Goal: Task Accomplishment & Management: Complete application form

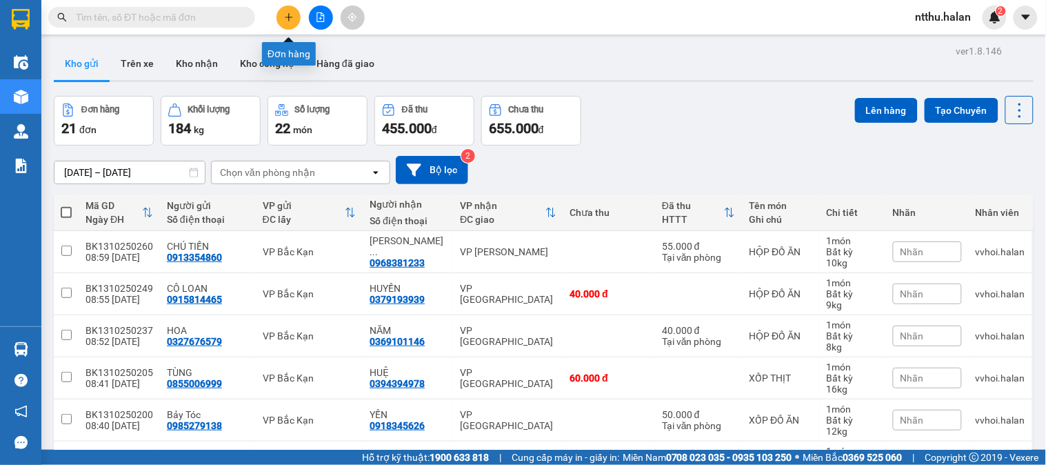
click at [283, 19] on button at bounding box center [289, 18] width 24 height 24
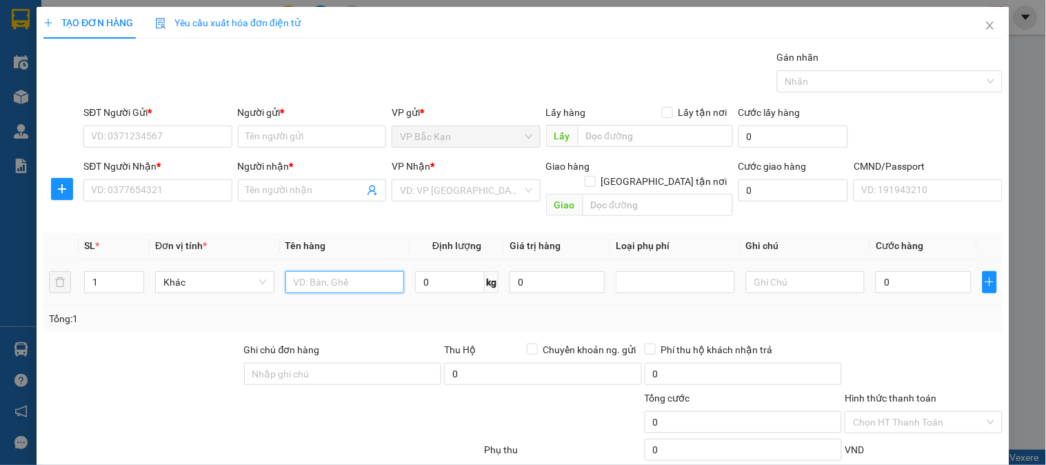
click at [312, 271] on input "text" at bounding box center [345, 282] width 119 height 22
type input "hộp"
click at [780, 271] on input "text" at bounding box center [805, 282] width 119 height 22
type input "20+7+11"
click at [424, 271] on input "0" at bounding box center [450, 282] width 70 height 22
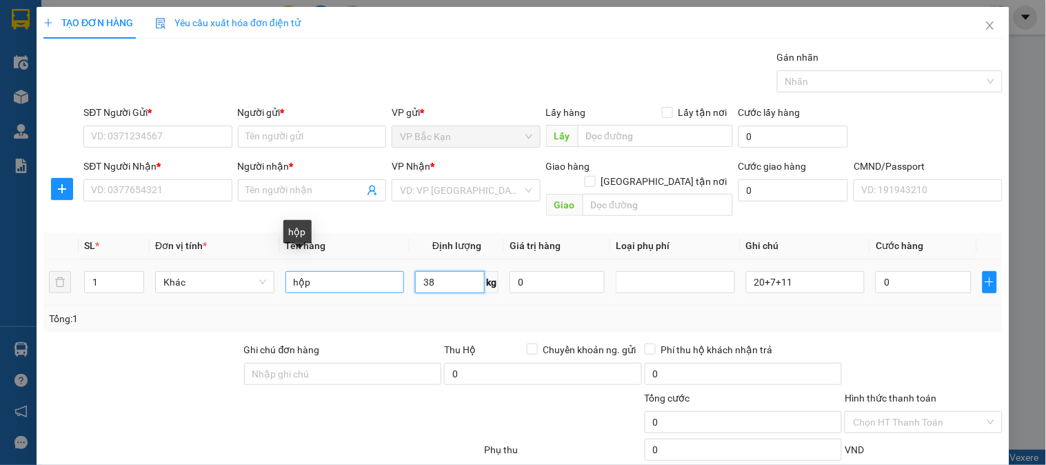
type input "38"
click at [353, 271] on input "hộp" at bounding box center [345, 282] width 119 height 22
type input "h"
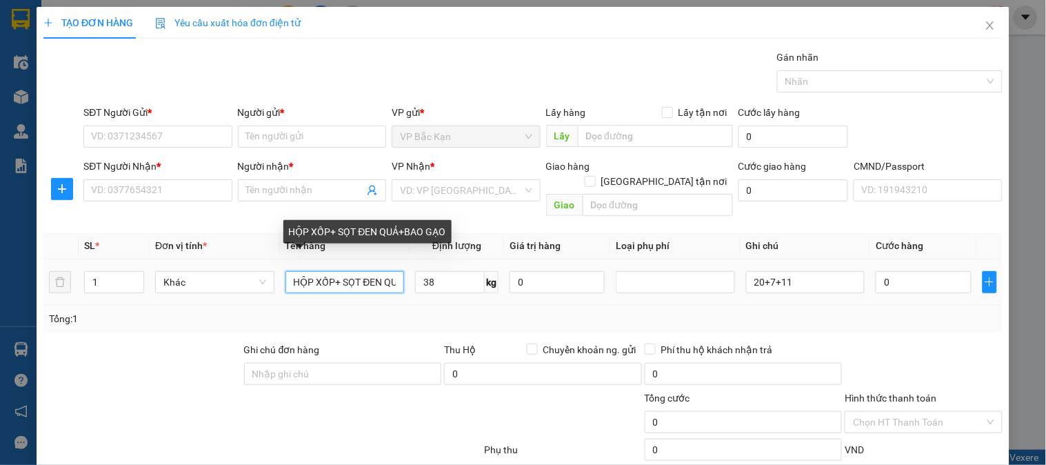
click at [325, 271] on input "HỘP XỐP+ SỌT ĐEN QUẢ+BAO GẠO" at bounding box center [345, 282] width 119 height 22
click at [330, 271] on input "HỘP XỐP+ SỌT ĐEN QUẢ+BAO GẠO" at bounding box center [345, 282] width 119 height 22
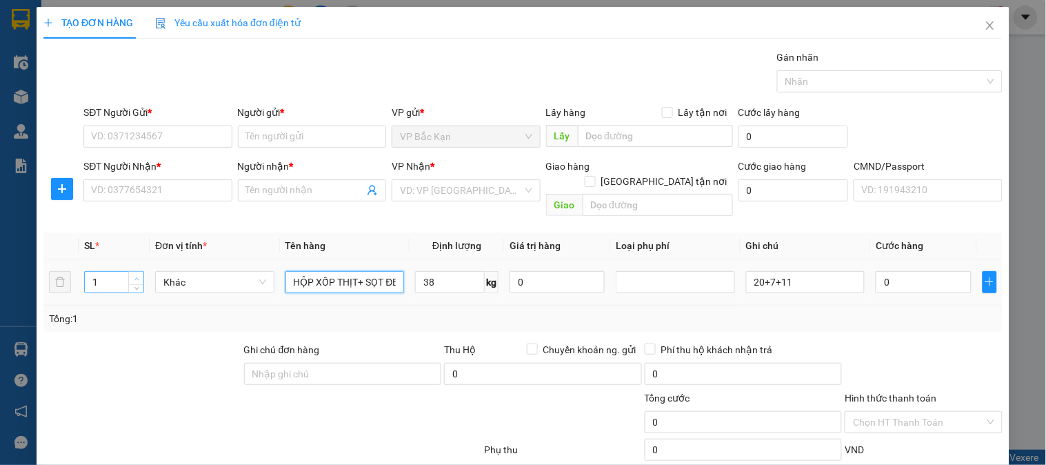
type input "HỘP XỐP THỊT+ SỌT ĐEN QUẢ+BAO GẠO"
click at [136, 277] on icon "up" at bounding box center [137, 279] width 5 height 5
type input "3"
click at [136, 277] on icon "up" at bounding box center [137, 279] width 5 height 5
click at [576, 286] on td "0" at bounding box center [557, 282] width 106 height 46
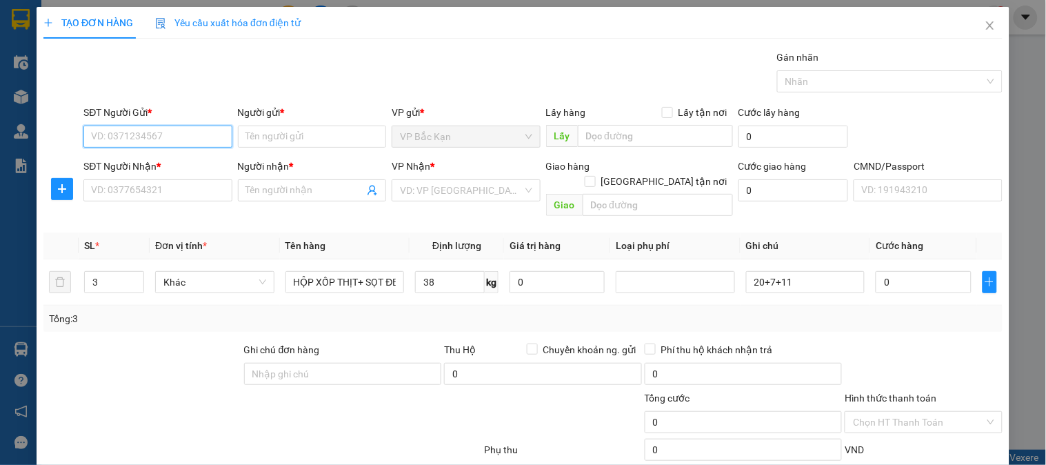
click at [150, 135] on input "SĐT Người Gửi *" at bounding box center [157, 137] width 148 height 22
click at [829, 311] on div "Tổng: 3" at bounding box center [523, 318] width 948 height 15
click at [270, 311] on div "Tổng: 3" at bounding box center [227, 318] width 356 height 15
click at [202, 80] on div "Gói vận chuyển * Tiêu chuẩn Gán nhãn Nhãn" at bounding box center [543, 74] width 925 height 48
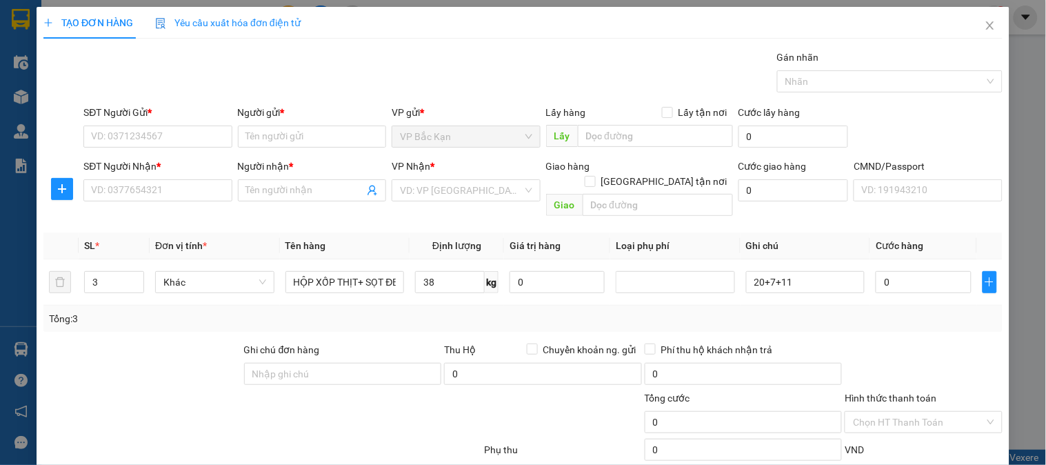
click at [202, 74] on div "Gói vận chuyển * Tiêu chuẩn Gán nhãn Nhãn" at bounding box center [543, 74] width 925 height 48
click at [208, 135] on input "SĐT Người Gửi *" at bounding box center [157, 137] width 148 height 22
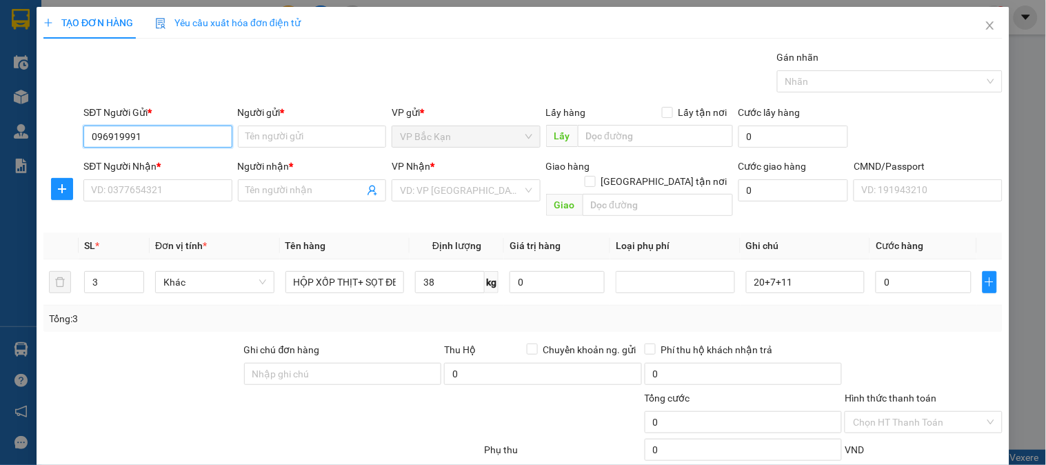
type input "0969199911"
click at [152, 162] on div "0969199911 - THIẾT" at bounding box center [156, 164] width 130 height 15
type input "THIẾT"
type input "0969199911"
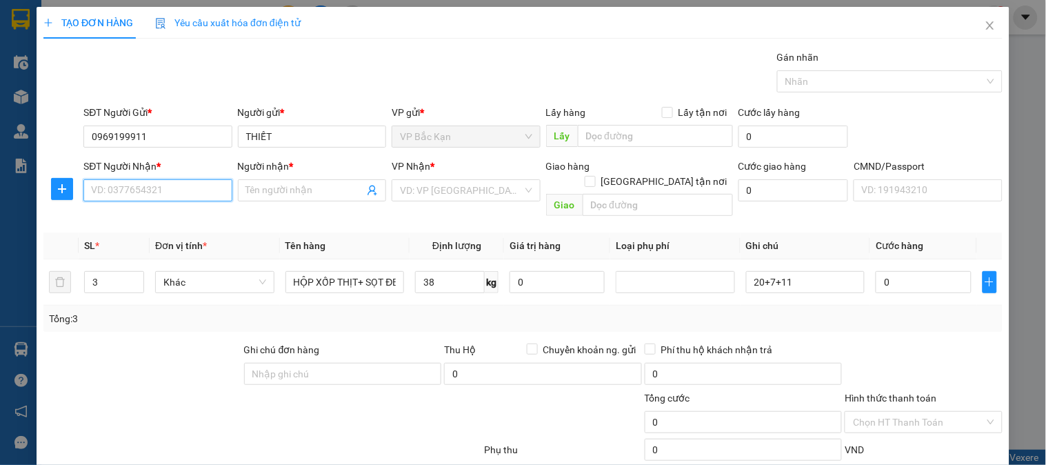
click at [154, 194] on input "SĐT Người Nhận *" at bounding box center [157, 190] width 148 height 22
type input "0917949289"
click at [157, 219] on div "0917949289 - TÙNG" at bounding box center [156, 217] width 130 height 15
type input "TÙNG"
click at [419, 192] on span "VP Bắc Kạn" at bounding box center [466, 190] width 132 height 21
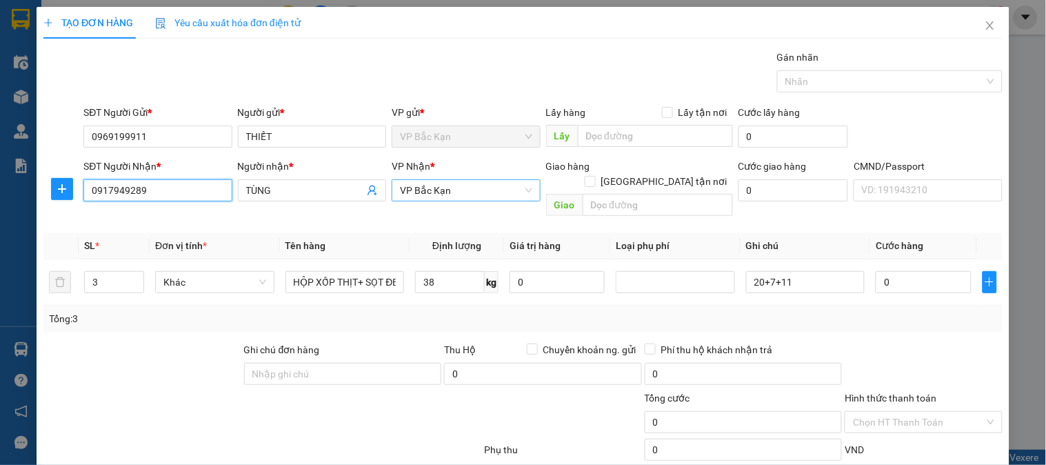
type input "0917949289"
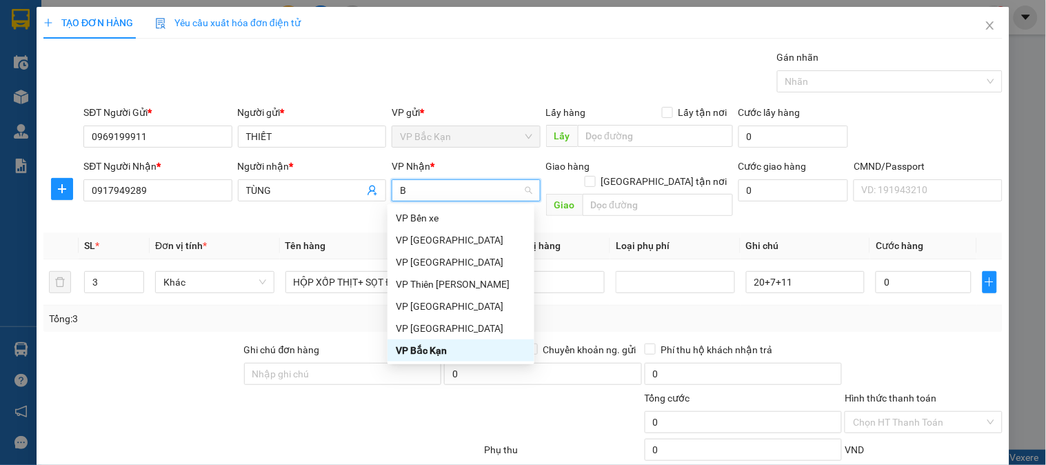
type input "BA"
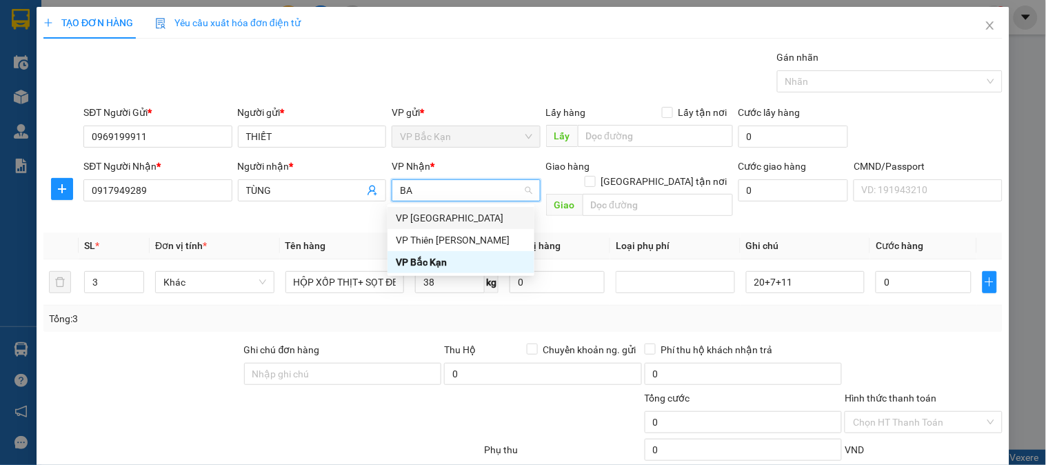
click at [417, 218] on div "VP [GEOGRAPHIC_DATA]" at bounding box center [461, 217] width 130 height 15
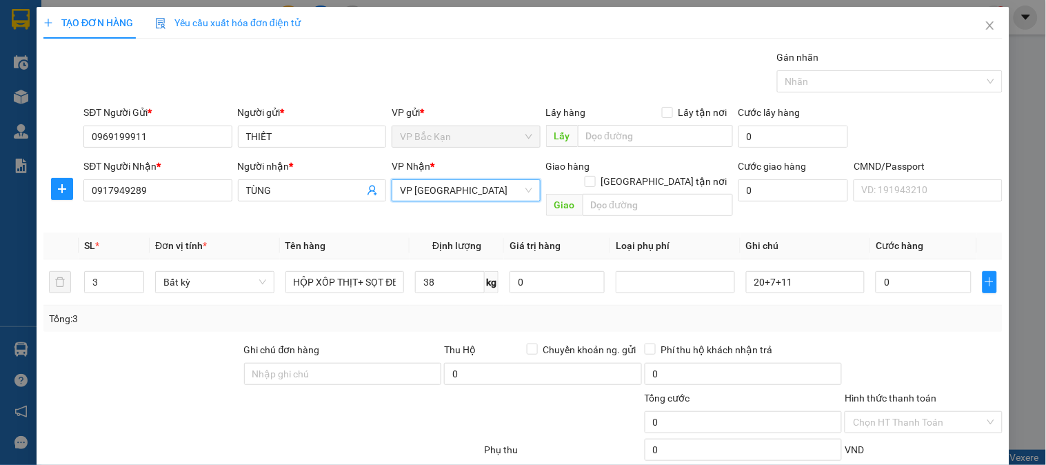
click at [226, 57] on div "Gói vận chuyển * Tiêu chuẩn Gán nhãn Nhãn" at bounding box center [543, 74] width 925 height 48
click at [240, 72] on div "Gói vận chuyển * Tiêu chuẩn Gán nhãn Nhãn" at bounding box center [543, 74] width 925 height 48
click at [442, 271] on input "38" at bounding box center [450, 282] width 70 height 22
click at [441, 283] on td "38 kg" at bounding box center [457, 282] width 94 height 46
type input "75.000"
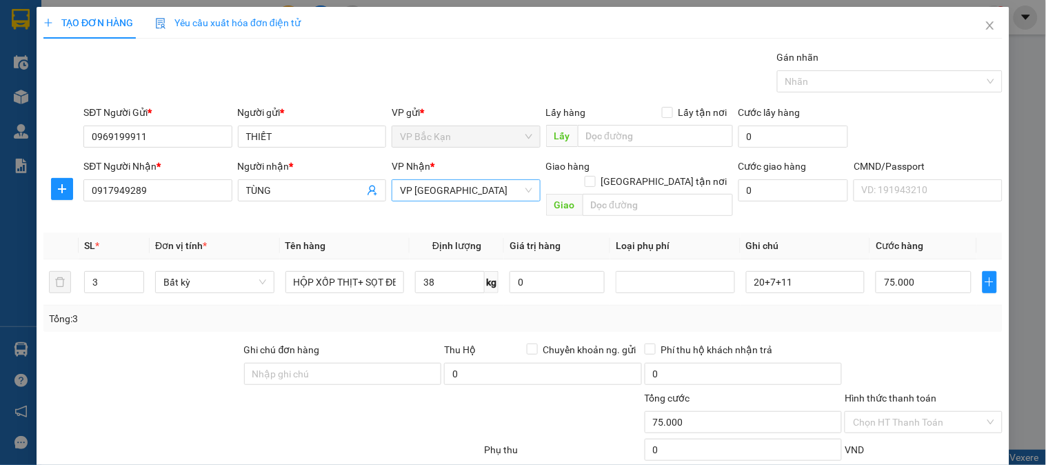
type input "75.000"
click at [881, 271] on input "75.000" at bounding box center [923, 282] width 95 height 22
type input "1"
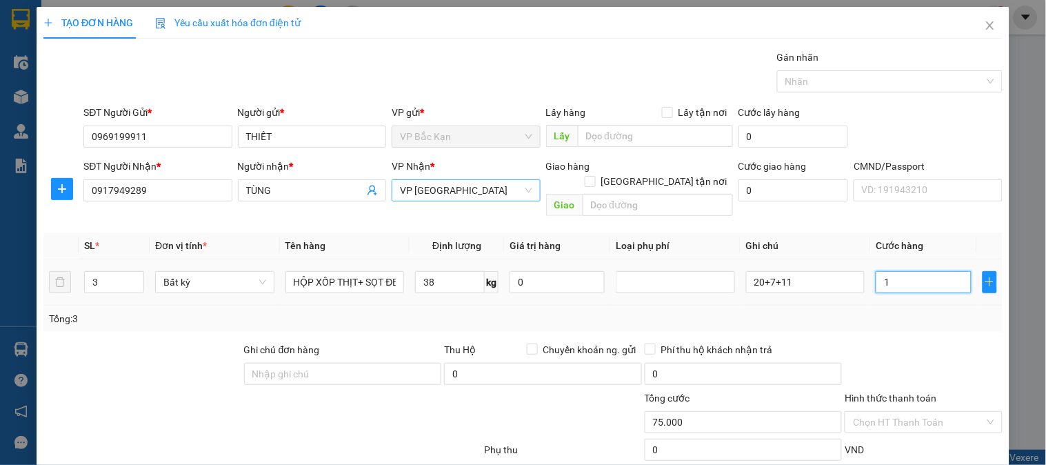
type input "1"
type input "12"
type input "120"
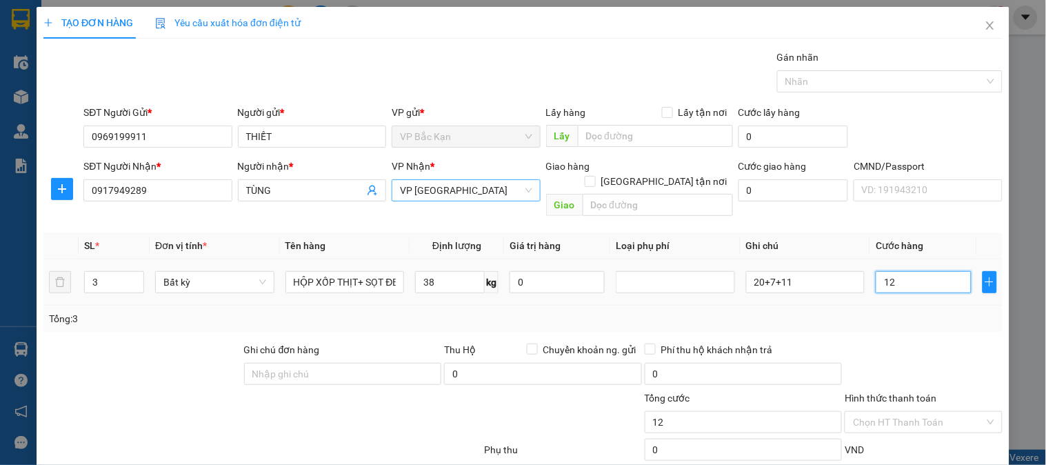
type input "120"
type input "120.000"
click at [950, 148] on div "SĐT Người Gửi * 0969199911 Người gửi * THIẾT VP gửi * VP Bắc Kạn Lấy hàng Lấy t…" at bounding box center [543, 129] width 925 height 48
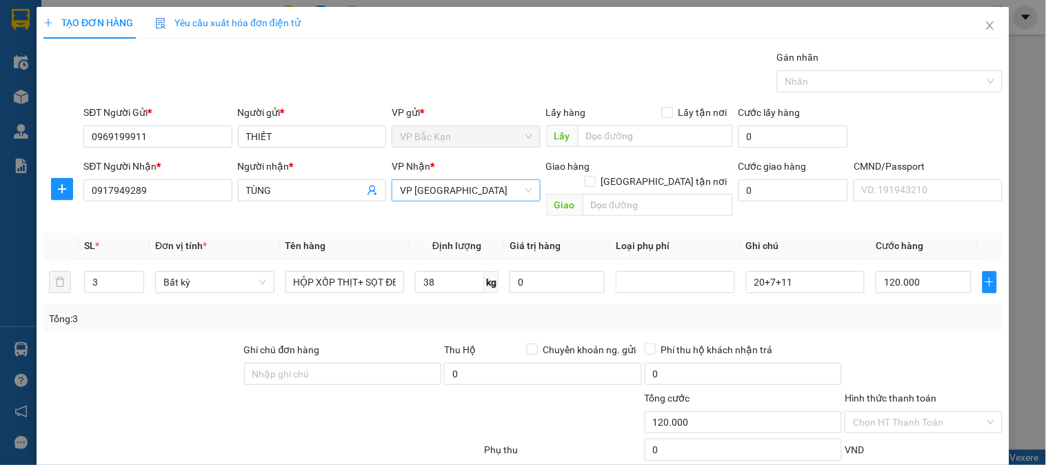
click at [862, 125] on div "SĐT Người Gửi * 0969199911 Người gửi * THIẾT VP gửi * VP Bắc Kạn Lấy hàng Lấy t…" at bounding box center [543, 129] width 925 height 48
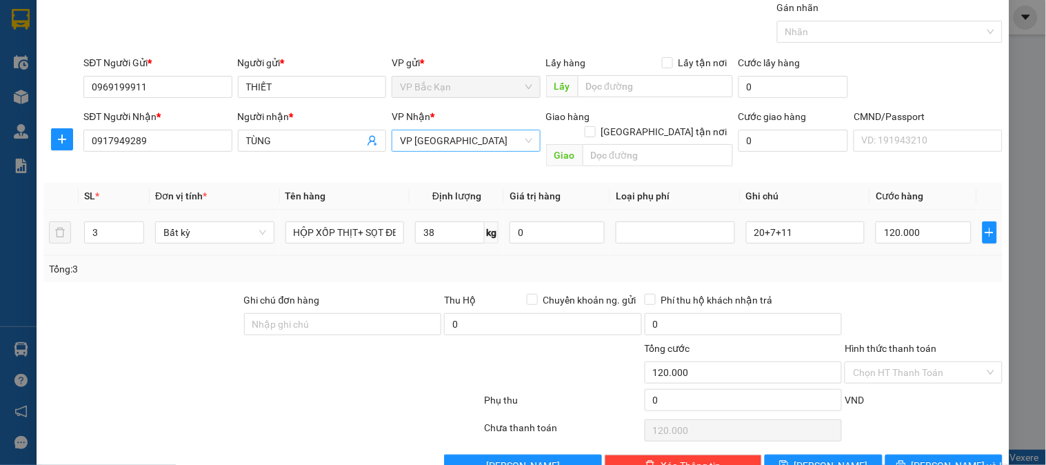
scroll to position [72, 0]
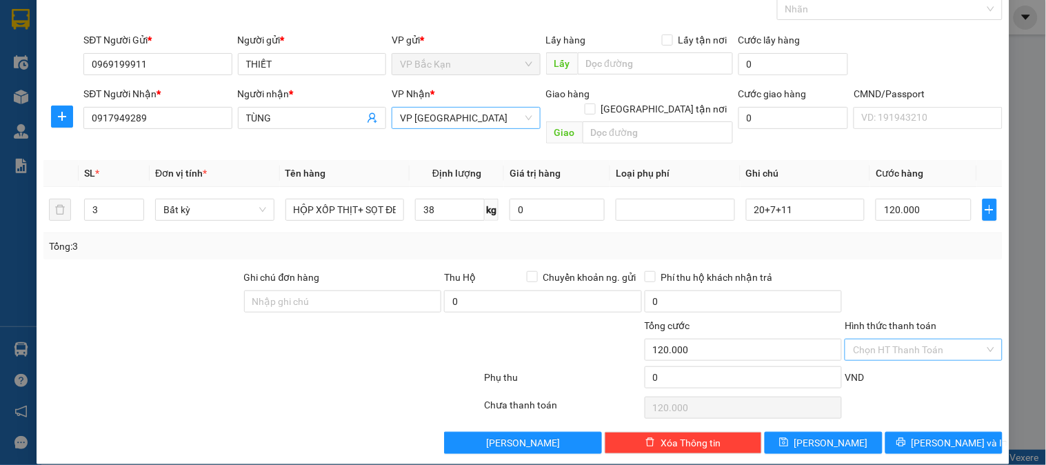
click at [900, 341] on input "Hình thức thanh toán" at bounding box center [918, 349] width 131 height 21
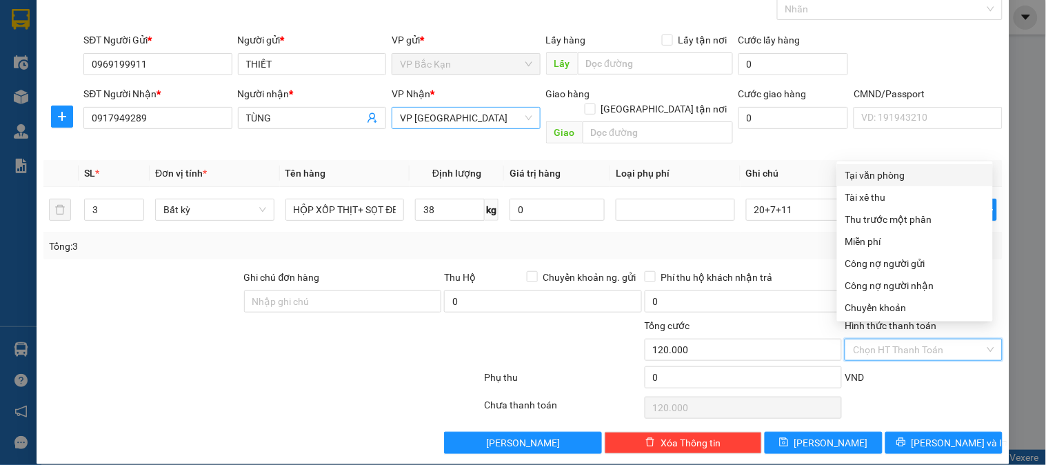
click at [869, 170] on div "Tại văn phòng" at bounding box center [915, 175] width 139 height 15
type input "0"
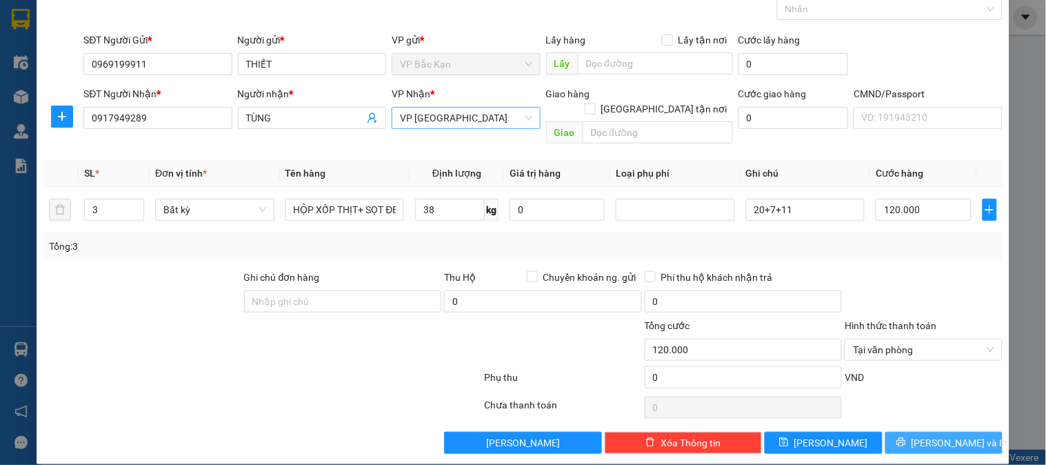
click at [906, 432] on button "Lưu và In" at bounding box center [944, 443] width 117 height 22
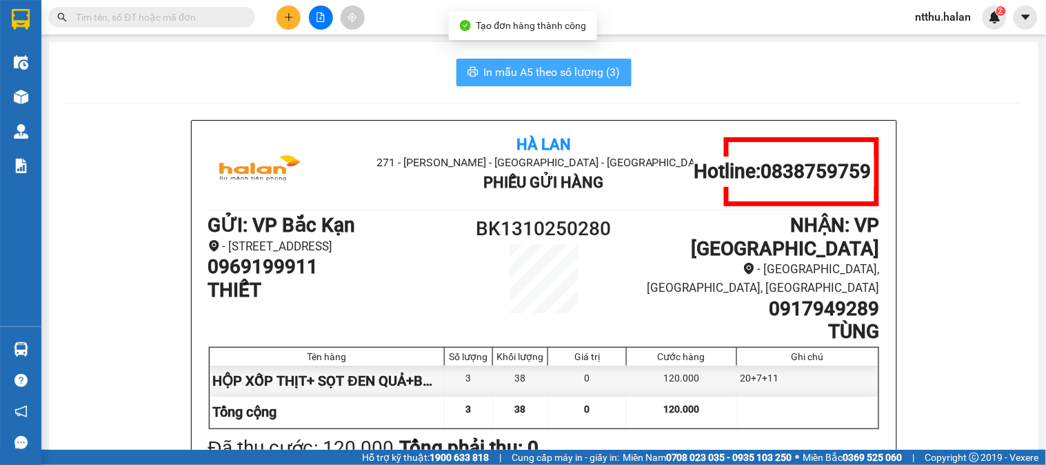
click at [521, 73] on span "In mẫu A5 theo số lượng (3)" at bounding box center [552, 71] width 137 height 17
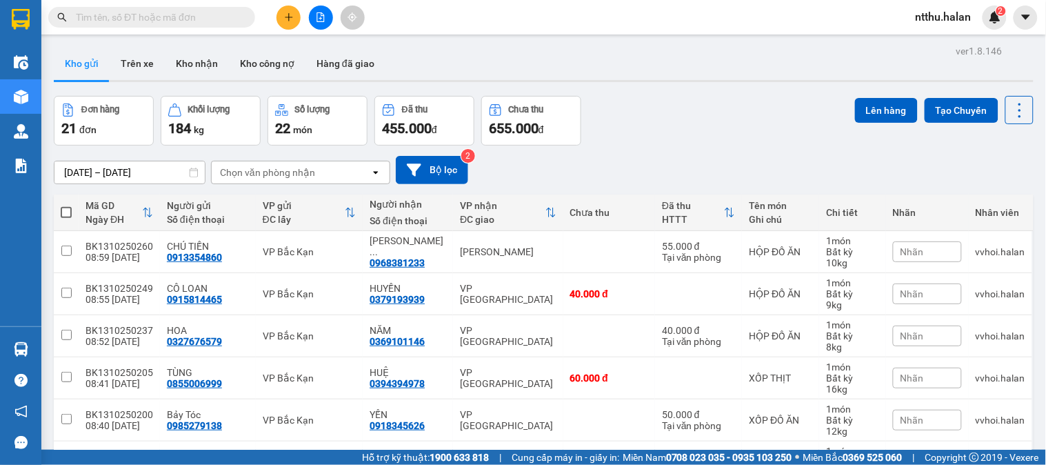
click at [767, 92] on div "ver 1.8.146 Kho gửi Trên xe Kho nhận Kho công nợ Hàng đã giao Đơn hàng 21 đơn K…" at bounding box center [543, 371] width 991 height 660
click at [194, 55] on button "Kho nhận" at bounding box center [197, 63] width 64 height 33
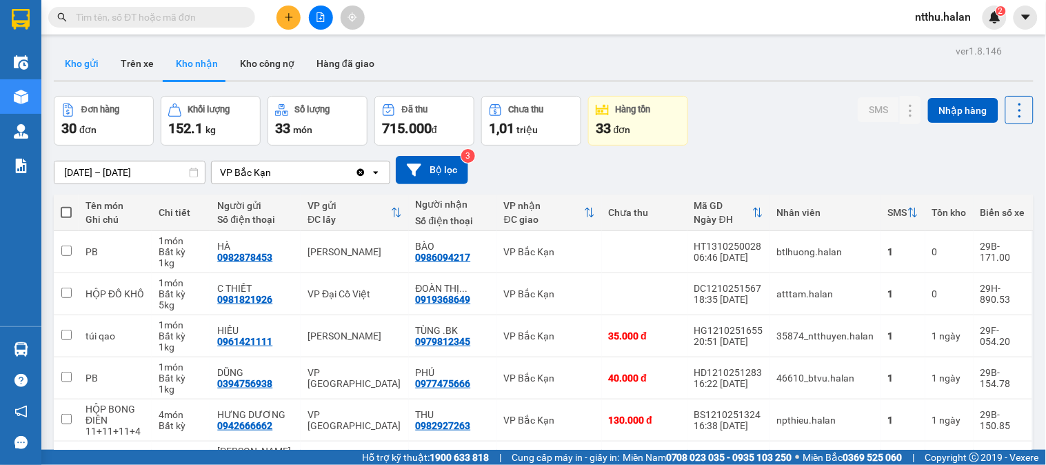
click at [88, 64] on button "Kho gửi" at bounding box center [82, 63] width 56 height 33
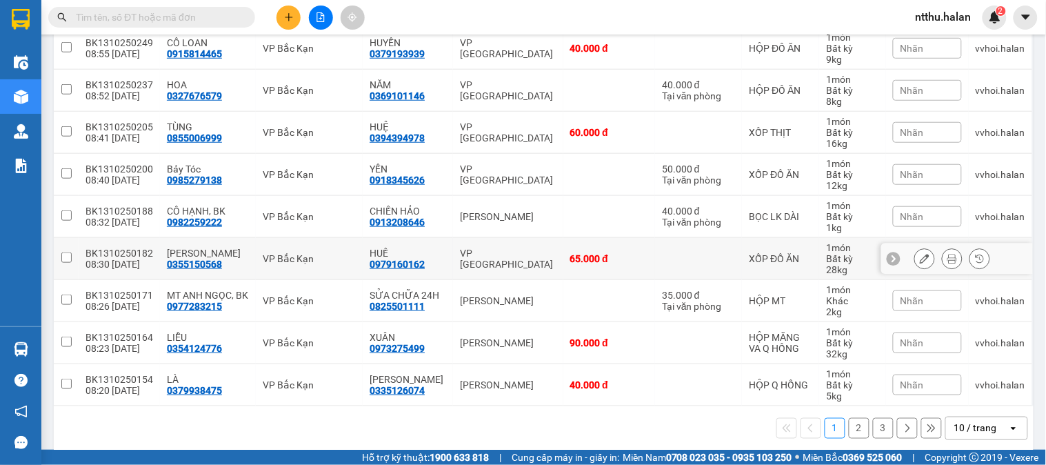
scroll to position [259, 0]
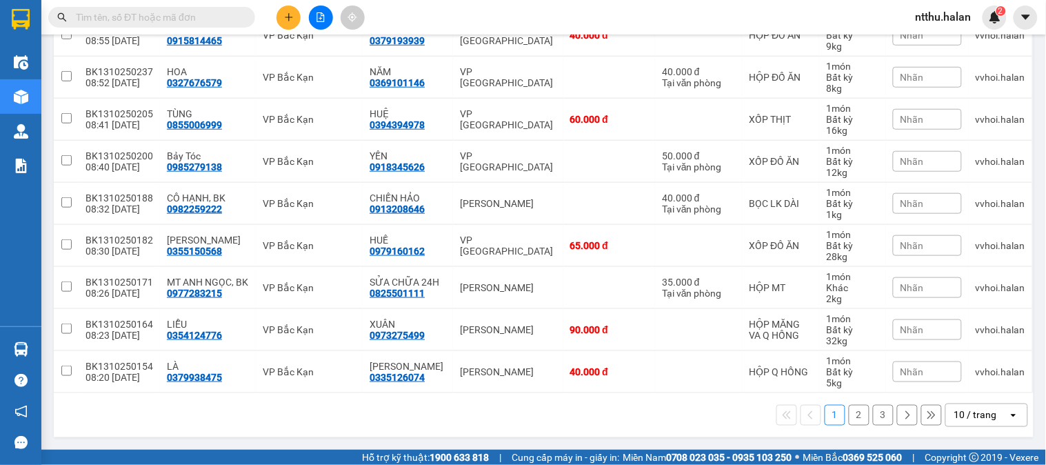
click at [952, 404] on div "10 / trang" at bounding box center [977, 415] width 62 height 22
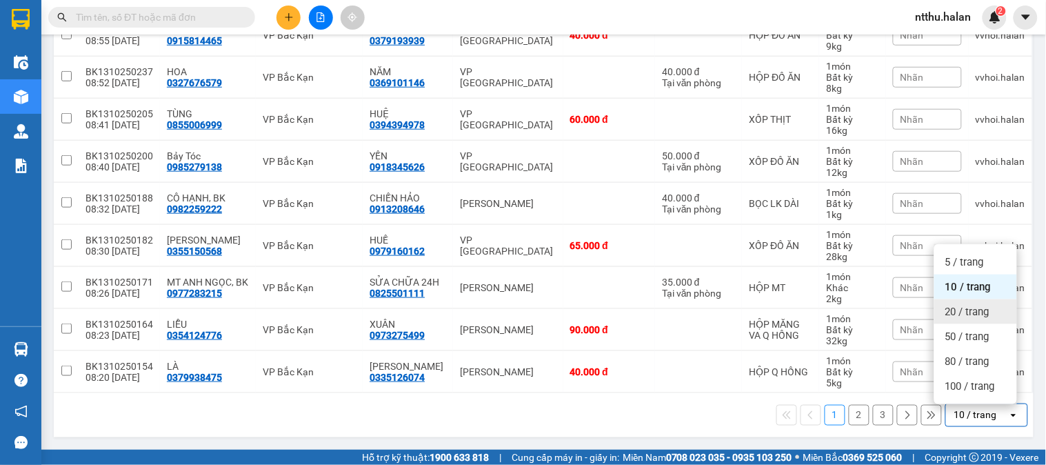
click at [970, 314] on span "20 / trang" at bounding box center [968, 312] width 44 height 14
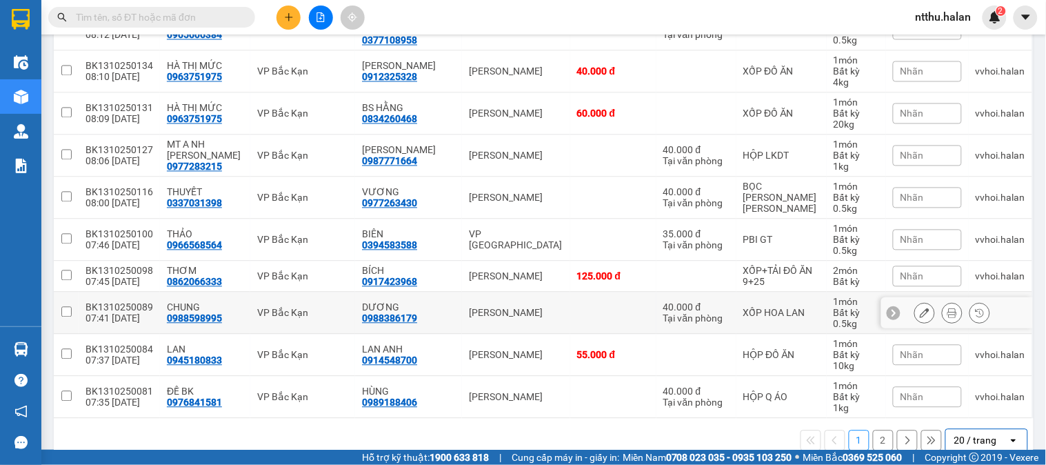
scroll to position [681, 0]
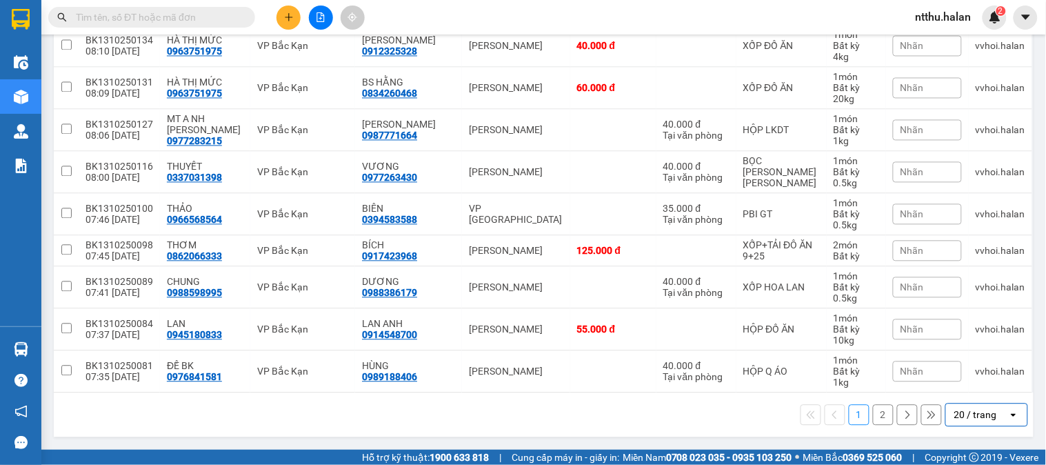
click at [969, 410] on div "20 / trang" at bounding box center [976, 415] width 43 height 14
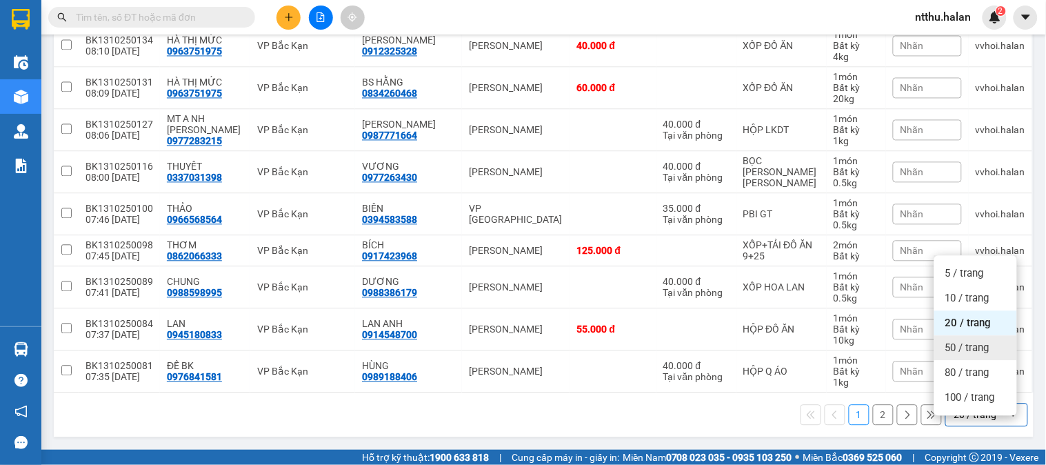
click at [966, 341] on span "50 / trang" at bounding box center [968, 348] width 44 height 14
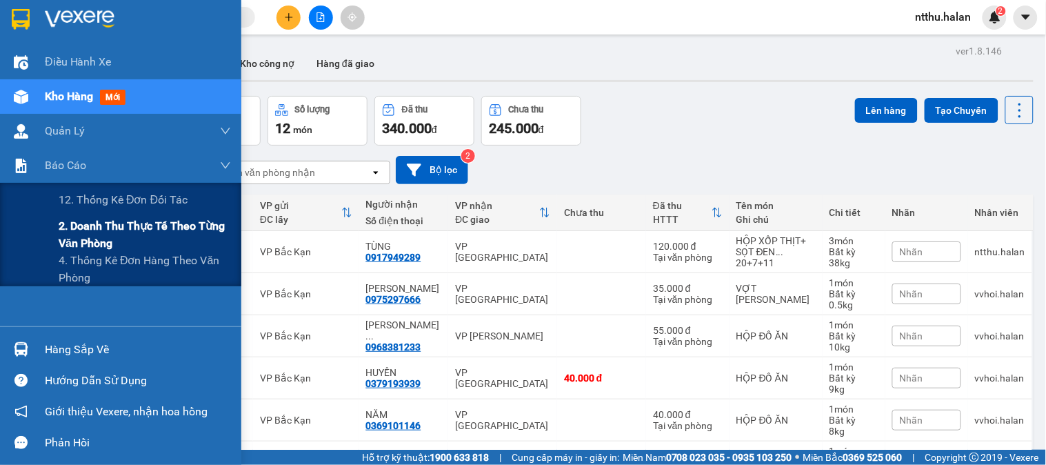
click at [112, 224] on span "2. Doanh thu thực tế theo từng văn phòng" at bounding box center [145, 234] width 172 height 34
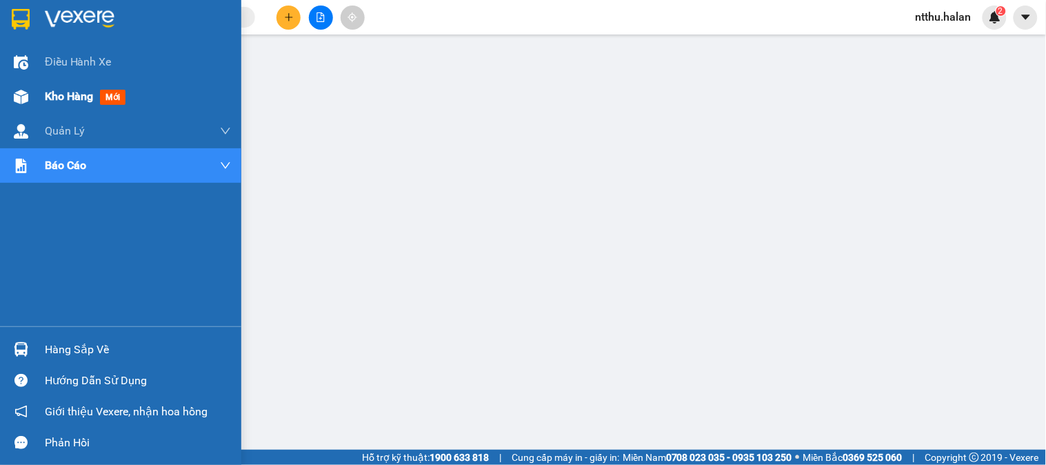
click at [59, 92] on span "Kho hàng" at bounding box center [69, 96] width 48 height 13
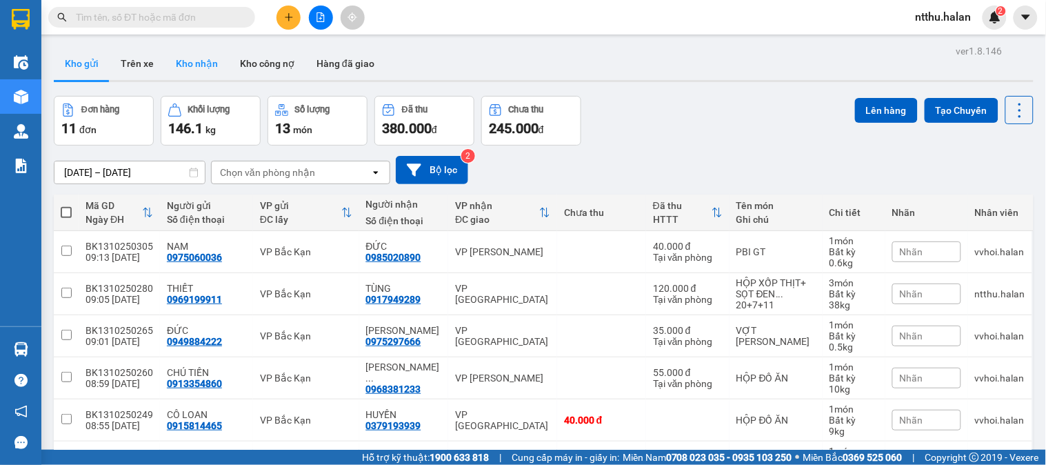
click at [199, 60] on button "Kho nhận" at bounding box center [197, 63] width 64 height 33
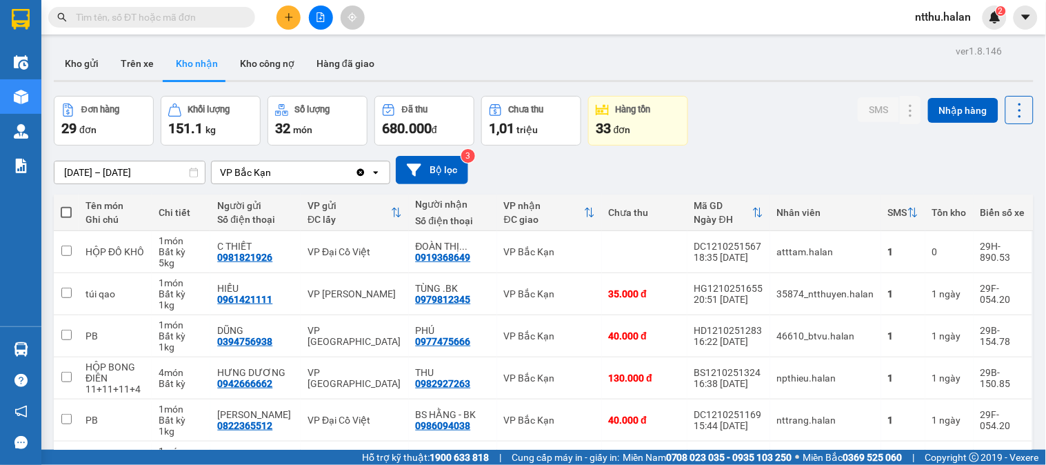
click at [90, 171] on input "[DATE] – [DATE]" at bounding box center [129, 172] width 150 height 22
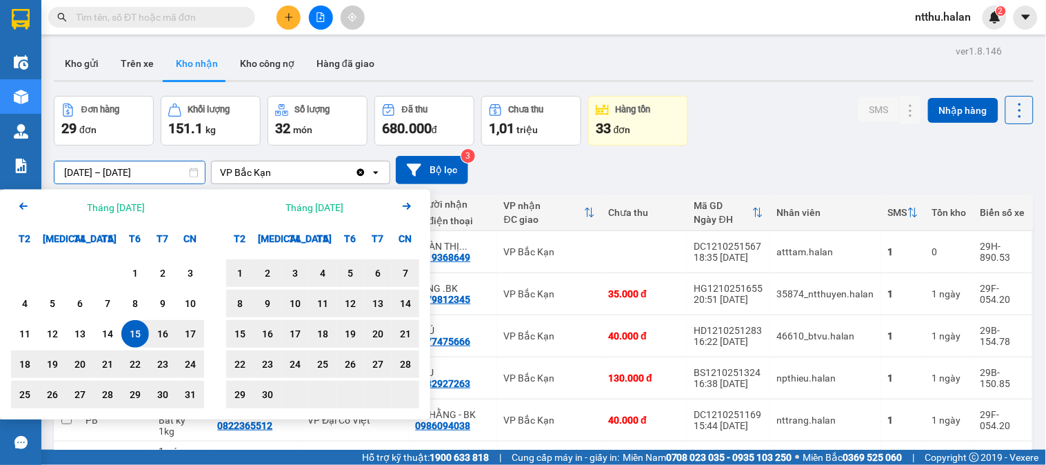
click at [21, 201] on icon "Arrow Left" at bounding box center [23, 206] width 17 height 17
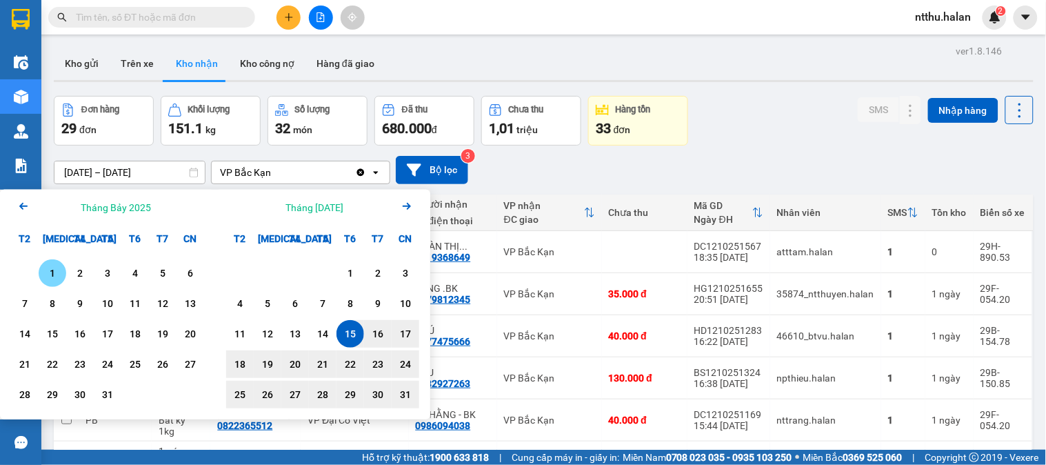
click at [21, 201] on icon "Arrow Left" at bounding box center [23, 206] width 17 height 17
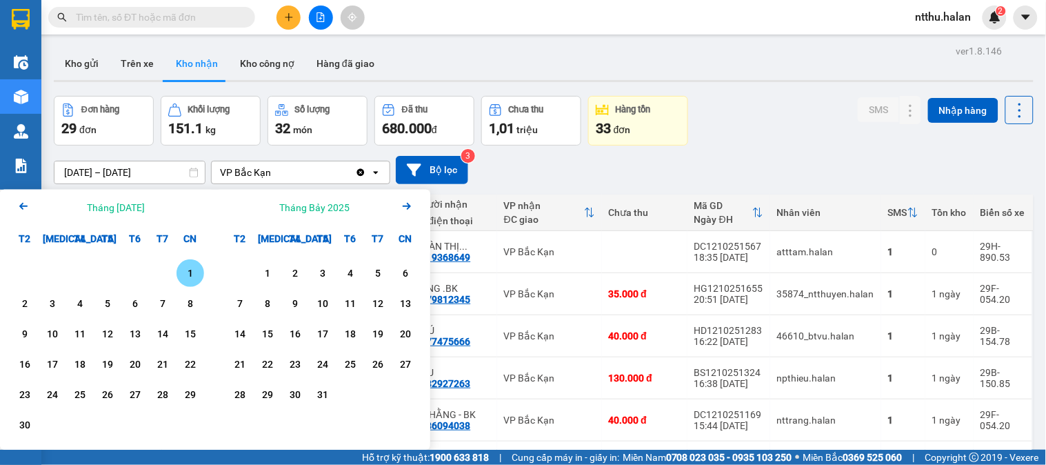
click at [190, 273] on div "1" at bounding box center [190, 273] width 19 height 17
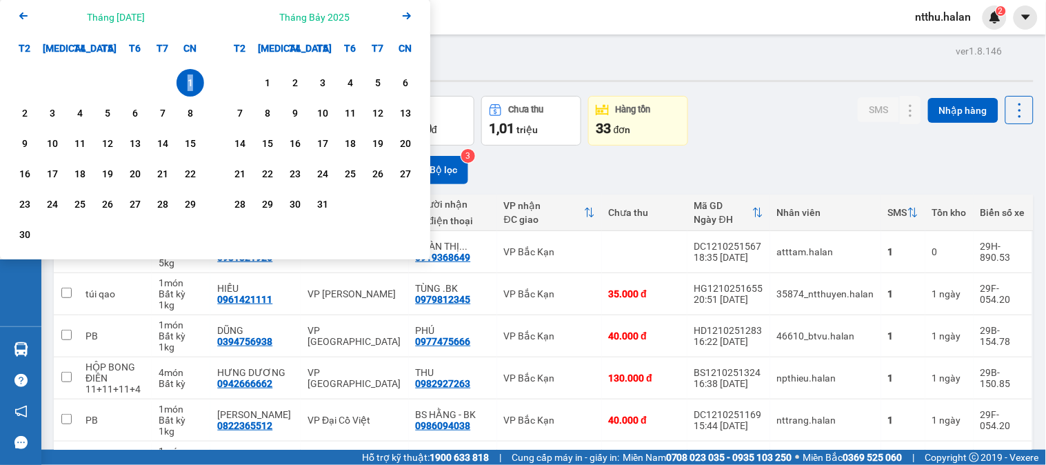
click at [409, 12] on icon "Arrow Right" at bounding box center [407, 16] width 17 height 17
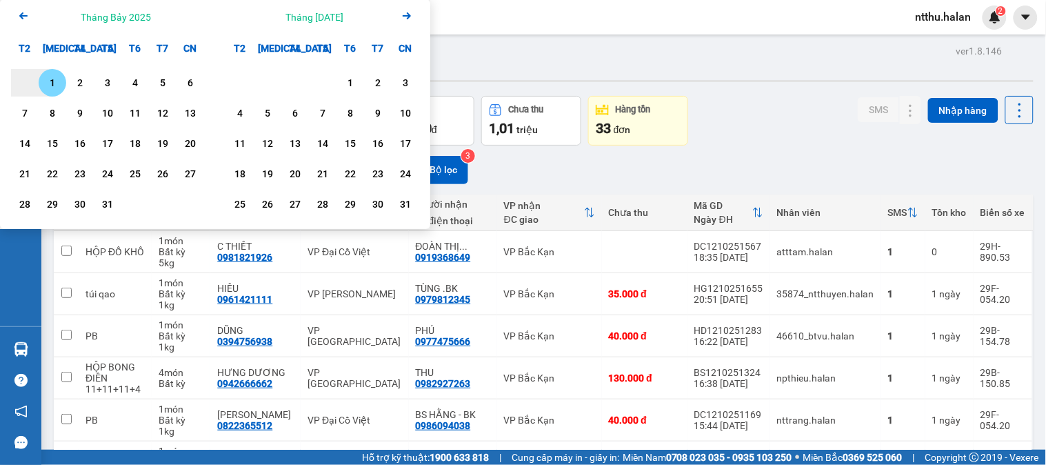
click at [409, 12] on icon "Arrow Right" at bounding box center [407, 16] width 17 height 17
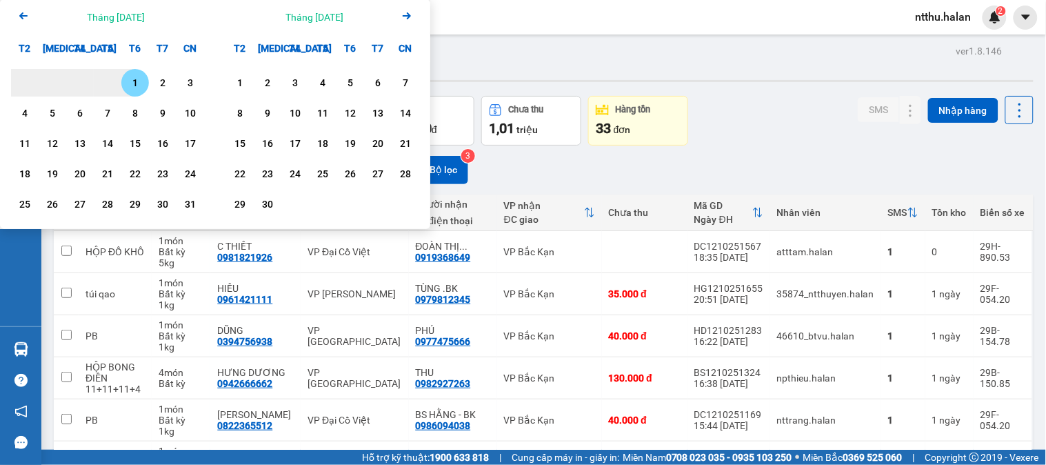
click at [409, 12] on icon "Arrow Right" at bounding box center [407, 16] width 17 height 17
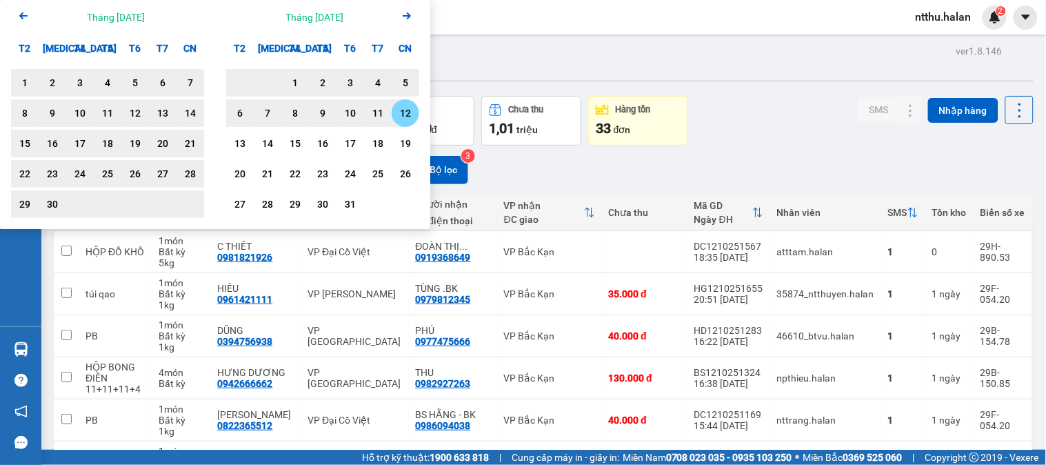
click at [405, 109] on div "12" at bounding box center [405, 113] width 19 height 17
type input "01/06/2025 – 12/10/2025"
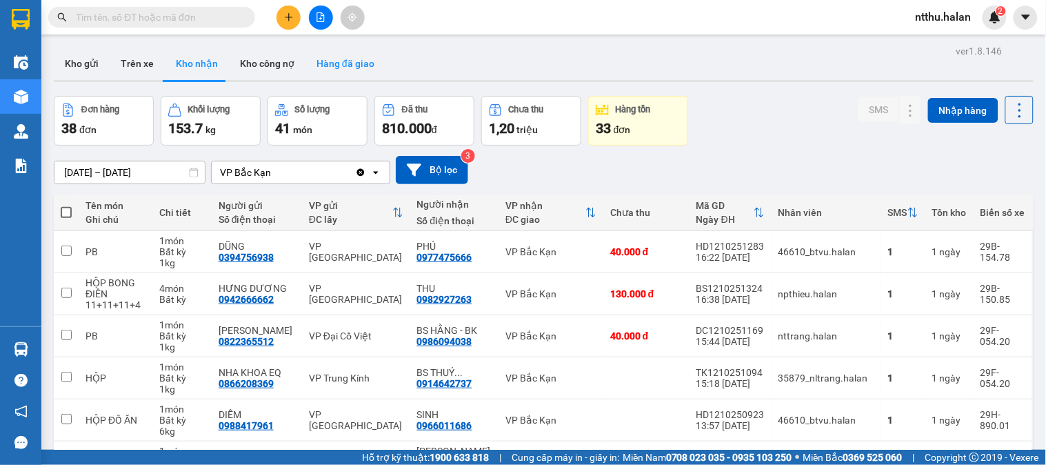
click at [346, 68] on button "Hàng đã giao" at bounding box center [346, 63] width 80 height 33
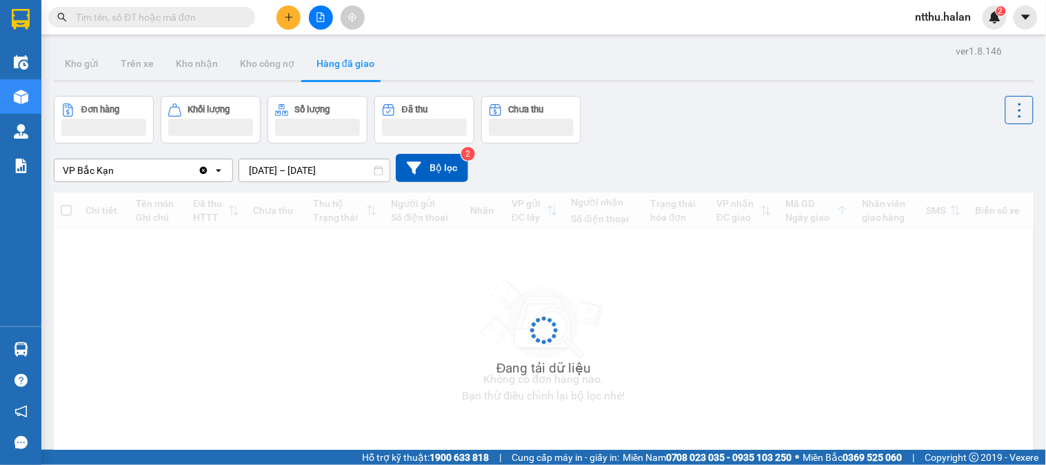
click at [264, 178] on div "ver 1.8.146 Kho gửi Trên xe Kho nhận Kho công nợ Hàng đã giao Đơn hàng Khối lượ…" at bounding box center [543, 273] width 991 height 465
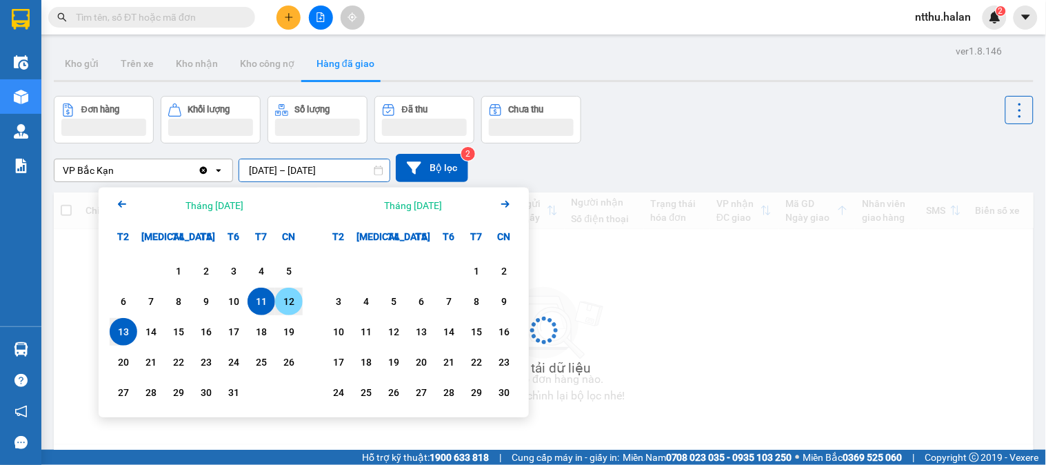
click at [287, 309] on div "12" at bounding box center [288, 301] width 19 height 17
type input "12/10/2025 – 12/10/2025"
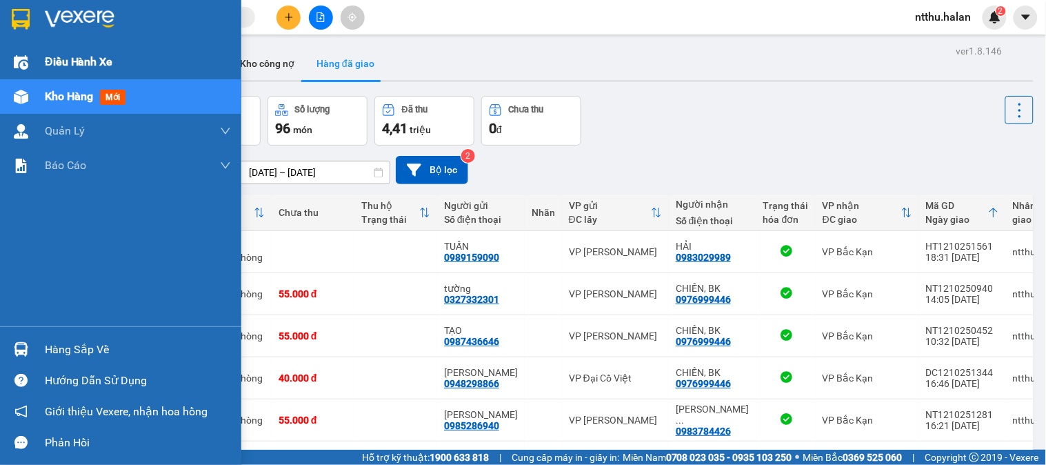
click at [43, 57] on div "Điều hành xe" at bounding box center [120, 62] width 241 height 34
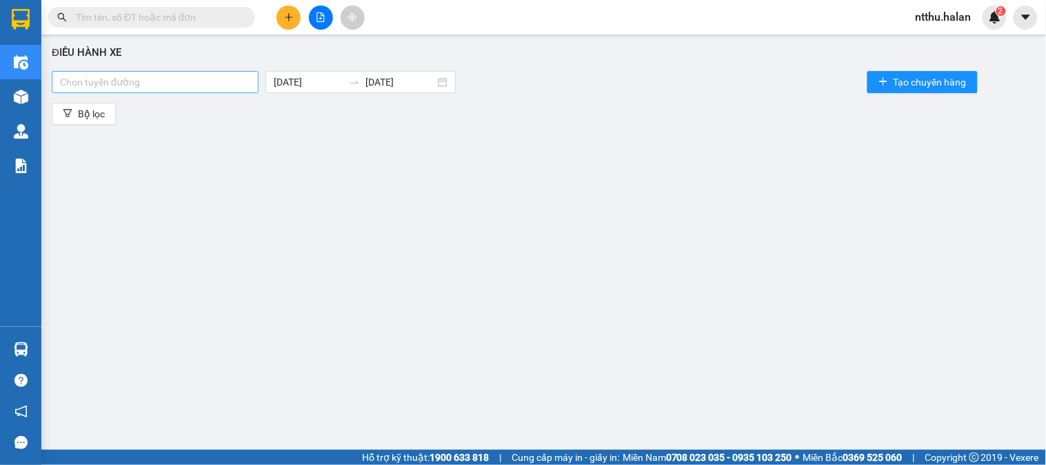
click at [206, 83] on div at bounding box center [155, 82] width 200 height 17
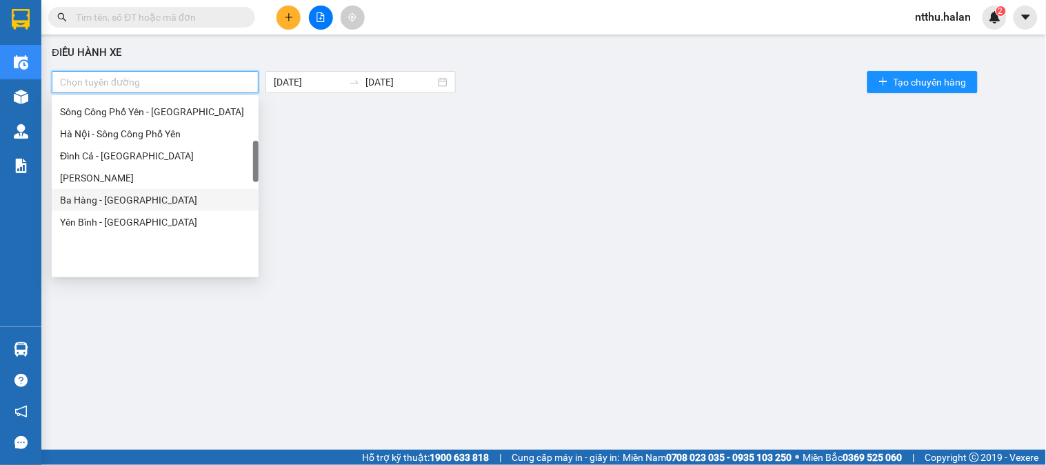
scroll to position [230, 0]
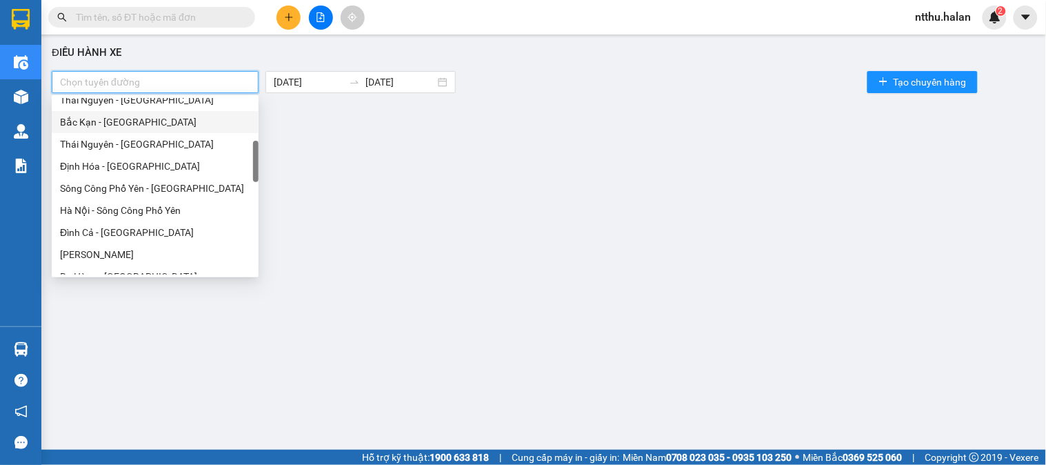
click at [130, 118] on div "Bắc Kạn - Thái Nguyên" at bounding box center [155, 121] width 190 height 15
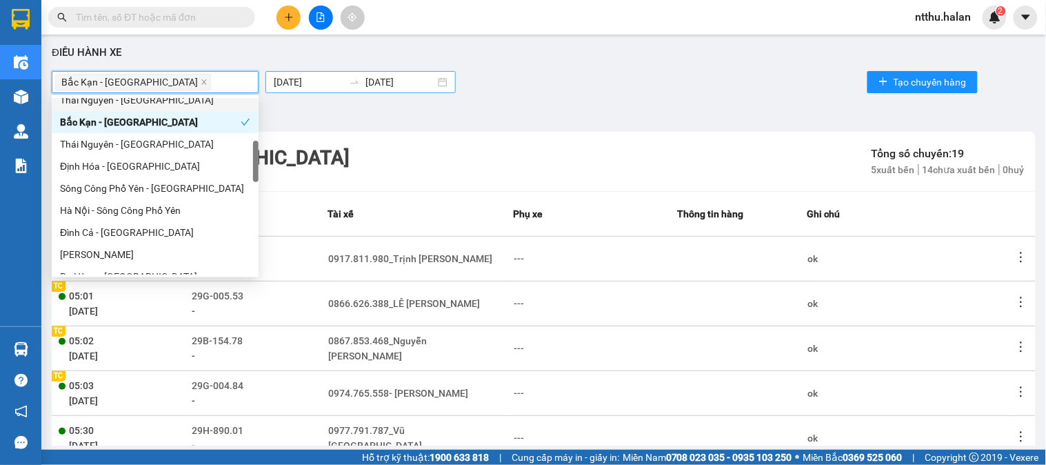
click at [278, 77] on body "Kết quả tìm kiếm ( 0 ) Bộ lọc No Data ntthu.halan 2 Điều hành xe Kho hàng mới Q…" at bounding box center [523, 232] width 1046 height 465
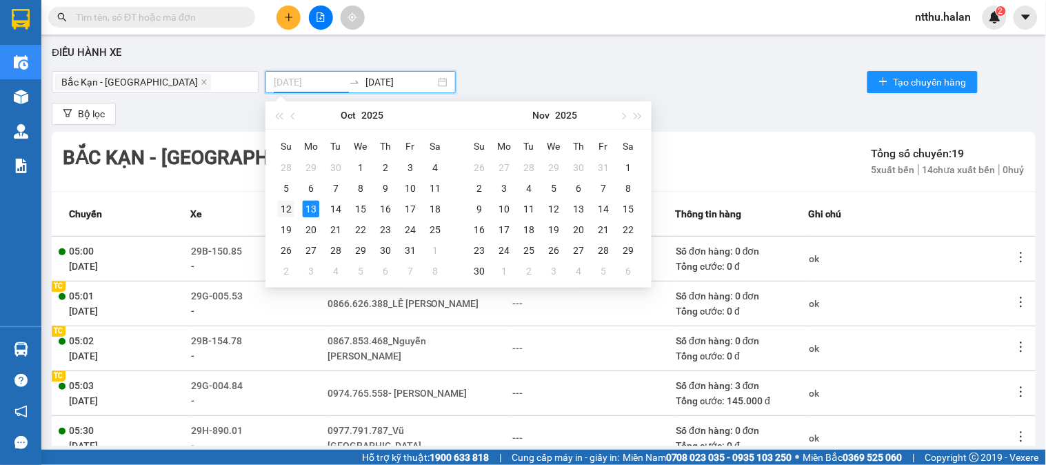
type input "12/10/2025"
click at [287, 205] on div "12" at bounding box center [286, 209] width 17 height 17
type input "12/10/2025"
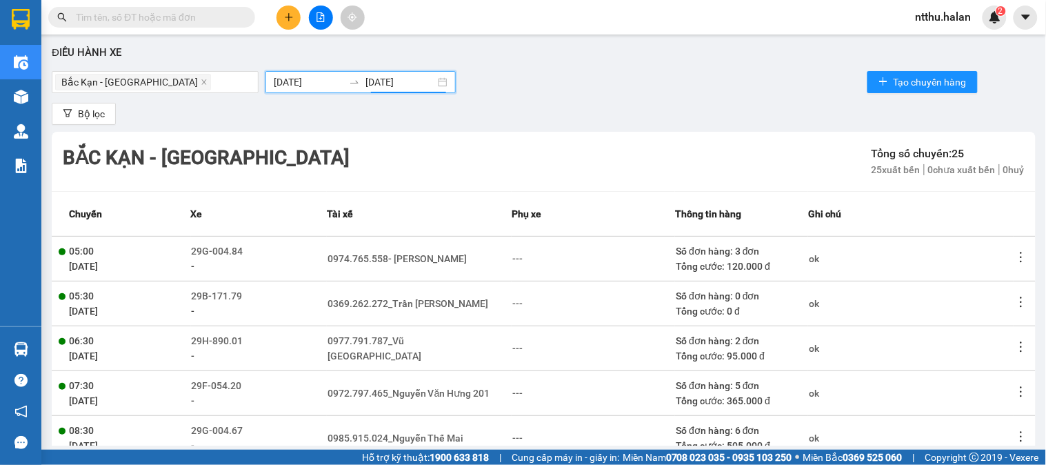
click at [640, 72] on div "Bắc Kạn - Thái Nguyên 12/10/2025 12/10/2025 Tạo chuyến hàng" at bounding box center [544, 82] width 984 height 28
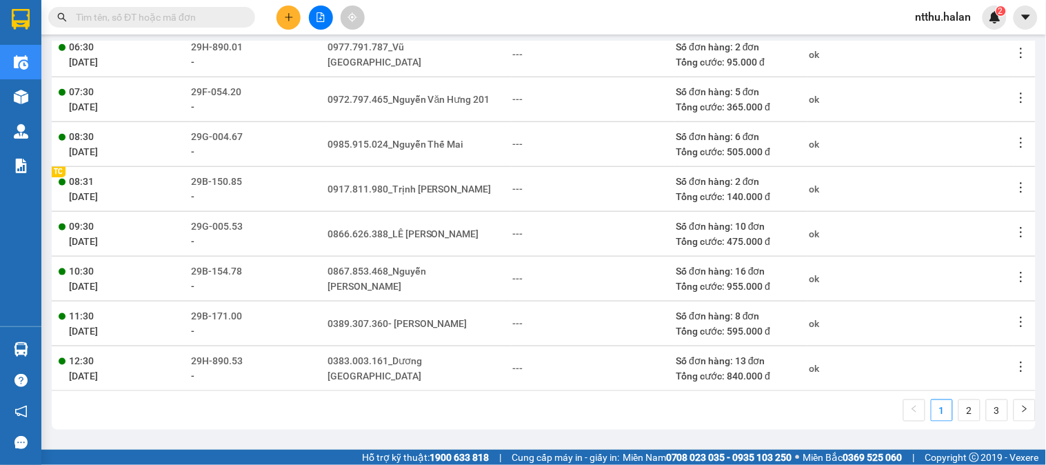
scroll to position [3, 0]
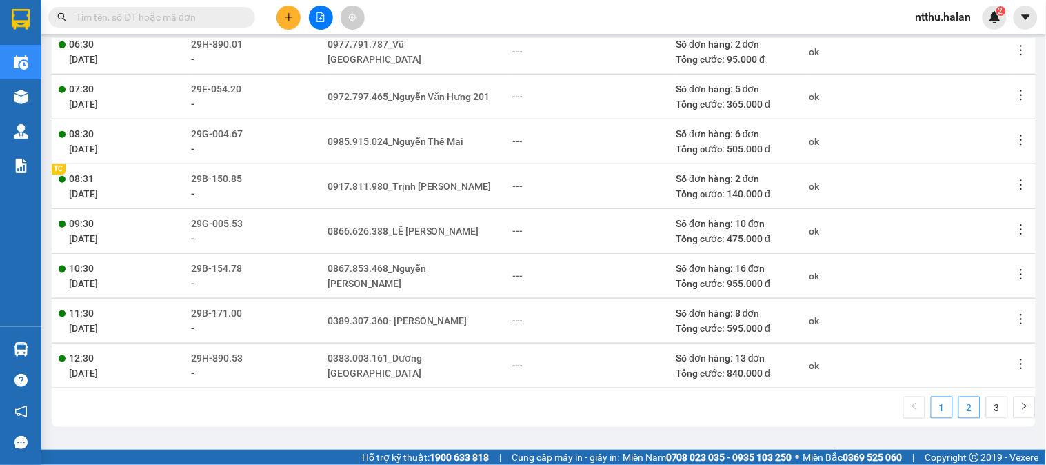
click at [959, 406] on link "2" at bounding box center [969, 407] width 21 height 21
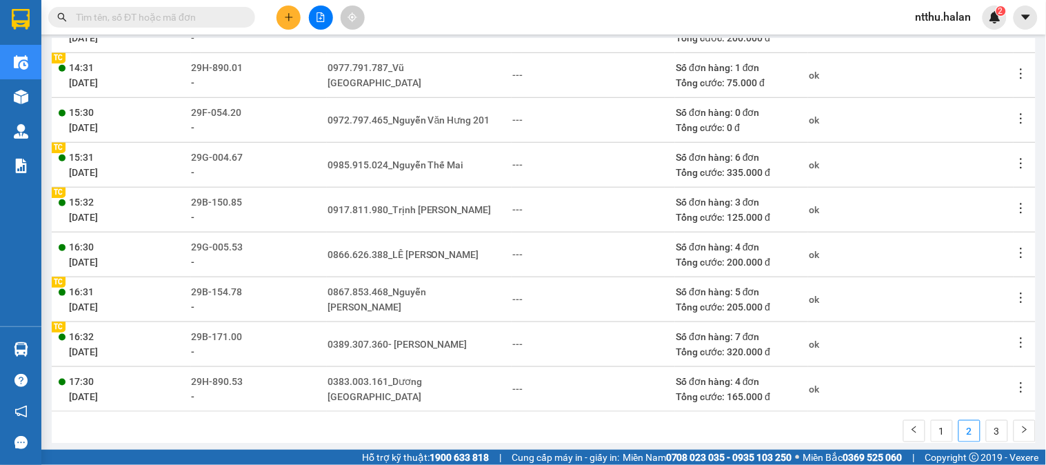
scroll to position [294, 0]
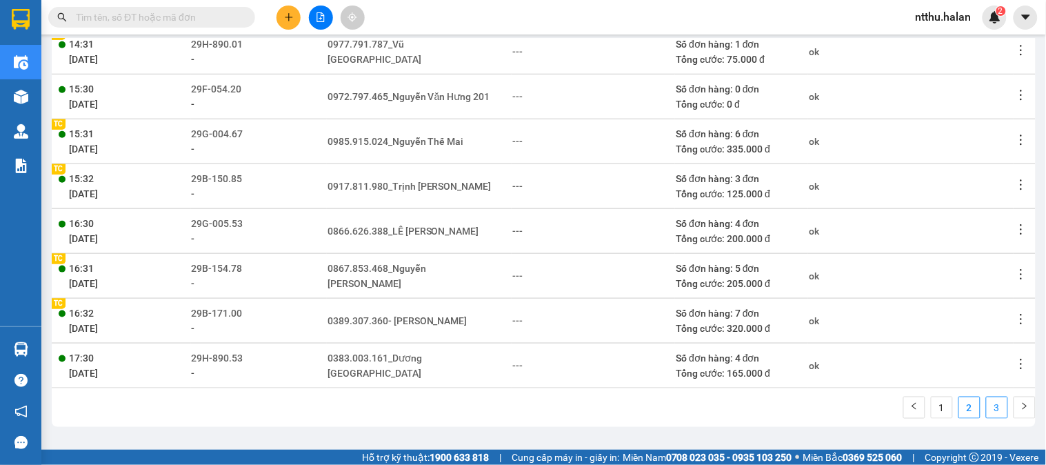
click at [987, 401] on link "3" at bounding box center [997, 407] width 21 height 21
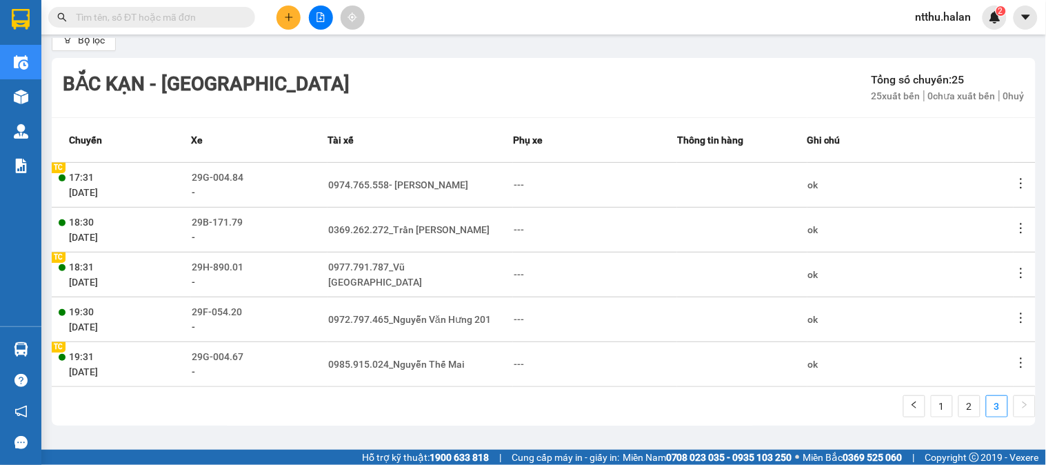
scroll to position [70, 0]
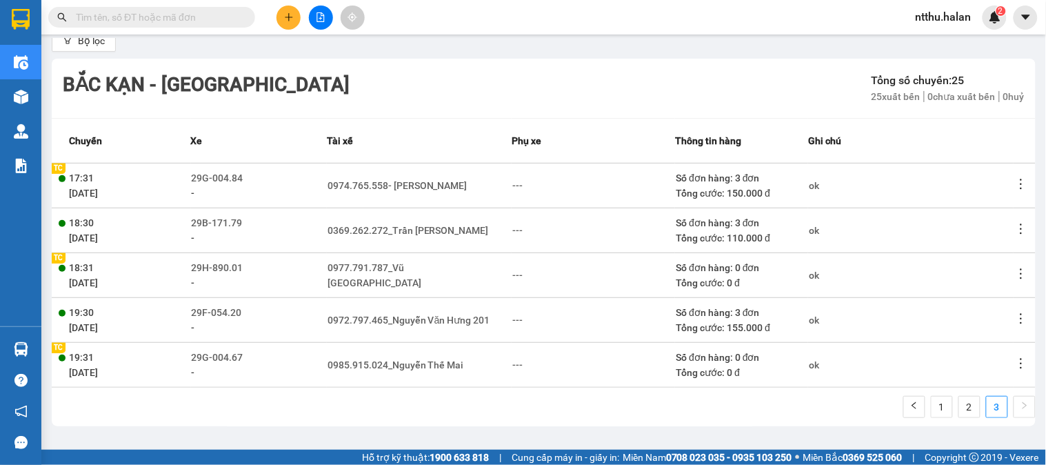
click at [223, 442] on div "Điều hành xe Bắc Kạn - Thái Nguyên 12/10/2025 12/10/2025 Tạo chuyến hàng Bộ lọc…" at bounding box center [543, 241] width 991 height 404
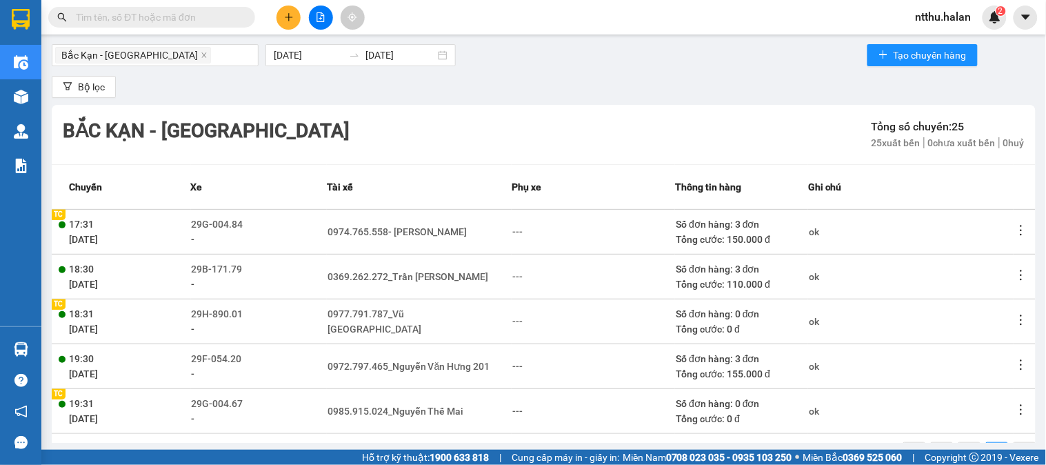
scroll to position [0, 0]
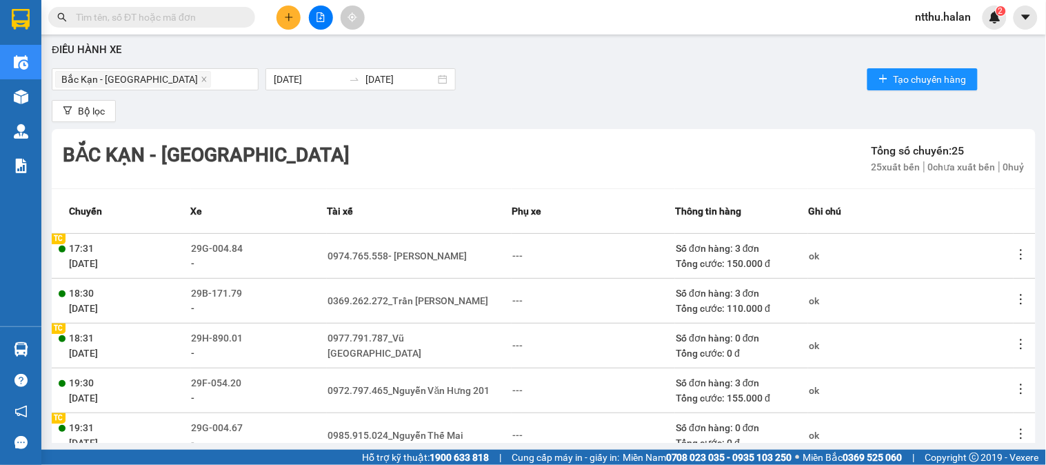
click at [287, 15] on icon "plus" at bounding box center [289, 17] width 10 height 10
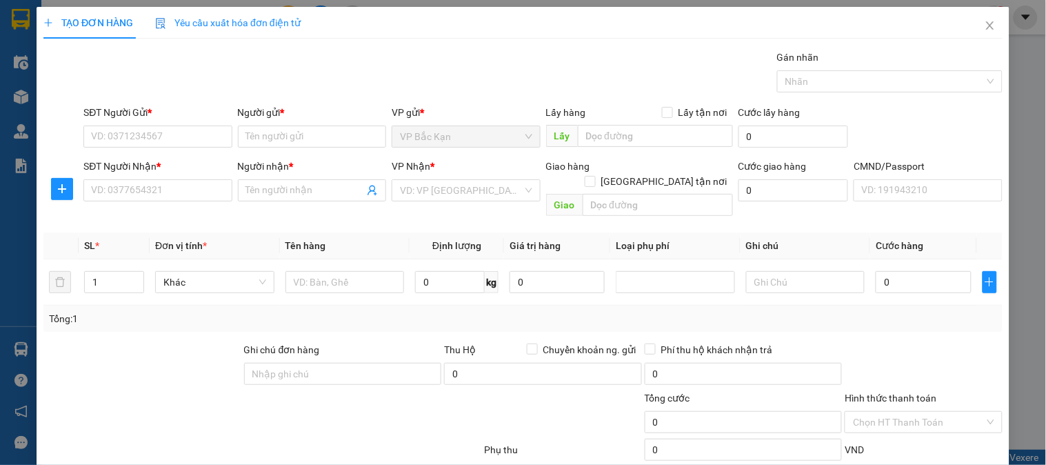
click at [334, 90] on div "Gói vận chuyển * Tiêu chuẩn Gán nhãn Nhãn" at bounding box center [543, 74] width 925 height 48
click at [334, 271] on input "text" at bounding box center [345, 282] width 119 height 22
type input "sọt con meì"
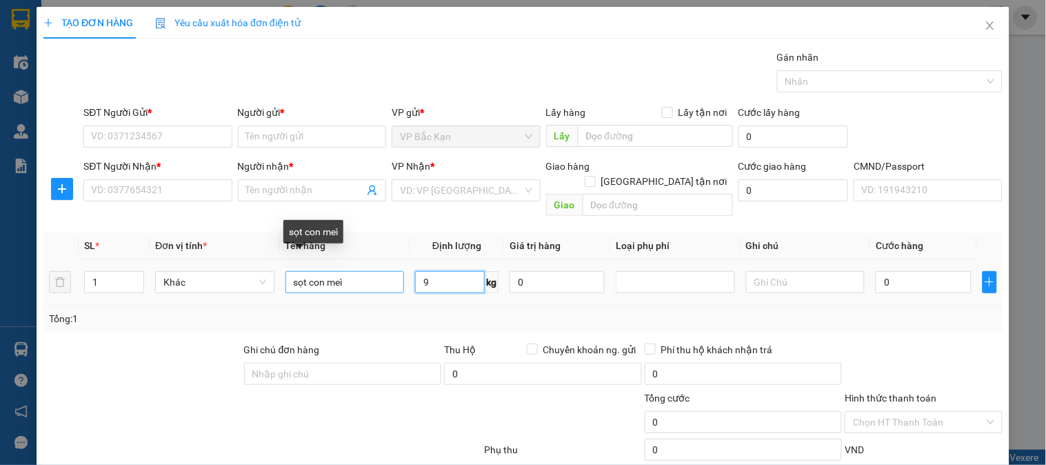
type input "9"
click at [352, 271] on input "sọt con meì" at bounding box center [345, 282] width 119 height 22
type input "s"
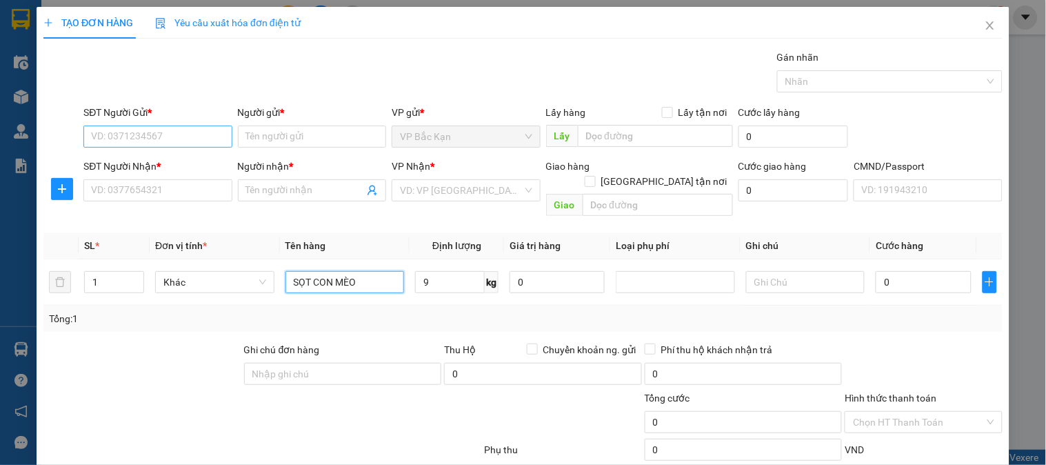
type input "SỌT CON MÈO"
click at [170, 140] on input "SĐT Người Gửi *" at bounding box center [157, 137] width 148 height 22
type input "0354043638"
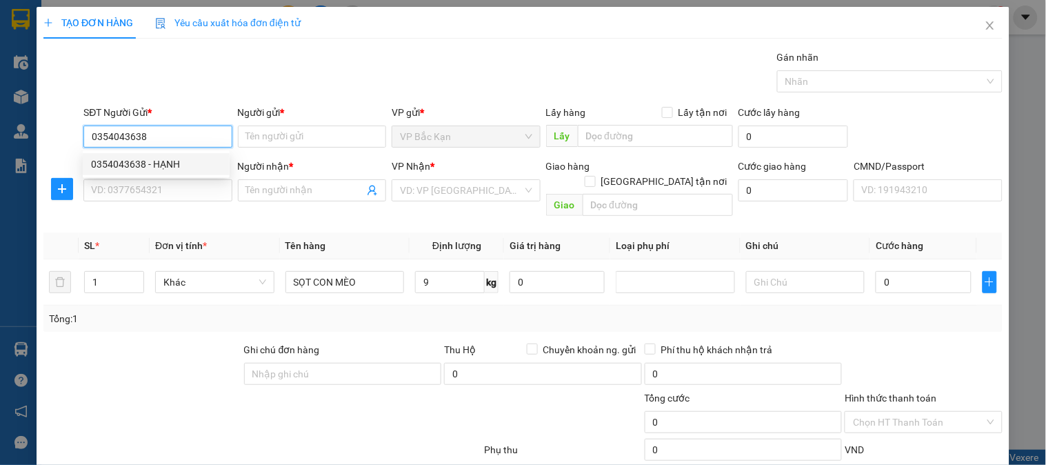
click at [175, 157] on div "0354043638 - HẠNH" at bounding box center [156, 164] width 130 height 15
type input "HẠNH"
type input "0354043638"
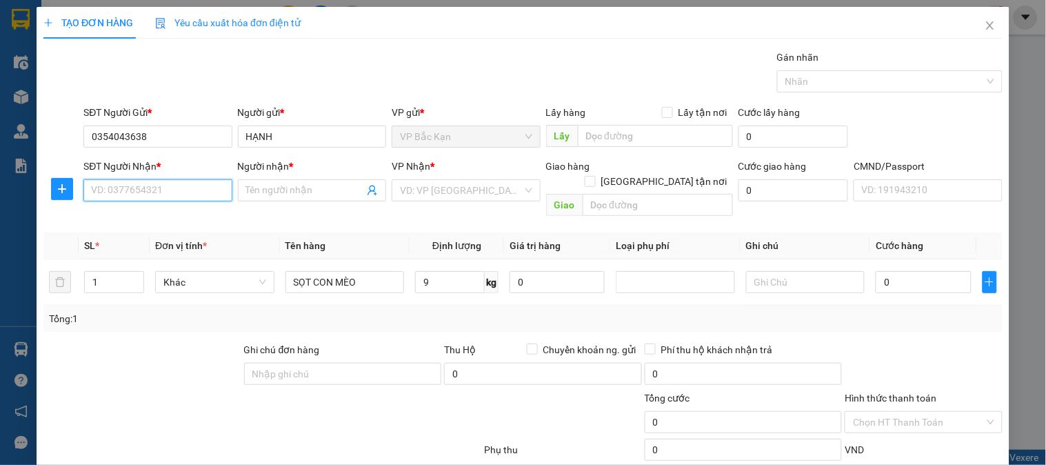
click at [168, 194] on input "SĐT Người Nhận *" at bounding box center [157, 190] width 148 height 22
click at [401, 54] on div "Gói vận chuyển * Tiêu chuẩn Gán nhãn Nhãn" at bounding box center [543, 74] width 925 height 48
click at [157, 188] on input "SĐT Người Nhận *" at bounding box center [157, 190] width 148 height 22
type input "0334969659"
click at [156, 212] on div "0334969659 - TÌNH" at bounding box center [156, 217] width 130 height 15
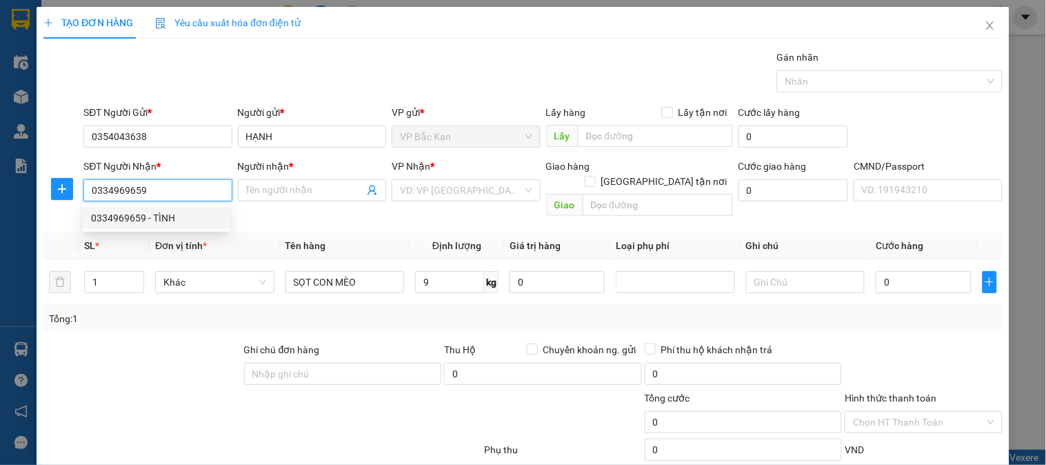
type input "TÌNH"
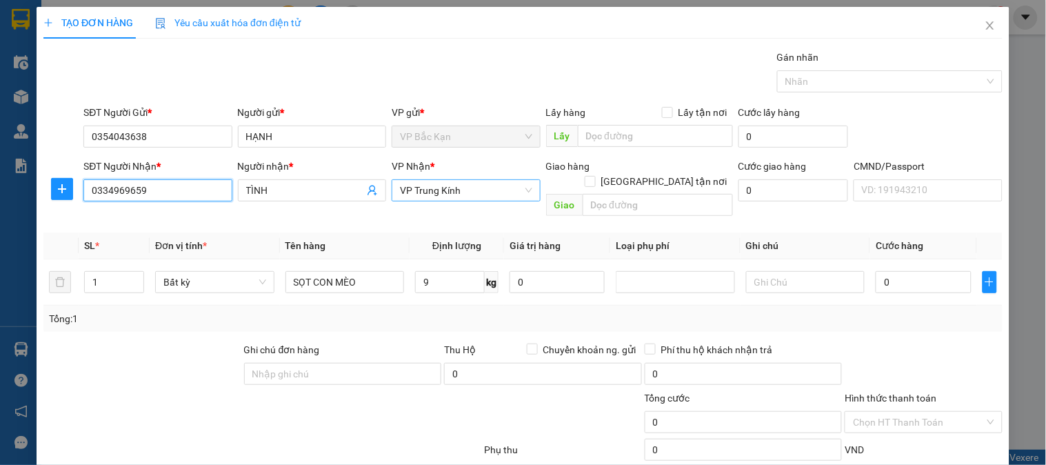
click at [443, 188] on span "VP Trung Kính" at bounding box center [466, 190] width 132 height 21
type input "0334969659"
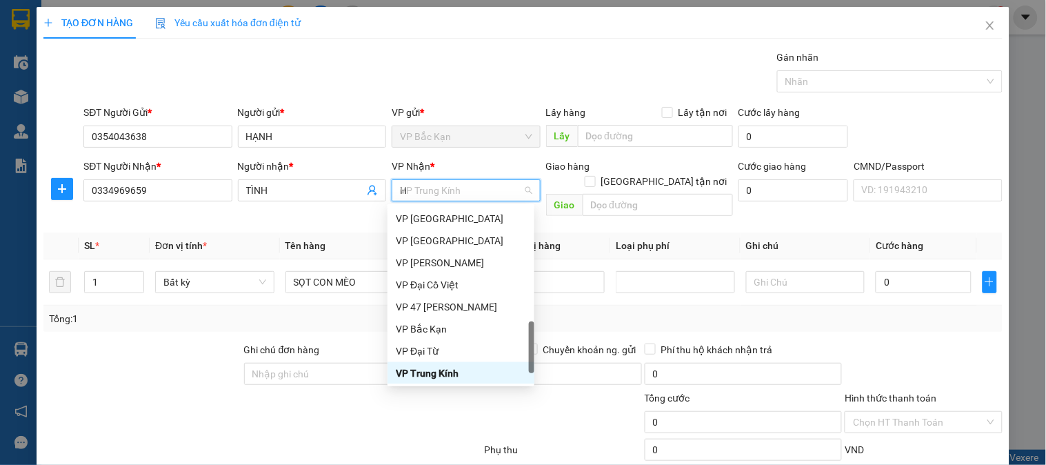
scroll to position [231, 0]
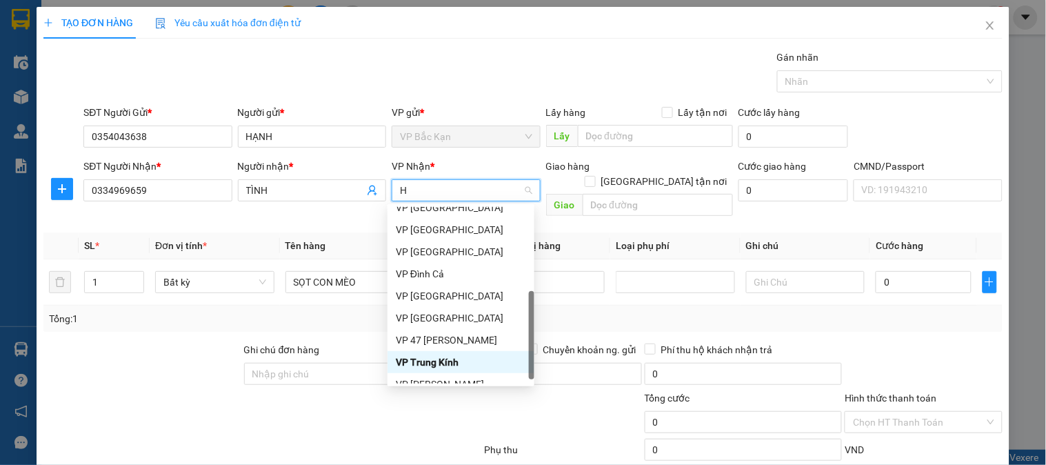
type input "HO"
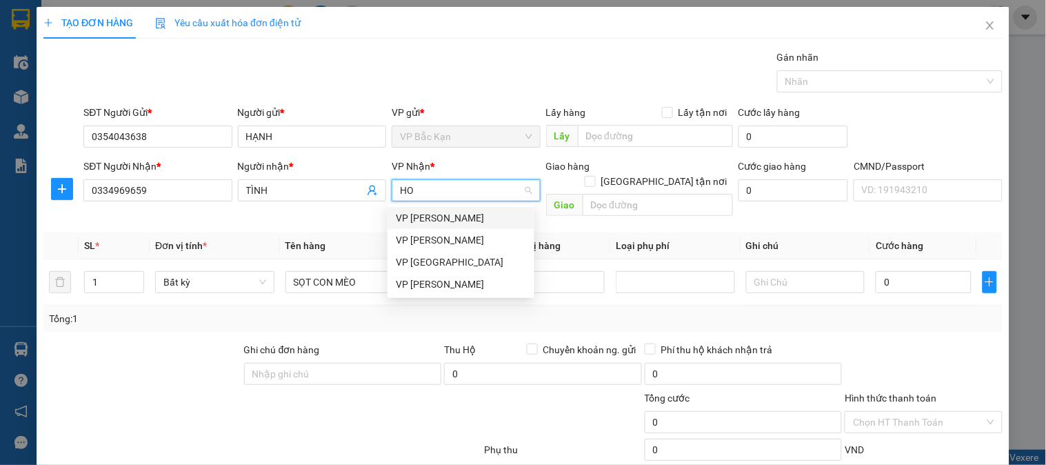
scroll to position [0, 0]
click at [460, 277] on div "VP [PERSON_NAME]" at bounding box center [461, 284] width 130 height 15
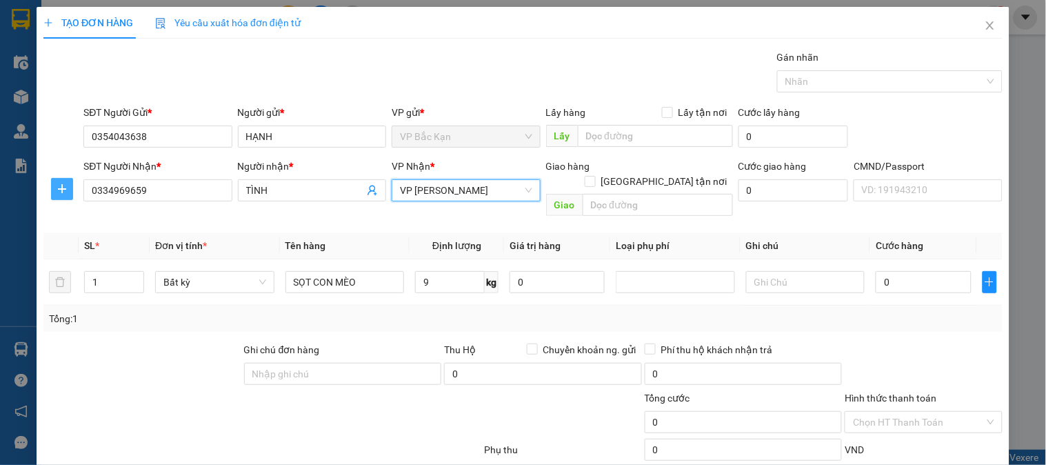
click at [53, 190] on span "plus" at bounding box center [62, 188] width 21 height 11
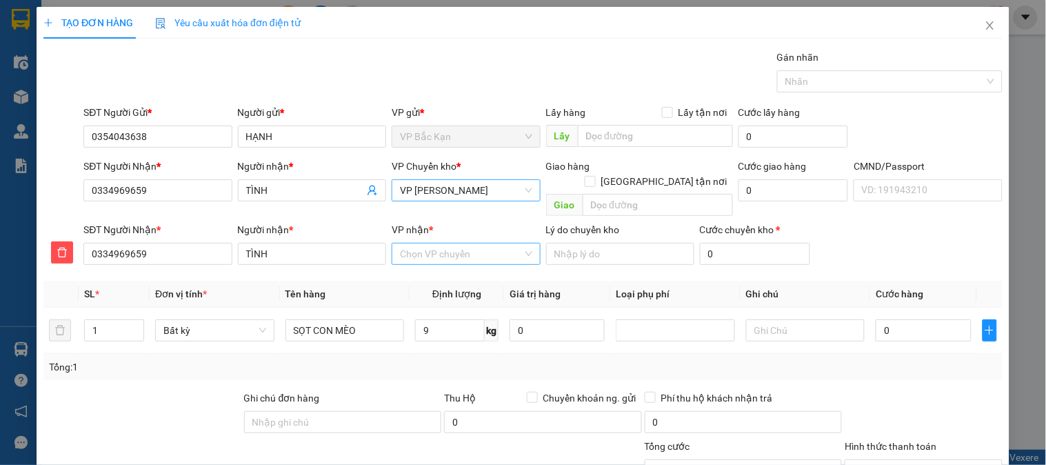
click at [447, 245] on input "VP nhận *" at bounding box center [461, 253] width 122 height 21
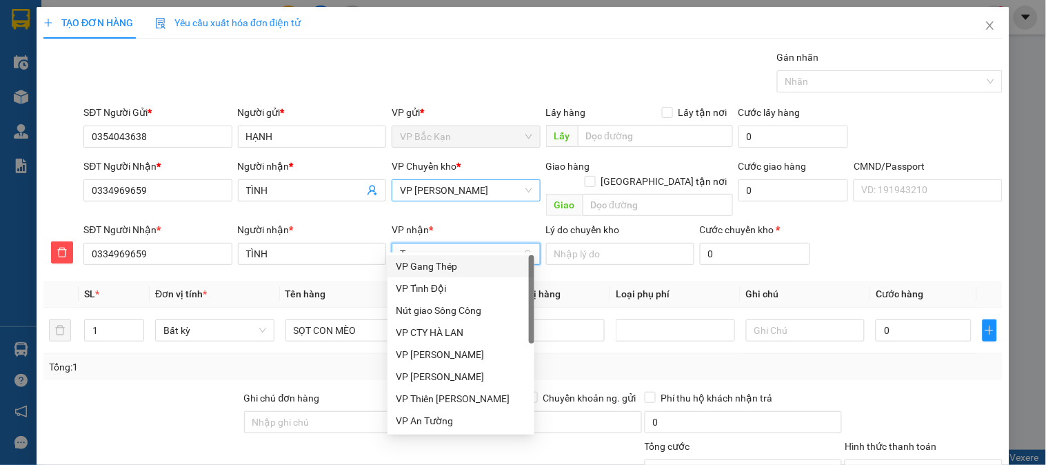
type input "TR"
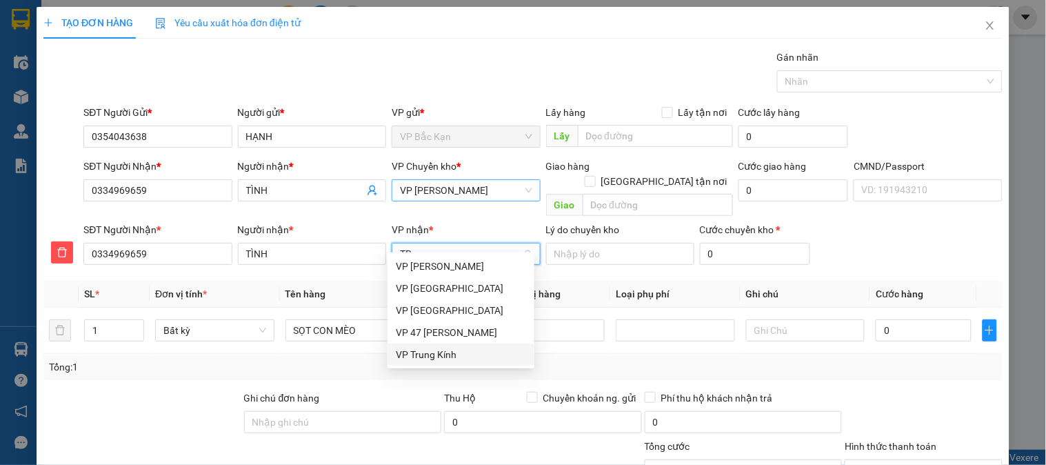
click at [431, 350] on div "VP Trung Kính" at bounding box center [461, 354] width 147 height 22
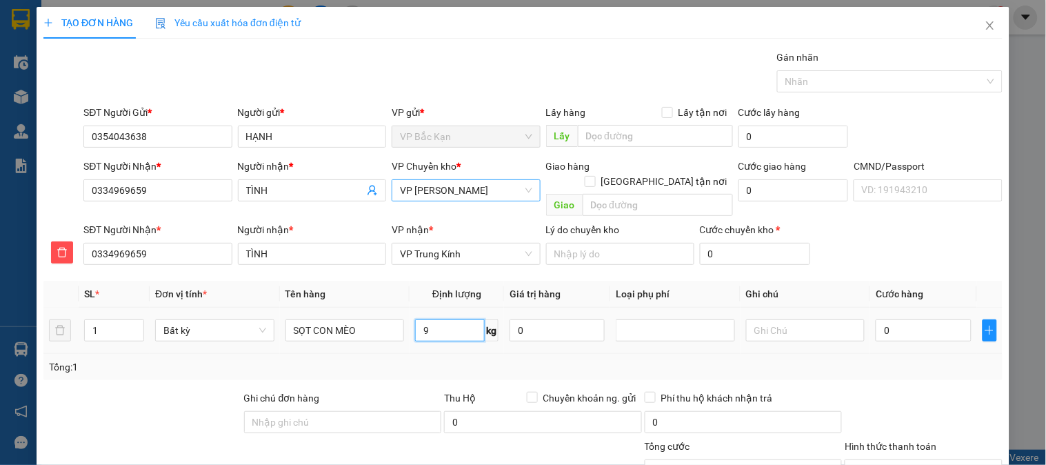
click at [423, 320] on input "9" at bounding box center [450, 330] width 70 height 22
click at [424, 359] on div "Tổng: 1" at bounding box center [523, 366] width 948 height 15
type input "55.000"
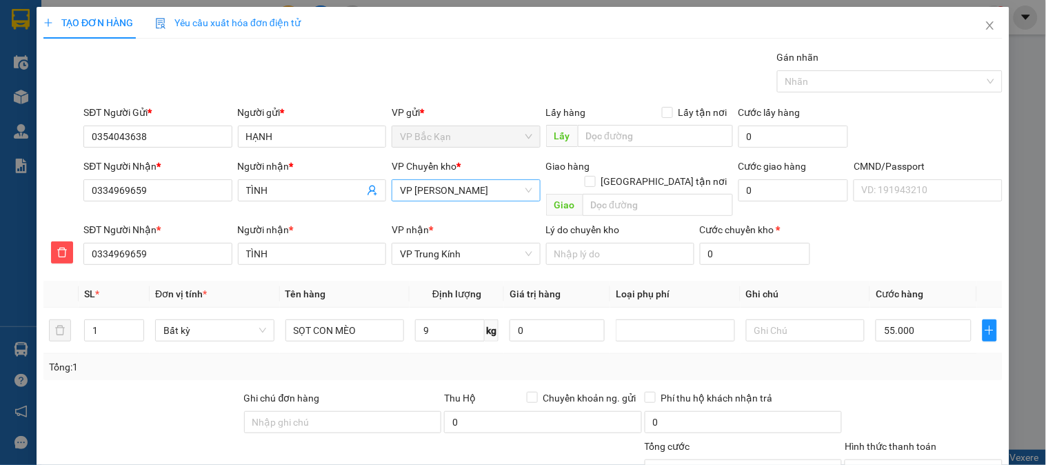
scroll to position [121, 0]
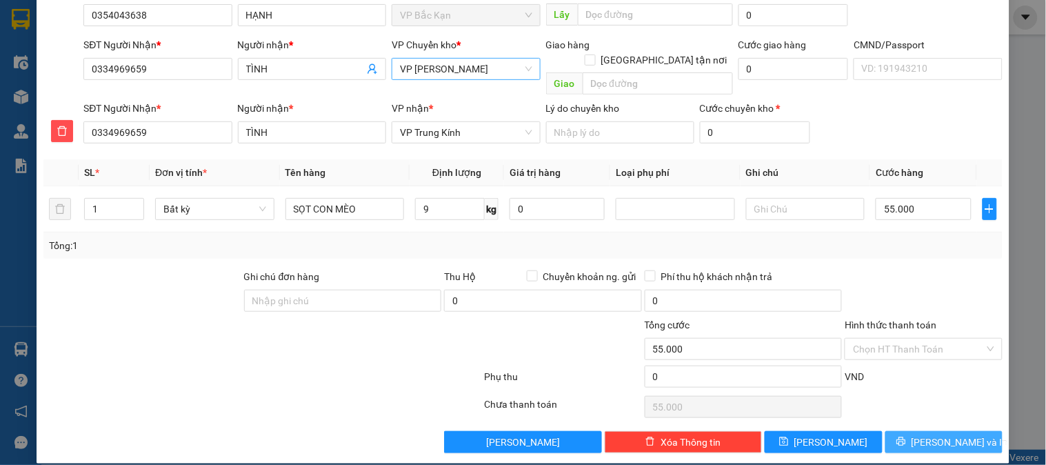
click at [906, 437] on icon "printer" at bounding box center [902, 442] width 10 height 10
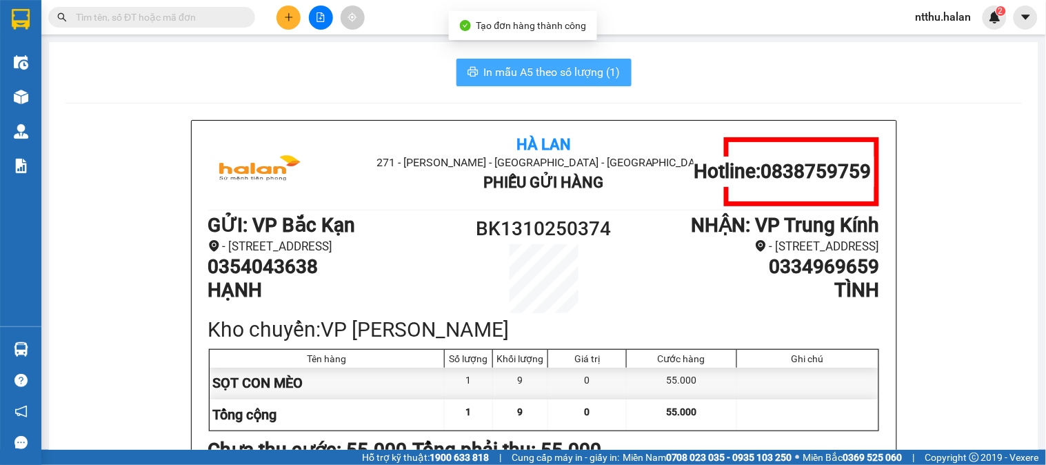
click at [492, 63] on span "In mẫu A5 theo số lượng (1)" at bounding box center [552, 71] width 137 height 17
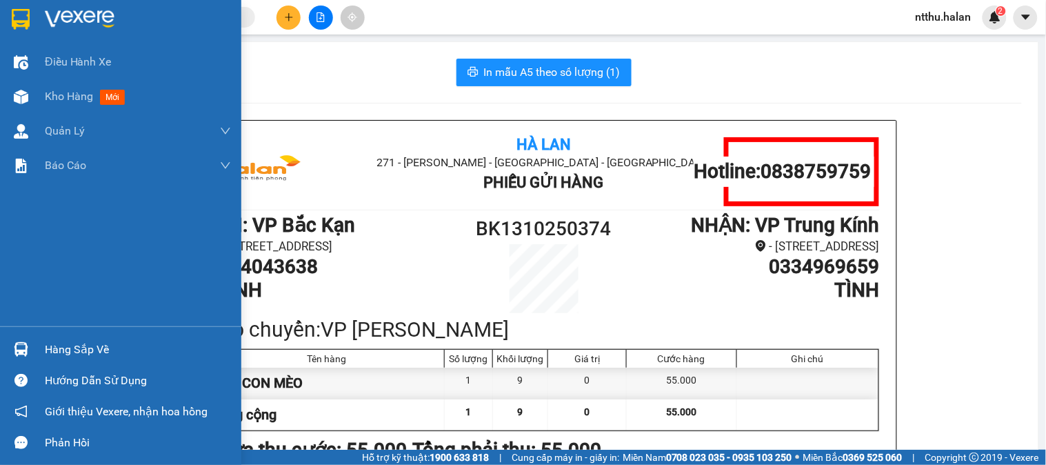
click at [73, 342] on div "Hàng sắp về" at bounding box center [138, 349] width 186 height 21
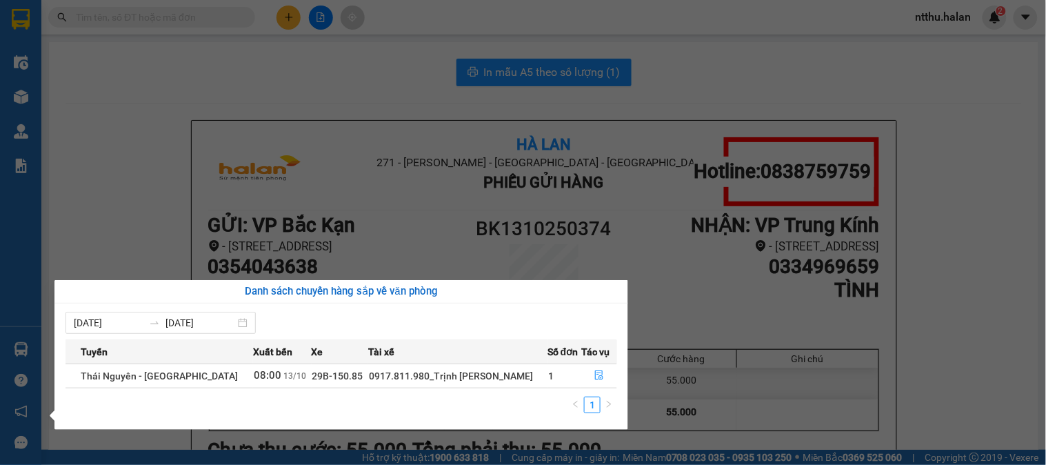
click at [311, 81] on section "Kết quả tìm kiếm ( 0 ) Bộ lọc No Data ntthu.halan 2 Điều hành xe Kho hàng mới Q…" at bounding box center [523, 232] width 1046 height 465
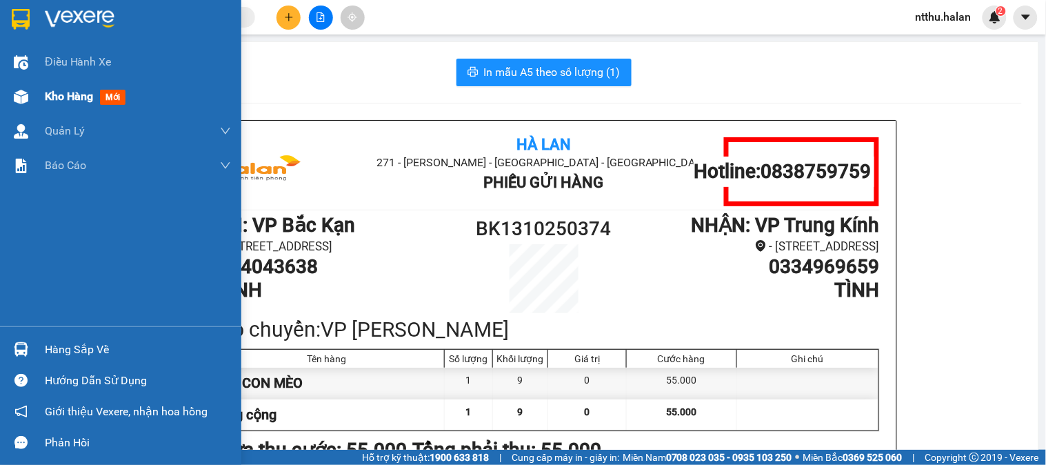
click at [72, 99] on span "Kho hàng" at bounding box center [69, 96] width 48 height 13
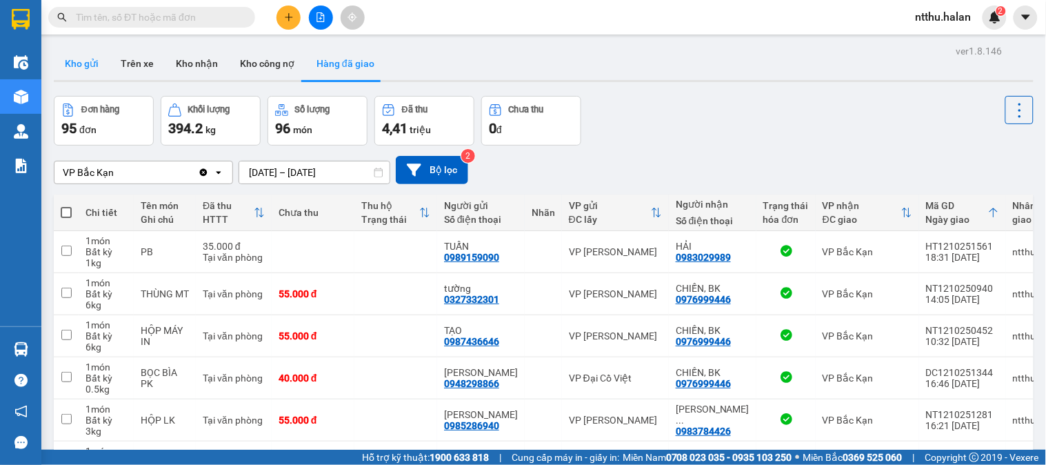
click at [86, 64] on button "Kho gửi" at bounding box center [82, 63] width 56 height 33
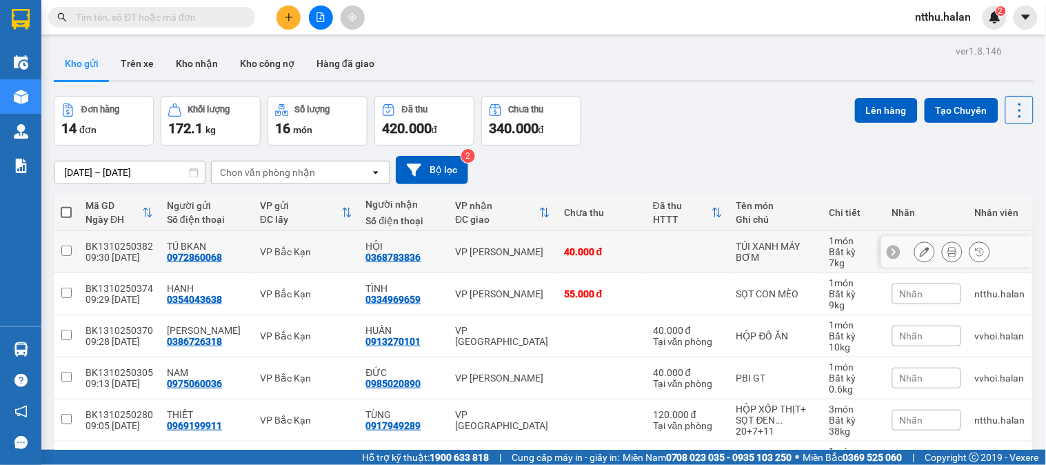
click at [948, 247] on icon at bounding box center [953, 252] width 10 height 10
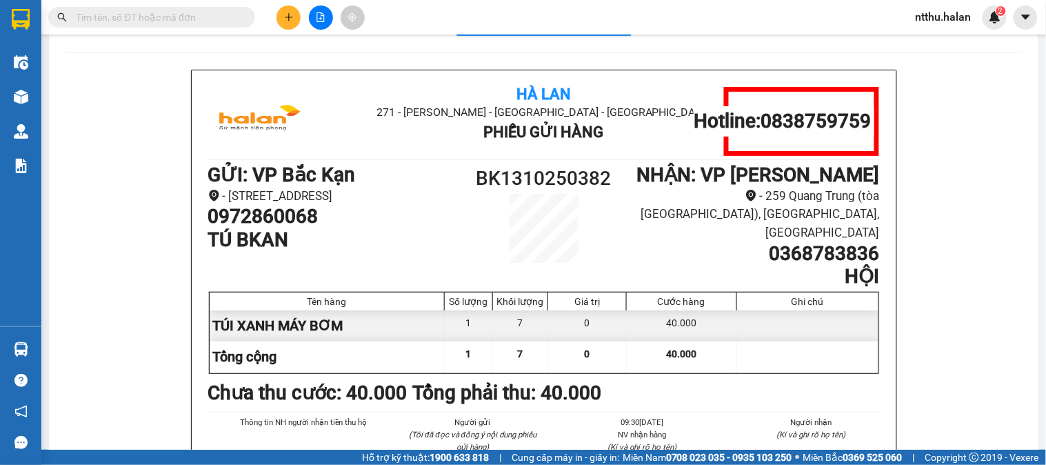
scroll to position [77, 0]
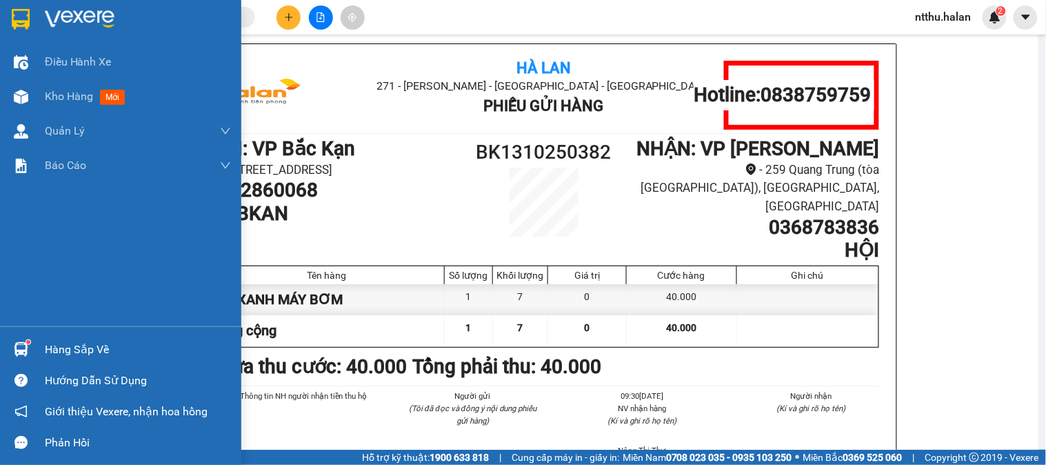
click at [72, 335] on div "Hàng sắp về" at bounding box center [120, 349] width 241 height 31
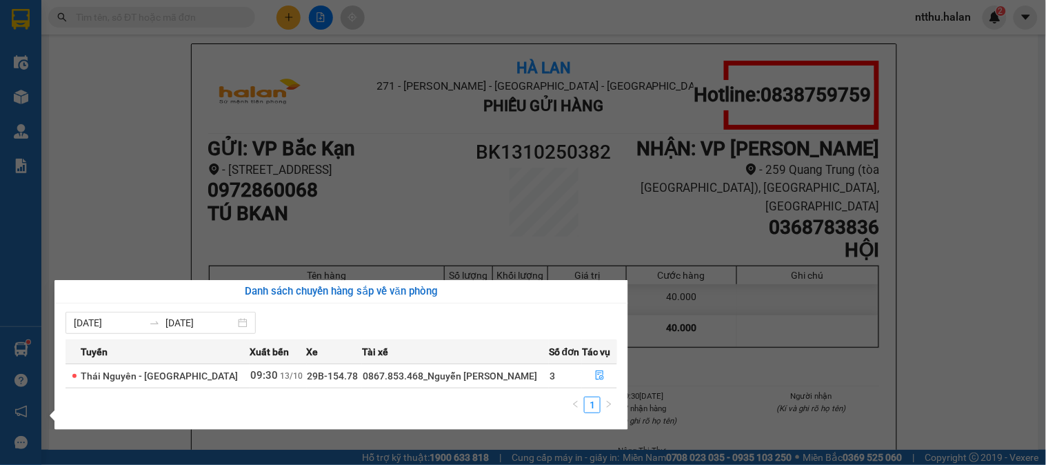
drag, startPoint x: 150, startPoint y: 66, endPoint x: 97, endPoint y: 1, distance: 83.3
click at [149, 63] on section "Kết quả tìm kiếm ( 0 ) Bộ lọc No Data ntthu.halan 2 Điều hành xe Kho hàng mới Q…" at bounding box center [523, 232] width 1046 height 465
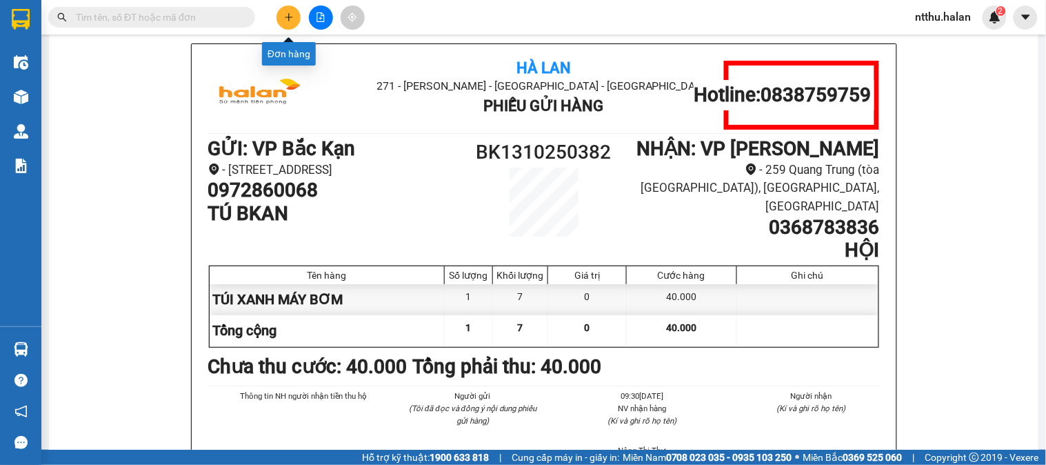
click at [288, 19] on icon "plus" at bounding box center [288, 17] width 1 height 8
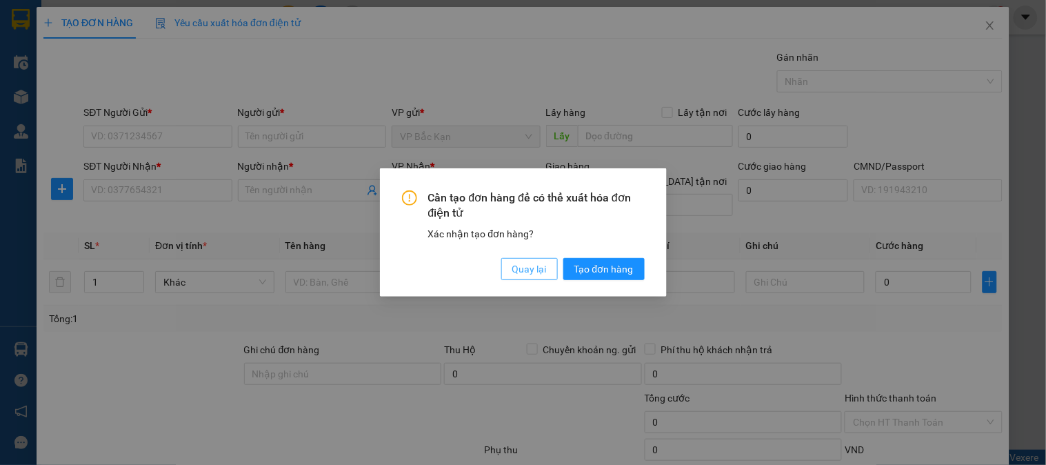
click at [549, 263] on button "Quay lại" at bounding box center [529, 269] width 57 height 22
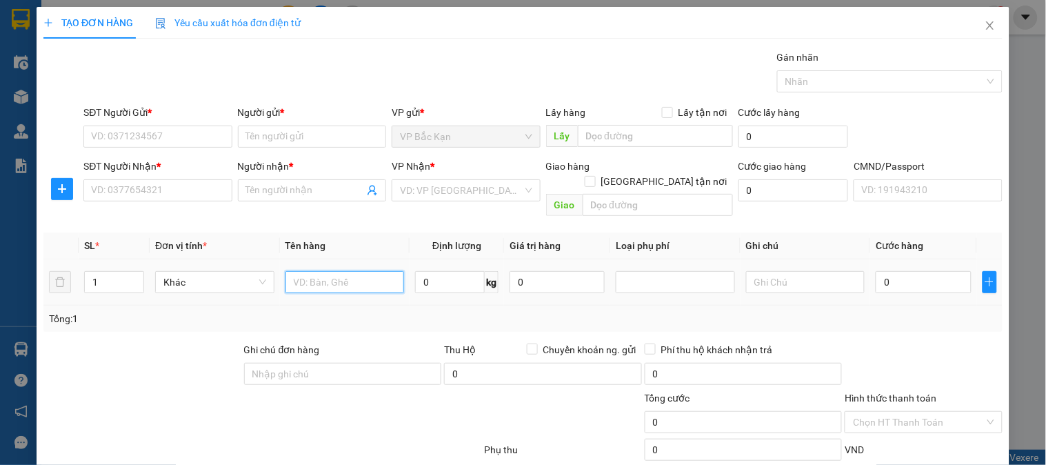
click at [321, 271] on input "text" at bounding box center [345, 282] width 119 height 22
type input "HỘP XỐP MẪU XN"
type input "1"
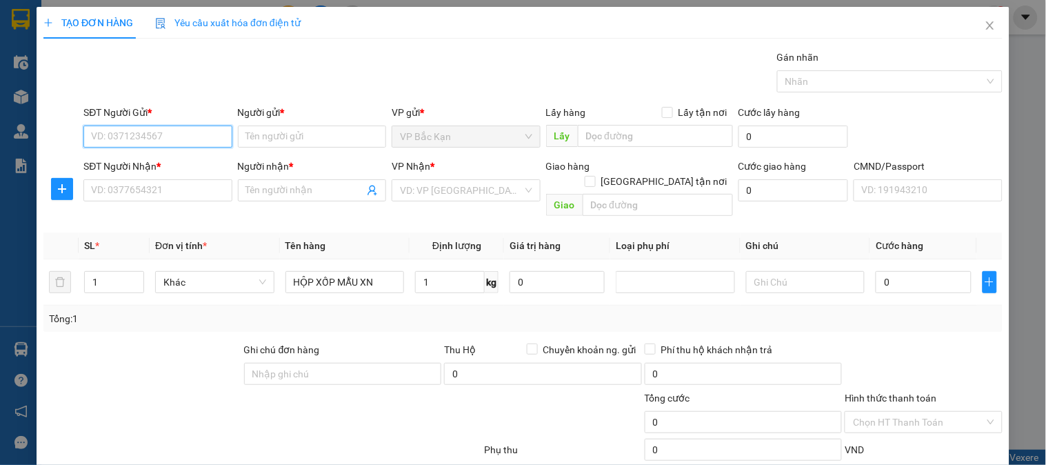
click at [199, 139] on input "SĐT Người Gửi *" at bounding box center [157, 137] width 148 height 22
type input "0979765777"
click at [166, 166] on div "0979765777 - TRƯỜNG" at bounding box center [156, 164] width 130 height 15
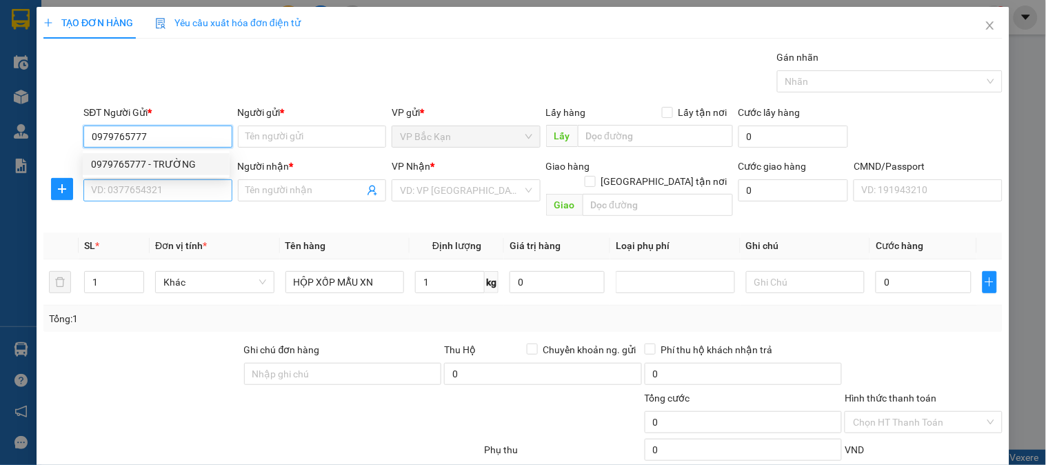
type input "TRƯỜNG"
type input "0979765777"
click at [163, 198] on input "SĐT Người Nhận *" at bounding box center [157, 190] width 148 height 22
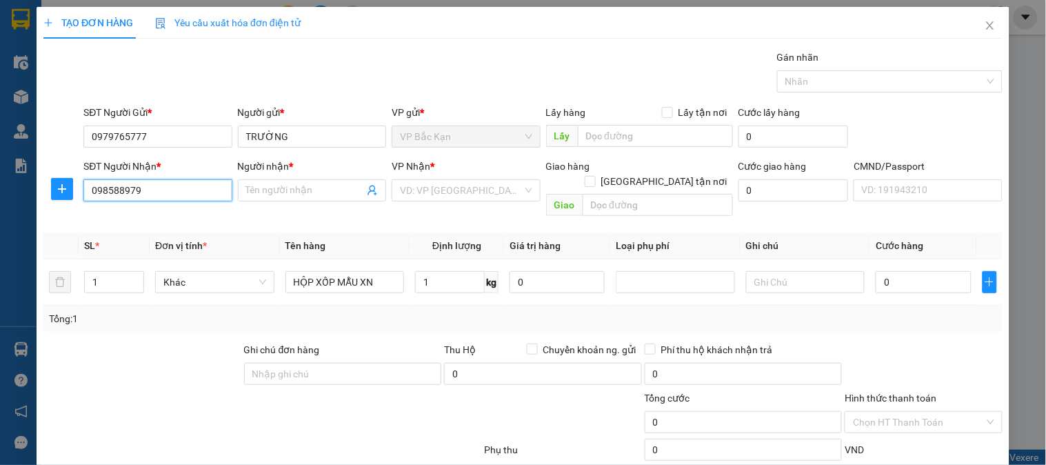
type input "0985889799"
click at [152, 217] on div "0985889799 - CƯỜNG" at bounding box center [159, 217] width 136 height 15
type input "CƯỜNG"
click at [433, 190] on span "VP Bến xe" at bounding box center [466, 190] width 132 height 21
type input "0985889799"
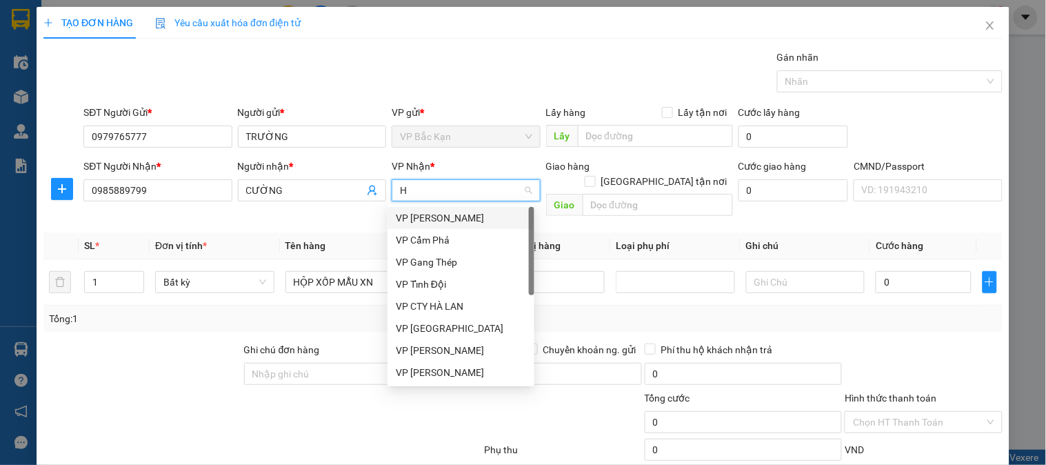
type input "HO"
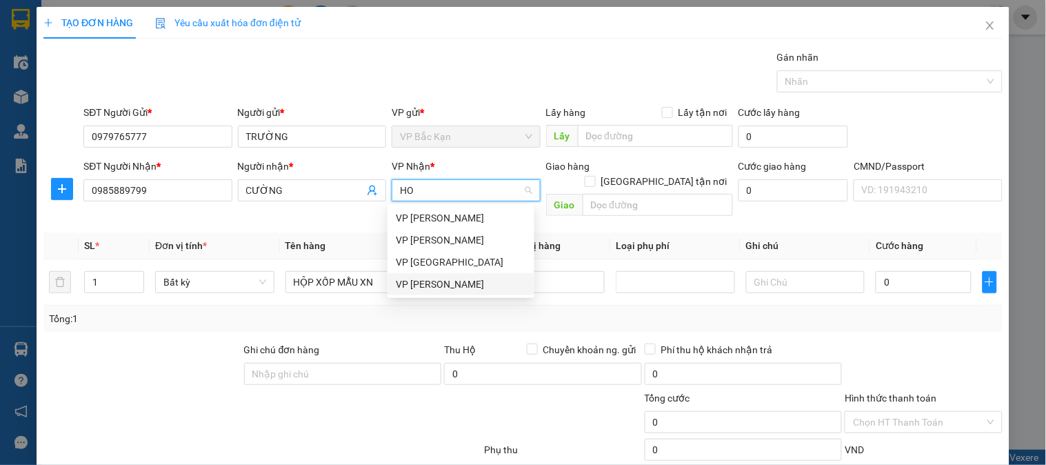
drag, startPoint x: 439, startPoint y: 285, endPoint x: 92, endPoint y: 217, distance: 354.3
click at [435, 283] on div "VP [PERSON_NAME]" at bounding box center [461, 284] width 130 height 15
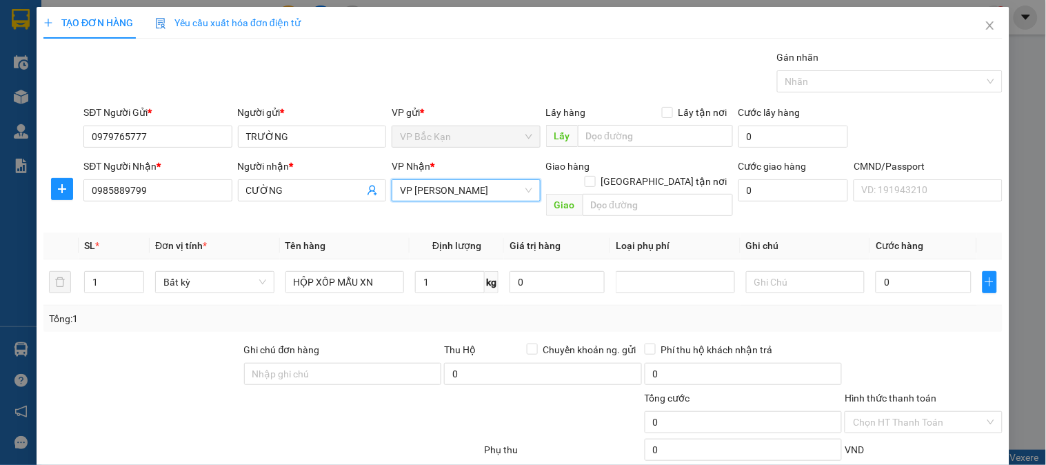
click at [60, 177] on div at bounding box center [61, 175] width 37 height 6
drag, startPoint x: 62, startPoint y: 188, endPoint x: 147, endPoint y: 200, distance: 85.6
click at [70, 188] on span "plus" at bounding box center [62, 188] width 21 height 11
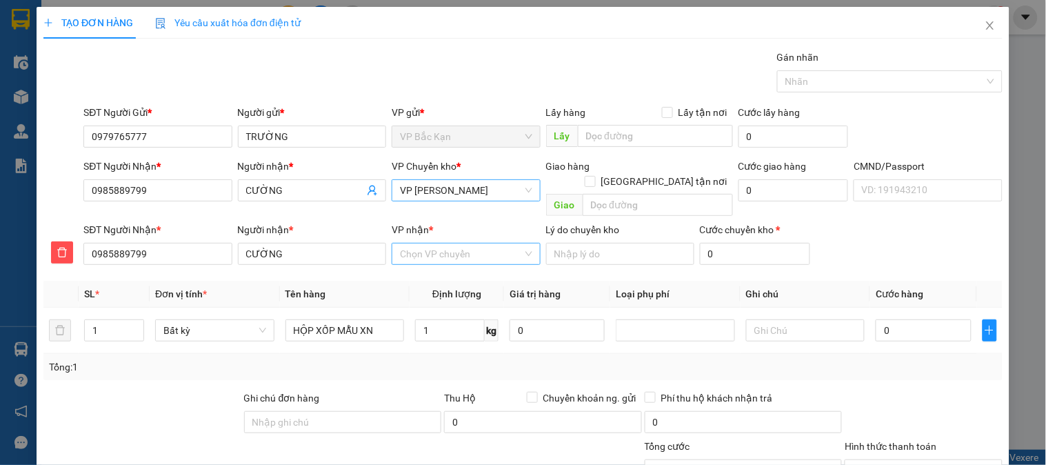
click at [407, 243] on input "VP nhận *" at bounding box center [461, 253] width 122 height 21
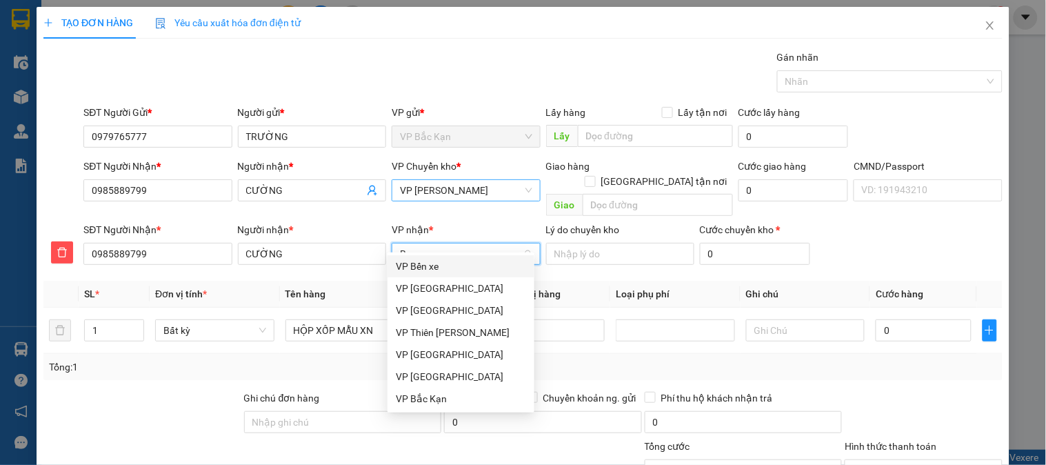
type input "BE"
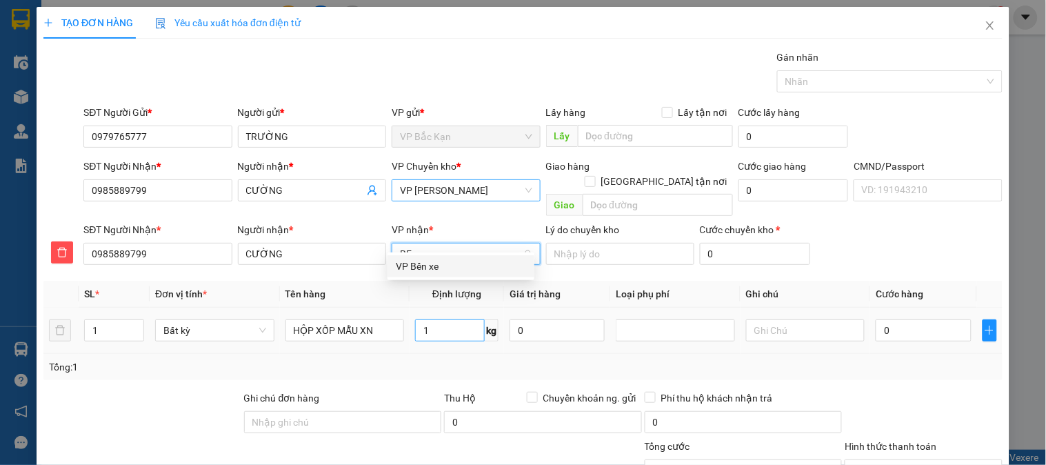
drag, startPoint x: 408, startPoint y: 263, endPoint x: 436, endPoint y: 309, distance: 53.2
click at [410, 263] on div "VP Bến xe" at bounding box center [461, 266] width 130 height 15
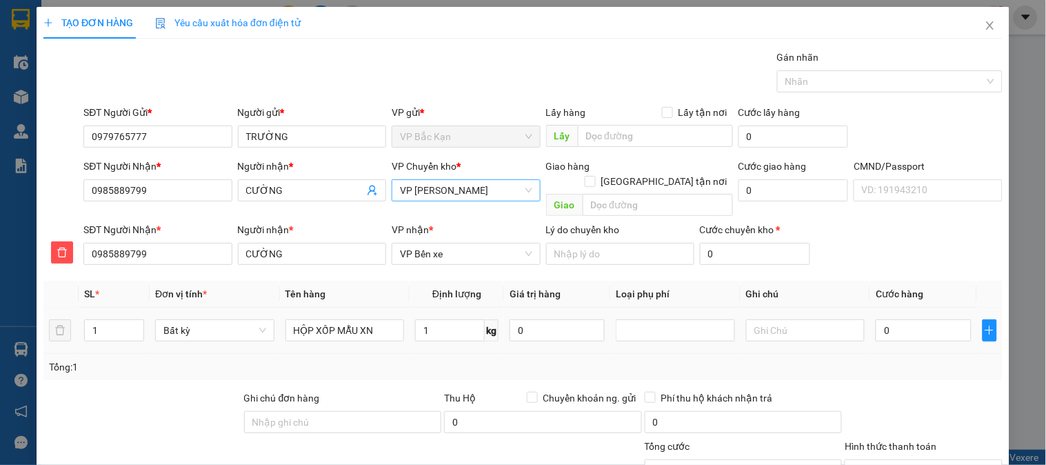
click at [438, 359] on div "Tổng: 1" at bounding box center [523, 366] width 948 height 15
type input "35.000"
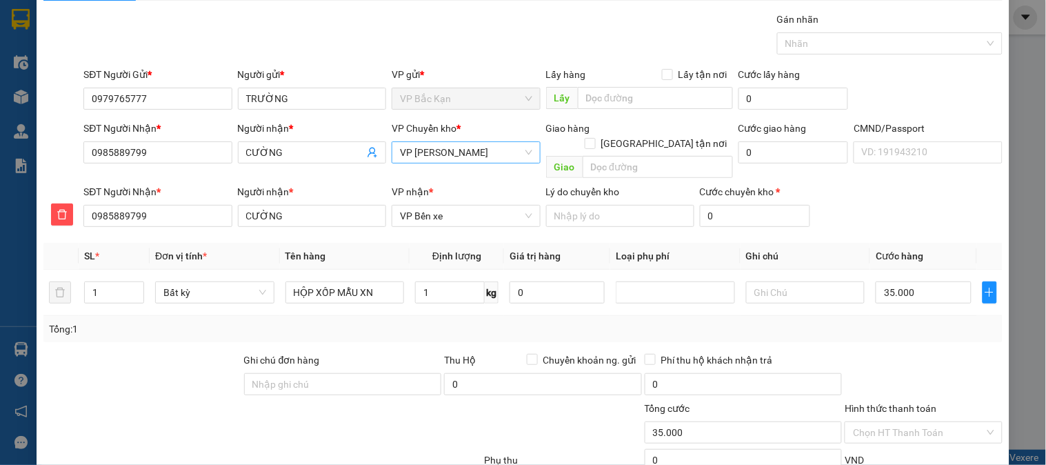
scroll to position [77, 0]
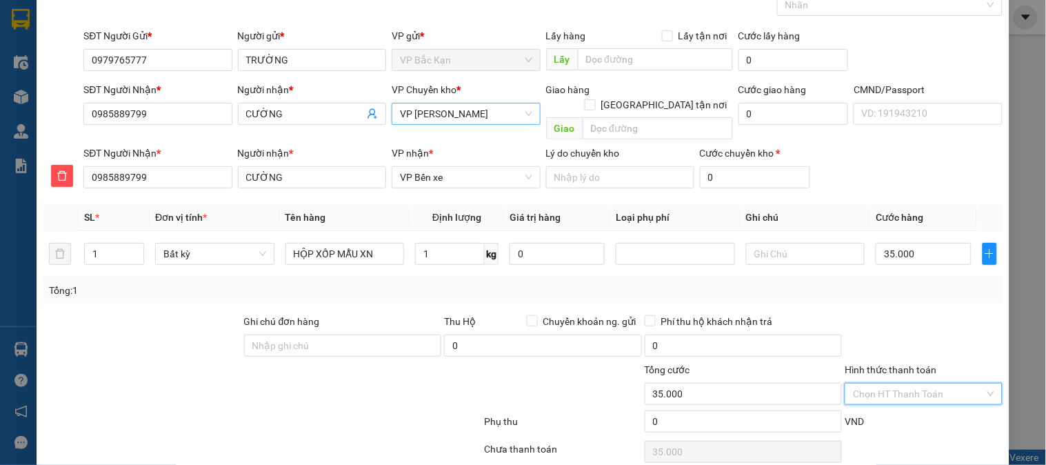
click at [906, 383] on input "Hình thức thanh toán" at bounding box center [918, 393] width 131 height 21
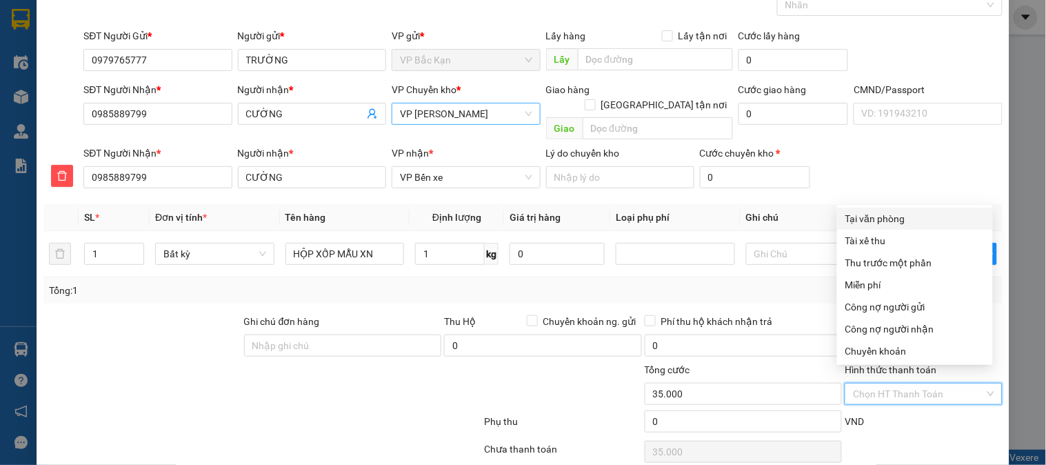
click at [868, 215] on div "Tại văn phòng" at bounding box center [915, 218] width 139 height 15
type input "0"
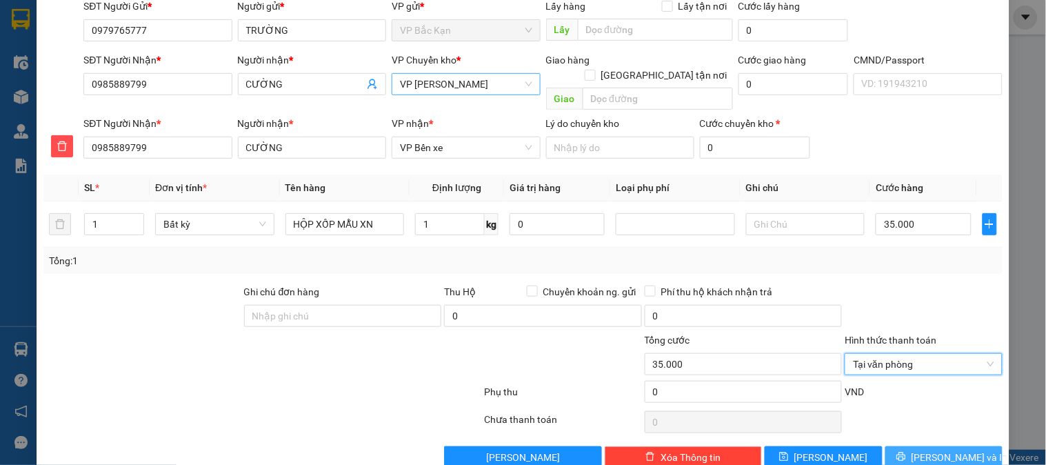
scroll to position [121, 0]
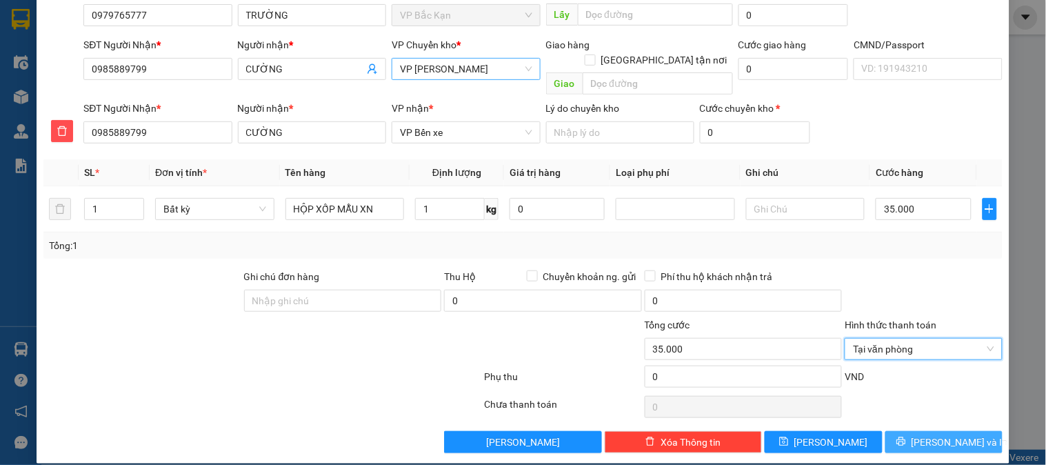
click at [906, 437] on icon "printer" at bounding box center [902, 442] width 10 height 10
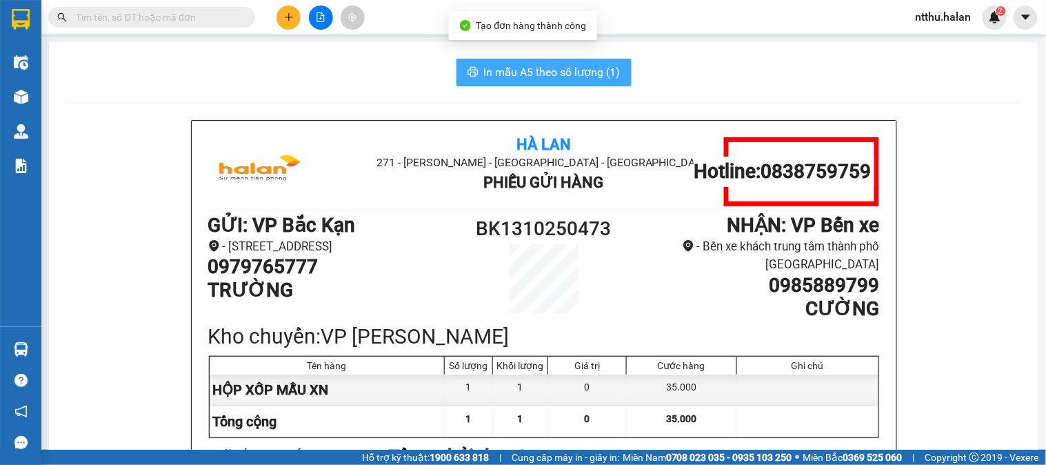
click at [564, 71] on span "In mẫu A5 theo số lượng (1)" at bounding box center [552, 71] width 137 height 17
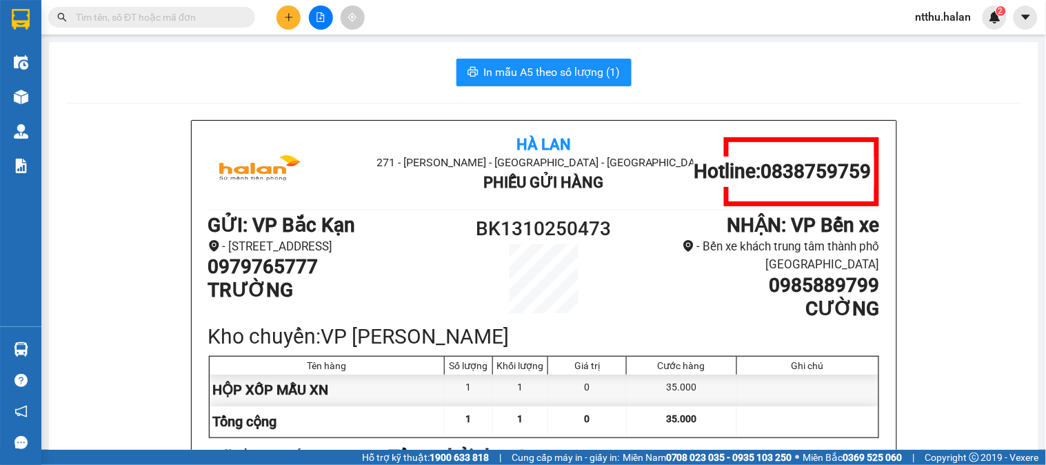
click at [279, 19] on button at bounding box center [289, 18] width 24 height 24
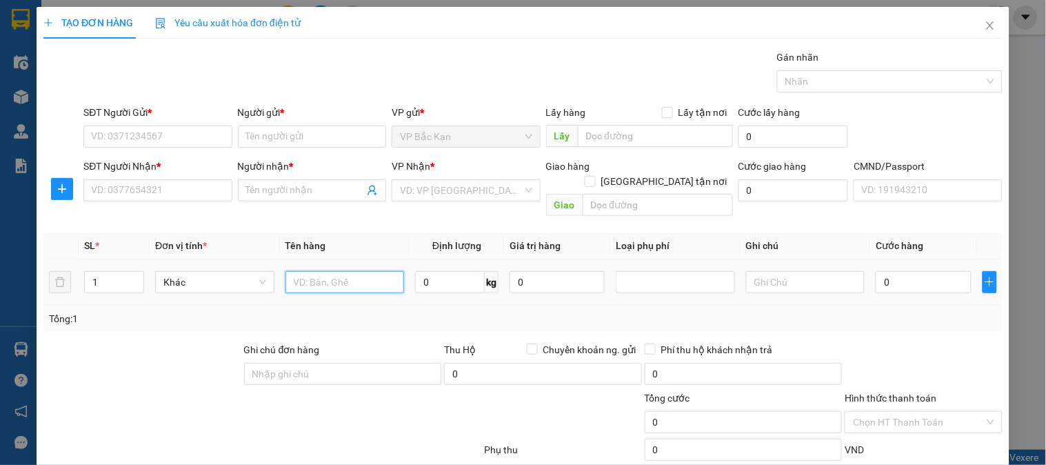
click at [329, 271] on input "text" at bounding box center [345, 282] width 119 height 22
type input "TÚI ĐEN Q.A"
type input "3"
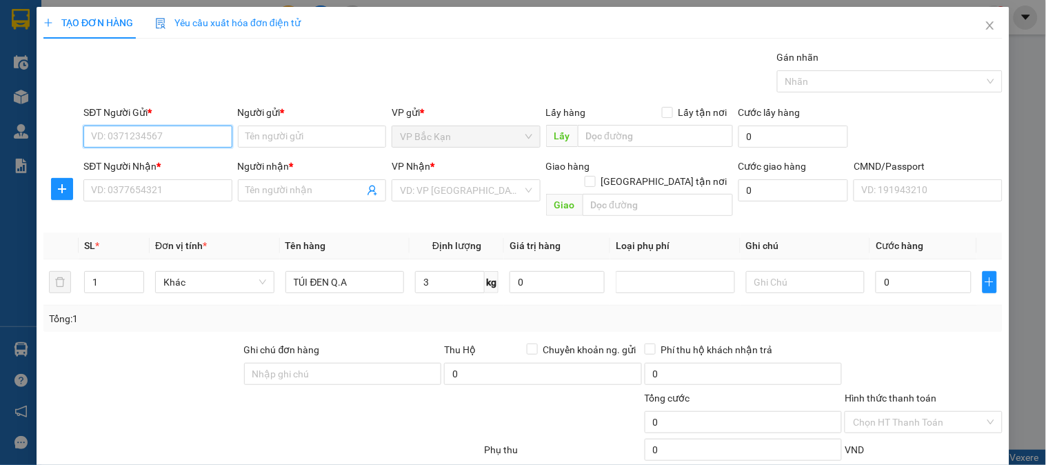
click at [103, 145] on input "SĐT Người Gửi *" at bounding box center [157, 137] width 148 height 22
type input "0373858094"
click at [112, 157] on div "0373858094 - THU TRANG" at bounding box center [156, 164] width 130 height 15
type input "THU TRANG"
type input "0373858094"
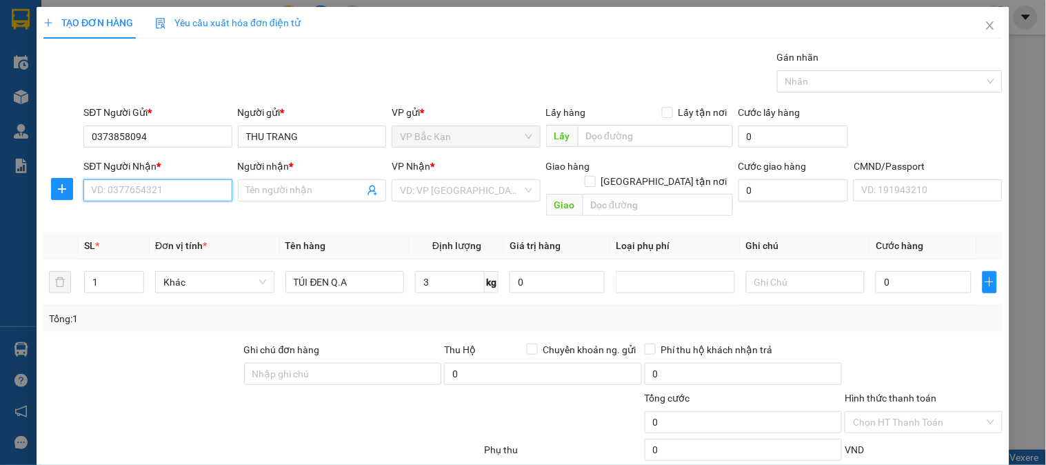
click at [124, 188] on input "SĐT Người Nhận *" at bounding box center [157, 190] width 148 height 22
click at [163, 188] on input "SĐT Người Nhận *" at bounding box center [157, 190] width 148 height 22
type input "0393406690"
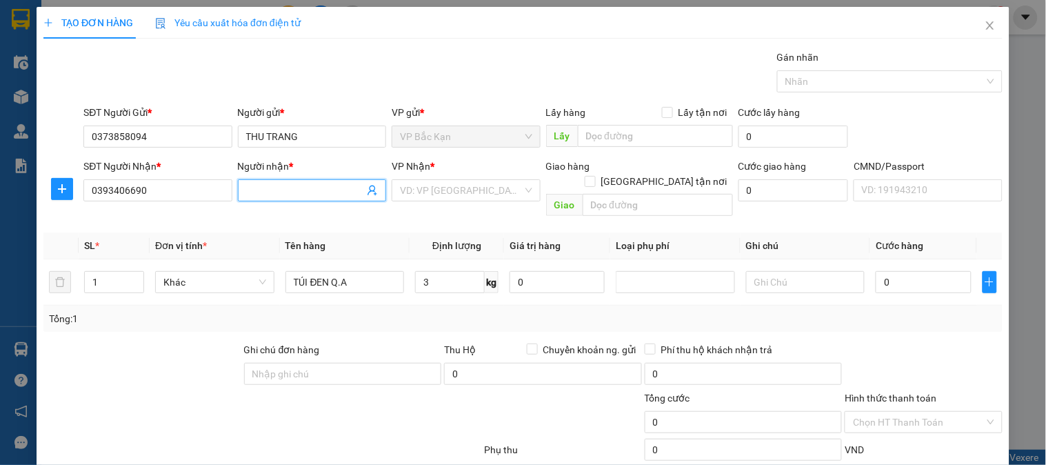
click at [276, 188] on input "Người nhận *" at bounding box center [305, 190] width 118 height 15
drag, startPoint x: 264, startPoint y: 189, endPoint x: 230, endPoint y: 193, distance: 34.1
click at [230, 193] on div "SĐT Người Nhận * 0393406690 Người nhận * TIỆM VÁY SWEETIE TIỆM VÁY SWEETIE VP N…" at bounding box center [543, 190] width 925 height 63
type input "XƯỞNG VÁY SWEETIE"
click at [424, 193] on input "search" at bounding box center [461, 190] width 122 height 21
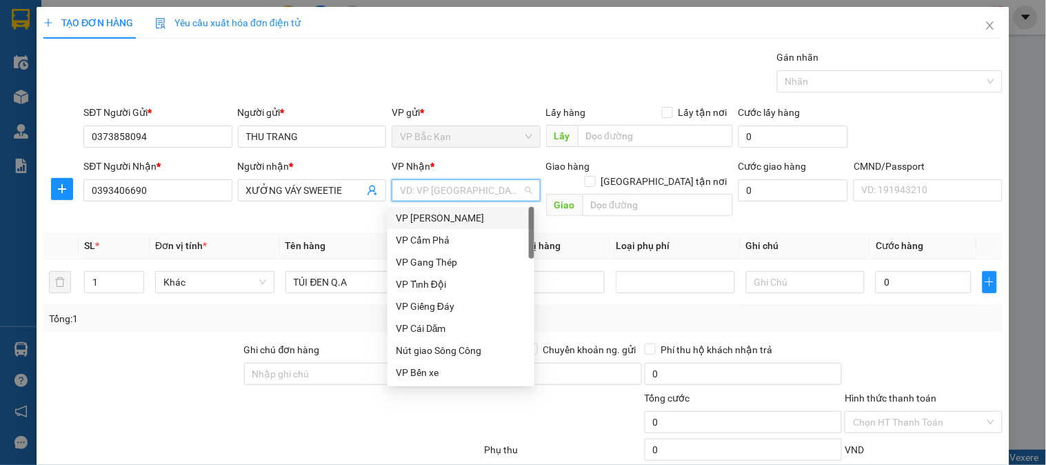
click at [384, 67] on div "Gói vận chuyển * Tiêu chuẩn Gán nhãn Nhãn" at bounding box center [543, 74] width 925 height 48
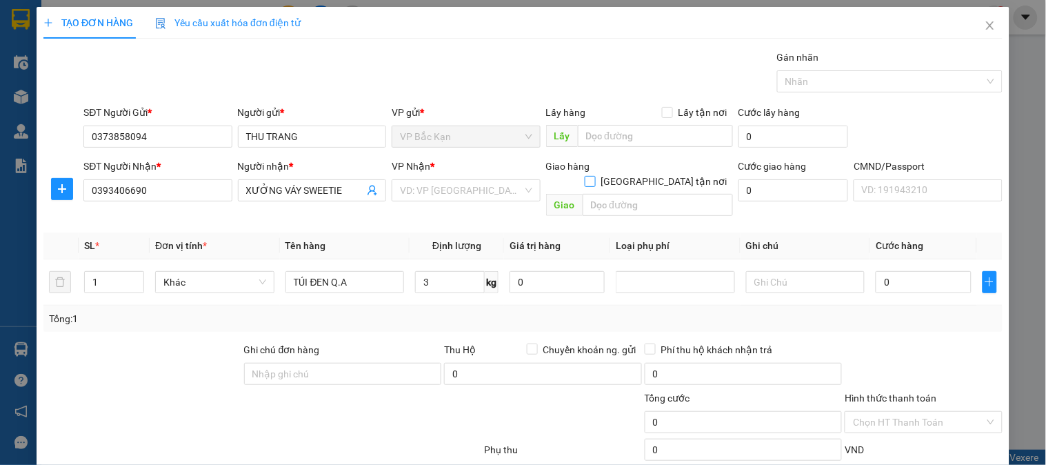
click at [595, 176] on input "Giao tận nơi" at bounding box center [590, 181] width 10 height 10
checkbox input "true"
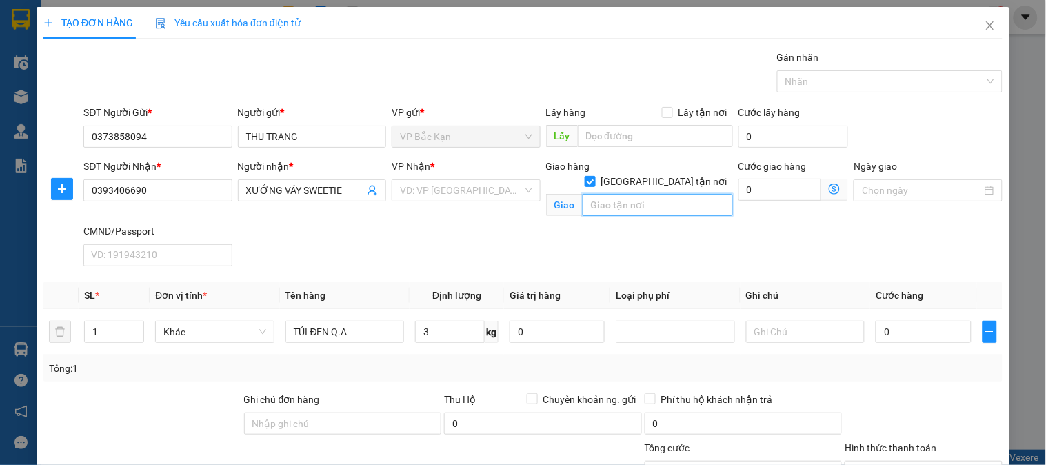
click at [623, 194] on input "text" at bounding box center [658, 205] width 150 height 22
click at [645, 194] on input "65 NGUYỄN GY QUANG" at bounding box center [658, 205] width 150 height 22
type input "65 NGUYỄN HY QUANG"
click at [661, 217] on div "Giao hàng Giao tận nơi Giao 65 NGUYỄN HY QUANG" at bounding box center [640, 191] width 192 height 65
click at [664, 195] on input "65 NGUYỄN HY QUANG" at bounding box center [658, 205] width 150 height 22
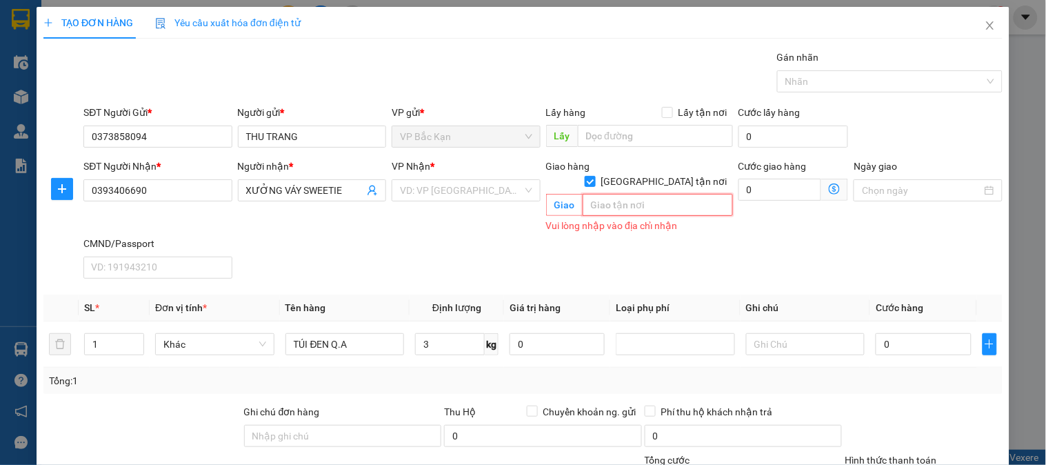
paste input "65 P. Nguyễn Hy Quang, Chợ Dừa, Đống Đa, Hà Nội 110000, Việt Nam"
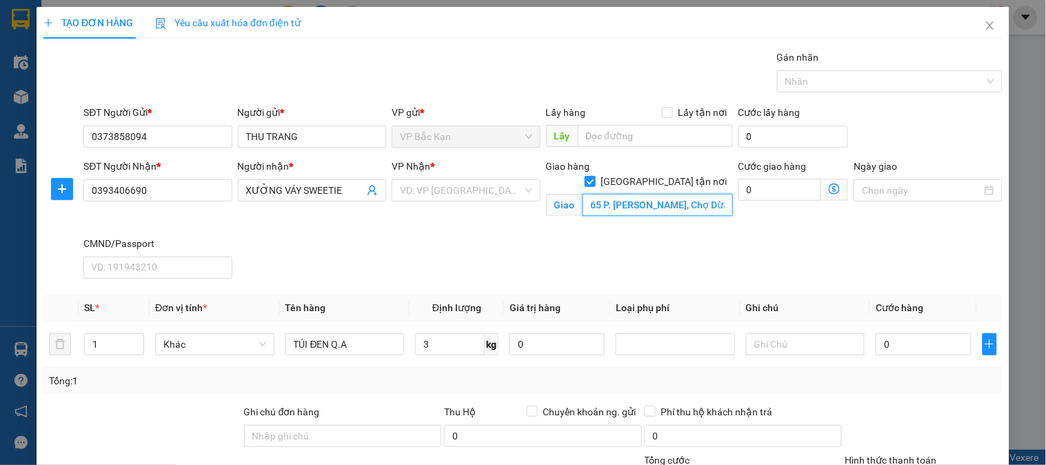
scroll to position [0, 174]
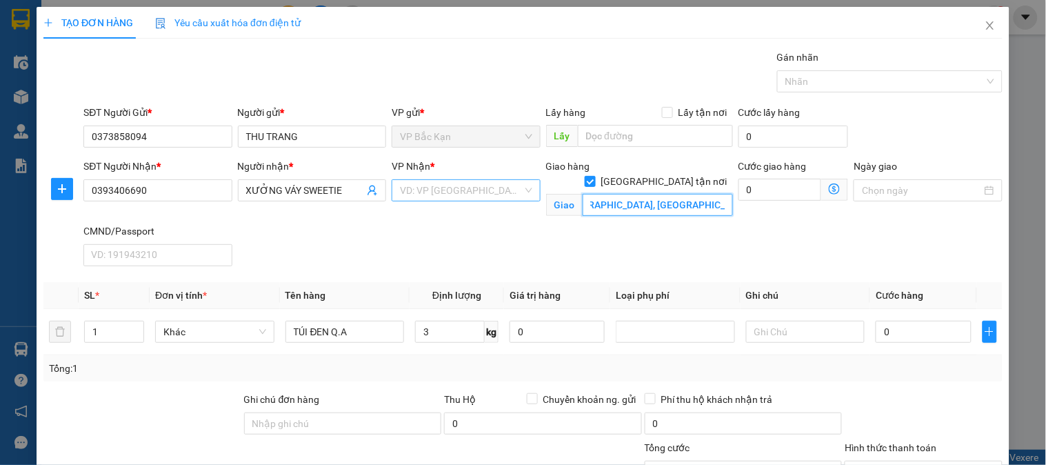
type input "65 P. Nguyễn Hy Quang, Chợ Dừa, Đống Đa, Hà Nội 110000, Việt Nam"
click at [407, 195] on input "search" at bounding box center [461, 190] width 122 height 21
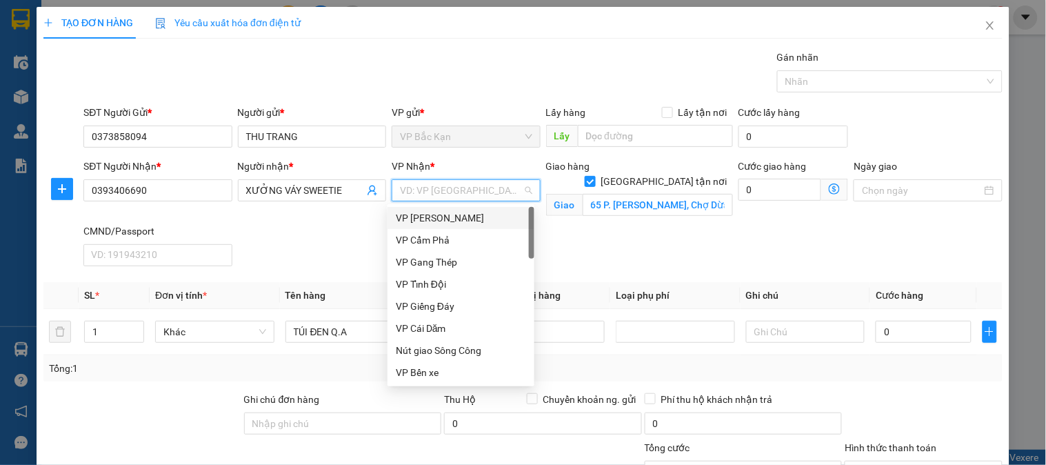
type input "S"
type input "D"
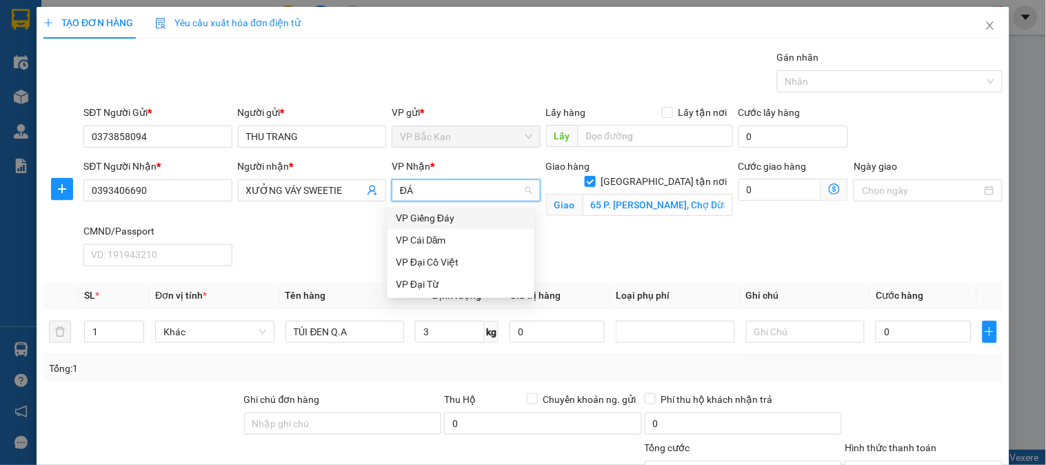
type input "ĐÁI"
click at [428, 218] on div "VP Đại Cồ Việt" at bounding box center [461, 217] width 130 height 15
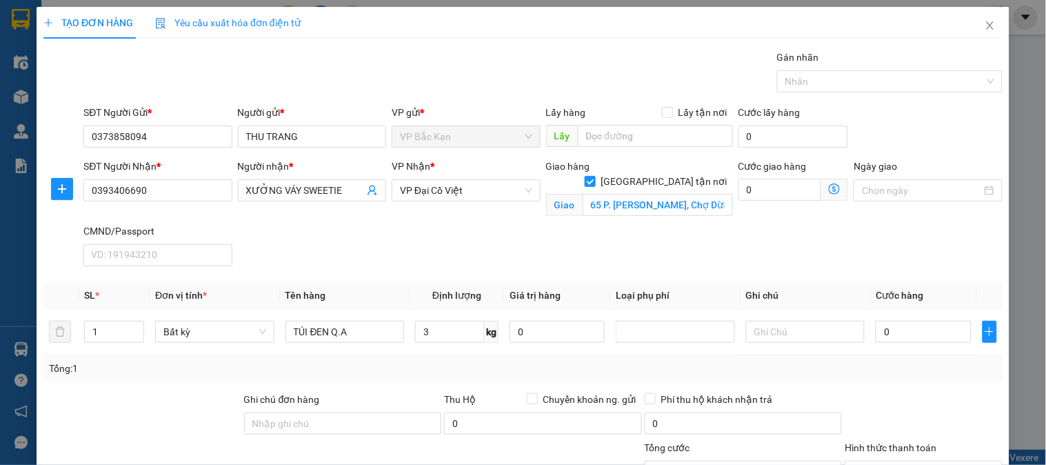
click at [829, 188] on icon "dollar-circle" at bounding box center [834, 188] width 11 height 11
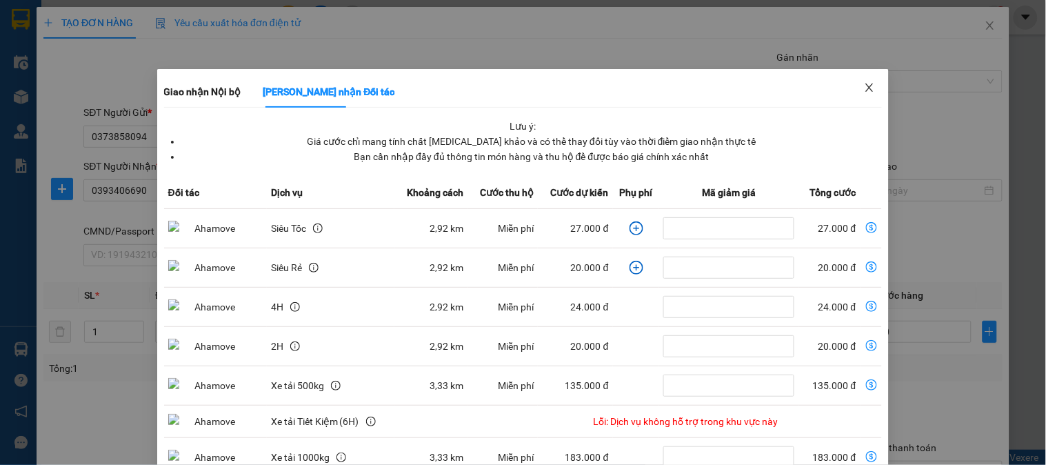
click at [866, 87] on icon "close" at bounding box center [870, 87] width 8 height 8
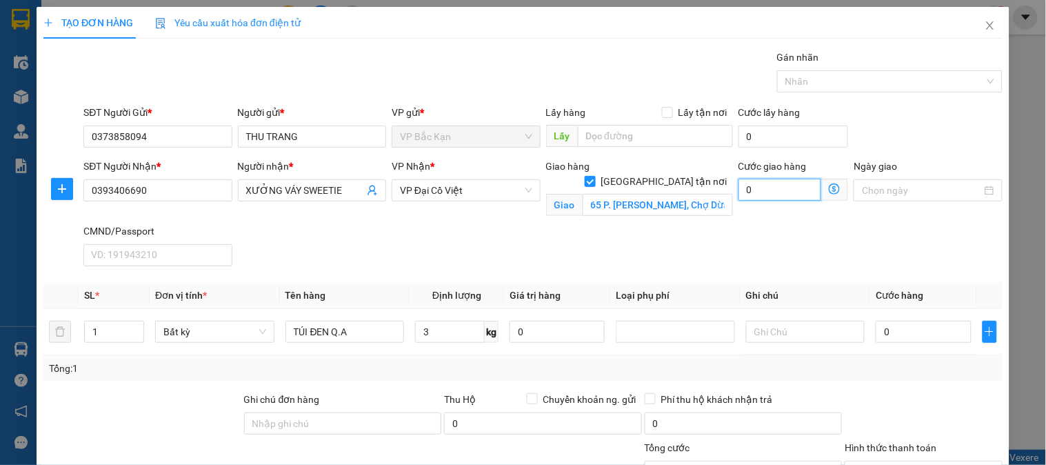
type input "4"
type input "40"
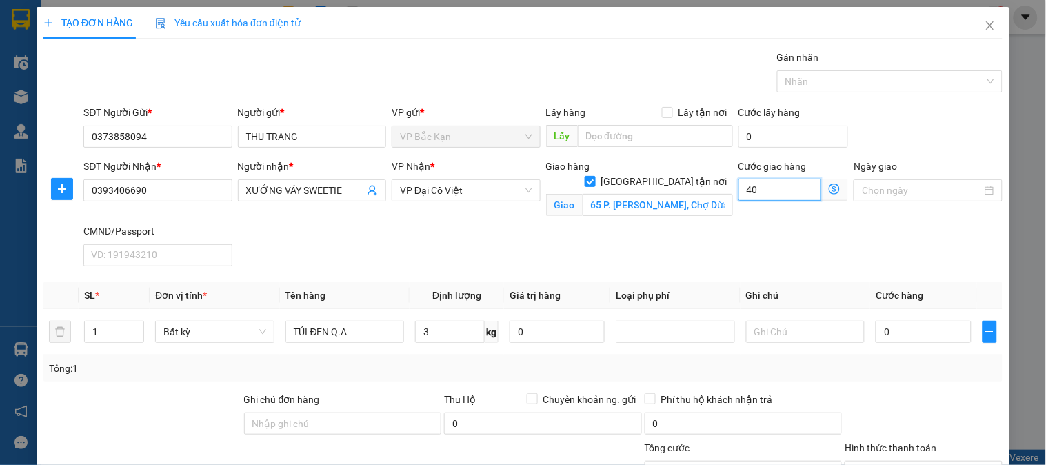
type input "40.000"
click at [456, 191] on span "VP Đại Cồ Việt" at bounding box center [466, 190] width 132 height 21
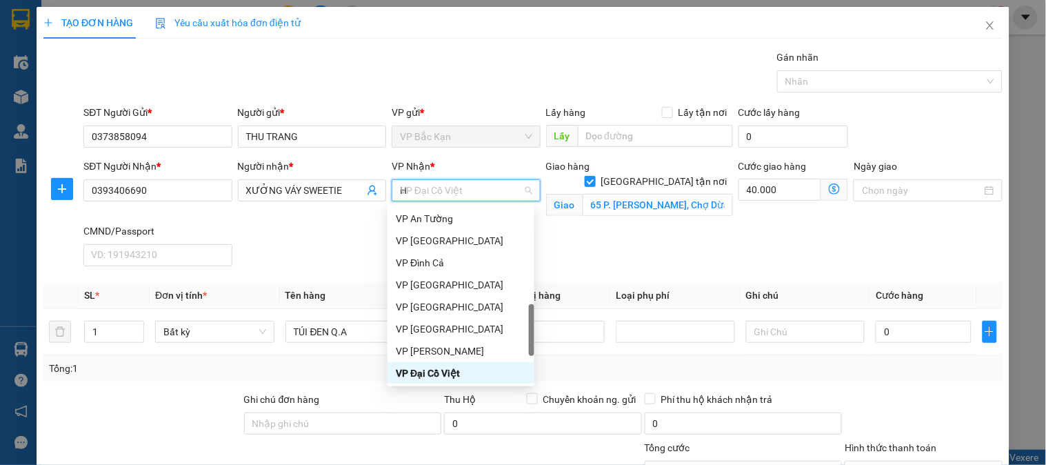
scroll to position [243, 0]
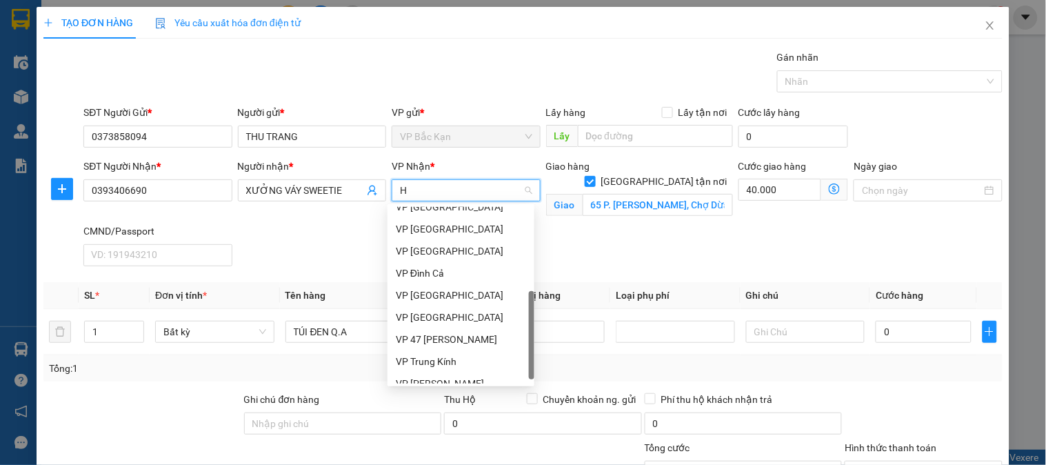
type input "HO"
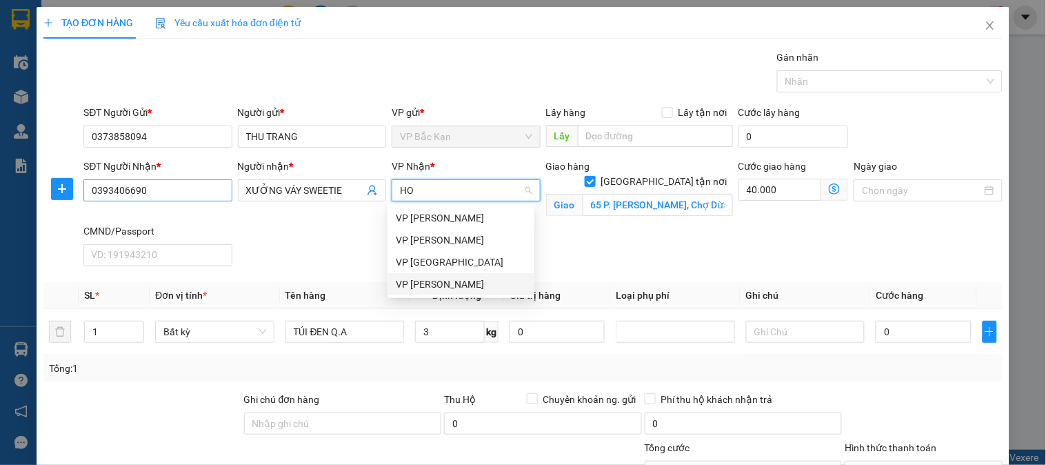
drag, startPoint x: 443, startPoint y: 277, endPoint x: 134, endPoint y: 195, distance: 319.7
click at [442, 277] on div "VP [PERSON_NAME]" at bounding box center [461, 284] width 130 height 15
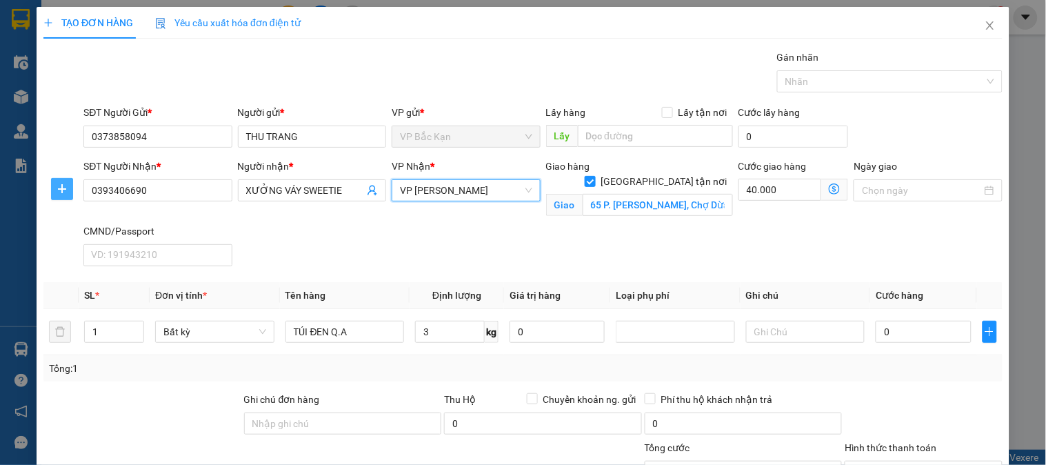
click at [57, 186] on icon "plus" at bounding box center [62, 188] width 11 height 11
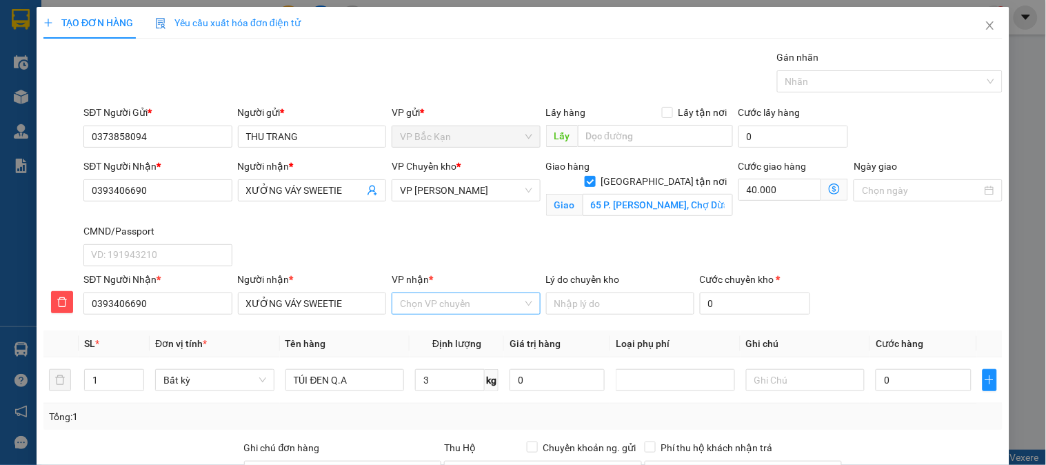
click at [456, 303] on input "VP nhận *" at bounding box center [461, 303] width 122 height 21
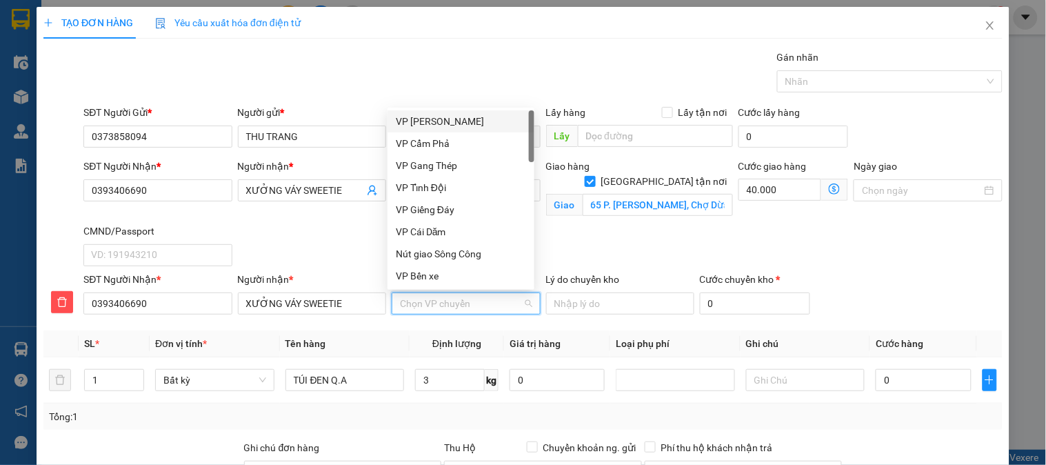
type input "D"
type input "ĐA"
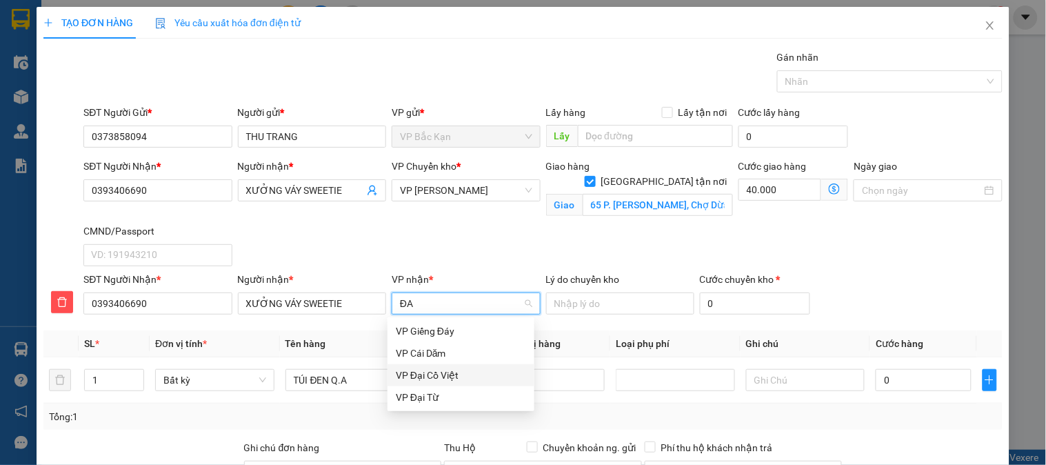
click at [441, 372] on div "VP Đại Cồ Việt" at bounding box center [461, 375] width 130 height 15
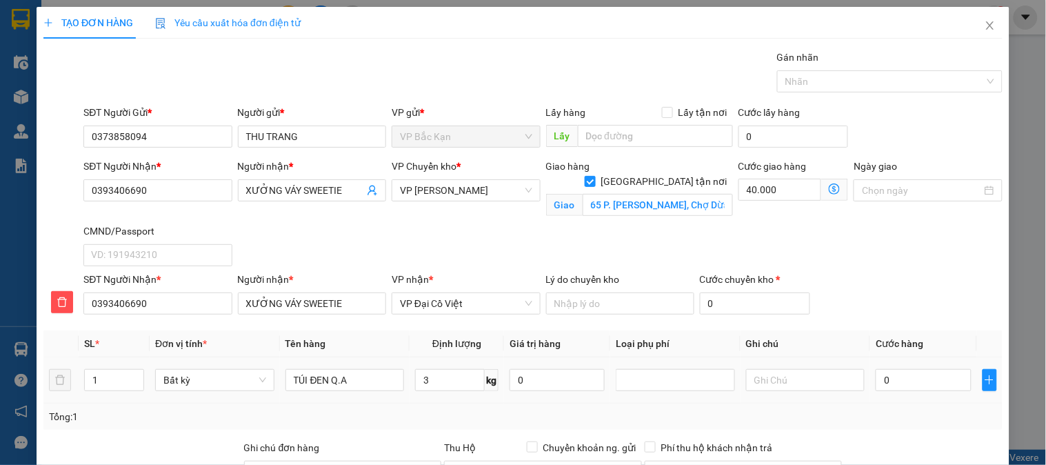
click at [409, 410] on div "Tổng: 1" at bounding box center [523, 416] width 948 height 15
type input "55.000"
type input "95.000"
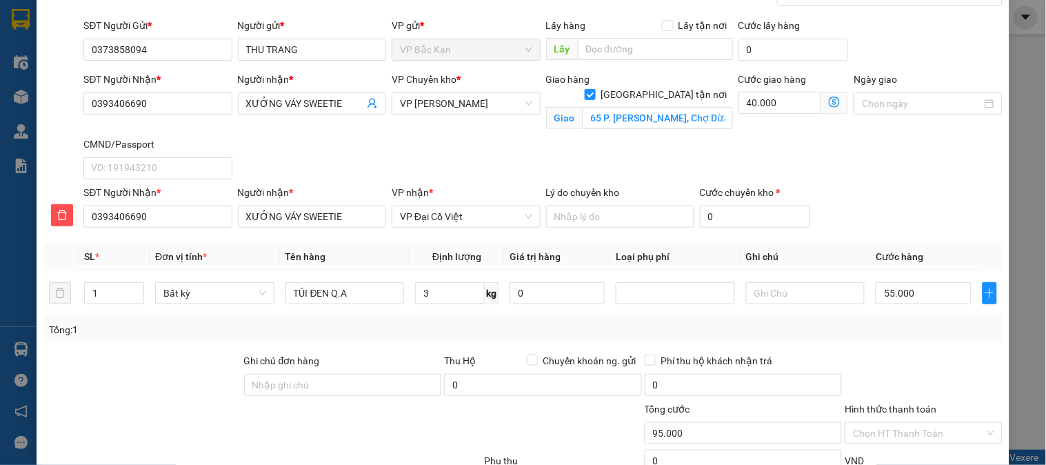
scroll to position [186, 0]
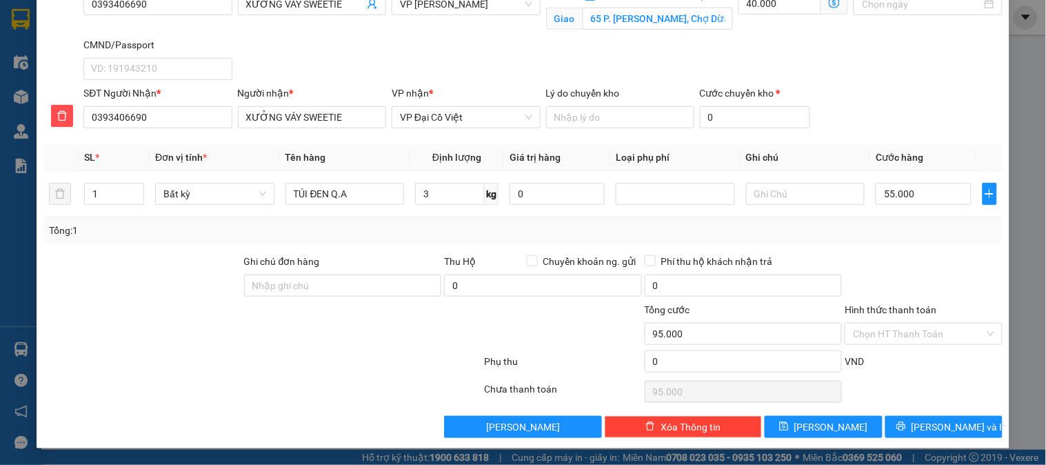
click at [853, 237] on div "Tổng: 1" at bounding box center [523, 230] width 948 height 15
click at [888, 326] on input "Hình thức thanh toán" at bounding box center [918, 333] width 131 height 21
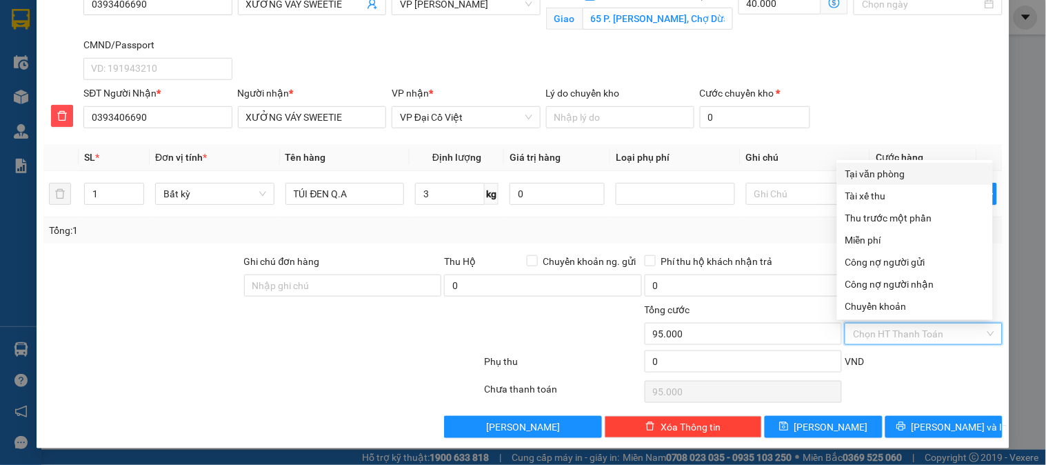
click at [868, 174] on div "Tại văn phòng" at bounding box center [915, 173] width 139 height 15
type input "0"
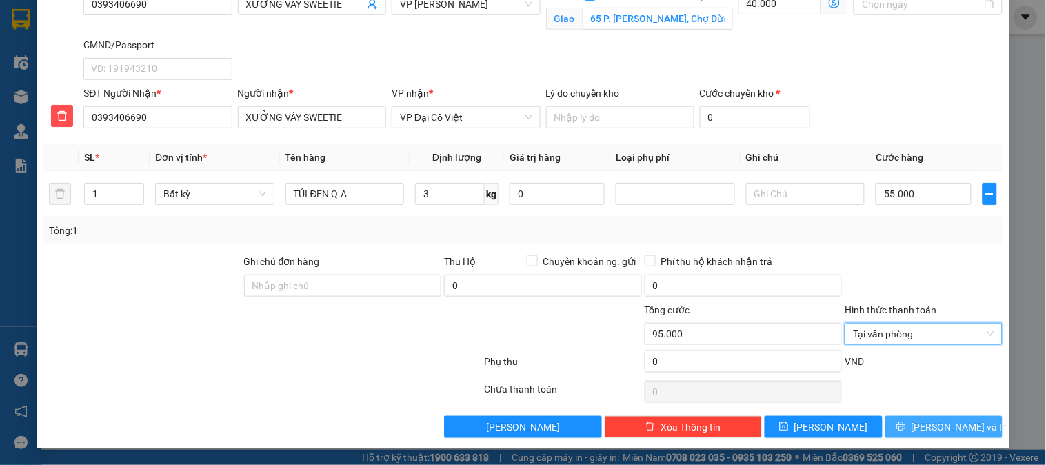
click at [906, 428] on icon "printer" at bounding box center [902, 426] width 10 height 10
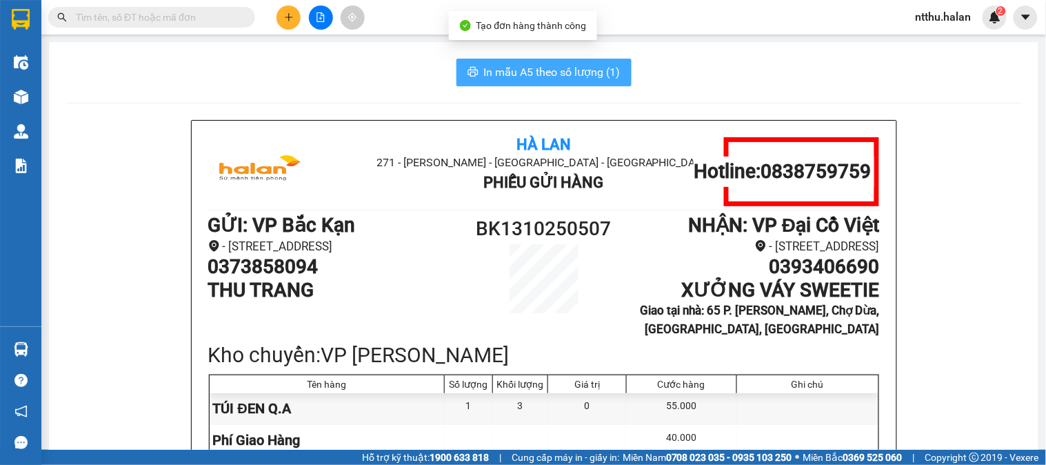
click at [575, 76] on span "In mẫu A5 theo số lượng (1)" at bounding box center [552, 71] width 137 height 17
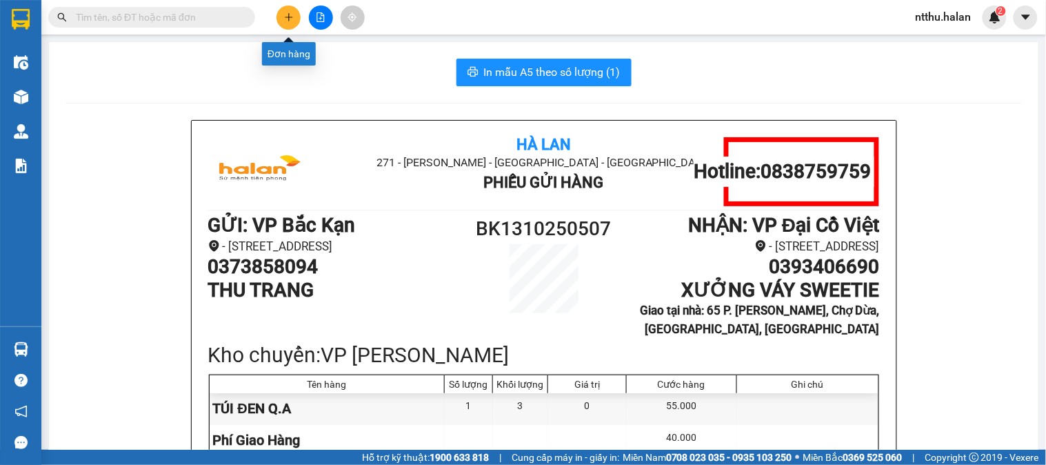
click at [292, 17] on icon "plus" at bounding box center [289, 17] width 10 height 10
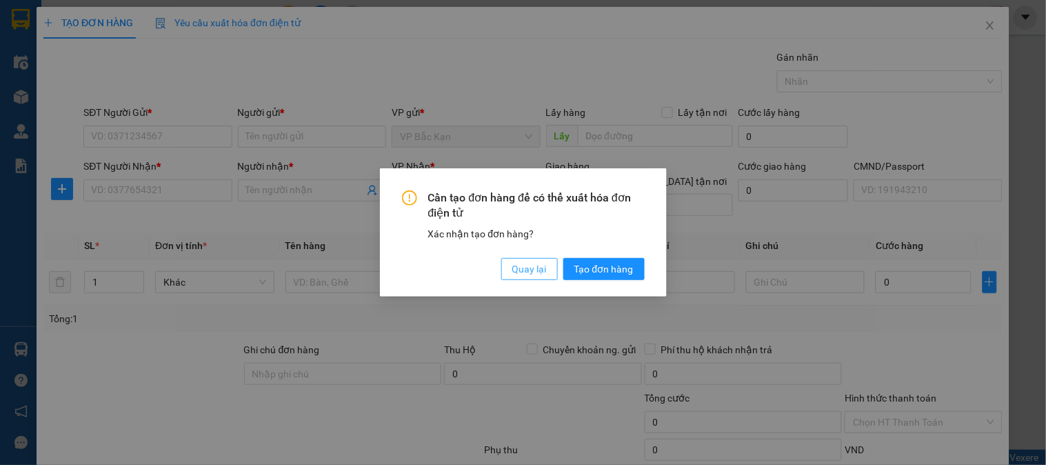
click at [521, 267] on span "Quay lại" at bounding box center [529, 268] width 34 height 15
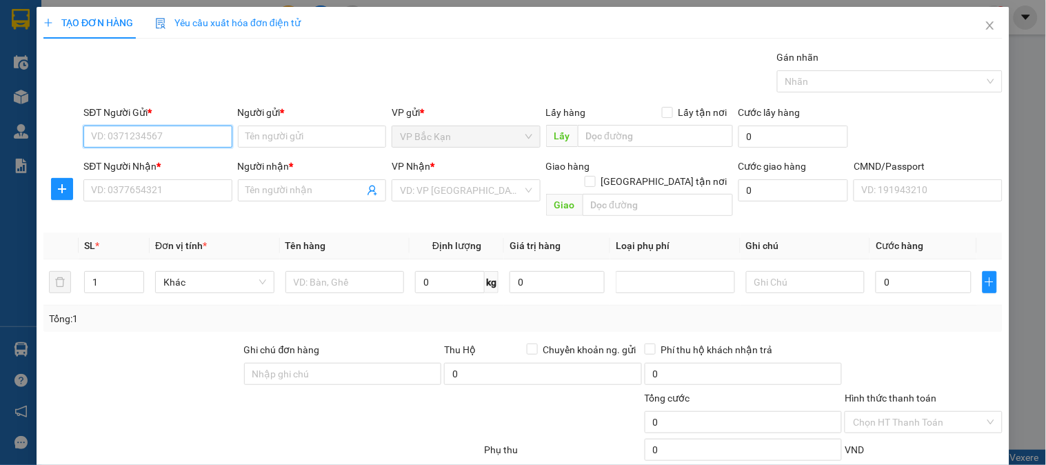
click at [202, 139] on input "SĐT Người Gửi *" at bounding box center [157, 137] width 148 height 22
type input "0373858094"
click at [170, 169] on div "0373858094 - THU TRANG" at bounding box center [156, 164] width 130 height 15
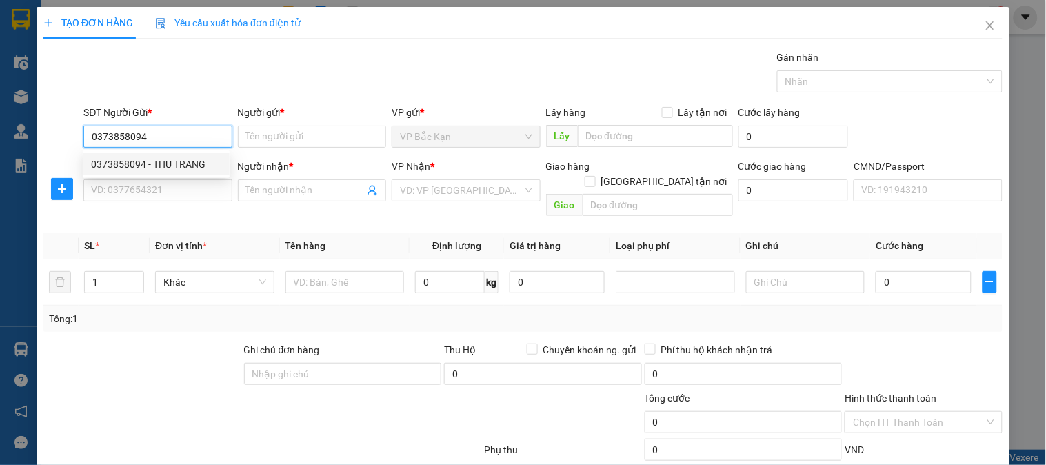
type input "THU TRANG"
type input "0373858094"
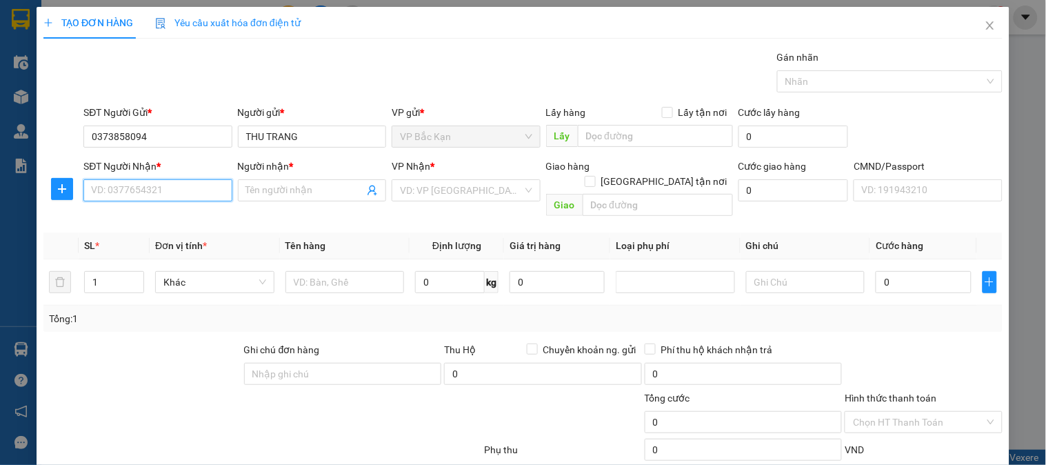
click at [134, 183] on input "SĐT Người Nhận *" at bounding box center [157, 190] width 148 height 22
type input "0986666880"
click at [118, 224] on div "0986666880 - PHƯƠNG" at bounding box center [156, 217] width 130 height 15
type input "PHƯƠNG"
checkbox input "true"
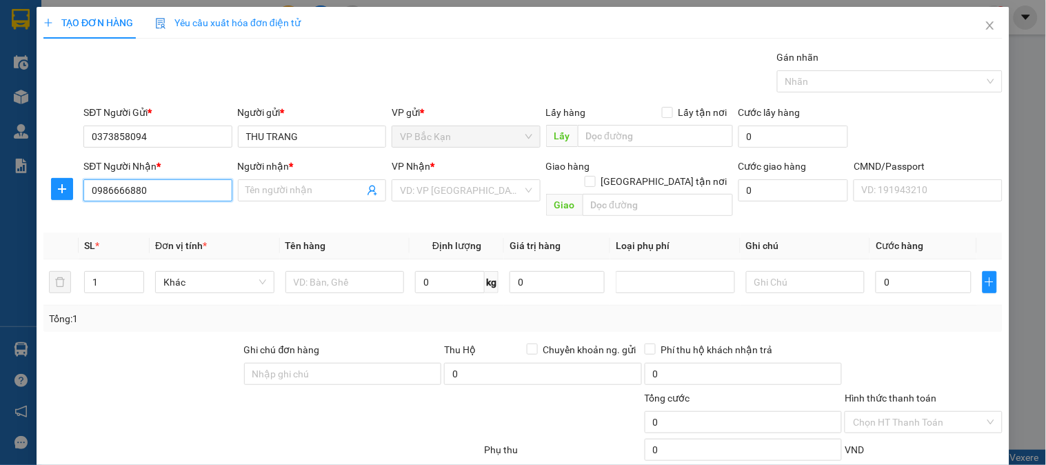
type input "TOÀ 17T1 Khu đô thị Vinaconex 3, Trung Văn, Nam Từ Liêm, Hà Nội, Việt Nam"
type input "50.000"
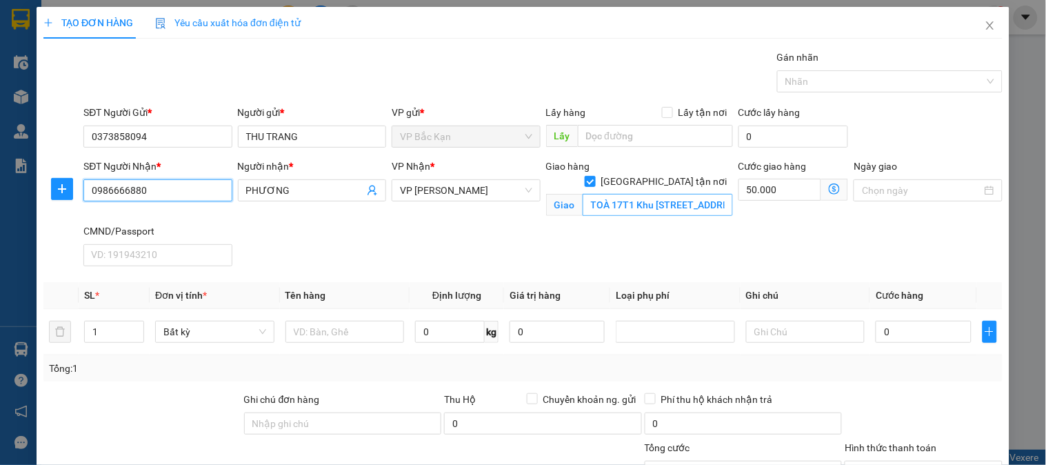
type input "0986666880"
click at [619, 195] on input "TOÀ 17T1 Khu đô thị Vinaconex 3, Trung Văn, Nam Từ Liêm, Hà Nội, Việt Nam" at bounding box center [658, 205] width 150 height 22
click at [631, 197] on input "TOÀ 17T1 Khu đô thị Vinaconex 3, Trung Văn, Nam Từ Liêm, Hà Nội, Việt Nam" at bounding box center [658, 205] width 150 height 22
click at [650, 197] on input "TOÀ 17T1 Khu đô thị Vinaconex 3, Trung Văn, Nam Từ Liêm, Hà Nội, Việt Nam" at bounding box center [658, 205] width 150 height 22
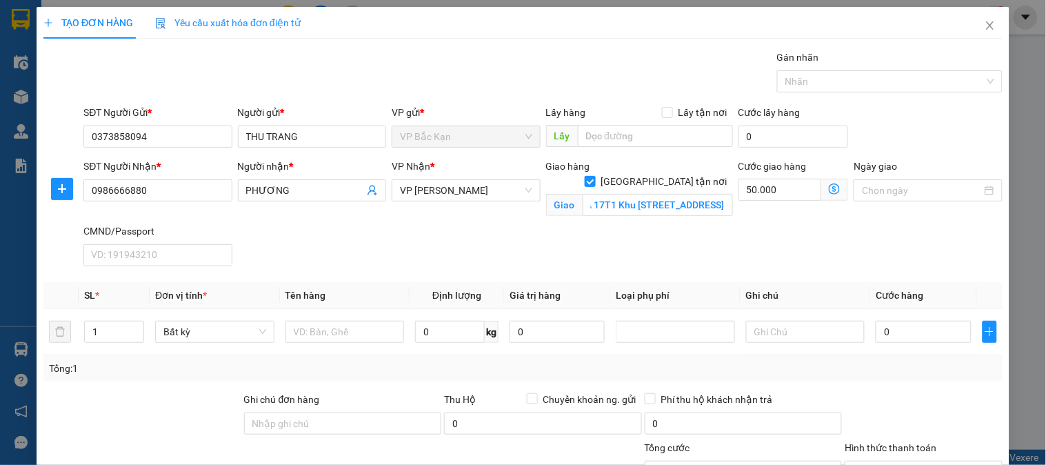
click at [670, 218] on div "Giao hàng Giao tận nơi Giao TOÀ 17T1 Khu đô thị Vinaconex 3, Trung Văn, Nam Từ …" at bounding box center [640, 191] width 192 height 65
click at [658, 195] on input "TOÀ 17T1 Khu đô thị Vinaconex 3, Trung Văn, Nam Từ Liêm, Hà Nội, Việt Nam" at bounding box center [658, 205] width 150 height 22
type input "TÒA 17T1, VINACONEX 3, ĐƯỜNG CƯƠNG KIÊN, ĐẠI MỖ, NAM TỪ LIÊM, HÀ NỘI"
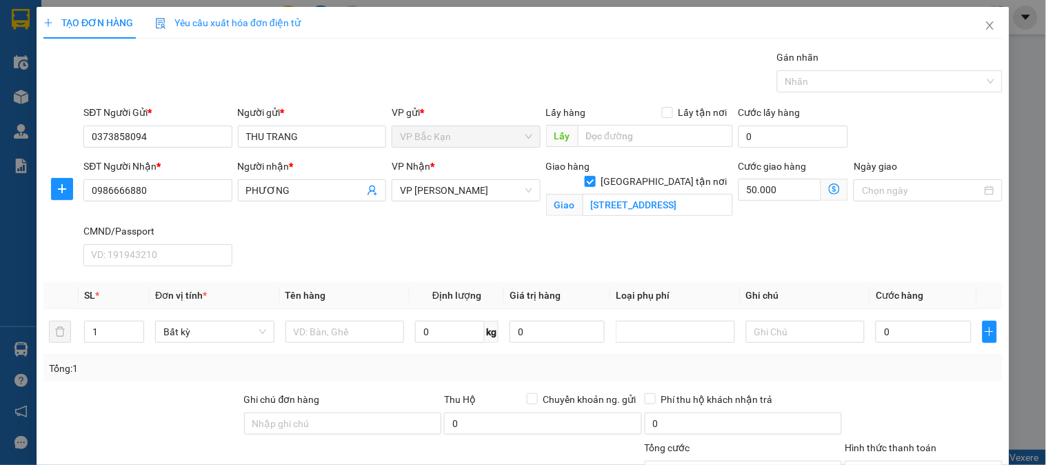
scroll to position [0, 0]
click at [829, 190] on icon "dollar-circle" at bounding box center [834, 188] width 11 height 11
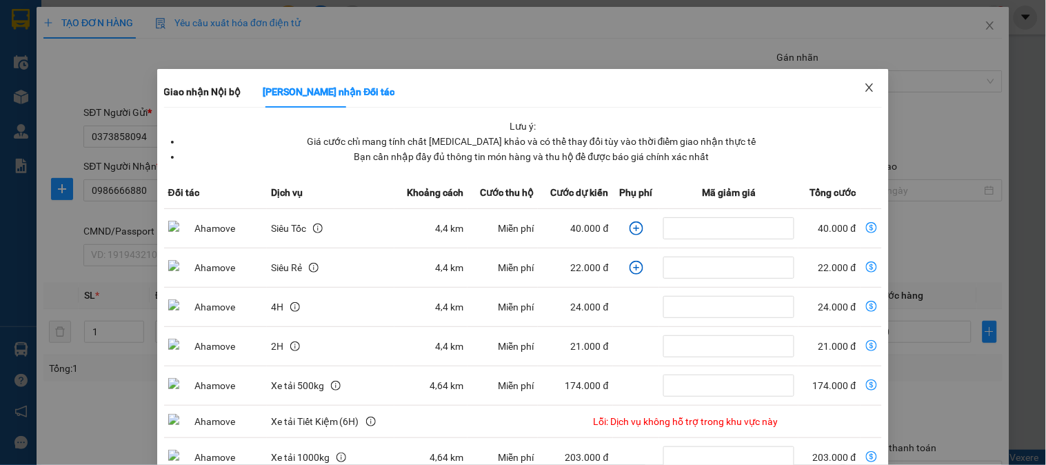
click at [864, 87] on icon "close" at bounding box center [869, 87] width 11 height 11
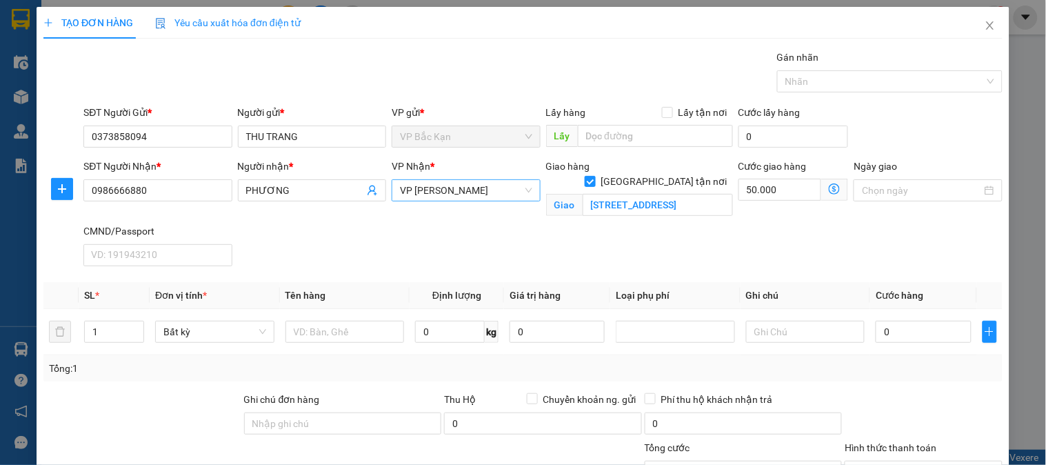
click at [478, 194] on span "VP Nguyễn Trãi" at bounding box center [466, 190] width 132 height 21
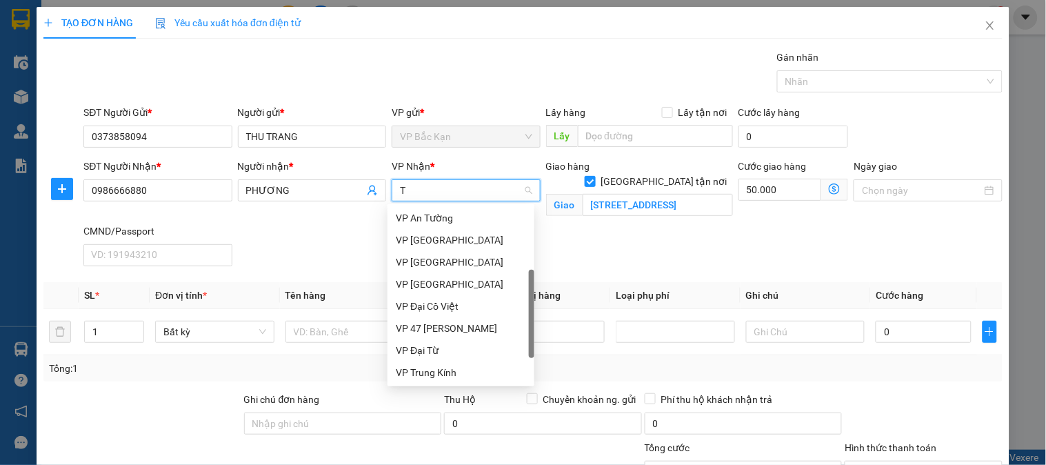
scroll to position [110, 0]
type input "TR"
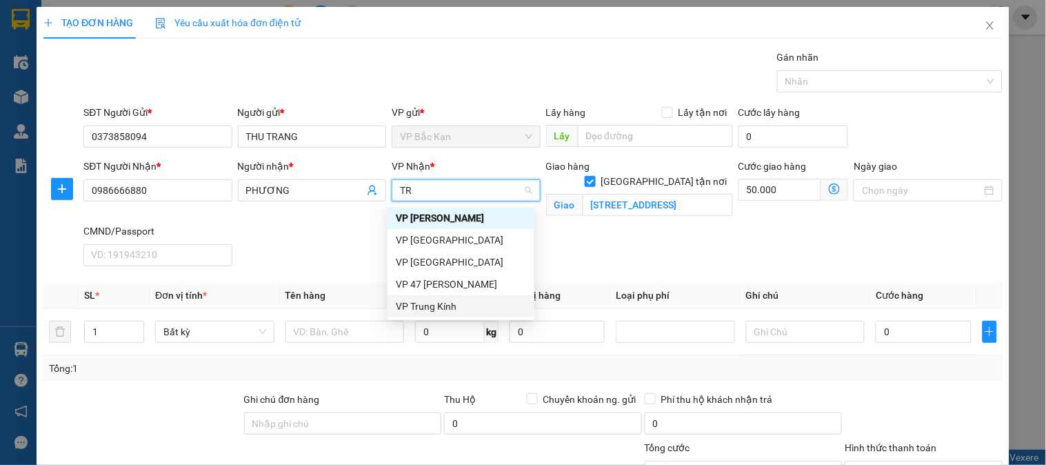
click at [437, 305] on div "VP Trung Kính" at bounding box center [461, 306] width 130 height 15
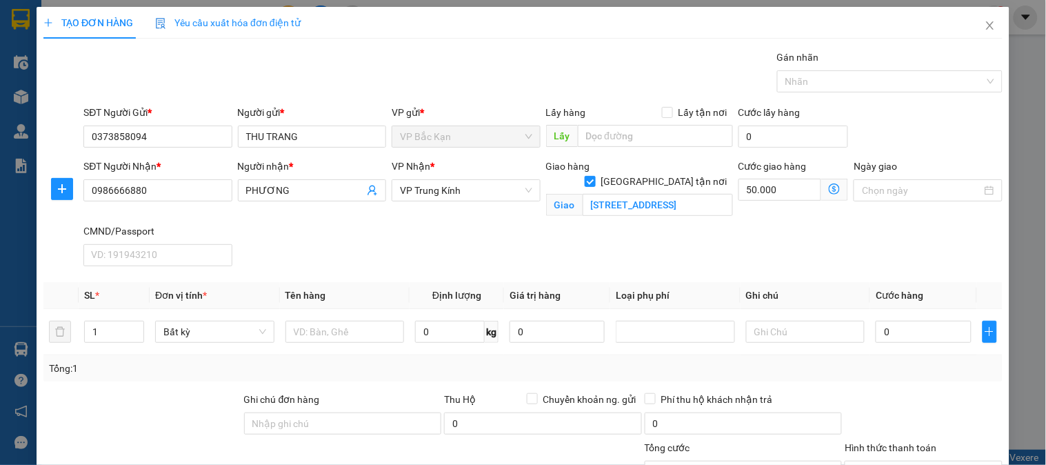
click at [829, 187] on icon "dollar-circle" at bounding box center [834, 188] width 11 height 11
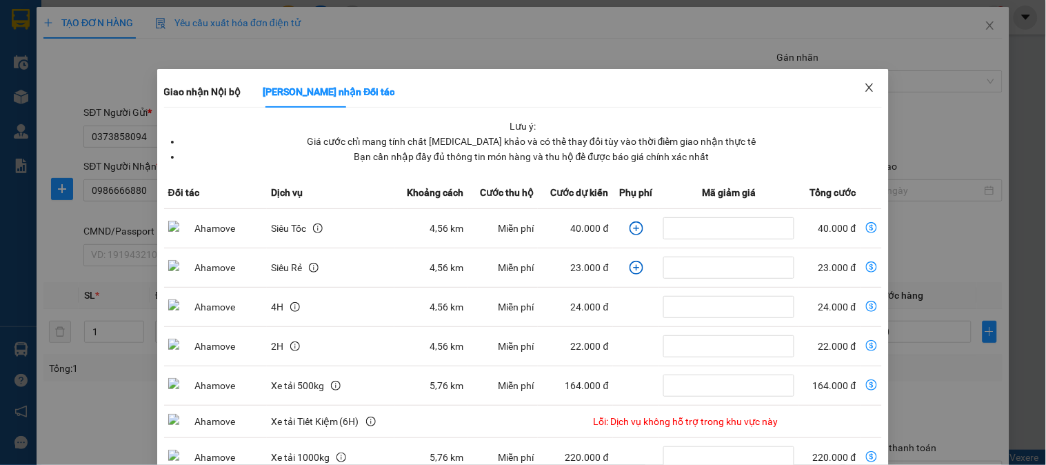
click at [866, 85] on icon "close" at bounding box center [869, 87] width 11 height 11
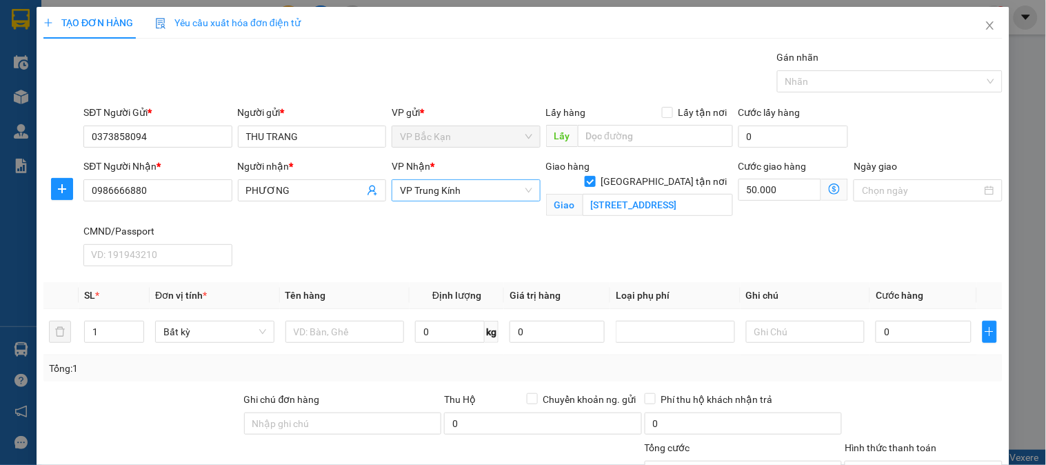
click at [441, 189] on span "VP Trung Kính" at bounding box center [466, 190] width 132 height 21
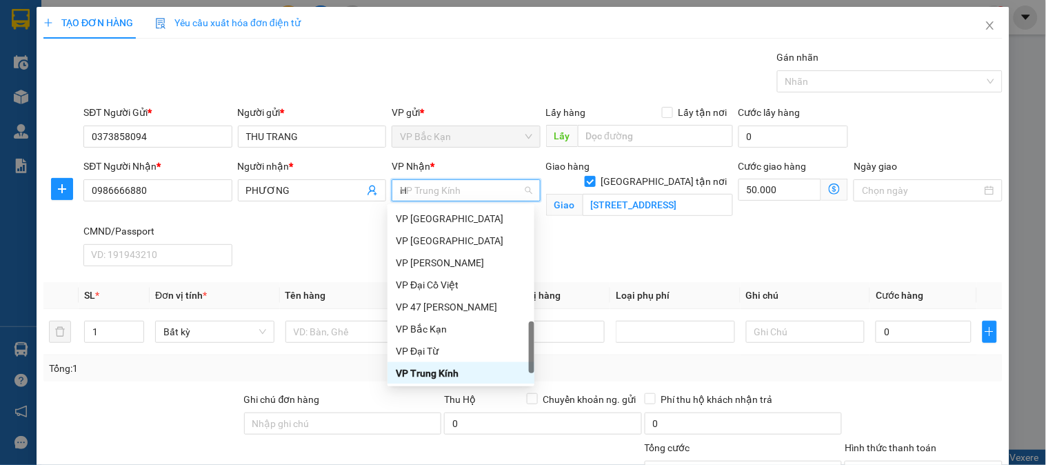
scroll to position [243, 0]
type input "HA"
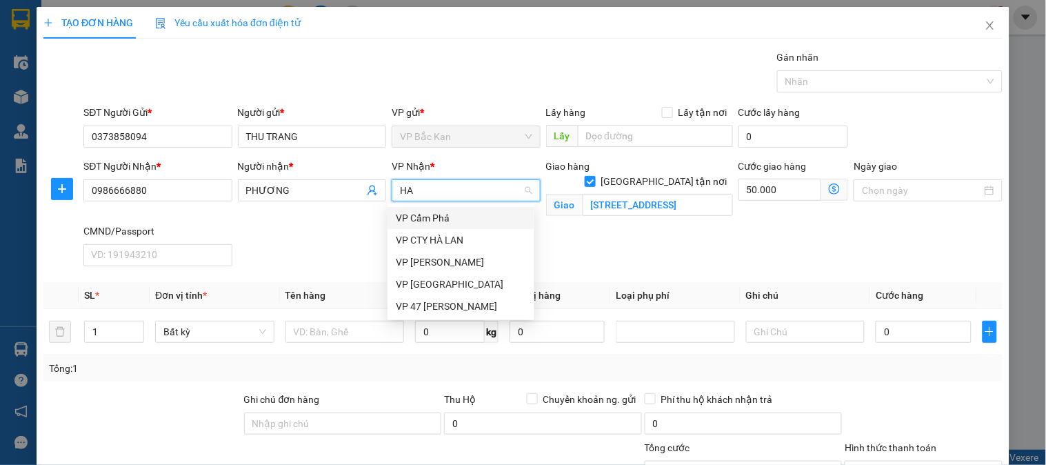
scroll to position [0, 0]
click at [444, 280] on div "VP Hà Đông" at bounding box center [461, 284] width 130 height 15
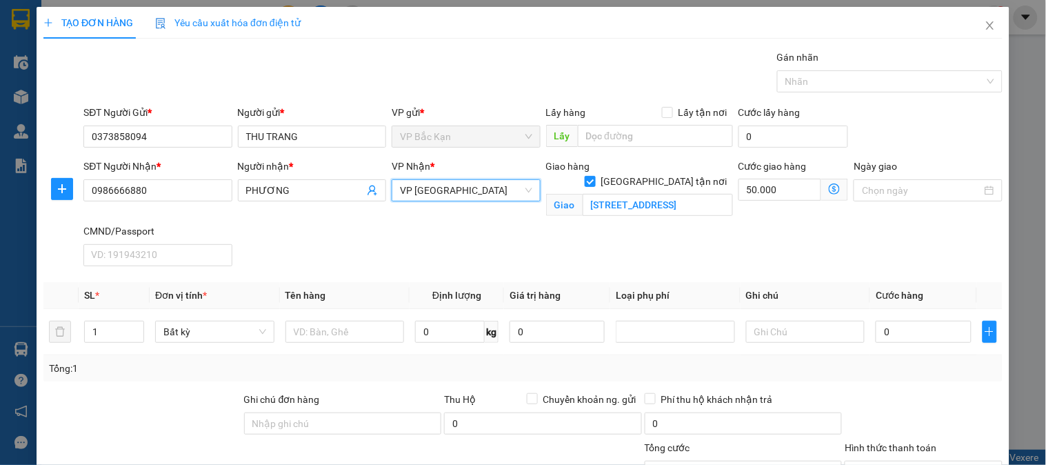
click at [829, 192] on icon "dollar-circle" at bounding box center [834, 188] width 11 height 11
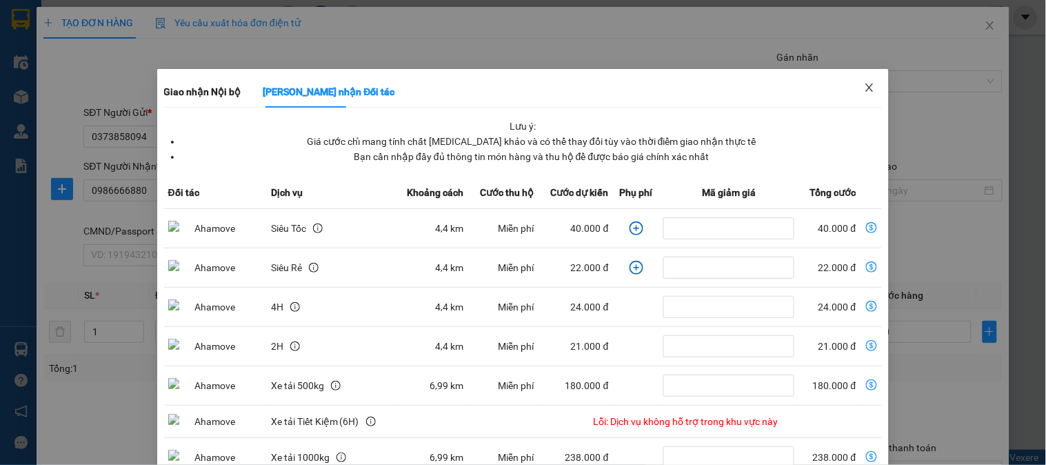
click at [866, 90] on icon "close" at bounding box center [870, 87] width 8 height 8
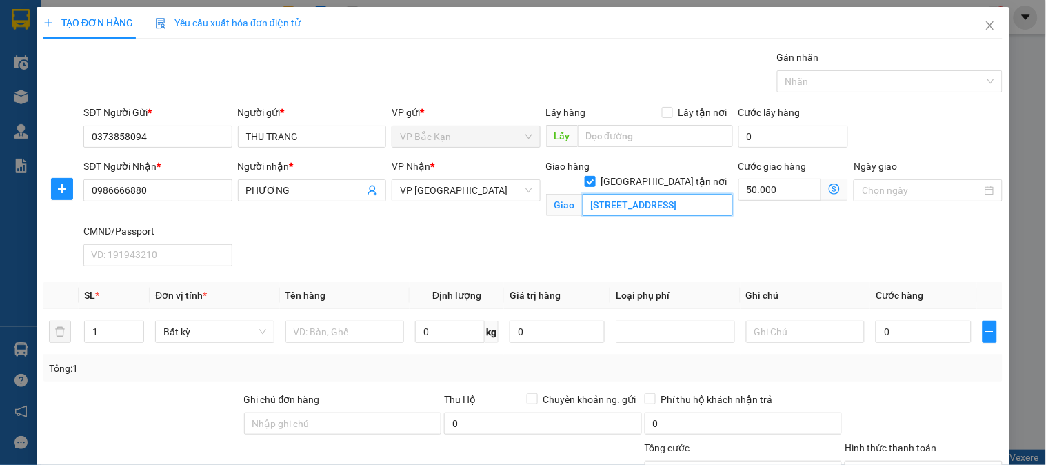
click at [632, 194] on input "TÒA 17T1, VINACONEX 3, ĐƯỜNG CƯƠNG KIÊN, ĐẠI MỖ, NAM TỪ LIÊM, HÀ NỘI" at bounding box center [658, 205] width 150 height 22
click at [421, 187] on span "VP Hà Đông" at bounding box center [466, 190] width 132 height 21
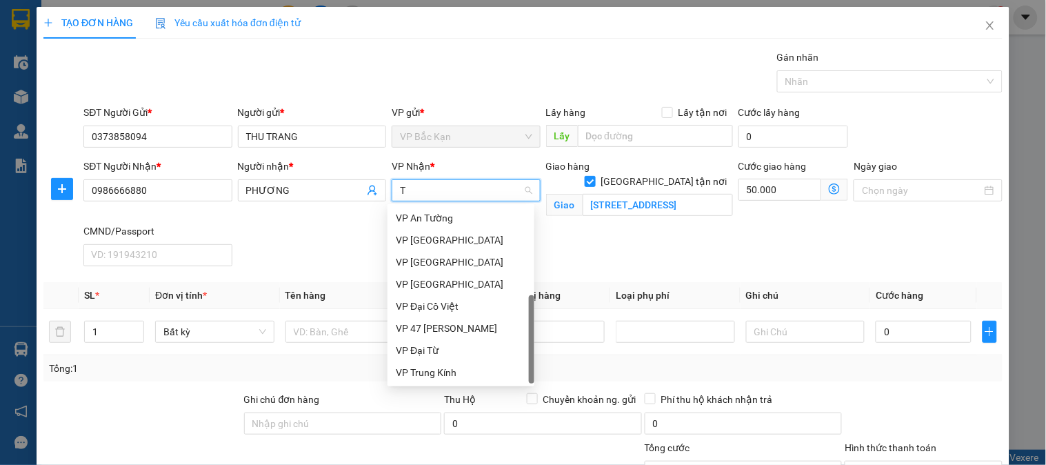
scroll to position [155, 0]
type input "TR"
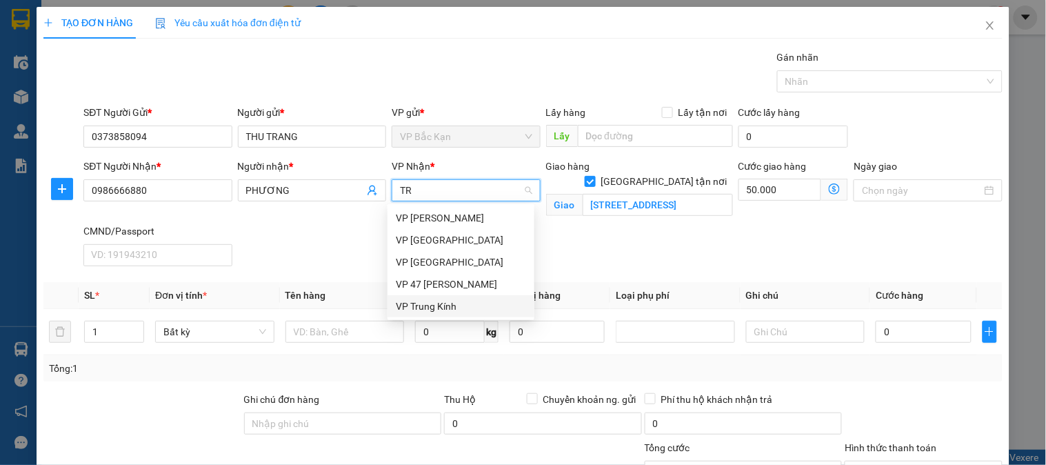
click at [411, 312] on div "VP Trung Kính" at bounding box center [461, 306] width 130 height 15
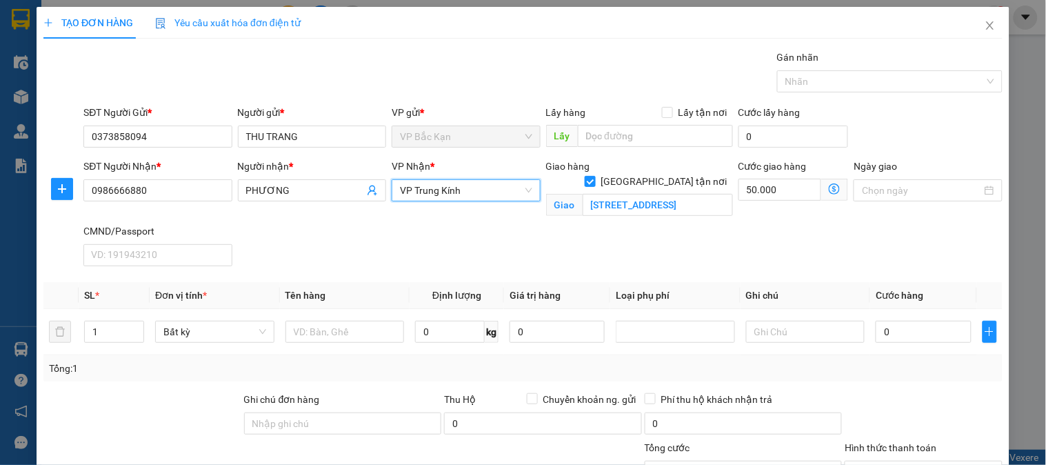
click at [829, 185] on icon "dollar-circle" at bounding box center [834, 188] width 11 height 11
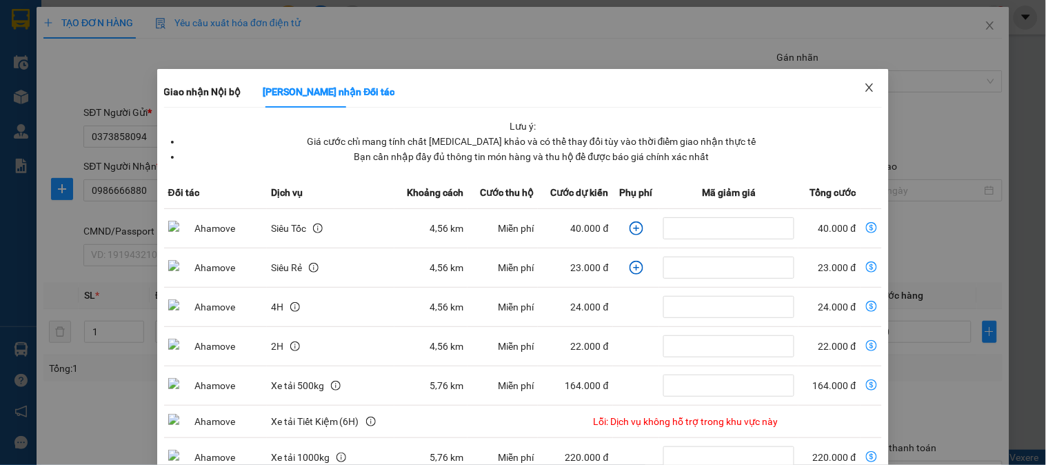
click at [864, 83] on icon "close" at bounding box center [869, 87] width 11 height 11
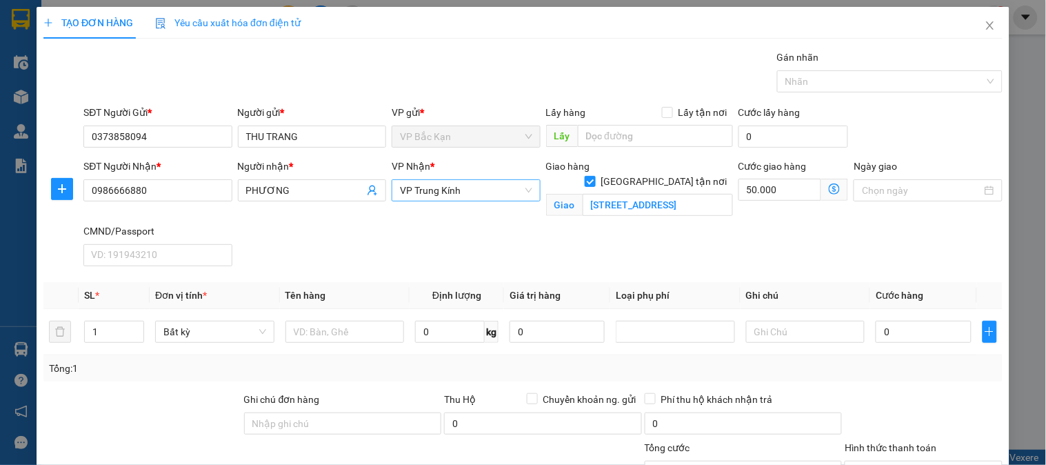
click at [459, 191] on span "VP Trung Kính" at bounding box center [466, 190] width 132 height 21
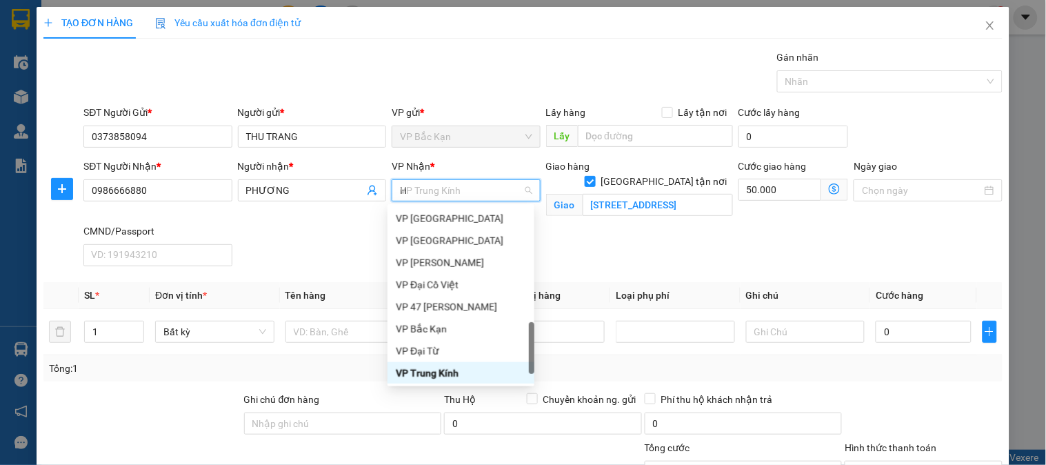
scroll to position [265, 0]
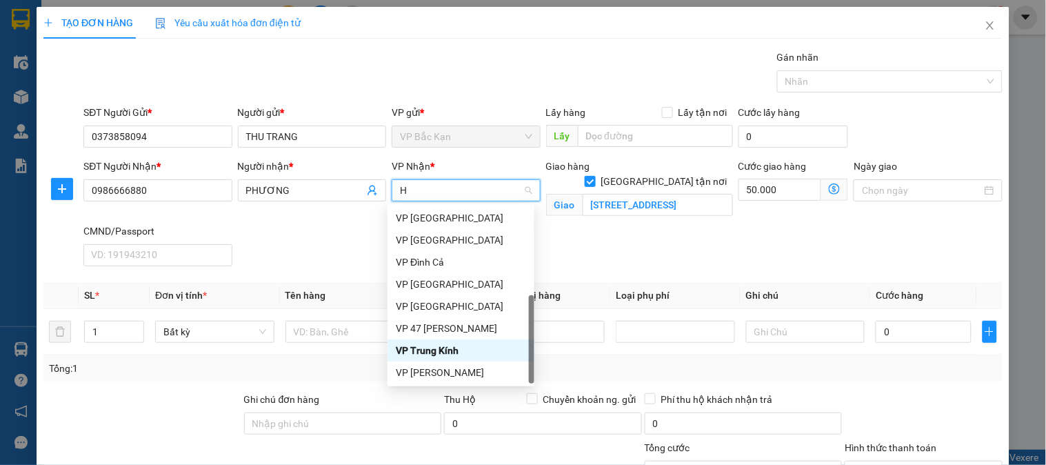
type input "HO"
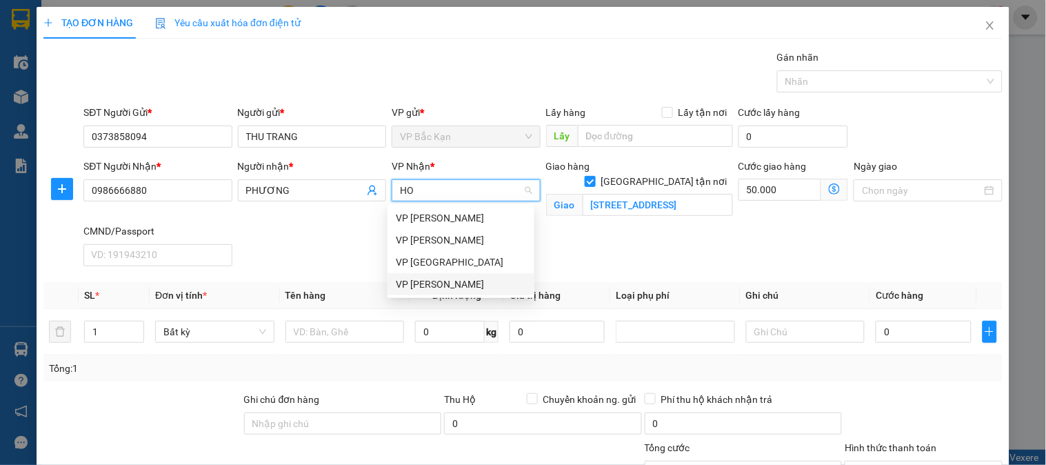
drag, startPoint x: 446, startPoint y: 278, endPoint x: 74, endPoint y: 177, distance: 385.4
click at [446, 278] on div "VP [PERSON_NAME]" at bounding box center [461, 284] width 130 height 15
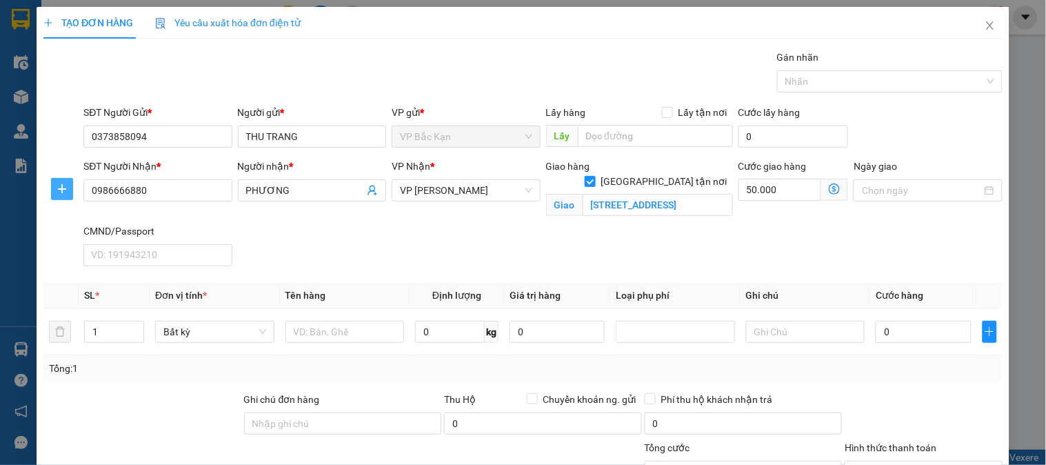
click at [57, 183] on icon "plus" at bounding box center [62, 188] width 11 height 11
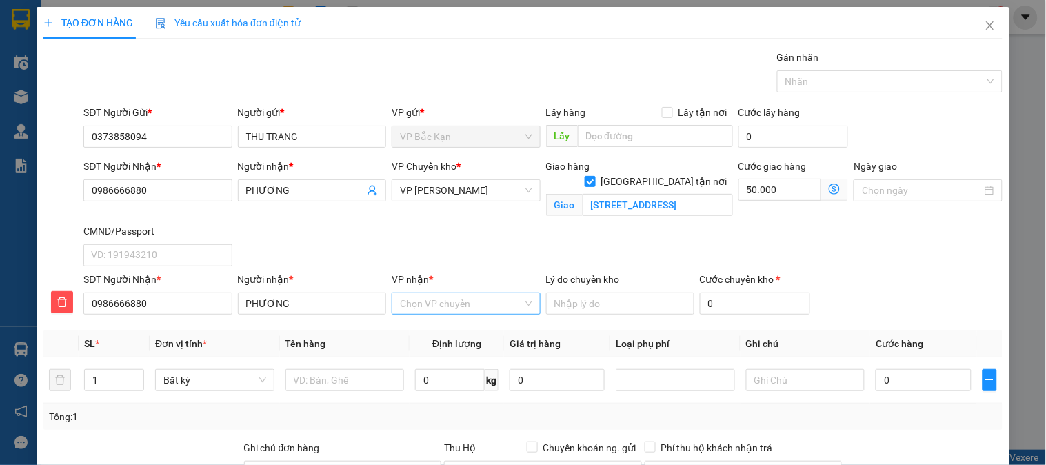
click at [429, 298] on input "VP nhận *" at bounding box center [461, 303] width 122 height 21
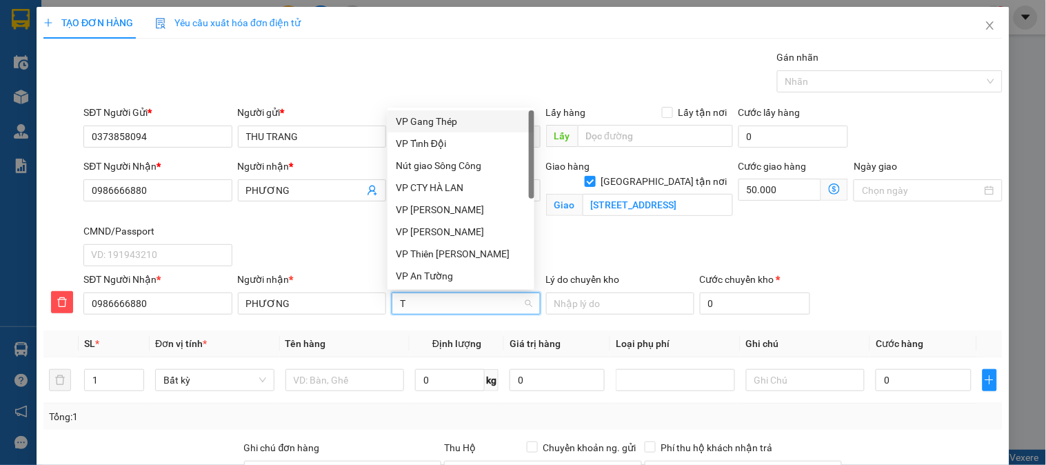
type input "TR"
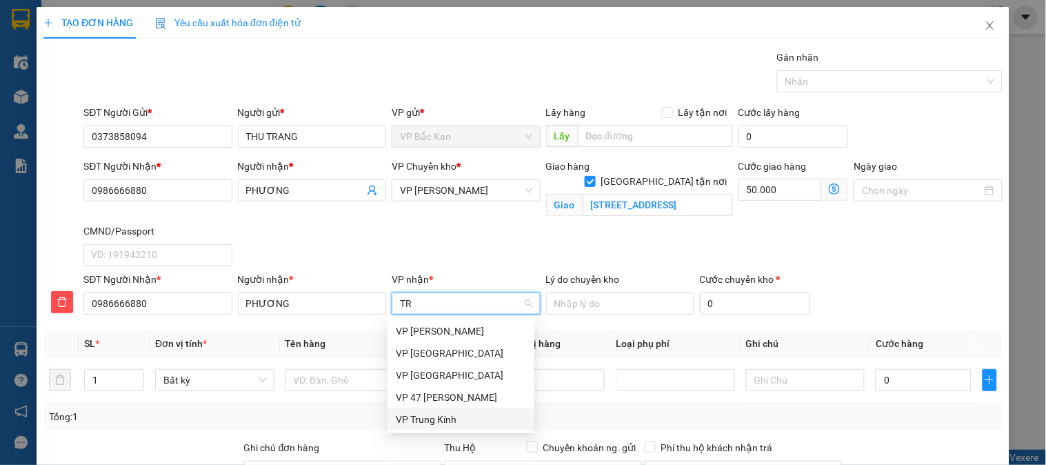
click at [412, 415] on div "VP Trung Kính" at bounding box center [461, 419] width 130 height 15
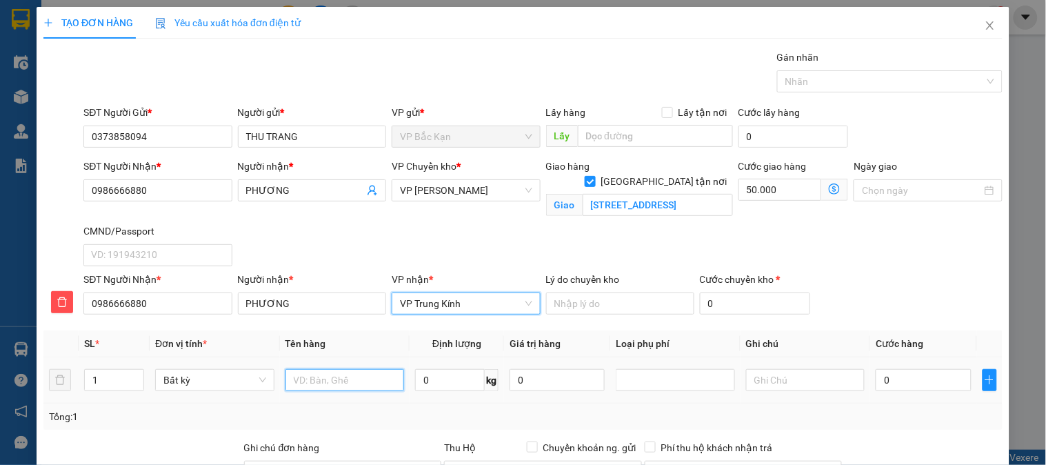
click at [361, 378] on input "text" at bounding box center [345, 380] width 119 height 22
type input "BỌC HỒNG Q.A"
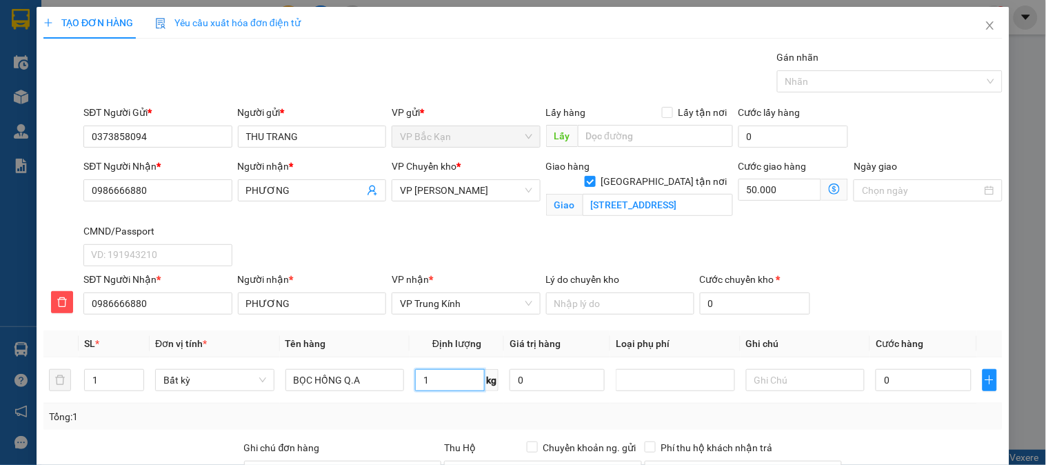
type input "1"
click at [352, 338] on th "Tên hàng" at bounding box center [345, 343] width 130 height 27
type input "40.000"
type input "90.000"
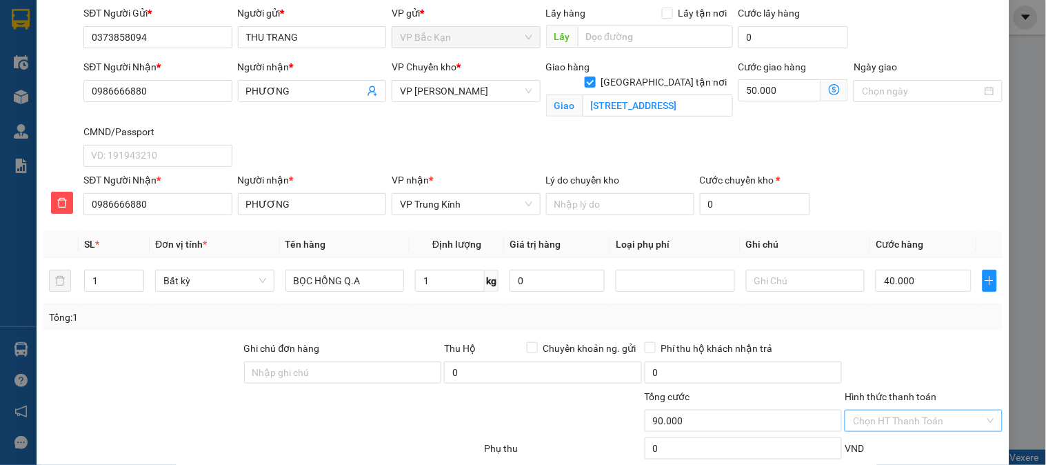
scroll to position [153, 0]
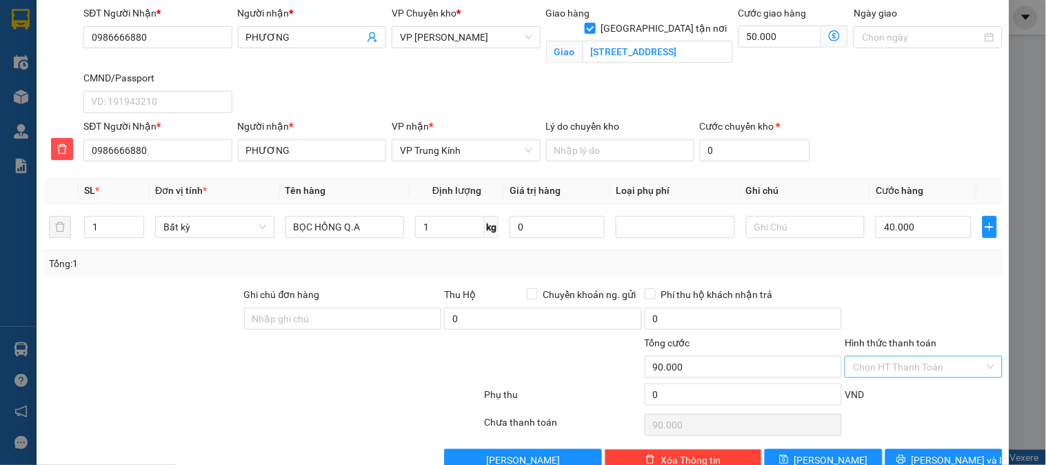
click at [892, 367] on input "Hình thức thanh toán" at bounding box center [918, 367] width 131 height 21
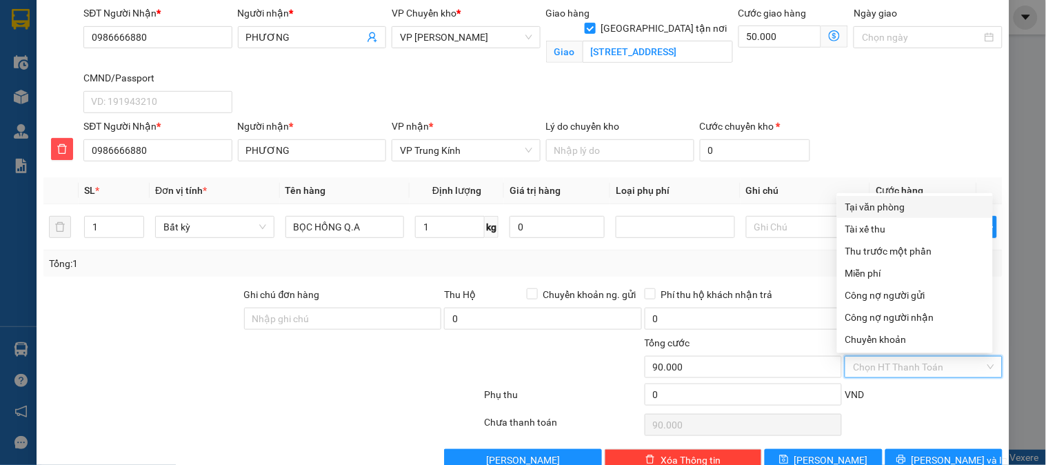
click at [899, 206] on div "Tại văn phòng" at bounding box center [915, 206] width 139 height 15
type input "0"
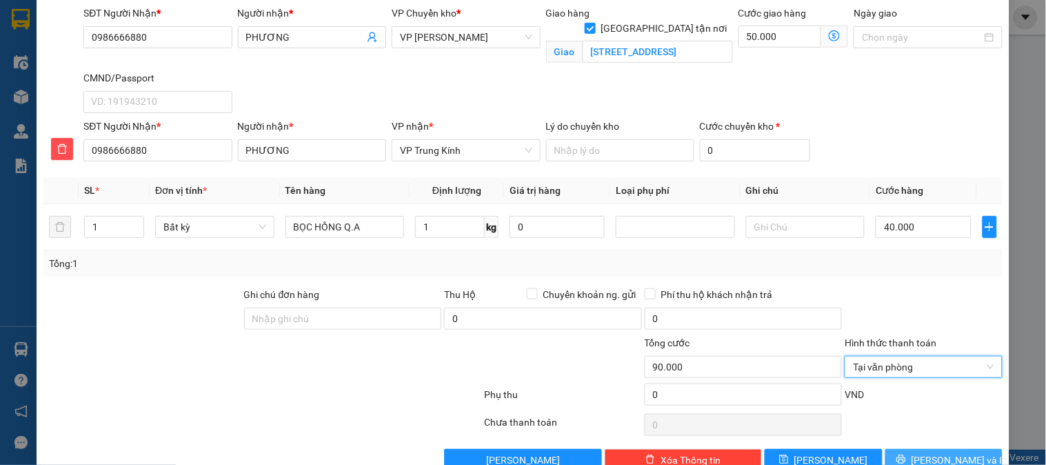
click at [906, 455] on icon "printer" at bounding box center [902, 460] width 10 height 10
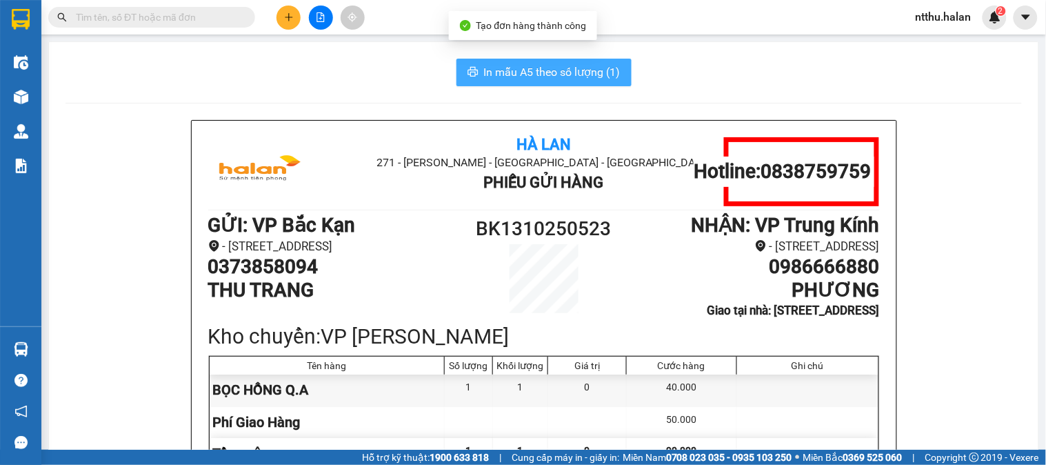
click at [572, 77] on span "In mẫu A5 theo số lượng (1)" at bounding box center [552, 71] width 137 height 17
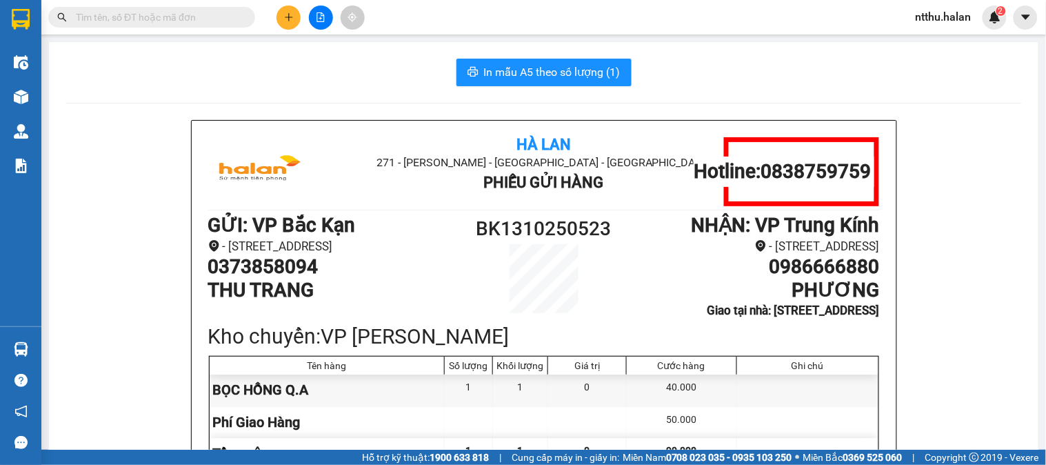
click at [284, 21] on icon "plus" at bounding box center [289, 17] width 10 height 10
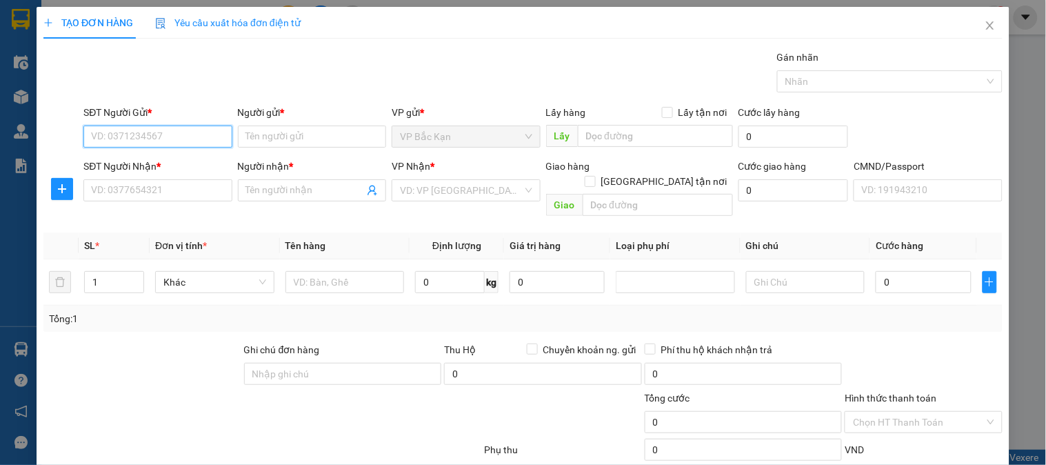
click at [175, 130] on input "SĐT Người Gửi *" at bounding box center [157, 137] width 148 height 22
type input "0373858094"
click at [154, 166] on div "0373858094 - THU TRANG" at bounding box center [156, 164] width 130 height 15
type input "THU TRANG"
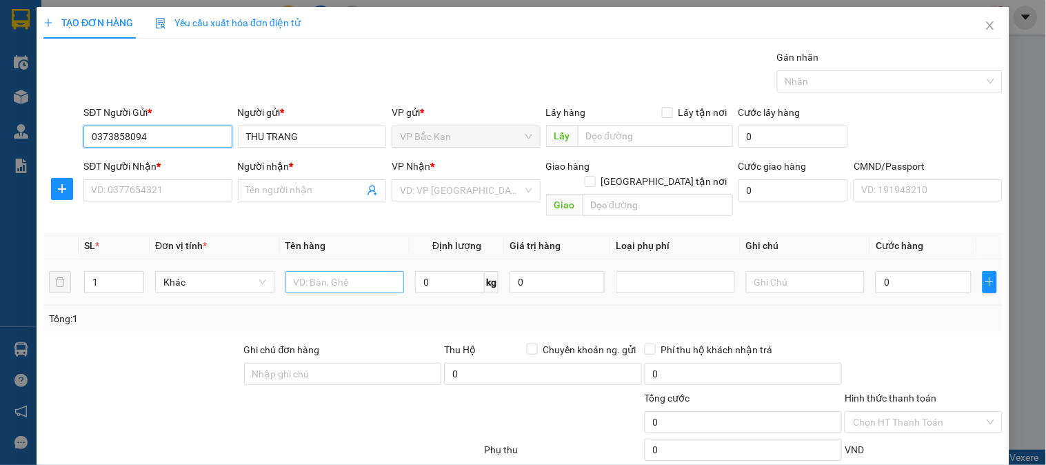
type input "0373858094"
click at [299, 271] on input "text" at bounding box center [345, 282] width 119 height 22
type input "BỌC TRẮNG Q.A"
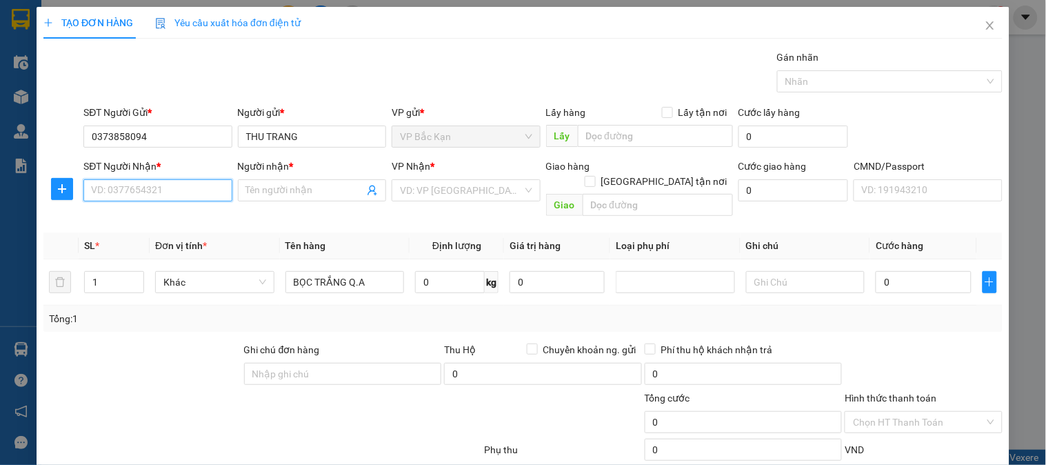
click at [146, 188] on input "SĐT Người Nhận *" at bounding box center [157, 190] width 148 height 22
type input "0377995541"
click at [252, 195] on input "Người nhận *" at bounding box center [305, 190] width 118 height 15
click at [150, 196] on input "0377995541" at bounding box center [157, 190] width 148 height 22
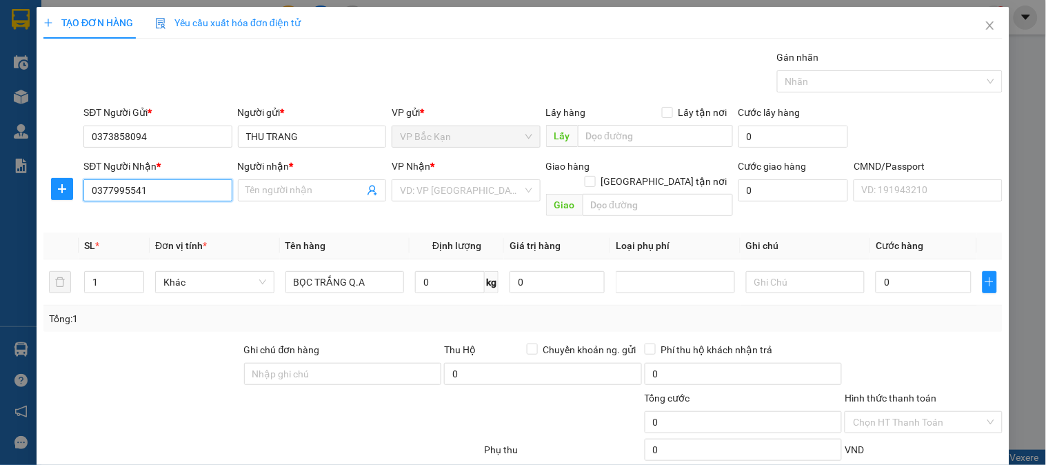
click at [150, 196] on input "0377995541" at bounding box center [157, 190] width 148 height 22
click at [266, 194] on input "Người nhận *" at bounding box center [305, 190] width 118 height 15
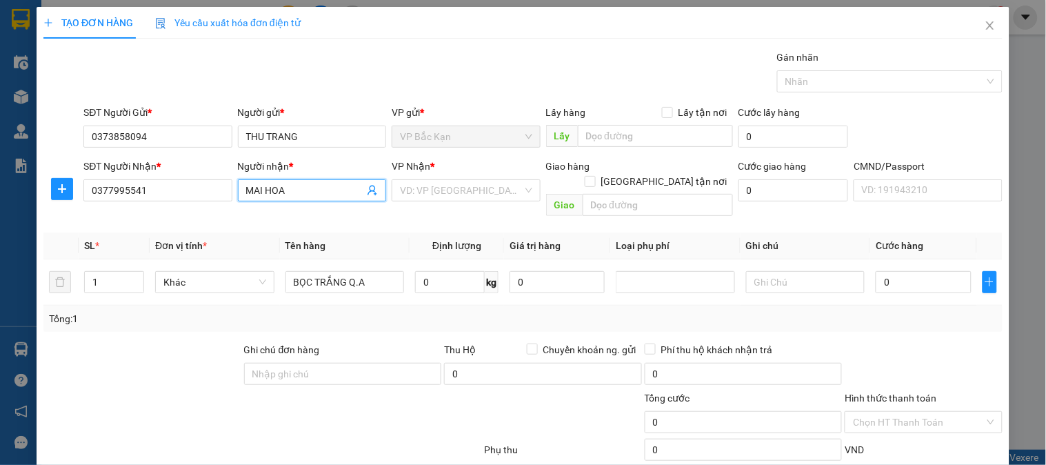
type input "MAI HOA"
click at [448, 65] on div "Gói vận chuyển * Tiêu chuẩn Gán nhãn Nhãn" at bounding box center [543, 74] width 925 height 48
click at [438, 190] on input "search" at bounding box center [461, 190] width 122 height 21
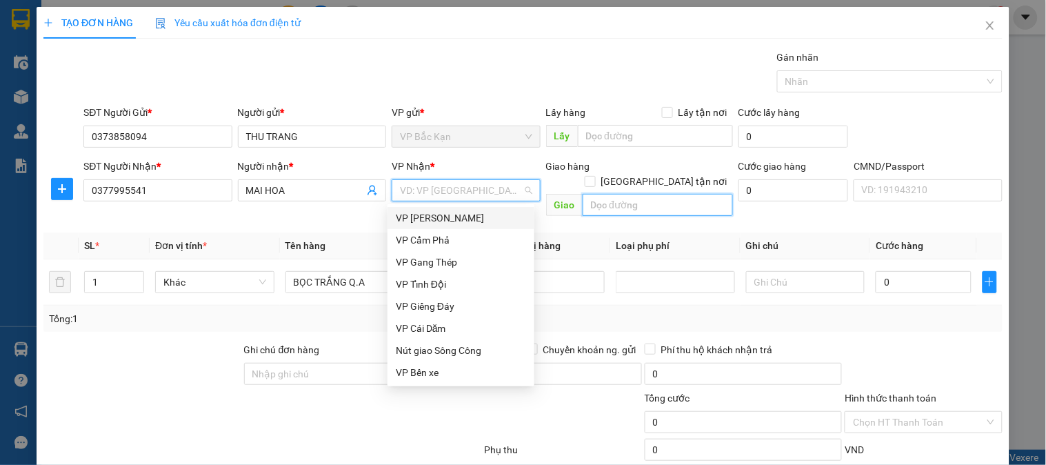
drag, startPoint x: 635, startPoint y: 190, endPoint x: 632, endPoint y: 200, distance: 10.0
click at [633, 194] on input "text" at bounding box center [658, 205] width 150 height 22
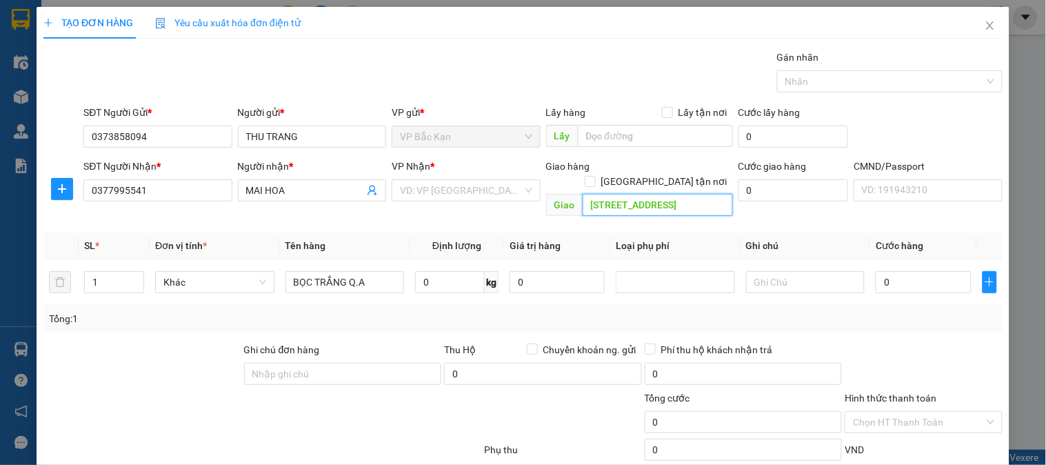
scroll to position [0, 106]
type input "A60- LK 19A, 19B, X7 DƯƠNG NỘI, HÀ ĐÔNG, HÀ NỘI"
click at [437, 188] on input "search" at bounding box center [461, 190] width 122 height 21
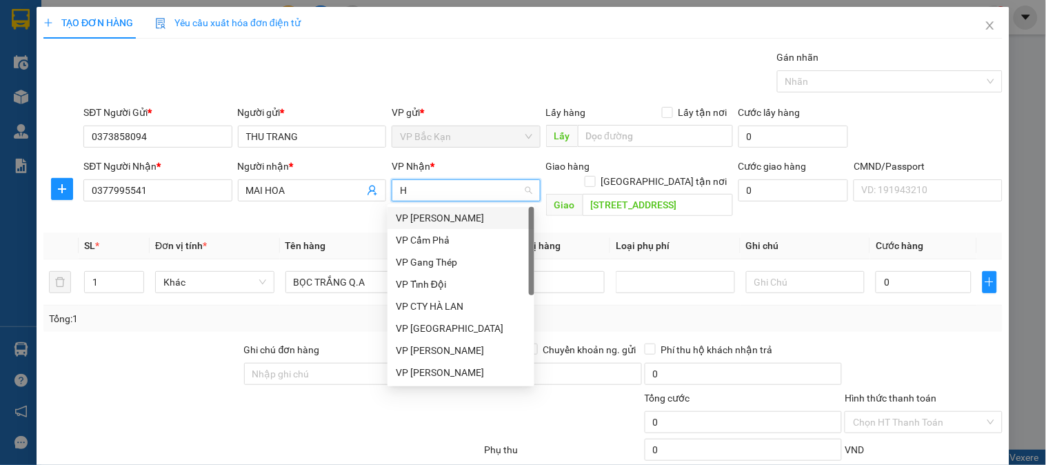
type input "HA"
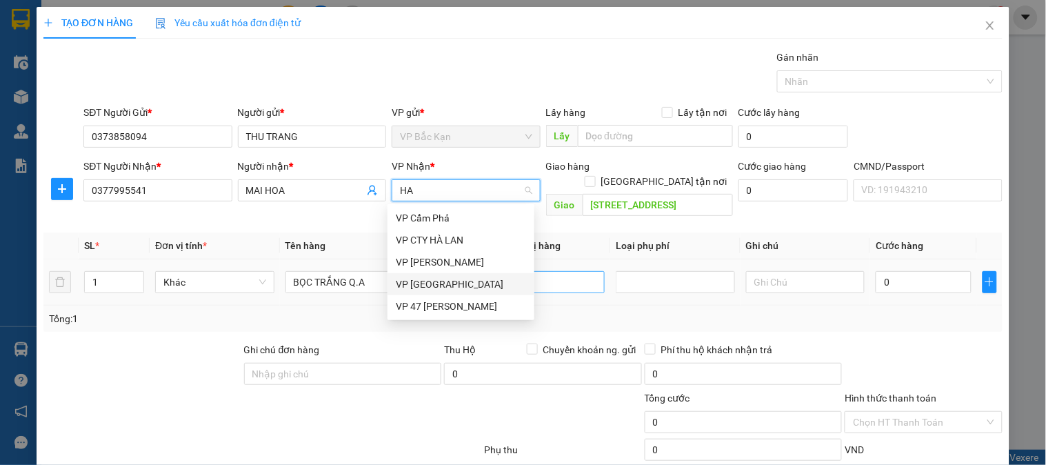
click at [447, 283] on div "VP Hà Đông" at bounding box center [461, 284] width 130 height 15
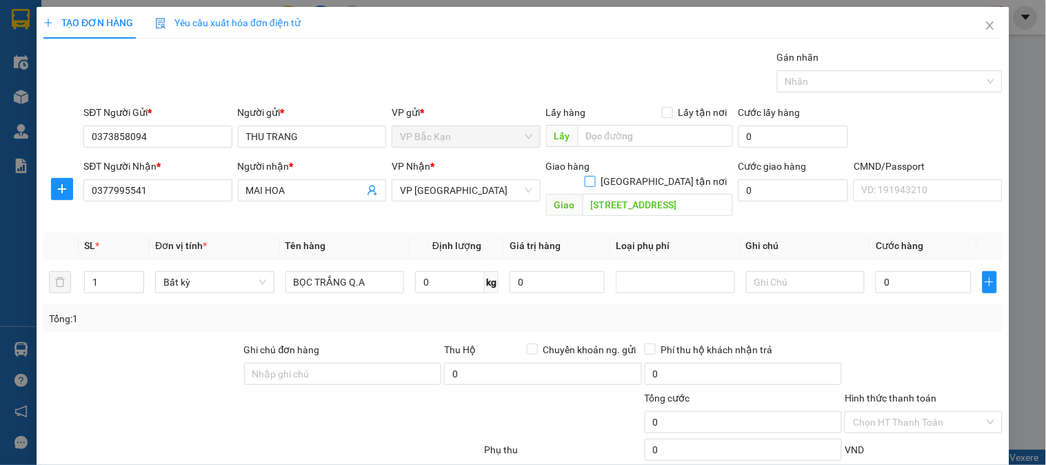
click at [595, 176] on input "Giao tận nơi" at bounding box center [590, 181] width 10 height 10
checkbox input "true"
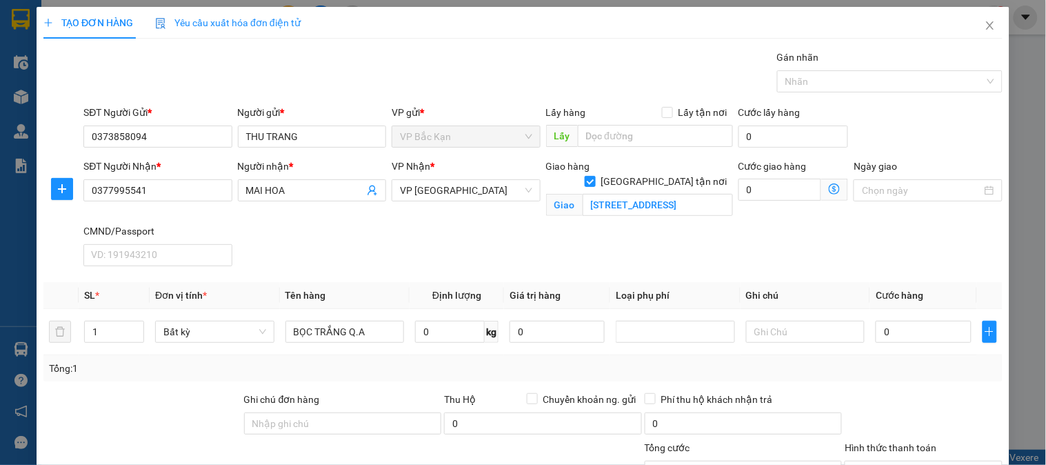
click at [829, 188] on icon "dollar-circle" at bounding box center [834, 188] width 11 height 11
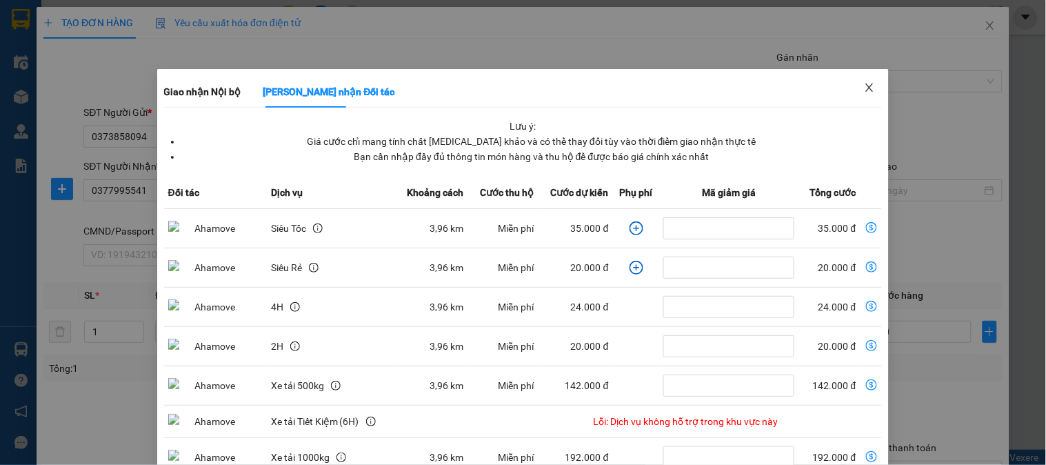
click at [864, 86] on icon "close" at bounding box center [869, 87] width 11 height 11
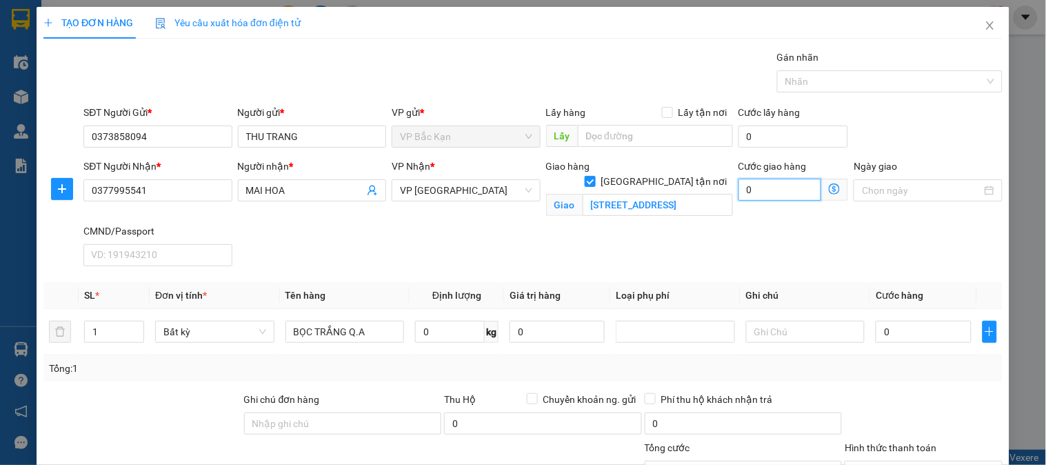
drag, startPoint x: 770, startPoint y: 196, endPoint x: 777, endPoint y: 194, distance: 7.9
click at [773, 195] on input "0" at bounding box center [780, 190] width 83 height 22
type input "4"
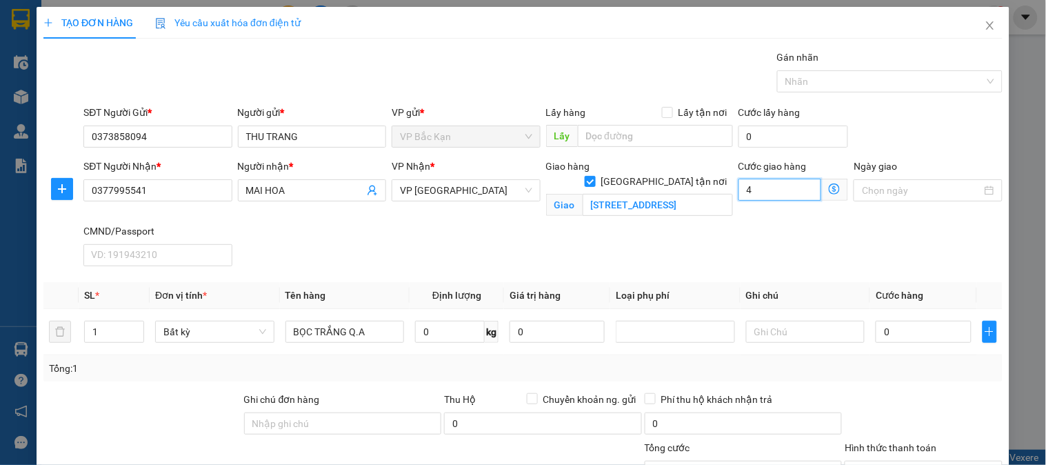
type input "45"
type input "45.000"
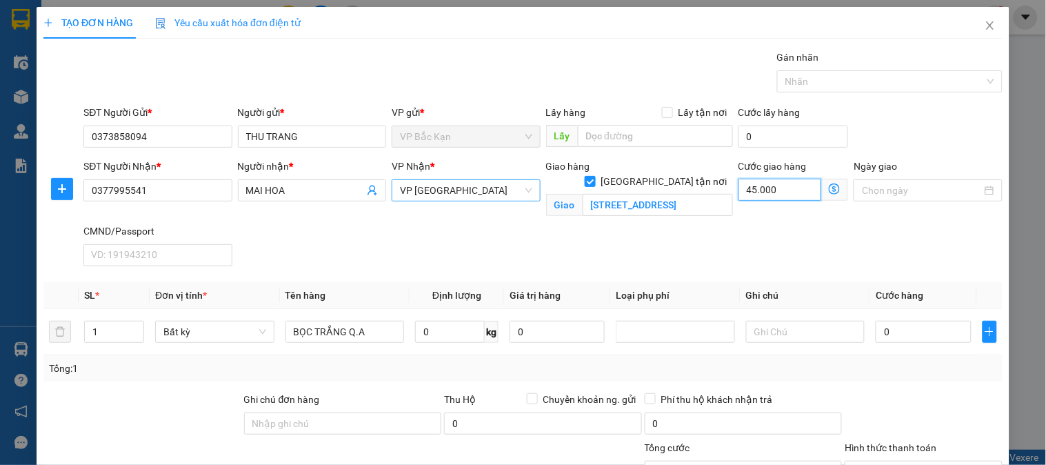
click at [424, 190] on span "VP Hà Đông" at bounding box center [466, 190] width 132 height 21
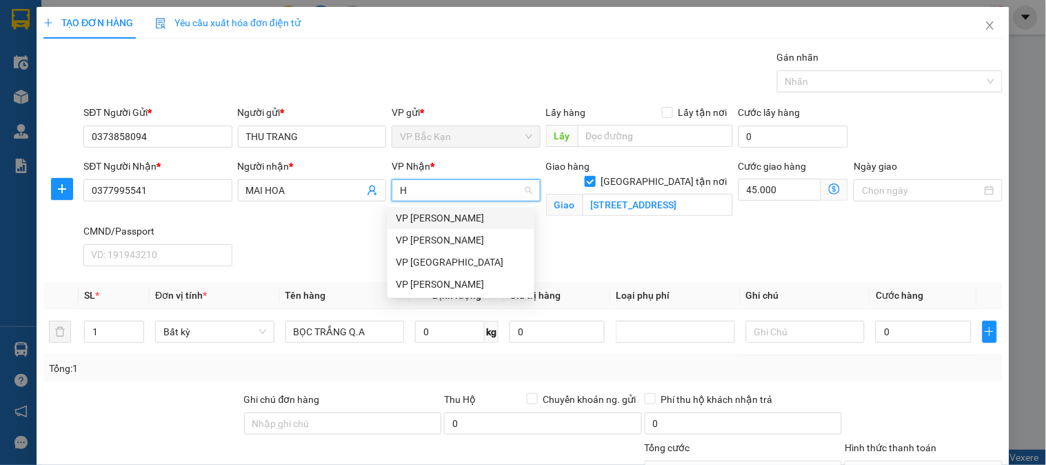
type input "HO"
click at [435, 292] on div "VP [PERSON_NAME]" at bounding box center [461, 284] width 147 height 22
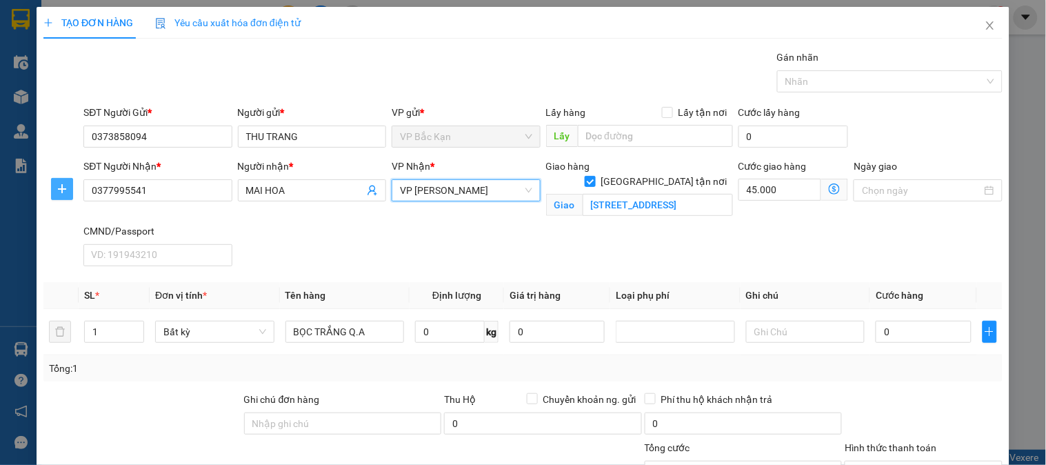
drag, startPoint x: 64, startPoint y: 188, endPoint x: 160, endPoint y: 204, distance: 97.2
click at [66, 190] on icon "plus" at bounding box center [62, 188] width 11 height 11
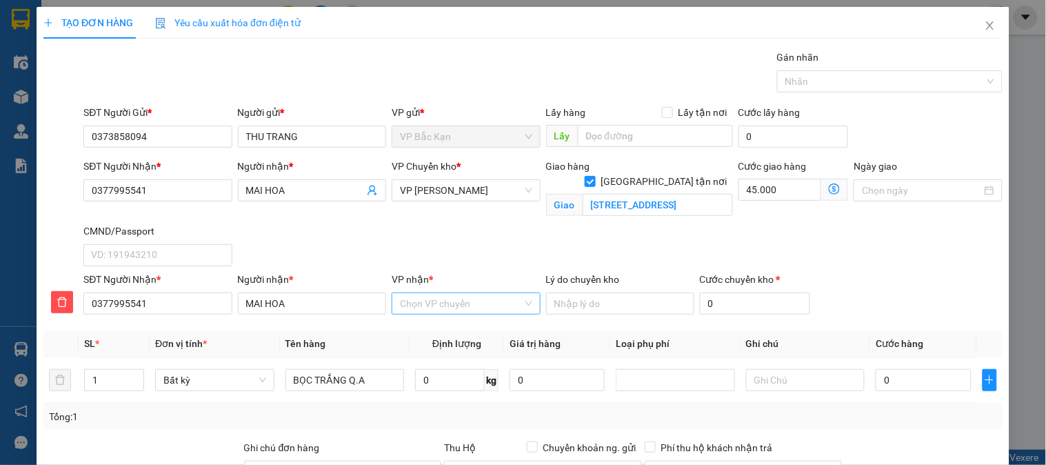
click at [415, 308] on input "VP nhận *" at bounding box center [461, 303] width 122 height 21
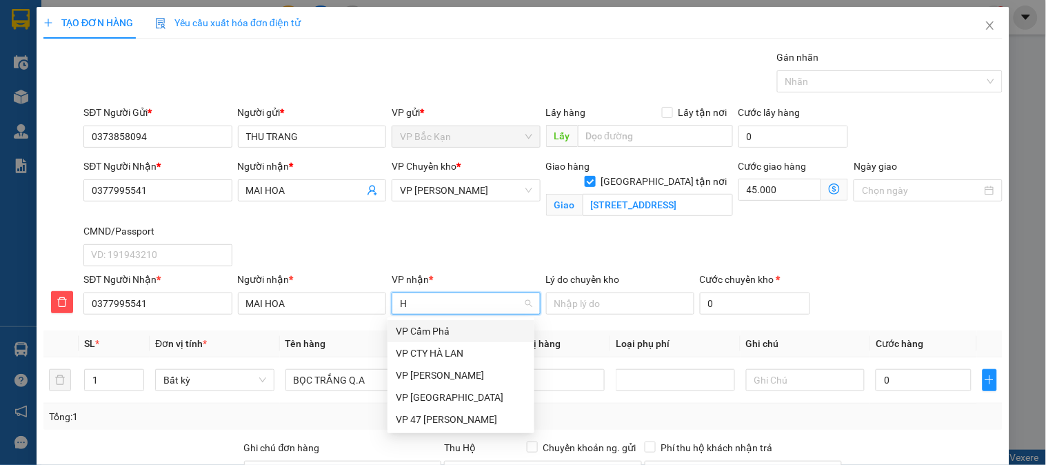
type input "HA"
click at [432, 393] on div "VP Hà Đông" at bounding box center [461, 397] width 130 height 15
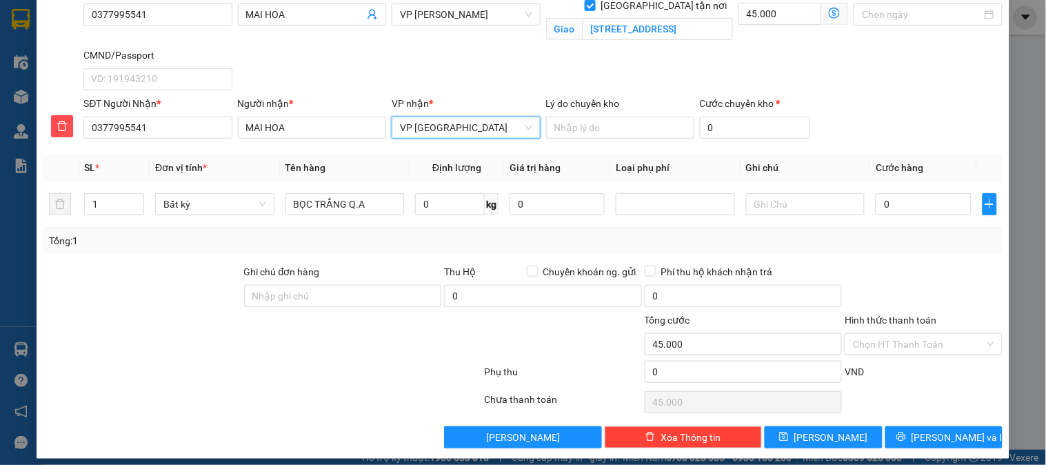
scroll to position [186, 0]
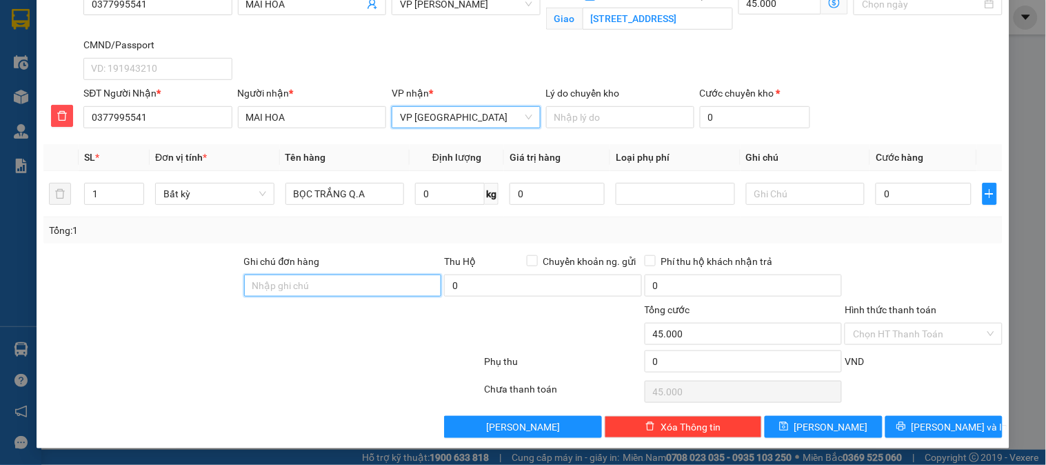
click at [308, 283] on input "Ghi chú đơn hàng" at bounding box center [343, 286] width 198 height 22
type input "SHIP 17H-20H"
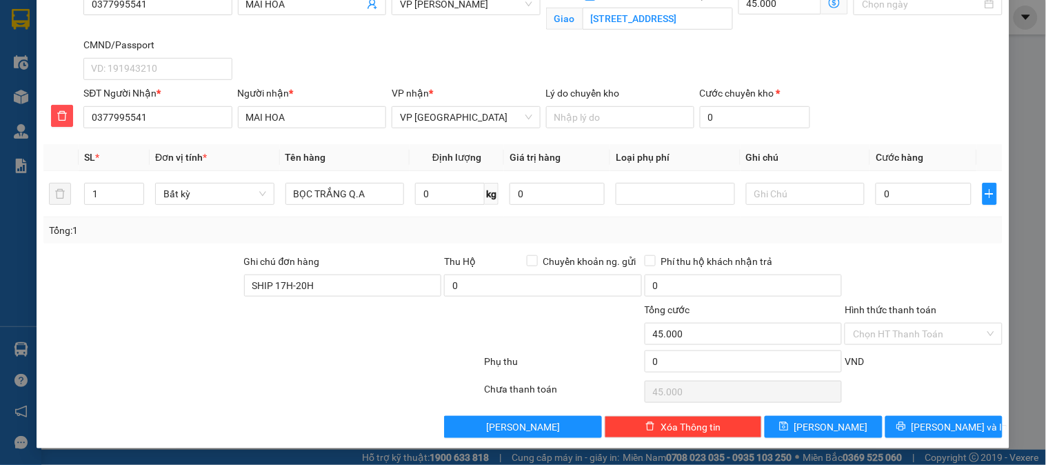
click at [313, 335] on div at bounding box center [182, 326] width 281 height 48
click at [432, 195] on input "0" at bounding box center [450, 194] width 70 height 22
type input "1"
click at [449, 235] on div "Tổng: 1" at bounding box center [523, 230] width 948 height 15
type input "40.000"
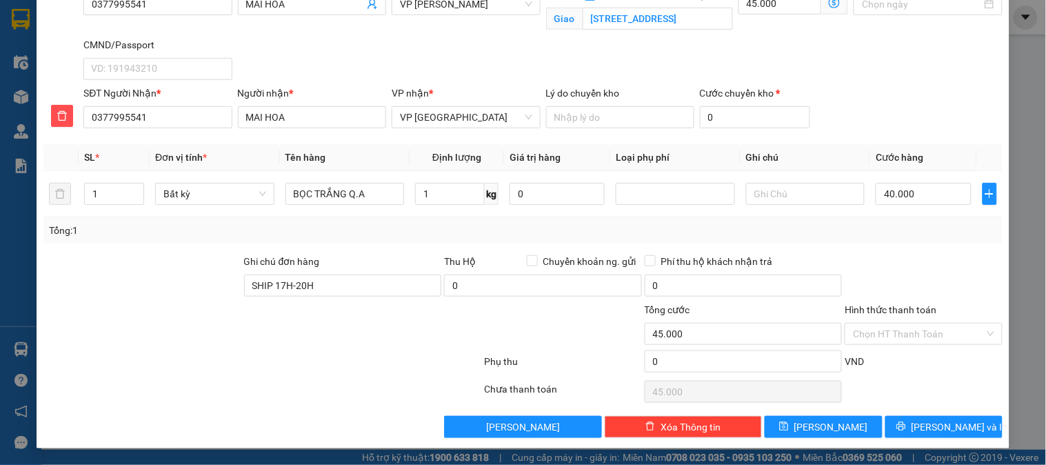
type input "85.000"
click at [885, 336] on input "Hình thức thanh toán" at bounding box center [918, 333] width 131 height 21
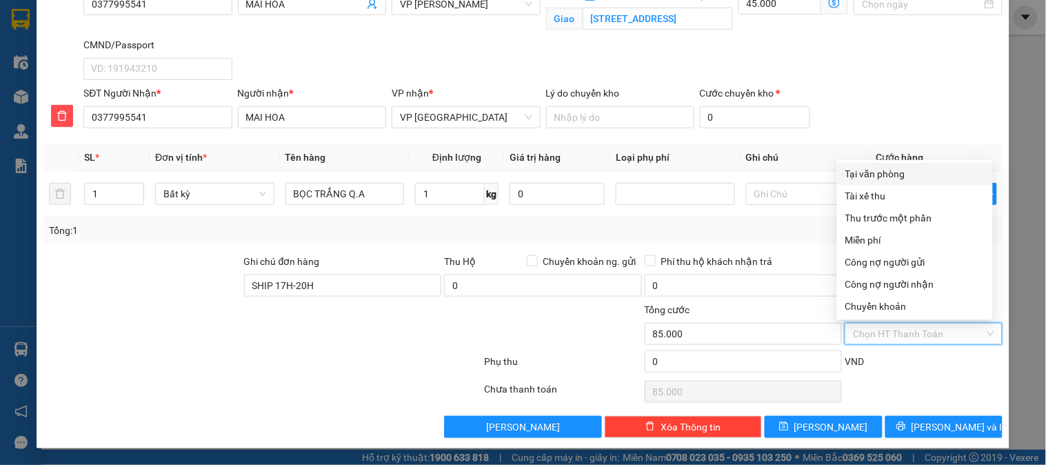
click at [893, 177] on div "Tại văn phòng" at bounding box center [915, 173] width 139 height 15
type input "0"
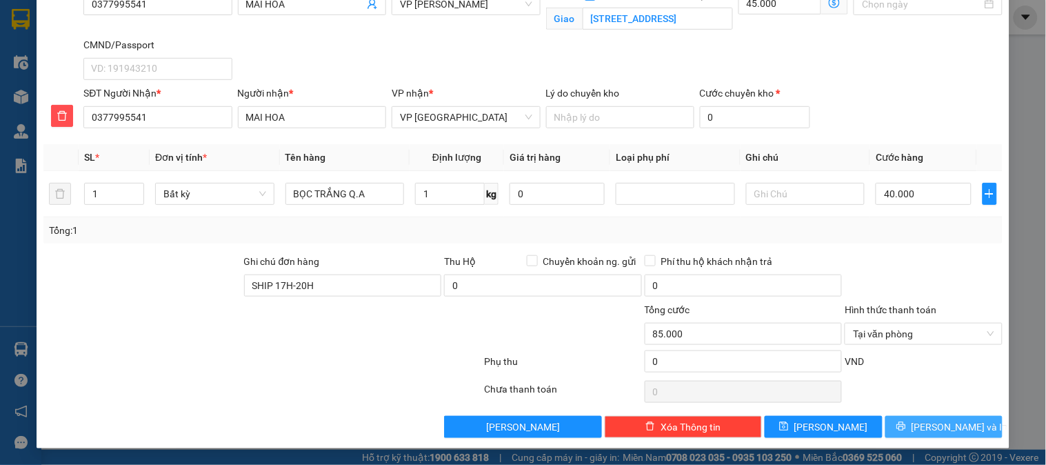
click at [898, 428] on button "Lưu và In" at bounding box center [944, 427] width 117 height 22
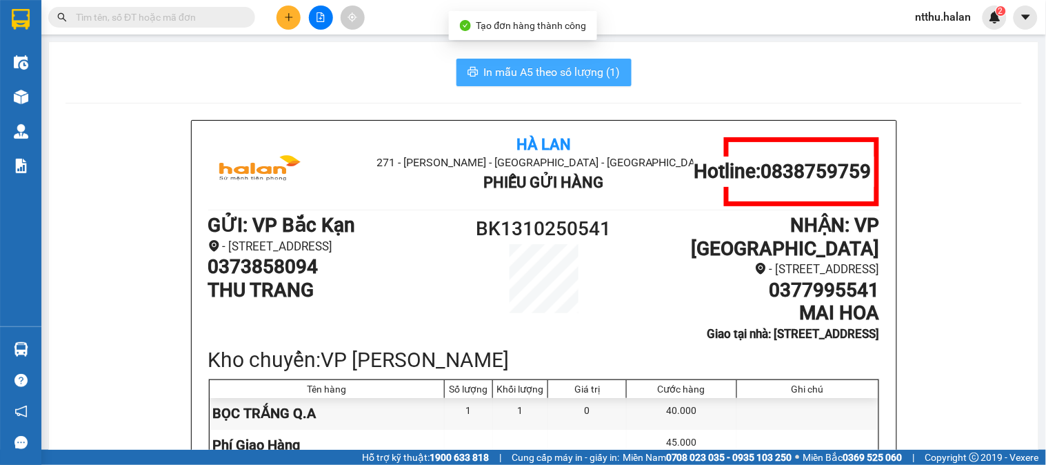
click at [487, 63] on button "In mẫu A5 theo số lượng (1)" at bounding box center [544, 73] width 175 height 28
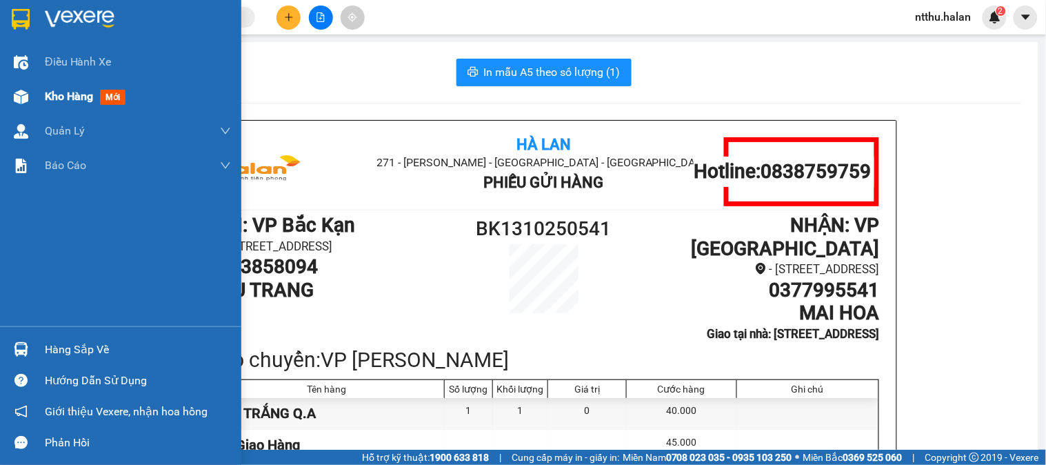
click at [79, 92] on span "Kho hàng" at bounding box center [69, 96] width 48 height 13
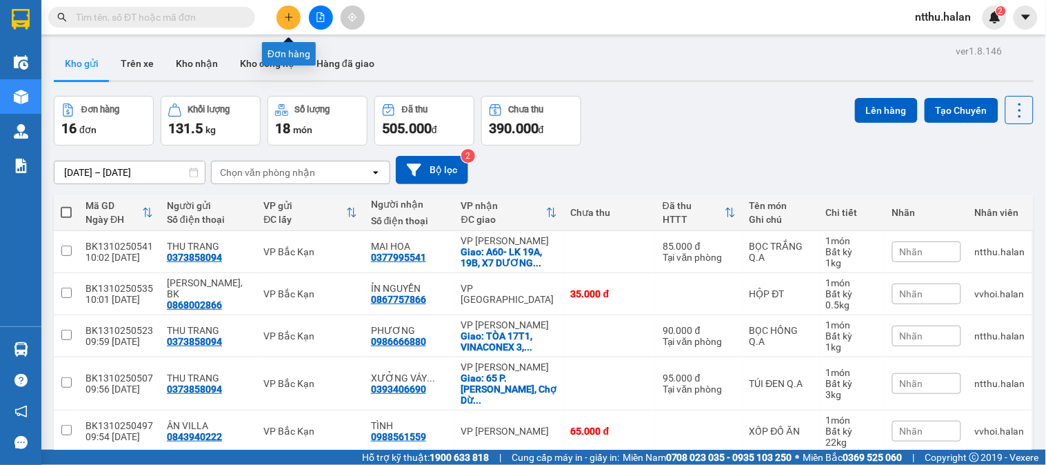
click at [287, 18] on icon "plus" at bounding box center [289, 17] width 10 height 10
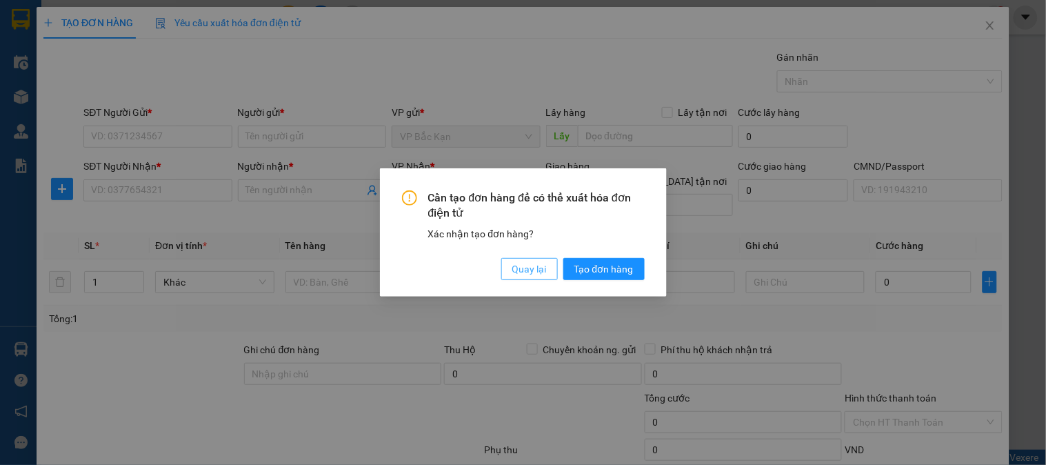
click at [529, 272] on span "Quay lại" at bounding box center [529, 268] width 34 height 15
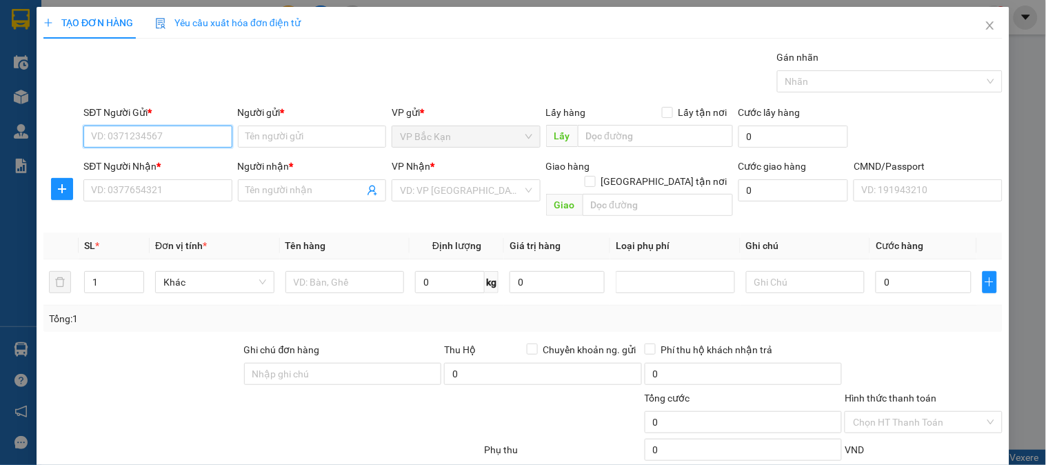
click at [167, 134] on input "SĐT Người Gửi *" at bounding box center [157, 137] width 148 height 22
type input "0912704031"
click at [157, 164] on div "0912704031 - THAO, BK" at bounding box center [156, 164] width 130 height 15
type input "THAO, BK"
type input "0912704031"
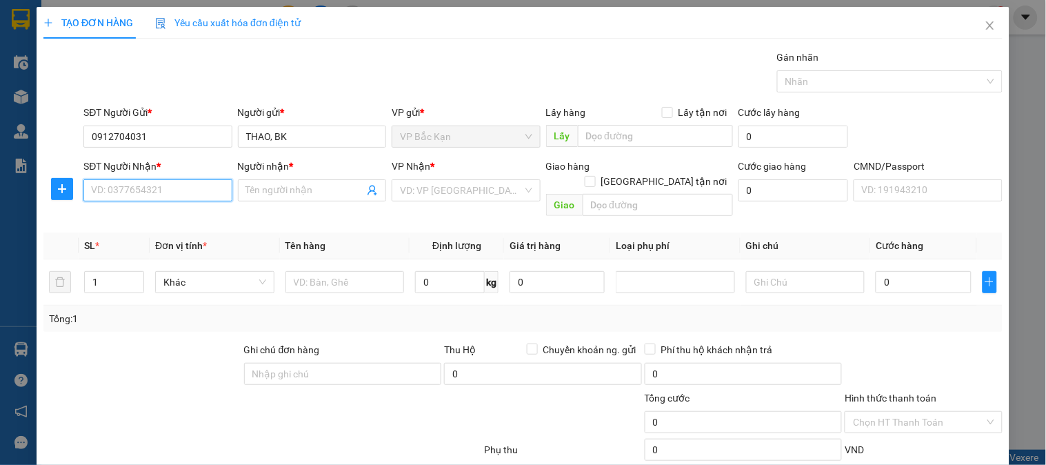
click at [178, 190] on input "SĐT Người Nhận *" at bounding box center [157, 190] width 148 height 22
type input "0989996869"
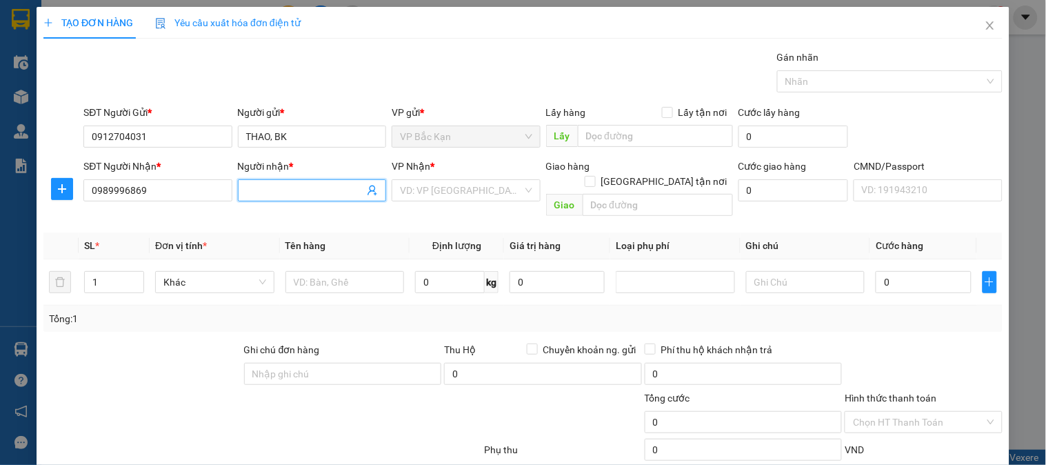
click at [248, 191] on input "Người nhận *" at bounding box center [305, 190] width 118 height 15
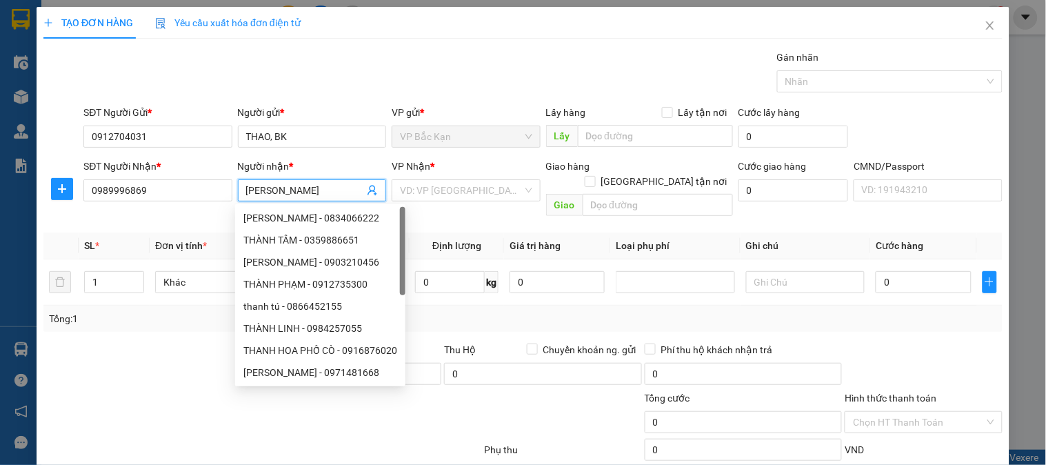
click at [246, 193] on input "THANH TÙNG" at bounding box center [305, 190] width 118 height 15
type input "NGÔ THANH TÙNG"
click at [440, 191] on input "search" at bounding box center [461, 190] width 122 height 21
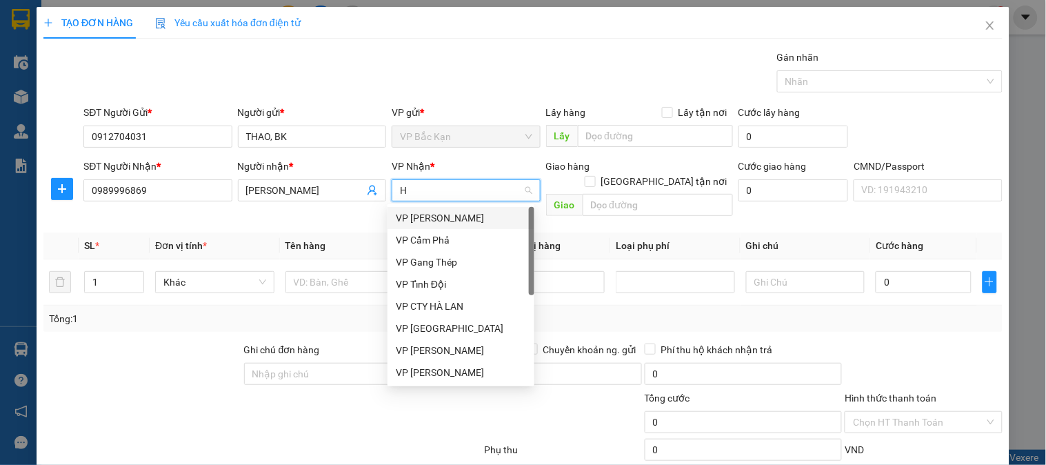
type input "HO"
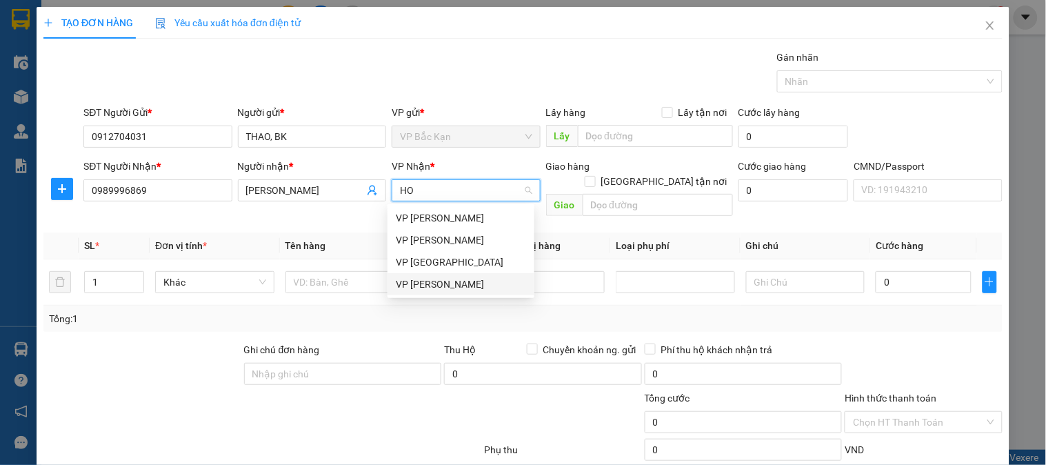
click at [429, 277] on div "VP [PERSON_NAME]" at bounding box center [461, 284] width 130 height 15
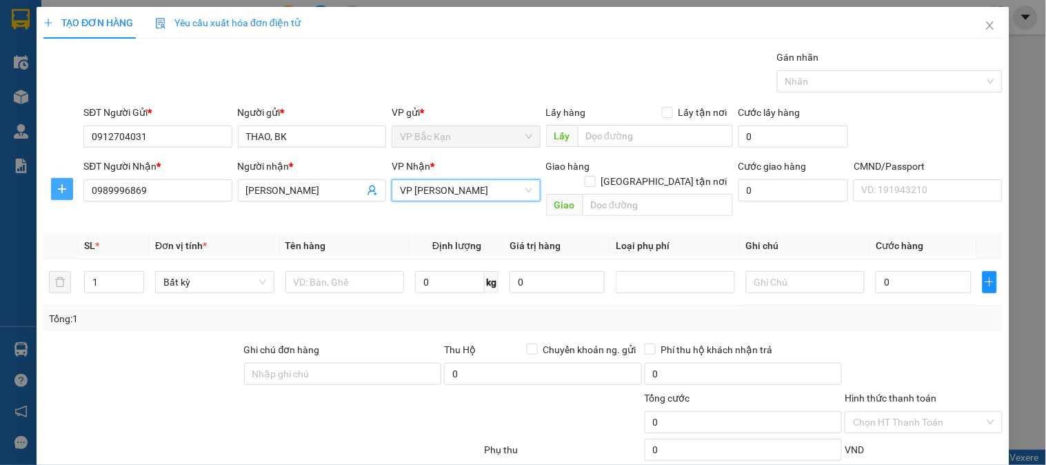
click at [62, 188] on icon "plus" at bounding box center [62, 188] width 11 height 11
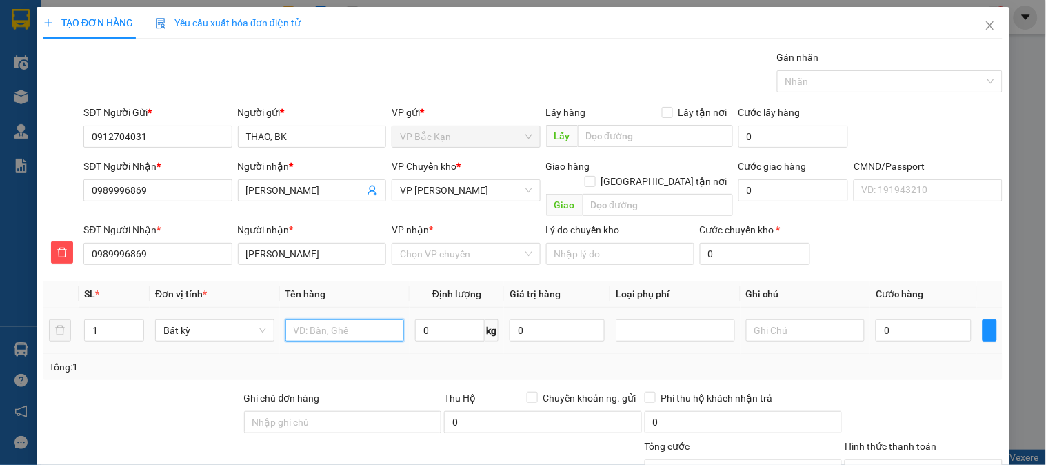
drag, startPoint x: 330, startPoint y: 315, endPoint x: 346, endPoint y: 308, distance: 17.6
click at [336, 319] on input "text" at bounding box center [345, 330] width 119 height 22
type input "THÙNG LKĐT"
click at [363, 39] on div "TẠO ĐƠN HÀNG Yêu cầu xuất hóa đơn điện tử Transit Pickup Surcharge Ids Transit …" at bounding box center [522, 291] width 959 height 568
click at [635, 74] on div "Gói vận chuyển * Tiêu chuẩn Gán nhãn Nhãn" at bounding box center [543, 74] width 925 height 48
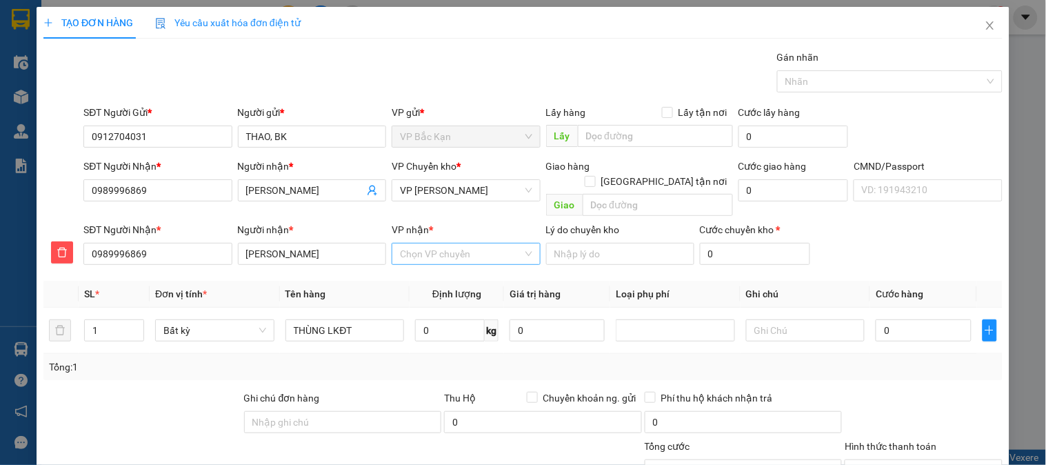
click at [415, 243] on input "VP nhận *" at bounding box center [461, 253] width 122 height 21
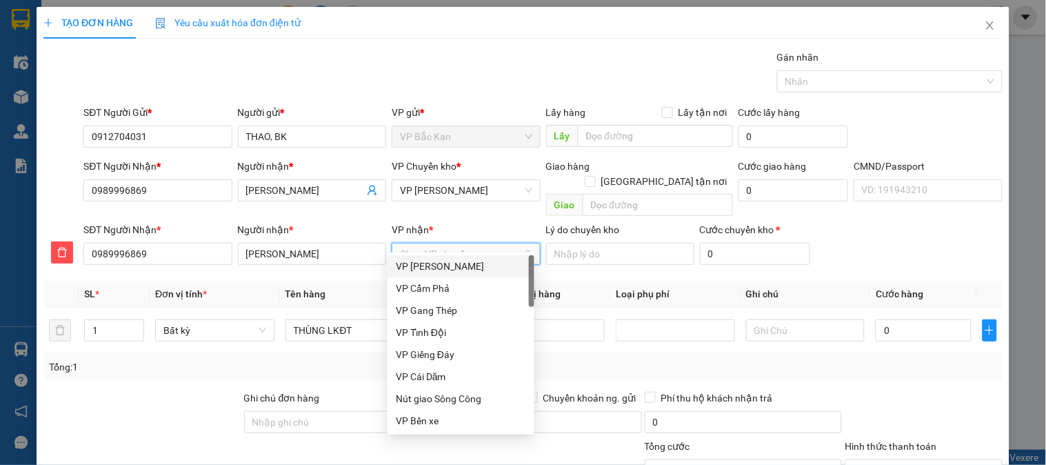
type input "D"
type input "ĐA"
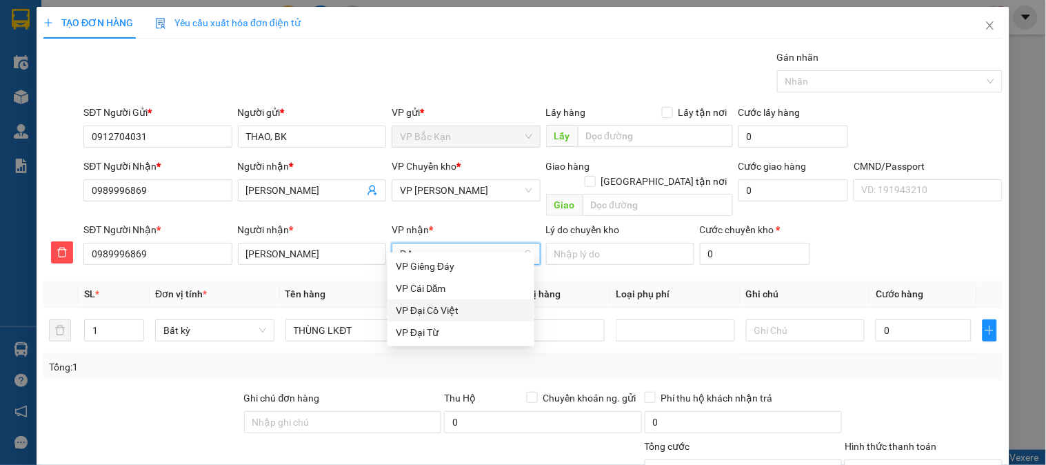
click at [432, 308] on div "VP Đại Cồ Việt" at bounding box center [461, 310] width 130 height 15
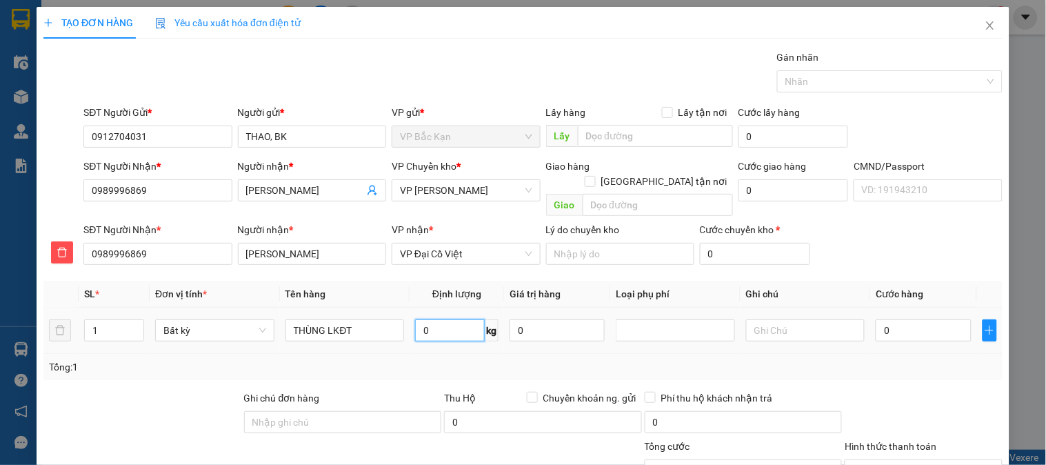
click at [436, 319] on input "0" at bounding box center [450, 330] width 70 height 22
type input "8"
click at [394, 63] on div "Gói vận chuyển * Tiêu chuẩn Gán nhãn Nhãn" at bounding box center [543, 74] width 925 height 48
type input "55.000"
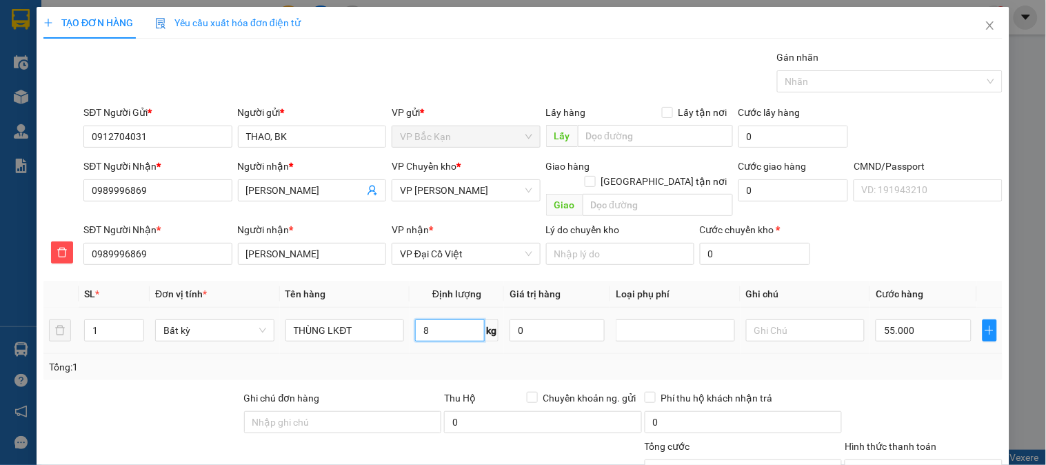
click at [443, 322] on input "8" at bounding box center [450, 330] width 70 height 22
click at [422, 354] on div "Tổng: 1" at bounding box center [522, 367] width 959 height 26
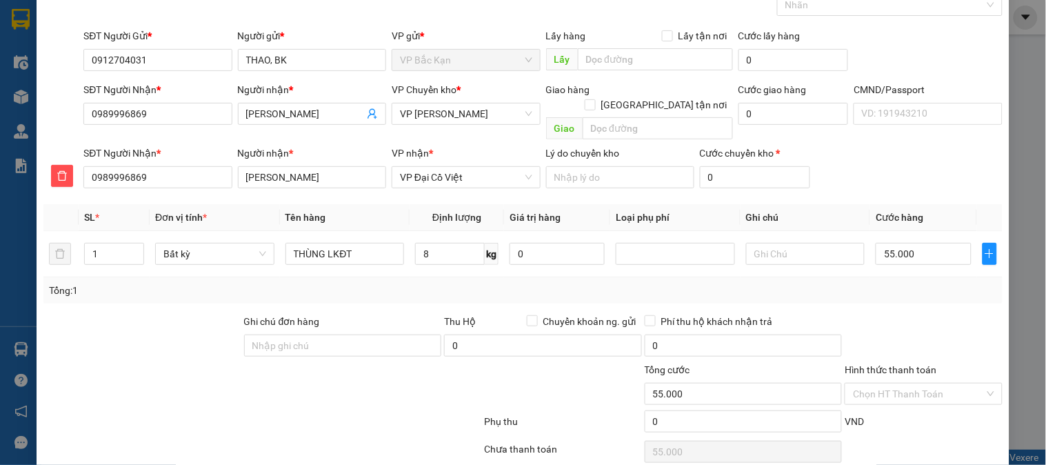
click at [914, 175] on div "SĐT Người Nhận * 0989996869 Người nhận * NGÔ THANH TÙNG VP nhận * VP Đại Cồ Việ…" at bounding box center [543, 170] width 925 height 48
click at [906, 383] on input "Hình thức thanh toán" at bounding box center [918, 393] width 131 height 21
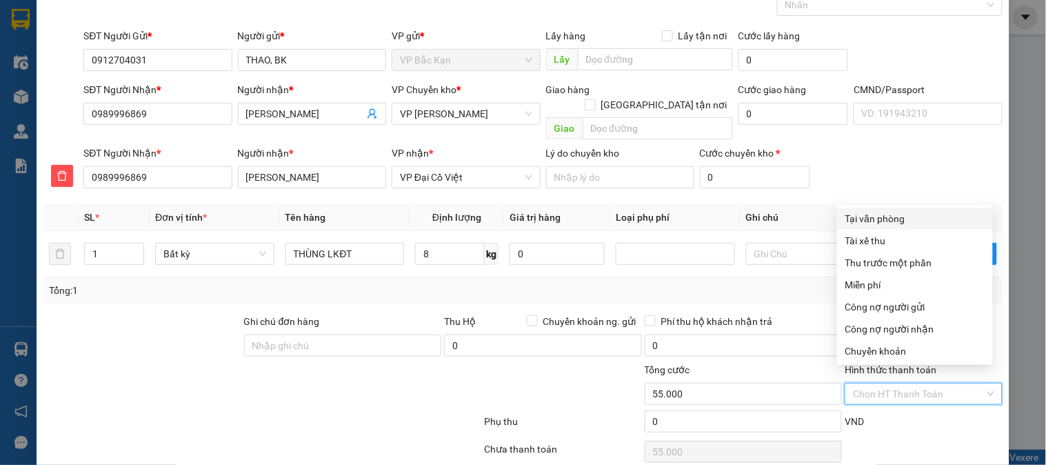
click at [888, 208] on div "Tại văn phòng" at bounding box center [915, 219] width 156 height 22
type input "0"
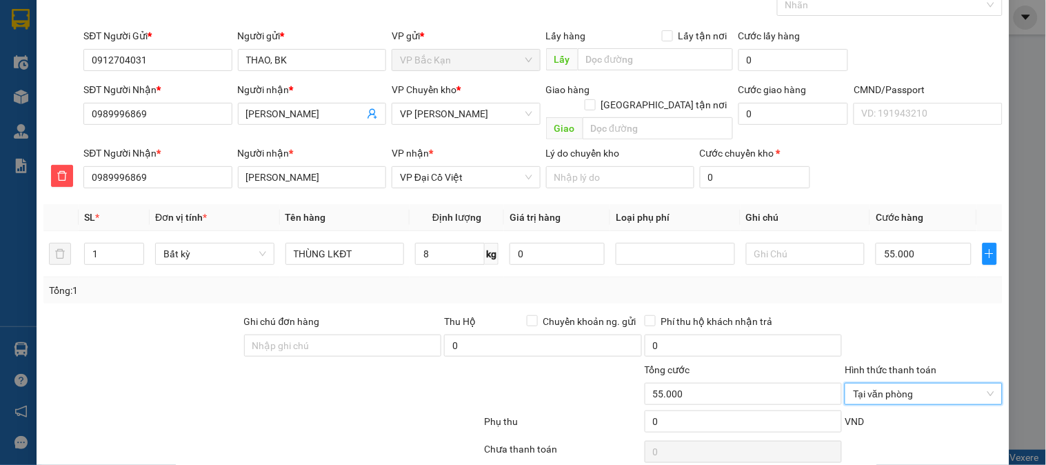
scroll to position [121, 0]
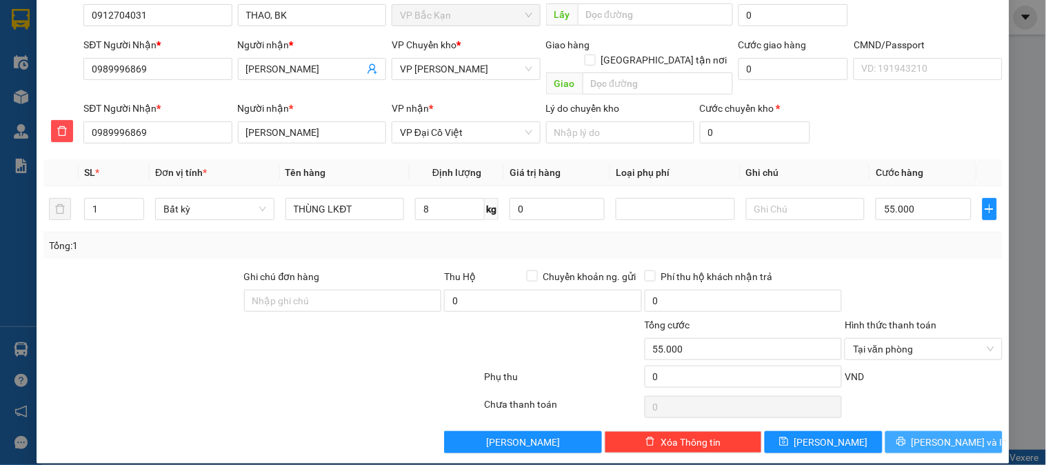
click at [924, 435] on button "Lưu và In" at bounding box center [944, 442] width 117 height 22
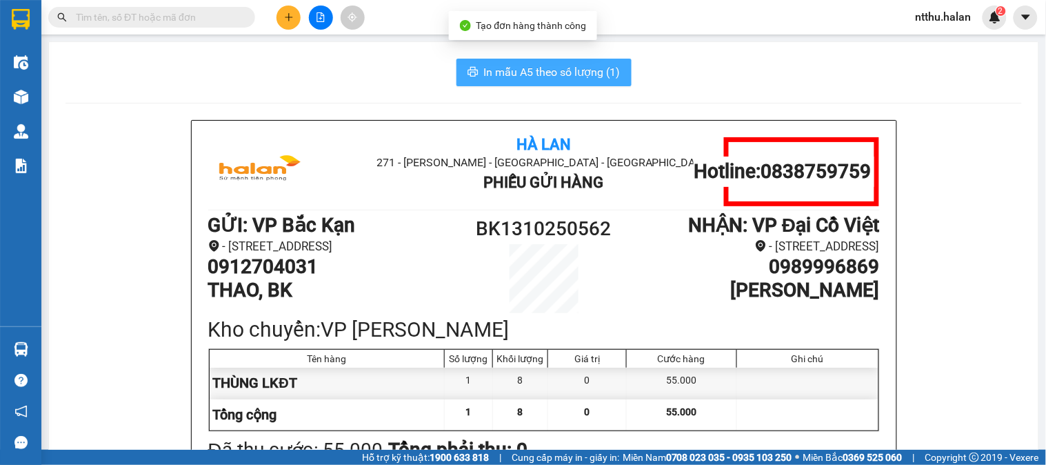
click at [531, 70] on span "In mẫu A5 theo số lượng (1)" at bounding box center [552, 71] width 137 height 17
click at [518, 73] on span "In mẫu A5 theo số lượng (1)" at bounding box center [552, 71] width 137 height 17
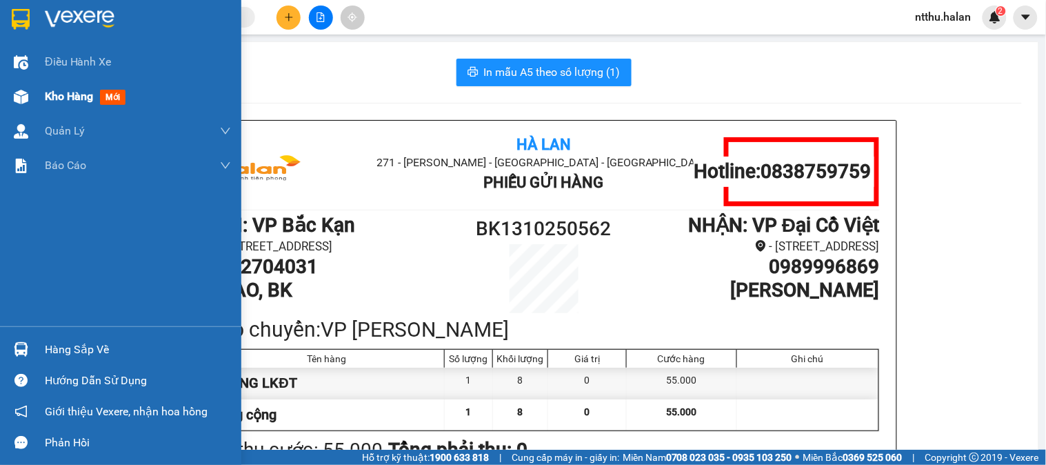
click at [60, 100] on span "Kho hàng" at bounding box center [69, 96] width 48 height 13
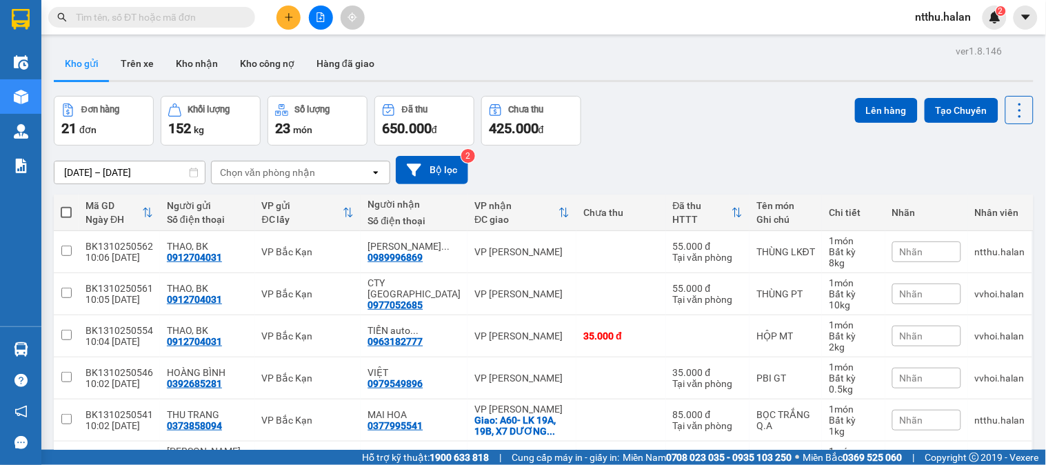
drag, startPoint x: 628, startPoint y: 84, endPoint x: 266, endPoint y: 3, distance: 370.5
click at [146, 17] on input "text" at bounding box center [157, 17] width 163 height 15
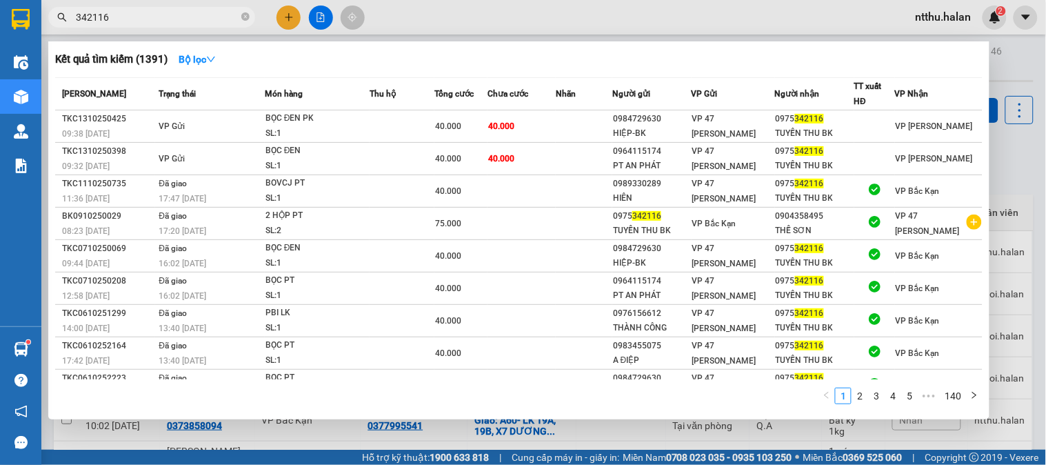
click at [132, 14] on input "342116" at bounding box center [157, 17] width 163 height 15
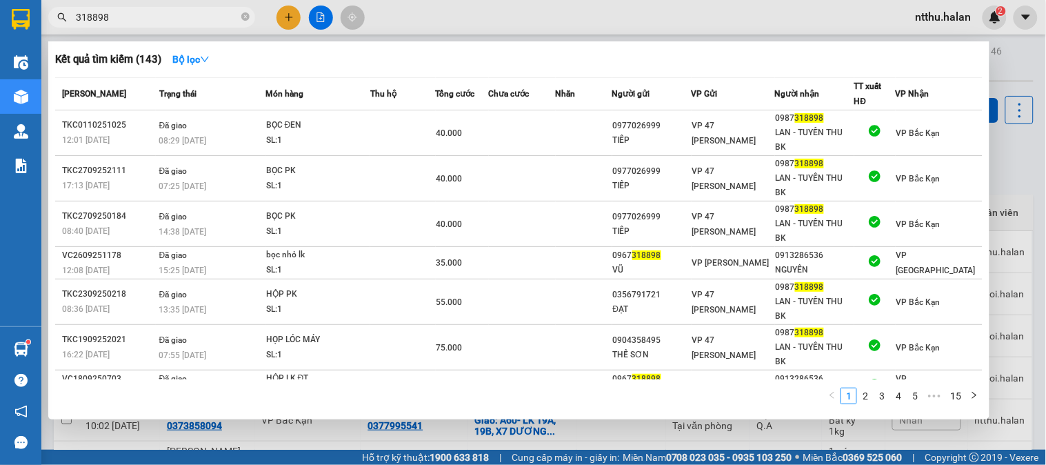
click at [148, 17] on input "318898" at bounding box center [157, 17] width 163 height 15
type input "5"
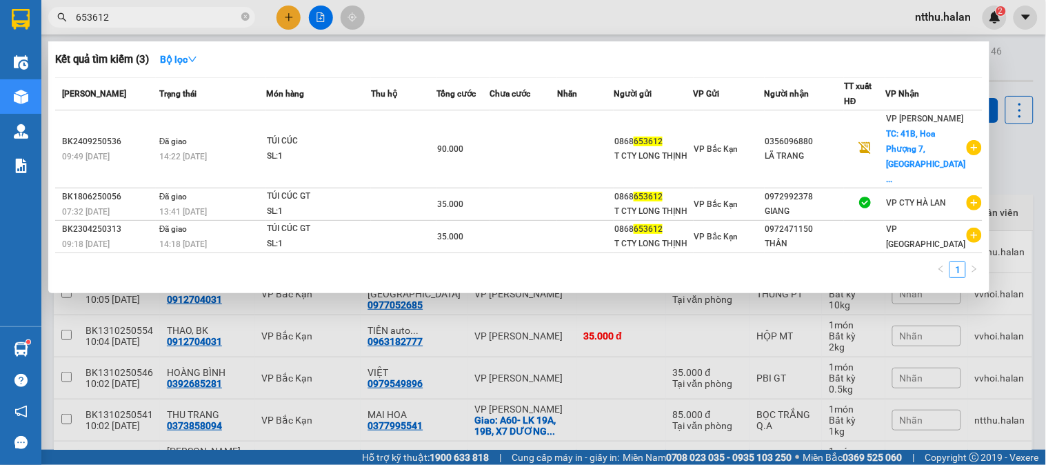
click at [139, 21] on input "653612" at bounding box center [157, 17] width 163 height 15
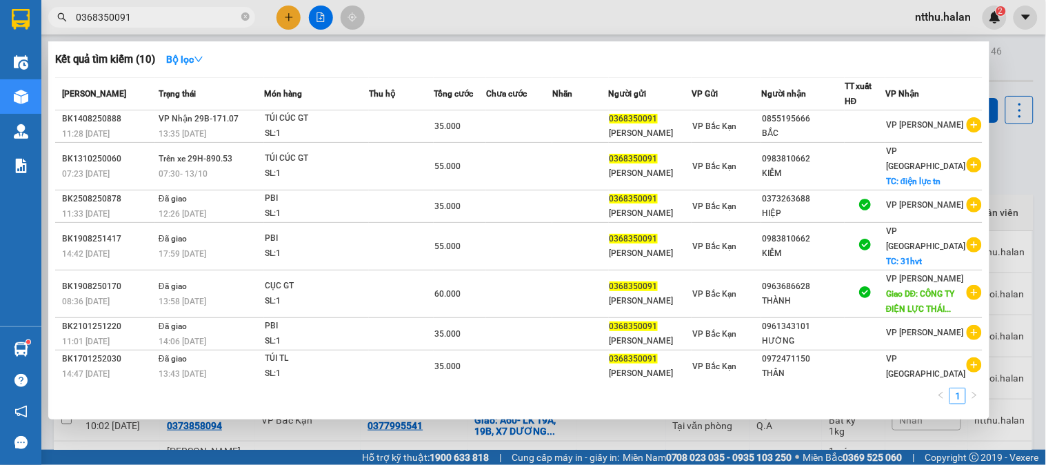
type input "0368350091"
click at [286, 26] on div at bounding box center [523, 232] width 1046 height 465
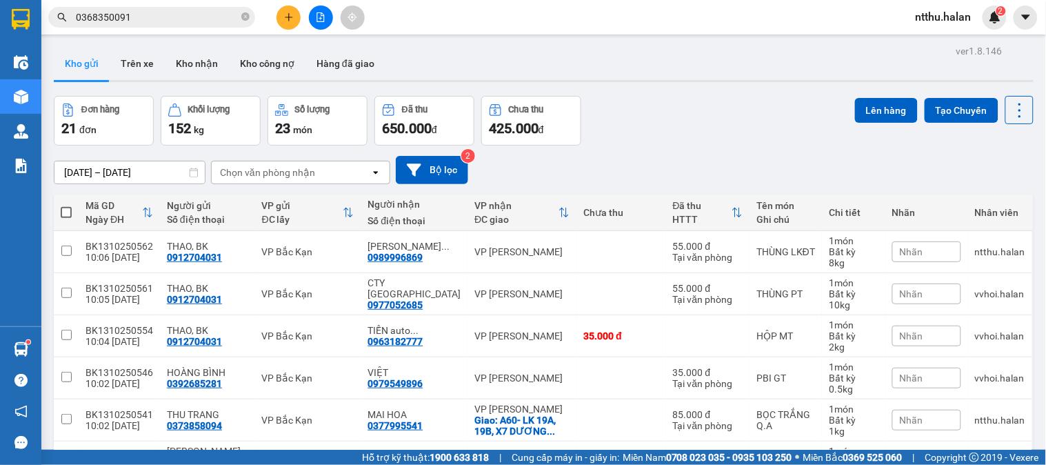
click at [288, 15] on icon "plus" at bounding box center [289, 17] width 10 height 10
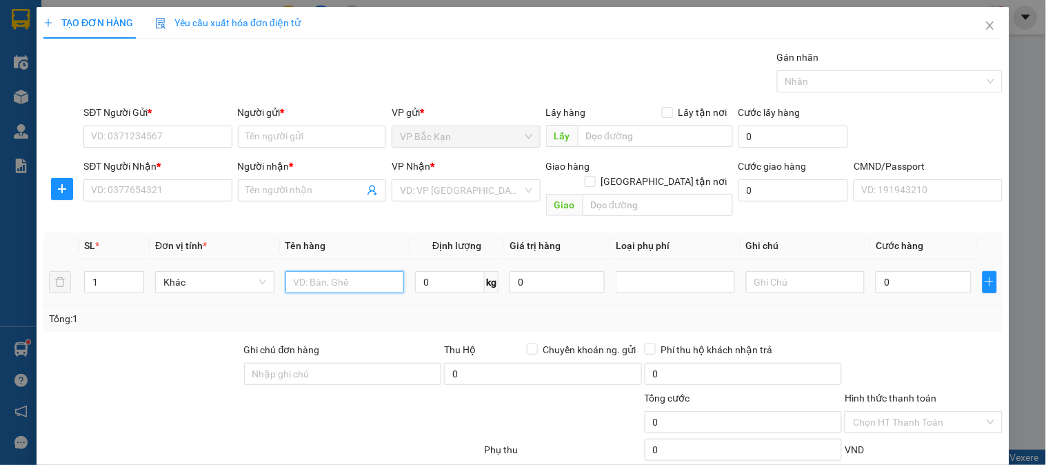
click at [321, 271] on input "text" at bounding box center [345, 282] width 119 height 22
type input "BAO"
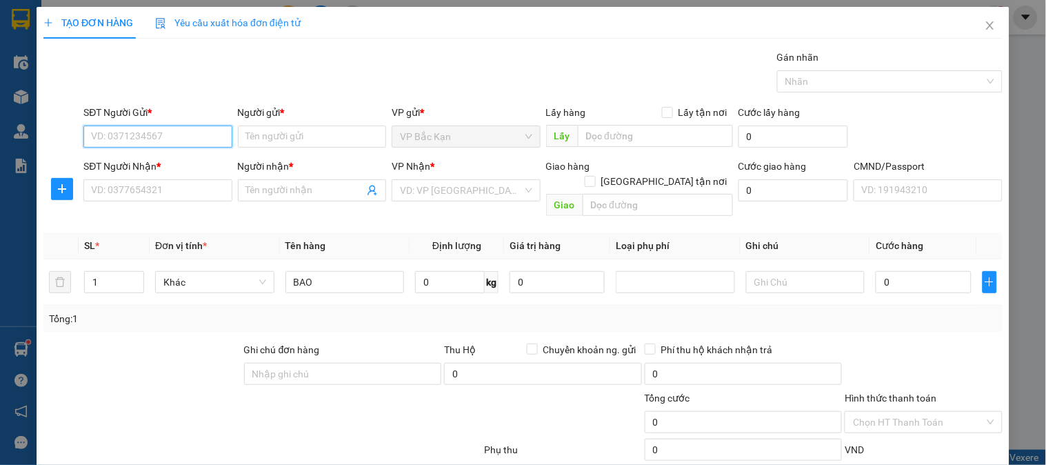
click at [148, 143] on input "SĐT Người Gửi *" at bounding box center [157, 137] width 148 height 22
type input "0333353917"
click at [125, 163] on div "0333353917 - BẢO" at bounding box center [159, 164] width 136 height 15
type input "BẢO"
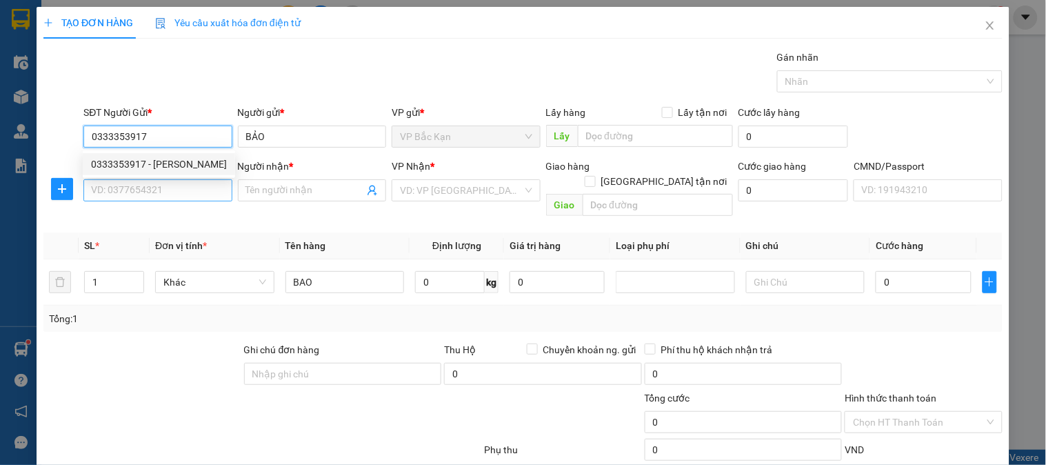
type input "0333353917"
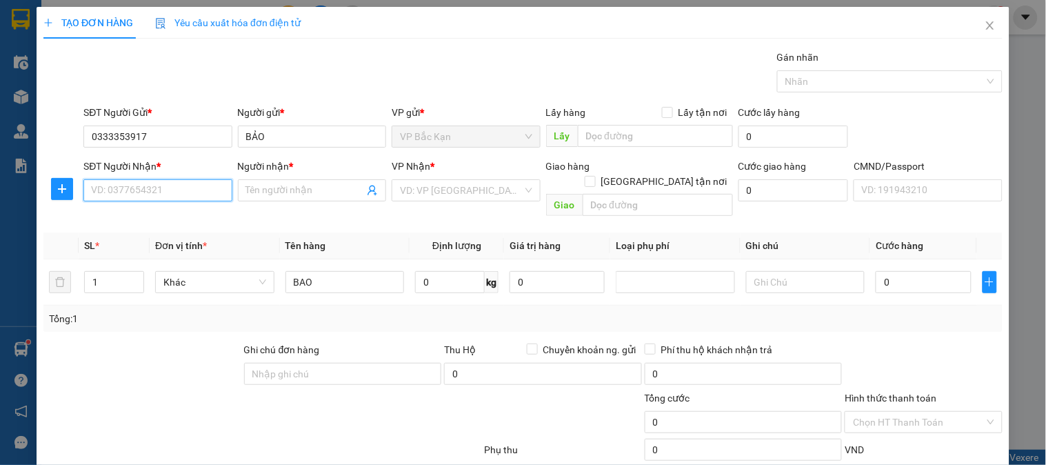
click at [132, 196] on input "SĐT Người Nhận *" at bounding box center [157, 190] width 148 height 22
click at [163, 217] on div "0974232838 - MỘC QUY HƯƠNG đ" at bounding box center [167, 217] width 152 height 15
type input "0974232838"
type input "MỘC QUY HƯƠNG đ"
click at [412, 190] on span "VP Trung Kính" at bounding box center [466, 190] width 132 height 21
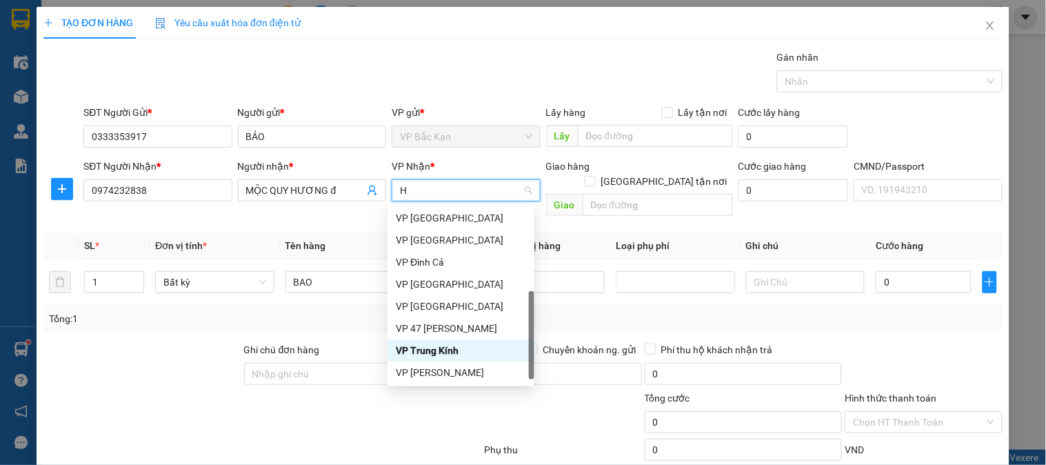
scroll to position [231, 0]
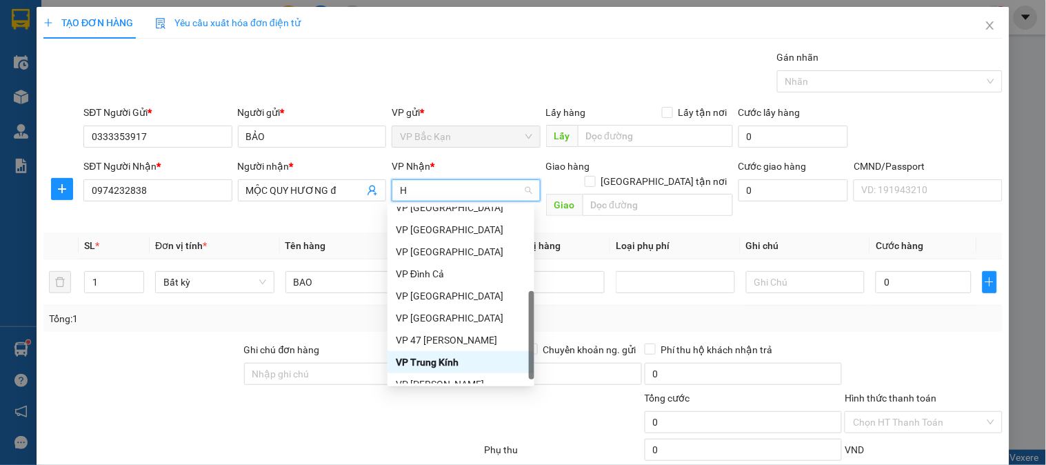
type input "HO"
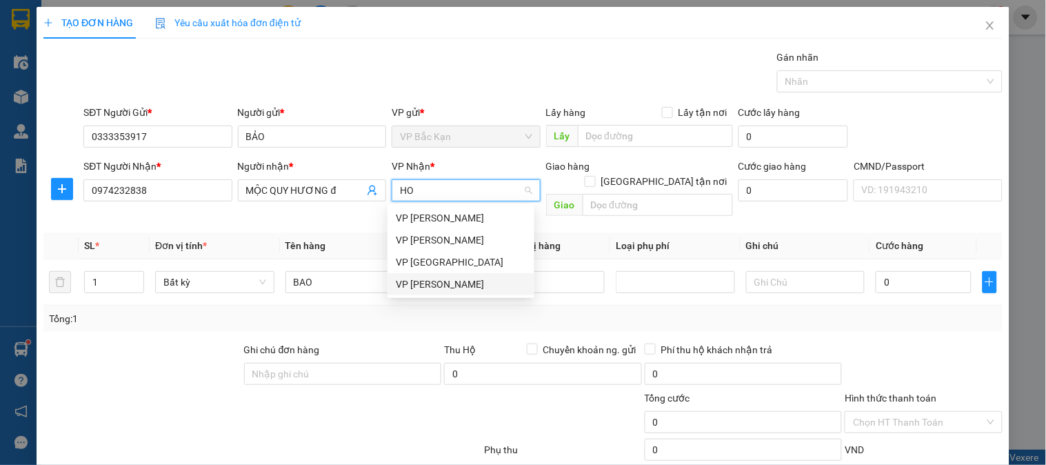
click at [433, 288] on div "VP [PERSON_NAME]" at bounding box center [461, 284] width 130 height 15
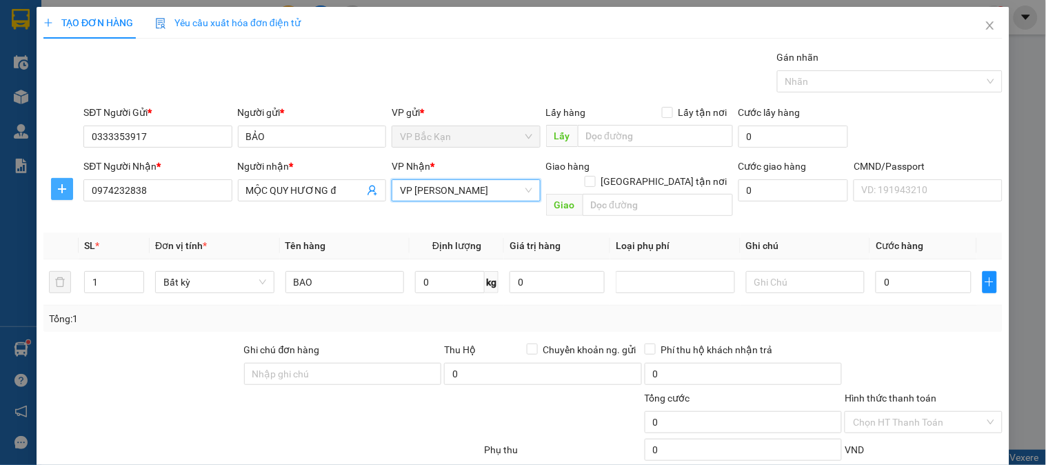
click at [64, 192] on icon "plus" at bounding box center [62, 188] width 11 height 11
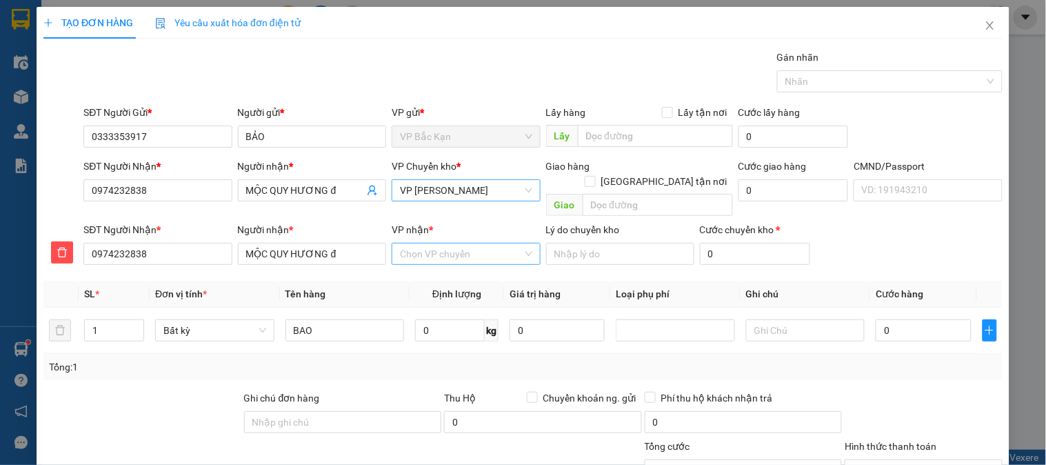
click at [425, 243] on input "VP nhận *" at bounding box center [461, 253] width 122 height 21
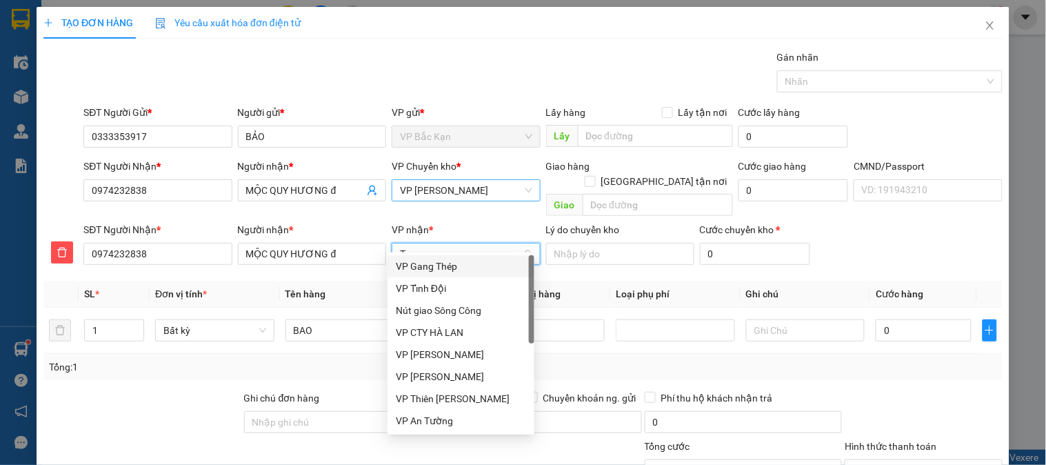
type input "TR"
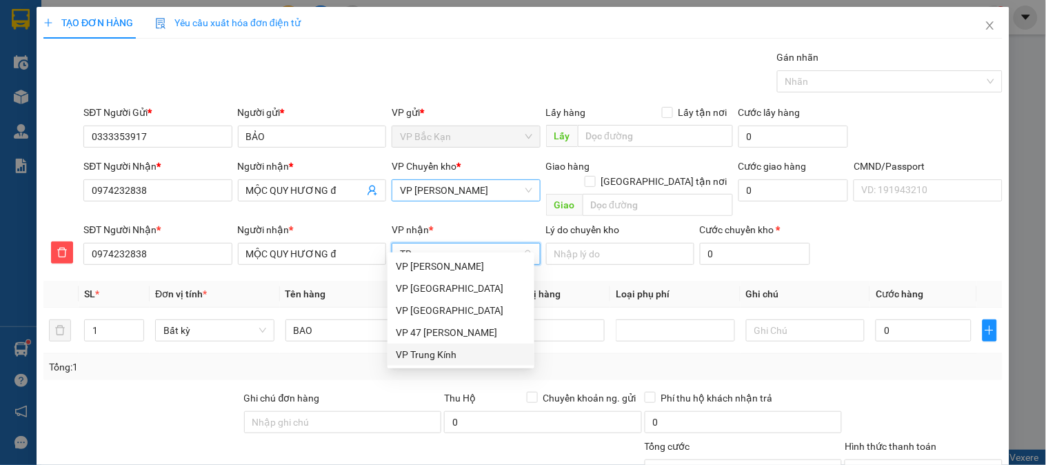
click at [443, 356] on div "VP Trung Kính" at bounding box center [461, 354] width 130 height 15
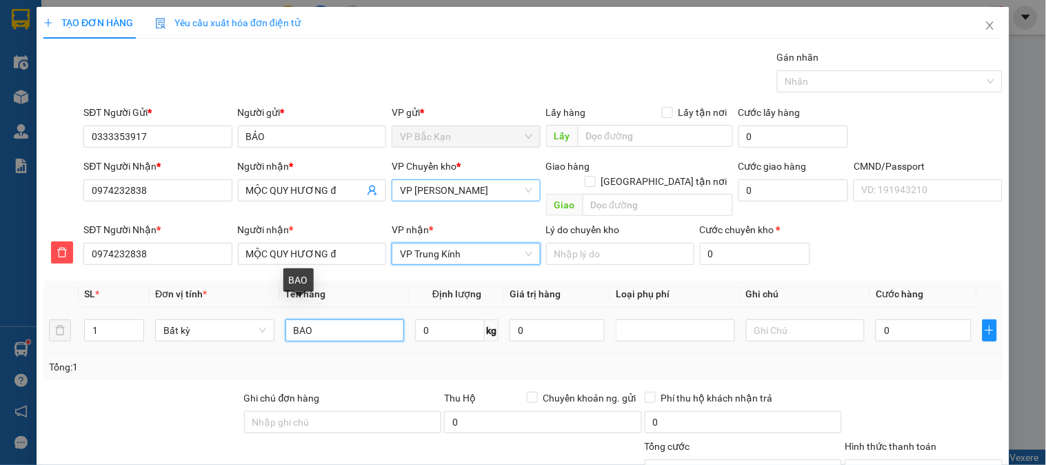
click at [329, 323] on input "BAO" at bounding box center [345, 330] width 119 height 22
type input "BAO THUỐC NAM"
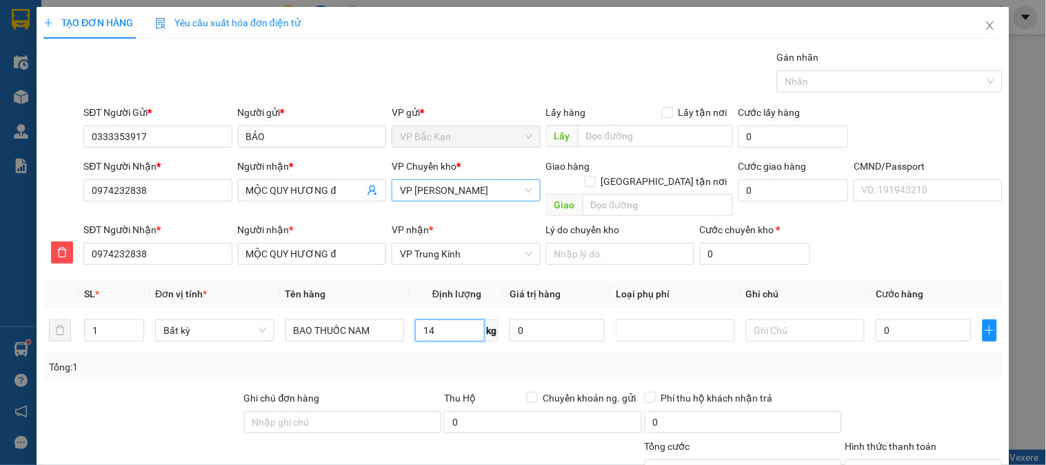
type input "14"
click at [414, 281] on th "Định lượng" at bounding box center [457, 294] width 94 height 27
type input "65.000"
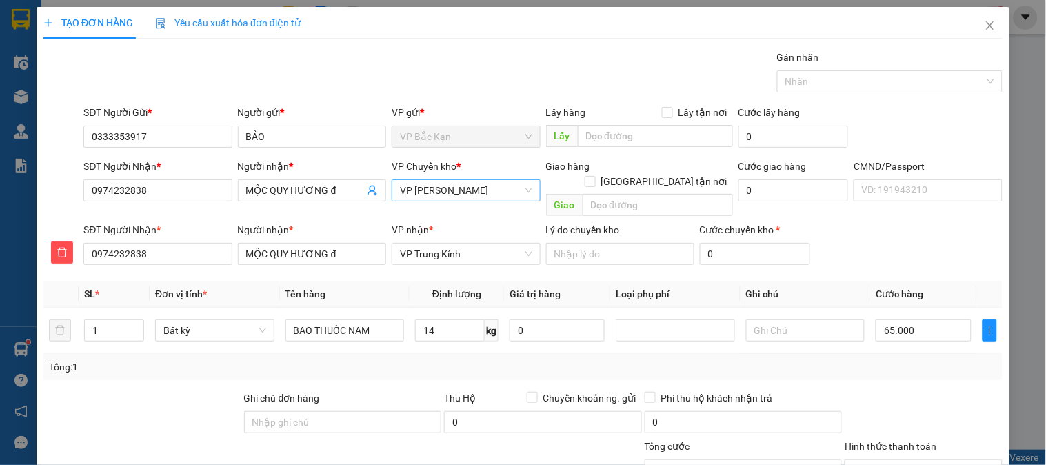
scroll to position [121, 0]
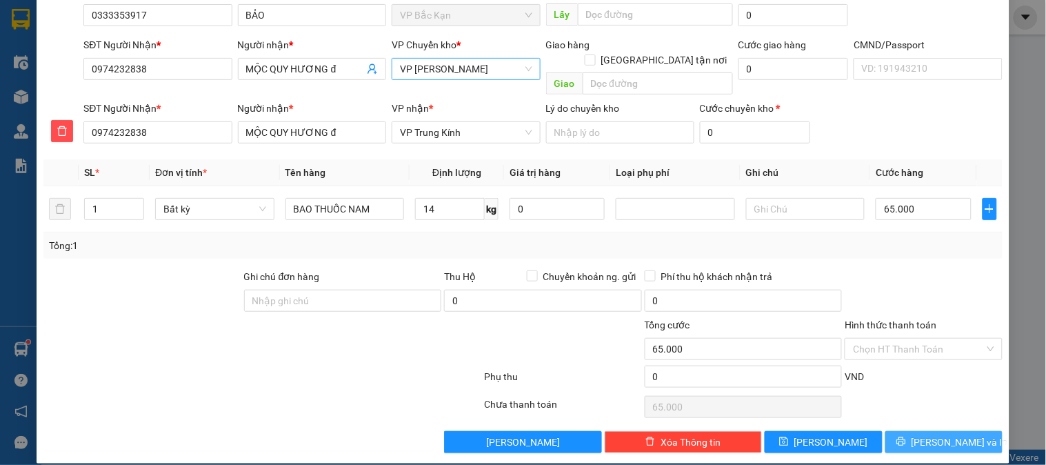
click at [902, 431] on button "Lưu và In" at bounding box center [944, 442] width 117 height 22
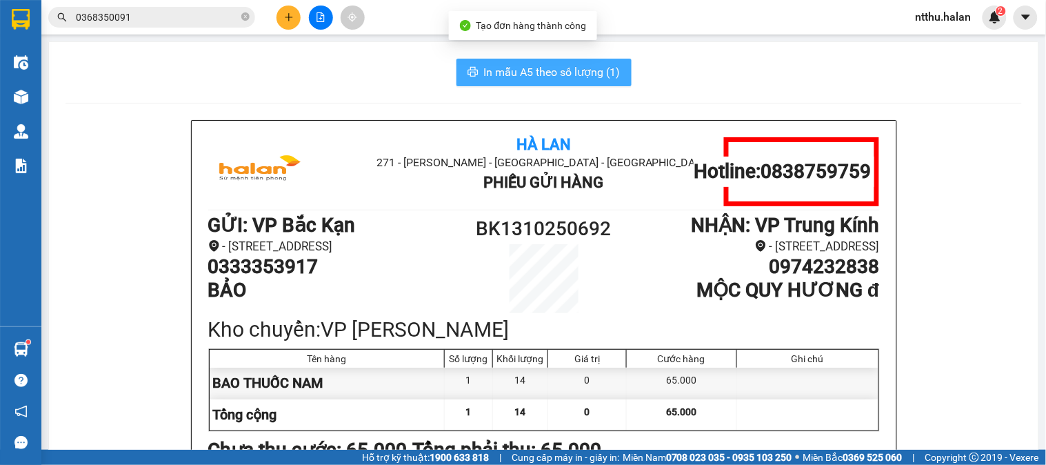
click at [582, 72] on span "In mẫu A5 theo số lượng (1)" at bounding box center [552, 71] width 137 height 17
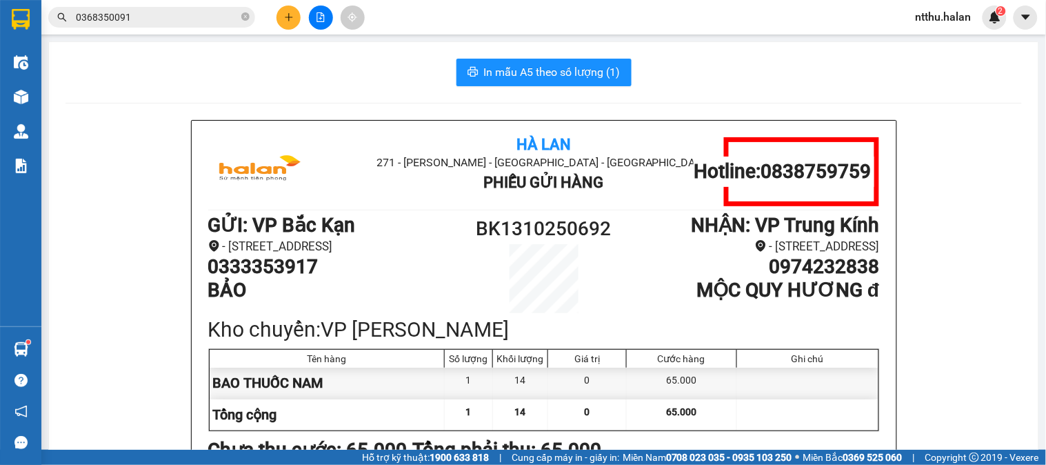
click at [295, 76] on div "In mẫu A5 theo số lượng (1)" at bounding box center [544, 73] width 957 height 28
click at [294, 15] on button at bounding box center [289, 18] width 24 height 24
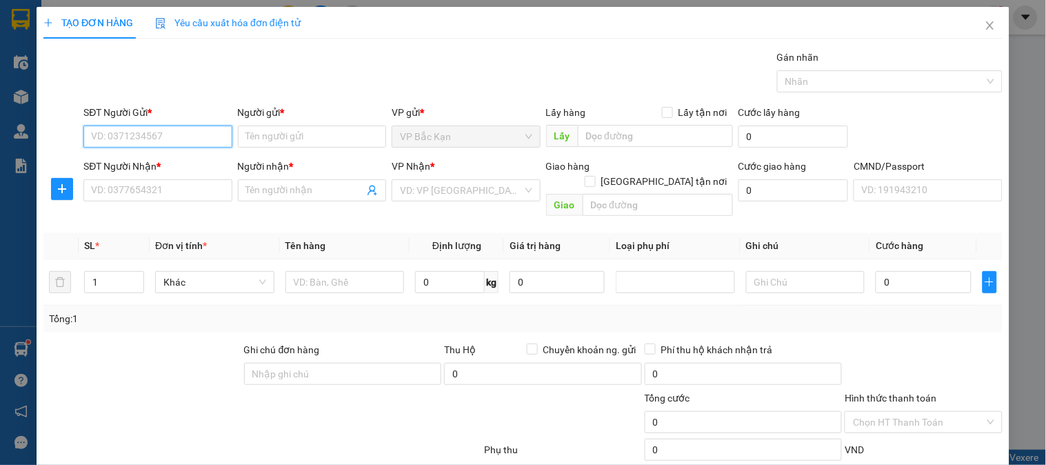
click at [217, 141] on input "SĐT Người Gửi *" at bounding box center [157, 137] width 148 height 22
type input "0336861968"
click at [217, 166] on div "0336861968 - TRỊNH CÔNG SƠN" at bounding box center [159, 164] width 136 height 15
type input "TRỊNH CÔNG SƠN"
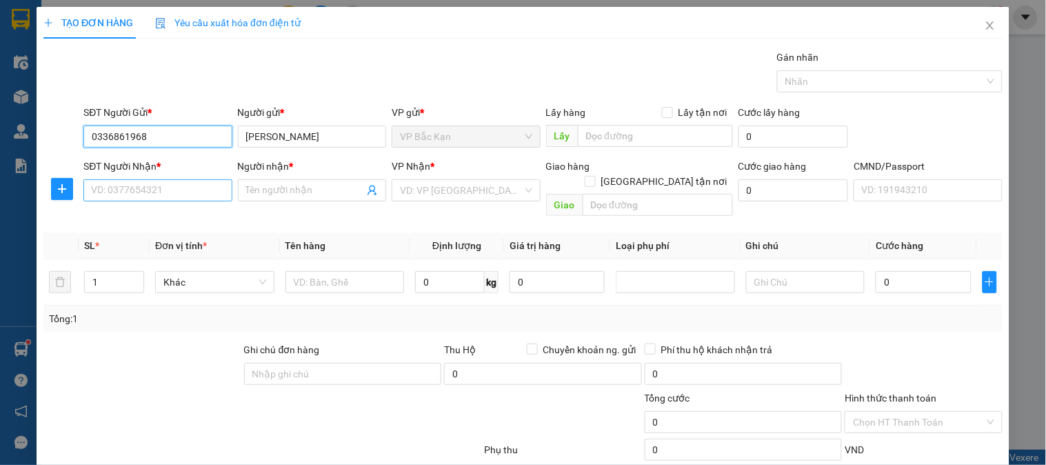
type input "0336861968"
click at [122, 193] on input "SĐT Người Nhận *" at bounding box center [157, 190] width 148 height 22
click at [121, 193] on input "SĐT Người Nhận *" at bounding box center [157, 190] width 148 height 22
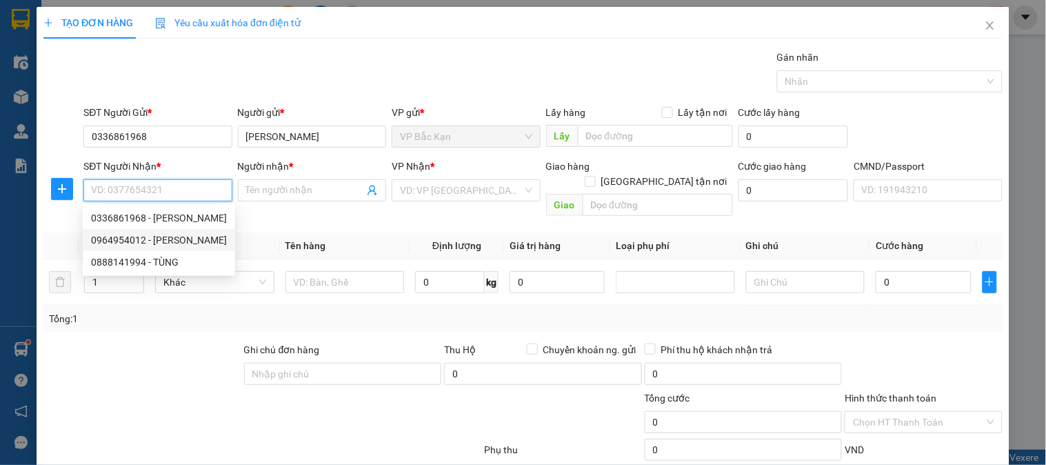
click at [192, 238] on div "0964954012 - TUẤN ANH" at bounding box center [159, 239] width 136 height 15
type input "0964954012"
type input "TUẤN ANH"
checkbox input "true"
type input "8 Ng. 3, Phú Lâm, Hà Đông, Hà Nội, Việt Nam"
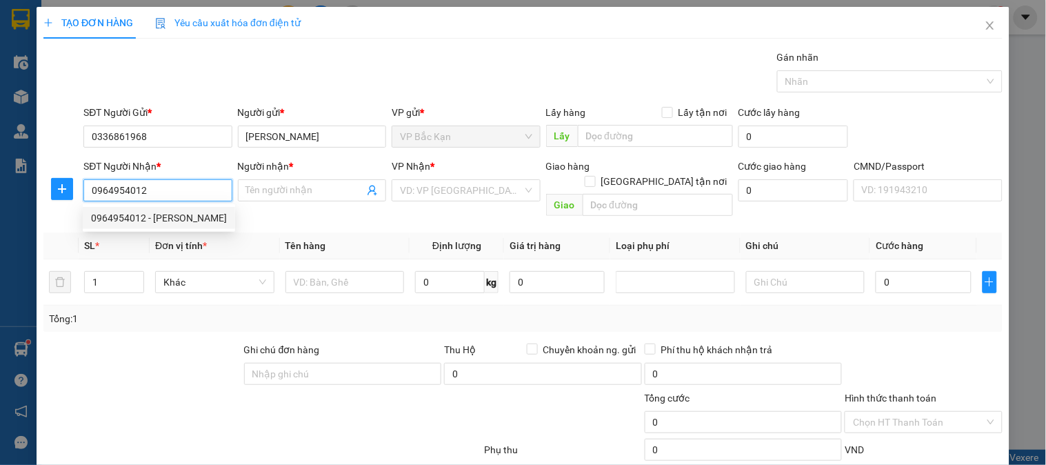
type input "55.000"
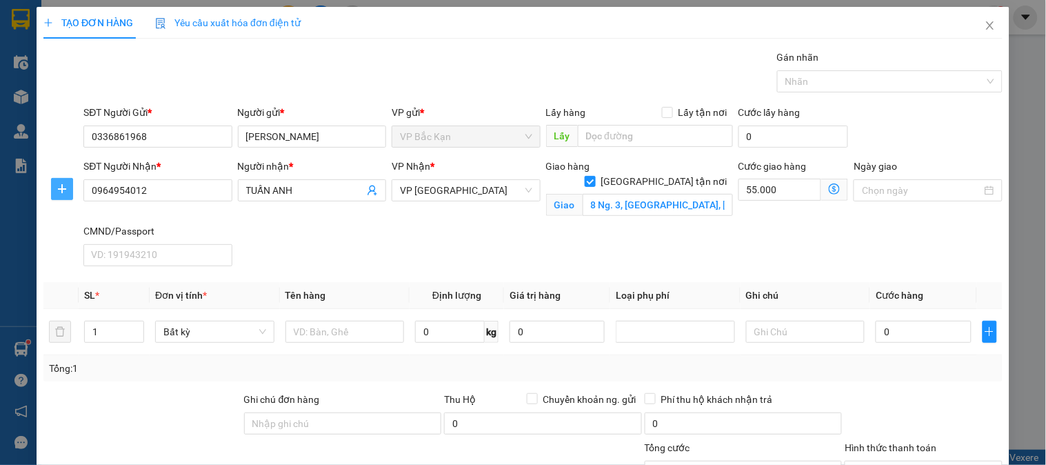
click at [57, 188] on icon "plus" at bounding box center [62, 188] width 11 height 11
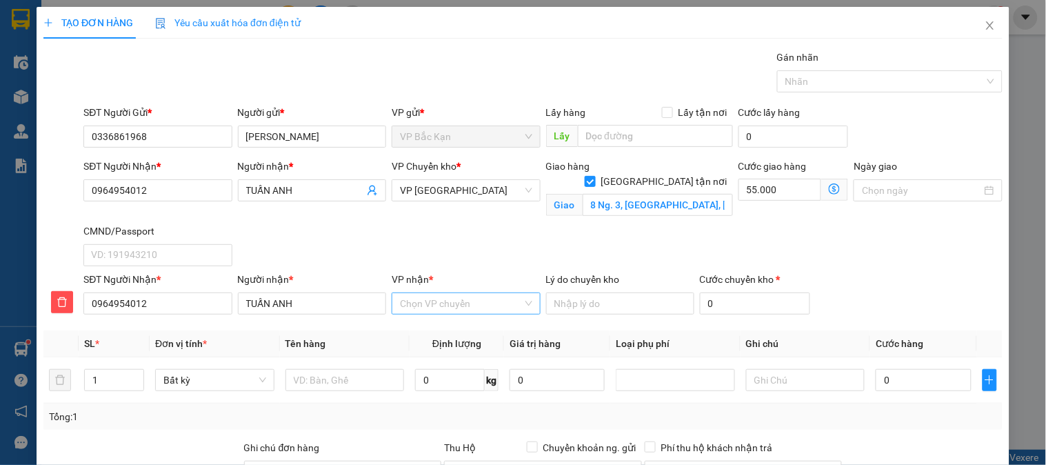
click at [450, 308] on input "VP nhận *" at bounding box center [461, 303] width 122 height 21
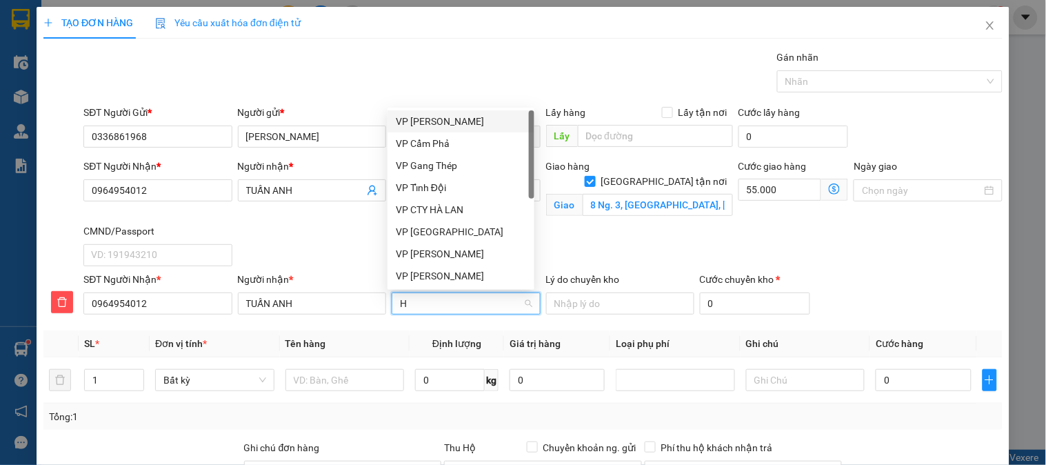
type input "HD"
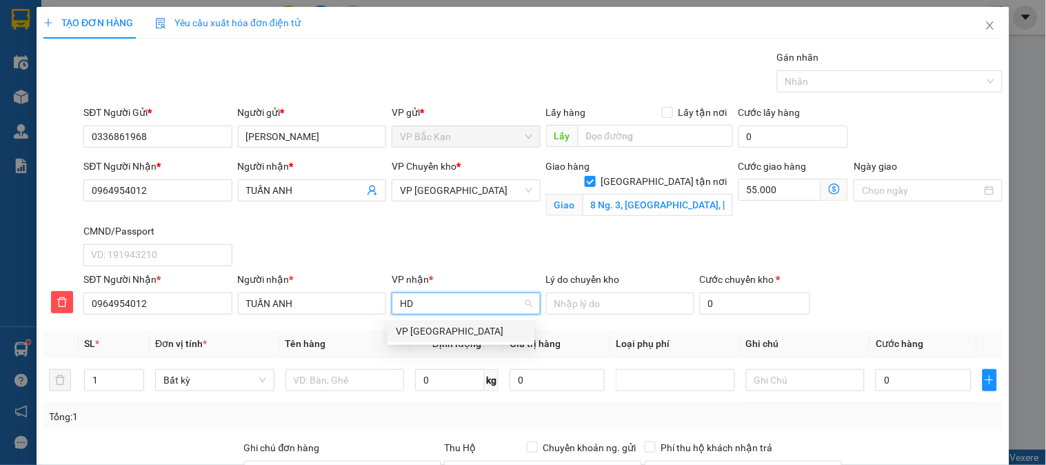
click at [429, 330] on div "VP Hà Đông" at bounding box center [461, 330] width 130 height 15
click at [424, 201] on div "VP Chuyển kho * VP Hà Đông" at bounding box center [466, 183] width 148 height 48
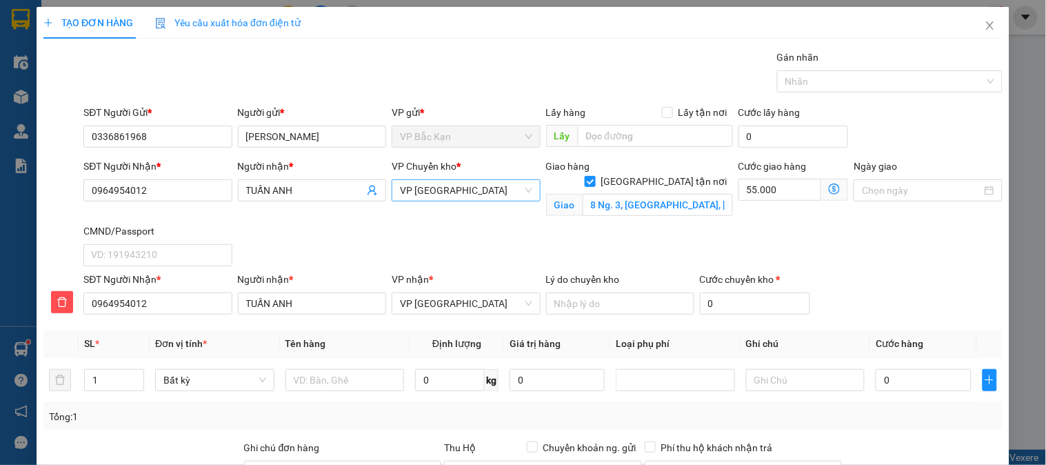
click at [430, 194] on span "VP Hà Đông" at bounding box center [466, 190] width 132 height 21
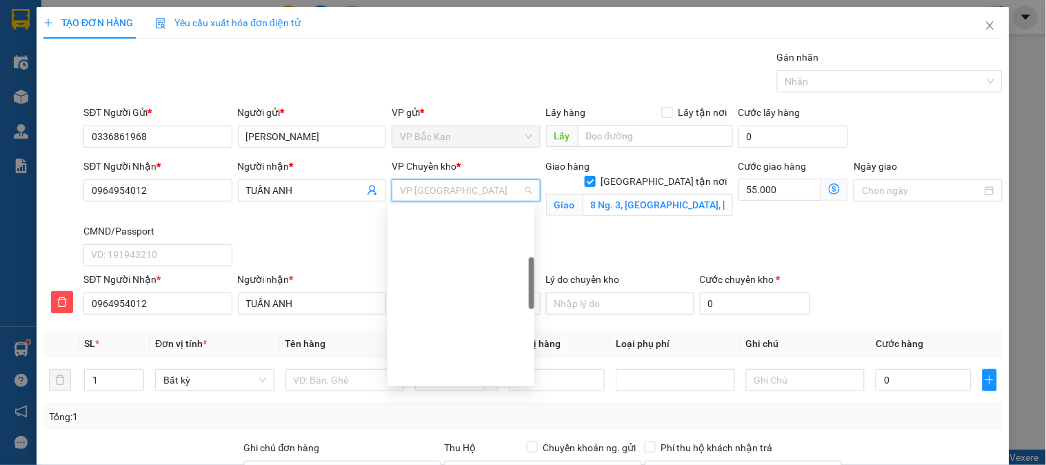
scroll to position [198, 0]
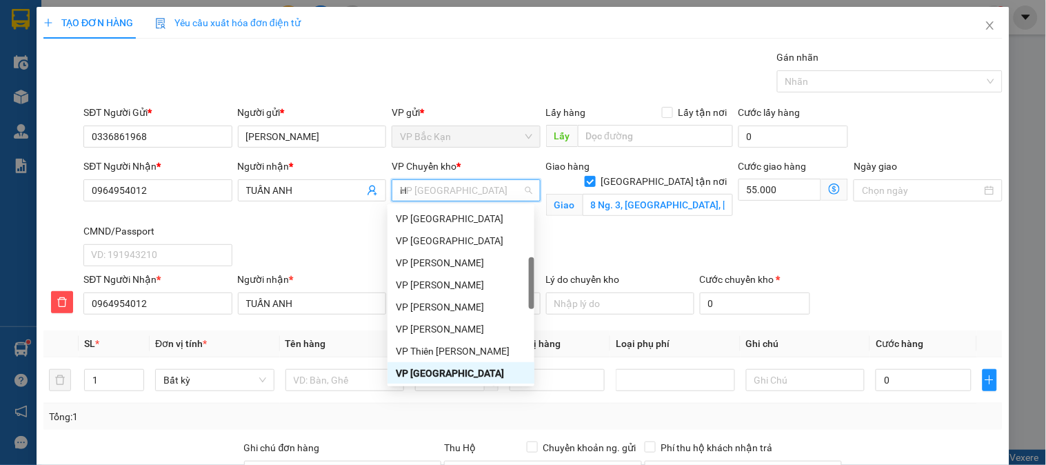
type input "HG"
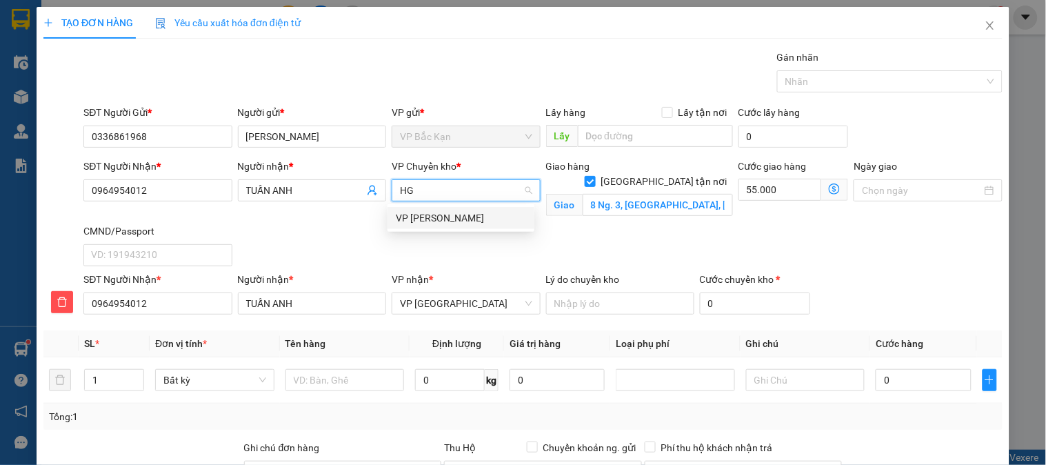
scroll to position [0, 0]
click at [415, 212] on div "VP [PERSON_NAME]" at bounding box center [461, 217] width 130 height 15
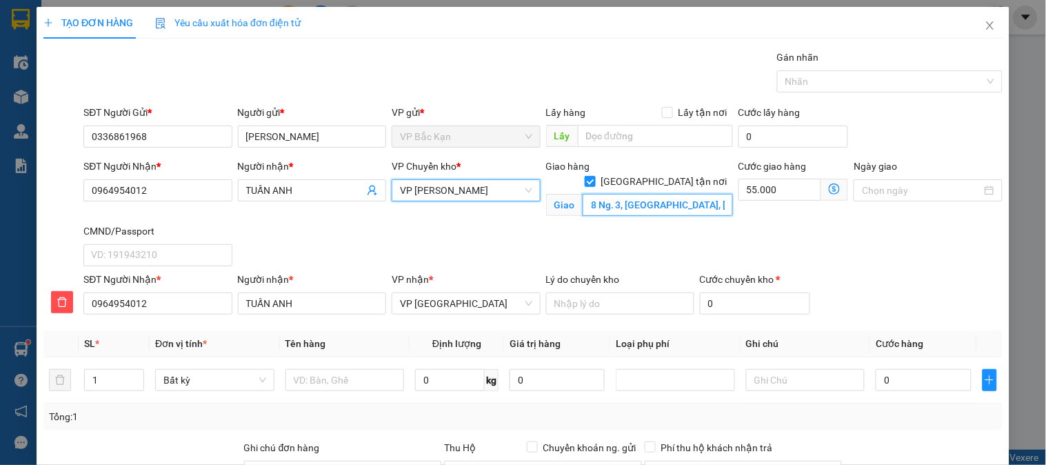
click at [700, 194] on input "8 Ng. 3, Phú Lâm, Hà Đông, Hà Nội, Việt Nam" at bounding box center [658, 205] width 150 height 22
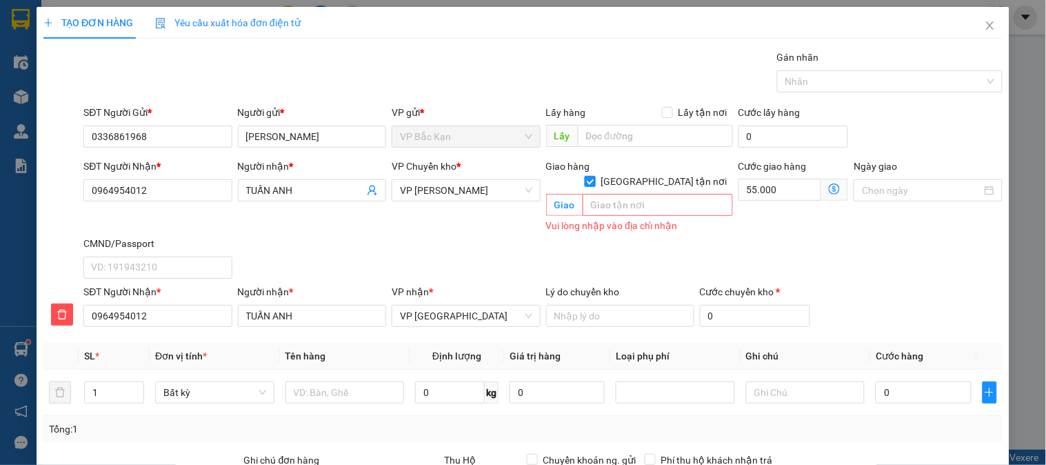
click at [663, 174] on span "Giao tận nơi" at bounding box center [664, 181] width 137 height 15
click at [595, 176] on input "Giao tận nơi" at bounding box center [590, 181] width 10 height 10
checkbox input "false"
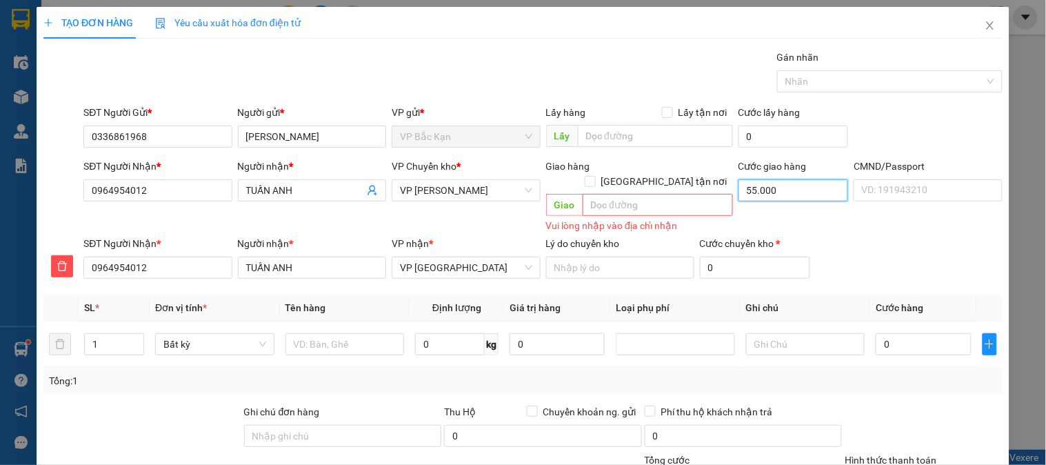
click at [768, 188] on input "55.000" at bounding box center [794, 190] width 110 height 22
type input "0"
click at [638, 195] on input "text" at bounding box center [658, 205] width 150 height 22
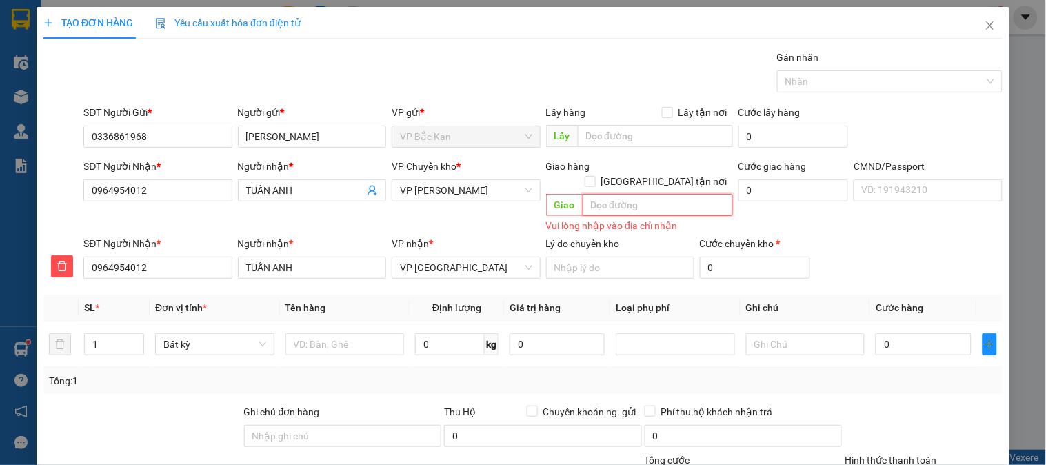
click at [640, 194] on input "text" at bounding box center [658, 205] width 150 height 22
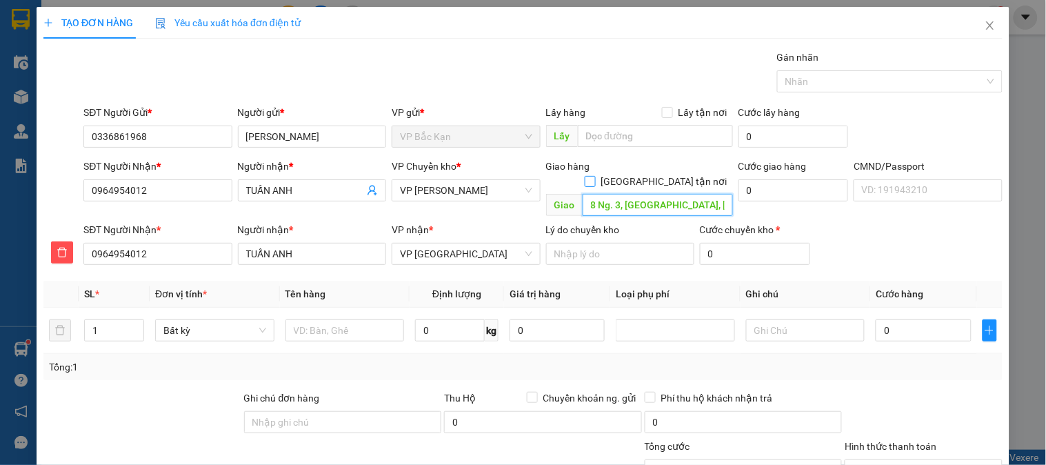
type input "8 Ng. 3, Phú Lâm, Hà Đông, Hà Nội, Việt Nam"
click at [662, 174] on span "Giao tận nơi" at bounding box center [664, 181] width 137 height 15
click at [595, 176] on input "Giao tận nơi" at bounding box center [590, 181] width 10 height 10
checkbox input "true"
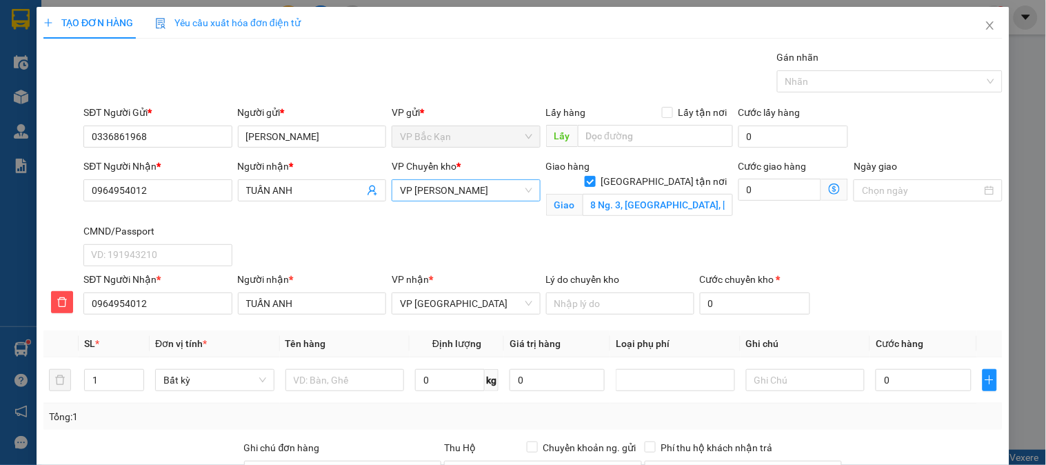
click at [433, 194] on span "VP [PERSON_NAME]" at bounding box center [466, 190] width 132 height 21
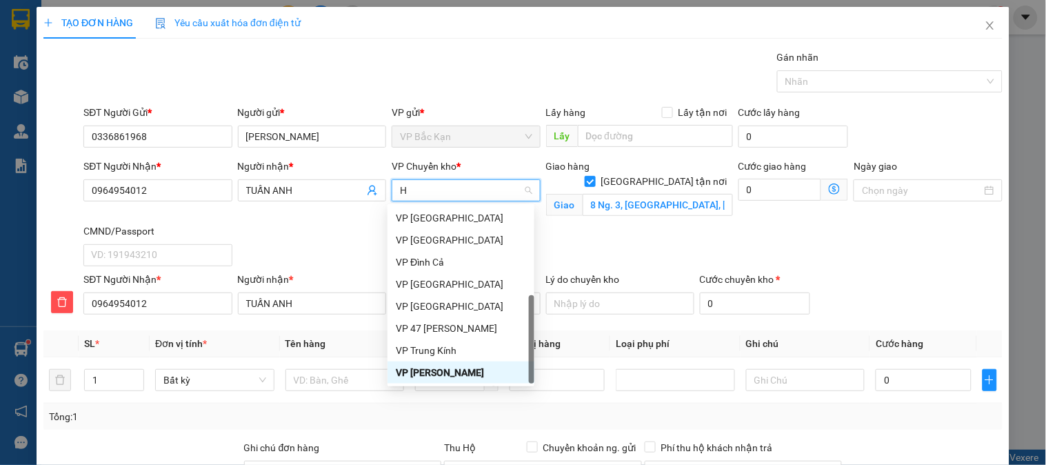
scroll to position [265, 0]
type input "HD"
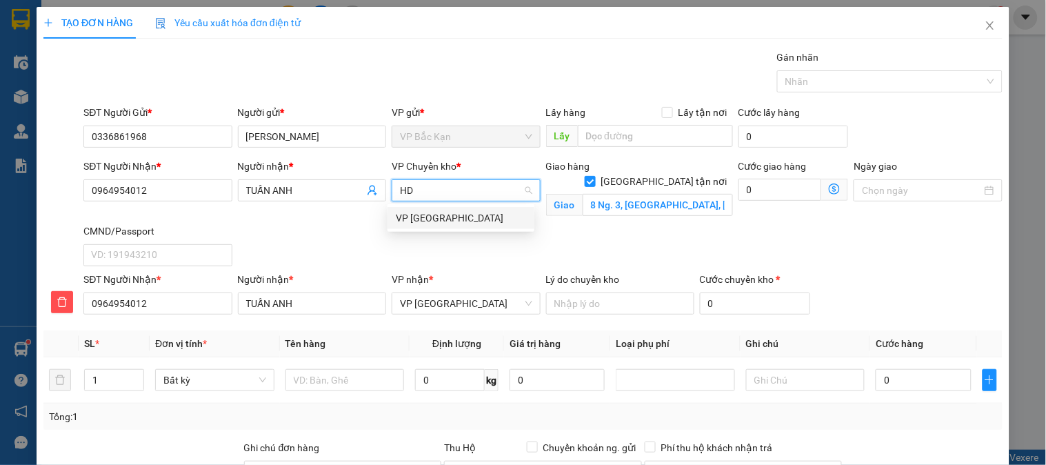
scroll to position [0, 0]
click at [440, 224] on div "VP Hà Đông" at bounding box center [461, 217] width 130 height 15
click at [695, 223] on div "Giao hàng Giao tận nơi Giao 8 Ng. 3, Phú Lâm, Hà Đông, Hà Nội, Việt Nam" at bounding box center [640, 191] width 192 height 65
click at [832, 191] on span at bounding box center [834, 190] width 27 height 22
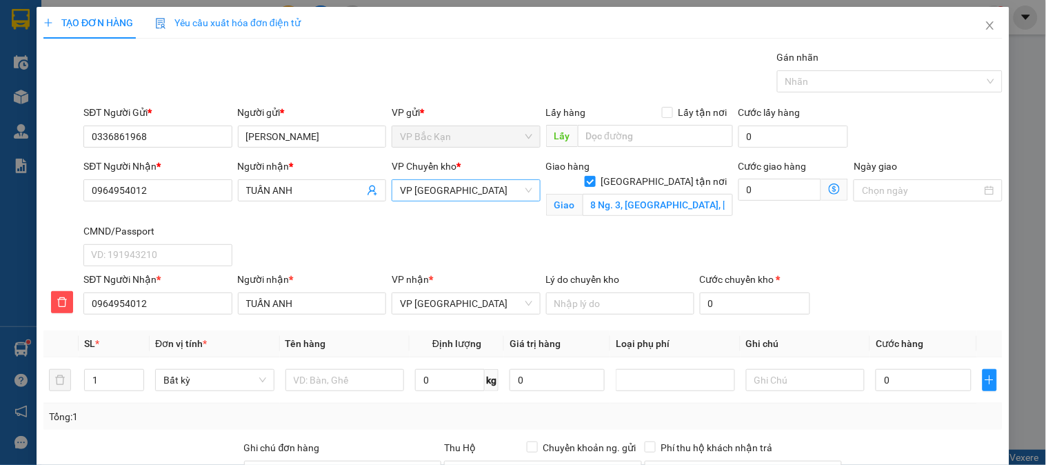
click at [829, 190] on icon "dollar-circle" at bounding box center [834, 188] width 11 height 11
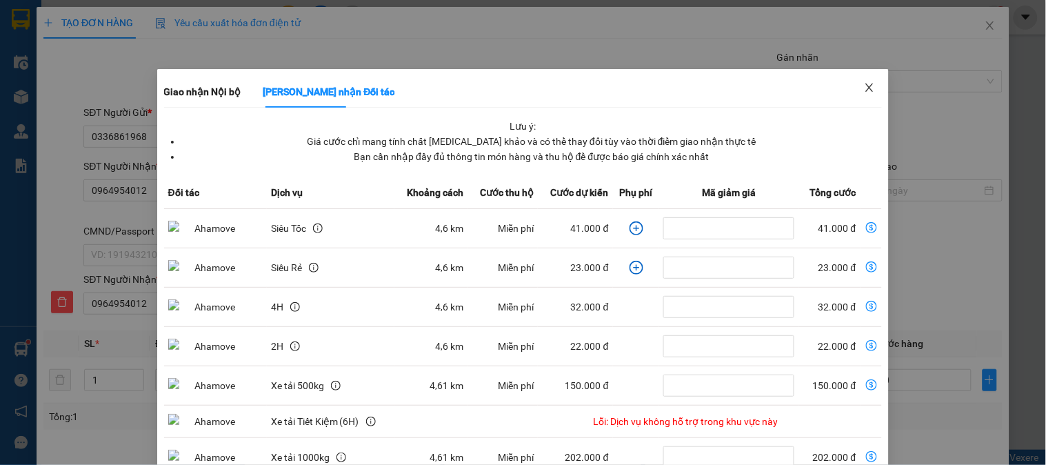
click at [869, 88] on span "Close" at bounding box center [869, 88] width 39 height 39
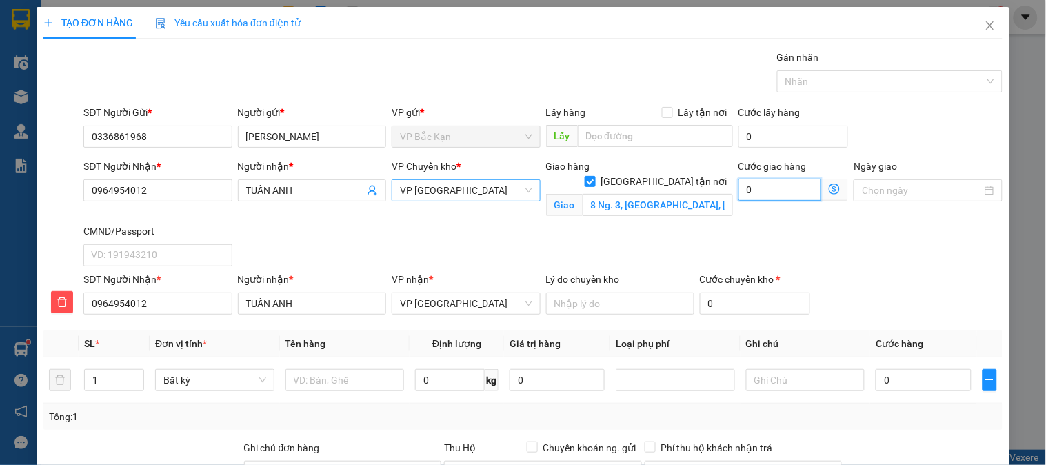
click at [759, 188] on input "0" at bounding box center [780, 190] width 83 height 22
type input "5"
type input "55"
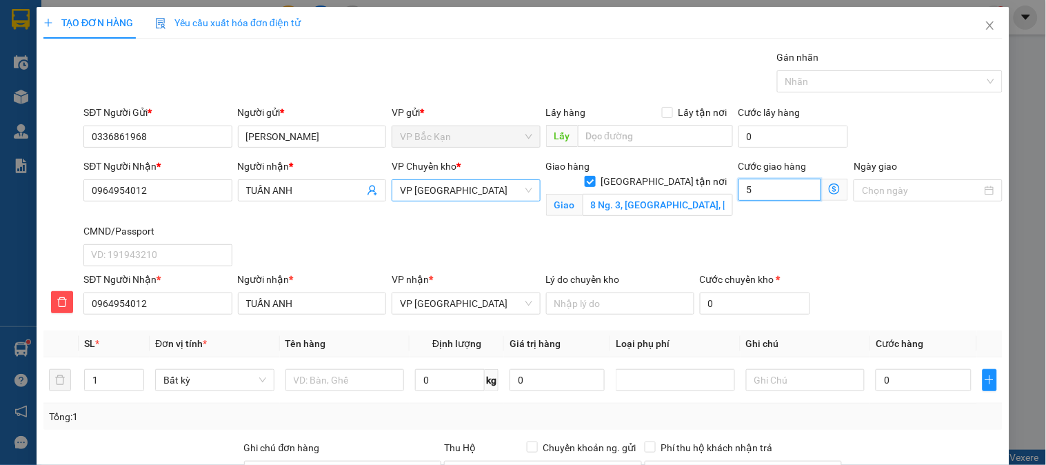
type input "55"
type input "55.000"
click at [690, 237] on div "SĐT Người Nhận * 0964954012 Người nhận * TUẤN ANH VP Chuyển kho * VP Hà Đông Gi…" at bounding box center [543, 215] width 925 height 113
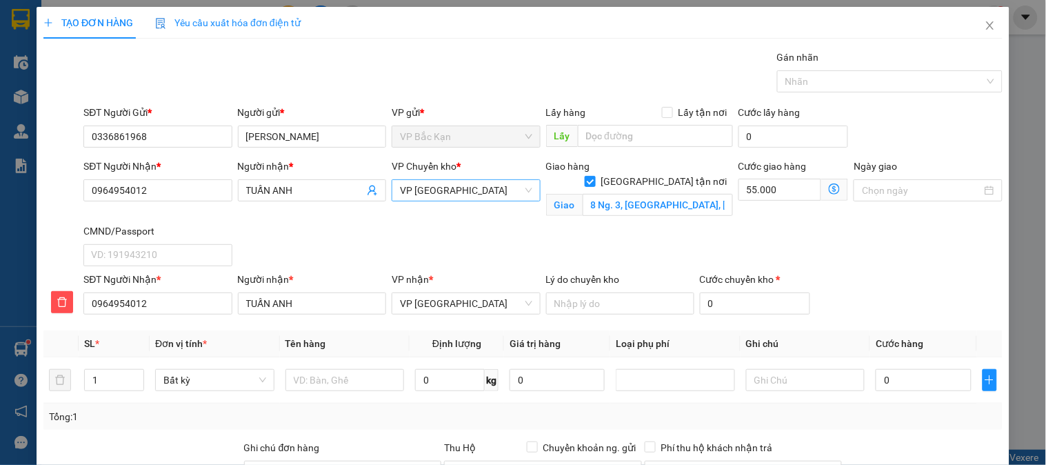
click at [428, 186] on span "VP Hà Đông" at bounding box center [466, 190] width 132 height 21
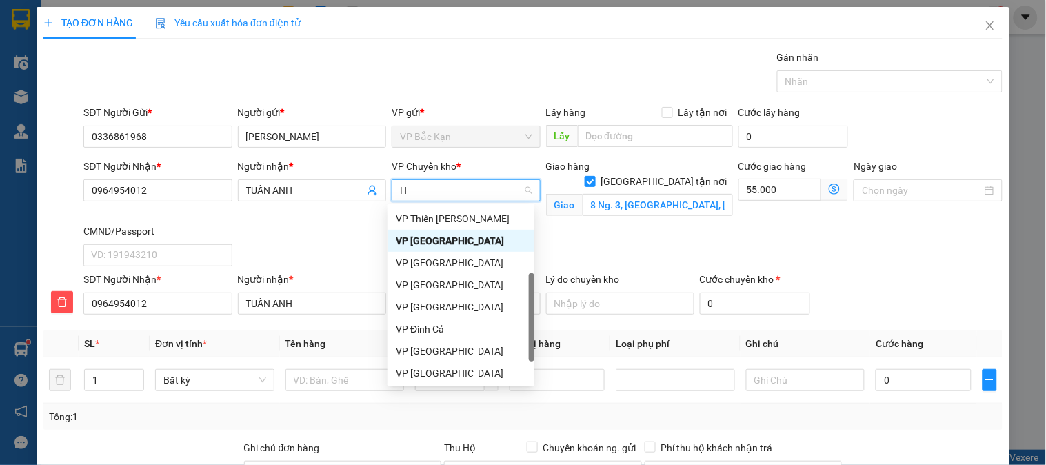
type input "HG"
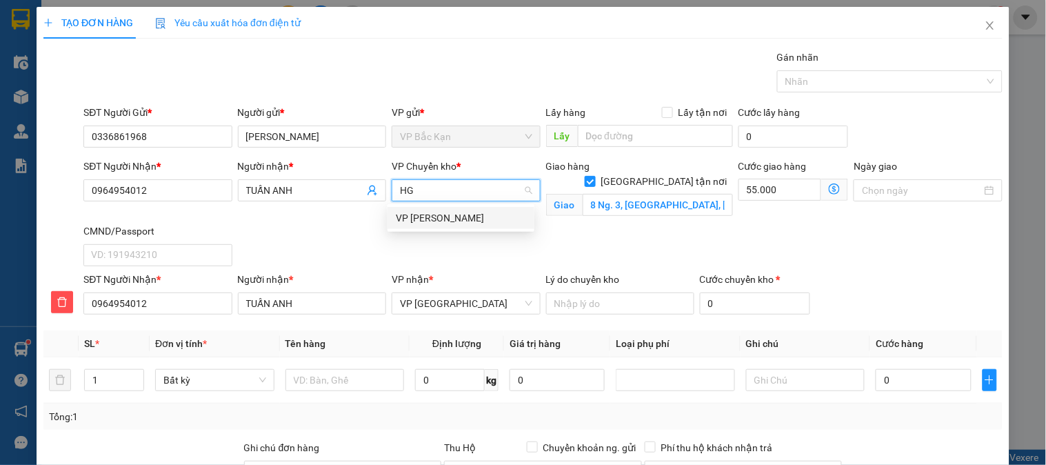
click at [432, 219] on div "VP [PERSON_NAME]" at bounding box center [461, 217] width 130 height 15
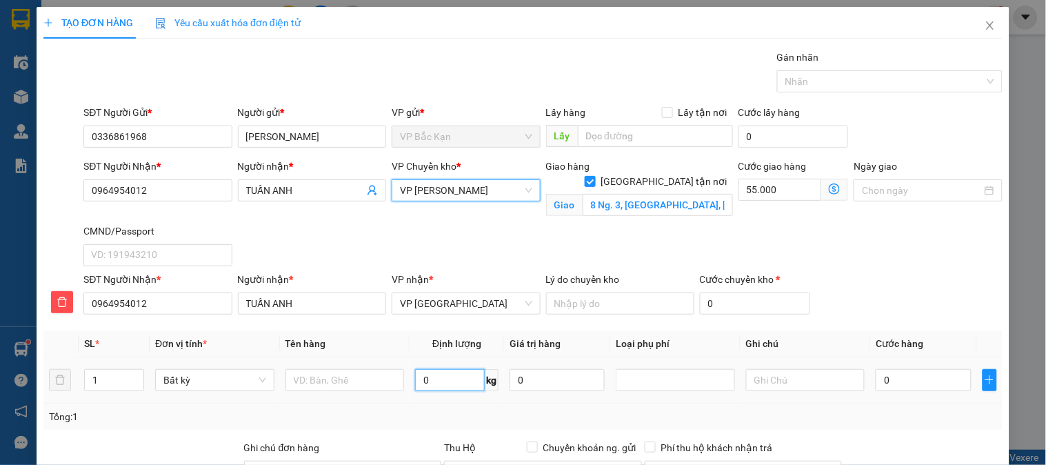
click at [425, 383] on input "0" at bounding box center [450, 380] width 70 height 22
type input "18"
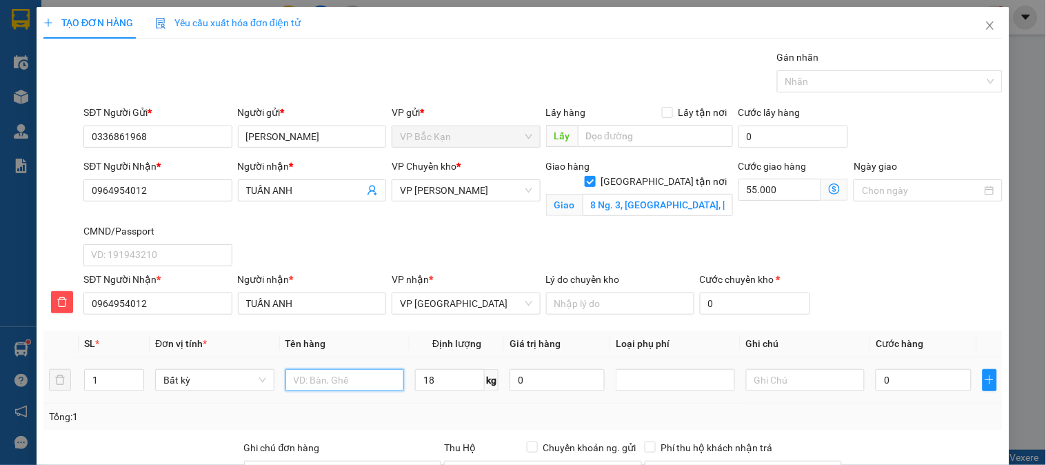
click at [324, 382] on input "text" at bounding box center [345, 380] width 119 height 22
click at [324, 381] on input "text" at bounding box center [345, 380] width 119 height 22
type input "75.000"
type input "130.000"
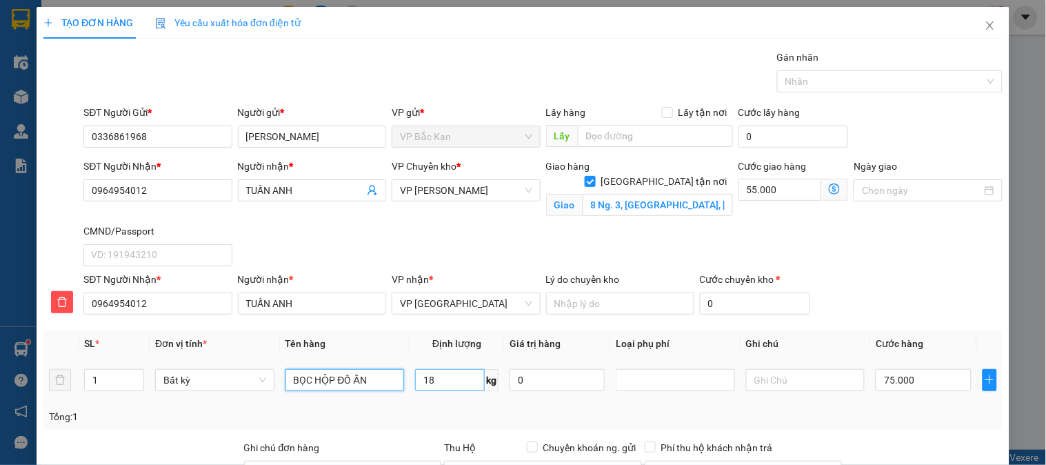
type input "BỌC HỘP ĐỒ ĂN"
click at [435, 419] on div "Tổng: 1" at bounding box center [523, 416] width 948 height 15
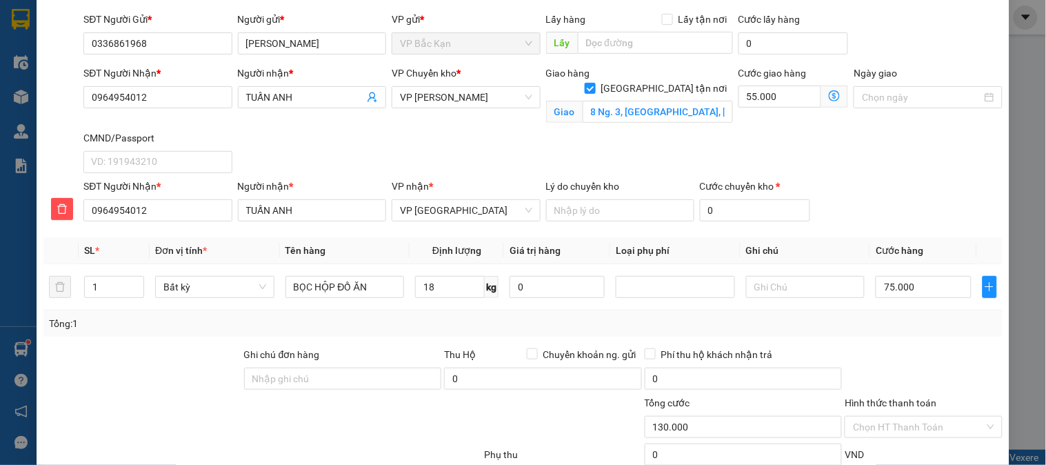
scroll to position [186, 0]
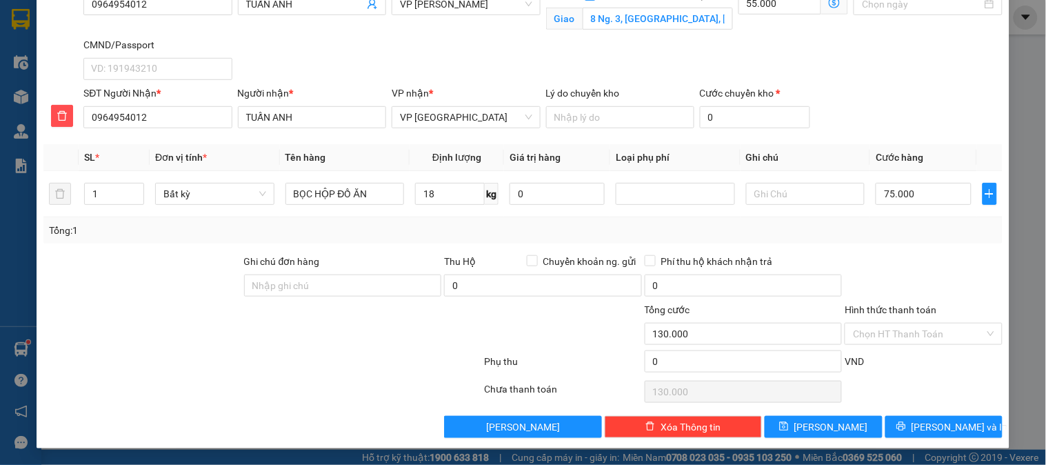
click at [925, 251] on div "Transit Pickup Surcharge Ids Transit Deliver Surcharge Ids Transit Deliver Surc…" at bounding box center [522, 150] width 959 height 575
click at [925, 250] on div "Transit Pickup Surcharge Ids Transit Deliver Surcharge Ids Transit Deliver Surc…" at bounding box center [522, 150] width 959 height 575
click at [916, 337] on input "Hình thức thanh toán" at bounding box center [918, 333] width 131 height 21
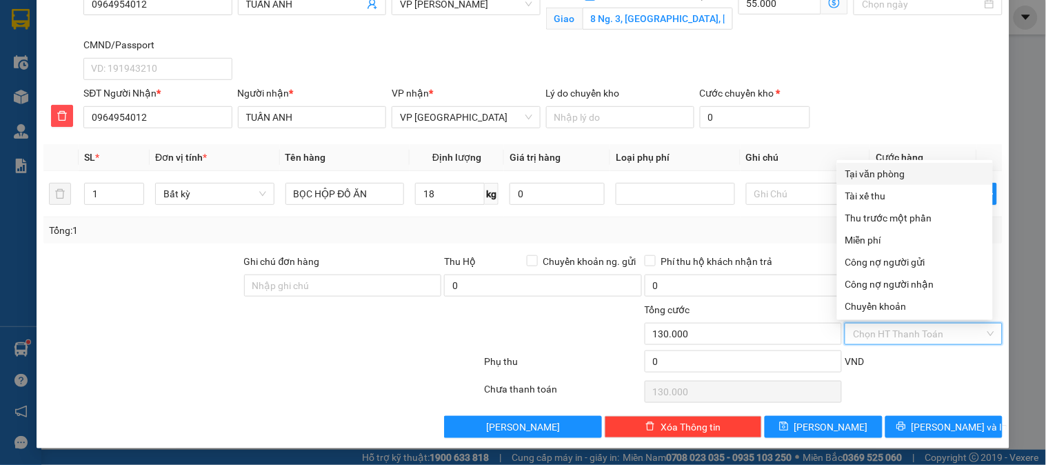
click at [880, 170] on div "Tại văn phòng" at bounding box center [915, 173] width 139 height 15
type input "0"
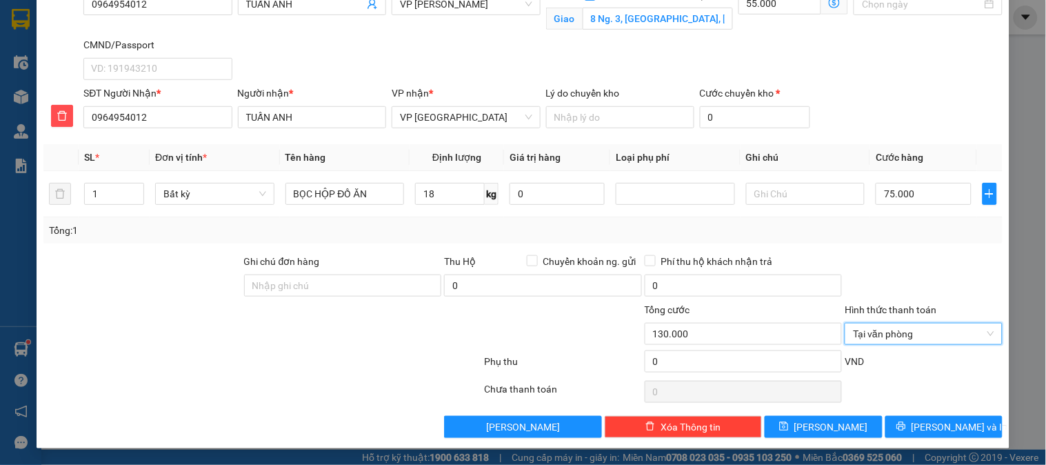
click at [938, 291] on div at bounding box center [924, 278] width 160 height 48
click at [885, 258] on div at bounding box center [924, 278] width 160 height 48
click at [902, 263] on div at bounding box center [924, 278] width 160 height 48
click at [902, 261] on div at bounding box center [924, 278] width 160 height 48
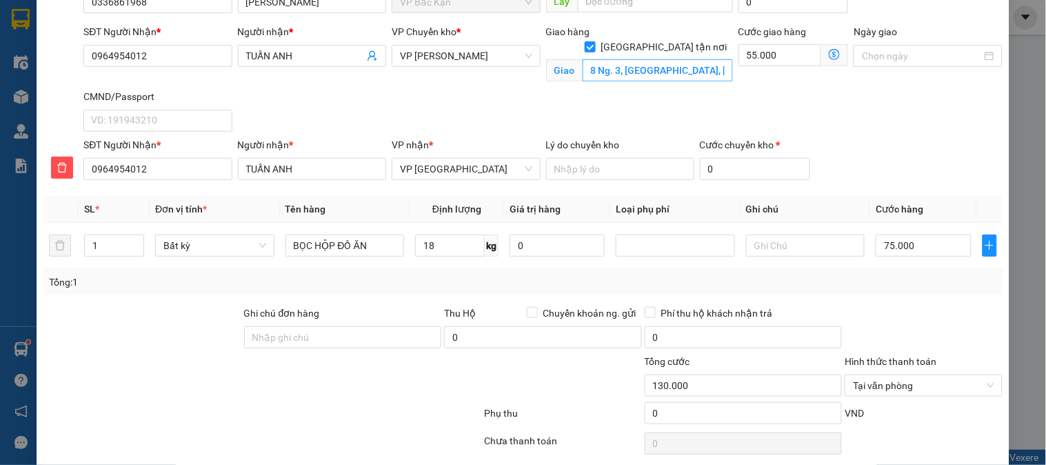
scroll to position [109, 0]
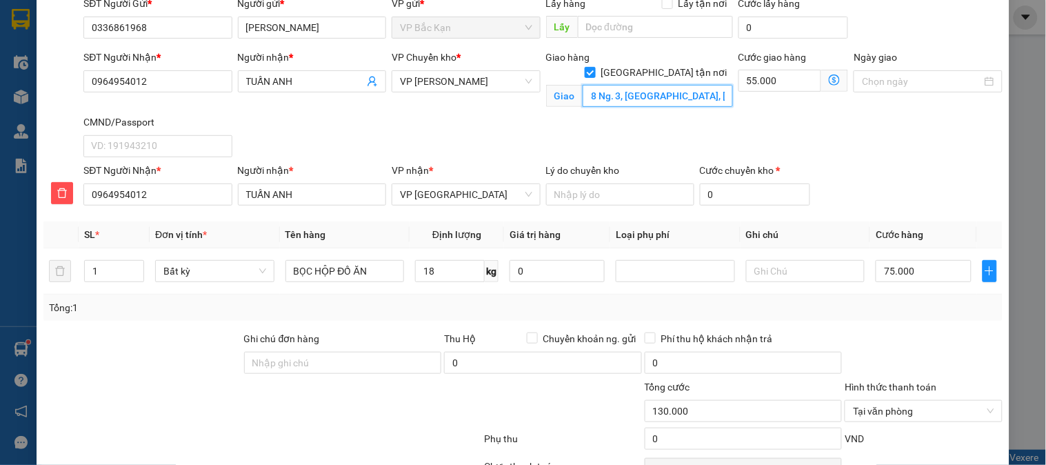
click at [655, 85] on input "8 Ng. 3, Phú Lâm, Hà Đông, Hà Nội, Việt Nam" at bounding box center [658, 96] width 150 height 22
click at [651, 85] on input "8 Ng. 3, Phú Lâm, Hà Đông, Hà Nội, Việt Nam" at bounding box center [658, 96] width 150 height 22
drag, startPoint x: 857, startPoint y: 174, endPoint x: 853, endPoint y: 168, distance: 7.5
click at [855, 171] on div "SĐT Người Nhận * 0964954012 Người nhận * TUẤN ANH VP nhận * VP Hà Đông Lý do ch…" at bounding box center [543, 187] width 925 height 48
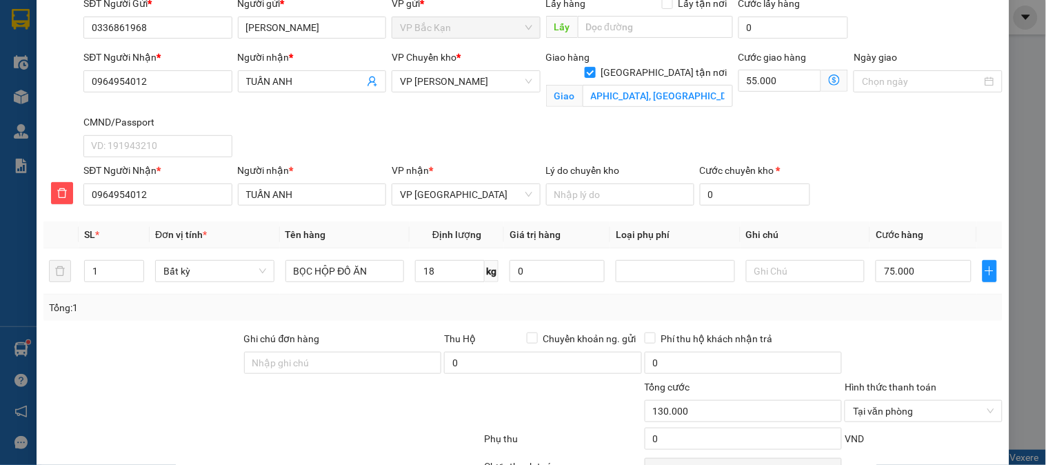
scroll to position [0, 0]
click at [853, 166] on div "SĐT Người Nhận * 0964954012 Người nhận * TUẤN ANH VP nhận * VP Hà Đông Lý do ch…" at bounding box center [543, 187] width 925 height 48
click at [638, 90] on input "8 Ng. 3, Phú Lâm, Hà Đông, Hà Nội, Việt Nam" at bounding box center [658, 96] width 150 height 22
click at [659, 87] on input "8 Ng. 3, Phú Lâm, Hà Đông, Hà Nội, Việt Nam" at bounding box center [658, 96] width 150 height 22
click at [828, 67] on div "Cước giao hàng" at bounding box center [794, 60] width 110 height 21
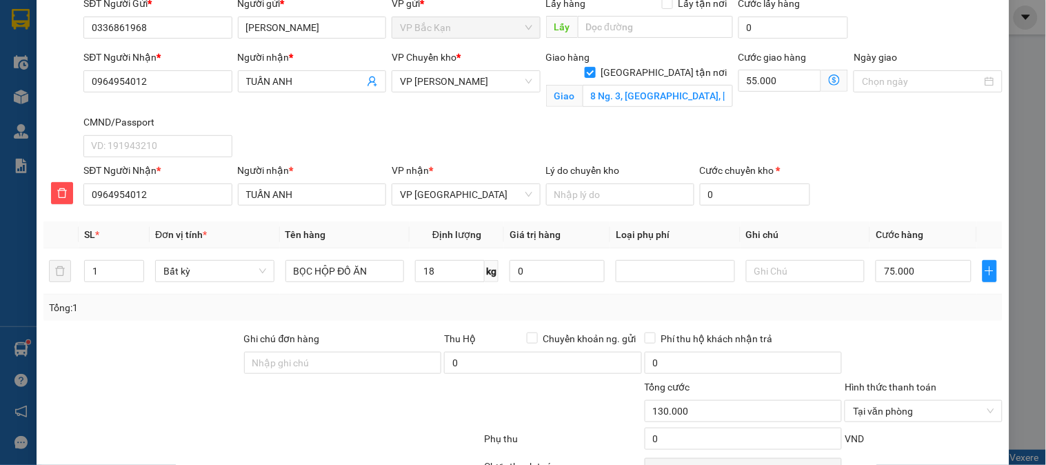
click at [829, 77] on icon "dollar-circle" at bounding box center [834, 79] width 11 height 11
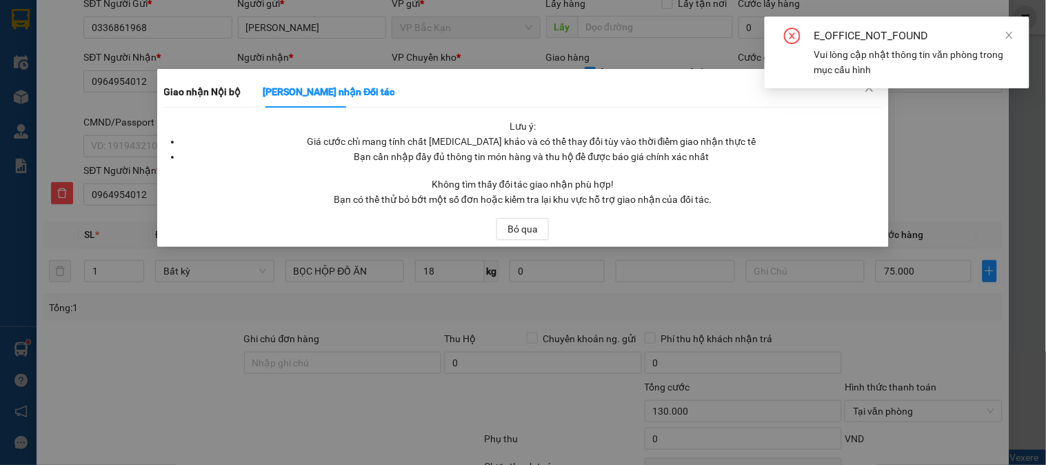
click at [868, 90] on div "E_OFFICE_NOT_FOUND Vui lòng cập nhật thông tin văn phòng trong mục cấu hình" at bounding box center [897, 58] width 265 height 83
drag, startPoint x: 1018, startPoint y: 28, endPoint x: 1007, endPoint y: 42, distance: 17.7
click at [1017, 29] on div "E_OFFICE_NOT_FOUND Vui lòng cập nhật thông tin văn phòng trong mục cấu hình" at bounding box center [897, 53] width 265 height 72
click at [1012, 37] on icon "close" at bounding box center [1009, 35] width 7 height 7
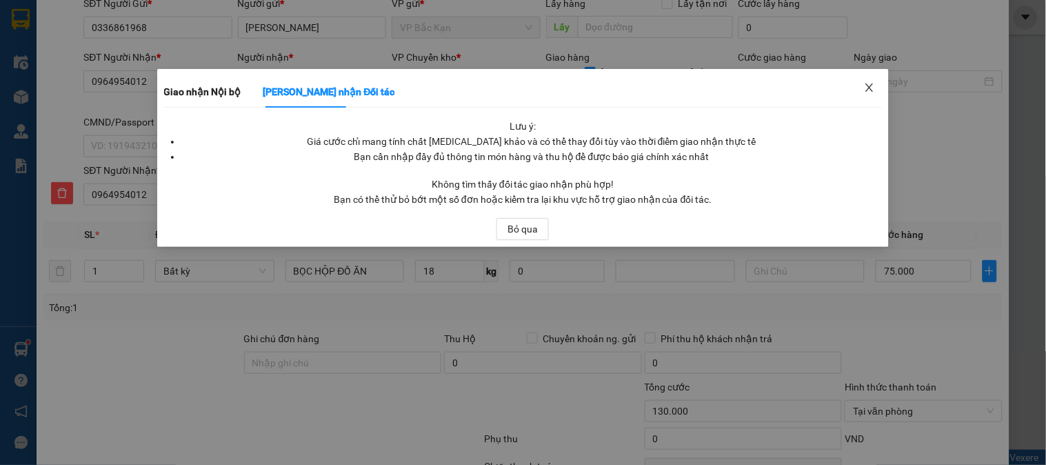
click at [871, 84] on icon "close" at bounding box center [869, 87] width 11 height 11
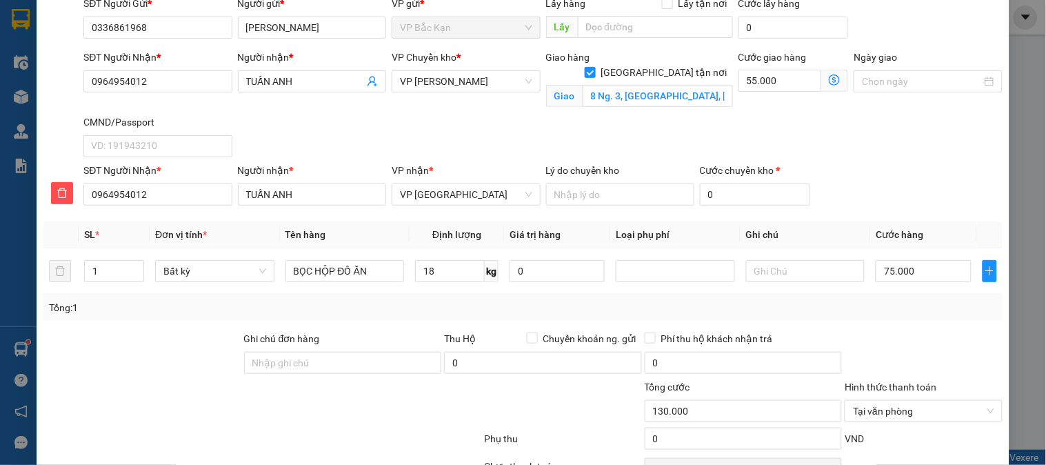
click at [925, 121] on div "SĐT Người Nhận * 0964954012 Người nhận * TUẤN ANH VP Chuyển kho * VP Hoàng Gia …" at bounding box center [543, 106] width 925 height 113
click at [439, 270] on input "18" at bounding box center [450, 271] width 70 height 22
click at [447, 319] on div "Tổng: 1" at bounding box center [522, 308] width 959 height 26
drag, startPoint x: 452, startPoint y: 315, endPoint x: 533, endPoint y: 303, distance: 82.1
click at [460, 312] on div "Tổng: 1" at bounding box center [522, 308] width 959 height 26
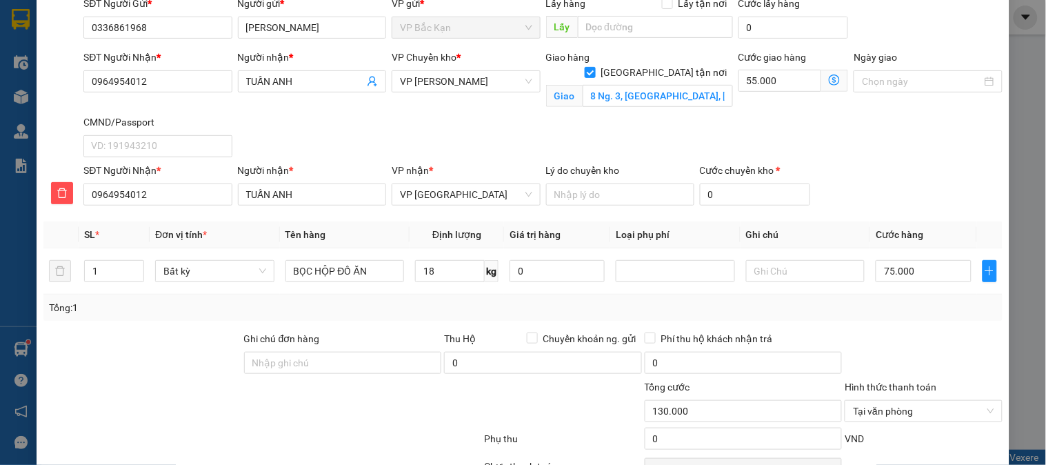
click at [624, 308] on div "Tổng: 1" at bounding box center [523, 307] width 948 height 15
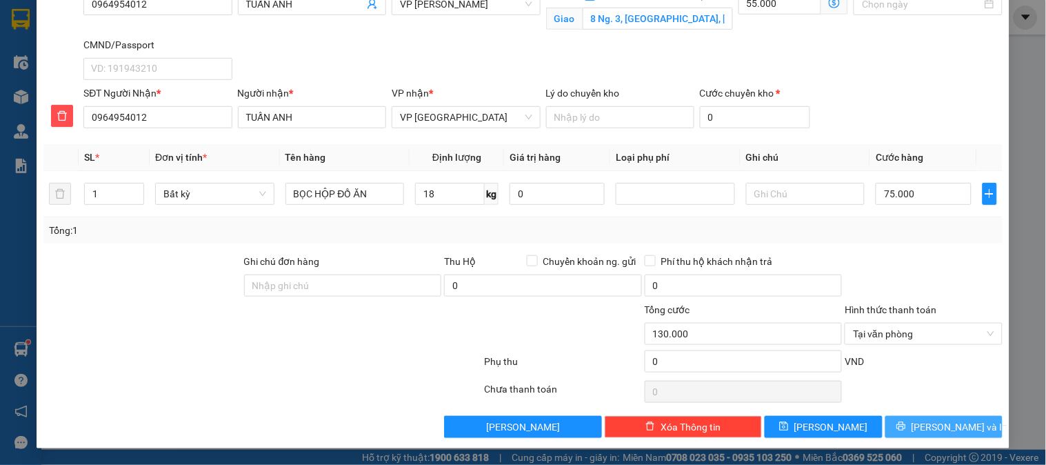
click at [930, 423] on span "Lưu và In" at bounding box center [960, 426] width 97 height 15
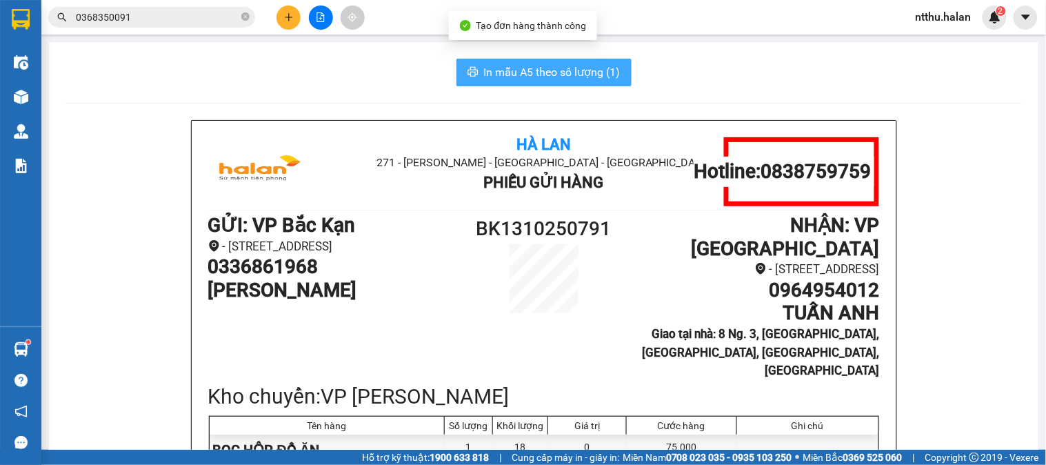
click at [542, 68] on span "In mẫu A5 theo số lượng (1)" at bounding box center [552, 71] width 137 height 17
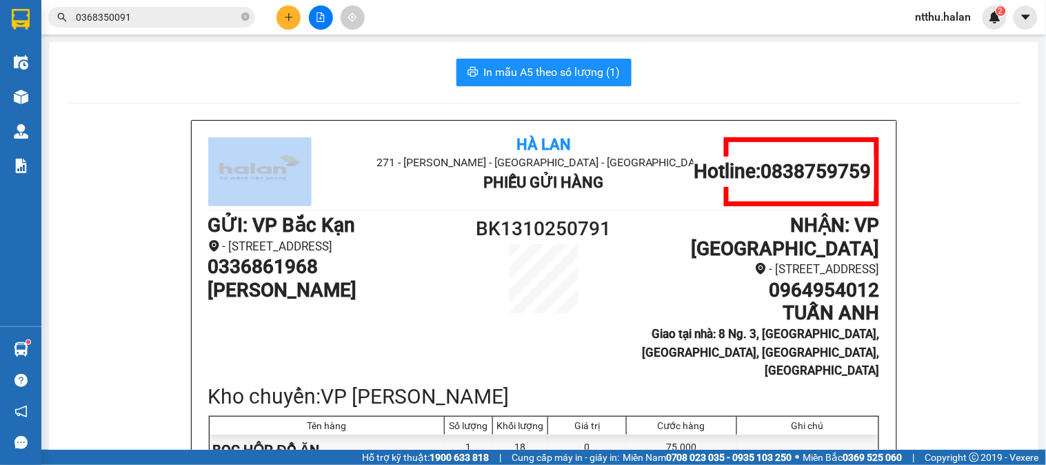
click at [280, 14] on button at bounding box center [289, 18] width 24 height 24
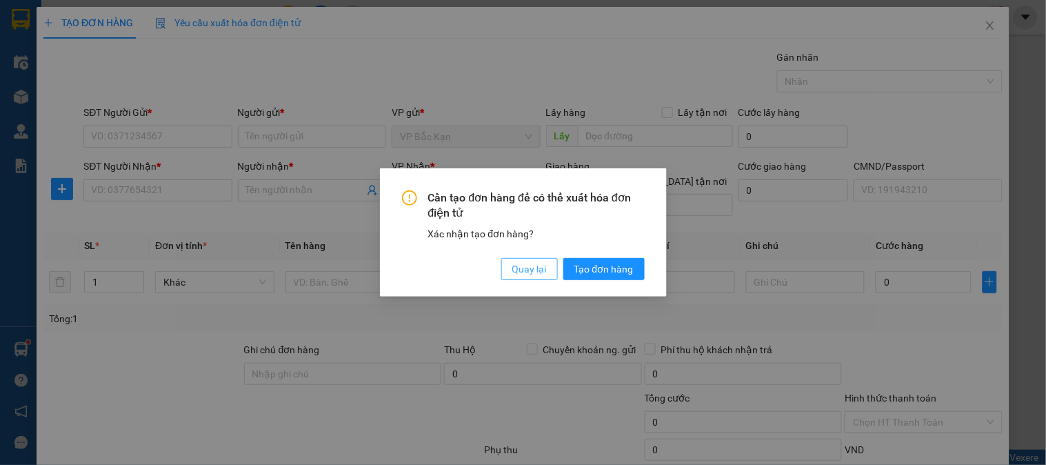
click at [507, 269] on button "Quay lại" at bounding box center [529, 269] width 57 height 22
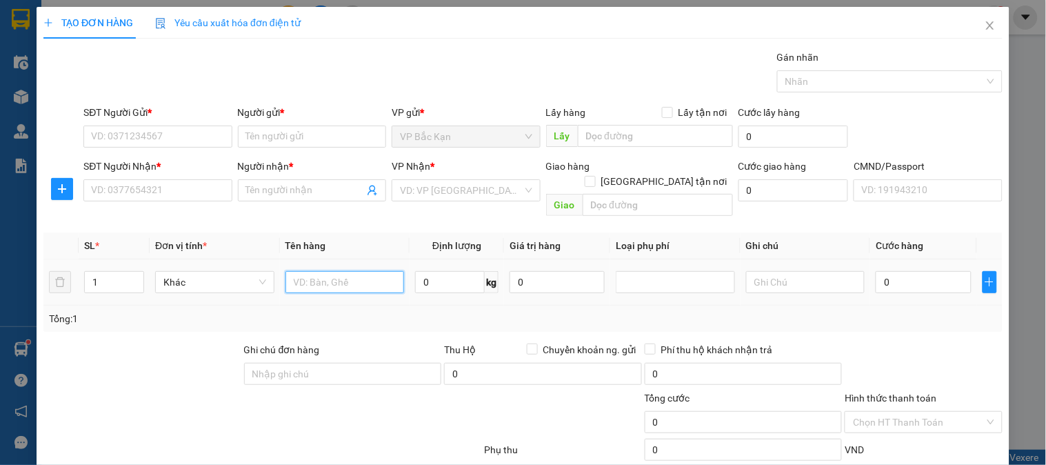
click at [287, 272] on input "text" at bounding box center [345, 282] width 119 height 22
click at [287, 271] on input "text" at bounding box center [345, 282] width 119 height 22
type input "HỘP MÁY TÍNH"
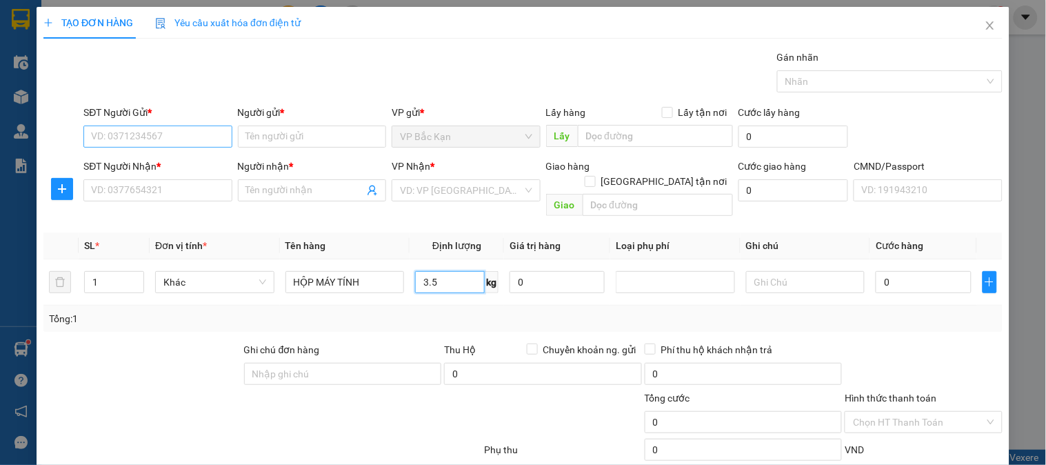
type input "3.5"
click at [167, 134] on input "SĐT Người Gửi *" at bounding box center [157, 137] width 148 height 22
type input "0984729630"
click at [126, 162] on div "0984729630 - HIỆP-BK" at bounding box center [156, 164] width 130 height 15
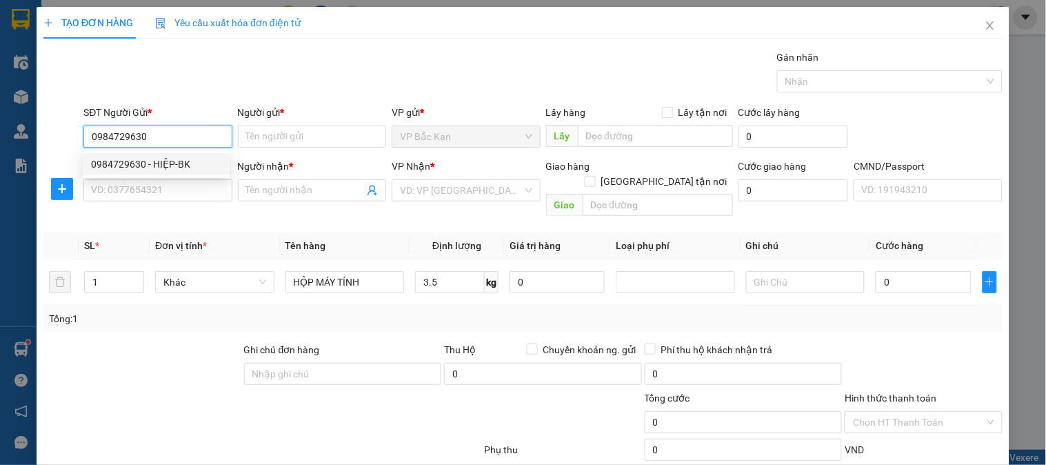
type input "HIỆP-BK"
type input "0984729630"
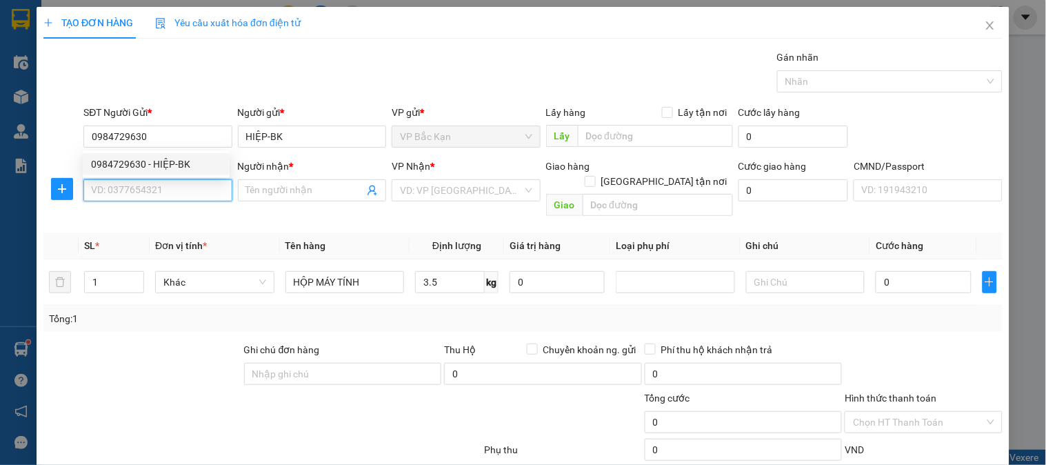
click at [127, 195] on input "SĐT Người Nhận *" at bounding box center [157, 190] width 148 height 22
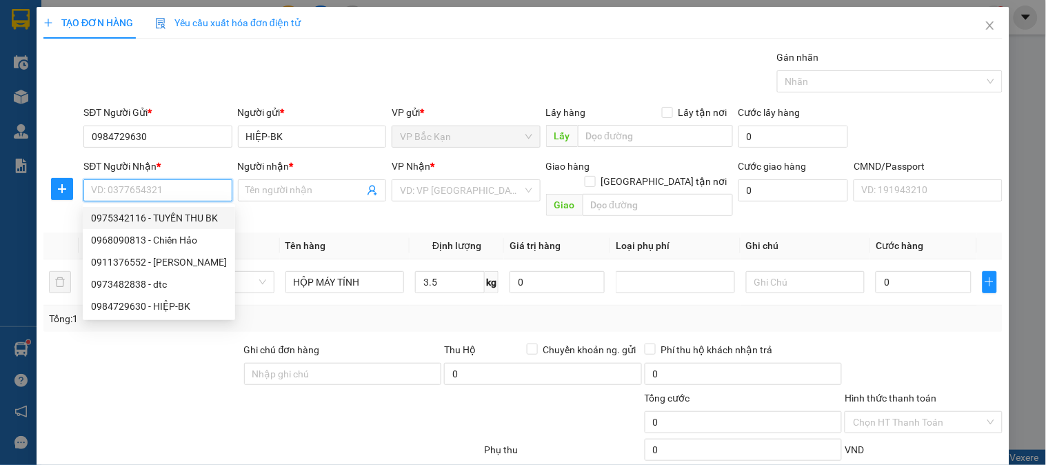
click at [92, 190] on input "SĐT Người Nhận *" at bounding box center [157, 190] width 148 height 22
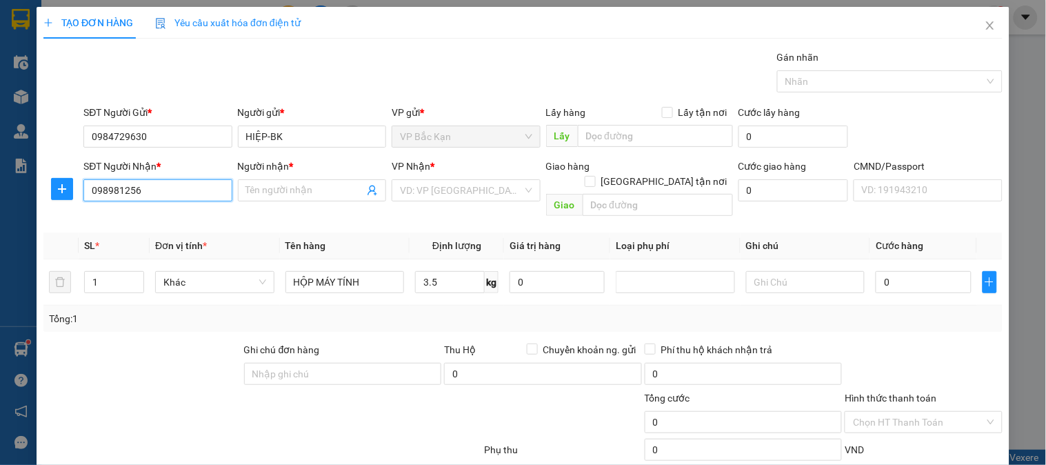
type input "0989812562"
click at [128, 217] on div "0989812562 - THẮNG MAZDA" at bounding box center [156, 217] width 130 height 15
type input "THẮNG MAZDA"
click at [435, 194] on span "VP Sông Công" at bounding box center [466, 190] width 132 height 21
type input "0989812562"
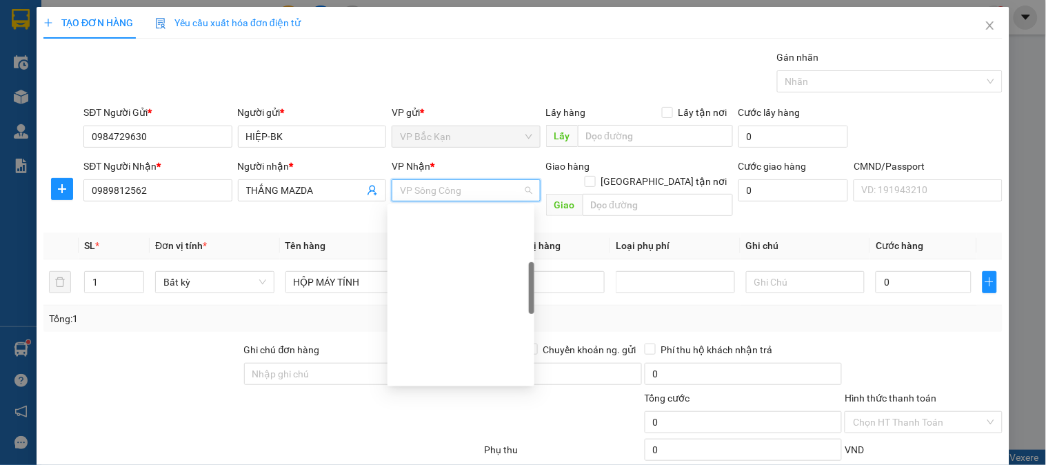
scroll to position [221, 0]
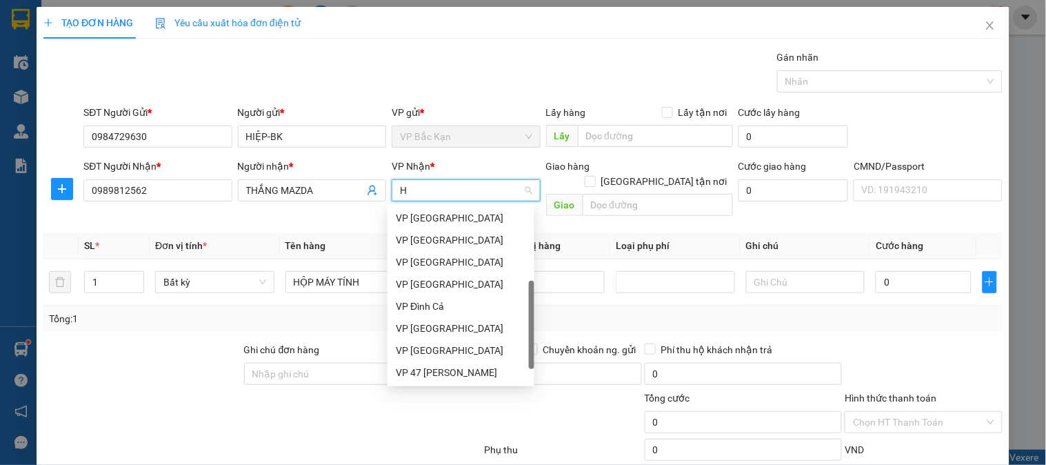
type input "HO"
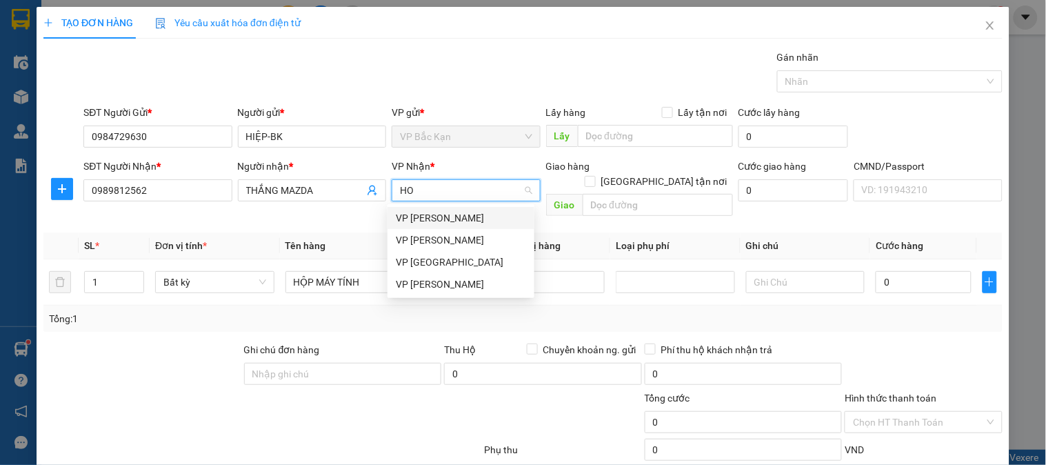
scroll to position [0, 0]
click at [450, 223] on div "VP [PERSON_NAME]" at bounding box center [461, 217] width 130 height 15
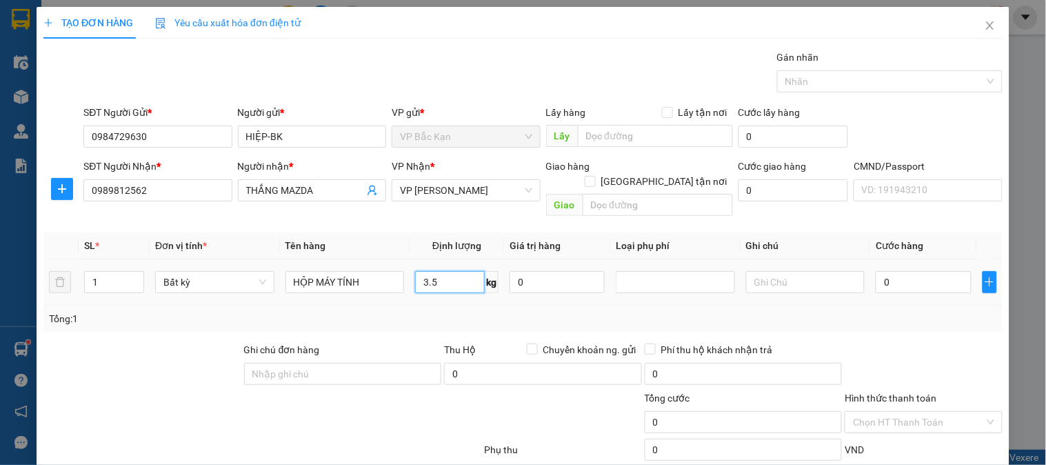
click at [436, 271] on input "3.5" at bounding box center [450, 282] width 70 height 22
click at [428, 311] on div "Tổng: 1" at bounding box center [523, 318] width 948 height 15
type input "40.000"
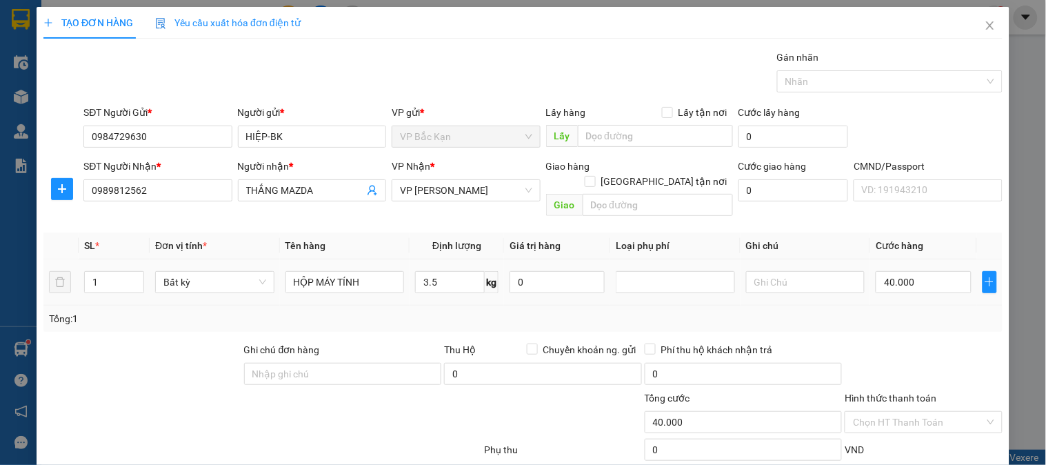
scroll to position [72, 0]
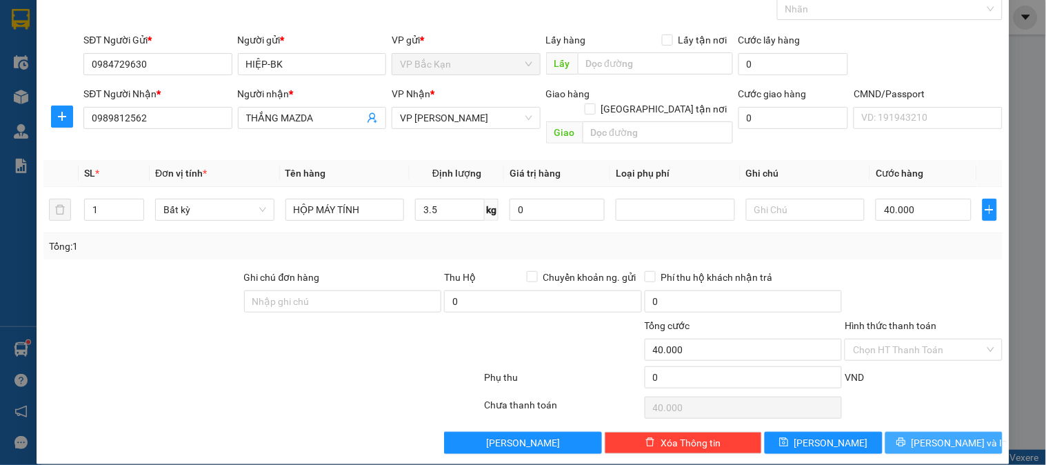
click at [906, 438] on icon "printer" at bounding box center [901, 442] width 9 height 9
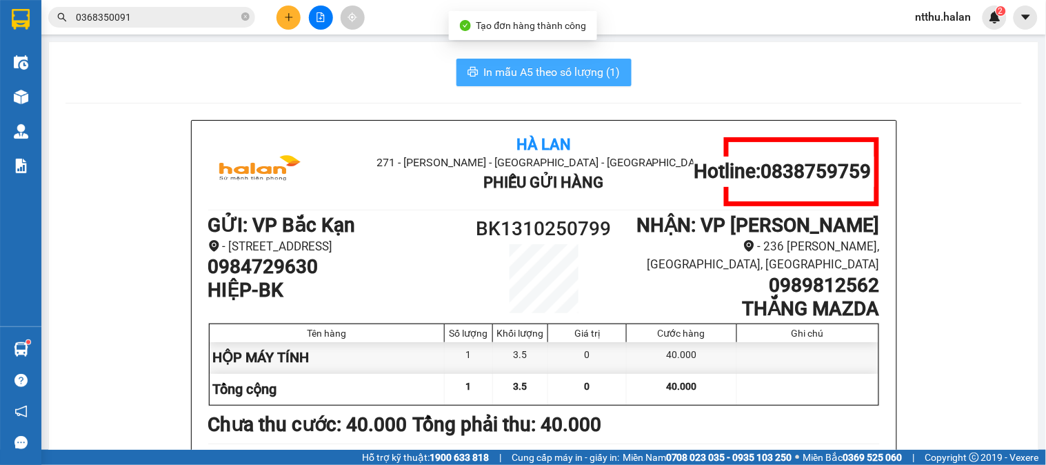
click at [497, 68] on span "In mẫu A5 theo số lượng (1)" at bounding box center [552, 71] width 137 height 17
click at [361, 62] on div "In mẫu A5 theo số lượng (1)" at bounding box center [544, 73] width 957 height 28
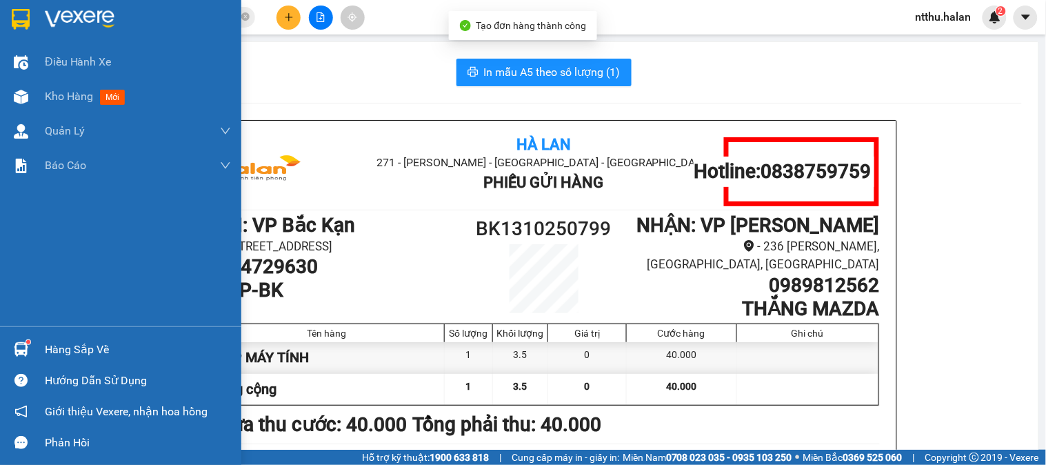
click at [67, 346] on div "Hàng sắp về" at bounding box center [138, 349] width 186 height 21
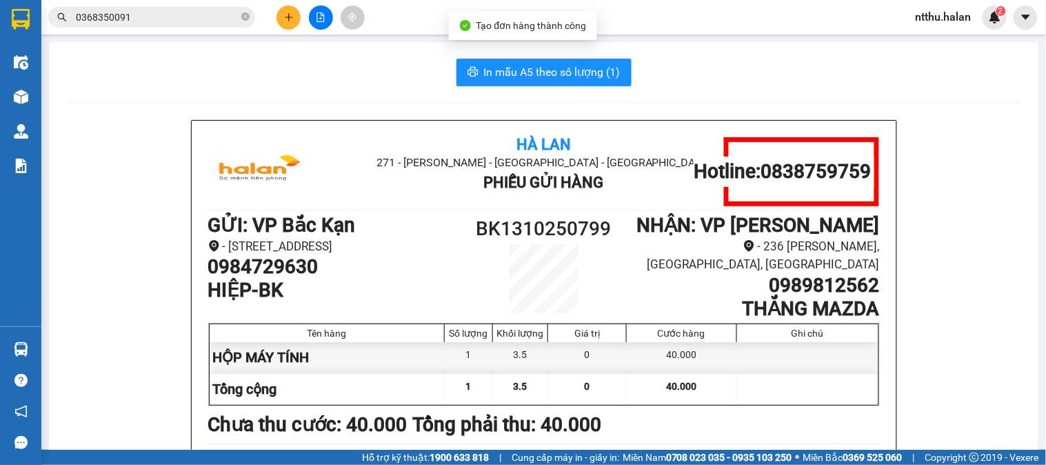
click at [186, 95] on section "Kết quả tìm kiếm ( 10 ) Bộ lọc Mã ĐH Trạng thái Món hàng Thu hộ Tổng cước Chưa …" at bounding box center [523, 232] width 1046 height 465
click at [295, 18] on button at bounding box center [289, 18] width 24 height 24
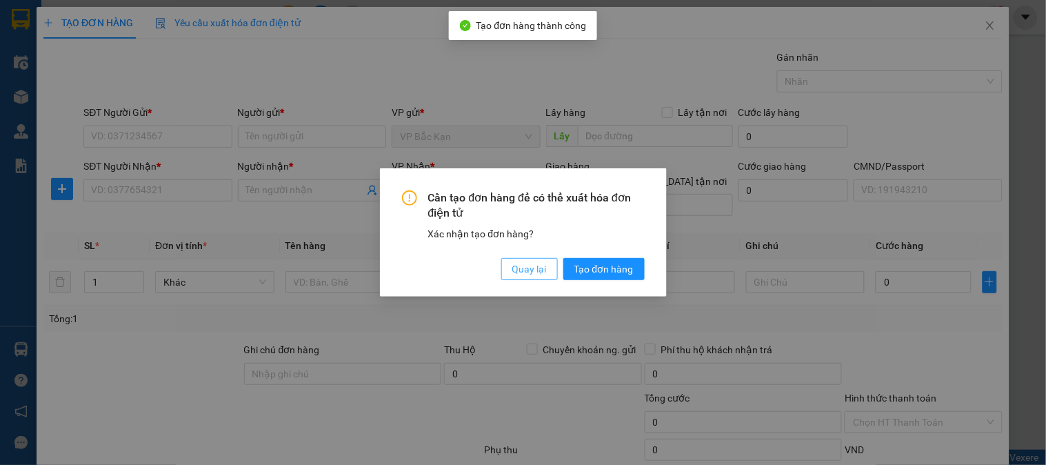
click at [531, 267] on span "Quay lại" at bounding box center [529, 268] width 34 height 15
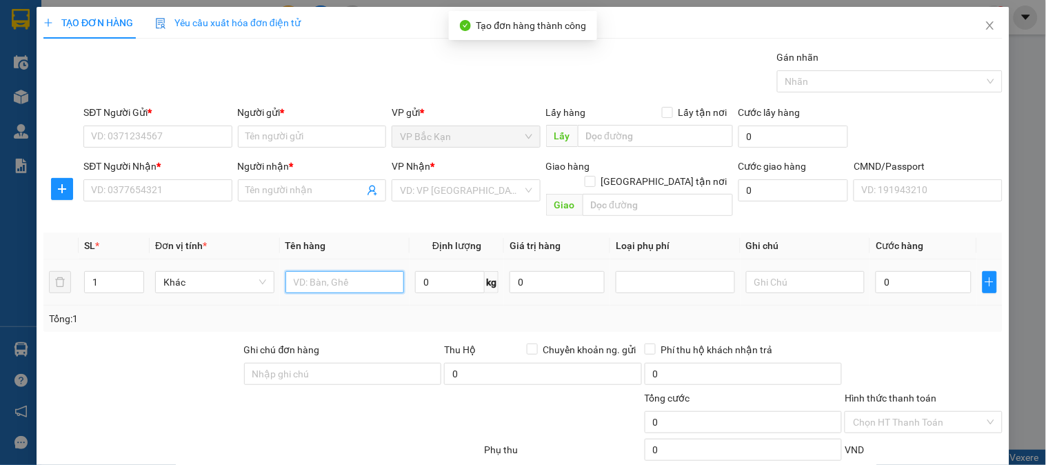
click at [362, 271] on input "text" at bounding box center [345, 282] width 119 height 22
drag, startPoint x: 362, startPoint y: 270, endPoint x: 355, endPoint y: 250, distance: 21.2
click at [357, 271] on input "text" at bounding box center [345, 282] width 119 height 22
type input "THÙNG XỐP ĐỒ ĂN"
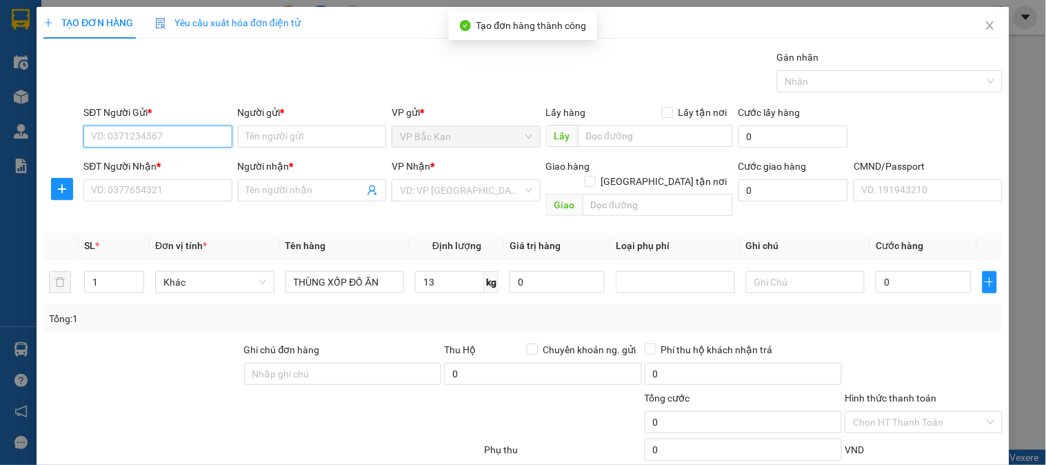
drag, startPoint x: 149, startPoint y: 132, endPoint x: 163, endPoint y: 131, distance: 14.5
click at [152, 131] on input "SĐT Người Gửi *" at bounding box center [157, 137] width 148 height 22
click at [162, 167] on div "0985278148 - HẬU" at bounding box center [156, 164] width 130 height 15
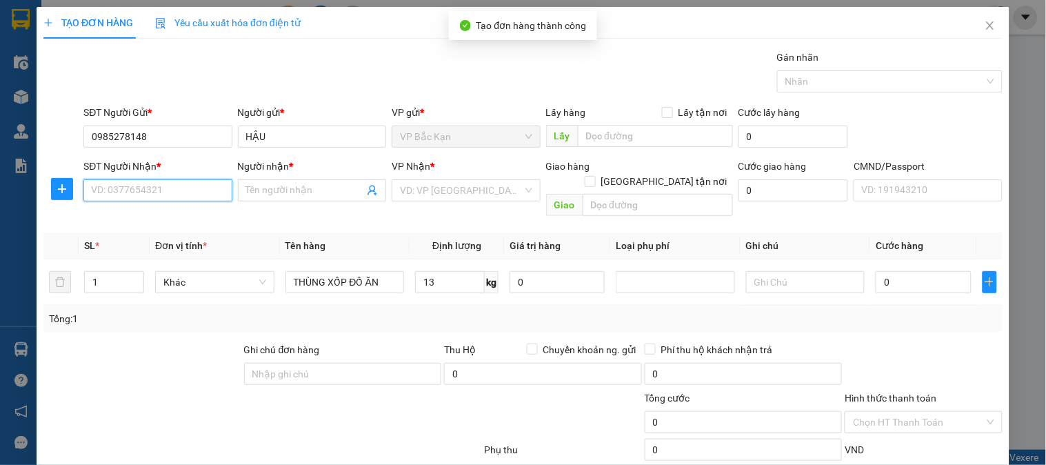
click at [155, 195] on input "SĐT Người Nhận *" at bounding box center [157, 190] width 148 height 22
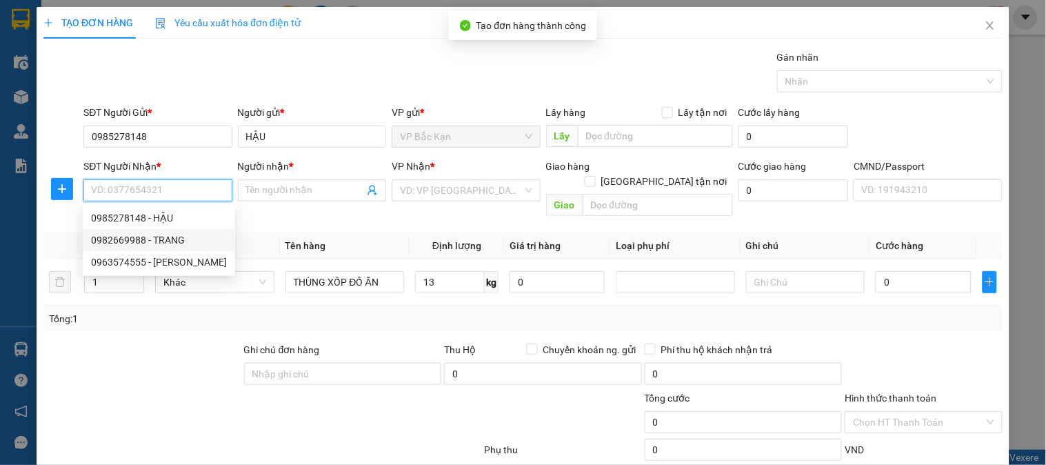
click at [168, 237] on div "0982669988 - TRANG" at bounding box center [159, 239] width 136 height 15
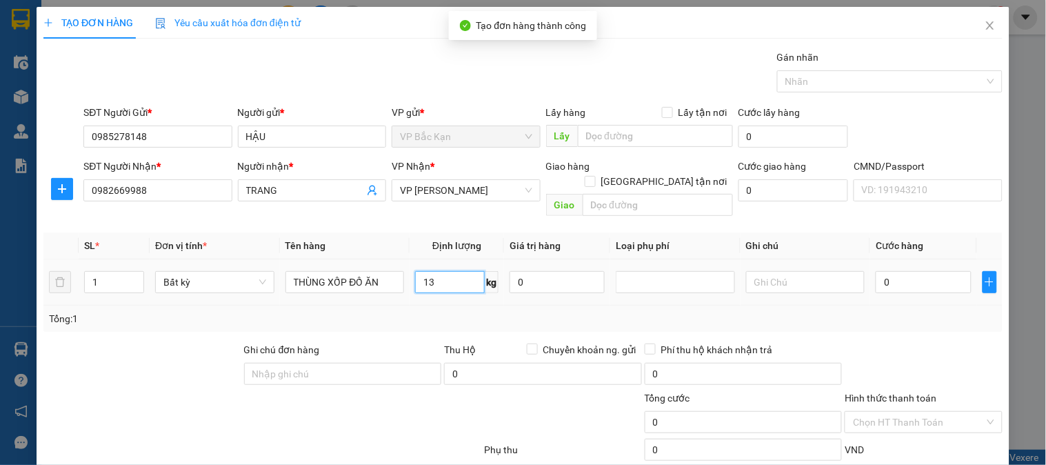
click at [435, 271] on input "13" at bounding box center [450, 282] width 70 height 22
click at [421, 311] on div "Tổng: 1" at bounding box center [523, 318] width 948 height 15
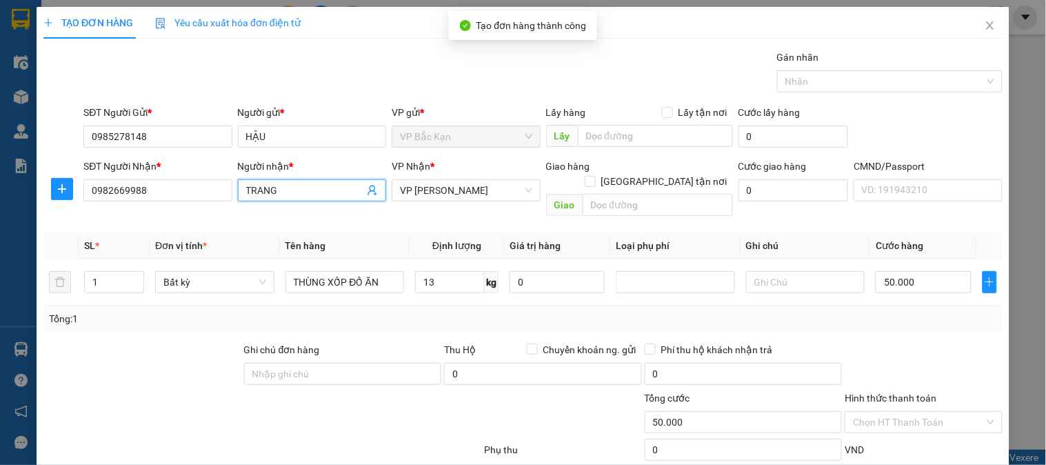
click at [246, 188] on input "TRANG" at bounding box center [305, 190] width 118 height 15
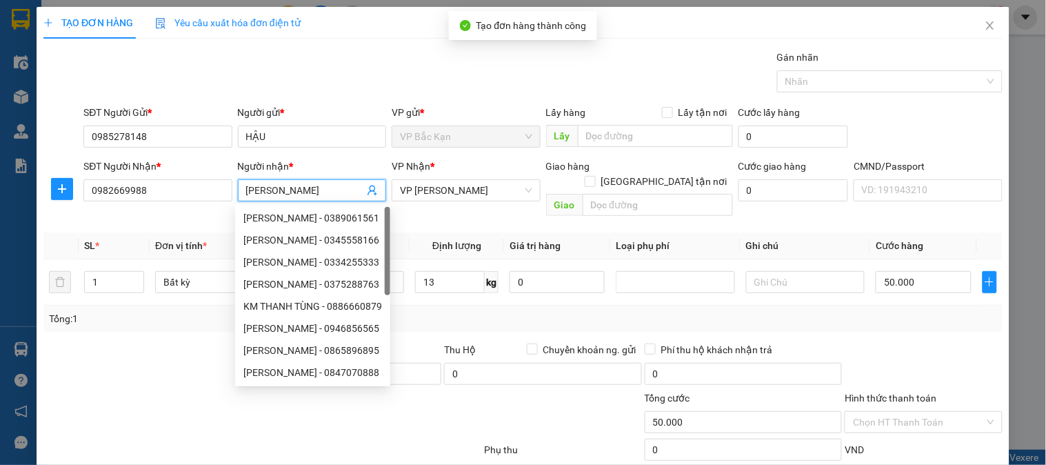
click at [250, 83] on div "Gói vận chuyển * Tiêu chuẩn Gán nhãn Nhãn" at bounding box center [543, 74] width 925 height 48
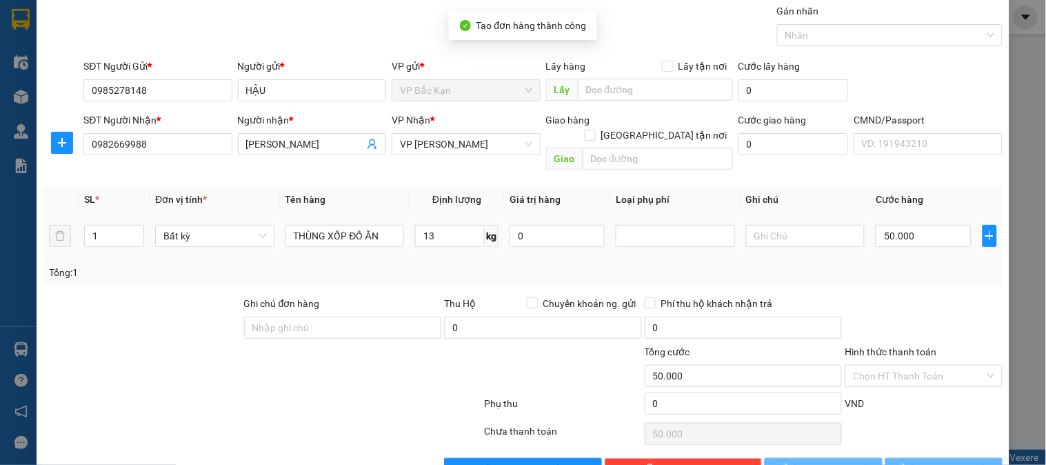
scroll to position [72, 0]
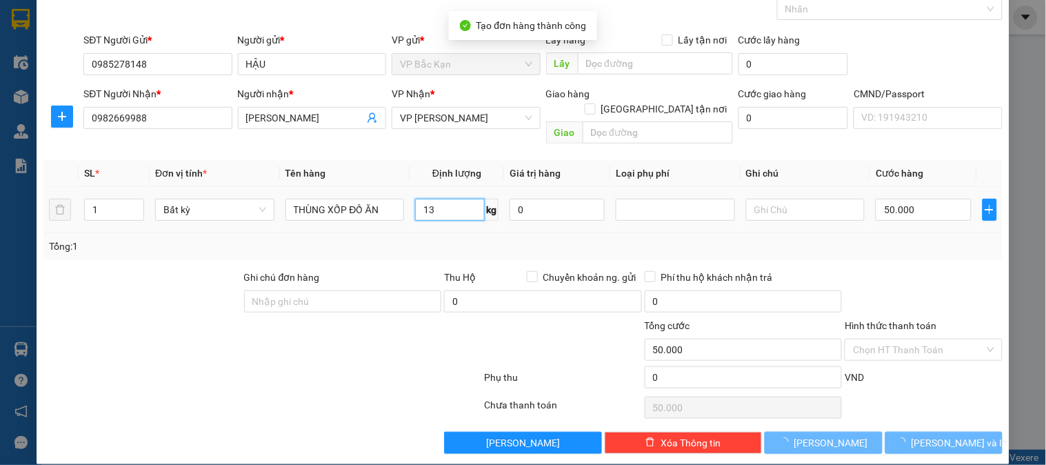
click at [429, 200] on input "13" at bounding box center [450, 210] width 70 height 22
click at [432, 239] on div "Tổng: 1" at bounding box center [523, 246] width 948 height 15
click at [906, 339] on input "Hình thức thanh toán" at bounding box center [918, 349] width 131 height 21
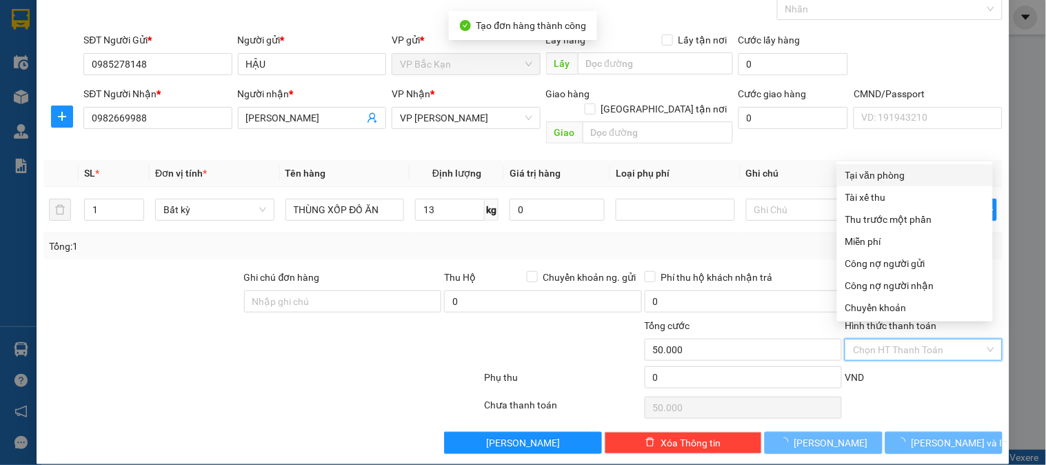
click at [890, 171] on div "Tại văn phòng" at bounding box center [915, 175] width 139 height 15
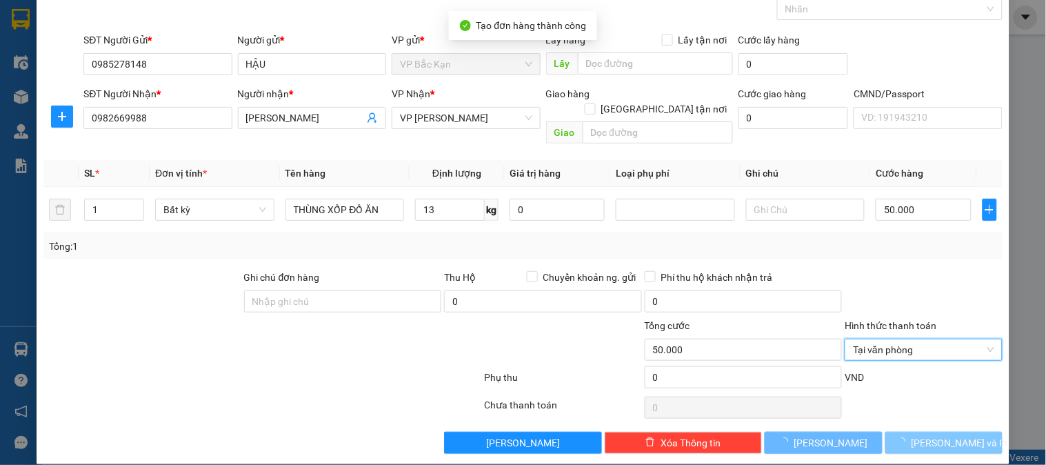
click at [936, 435] on span "Lưu và In" at bounding box center [960, 442] width 97 height 15
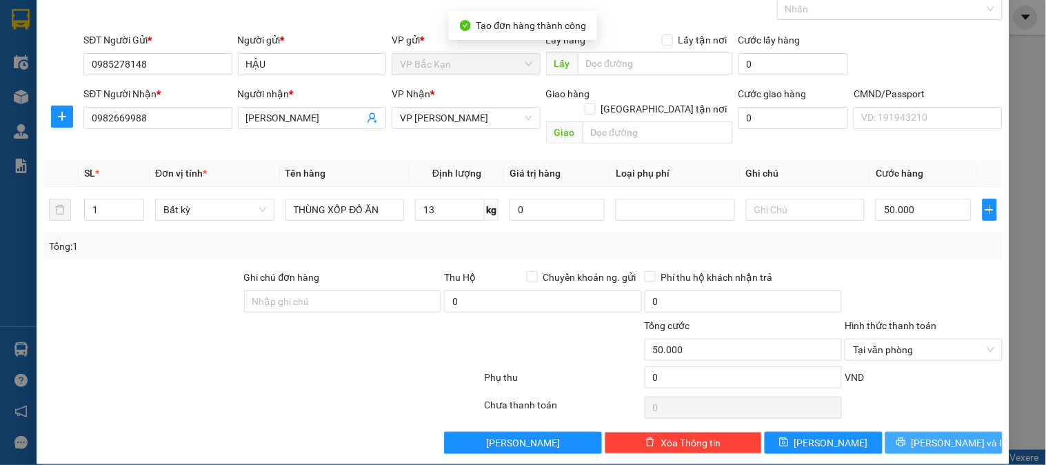
click at [935, 435] on span "Lưu và In" at bounding box center [960, 442] width 97 height 15
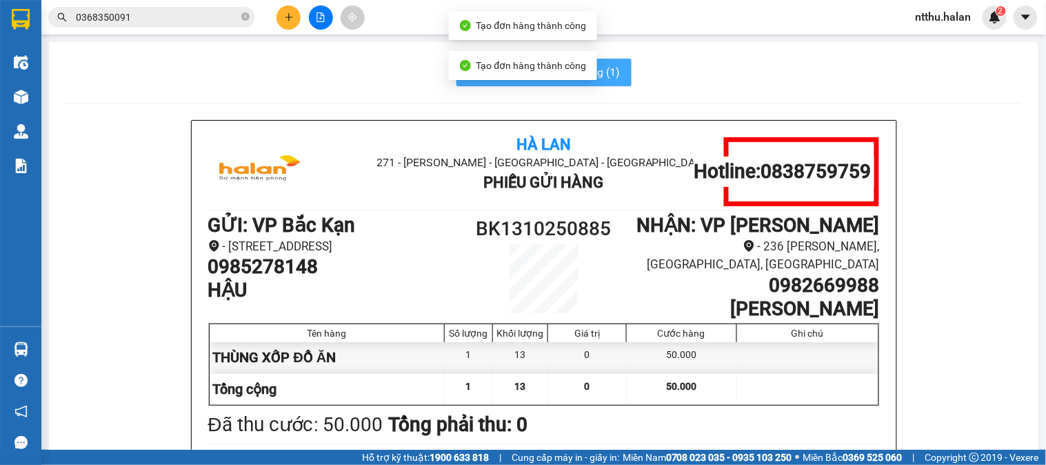
click at [605, 78] on span "In mẫu A5 theo số lượng (1)" at bounding box center [552, 71] width 137 height 17
click at [155, 10] on input "0368350091" at bounding box center [157, 17] width 163 height 15
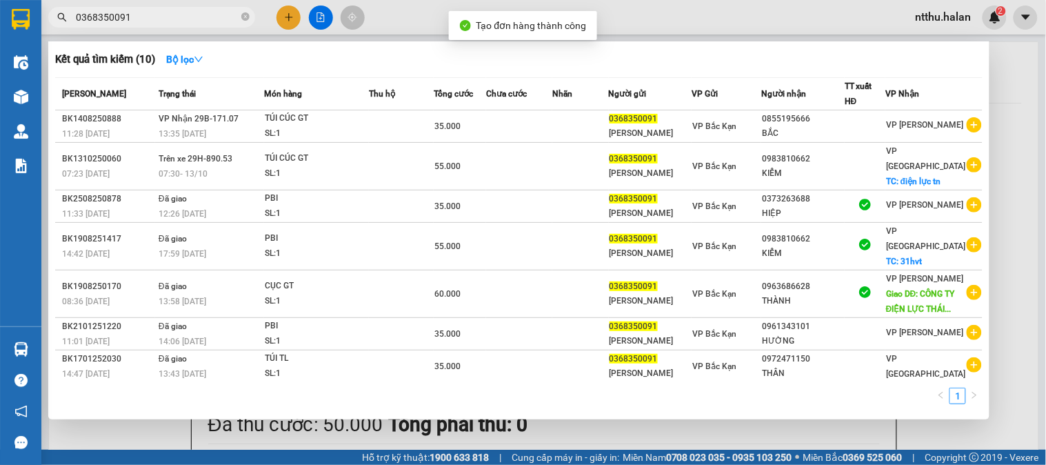
click at [155, 10] on input "0368350091" at bounding box center [157, 17] width 163 height 15
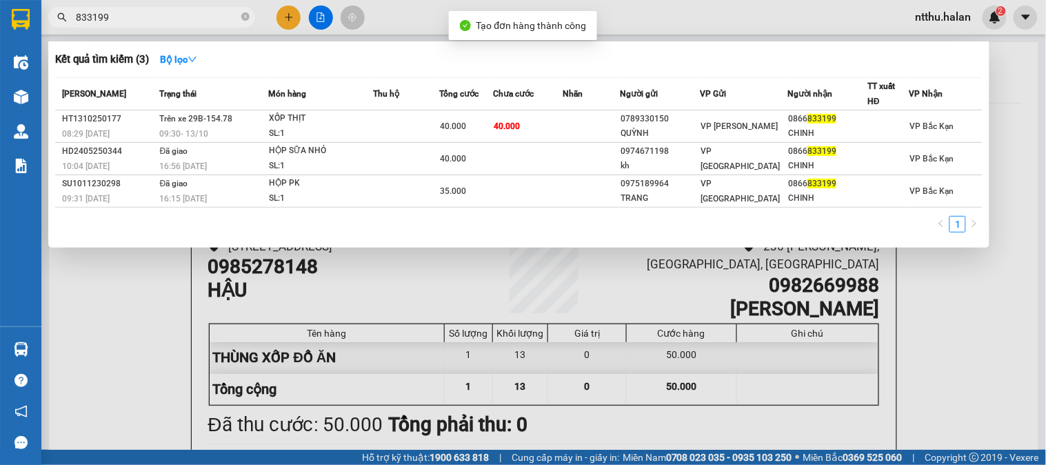
click at [155, 19] on input "833199" at bounding box center [157, 17] width 163 height 15
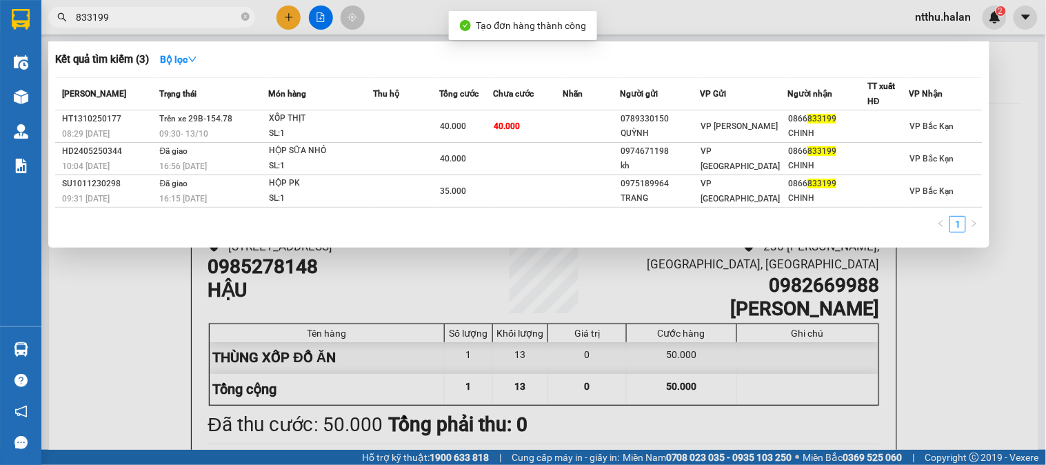
click at [155, 19] on input "833199" at bounding box center [157, 17] width 163 height 15
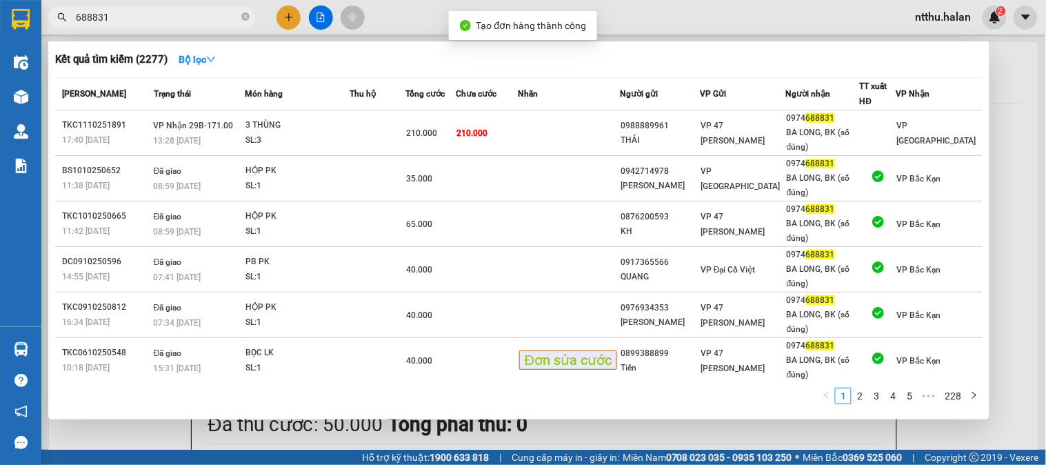
click at [175, 12] on input "688831" at bounding box center [157, 17] width 163 height 15
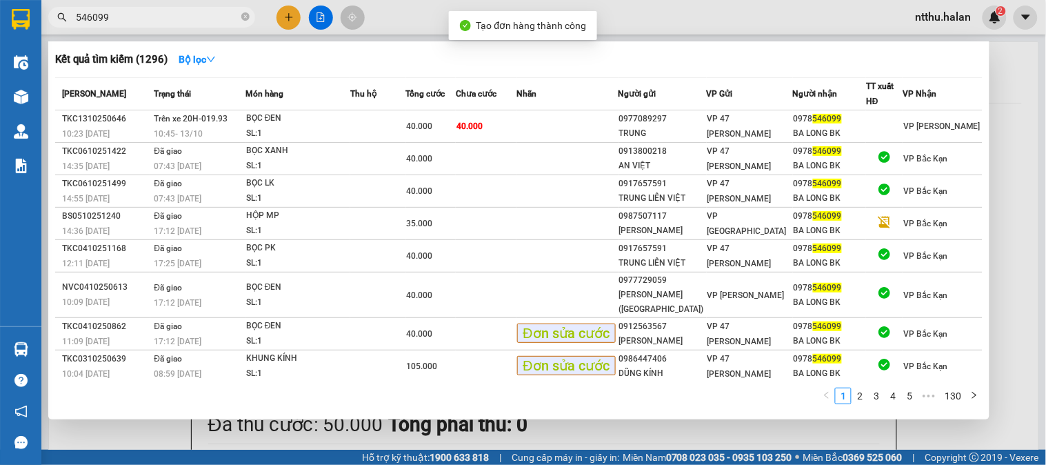
click at [157, 17] on input "546099" at bounding box center [157, 17] width 163 height 15
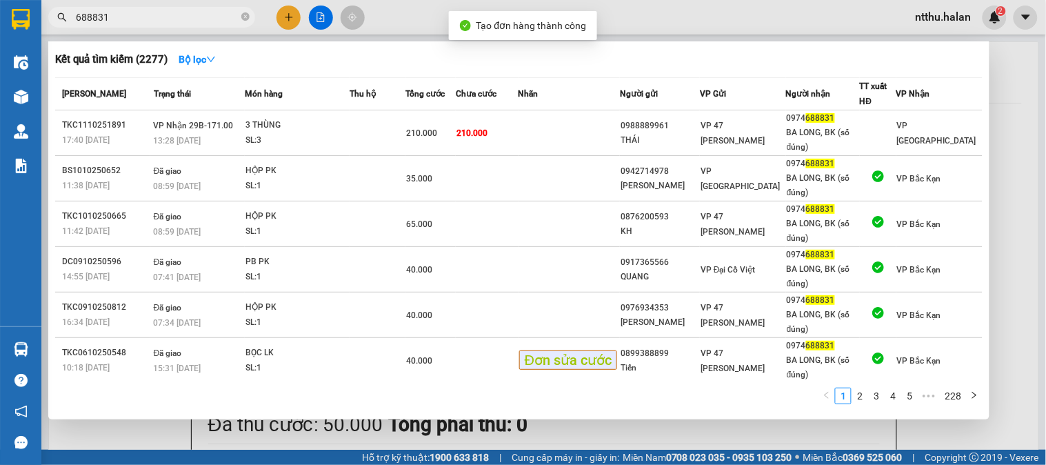
click at [120, 436] on div at bounding box center [523, 232] width 1046 height 465
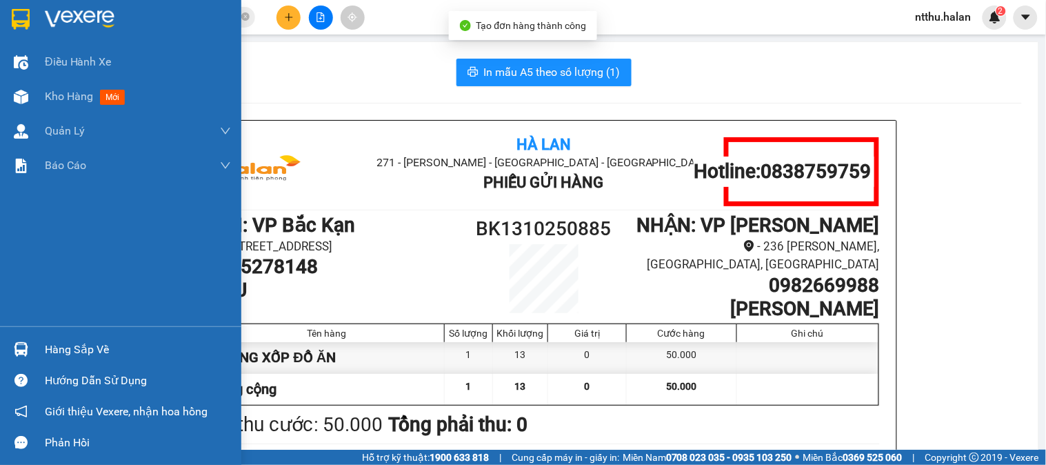
click at [69, 356] on div "Hàng sắp về" at bounding box center [138, 349] width 186 height 21
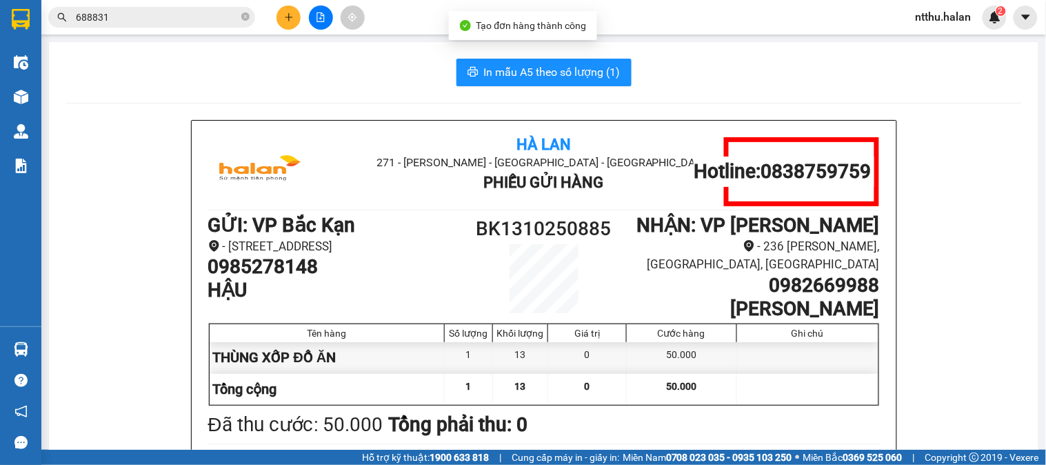
click at [247, 52] on section "Kết quả tìm kiếm ( 2277 ) Bộ lọc Mã ĐH Trạng thái Món hàng Thu hộ Tổng cước Chư…" at bounding box center [523, 232] width 1046 height 465
click at [263, 77] on div "In mẫu A5 theo số lượng (1)" at bounding box center [544, 73] width 957 height 28
click at [285, 18] on icon "plus" at bounding box center [289, 17] width 10 height 10
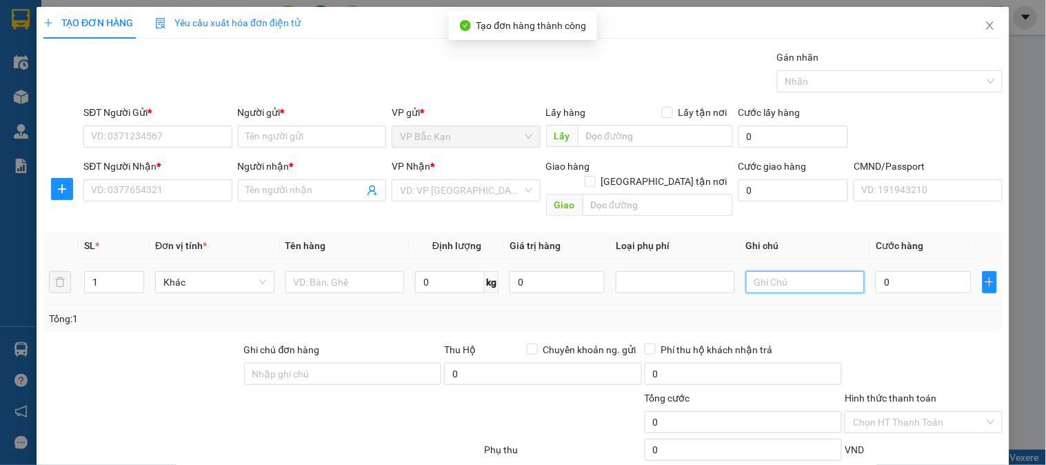
click at [790, 278] on input "text" at bounding box center [805, 282] width 119 height 22
click at [431, 271] on input "0" at bounding box center [450, 282] width 70 height 22
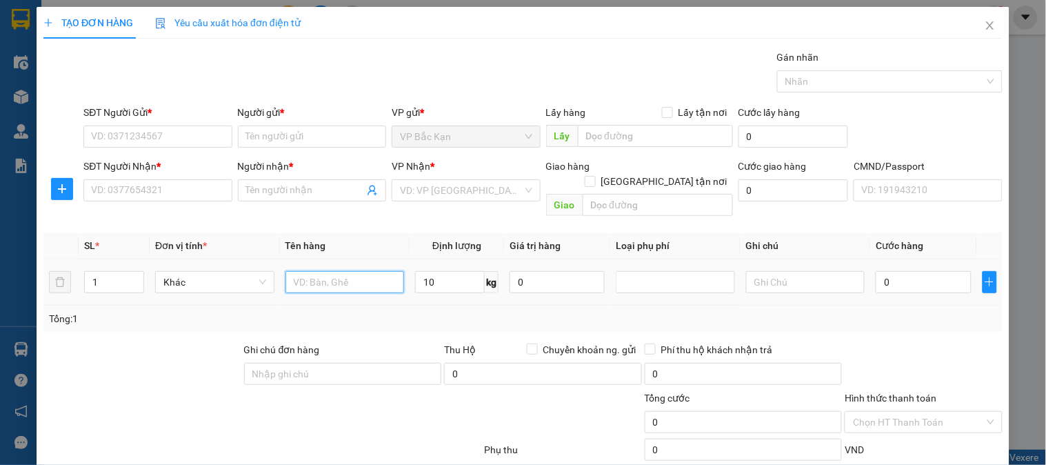
click at [334, 271] on input "text" at bounding box center [345, 282] width 119 height 22
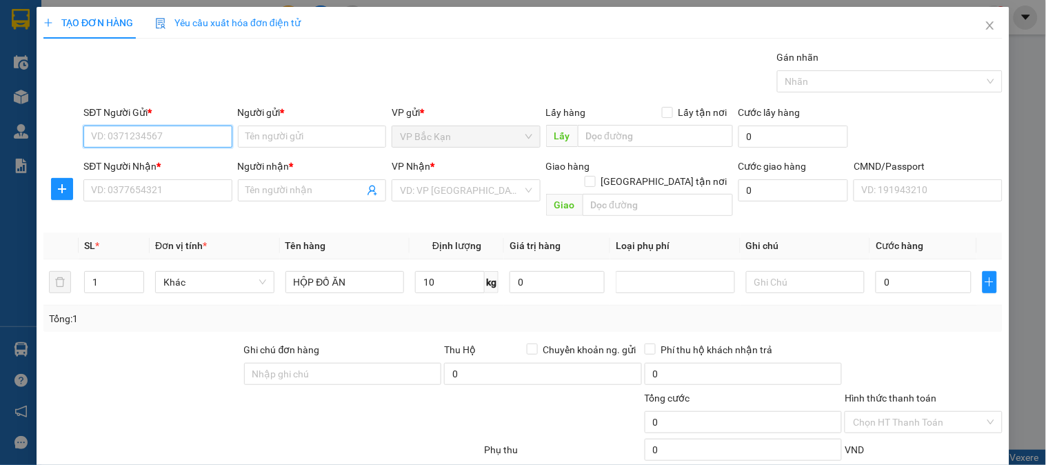
click at [126, 146] on input "SĐT Người Gửi *" at bounding box center [157, 137] width 148 height 22
click at [159, 159] on div "0975631604 - HOA" at bounding box center [156, 164] width 130 height 15
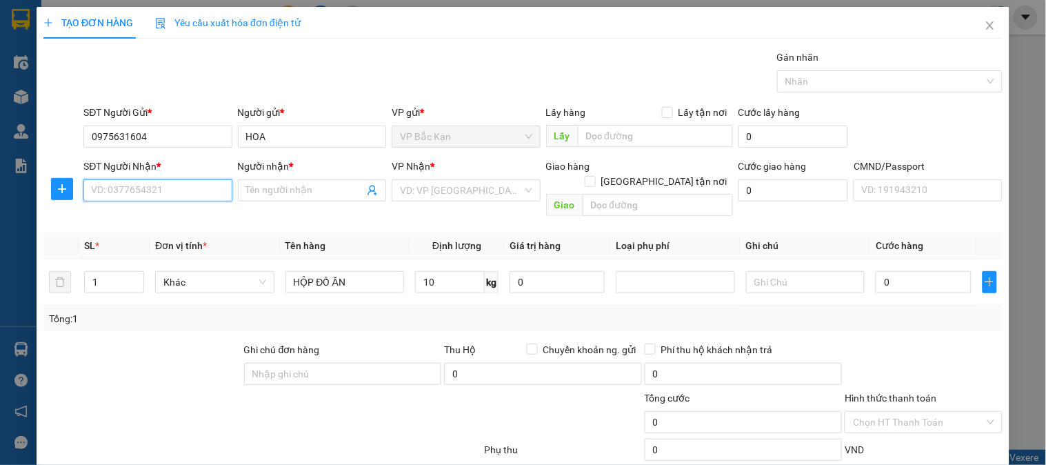
drag, startPoint x: 163, startPoint y: 189, endPoint x: 164, endPoint y: 157, distance: 32.4
click at [163, 185] on input "SĐT Người Nhận *" at bounding box center [157, 190] width 148 height 22
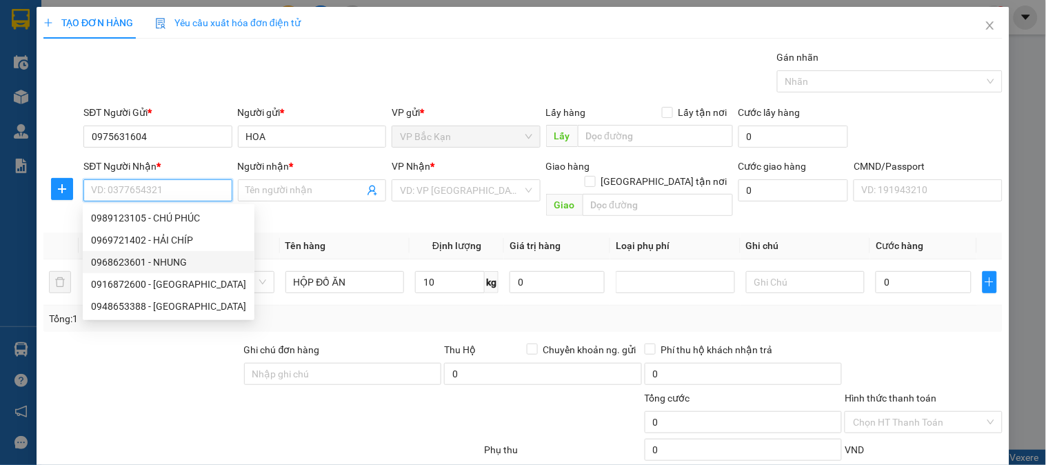
click at [168, 257] on div "0968623601 - NHUNG" at bounding box center [168, 262] width 155 height 15
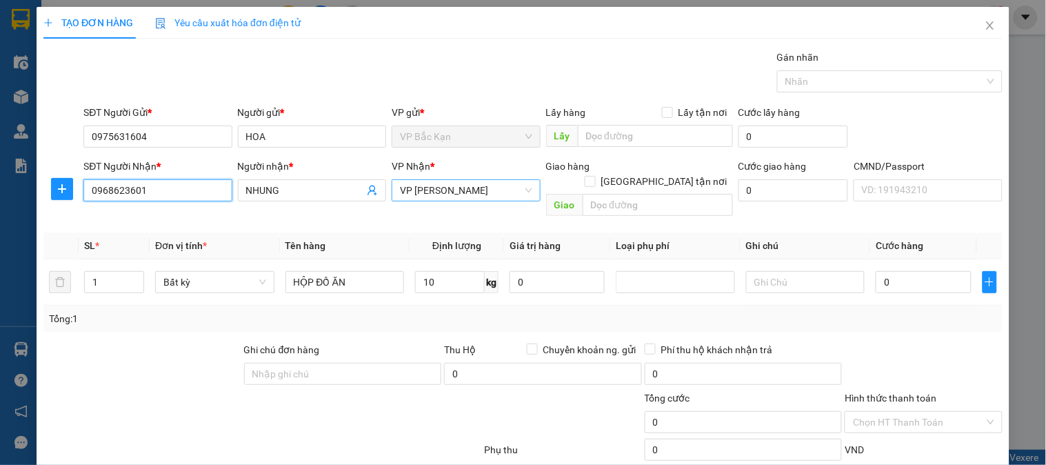
click at [444, 191] on span "VP Nguyễn Trãi" at bounding box center [466, 190] width 132 height 21
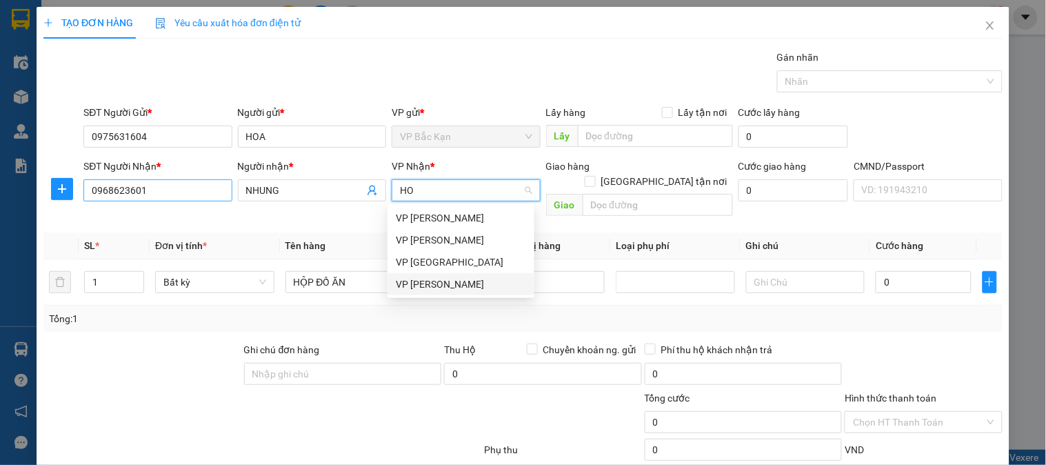
drag, startPoint x: 429, startPoint y: 283, endPoint x: 130, endPoint y: 194, distance: 312.3
click at [423, 281] on div "VP [PERSON_NAME]" at bounding box center [461, 284] width 130 height 15
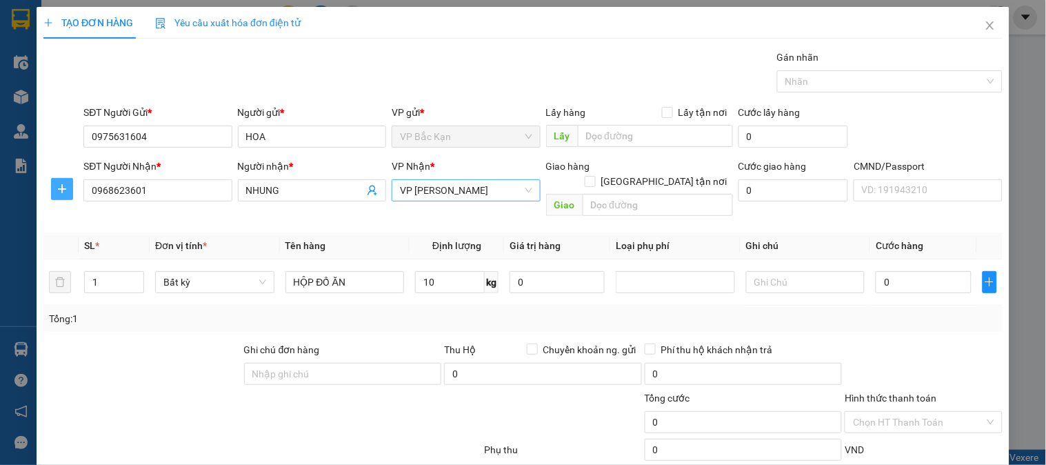
click at [66, 189] on icon "plus" at bounding box center [62, 188] width 11 height 11
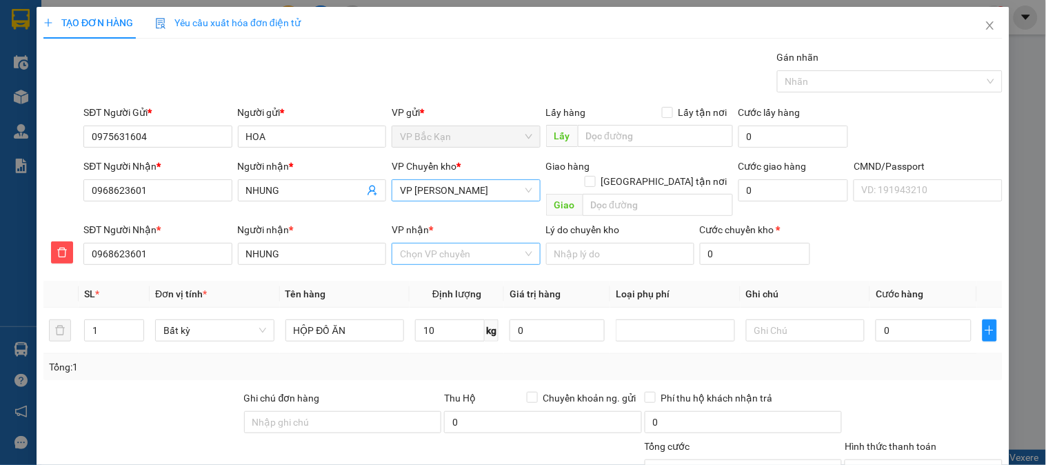
click at [437, 250] on div "Chọn VP chuyển" at bounding box center [466, 254] width 148 height 22
click at [437, 256] on div "VP Nguyễn Trãi" at bounding box center [461, 266] width 147 height 22
click at [419, 370] on div "Transit Pickup Surcharge Ids Transit Deliver Surcharge Ids Transit Deliver Surc…" at bounding box center [522, 312] width 959 height 525
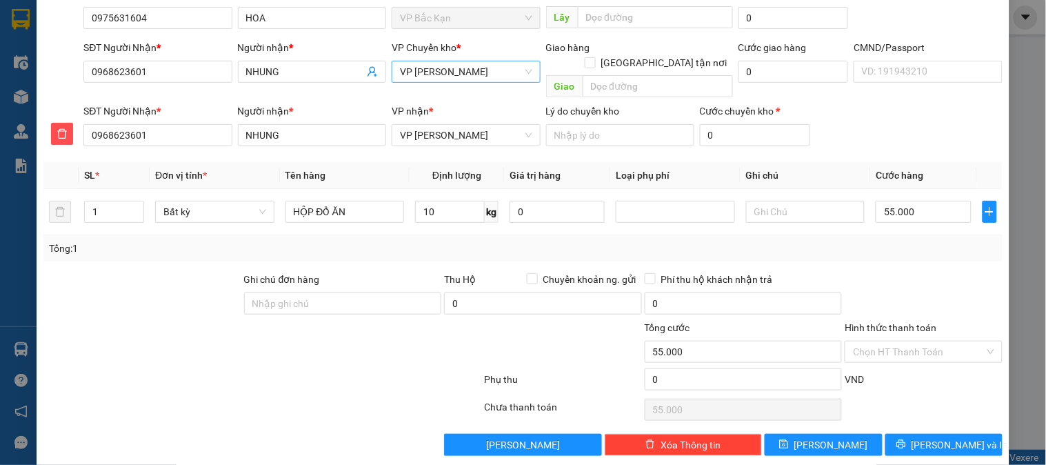
scroll to position [121, 0]
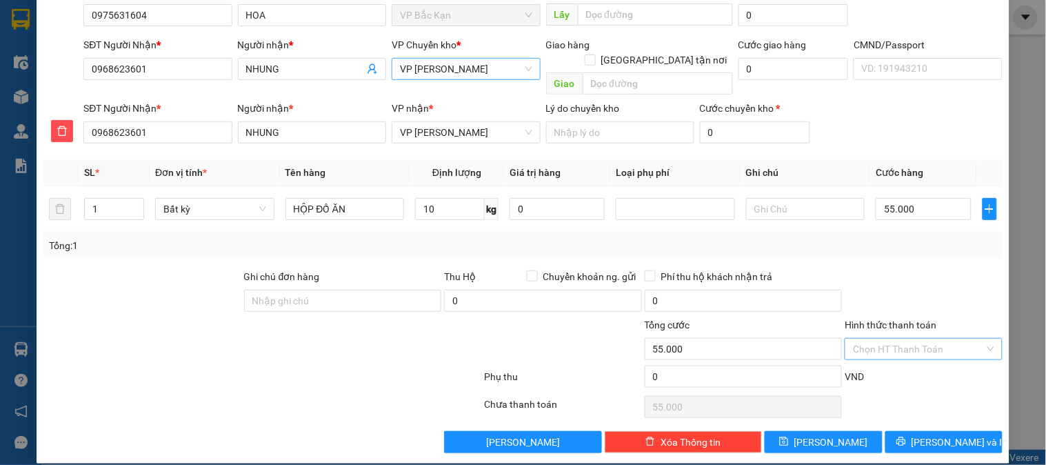
click at [918, 339] on input "Hình thức thanh toán" at bounding box center [918, 349] width 131 height 21
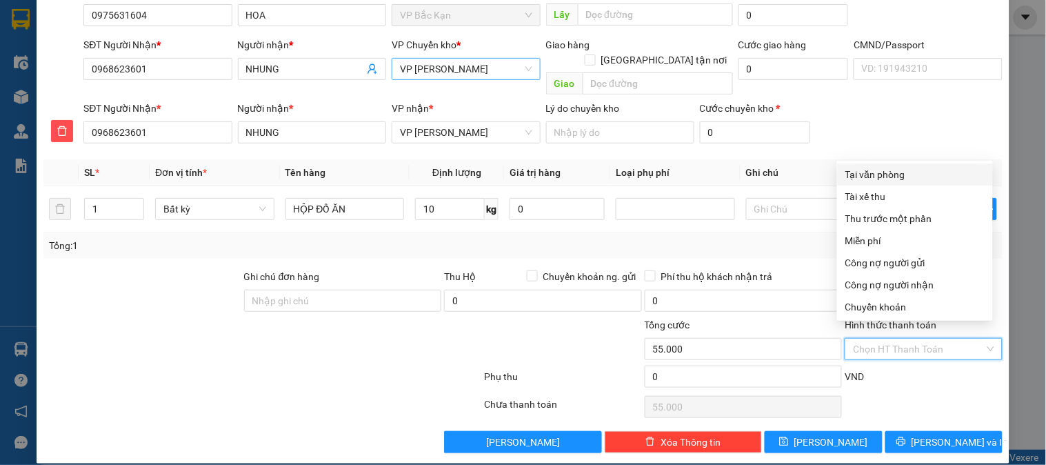
click at [887, 175] on div "Tại văn phòng" at bounding box center [915, 174] width 139 height 15
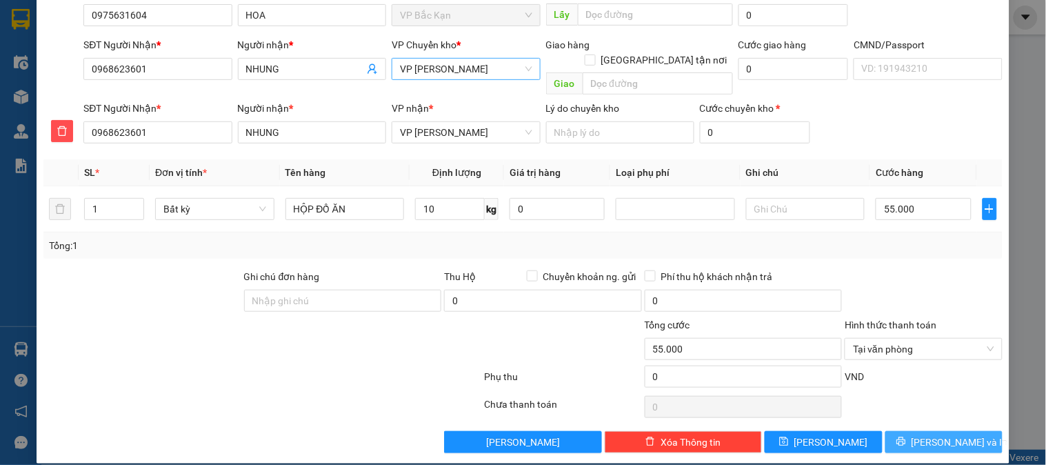
click at [957, 435] on span "Lưu và In" at bounding box center [960, 442] width 97 height 15
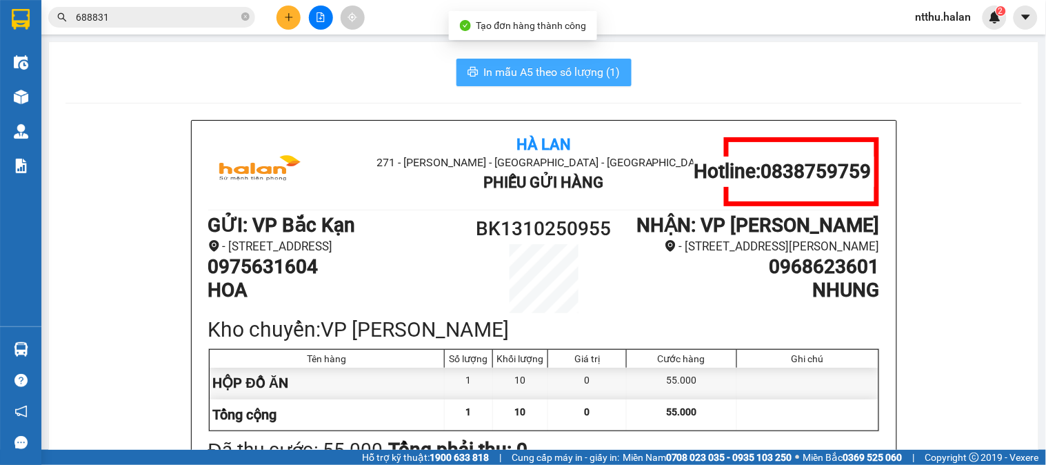
click at [500, 66] on span "In mẫu A5 theo số lượng (1)" at bounding box center [552, 71] width 137 height 17
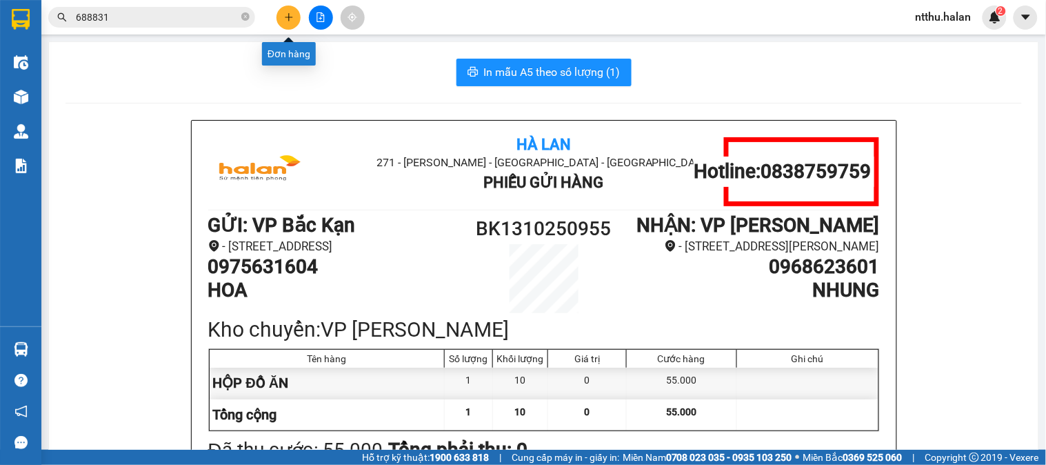
click at [279, 23] on button at bounding box center [289, 18] width 24 height 24
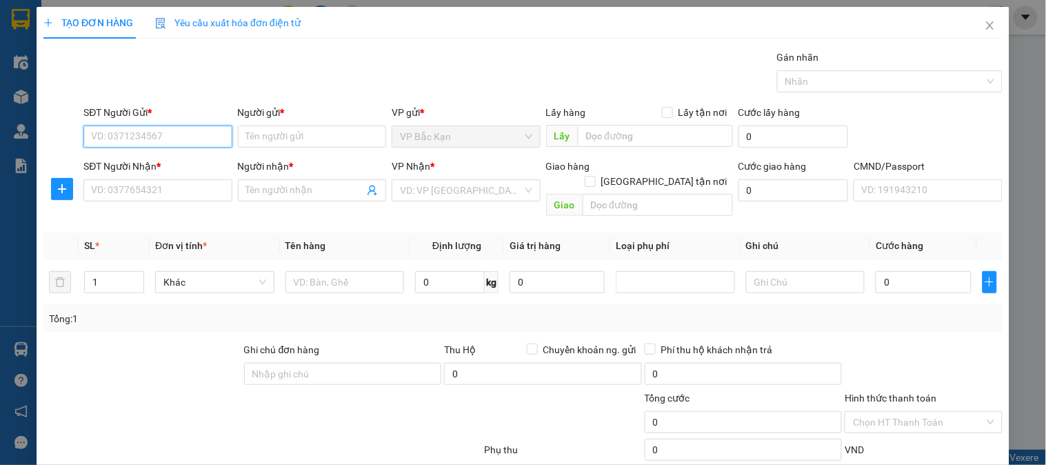
click at [166, 141] on input "SĐT Người Gửi *" at bounding box center [157, 137] width 148 height 22
click at [184, 166] on div "0915197179 - BÍCH NGỌC" at bounding box center [159, 164] width 136 height 15
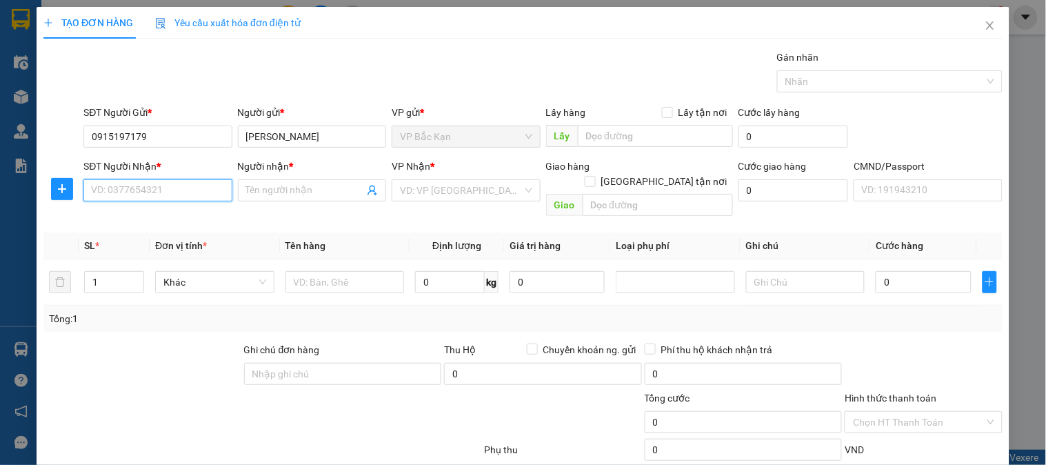
click at [181, 188] on input "SĐT Người Nhận *" at bounding box center [157, 190] width 148 height 22
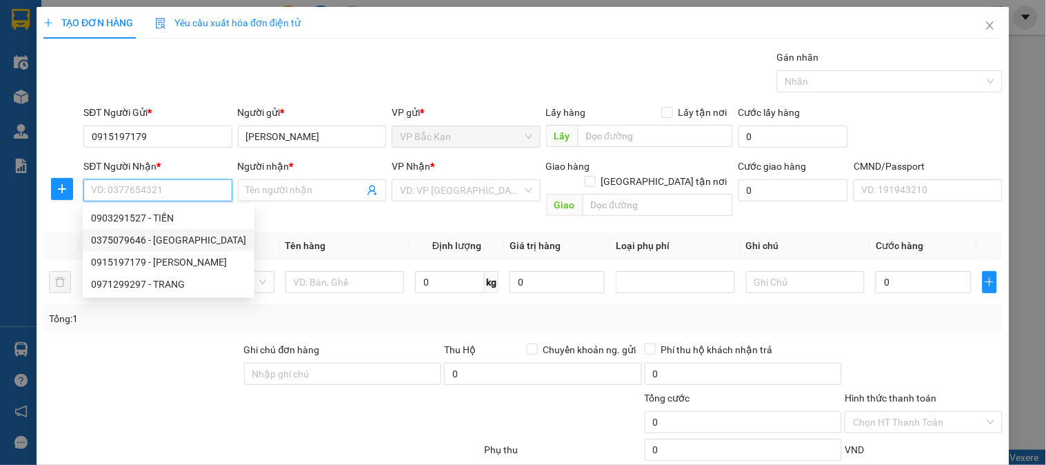
click at [161, 236] on div "0375079646 - HÀ HẢI" at bounding box center [168, 239] width 155 height 15
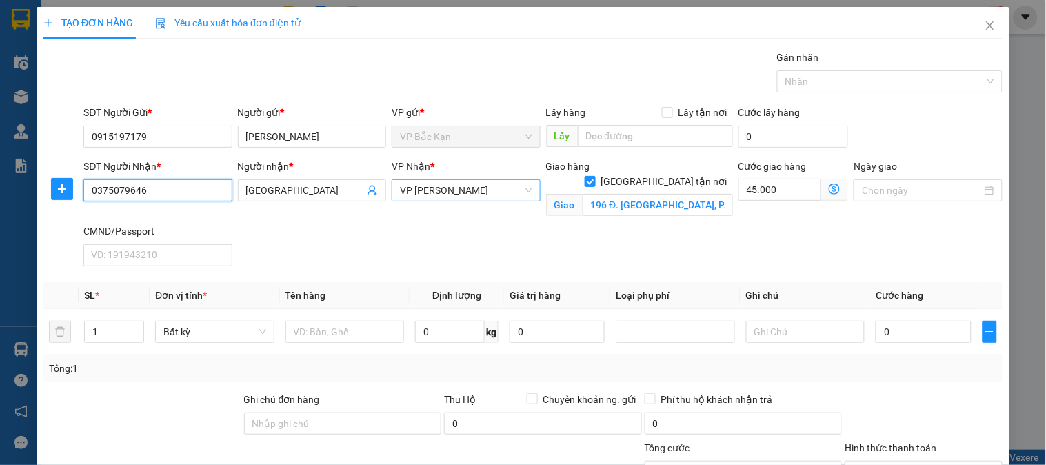
click at [432, 188] on span "VP Nguyễn Trãi" at bounding box center [466, 190] width 132 height 21
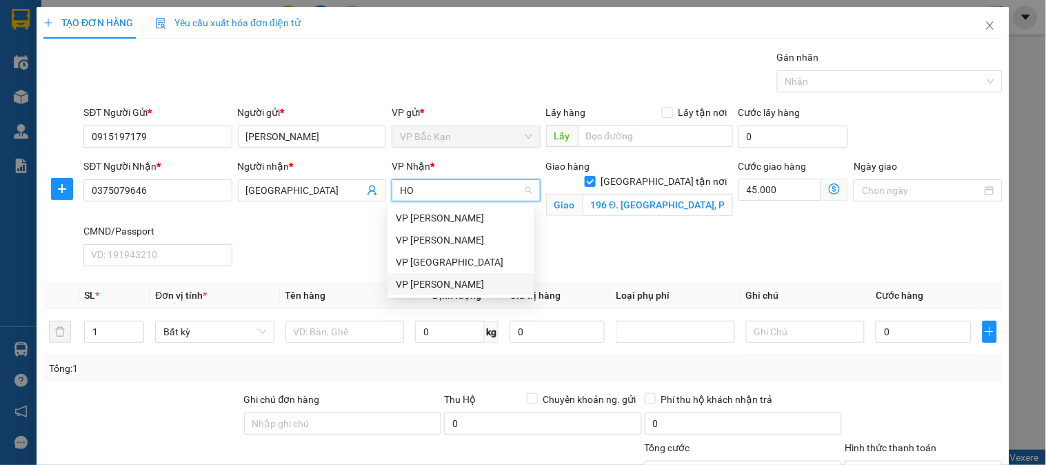
drag, startPoint x: 431, startPoint y: 283, endPoint x: 352, endPoint y: 266, distance: 80.7
click at [430, 283] on div "VP [PERSON_NAME]" at bounding box center [461, 284] width 130 height 15
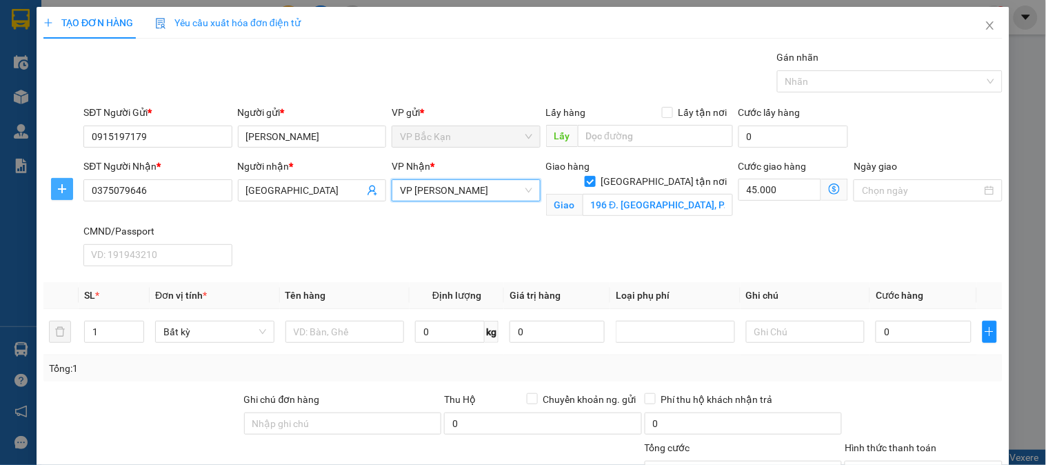
drag, startPoint x: 60, startPoint y: 191, endPoint x: 324, endPoint y: 268, distance: 275.0
click at [60, 190] on icon "plus" at bounding box center [62, 188] width 11 height 11
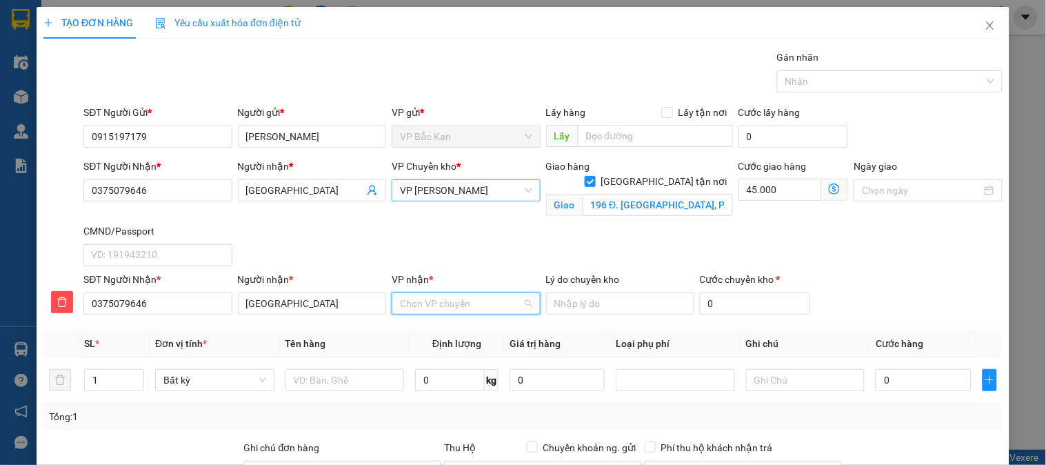
click at [426, 306] on input "VP nhận *" at bounding box center [461, 303] width 122 height 21
click at [430, 331] on div "VP Nguyễn Trãi" at bounding box center [461, 330] width 130 height 15
click at [595, 176] on input "Giao tận nơi" at bounding box center [590, 181] width 10 height 10
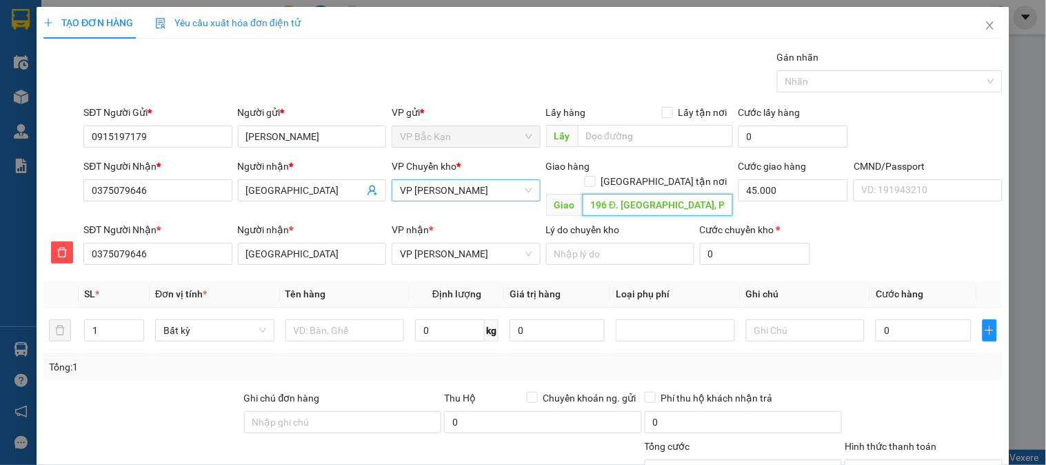
click at [631, 194] on input "196 Đ. Tân Triều, P. Văn Quán, Thanh Trì, Hà Nội, Việt Nam" at bounding box center [658, 205] width 150 height 22
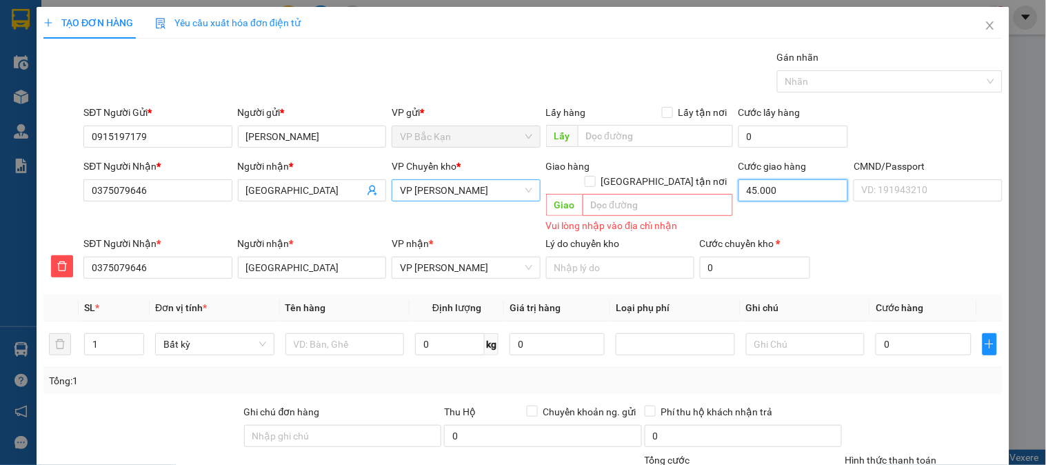
click at [752, 187] on input "45.000" at bounding box center [794, 190] width 110 height 22
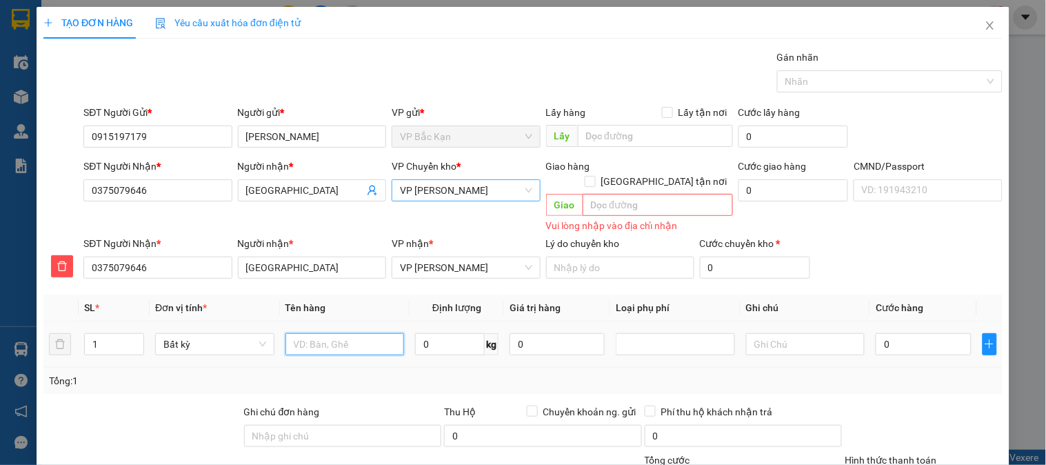
click at [321, 333] on input "text" at bounding box center [345, 344] width 119 height 22
drag, startPoint x: 350, startPoint y: 290, endPoint x: 430, endPoint y: 280, distance: 80.6
click at [350, 295] on th "Tên hàng" at bounding box center [345, 308] width 130 height 27
drag, startPoint x: 557, startPoint y: 359, endPoint x: 615, endPoint y: 357, distance: 58.0
click at [559, 373] on div "Tổng: 1" at bounding box center [523, 380] width 948 height 15
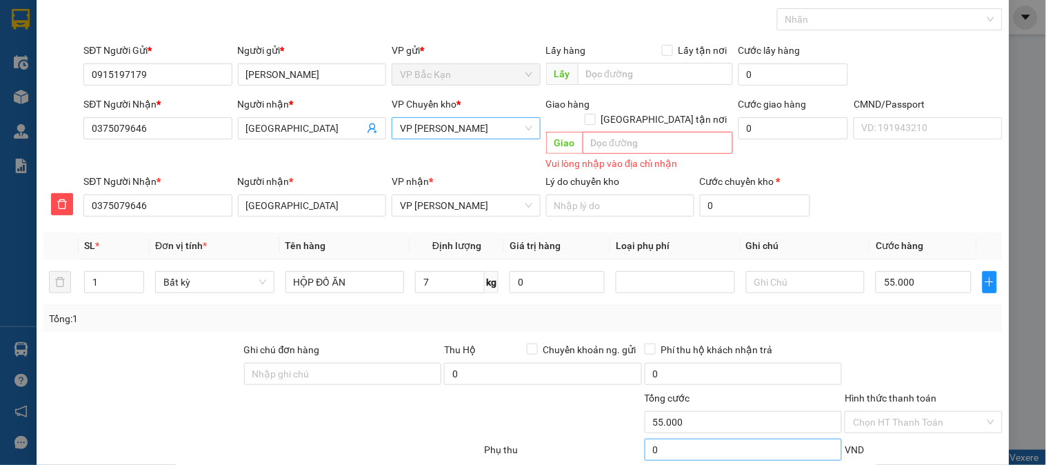
scroll to position [135, 0]
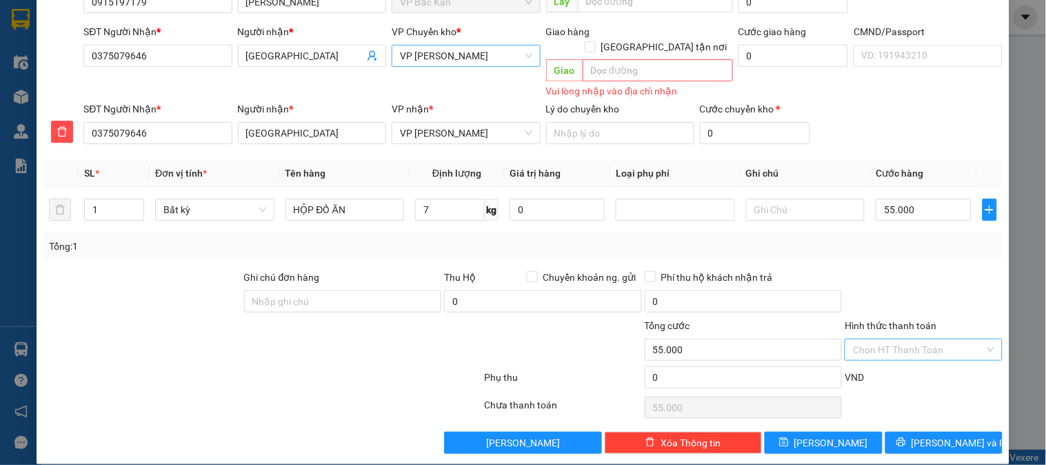
click at [886, 340] on input "Hình thức thanh toán" at bounding box center [918, 349] width 131 height 21
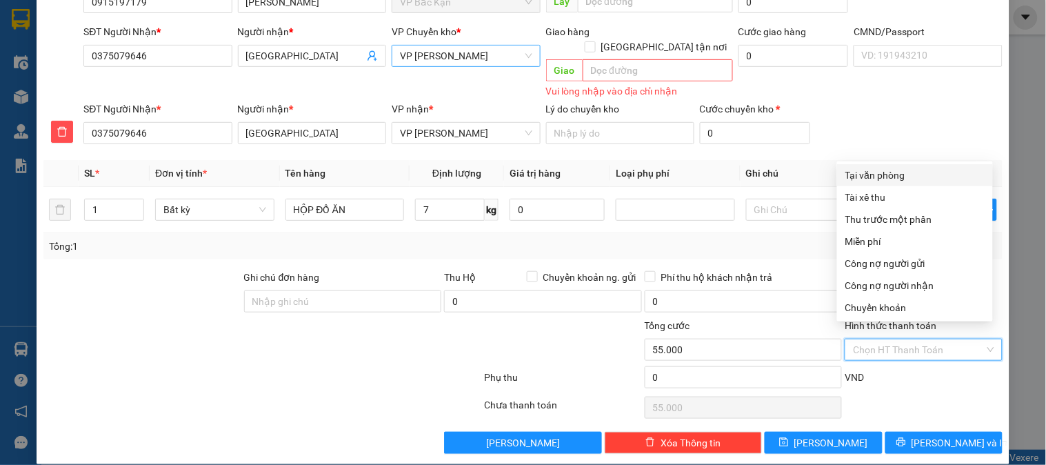
click at [888, 172] on div "Tại văn phòng" at bounding box center [915, 175] width 139 height 15
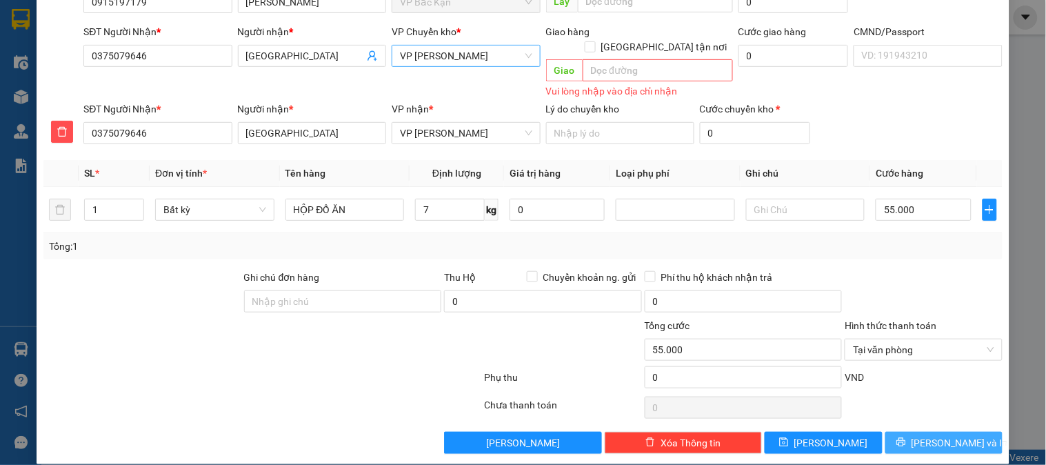
click at [906, 437] on icon "printer" at bounding box center [902, 442] width 10 height 10
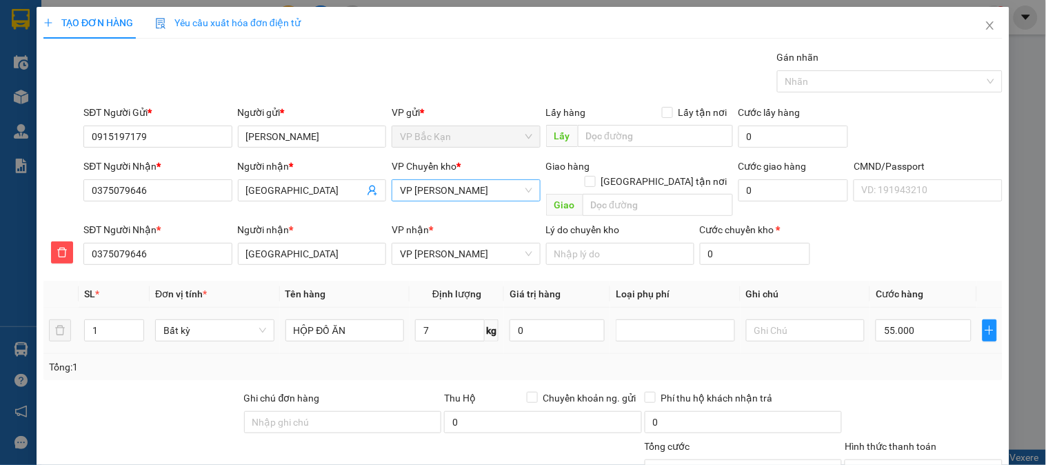
scroll to position [121, 0]
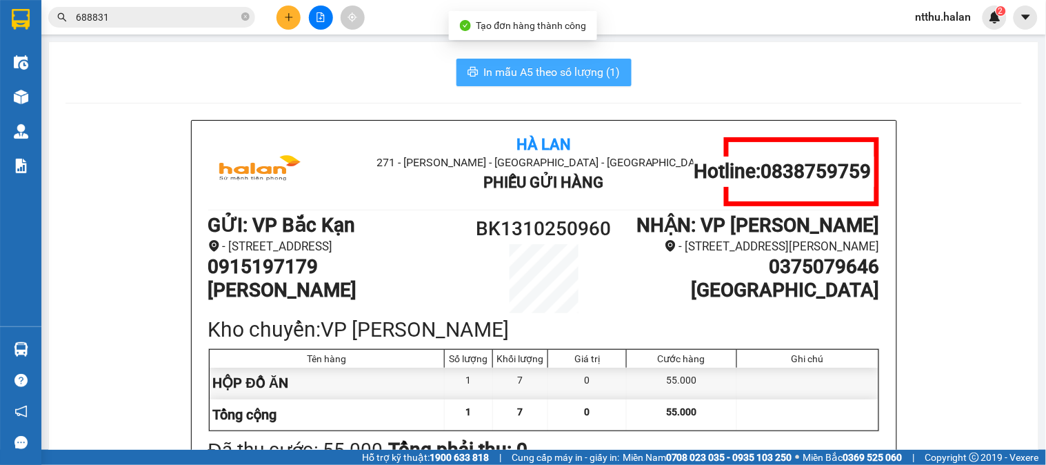
click at [527, 71] on span "In mẫu A5 theo số lượng (1)" at bounding box center [552, 71] width 137 height 17
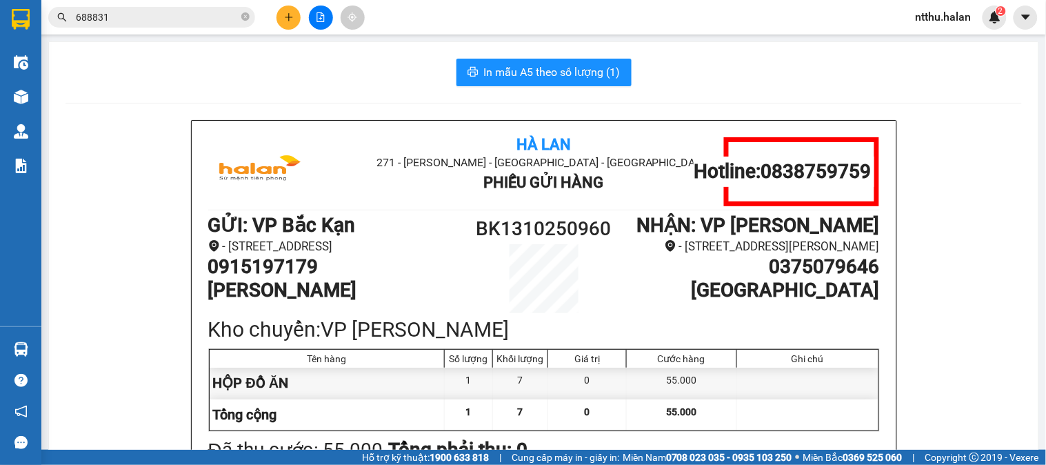
click at [182, 16] on input "688831" at bounding box center [157, 17] width 163 height 15
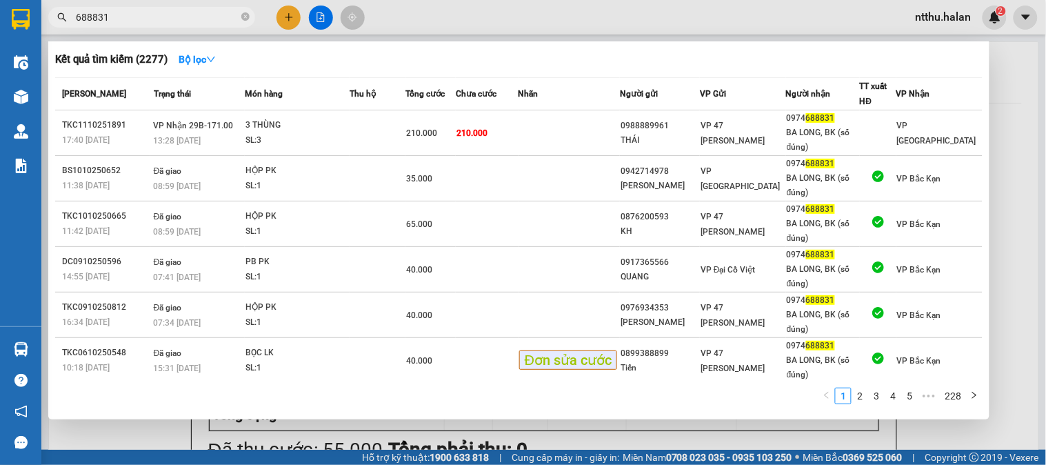
click at [182, 16] on input "688831" at bounding box center [157, 17] width 163 height 15
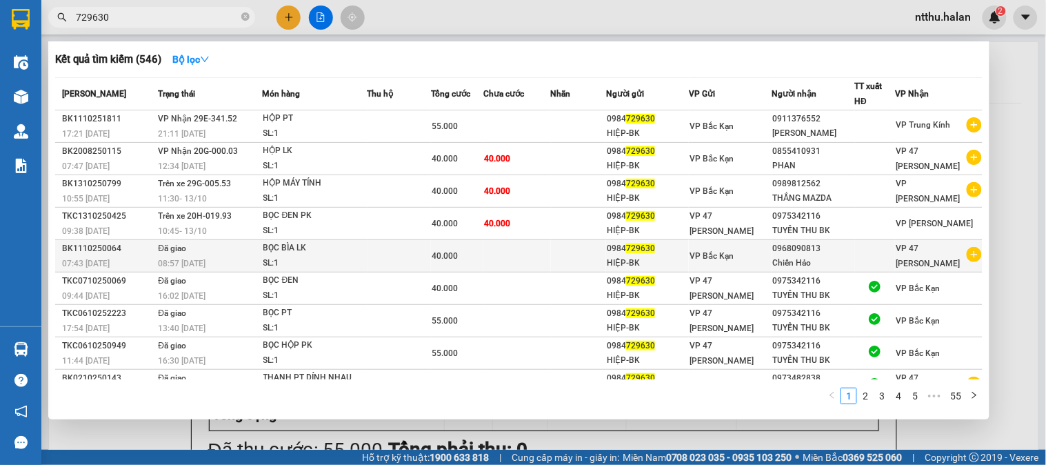
click at [792, 253] on div "0968090813" at bounding box center [813, 248] width 81 height 14
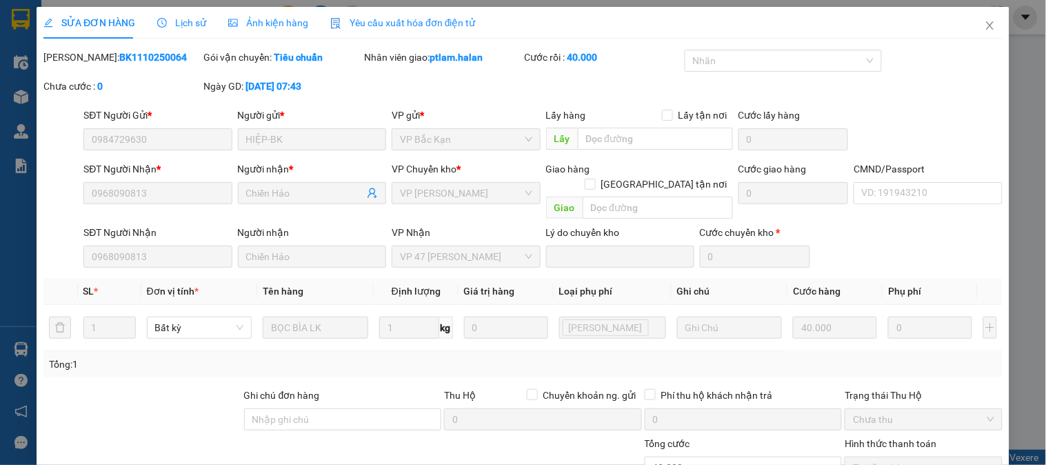
click at [195, 19] on span "Lịch sử" at bounding box center [181, 22] width 49 height 11
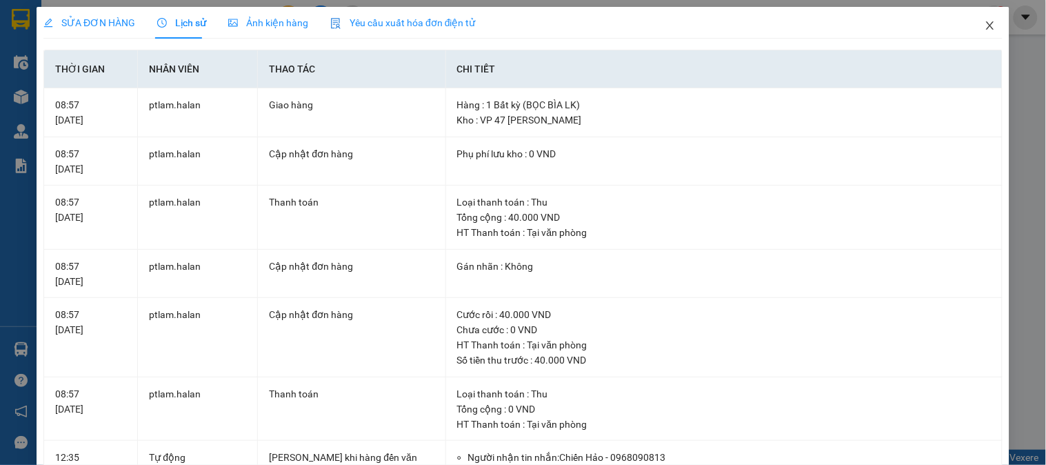
click at [985, 25] on icon "close" at bounding box center [990, 25] width 11 height 11
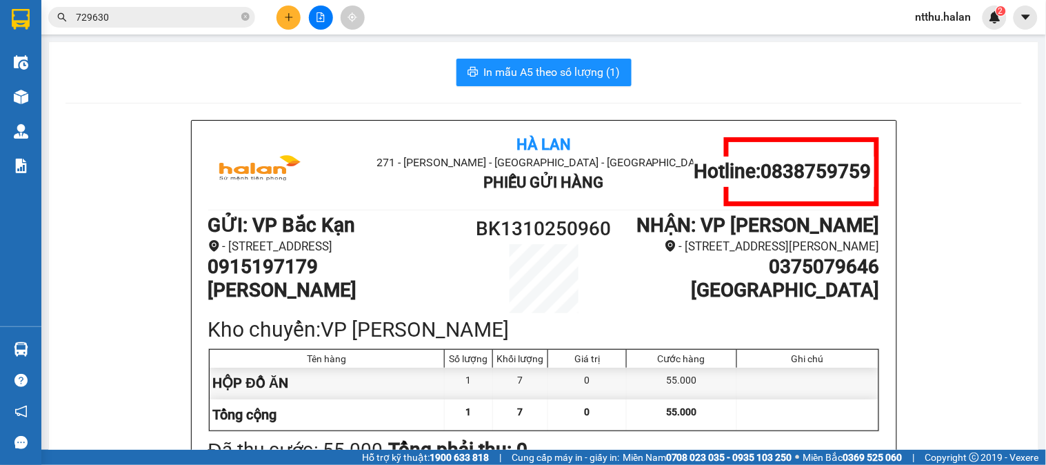
click at [312, 81] on div "In mẫu A5 theo số lượng (1)" at bounding box center [544, 73] width 957 height 28
click at [279, 72] on div "In mẫu A5 theo số lượng (1)" at bounding box center [544, 73] width 957 height 28
click at [146, 21] on input "729630" at bounding box center [157, 17] width 163 height 15
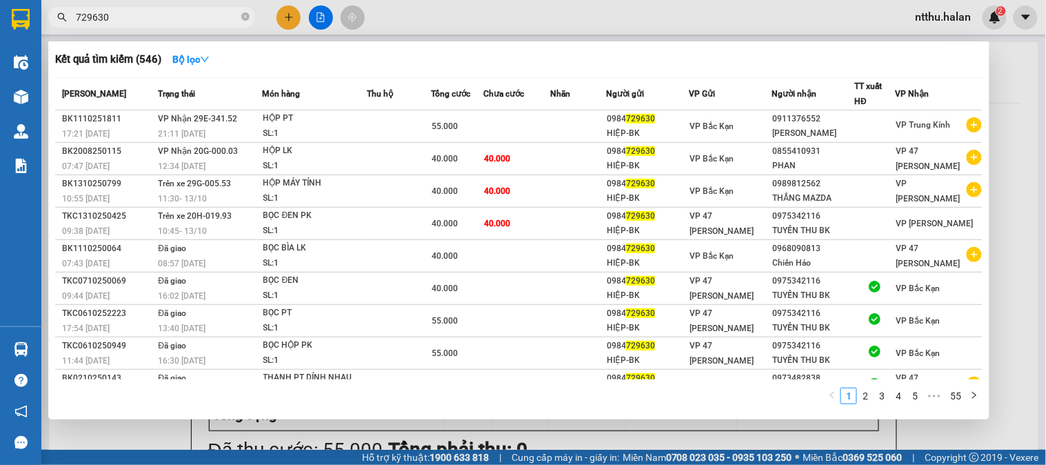
click at [146, 21] on input "729630" at bounding box center [157, 17] width 163 height 15
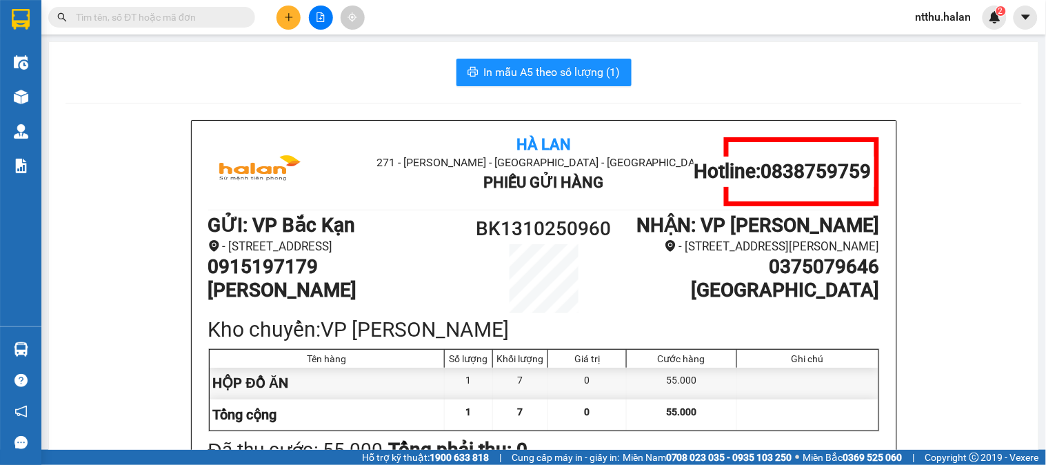
click at [290, 19] on icon "plus" at bounding box center [289, 17] width 10 height 10
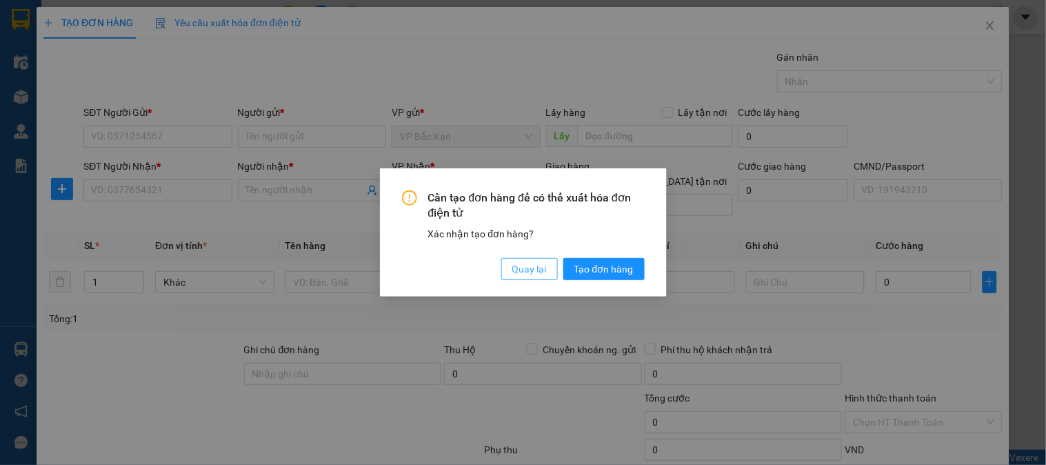
click at [536, 263] on span "Quay lại" at bounding box center [529, 268] width 34 height 15
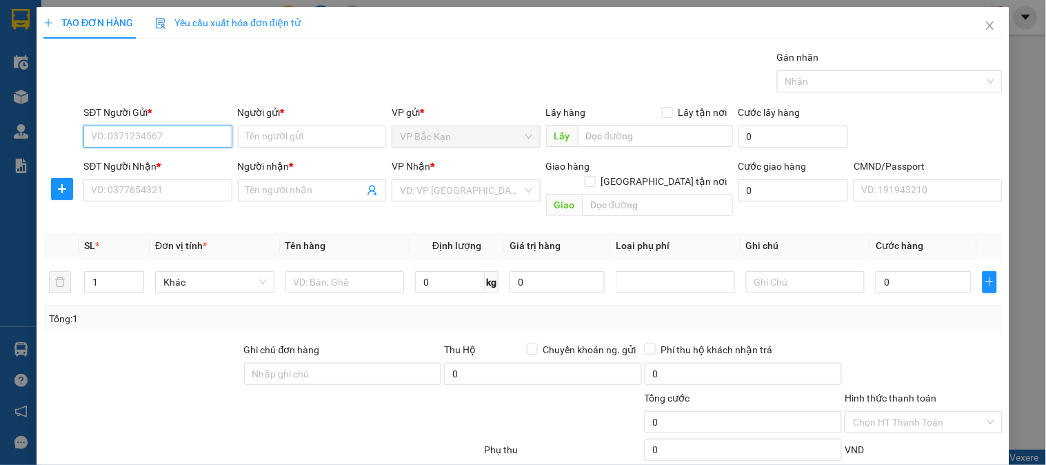
click at [111, 131] on input "SĐT Người Gửi *" at bounding box center [157, 137] width 148 height 22
click at [142, 163] on div "0977300585 - LÝ XUÂN HUY" at bounding box center [159, 164] width 136 height 15
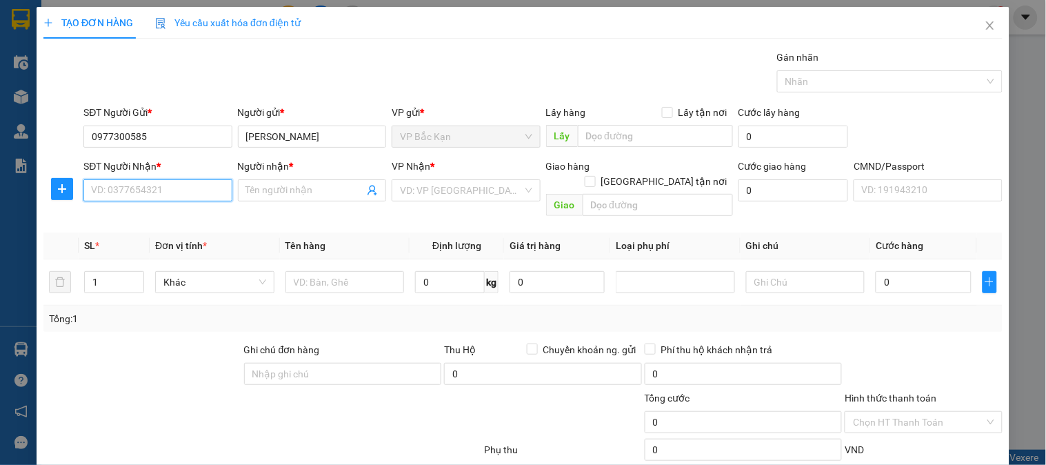
click at [145, 190] on input "SĐT Người Nhận *" at bounding box center [157, 190] width 148 height 22
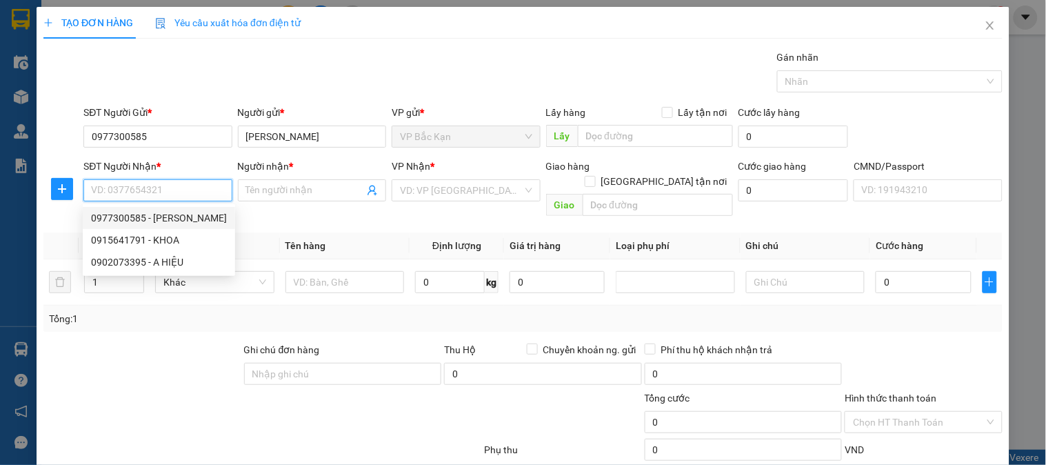
click at [135, 189] on input "SĐT Người Nhận *" at bounding box center [157, 190] width 148 height 22
click at [145, 219] on div "0915570800 - NGUYỄN THANH HOÀNG" at bounding box center [159, 217] width 136 height 15
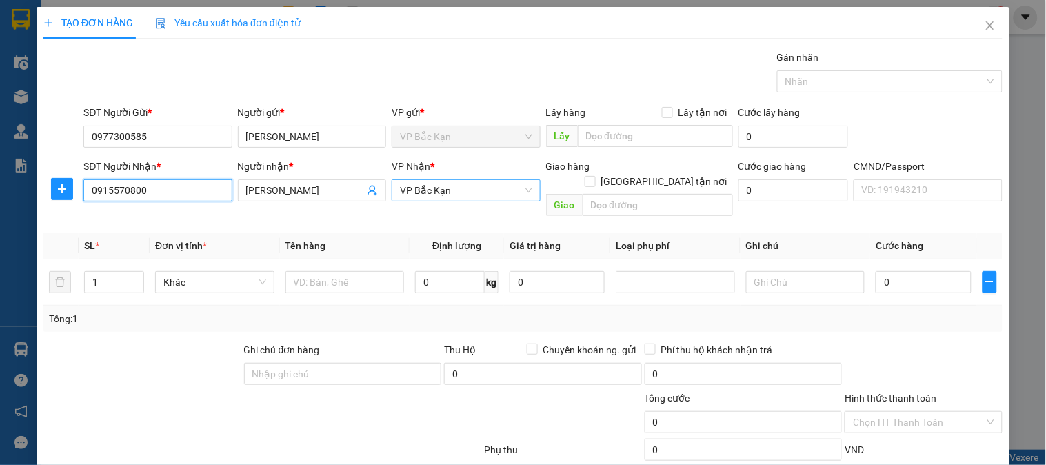
click at [414, 193] on span "VP Bắc Kạn" at bounding box center [466, 190] width 132 height 21
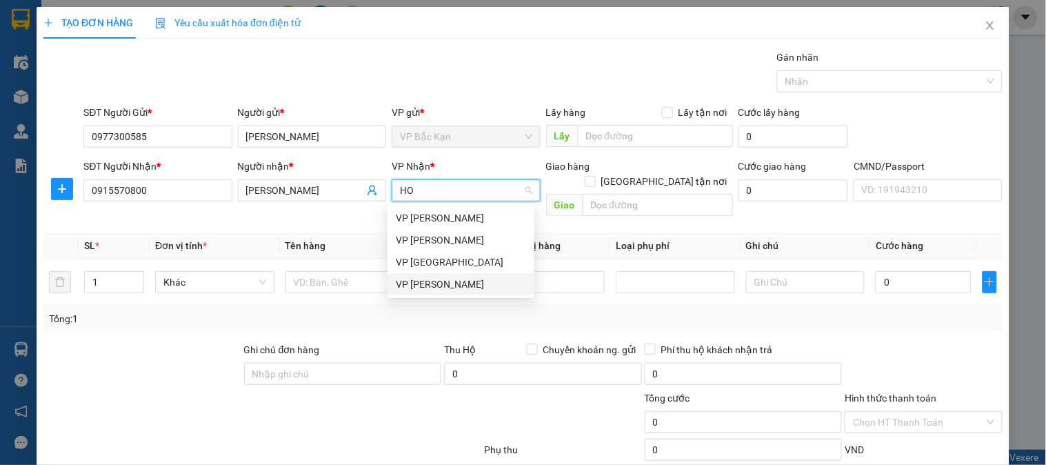
drag, startPoint x: 431, startPoint y: 281, endPoint x: 303, endPoint y: 272, distance: 128.0
click at [431, 283] on div "VP [PERSON_NAME]" at bounding box center [461, 284] width 130 height 15
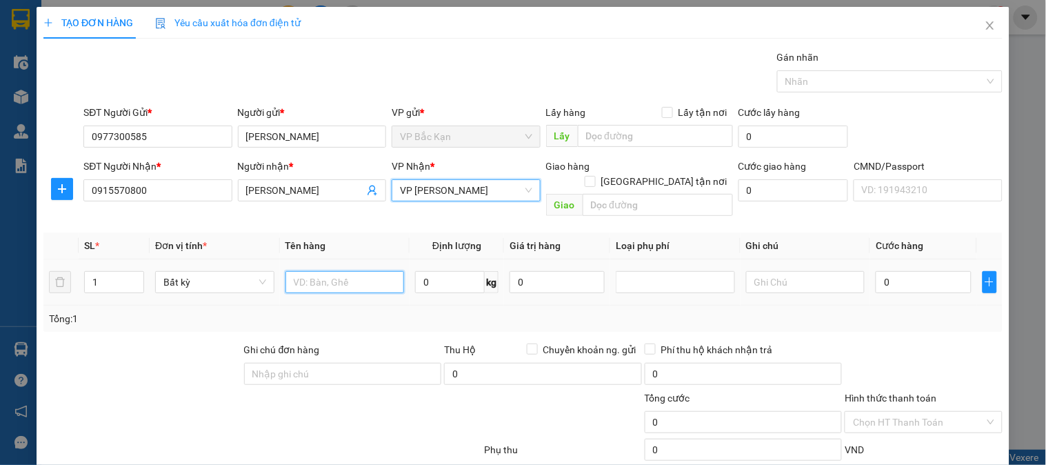
click at [304, 271] on input "text" at bounding box center [345, 282] width 119 height 22
click at [379, 203] on div "Người nhận * NGUYỄN THANH HOÀNG" at bounding box center [312, 183] width 148 height 48
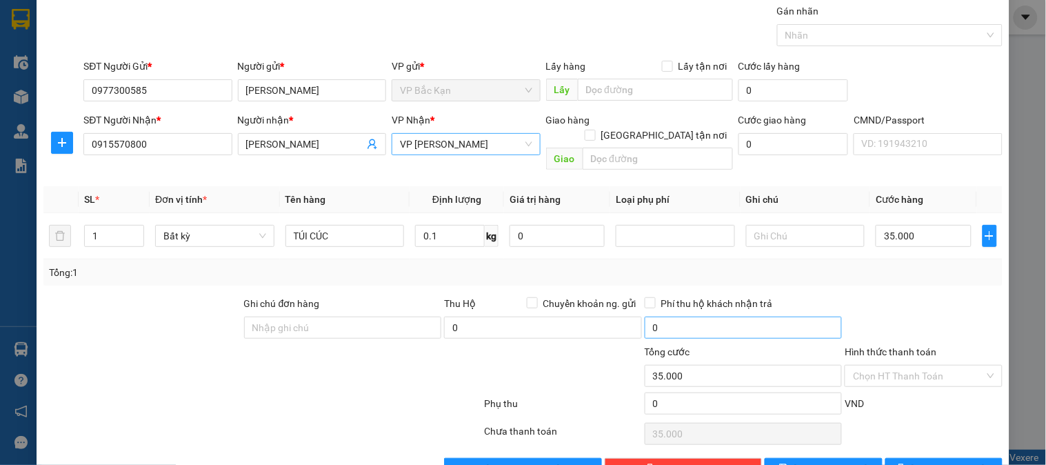
scroll to position [72, 0]
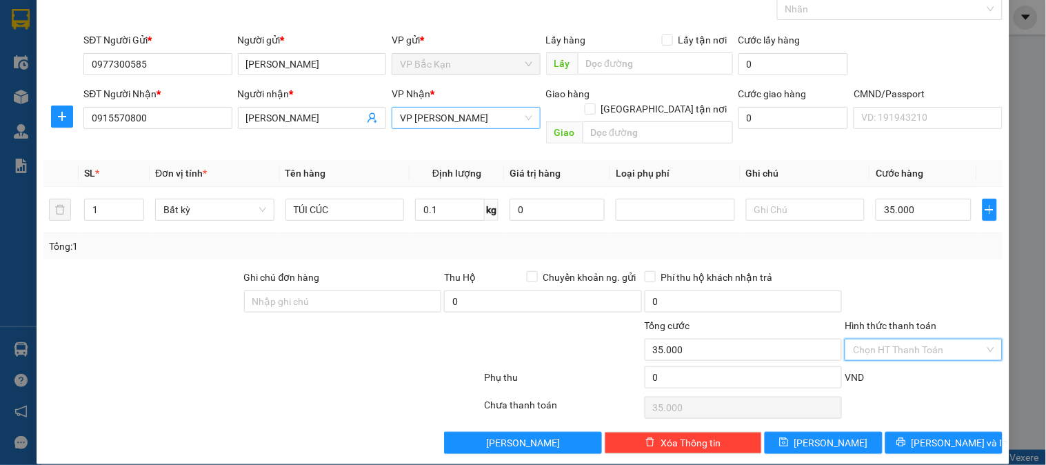
click at [933, 340] on input "Hình thức thanh toán" at bounding box center [918, 349] width 131 height 21
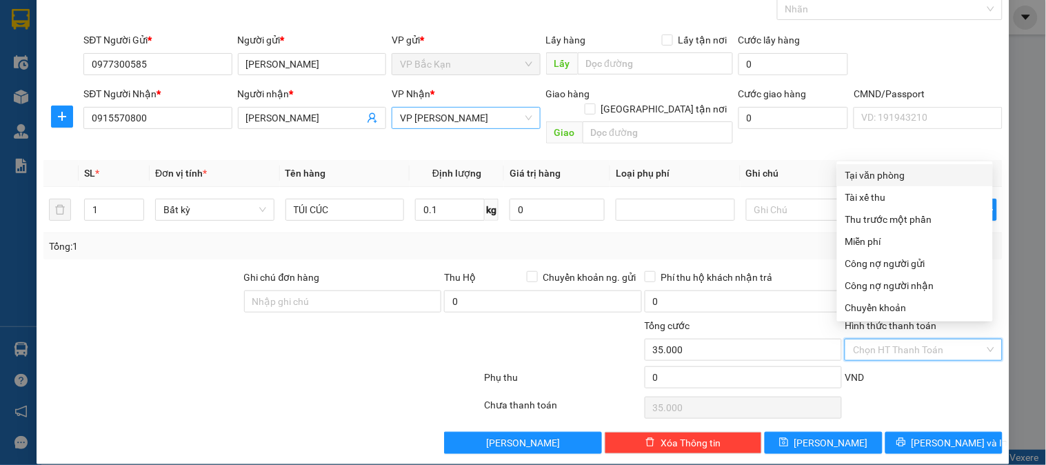
click at [886, 173] on div "Tại văn phòng" at bounding box center [915, 175] width 139 height 15
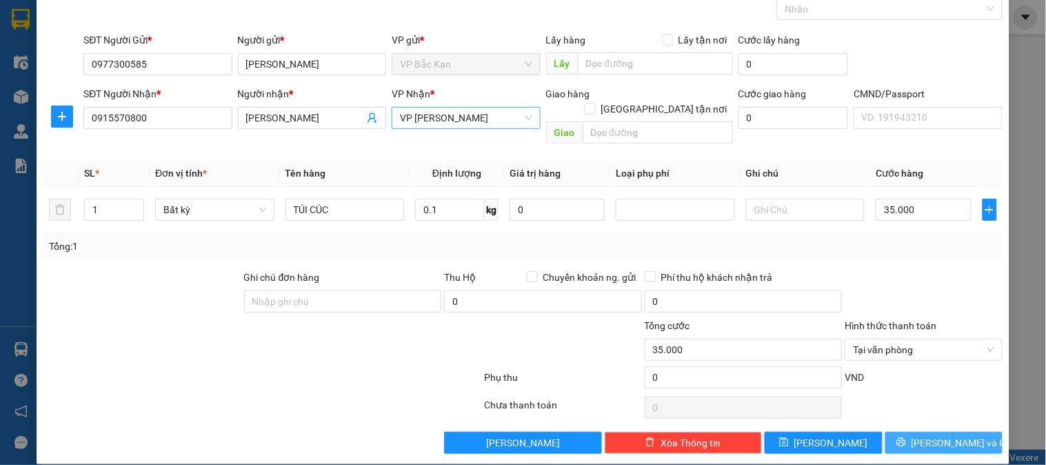
click at [940, 436] on button "Lưu và In" at bounding box center [944, 443] width 117 height 22
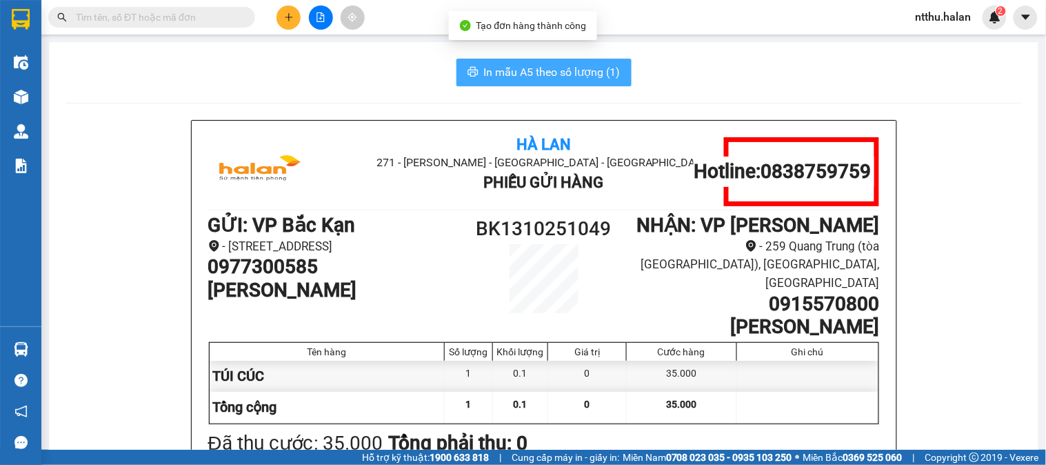
click at [516, 77] on span "In mẫu A5 theo số lượng (1)" at bounding box center [552, 71] width 137 height 17
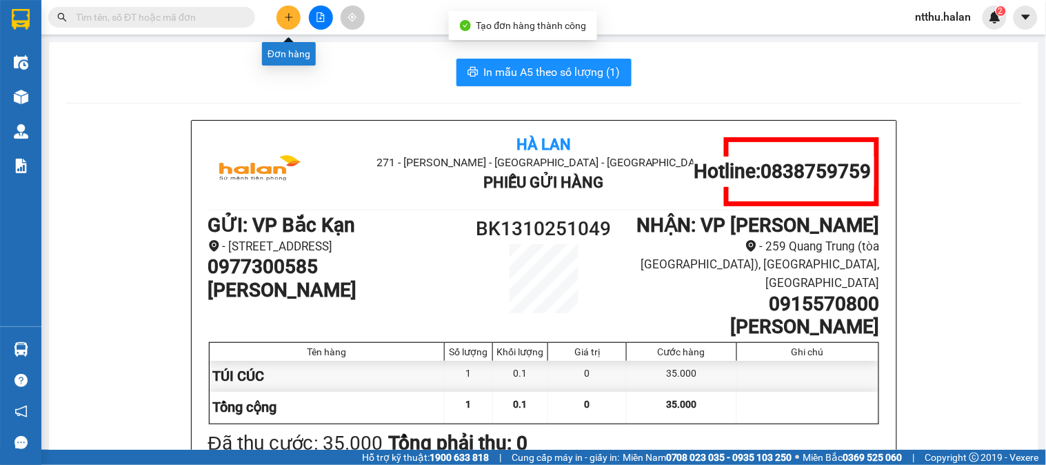
click at [279, 23] on button at bounding box center [289, 18] width 24 height 24
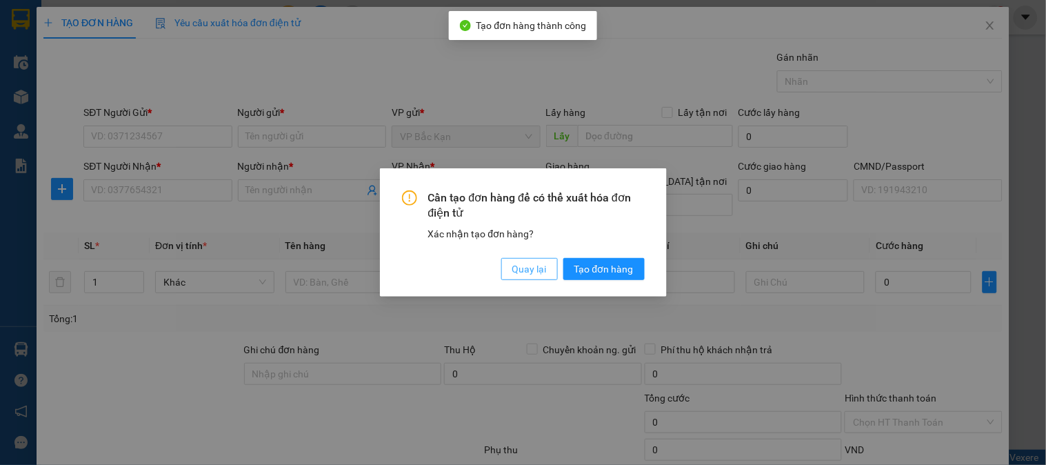
click at [521, 267] on span "Quay lại" at bounding box center [529, 268] width 34 height 15
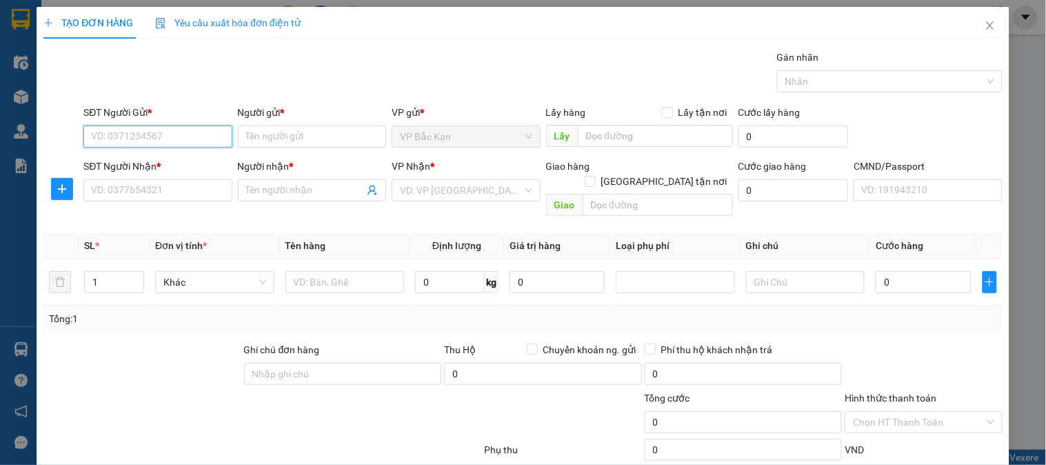
click at [112, 134] on input "SĐT Người Gửi *" at bounding box center [157, 137] width 148 height 22
click at [159, 166] on div "0944443788 - TUYẾN THU BK" at bounding box center [156, 164] width 130 height 15
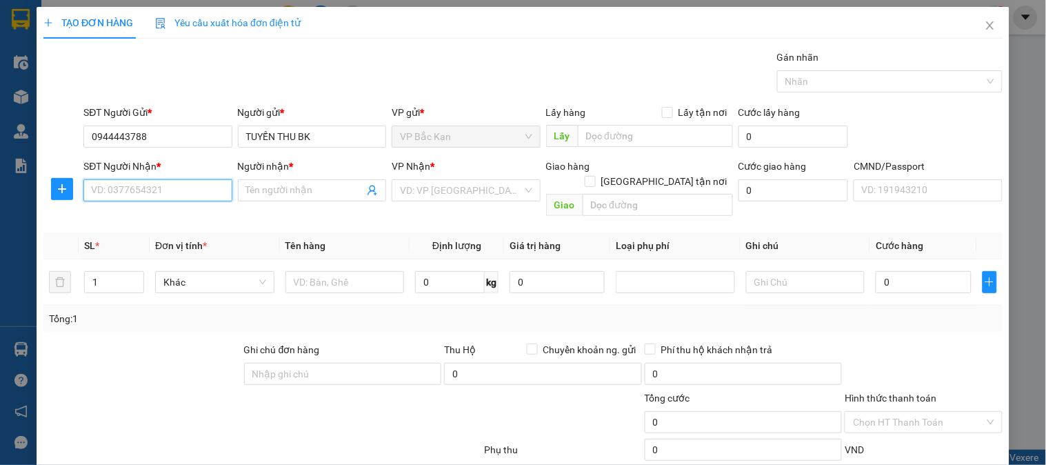
click at [159, 186] on input "SĐT Người Nhận *" at bounding box center [157, 190] width 148 height 22
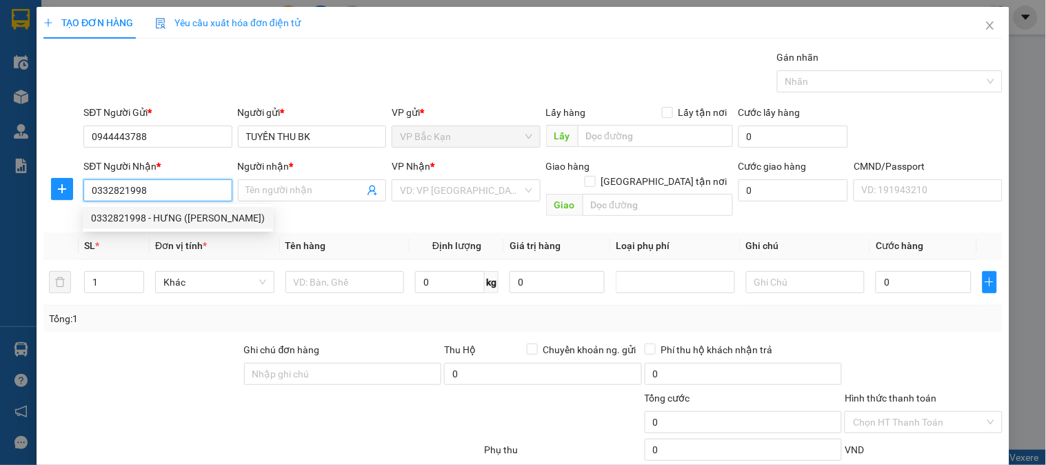
click at [142, 221] on div "0332821998 - HƯNG (KO đổI TêN)" at bounding box center [178, 217] width 174 height 15
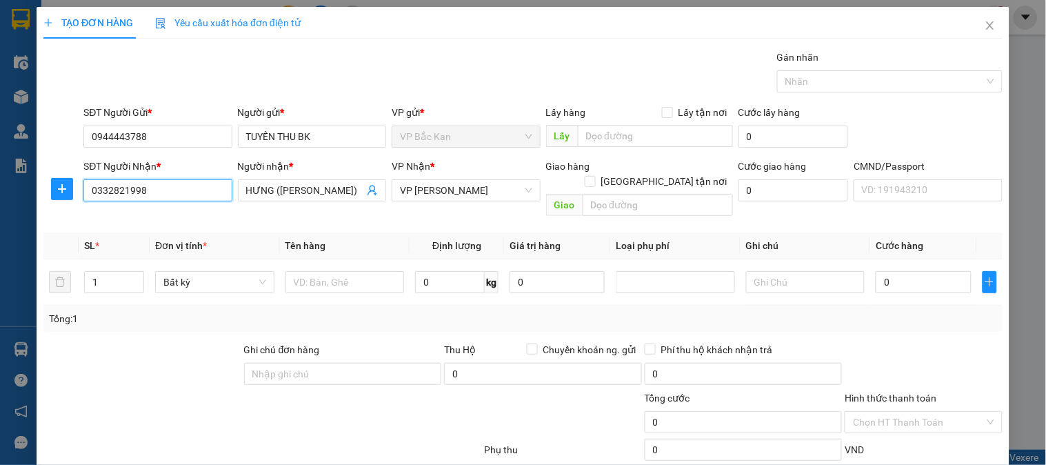
click at [161, 188] on input "0332821998" at bounding box center [157, 190] width 148 height 22
click at [59, 188] on icon "plus" at bounding box center [62, 188] width 11 height 11
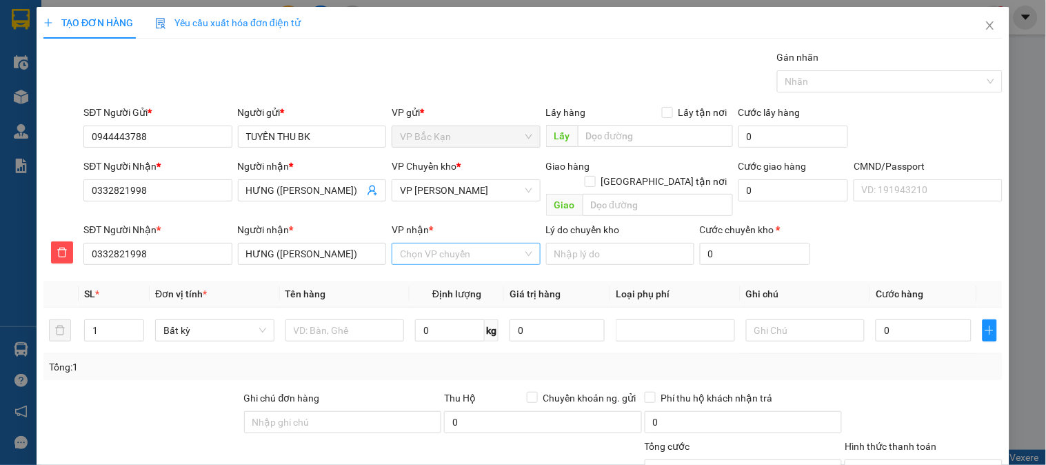
click at [438, 243] on input "VP nhận *" at bounding box center [461, 253] width 122 height 21
click at [450, 269] on div "VP 47 Trần Khát Chân" at bounding box center [461, 266] width 130 height 15
click at [310, 324] on input "text" at bounding box center [345, 330] width 119 height 22
click at [367, 281] on th "Tên hàng" at bounding box center [345, 294] width 130 height 27
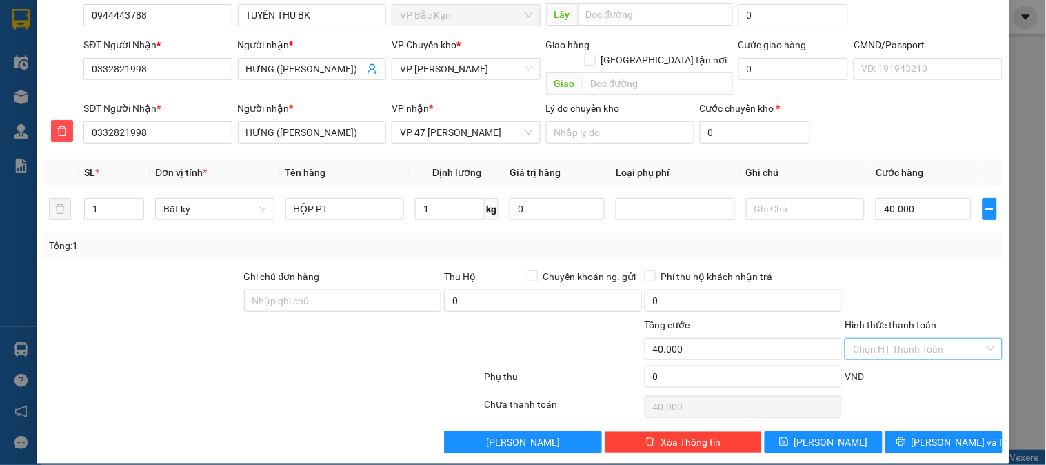
click at [901, 339] on input "Hình thức thanh toán" at bounding box center [918, 349] width 131 height 21
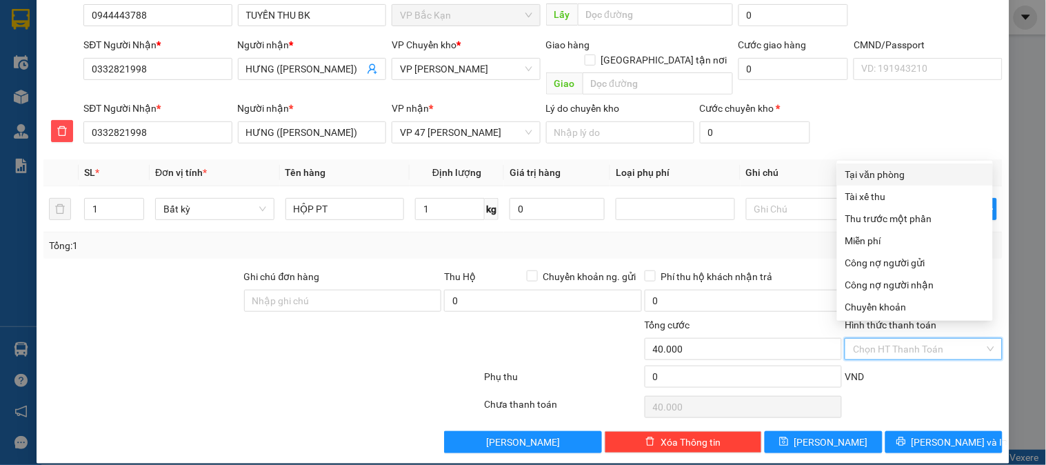
click at [881, 173] on div "Tại văn phòng" at bounding box center [915, 174] width 139 height 15
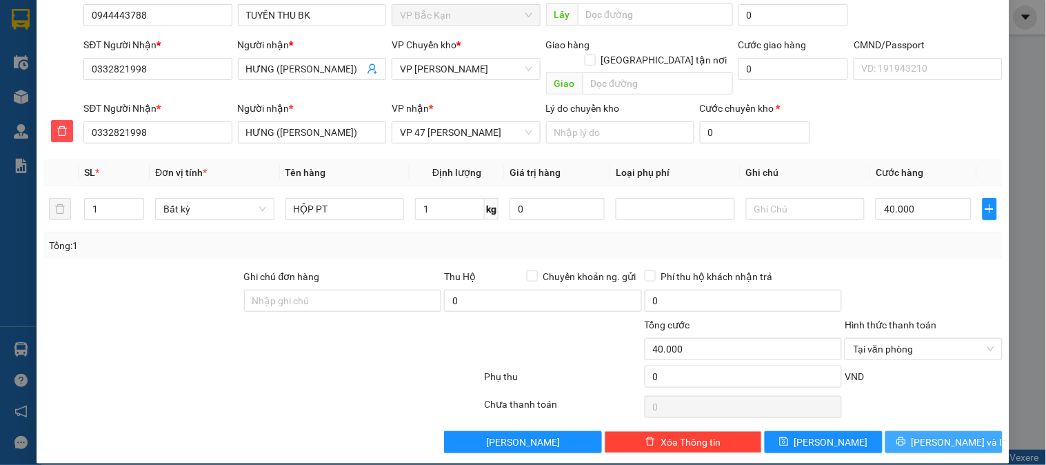
click at [950, 435] on span "Lưu và In" at bounding box center [960, 442] width 97 height 15
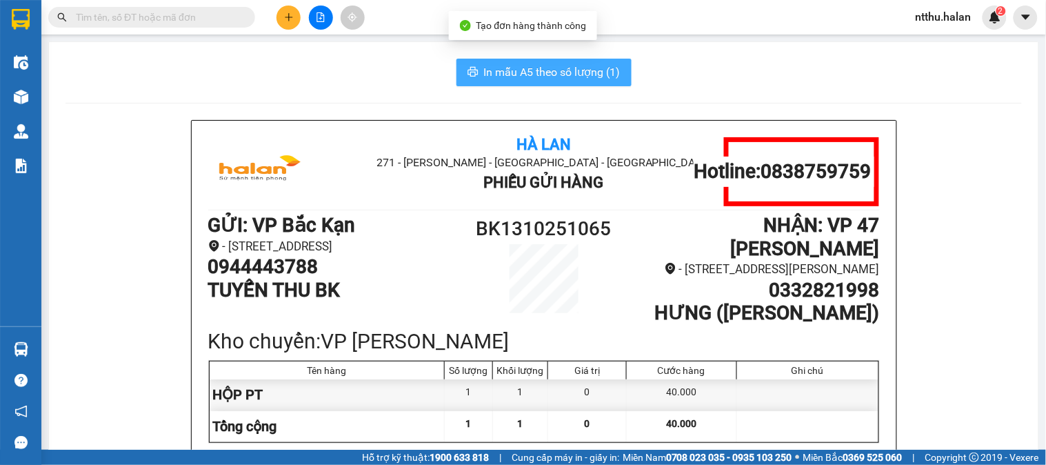
click at [573, 74] on span "In mẫu A5 theo số lượng (1)" at bounding box center [552, 71] width 137 height 17
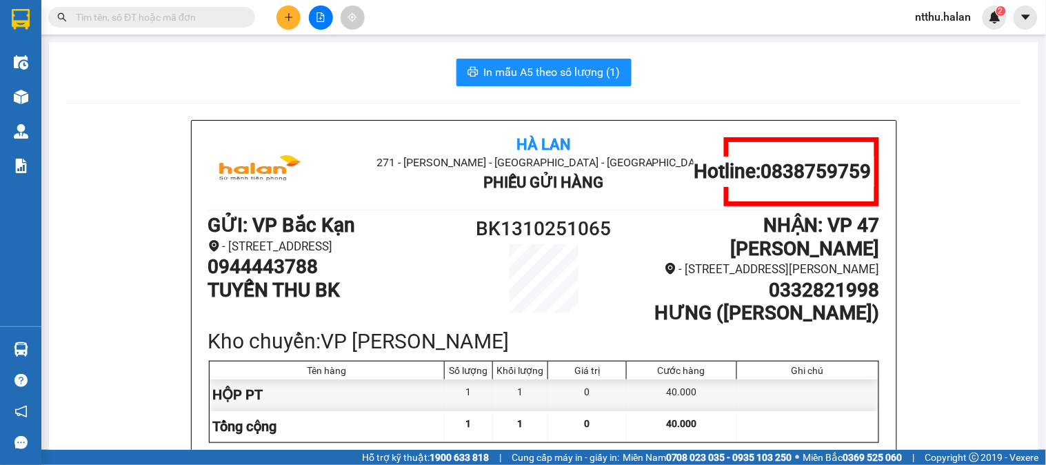
click at [178, 6] on div "Kết quả tìm kiếm ( 546 ) Bộ lọc Mã ĐH Trạng thái Món hàng Thu hộ Tổng cước Chưa…" at bounding box center [134, 18] width 269 height 24
click at [175, 0] on div "Kết quả tìm kiếm ( 546 ) Bộ lọc Mã ĐH Trạng thái Món hàng Thu hộ Tổng cước Chưa…" at bounding box center [523, 17] width 1046 height 34
click at [246, 65] on div "In mẫu A5 theo số lượng (1)" at bounding box center [544, 73] width 957 height 28
click at [263, 61] on div "In mẫu A5 theo số lượng (1)" at bounding box center [544, 73] width 957 height 28
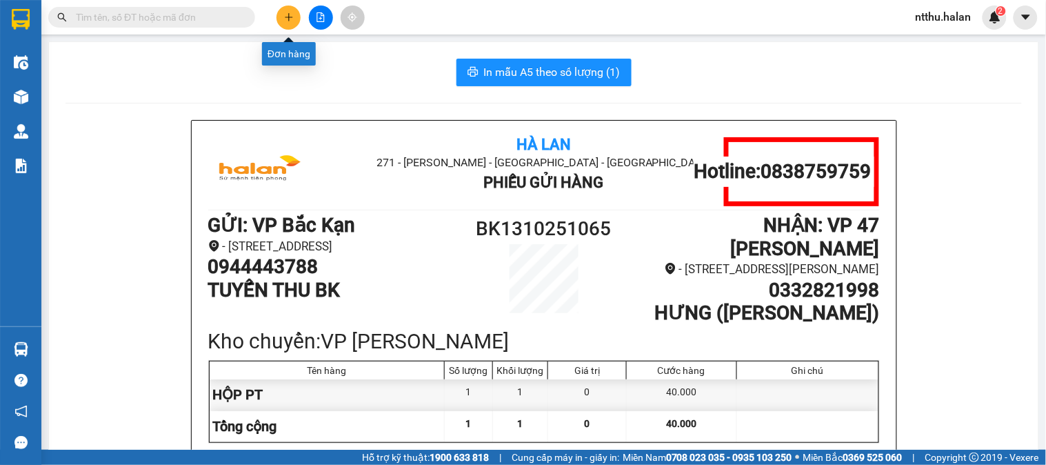
click at [292, 19] on icon "plus" at bounding box center [289, 17] width 10 height 10
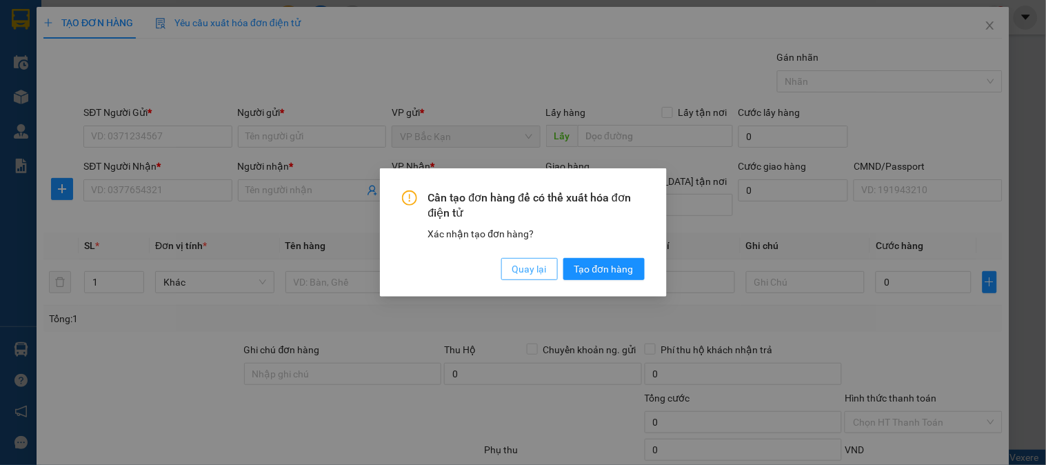
click at [525, 268] on span "Quay lại" at bounding box center [529, 268] width 34 height 15
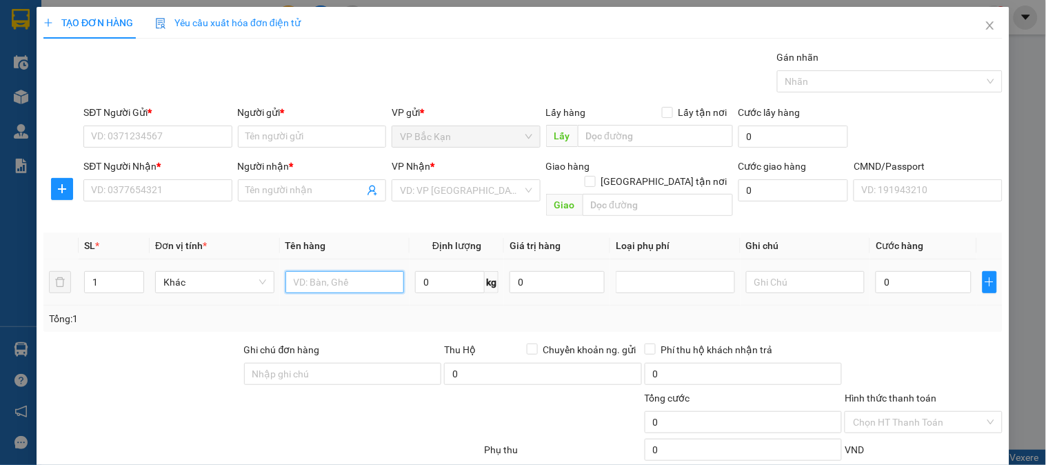
click at [355, 271] on input "text" at bounding box center [345, 282] width 119 height 22
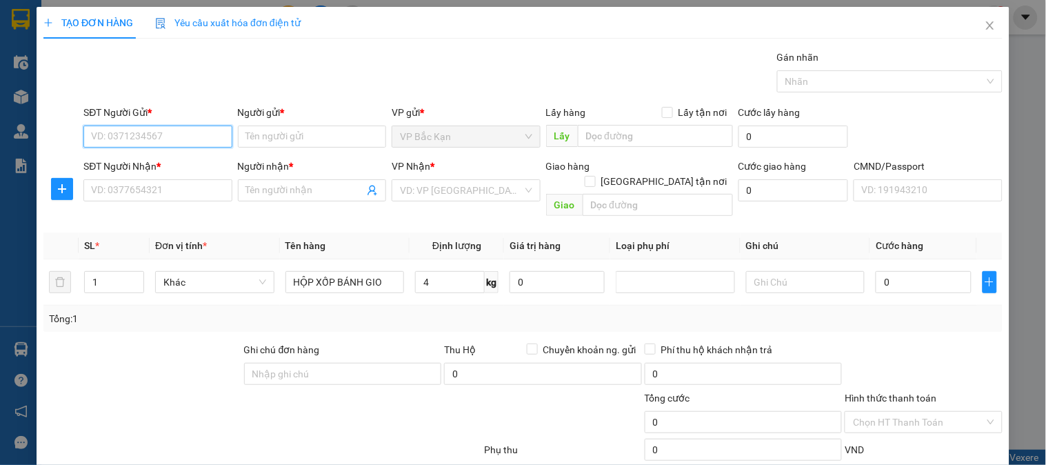
click at [177, 136] on input "SĐT Người Gửi *" at bounding box center [157, 137] width 148 height 22
click at [161, 160] on div "0396225227 - HẬU" at bounding box center [156, 164] width 130 height 15
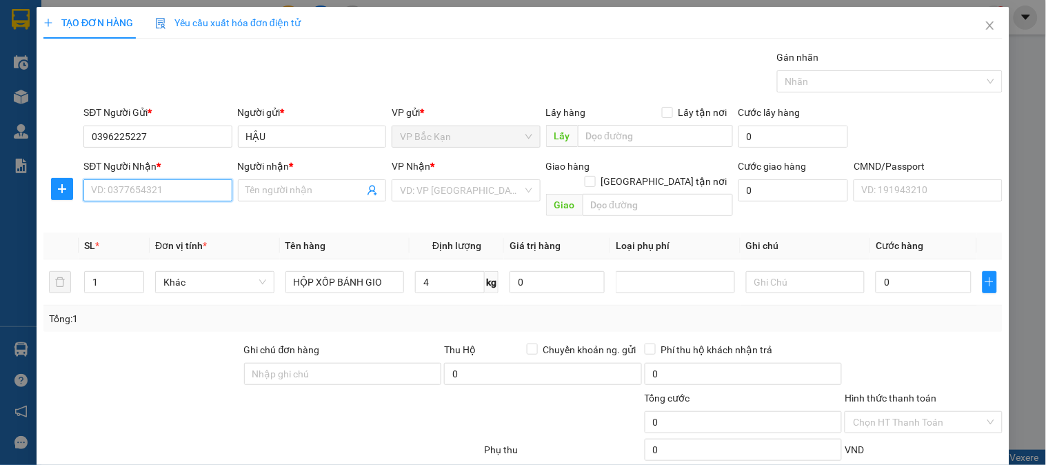
click at [166, 195] on input "SĐT Người Nhận *" at bounding box center [157, 190] width 148 height 22
click at [161, 216] on div "0966566594 - LINH" at bounding box center [156, 217] width 130 height 15
click at [426, 196] on span "VP Bắc Kạn" at bounding box center [466, 190] width 132 height 21
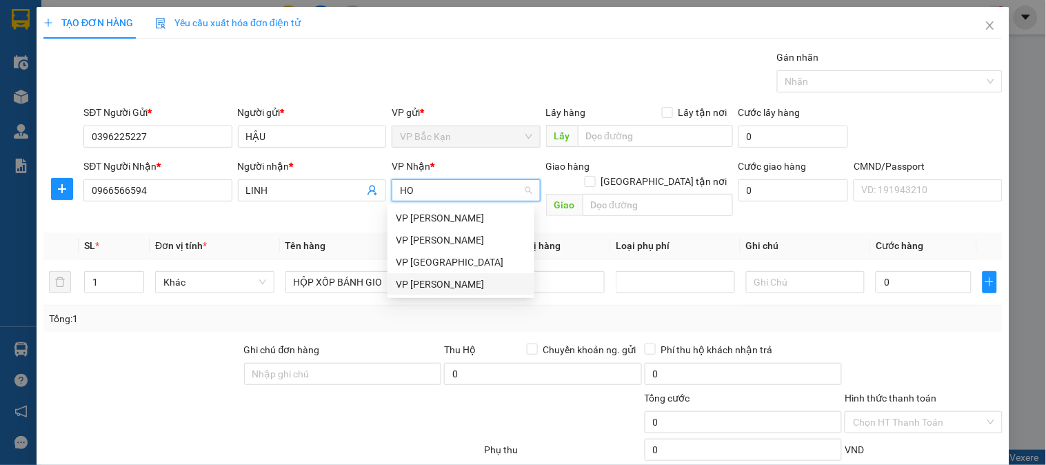
click at [436, 285] on div "VP [PERSON_NAME]" at bounding box center [461, 284] width 130 height 15
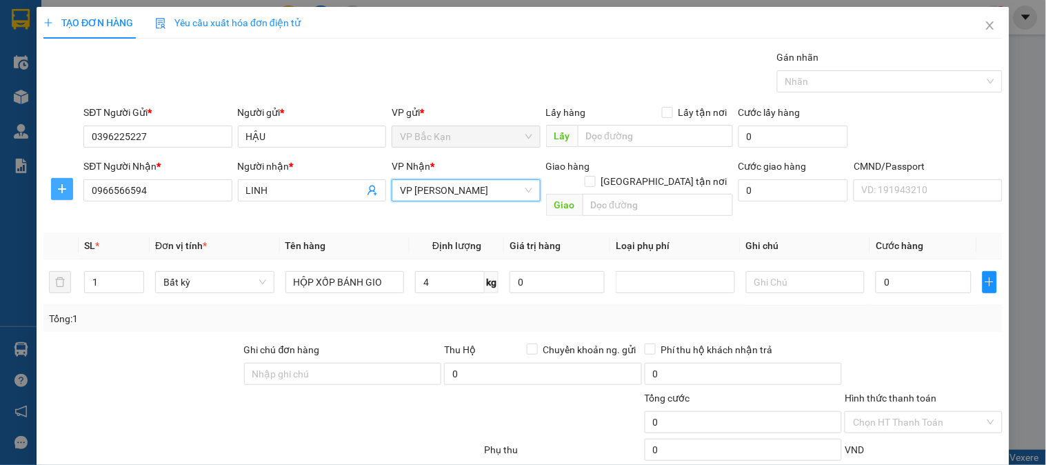
click at [70, 188] on span "plus" at bounding box center [62, 188] width 21 height 11
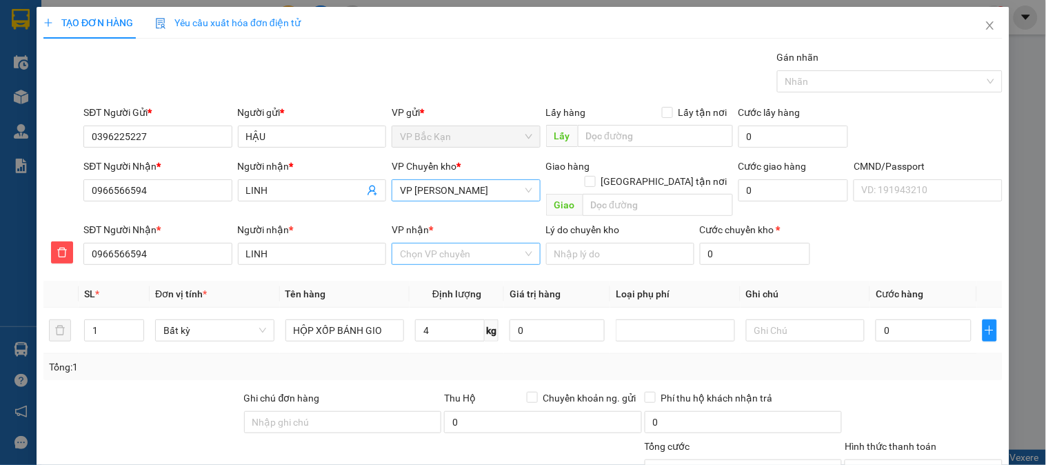
click at [395, 245] on div "Chọn VP chuyển" at bounding box center [466, 254] width 148 height 22
click at [444, 286] on div "VP Nguyễn Văn Cừ" at bounding box center [461, 288] width 130 height 15
click at [423, 321] on input "4" at bounding box center [450, 330] width 70 height 22
click at [422, 328] on div "4 kg" at bounding box center [456, 331] width 83 height 28
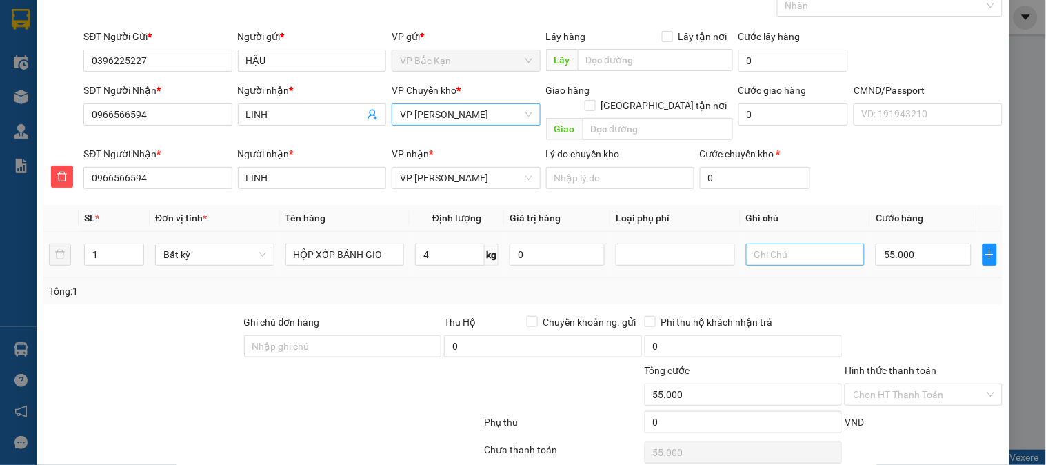
scroll to position [121, 0]
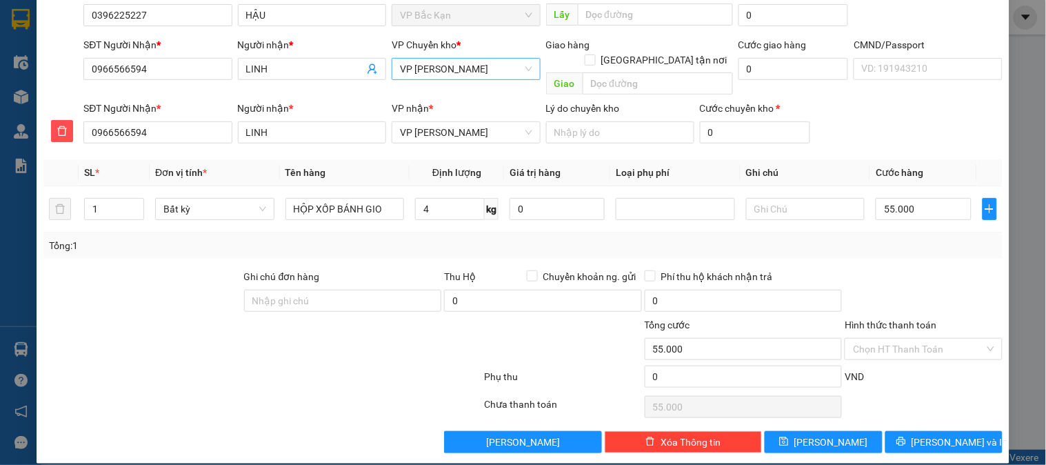
click at [860, 121] on div "SĐT Người Nhận * 0966566594 Người nhận * LINH VP nhận * VP Nguyễn Văn Cừ Lý do …" at bounding box center [543, 125] width 925 height 48
click at [913, 339] on input "Hình thức thanh toán" at bounding box center [918, 349] width 131 height 21
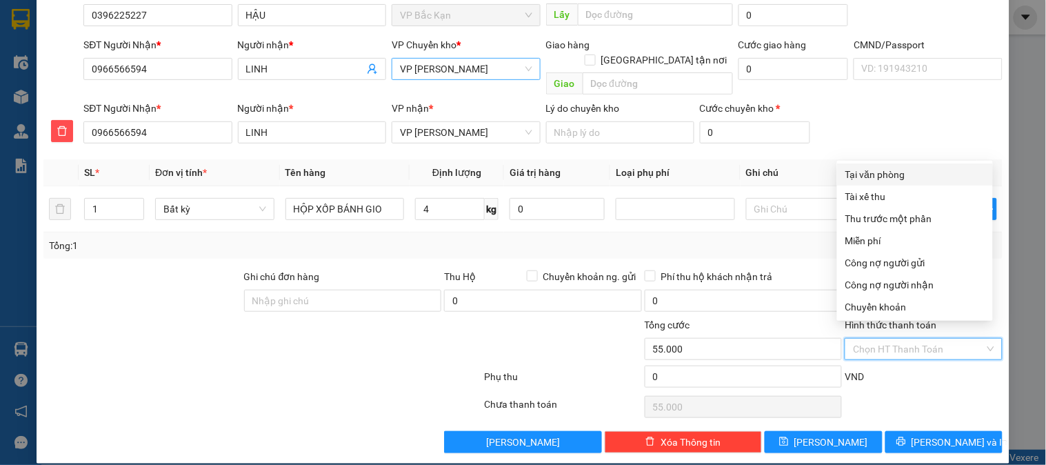
click at [887, 175] on div "Tại văn phòng" at bounding box center [915, 174] width 139 height 15
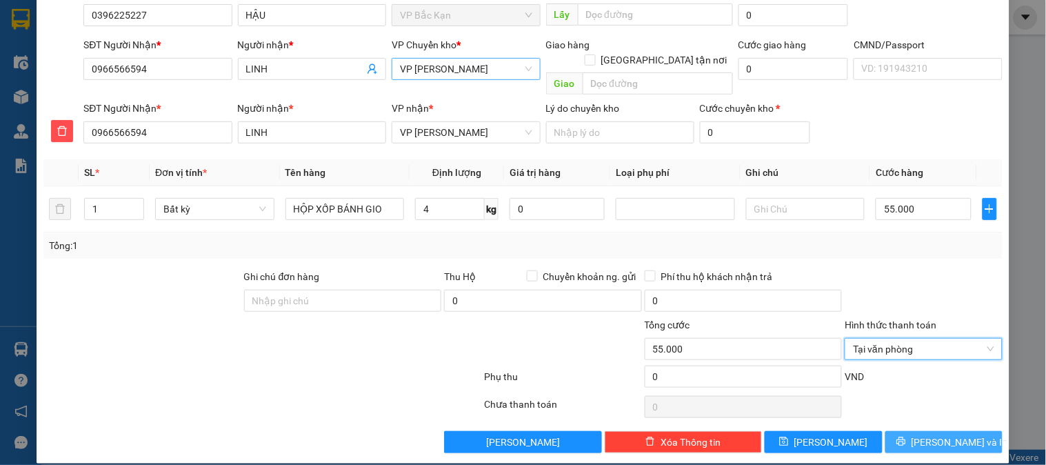
click at [928, 435] on span "Lưu và In" at bounding box center [960, 442] width 97 height 15
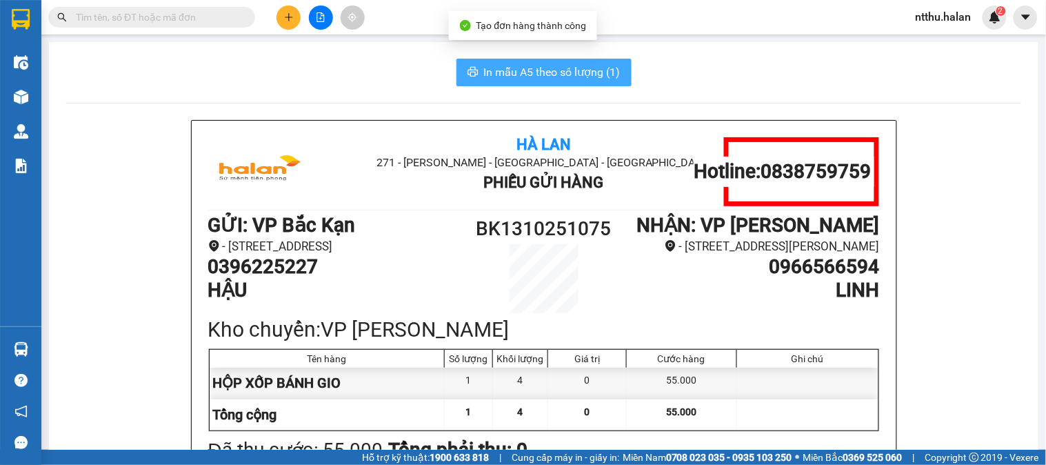
click at [527, 70] on span "In mẫu A5 theo số lượng (1)" at bounding box center [552, 71] width 137 height 17
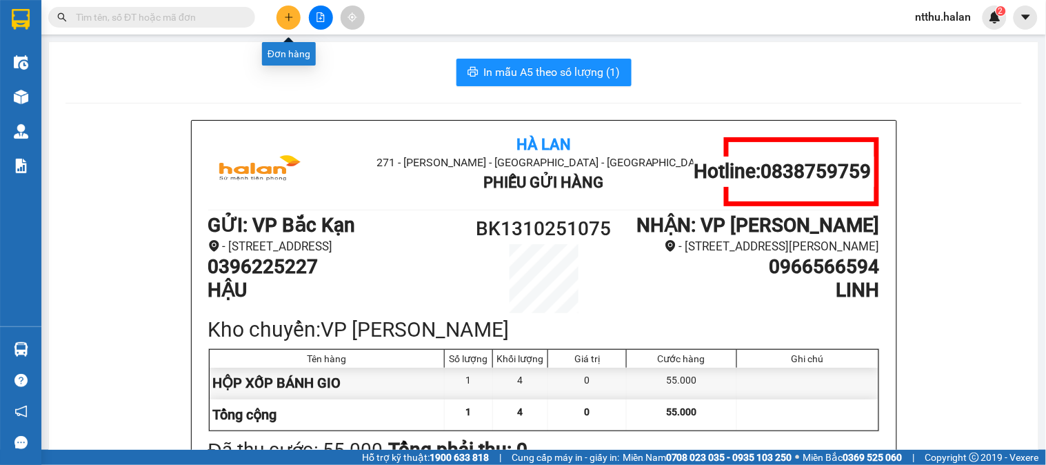
click at [290, 19] on icon "plus" at bounding box center [289, 17] width 10 height 10
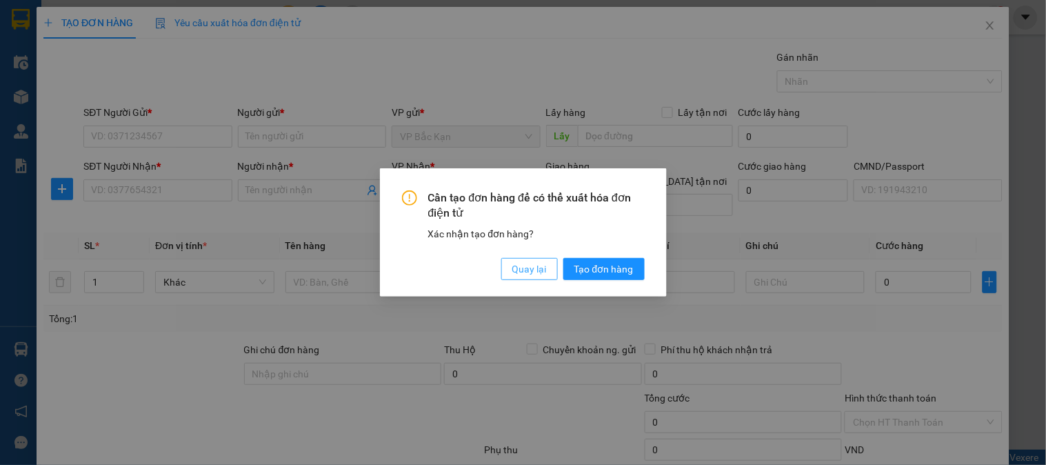
click at [514, 269] on span "Quay lại" at bounding box center [529, 268] width 34 height 15
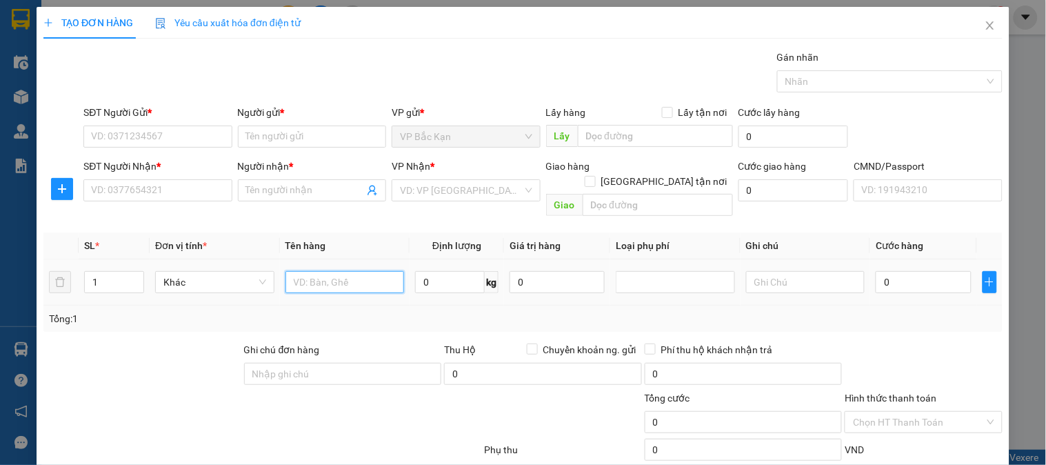
click at [328, 272] on input "text" at bounding box center [345, 282] width 119 height 22
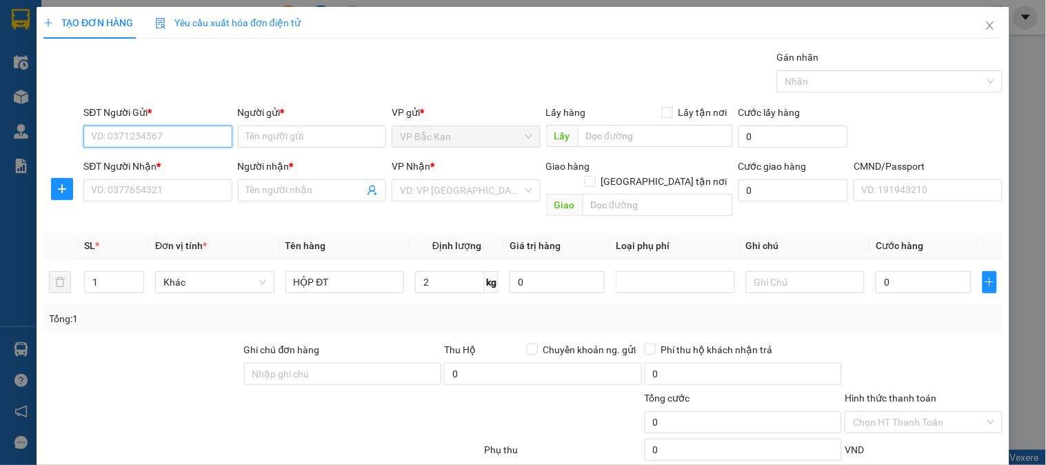
click at [149, 135] on input "SĐT Người Gửi *" at bounding box center [157, 137] width 148 height 22
click at [126, 134] on input "SĐT Người Gửi *" at bounding box center [157, 137] width 148 height 22
click at [149, 159] on div "0988842444 - BIÊN HOÀ" at bounding box center [156, 164] width 130 height 15
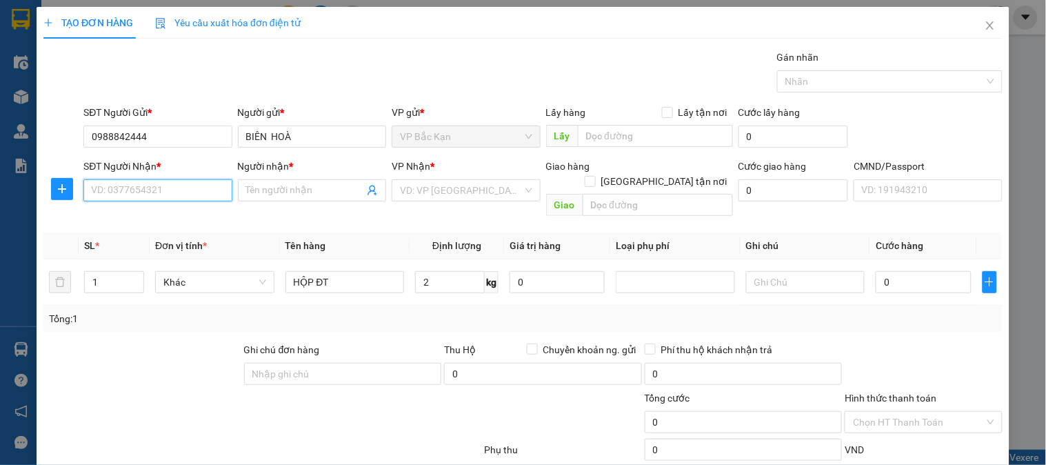
click at [157, 195] on input "SĐT Người Nhận *" at bounding box center [157, 190] width 148 height 22
click at [152, 215] on div "0963369169 - MINH" at bounding box center [156, 217] width 130 height 15
click at [419, 192] on span "VP Hà Đông" at bounding box center [466, 190] width 132 height 21
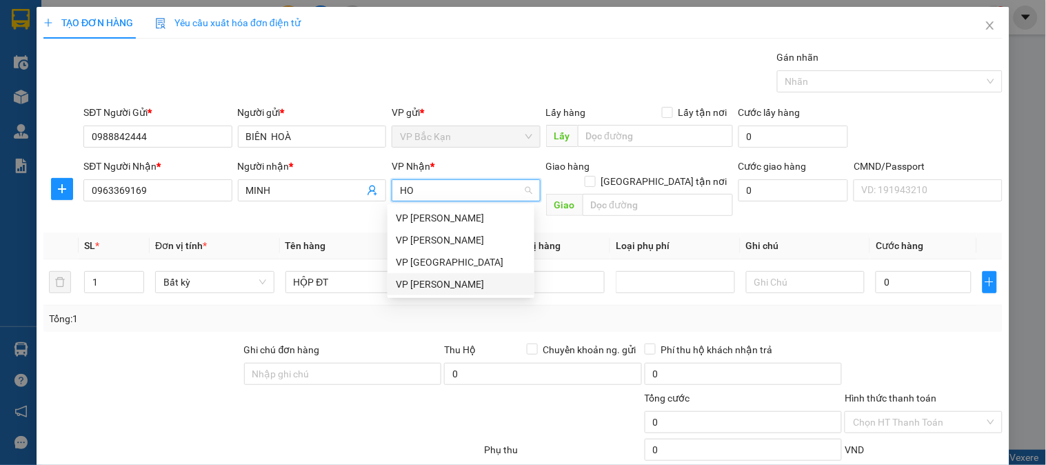
click at [416, 277] on div "VP [PERSON_NAME]" at bounding box center [461, 284] width 130 height 15
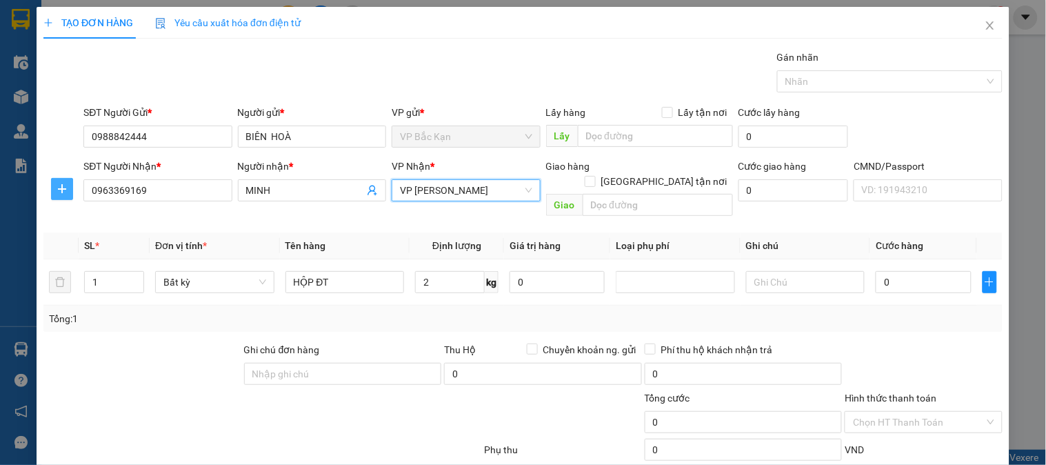
click at [67, 190] on span "plus" at bounding box center [62, 188] width 21 height 11
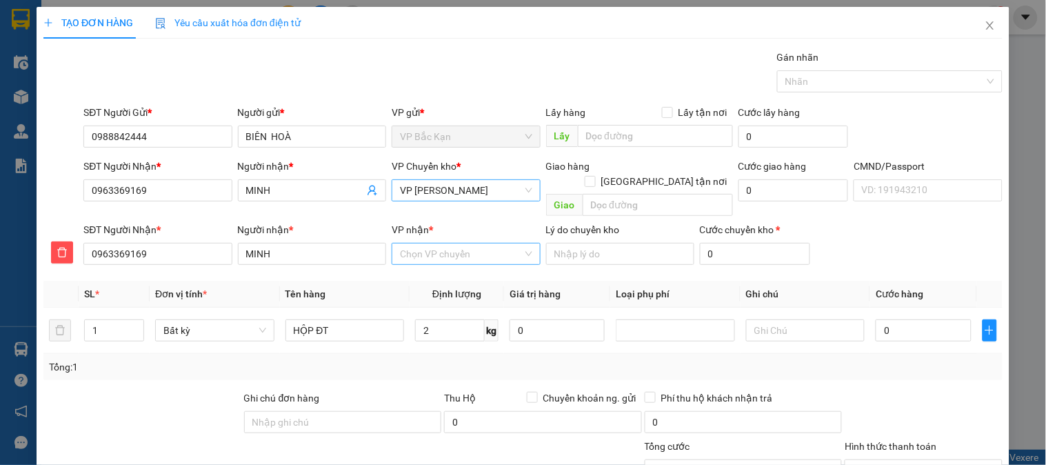
click at [444, 243] on input "VP nhận *" at bounding box center [461, 253] width 122 height 21
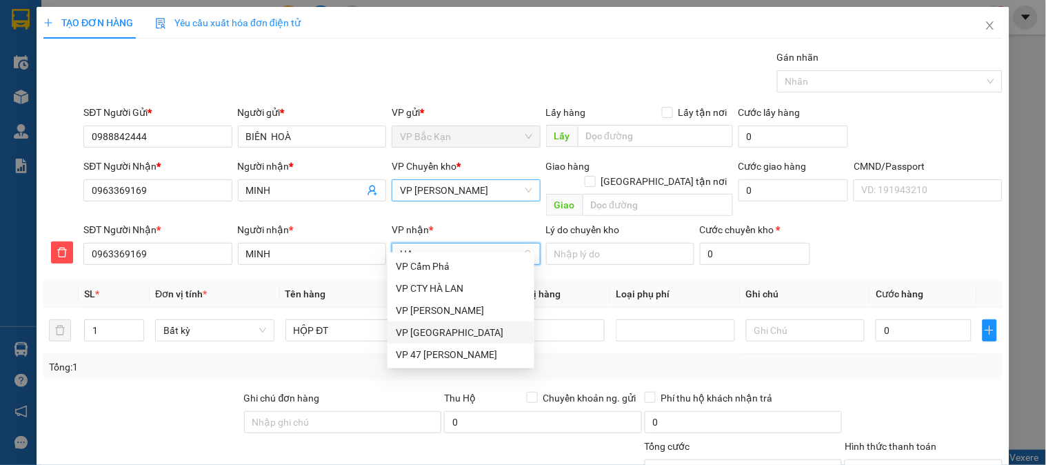
drag, startPoint x: 437, startPoint y: 329, endPoint x: 425, endPoint y: 321, distance: 14.4
click at [436, 329] on div "VP Hà Đông" at bounding box center [461, 332] width 130 height 15
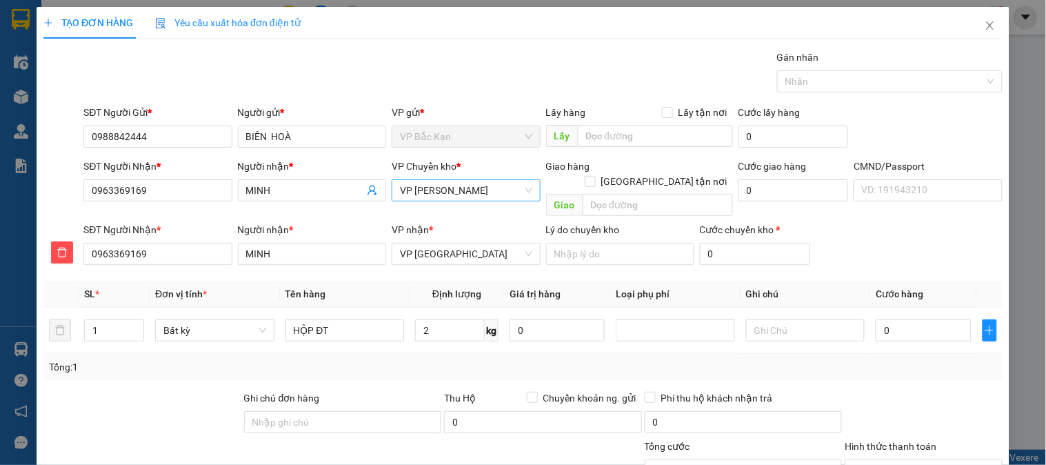
click at [415, 359] on div "Tổng: 1" at bounding box center [523, 366] width 948 height 15
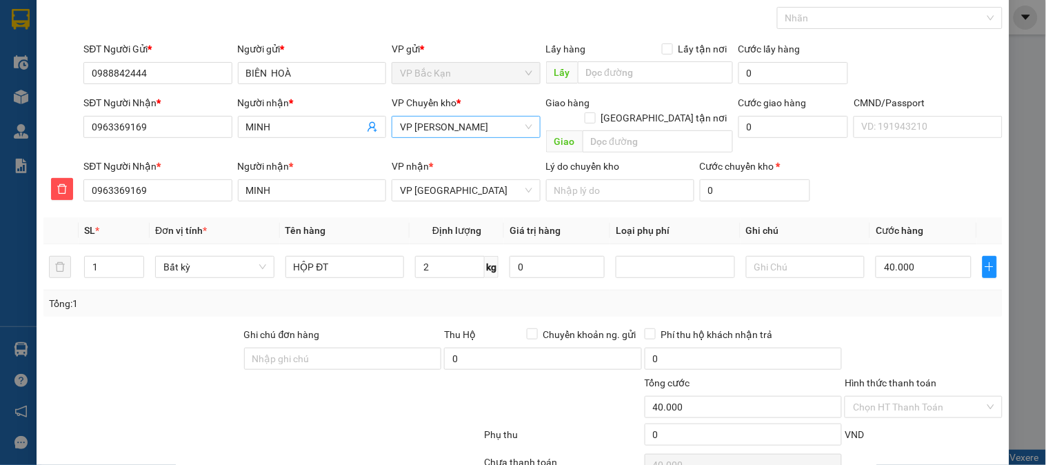
scroll to position [121, 0]
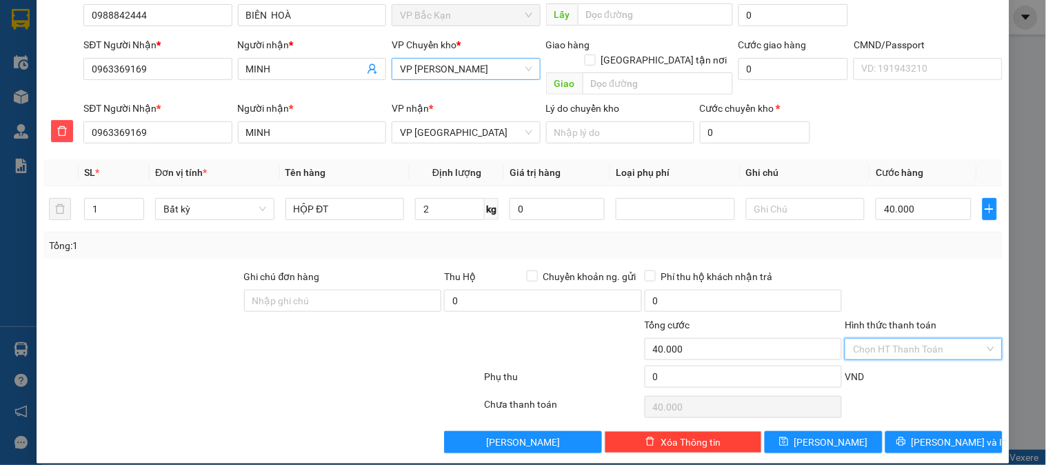
click at [913, 339] on input "Hình thức thanh toán" at bounding box center [918, 349] width 131 height 21
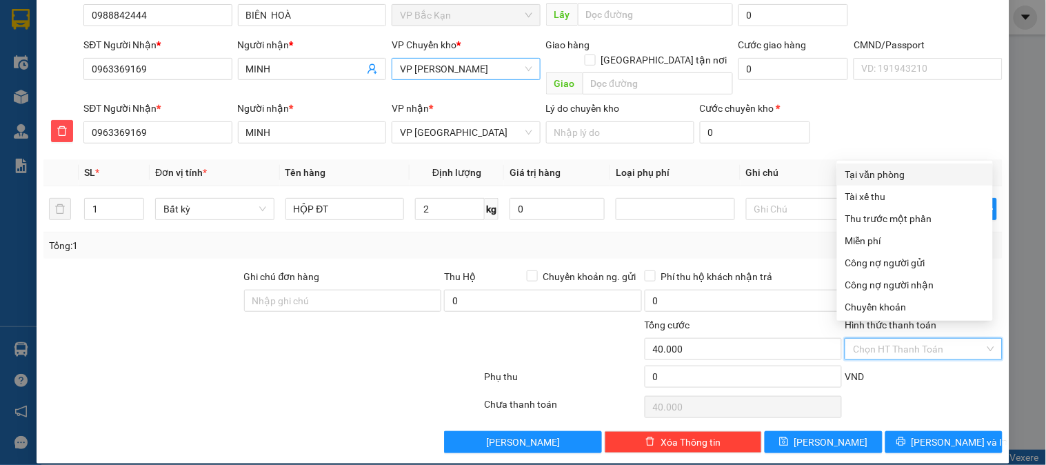
click at [880, 176] on div "Tại văn phòng" at bounding box center [915, 174] width 139 height 15
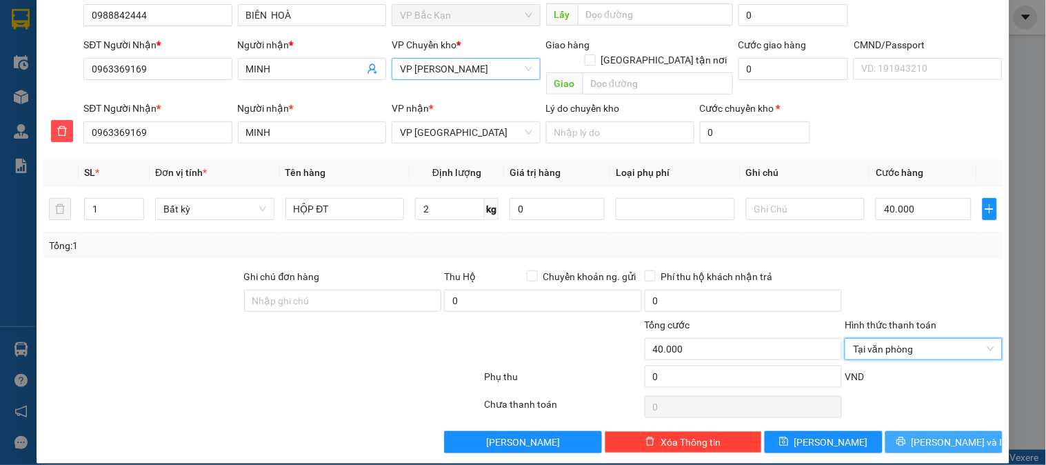
click at [937, 435] on span "Lưu và In" at bounding box center [960, 442] width 97 height 15
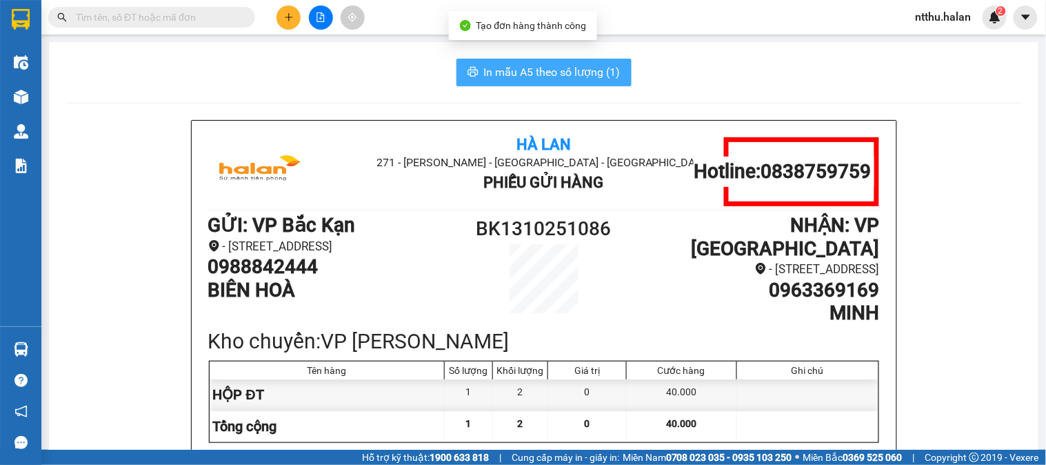
click at [511, 72] on span "In mẫu A5 theo số lượng (1)" at bounding box center [552, 71] width 137 height 17
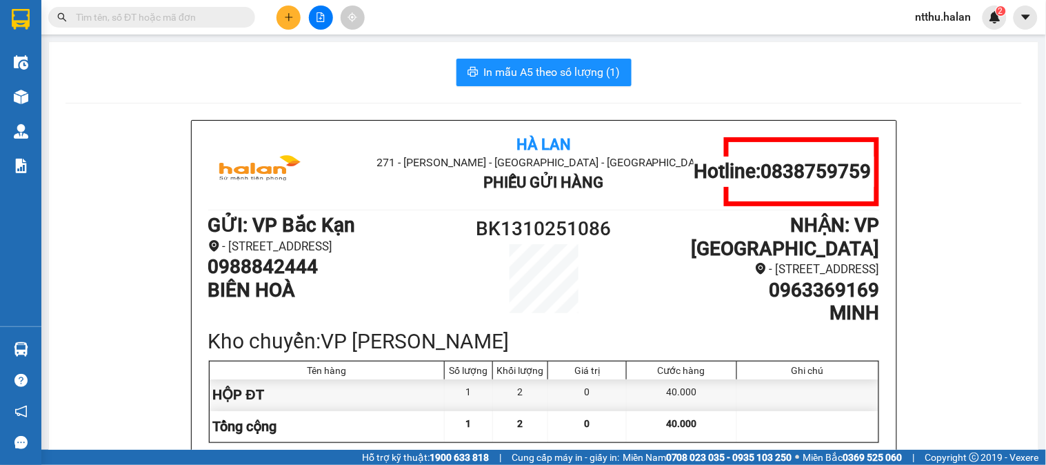
click at [203, 19] on input "text" at bounding box center [157, 17] width 163 height 15
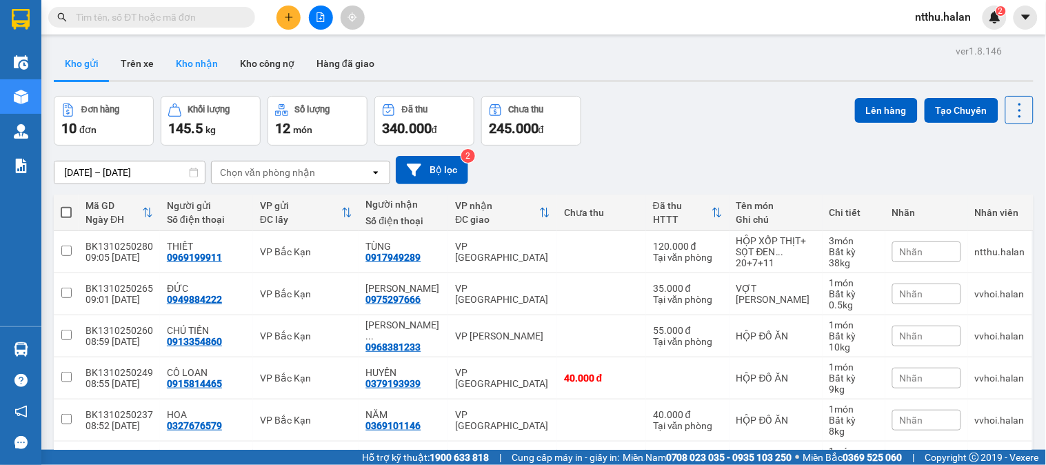
click at [210, 57] on button "Kho nhận" at bounding box center [197, 63] width 64 height 33
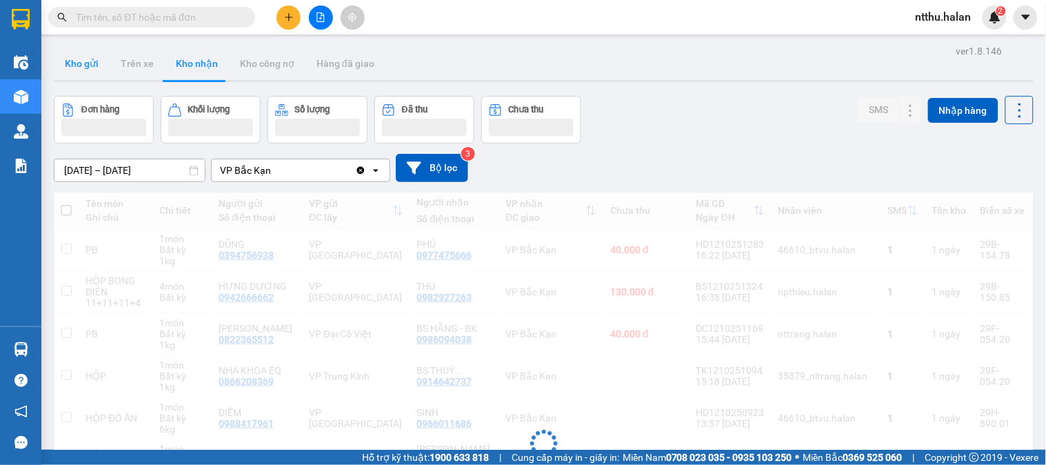
click at [86, 64] on button "Kho gửi" at bounding box center [82, 63] width 56 height 33
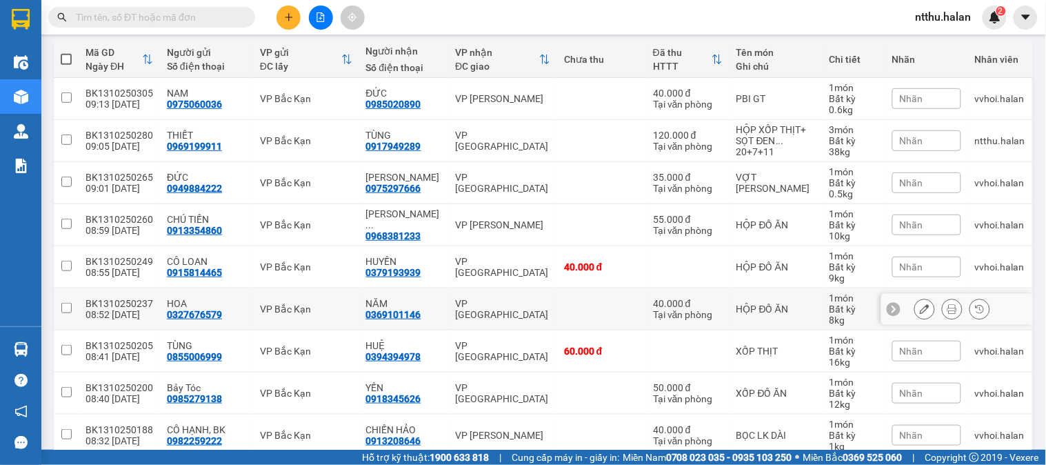
scroll to position [312, 0]
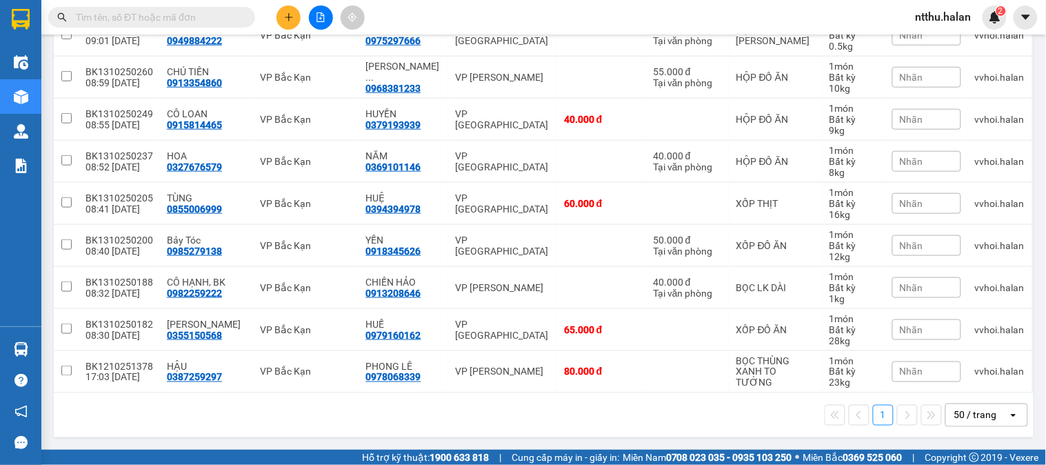
click at [290, 21] on icon "plus" at bounding box center [289, 17] width 10 height 10
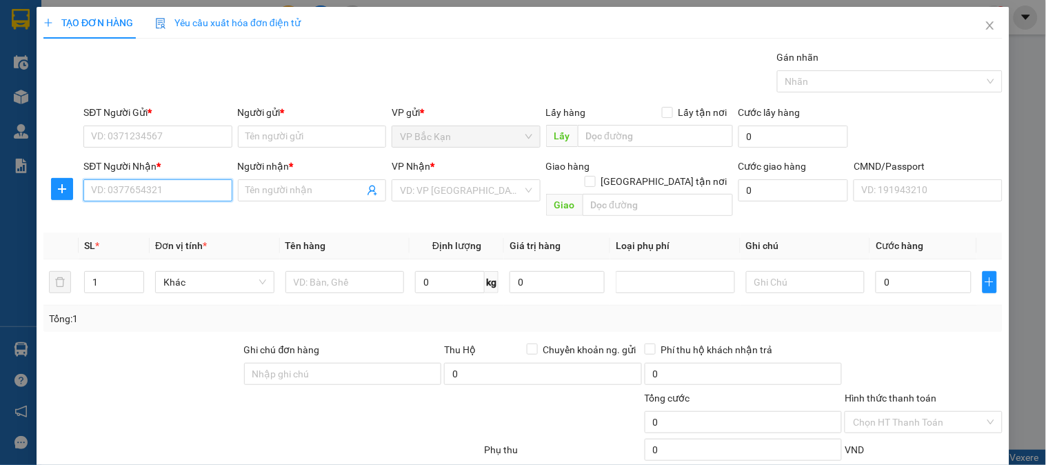
paste input "0368783836"
type input "0368783836"
click at [147, 215] on div "0368783836 - HỘI" at bounding box center [156, 217] width 130 height 15
type input "HỘI"
type input "0368783836"
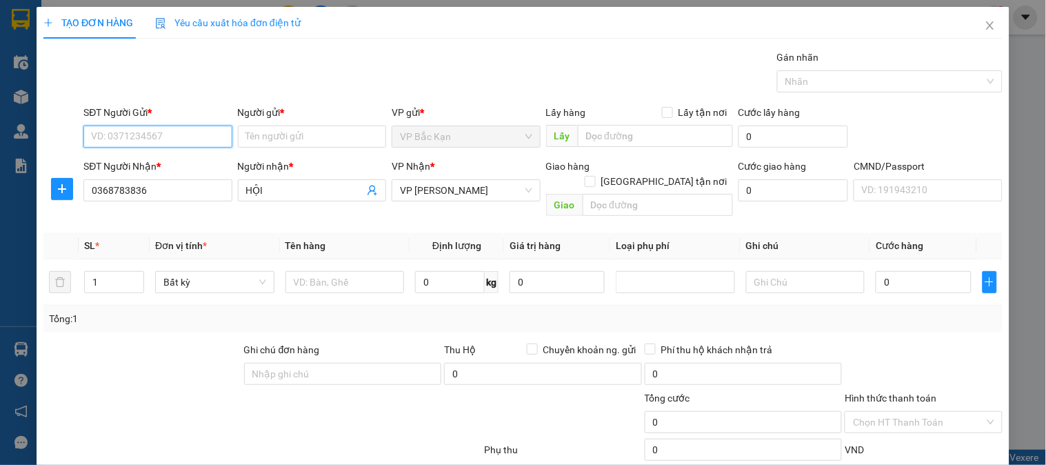
click at [143, 139] on input "SĐT Người Gửi *" at bounding box center [157, 137] width 148 height 22
type input "0972860068"
click at [178, 160] on div "0972860068 - TÚ BKAN" at bounding box center [156, 164] width 130 height 15
type input "TÚ BKAN"
type input "0972860068"
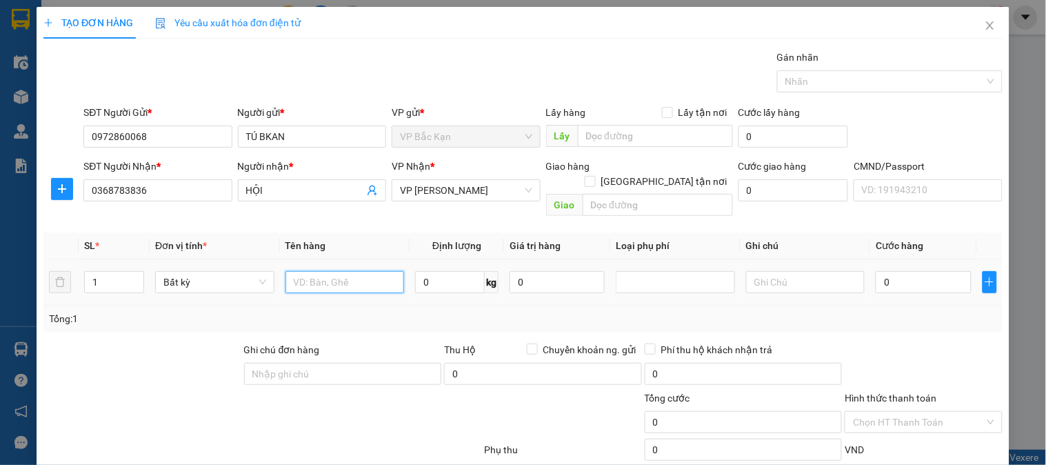
click at [348, 271] on input "text" at bounding box center [345, 282] width 119 height 22
type input "TÚI XANH MÁY BƠM"
click at [452, 271] on input "0" at bounding box center [450, 282] width 70 height 22
type input "7"
click at [437, 311] on div "Tổng: 1" at bounding box center [523, 318] width 948 height 15
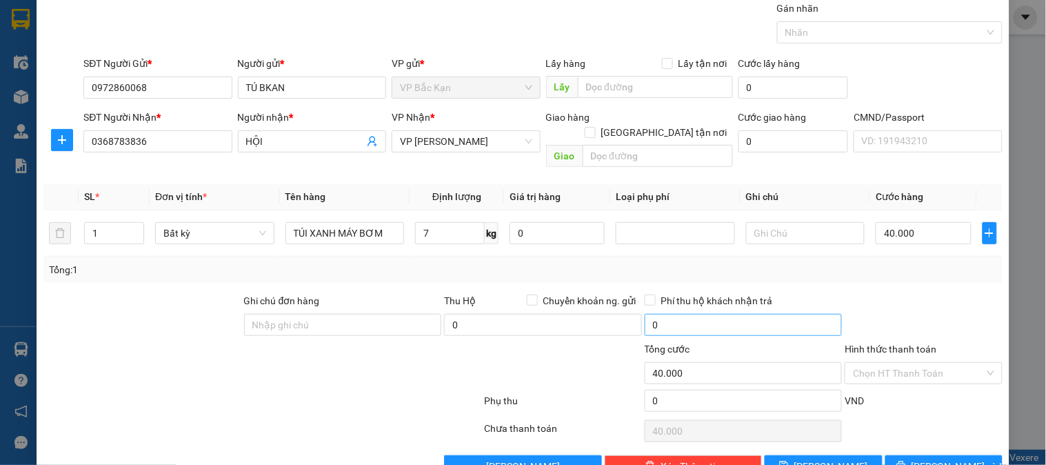
type input "40.000"
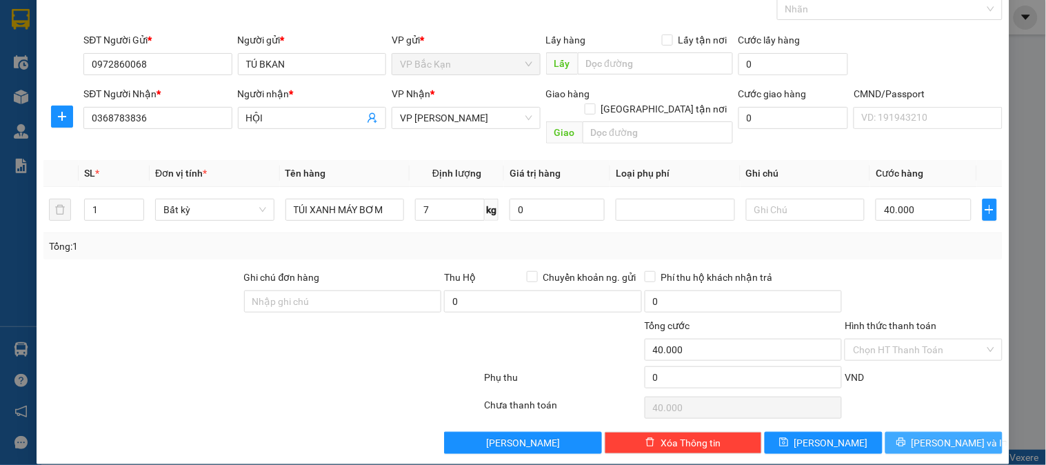
click at [897, 432] on button "Lưu và In" at bounding box center [944, 443] width 117 height 22
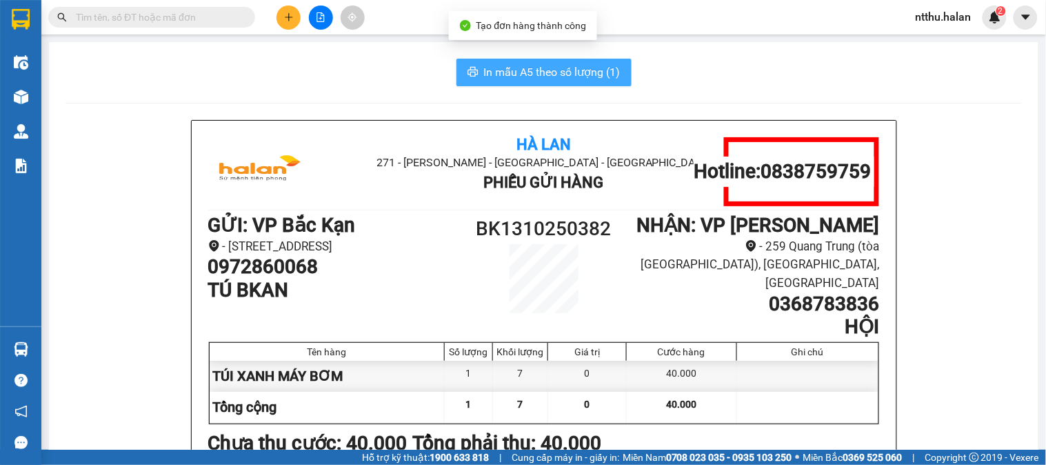
click at [590, 67] on span "In mẫu A5 theo số lượng (1)" at bounding box center [552, 71] width 137 height 17
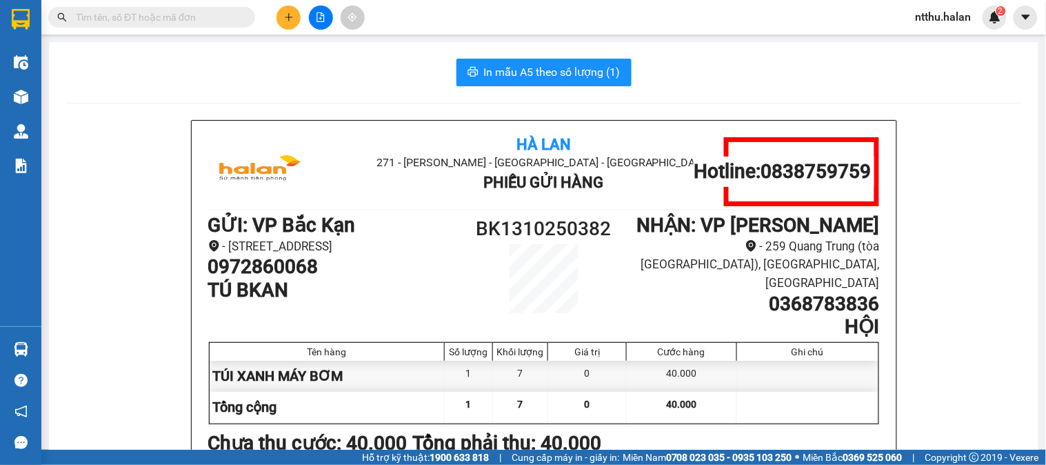
click at [312, 81] on div "In mẫu A5 theo số lượng (1)" at bounding box center [544, 73] width 957 height 28
click at [199, 10] on input "text" at bounding box center [157, 17] width 163 height 15
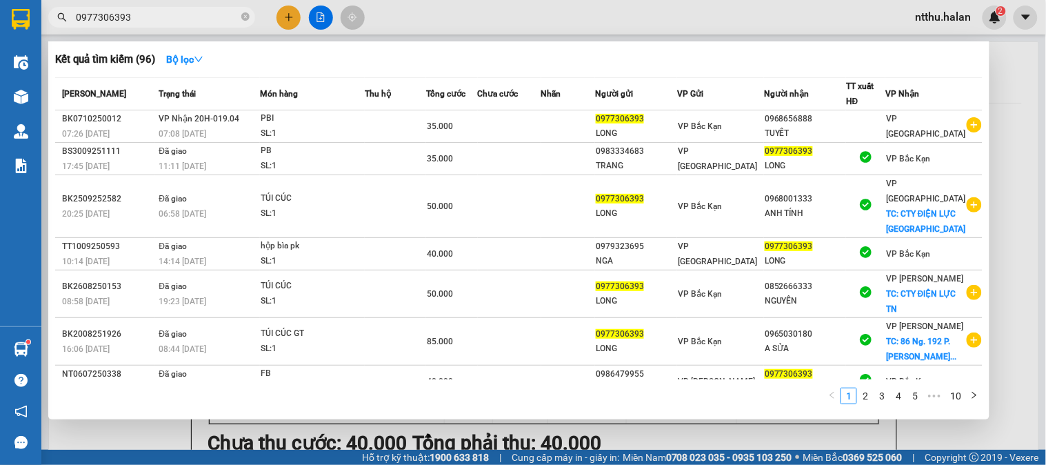
type input "0977306393"
click at [136, 422] on div at bounding box center [523, 232] width 1046 height 465
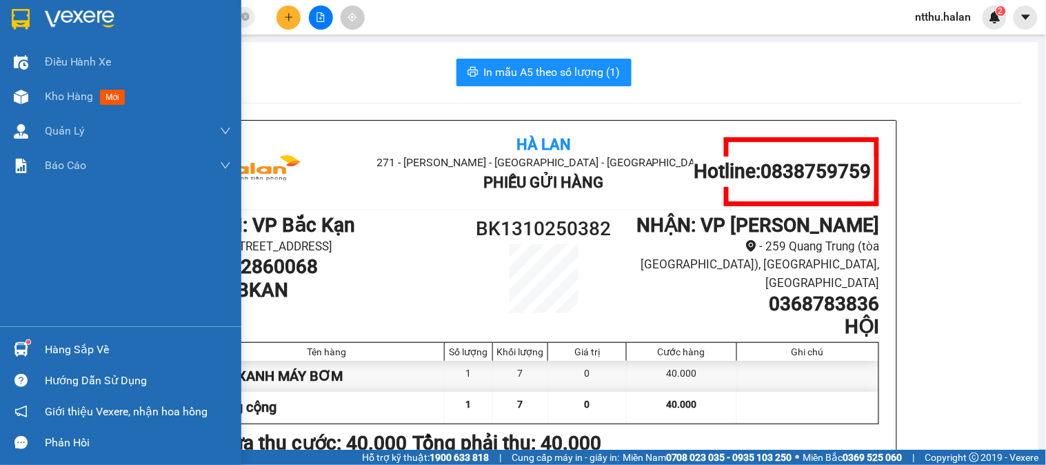
click at [74, 347] on div "Hàng sắp về" at bounding box center [138, 349] width 186 height 21
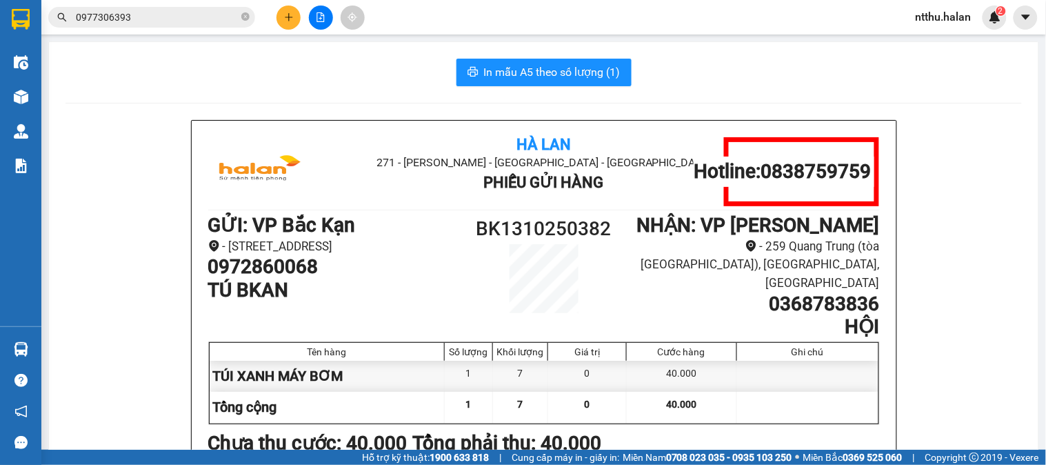
click at [264, 53] on section "Kết quả tìm kiếm ( 96 ) Bộ lọc Mã ĐH Trạng thái Món hàng Thu hộ Tổng cước Chưa …" at bounding box center [523, 232] width 1046 height 465
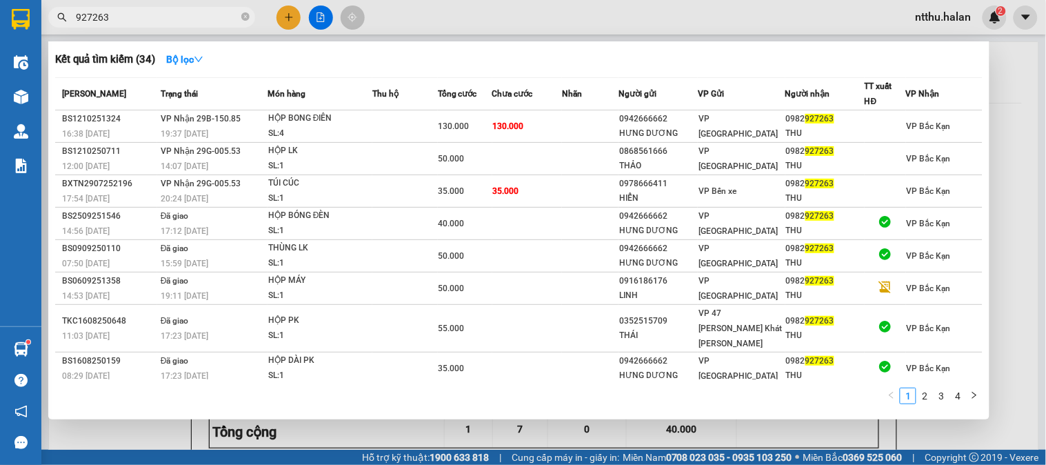
click at [139, 18] on input "927263" at bounding box center [157, 17] width 163 height 15
click at [139, 16] on input "927263" at bounding box center [157, 17] width 163 height 15
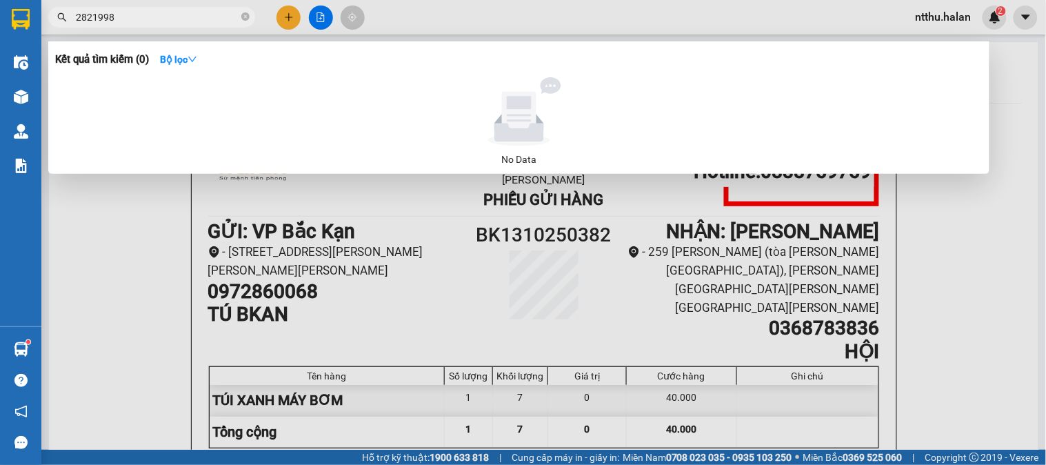
click at [79, 14] on input "2821998" at bounding box center [157, 17] width 163 height 15
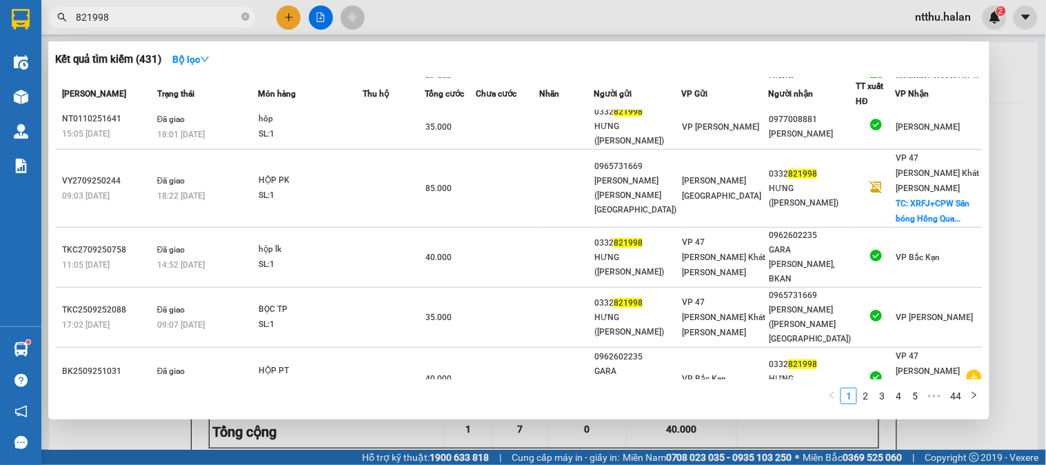
scroll to position [153, 0]
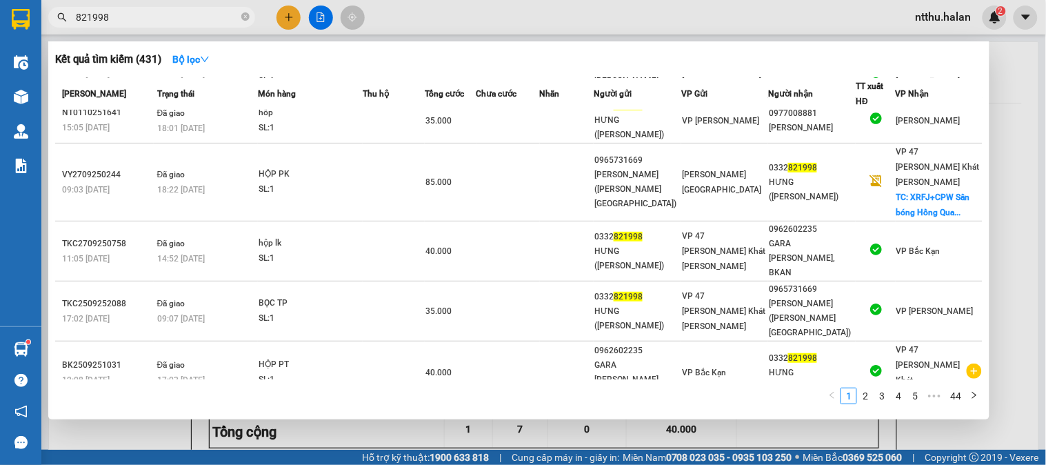
type input "821998"
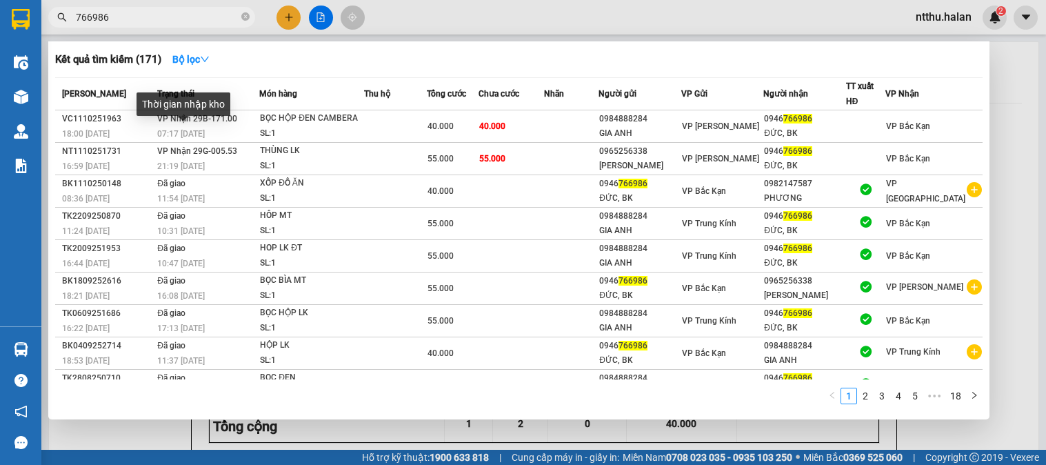
type input "766986"
click at [198, 131] on span "07:17 [DATE]" at bounding box center [181, 134] width 48 height 10
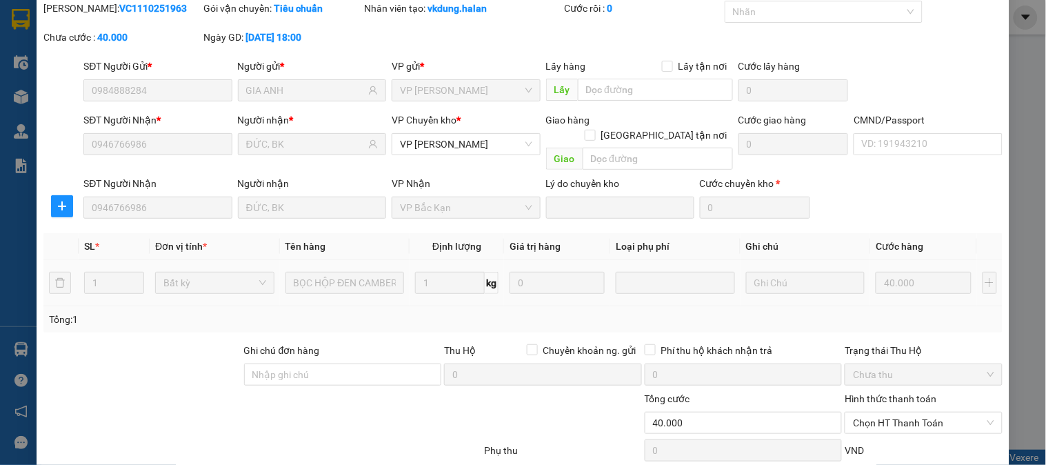
type input "0984888284"
type input "GIA ANH"
type input "0946766986"
type input "ĐỨC, BK"
type input "0"
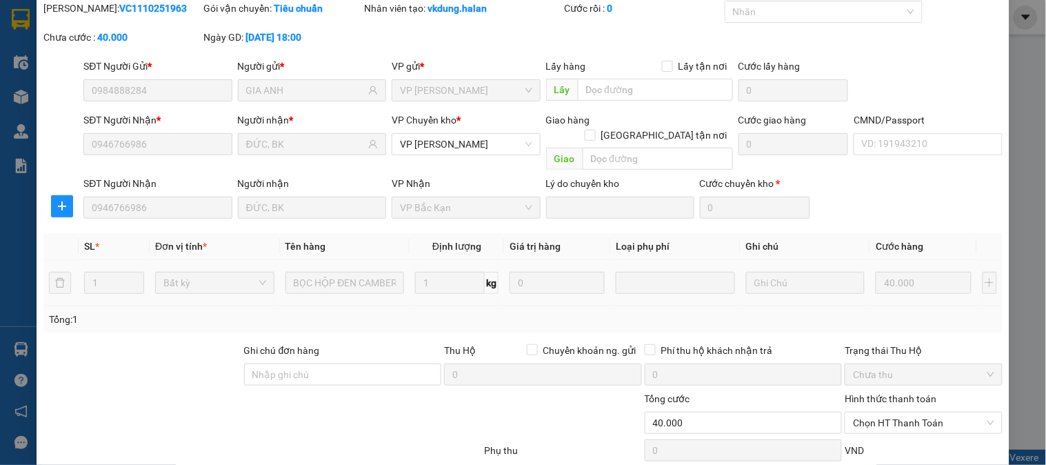
type input "40.000"
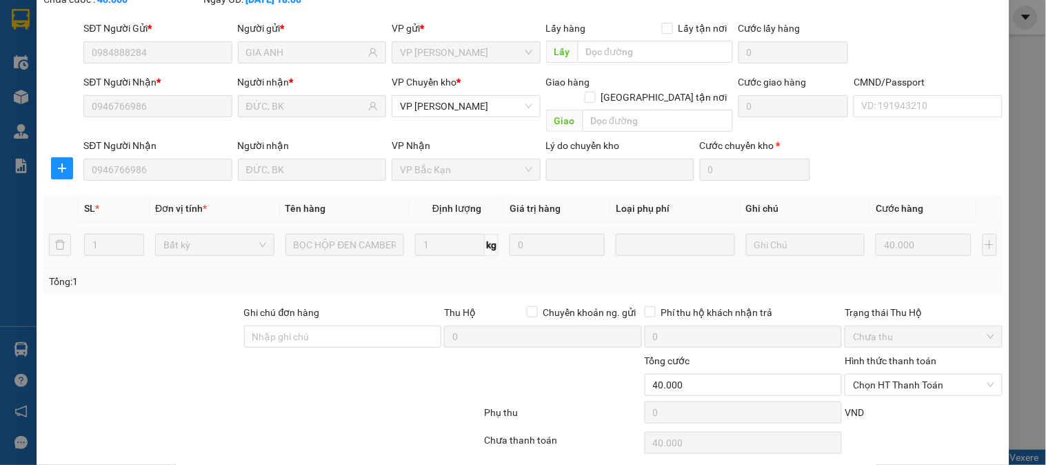
scroll to position [122, 0]
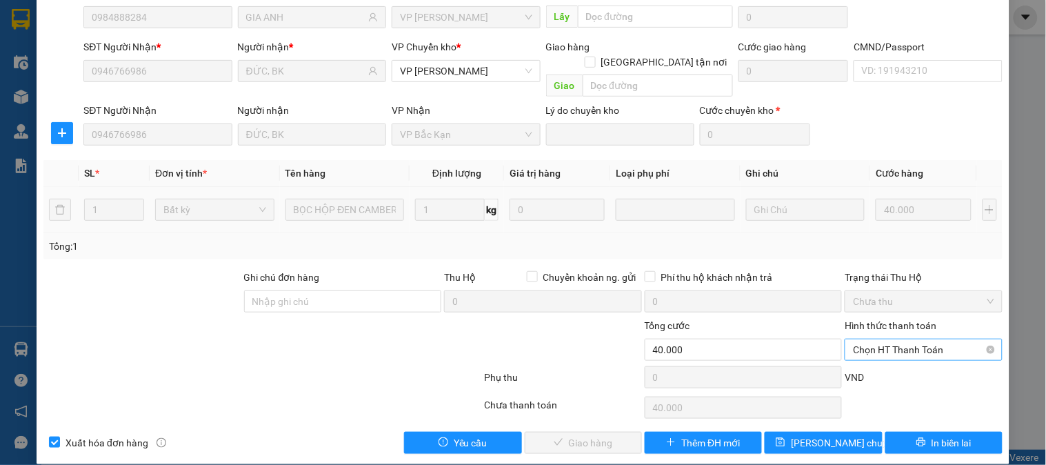
click at [884, 339] on span "Chọn HT Thanh Toán" at bounding box center [923, 349] width 141 height 21
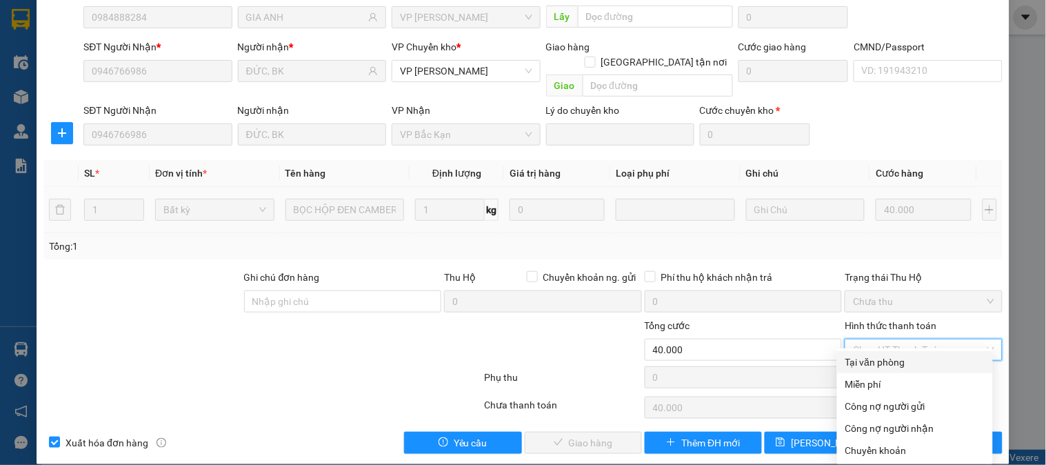
click at [864, 363] on div "Tại văn phòng" at bounding box center [915, 362] width 139 height 15
type input "0"
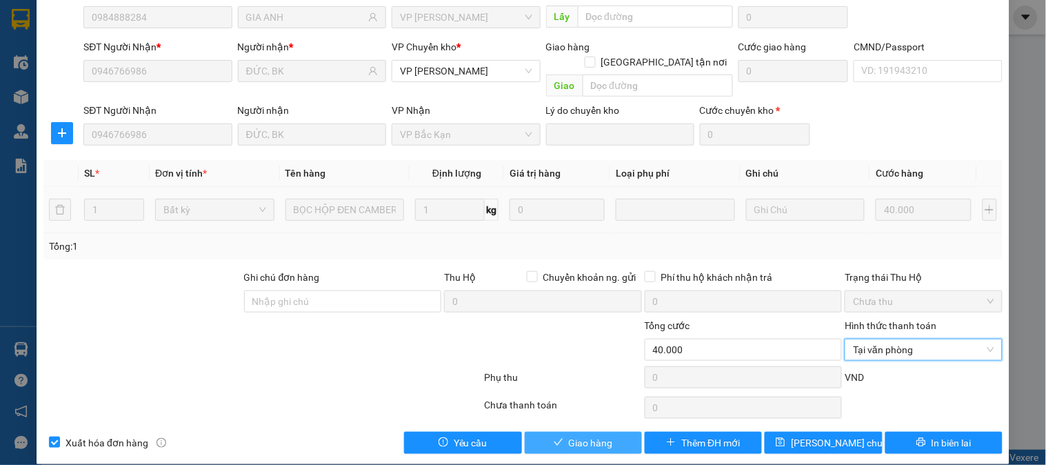
click at [584, 435] on span "Giao hàng" at bounding box center [591, 442] width 44 height 15
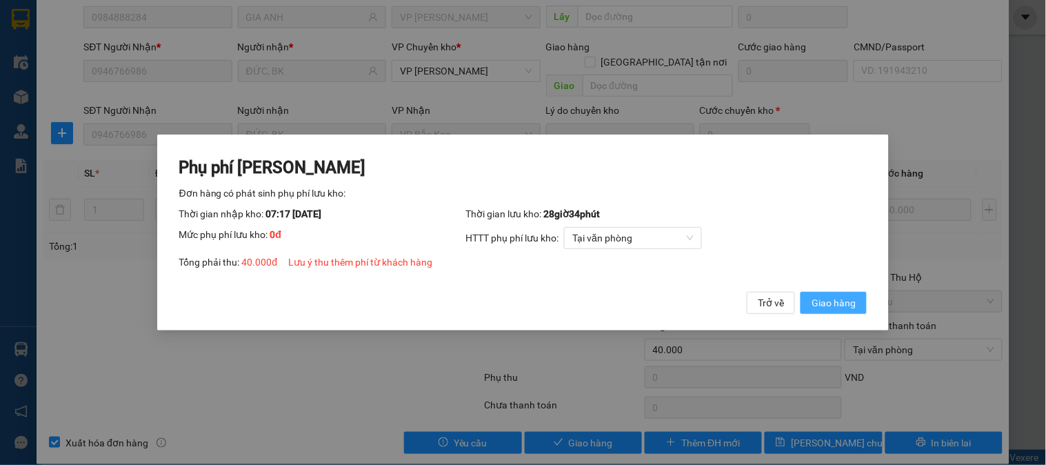
click at [829, 306] on span "Giao hàng" at bounding box center [834, 302] width 44 height 15
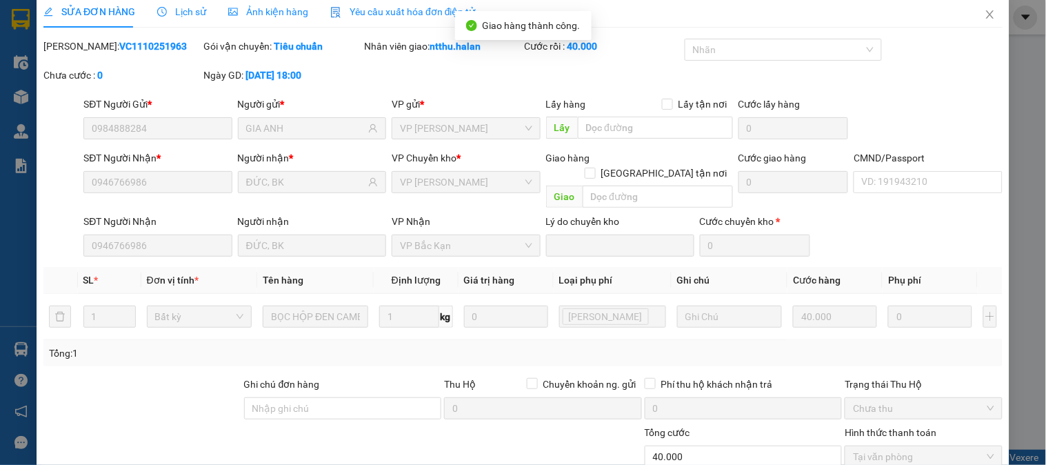
scroll to position [0, 0]
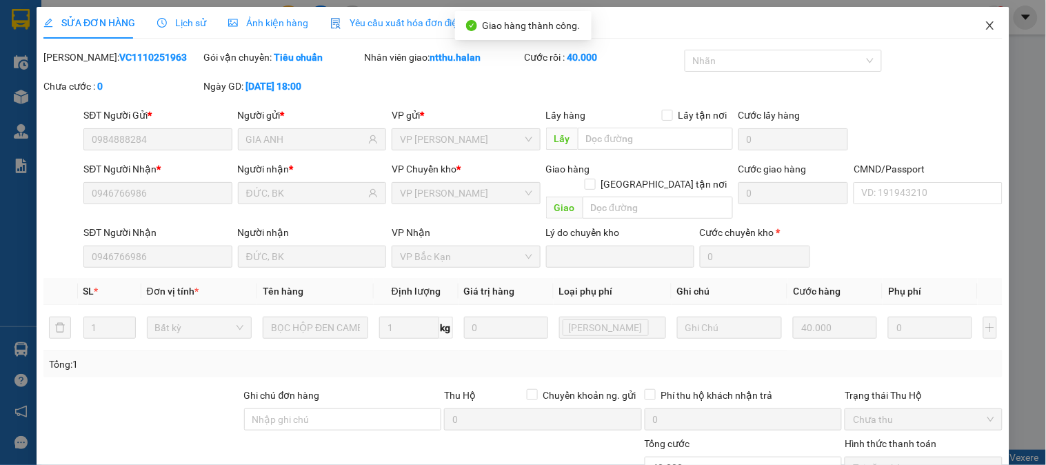
click at [973, 25] on span "Close" at bounding box center [990, 26] width 39 height 39
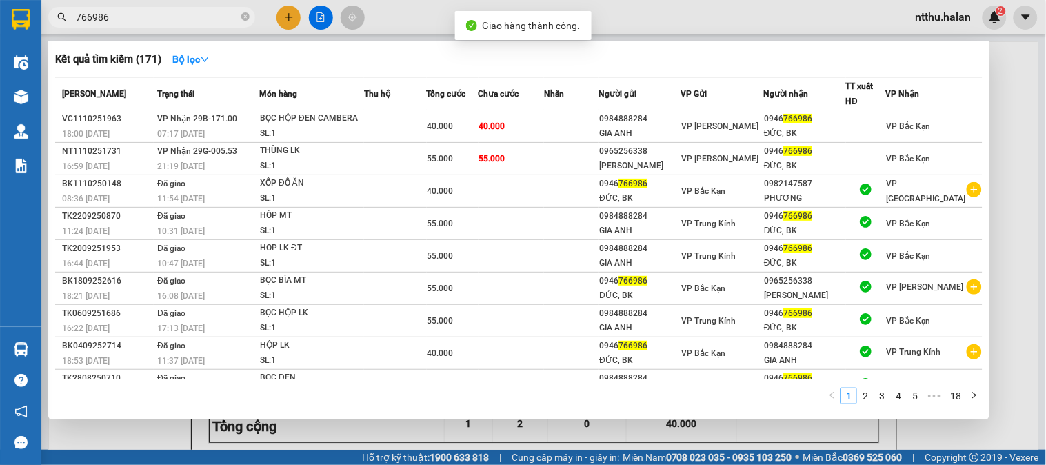
click at [134, 15] on input "766986" at bounding box center [157, 17] width 163 height 15
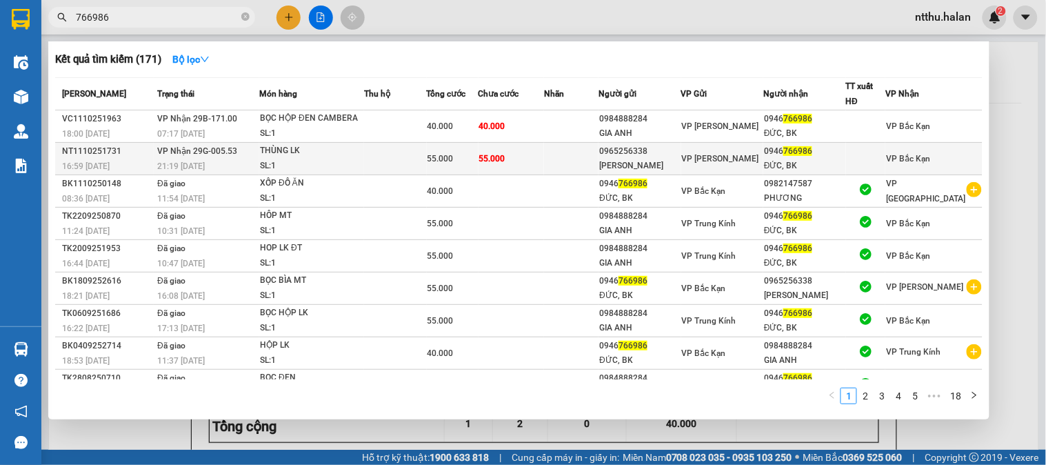
click at [203, 155] on span "VP Nhận 29G-005.53" at bounding box center [197, 151] width 80 height 10
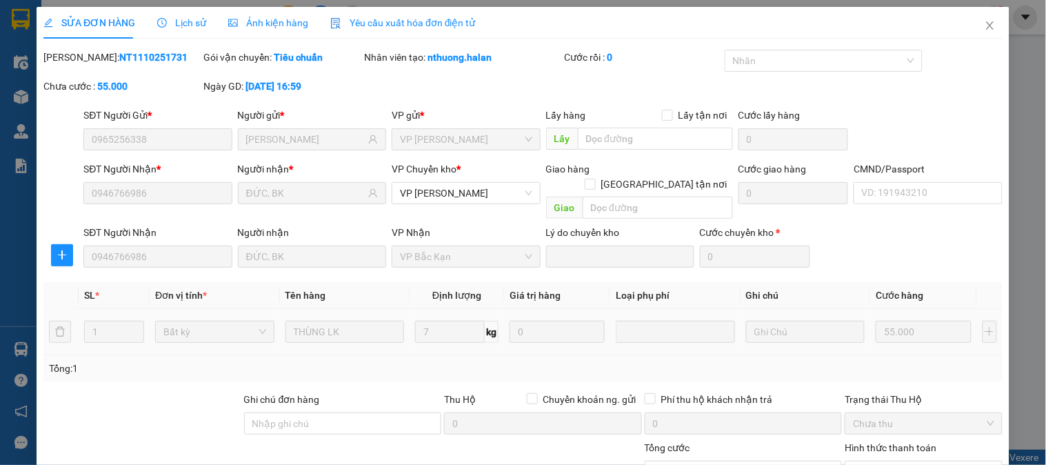
type input "0965256338"
type input "LÊ THỊ HIỀN"
type input "0946766986"
type input "ĐỨC, BK"
type input "0"
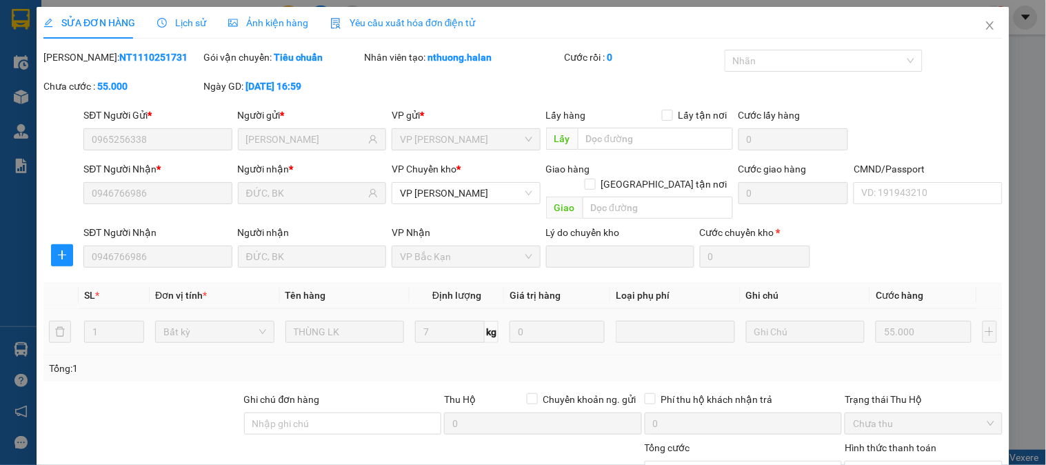
type input "55.000"
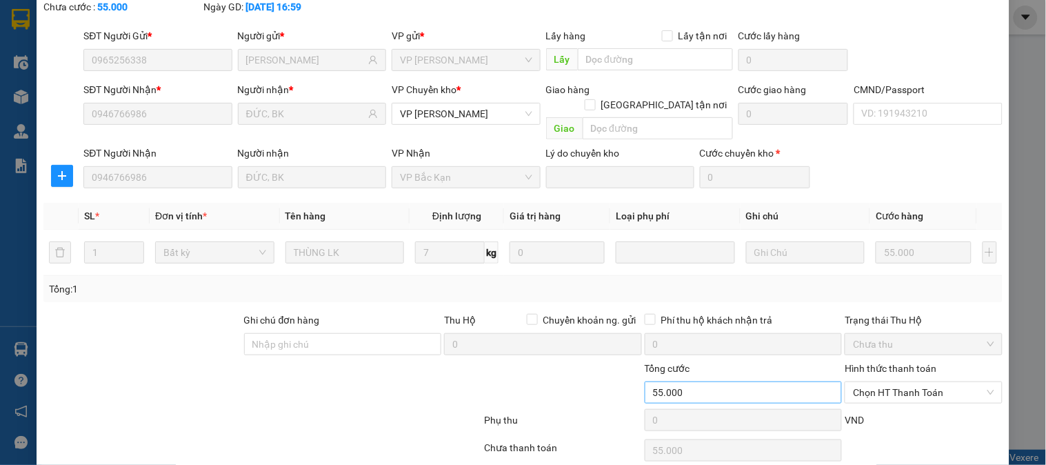
scroll to position [122, 0]
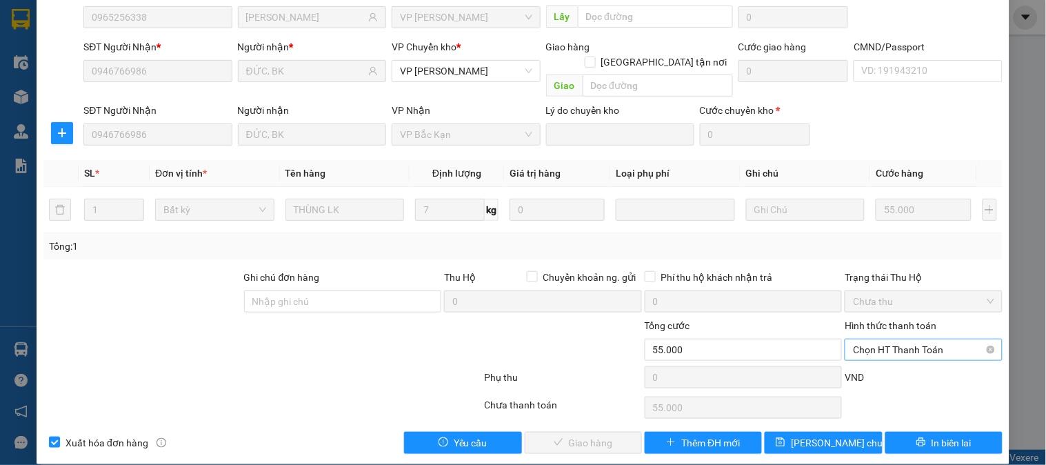
click at [904, 339] on span "Chọn HT Thanh Toán" at bounding box center [923, 349] width 141 height 21
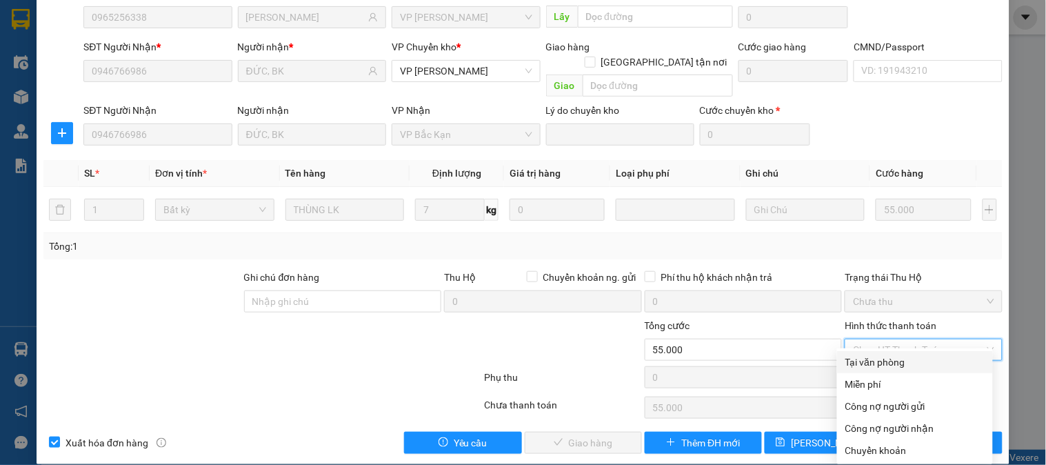
drag, startPoint x: 887, startPoint y: 362, endPoint x: 661, endPoint y: 390, distance: 228.0
click at [886, 362] on div "Tại văn phòng" at bounding box center [915, 362] width 139 height 15
type input "0"
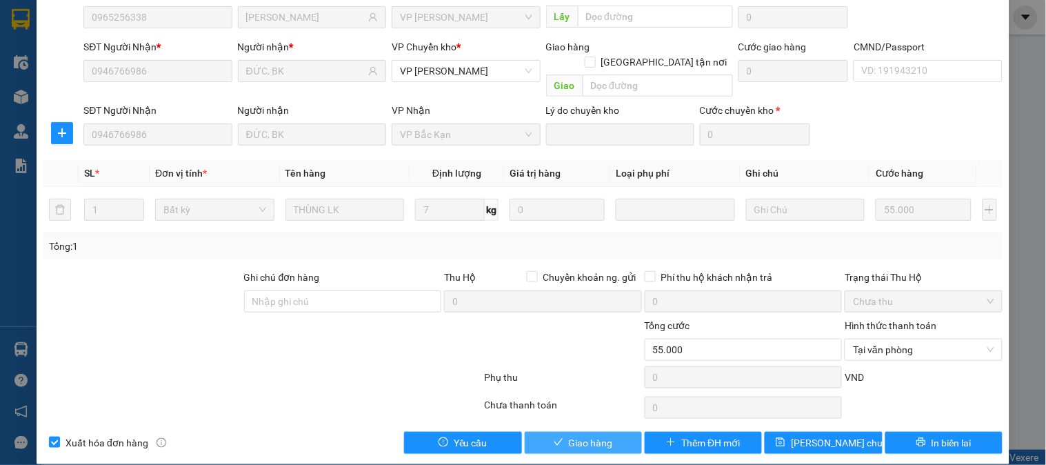
click at [588, 435] on span "Giao hàng" at bounding box center [591, 442] width 44 height 15
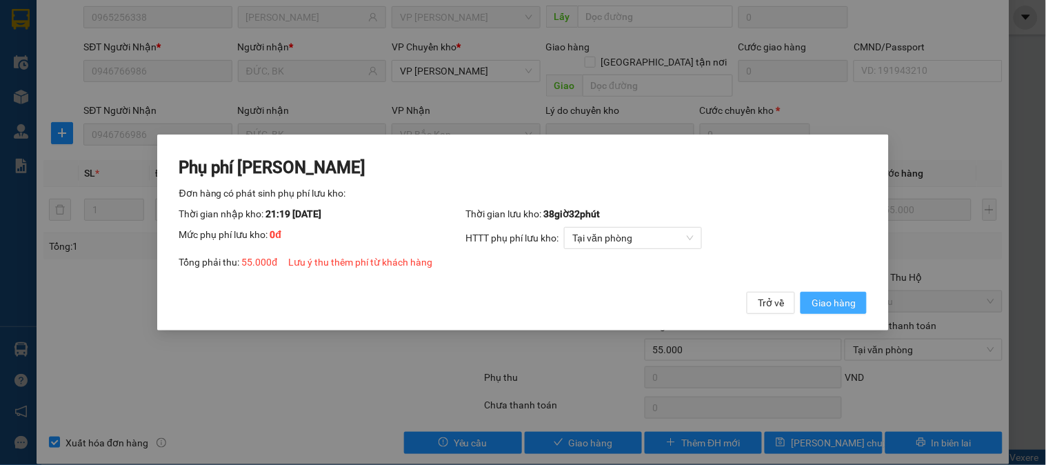
click at [831, 308] on span "Giao hàng" at bounding box center [834, 302] width 44 height 15
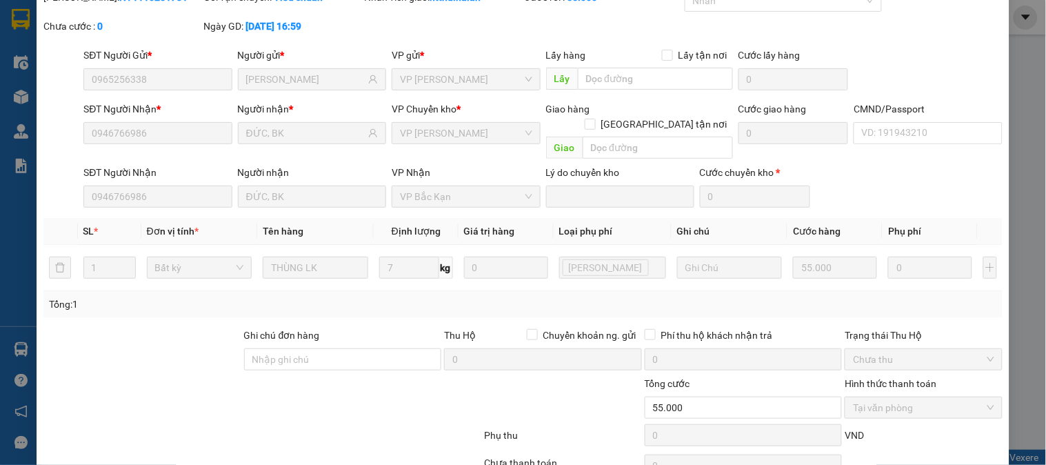
scroll to position [0, 0]
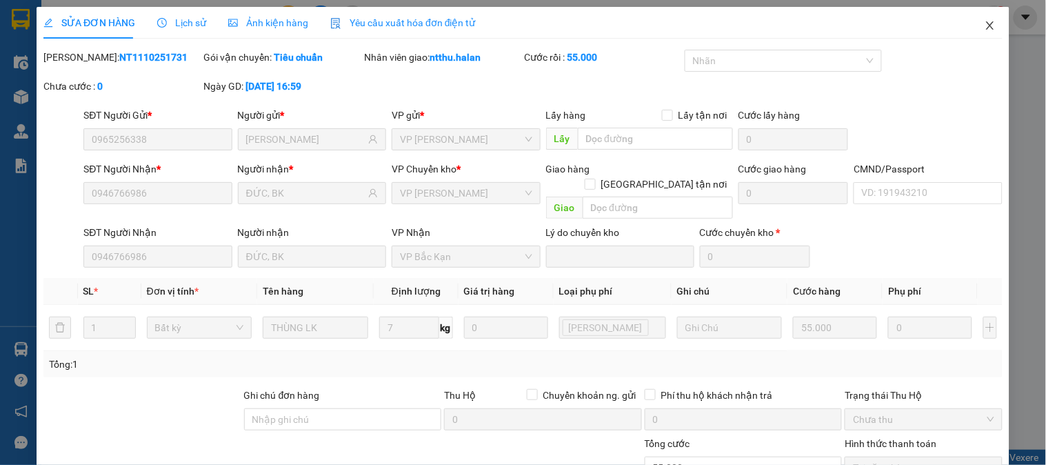
click at [985, 23] on icon "close" at bounding box center [990, 25] width 11 height 11
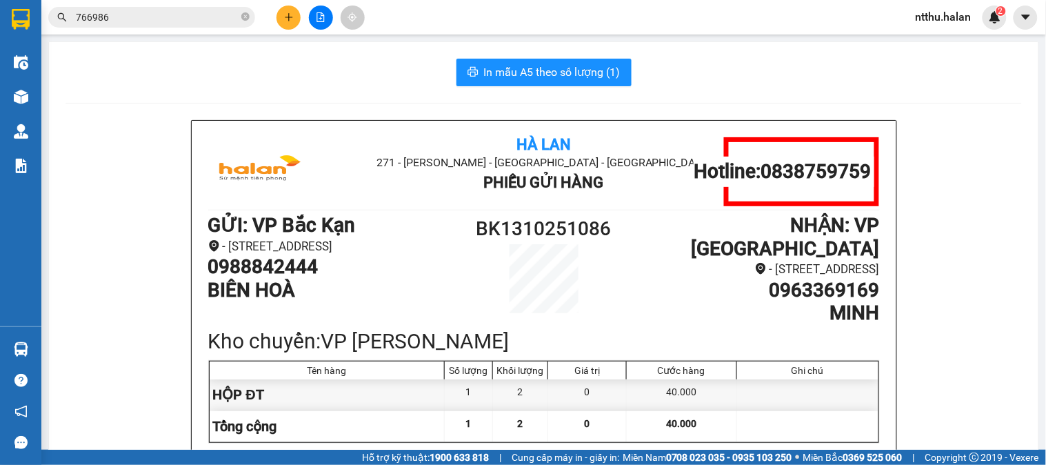
click at [167, 16] on input "766986" at bounding box center [157, 17] width 163 height 15
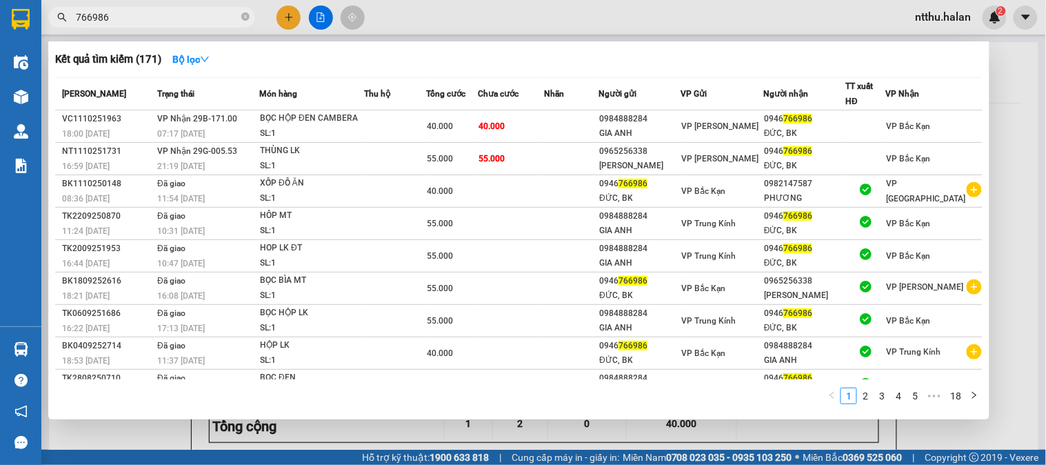
click at [167, 16] on input "766986" at bounding box center [157, 17] width 163 height 15
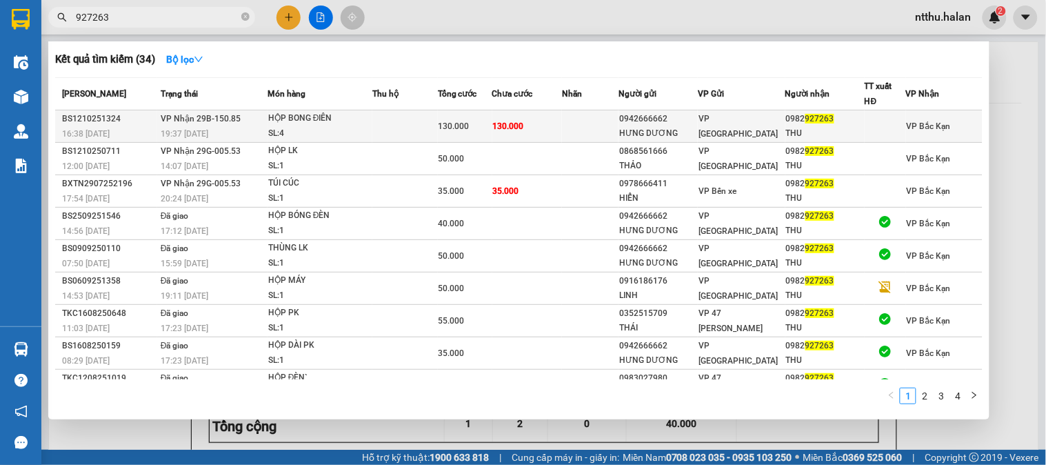
type input "927263"
click at [219, 121] on span "VP Nhận 29B-150.85" at bounding box center [201, 119] width 80 height 10
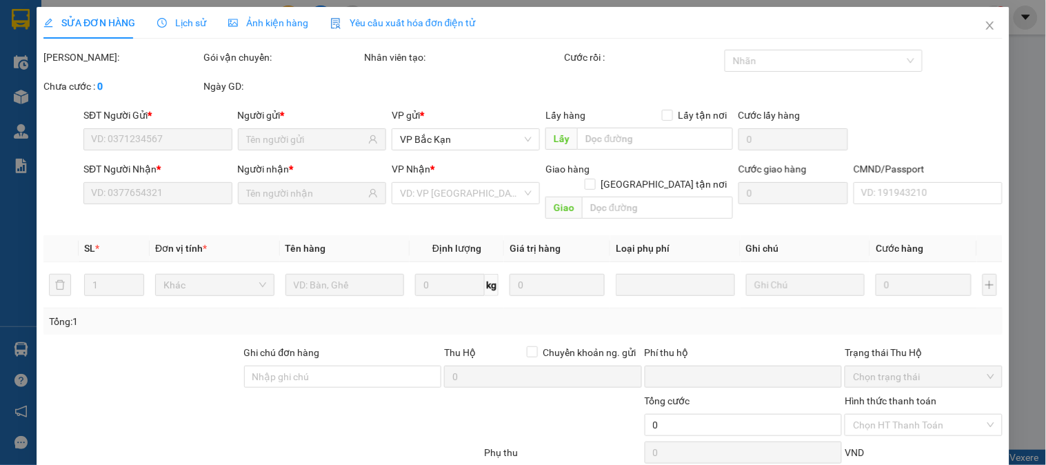
type input "0942666662"
type input "HƯNG DƯƠNG"
type input "0982927263"
type input "THU"
type input "0"
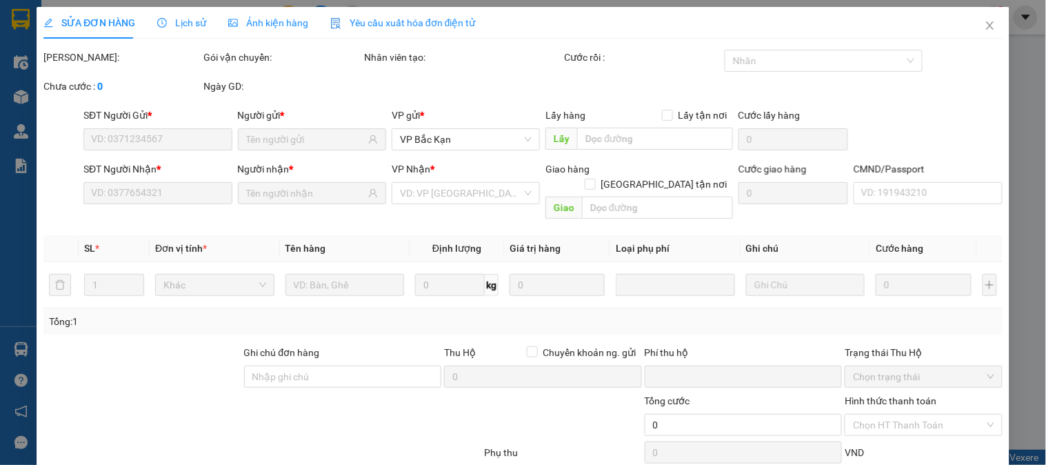
type input "130.000"
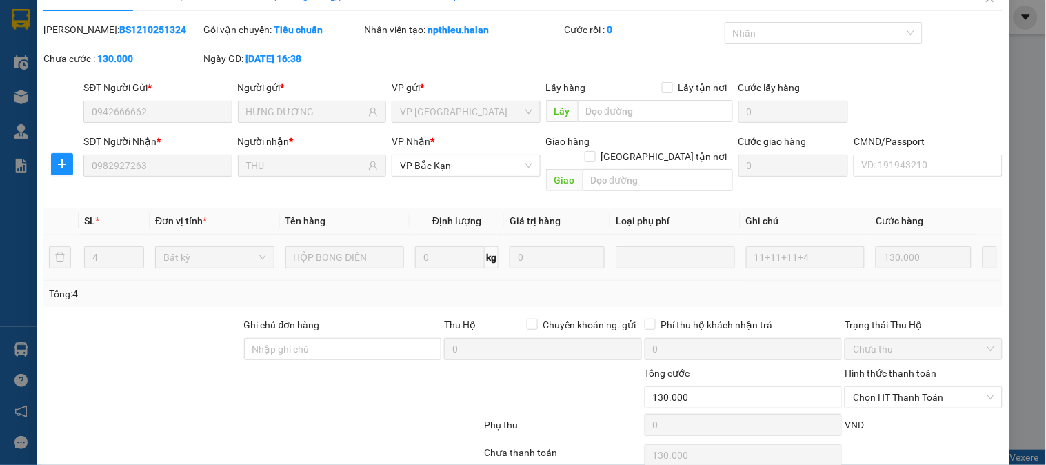
scroll to position [76, 0]
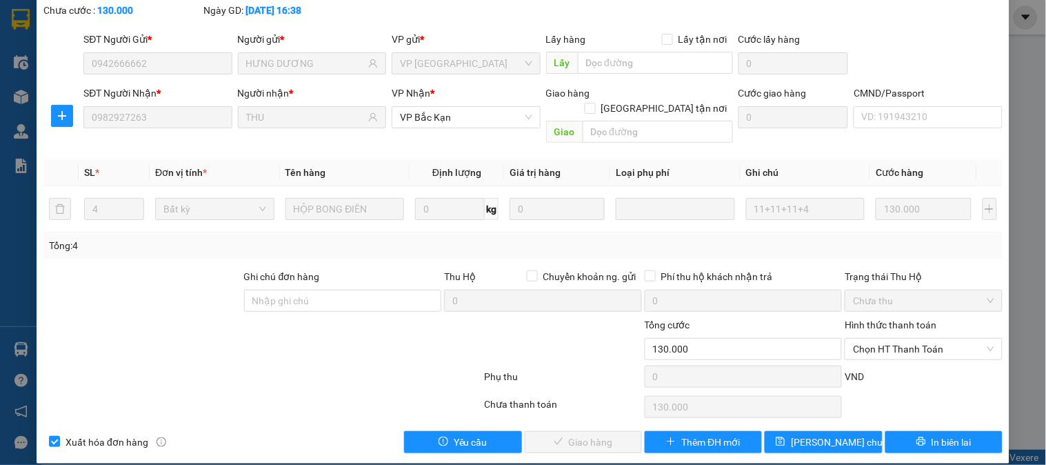
click at [946, 348] on div "Hình thức thanh toán Chọn HT Thanh Toán" at bounding box center [923, 341] width 157 height 48
click at [938, 339] on span "Chọn HT Thanh Toán" at bounding box center [923, 349] width 141 height 21
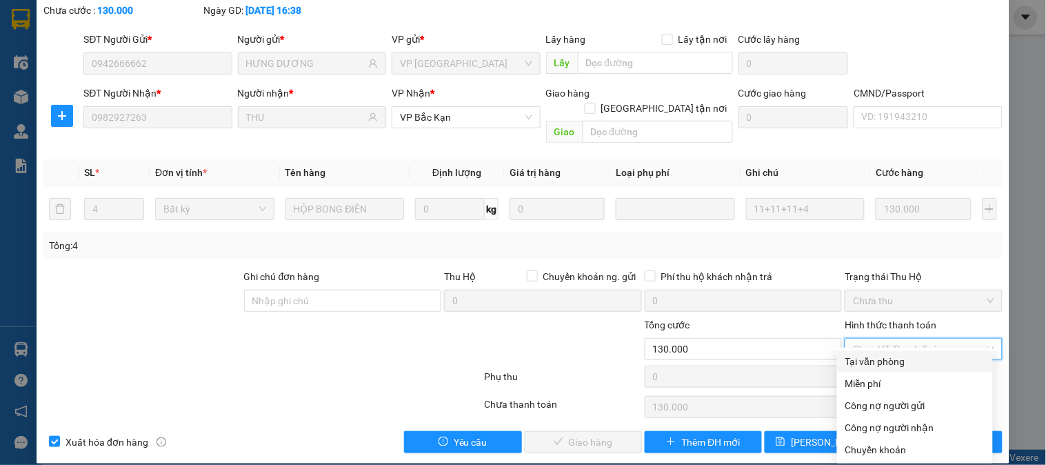
click at [908, 357] on div "Tại văn phòng" at bounding box center [915, 361] width 139 height 15
type input "0"
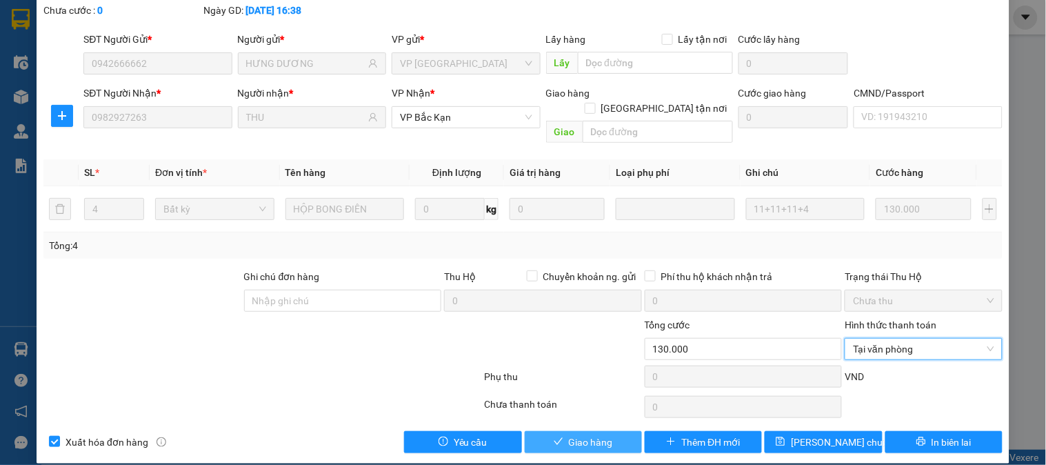
click at [589, 435] on span "Giao hàng" at bounding box center [591, 442] width 44 height 15
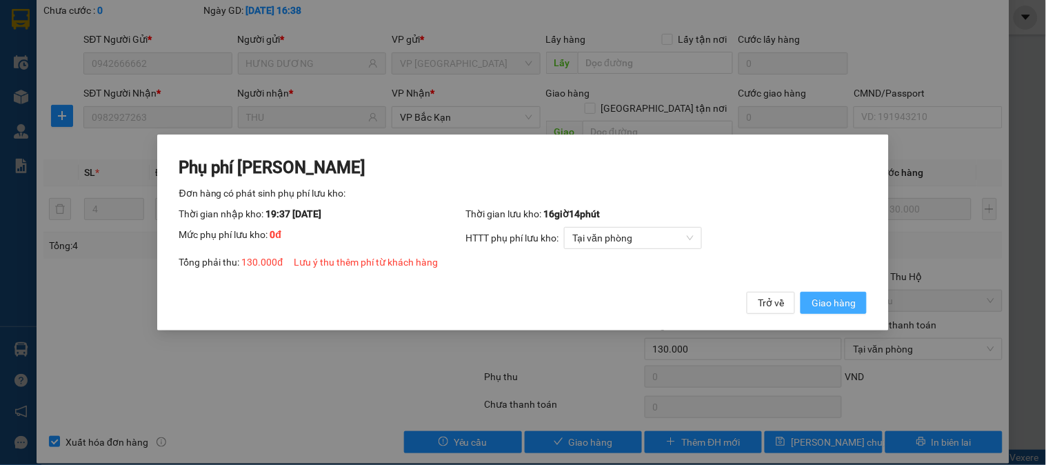
click at [839, 305] on span "Giao hàng" at bounding box center [834, 302] width 44 height 15
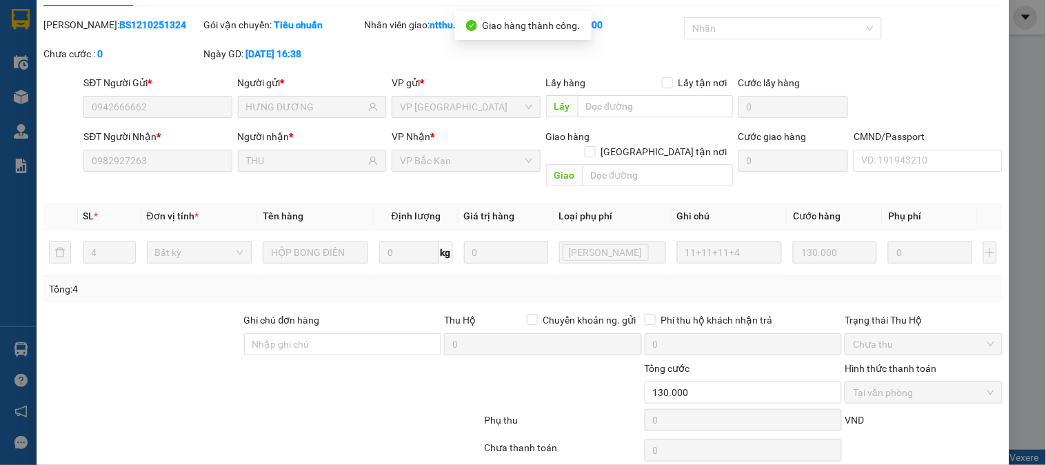
scroll to position [0, 0]
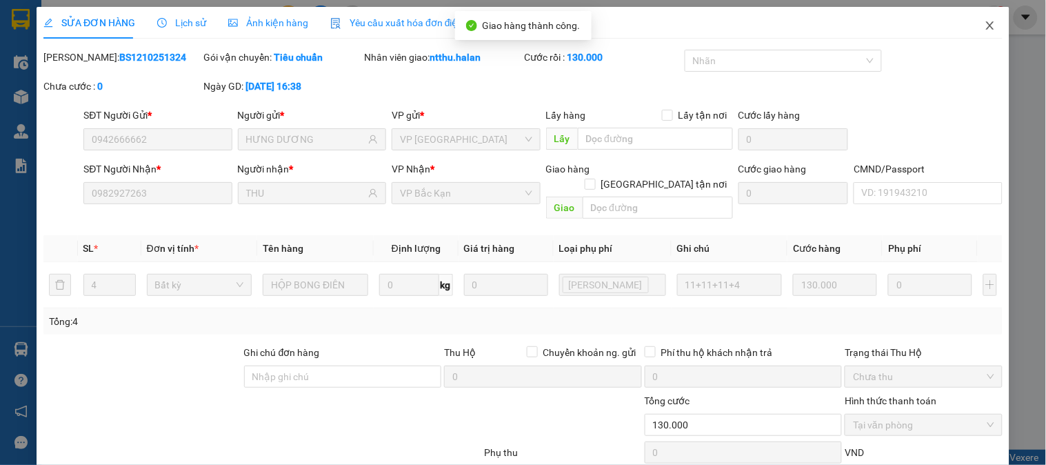
click at [986, 25] on icon "close" at bounding box center [990, 25] width 8 height 8
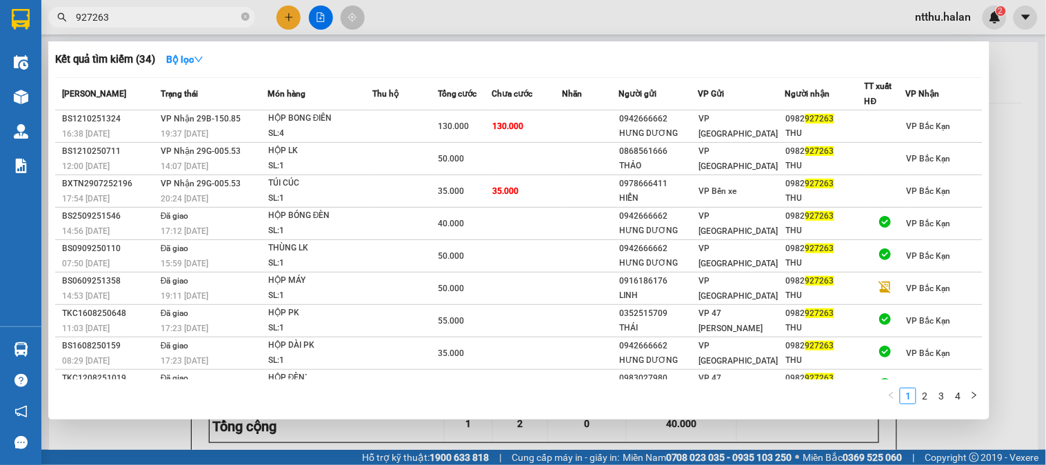
click at [153, 14] on input "927263" at bounding box center [157, 17] width 163 height 15
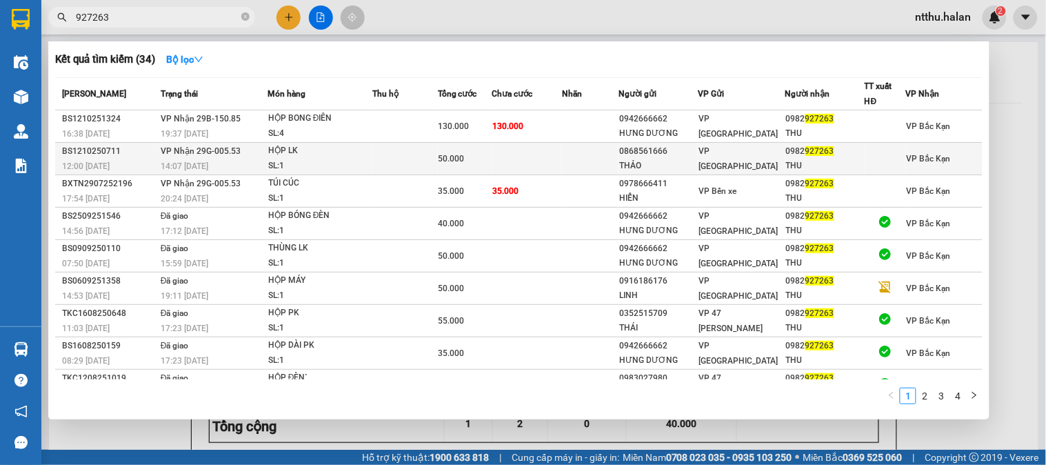
click at [208, 148] on span "VP Nhận 29G-005.53" at bounding box center [201, 151] width 80 height 10
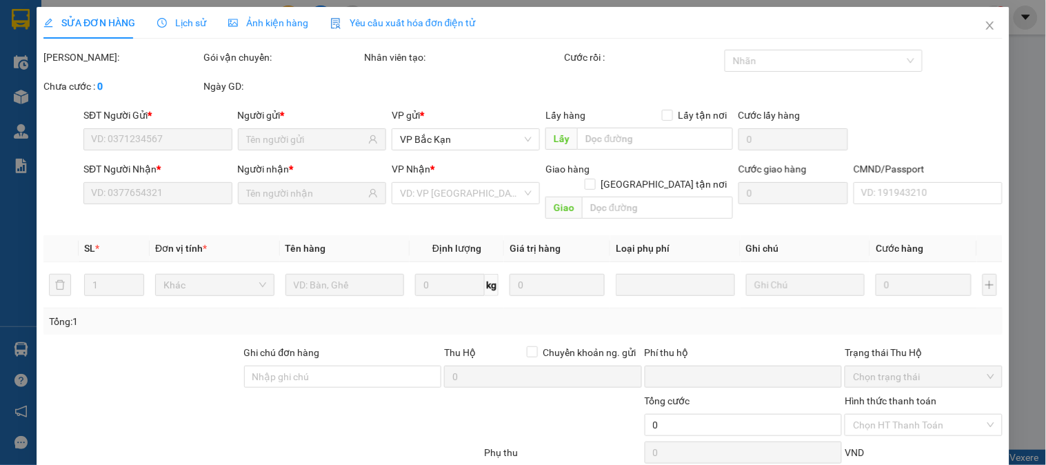
type input "0868561666"
type input "THẢO"
type input "0982927263"
type input "THU"
type input "0"
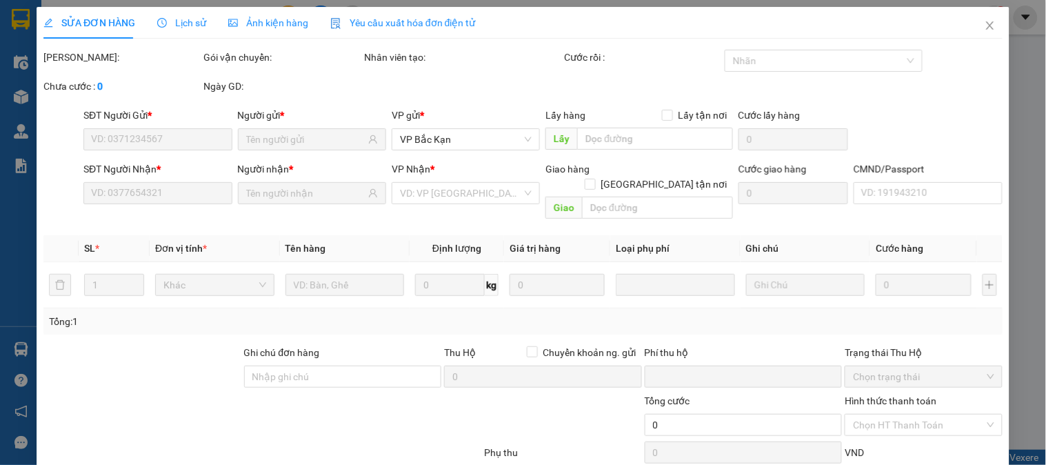
type input "50.000"
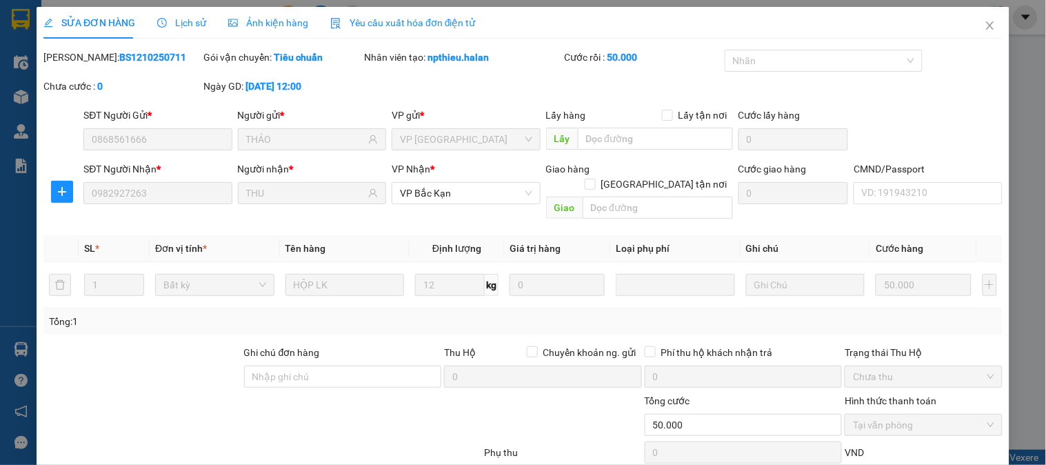
scroll to position [76, 0]
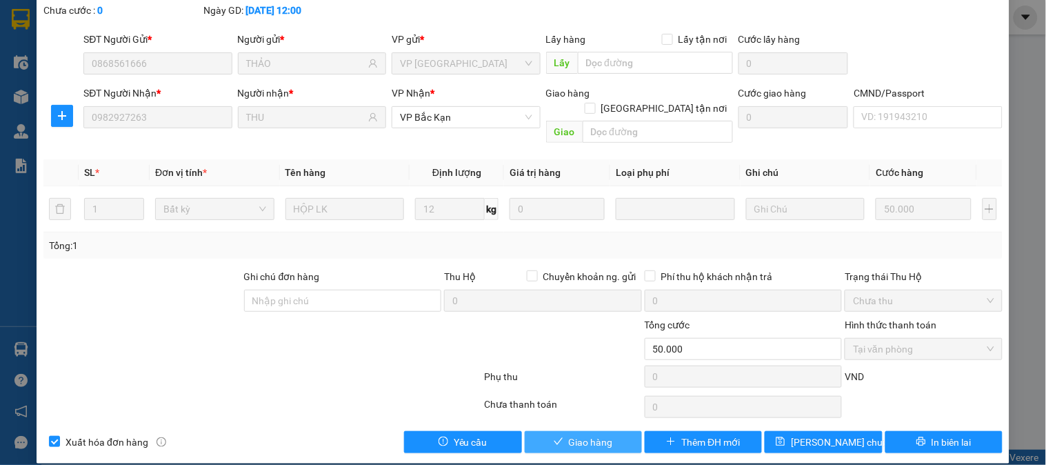
click at [572, 435] on span "Giao hàng" at bounding box center [591, 442] width 44 height 15
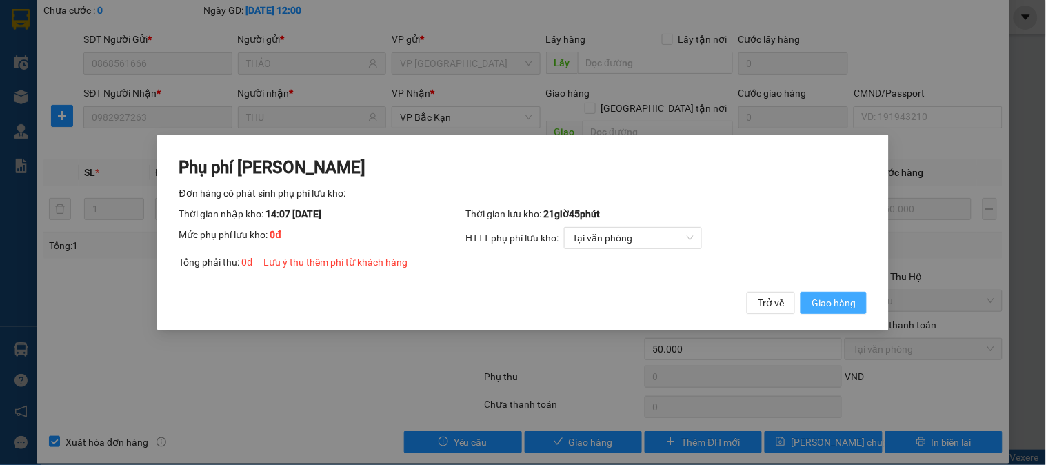
click at [832, 311] on button "Giao hàng" at bounding box center [834, 303] width 66 height 22
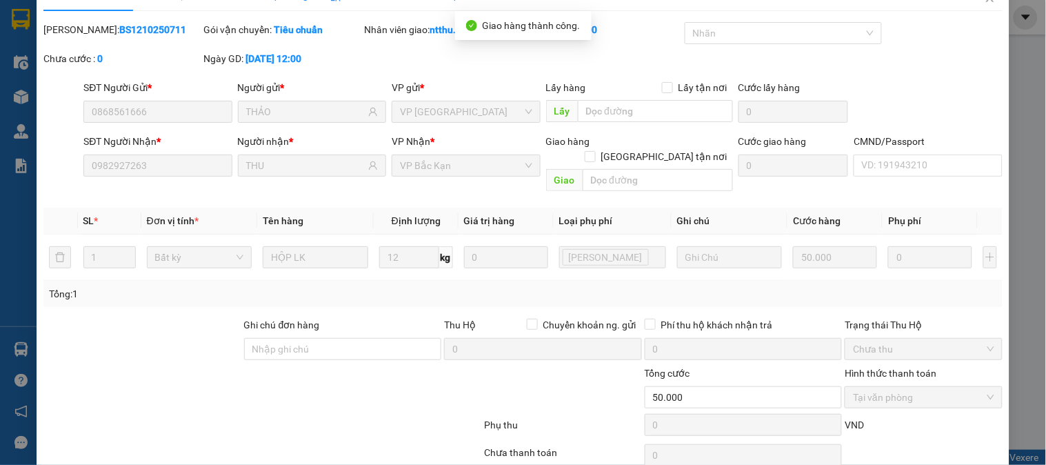
scroll to position [0, 0]
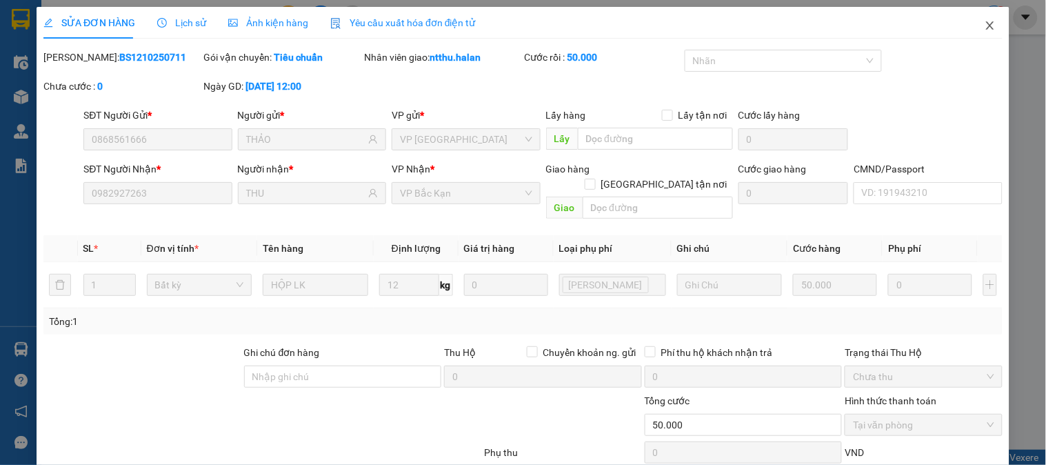
drag, startPoint x: 975, startPoint y: 23, endPoint x: 1000, endPoint y: 11, distance: 27.8
click at [985, 23] on icon "close" at bounding box center [990, 25] width 11 height 11
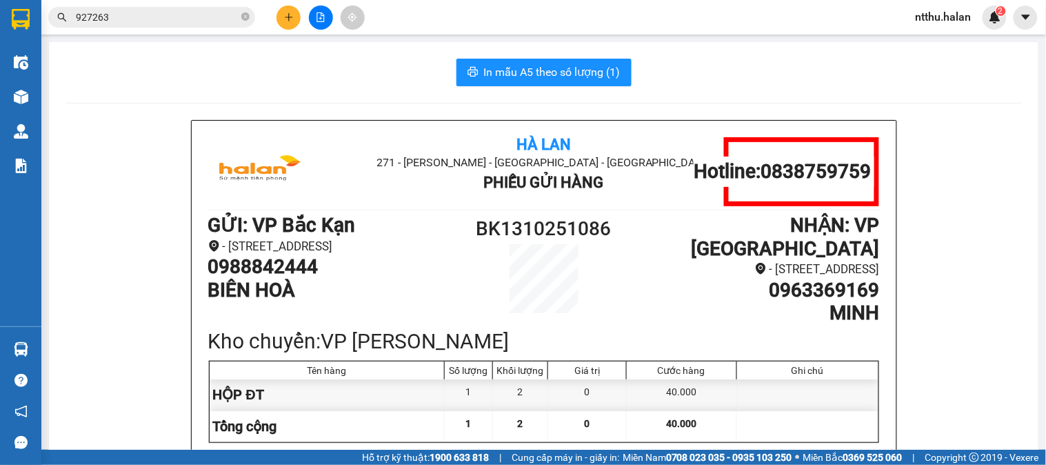
click at [292, 21] on icon "plus" at bounding box center [289, 17] width 10 height 10
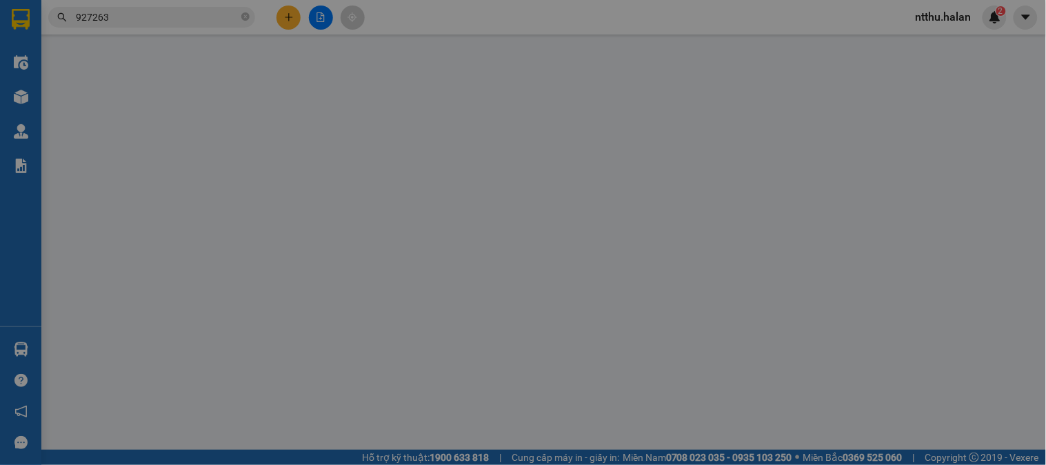
click at [292, 21] on span "Yêu cầu xuất hóa đơn điện tử" at bounding box center [228, 22] width 146 height 11
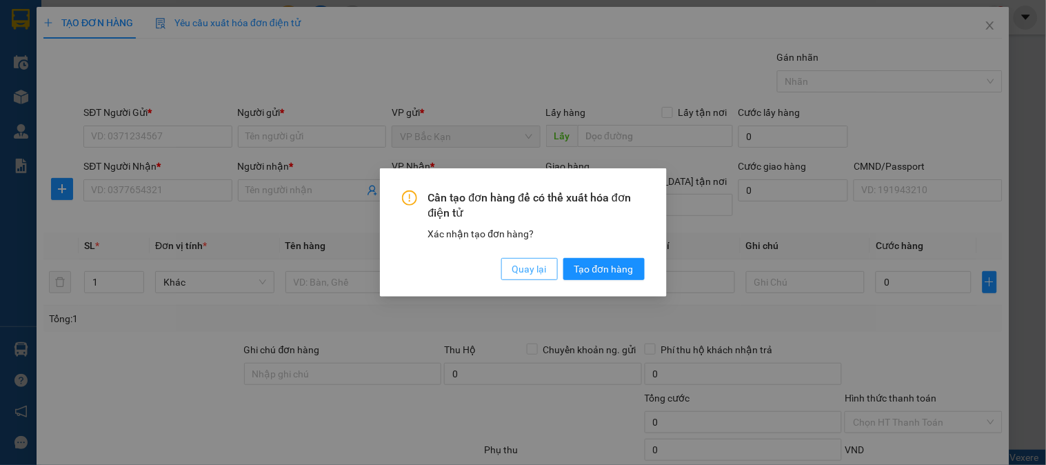
click at [521, 271] on span "Quay lại" at bounding box center [529, 268] width 34 height 15
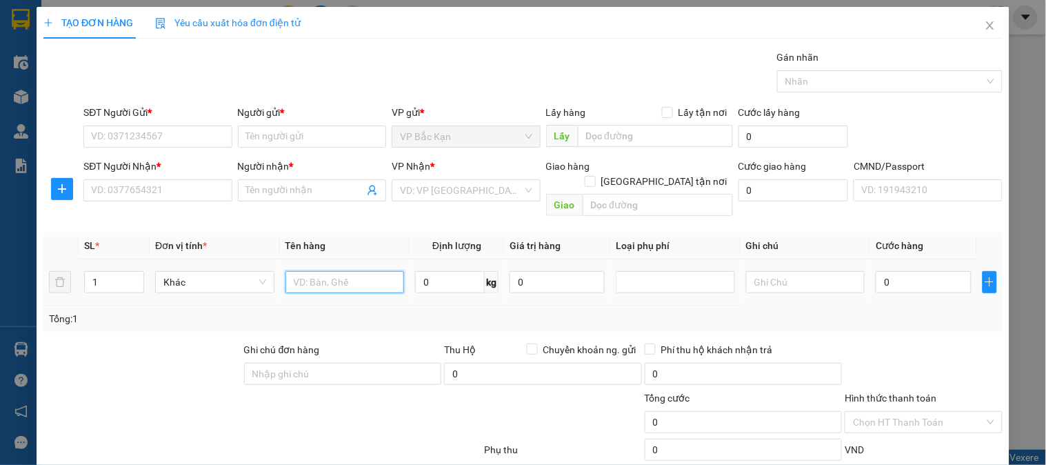
click at [318, 271] on input "text" at bounding box center [345, 282] width 119 height 22
click at [319, 271] on input "text" at bounding box center [345, 282] width 119 height 22
type input "TÚI QUẢ HỒNG"
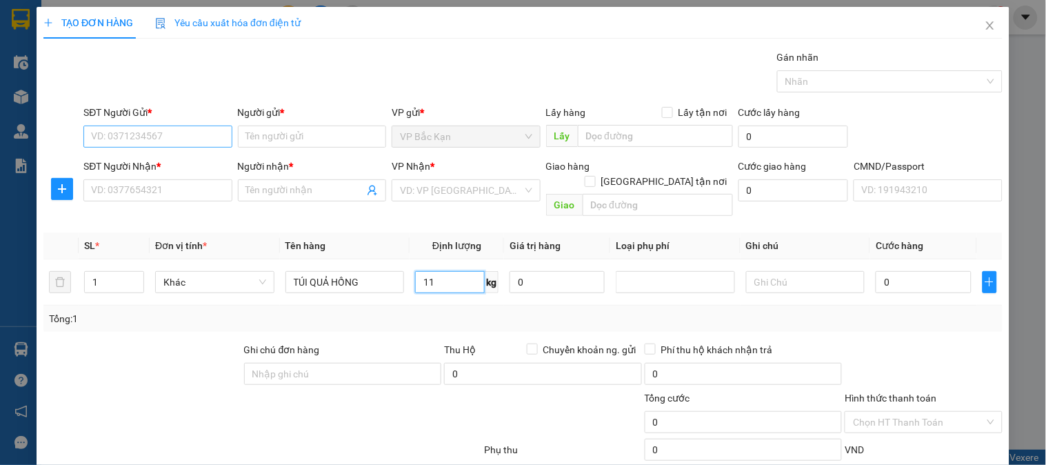
type input "11"
click at [126, 133] on input "SĐT Người Gửi *" at bounding box center [157, 137] width 148 height 22
type input "0972140878"
click at [136, 159] on div "0972140878 - HƯỜNG" at bounding box center [156, 164] width 130 height 15
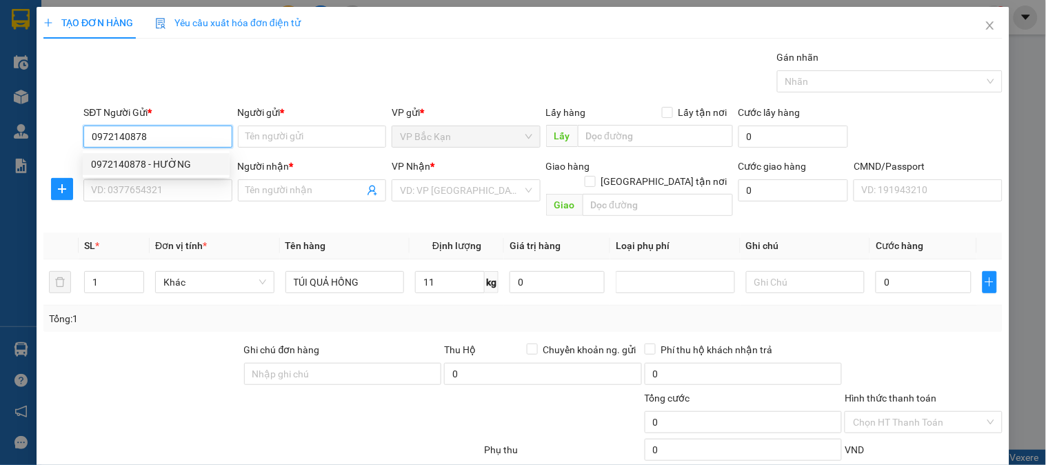
type input "HƯỜNG"
type input "0972140878"
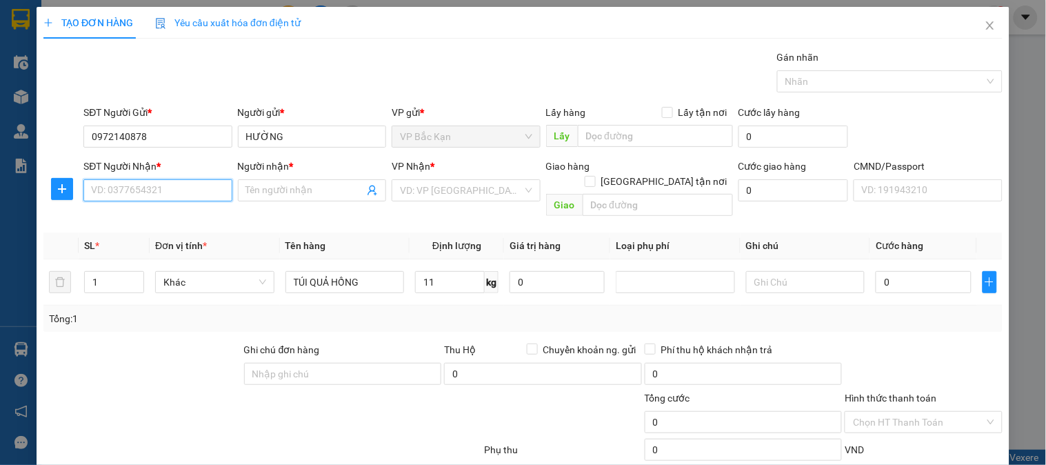
click at [139, 188] on input "SĐT Người Nhận *" at bounding box center [157, 190] width 148 height 22
type input "0944872992"
drag, startPoint x: 181, startPoint y: 212, endPoint x: 190, endPoint y: 211, distance: 8.4
click at [181, 212] on div "0944872992 - HƯƠNG" at bounding box center [156, 217] width 130 height 15
type input "HƯƠNG"
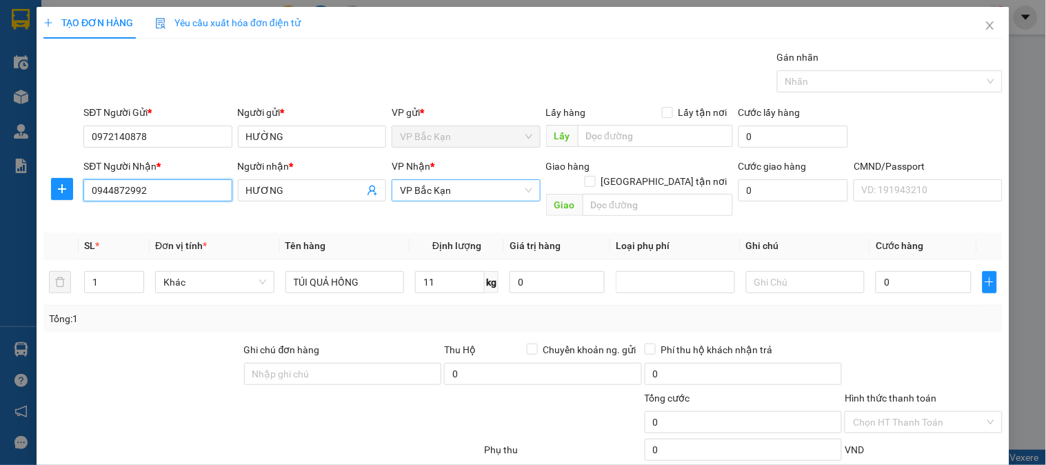
click at [411, 196] on span "VP Bắc Kạn" at bounding box center [466, 190] width 132 height 21
type input "0944872992"
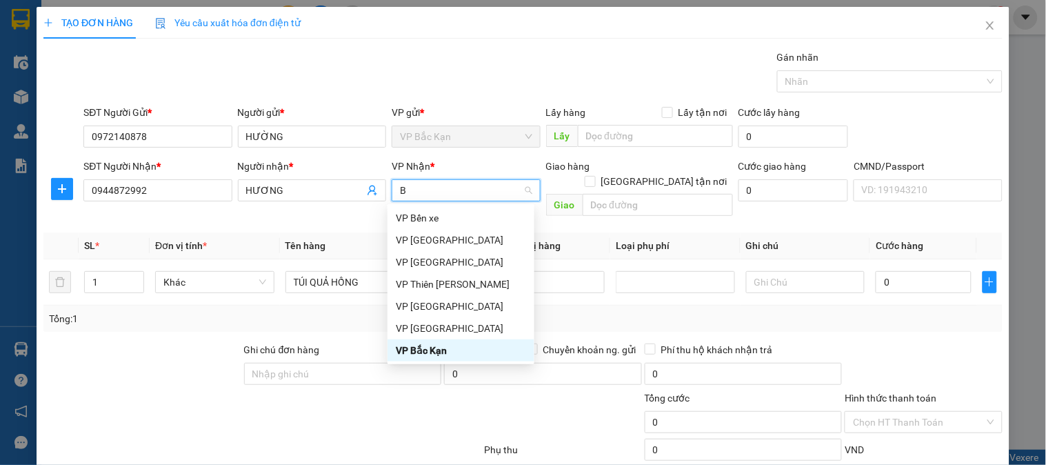
type input "BA"
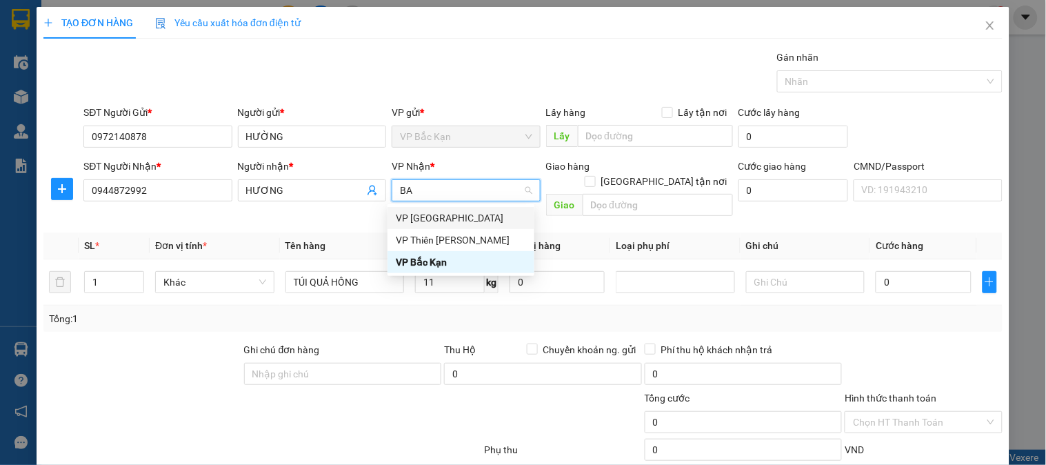
click at [416, 212] on div "VP [GEOGRAPHIC_DATA]" at bounding box center [461, 217] width 130 height 15
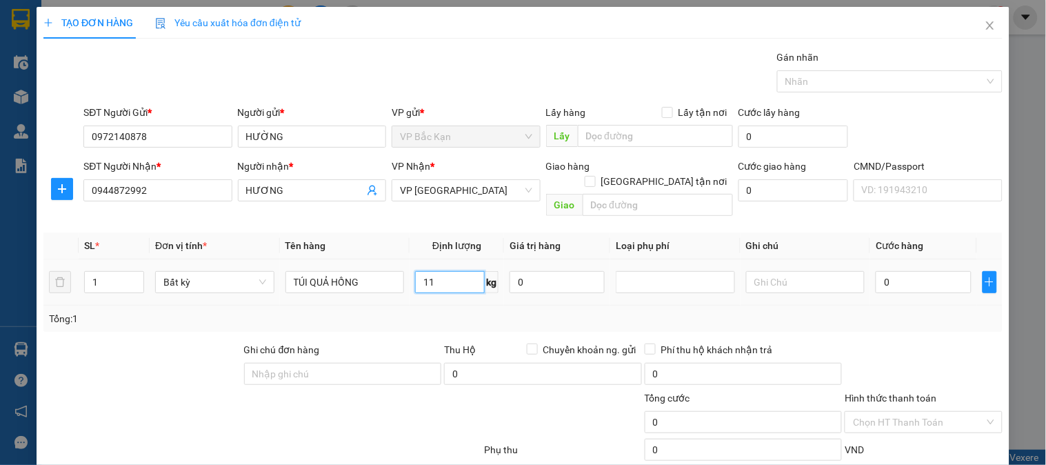
click at [423, 271] on input "11" at bounding box center [450, 282] width 70 height 22
click at [409, 311] on div "Tổng: 1" at bounding box center [523, 318] width 948 height 15
type input "50.000"
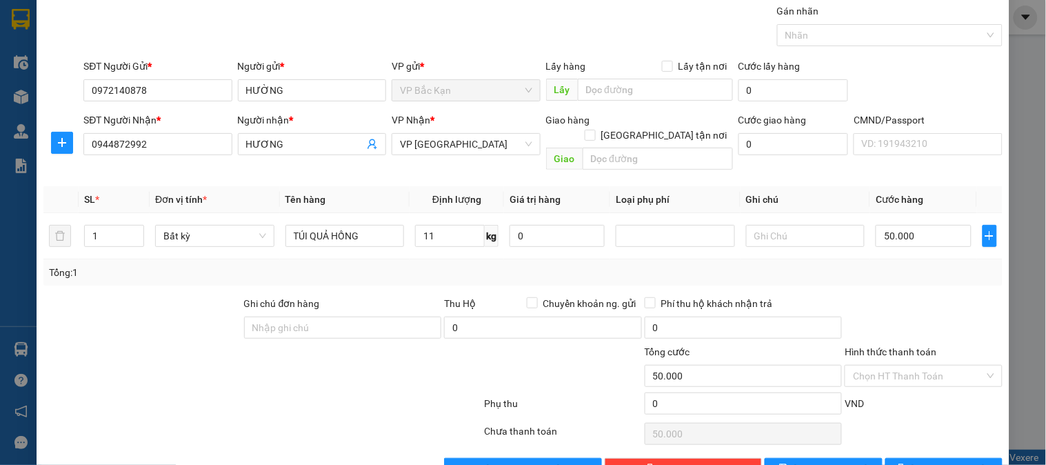
scroll to position [72, 0]
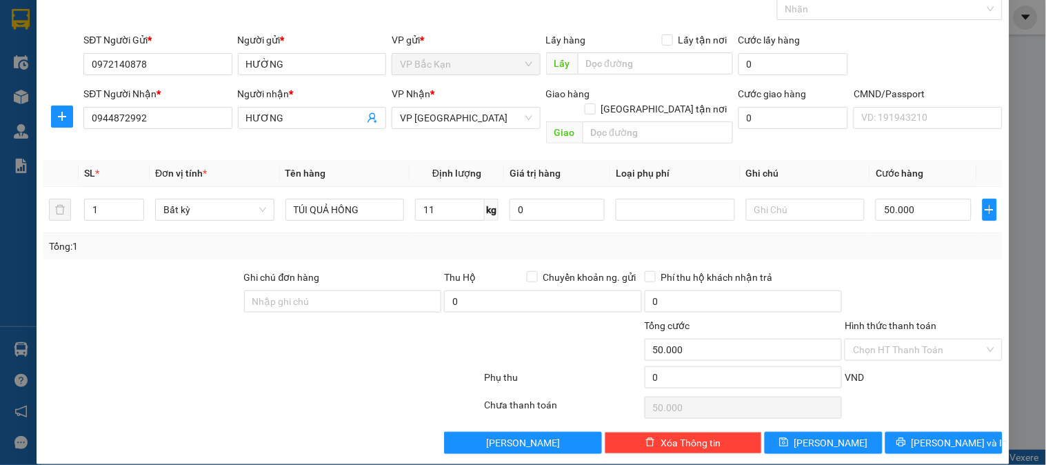
click at [890, 270] on div at bounding box center [924, 294] width 160 height 48
click at [859, 270] on div at bounding box center [924, 294] width 160 height 48
click at [880, 339] on input "Hình thức thanh toán" at bounding box center [918, 349] width 131 height 21
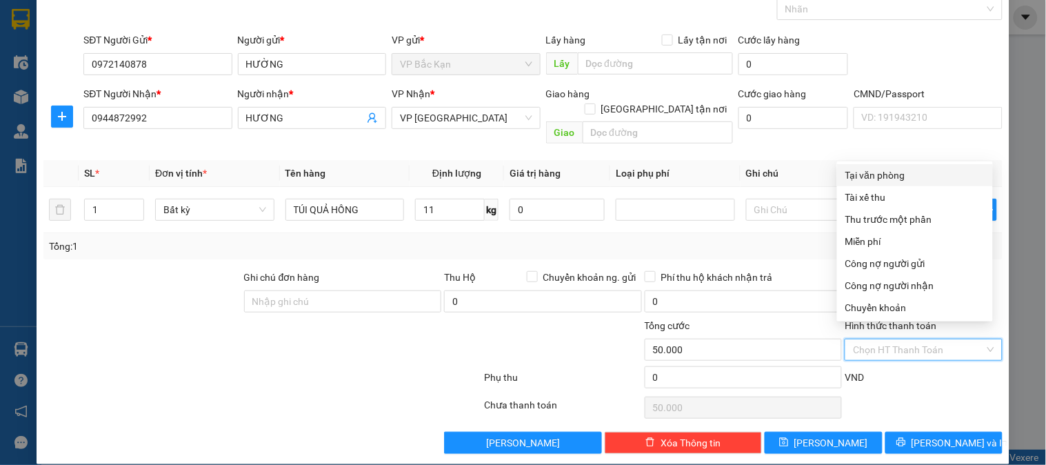
click at [866, 170] on div "Tại văn phòng" at bounding box center [915, 175] width 139 height 15
type input "0"
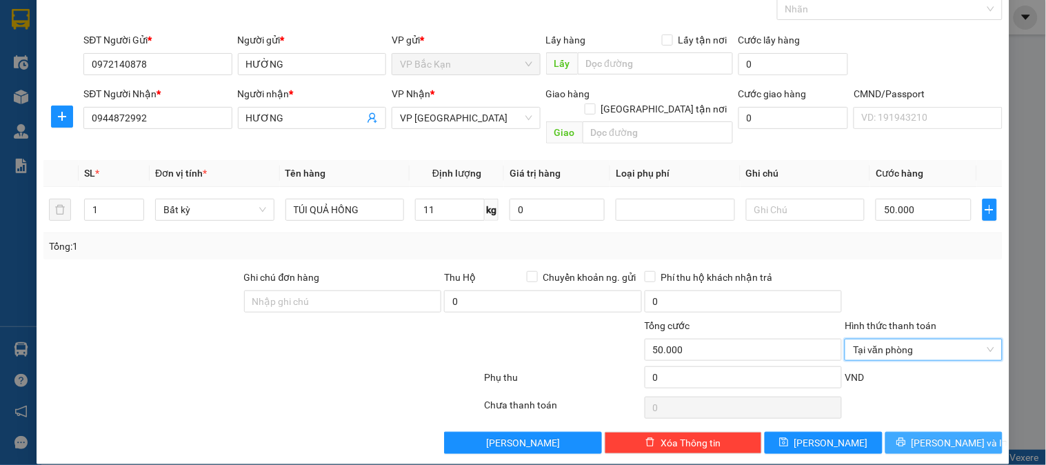
click at [917, 432] on button "Lưu và In" at bounding box center [944, 443] width 117 height 22
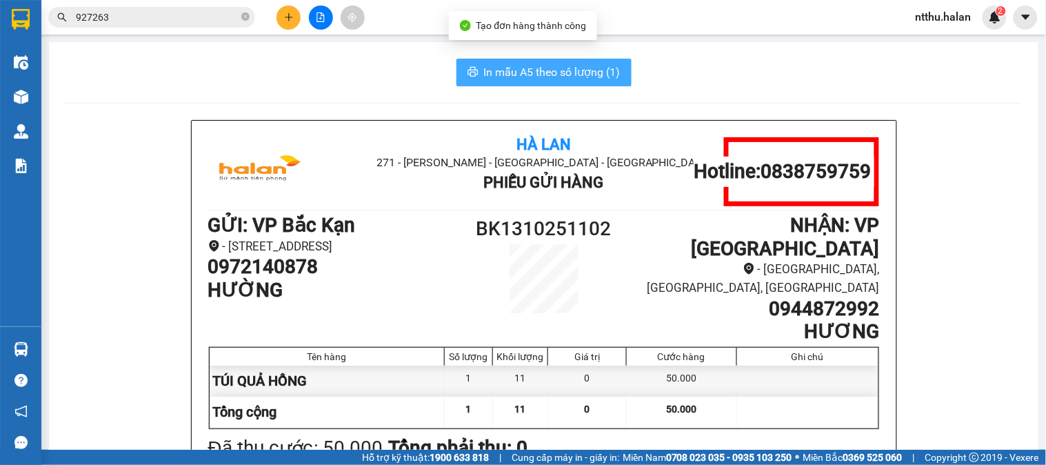
click at [564, 70] on span "In mẫu A5 theo số lượng (1)" at bounding box center [552, 71] width 137 height 17
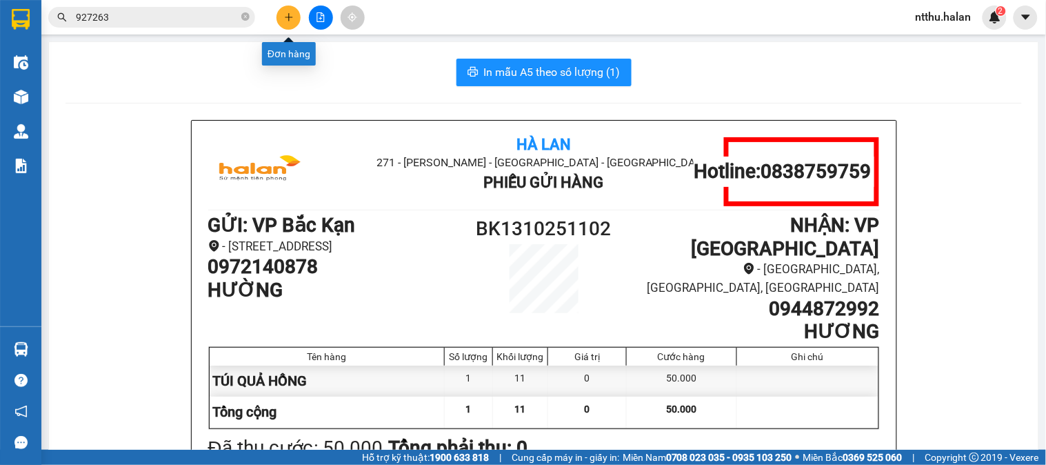
click at [288, 19] on icon "plus" at bounding box center [289, 17] width 10 height 10
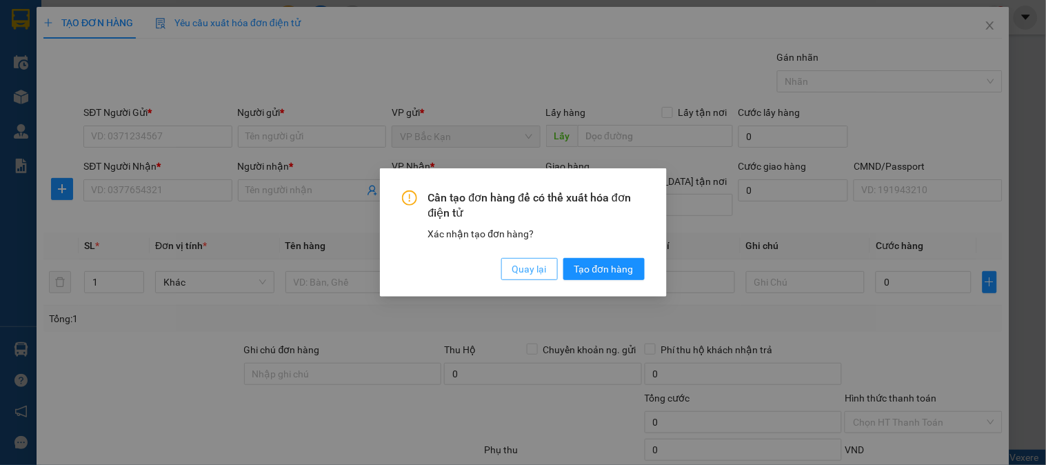
click at [525, 272] on span "Quay lại" at bounding box center [529, 268] width 34 height 15
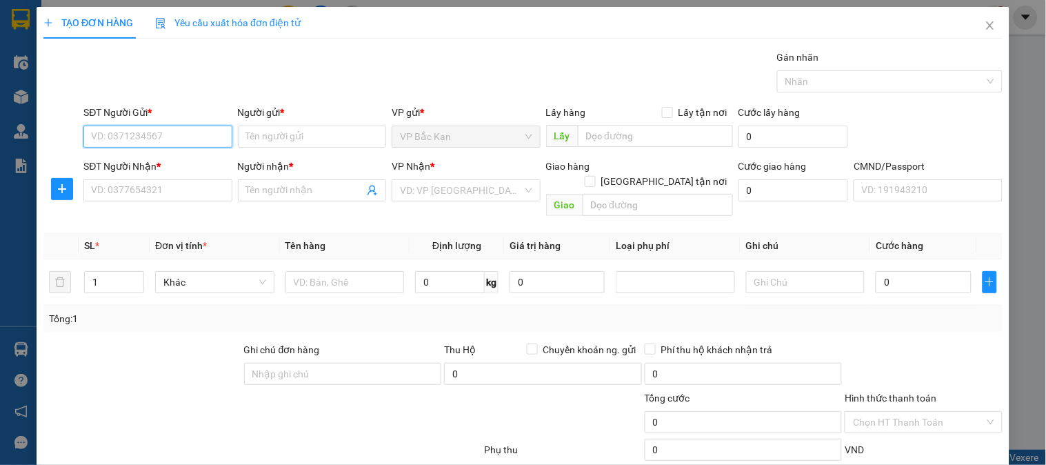
click at [208, 142] on input "SĐT Người Gửi *" at bounding box center [157, 137] width 148 height 22
type input "0968848688"
click at [162, 161] on div "0968848688 - MINH THÙY, BK" at bounding box center [167, 164] width 152 height 15
type input "MINH THÙY, BK"
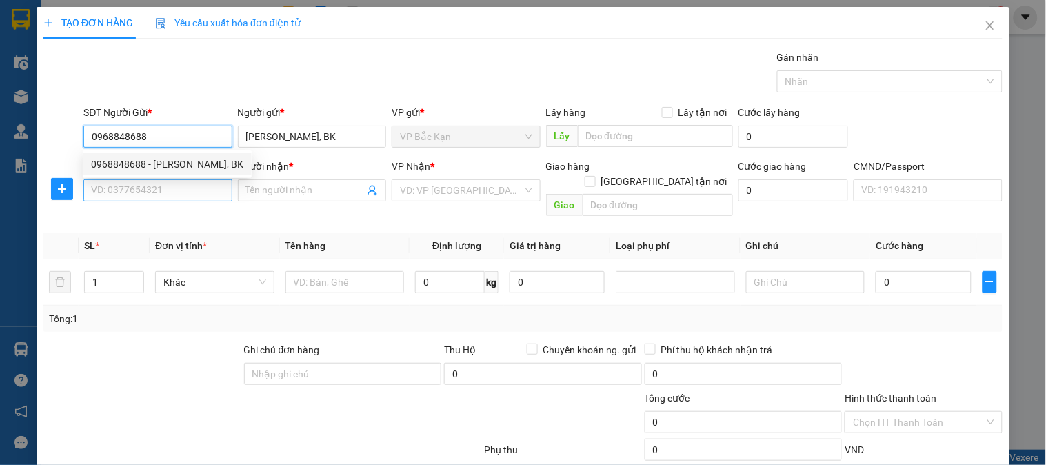
type input "0968848688"
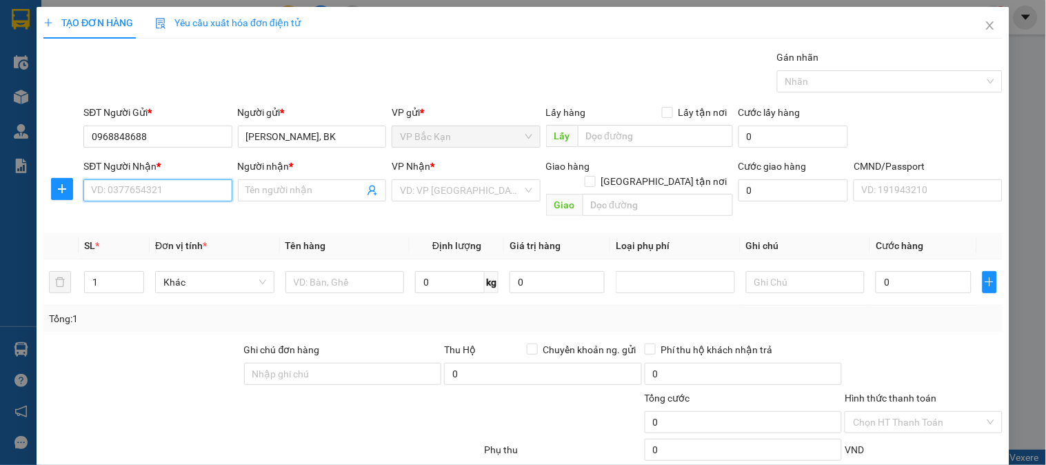
click at [173, 195] on input "SĐT Người Nhận *" at bounding box center [157, 190] width 148 height 22
click at [163, 244] on div "0987765818 - TÚ SC" at bounding box center [167, 239] width 152 height 15
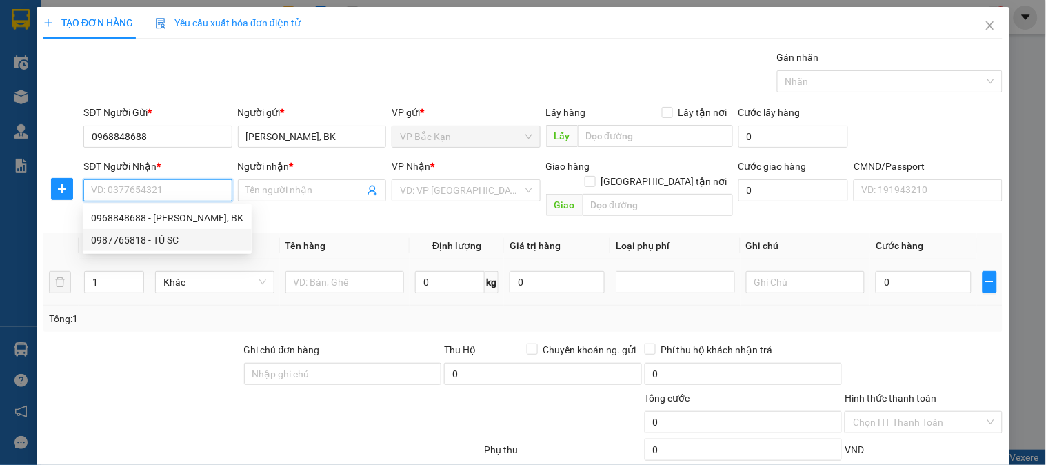
type input "0987765818"
type input "TÚ SC"
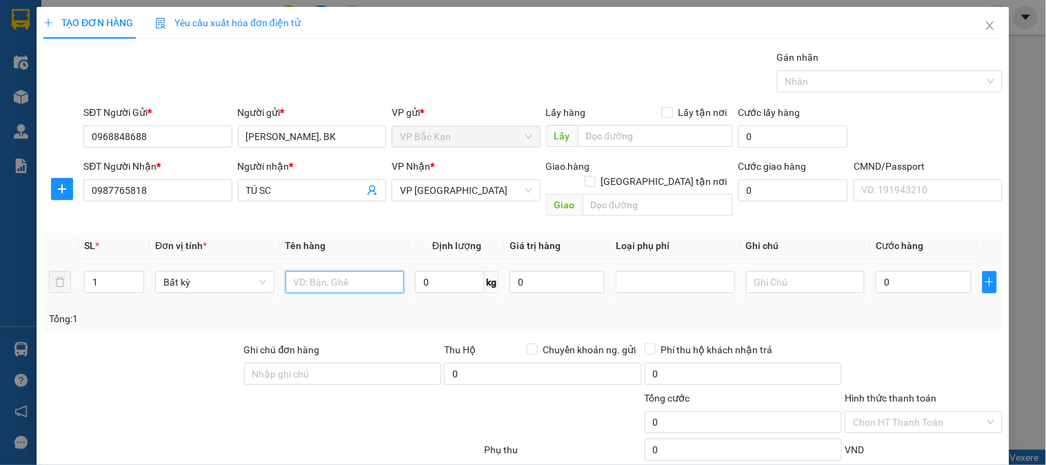
click at [349, 277] on input "text" at bounding box center [345, 282] width 119 height 22
drag, startPoint x: 349, startPoint y: 277, endPoint x: 346, endPoint y: 246, distance: 30.5
click at [346, 271] on input "text" at bounding box center [345, 282] width 119 height 22
type input "HỘP LAPTOP"
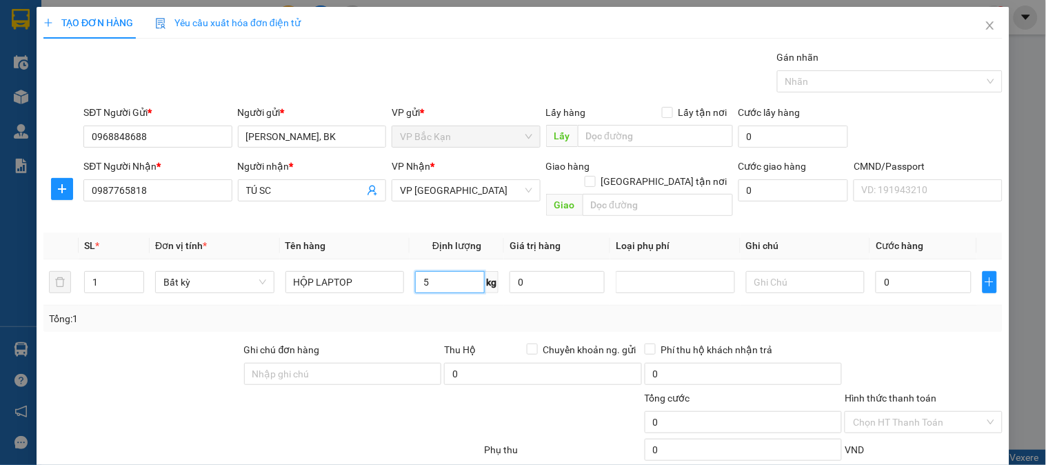
type input "5"
click at [394, 73] on div "Gói vận chuyển * Tiêu chuẩn Gán nhãn Nhãn" at bounding box center [543, 74] width 925 height 48
type input "40.000"
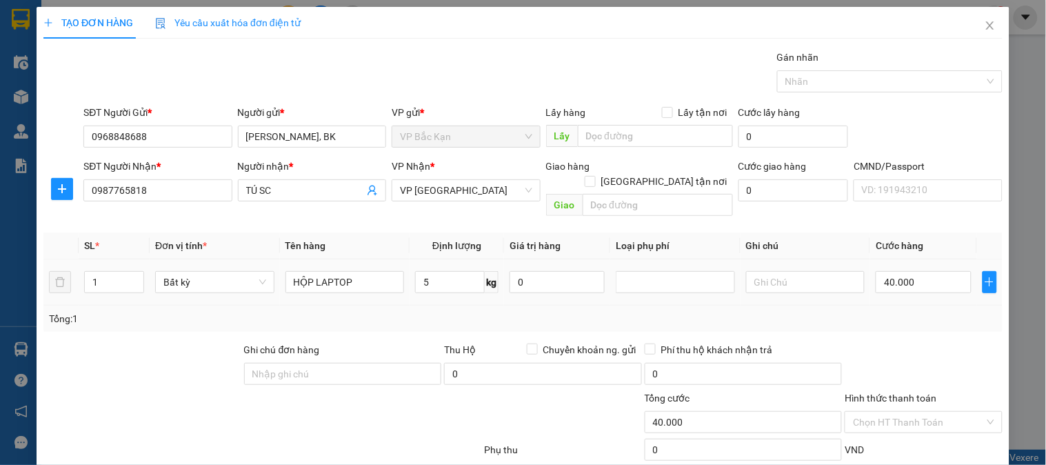
scroll to position [72, 0]
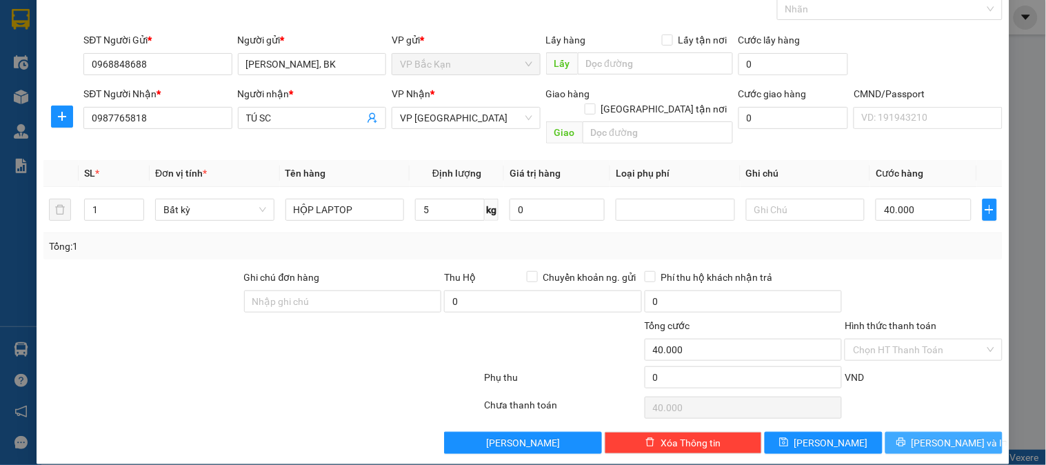
click at [917, 432] on button "Lưu và In" at bounding box center [944, 443] width 117 height 22
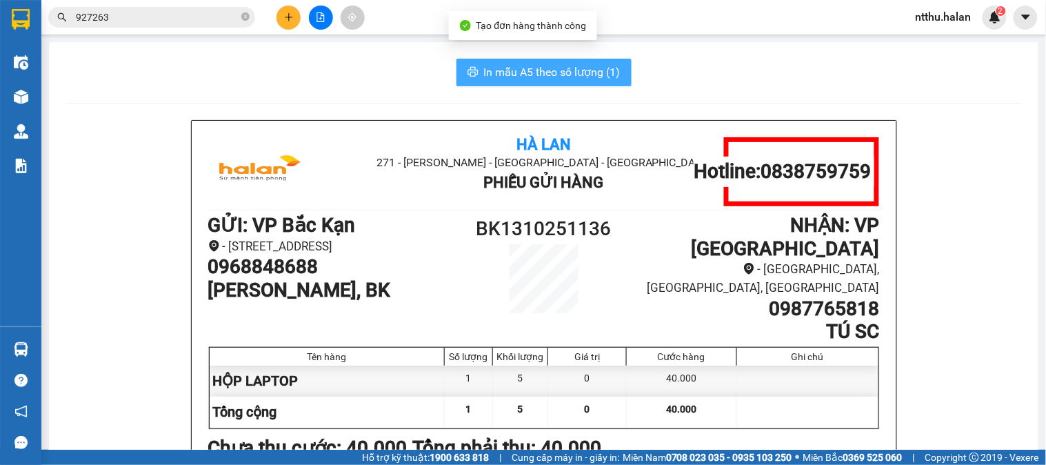
click at [493, 64] on span "In mẫu A5 theo số lượng (1)" at bounding box center [552, 71] width 137 height 17
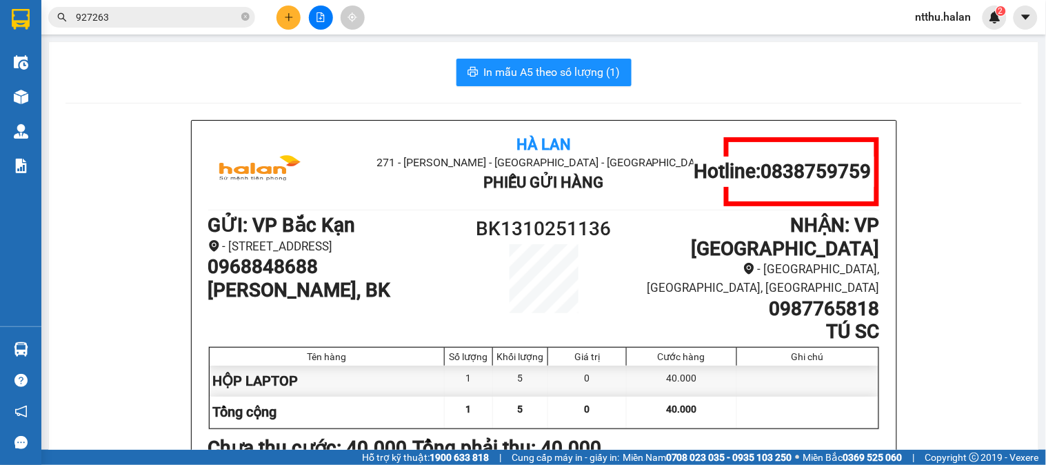
click at [325, 67] on div "In mẫu A5 theo số lượng (1)" at bounding box center [544, 73] width 957 height 28
drag, startPoint x: 272, startPoint y: 56, endPoint x: 177, endPoint y: 2, distance: 109.9
click at [141, 24] on input "927263" at bounding box center [157, 17] width 163 height 15
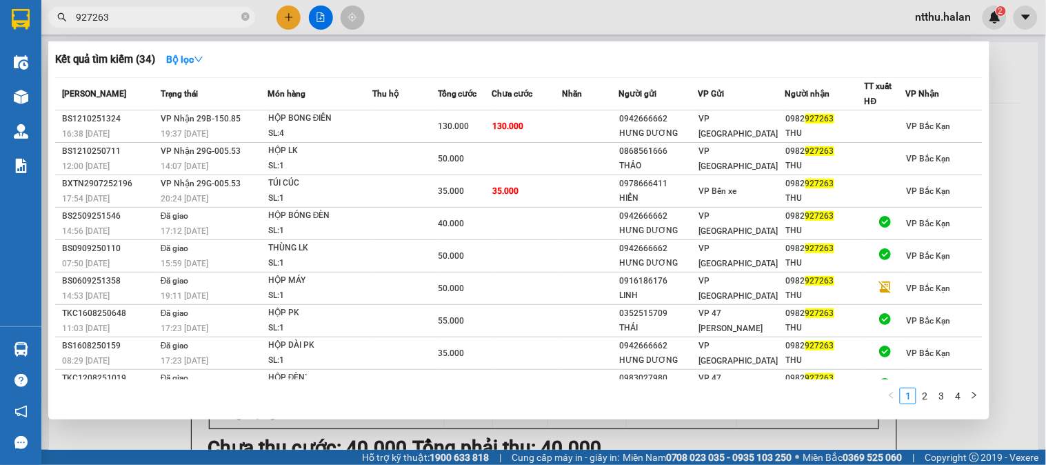
click at [141, 21] on input "927263" at bounding box center [157, 17] width 163 height 15
click at [141, 19] on input "927263" at bounding box center [157, 17] width 163 height 15
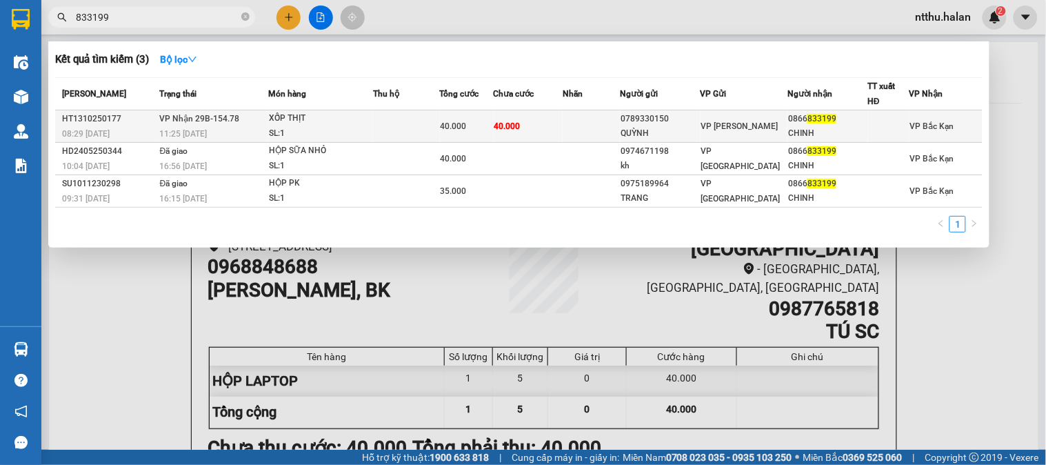
type input "833199"
click at [279, 131] on div "SL: 1" at bounding box center [320, 133] width 103 height 15
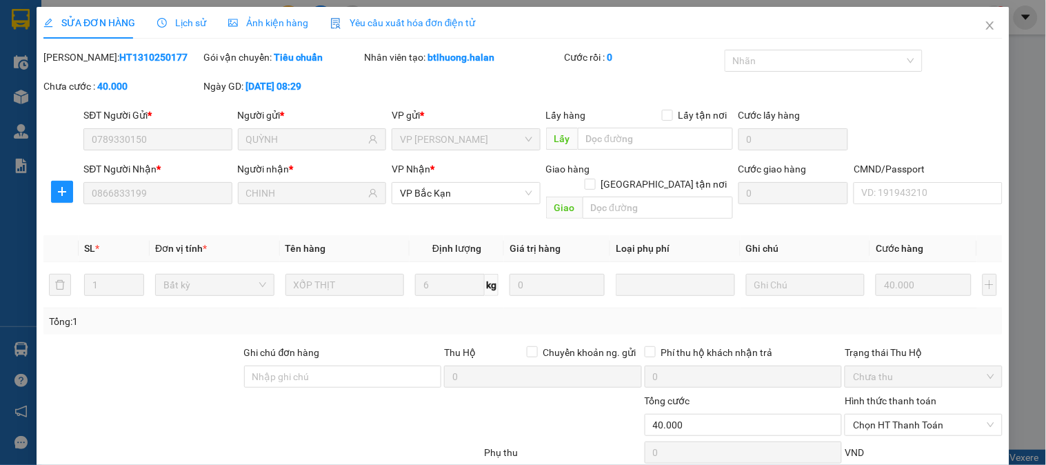
type input "0789330150"
type input "QUỲNH"
type input "0866833199"
type input "CHINH"
type input "0"
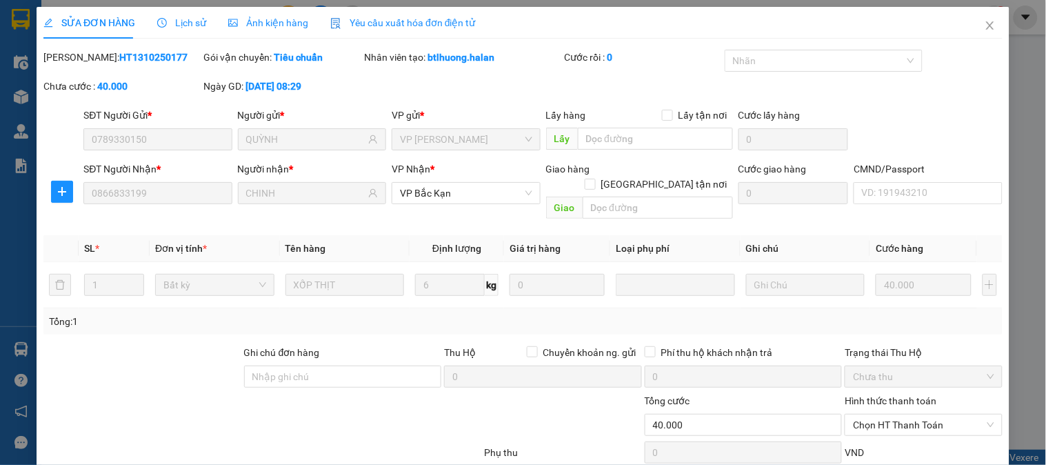
type input "40.000"
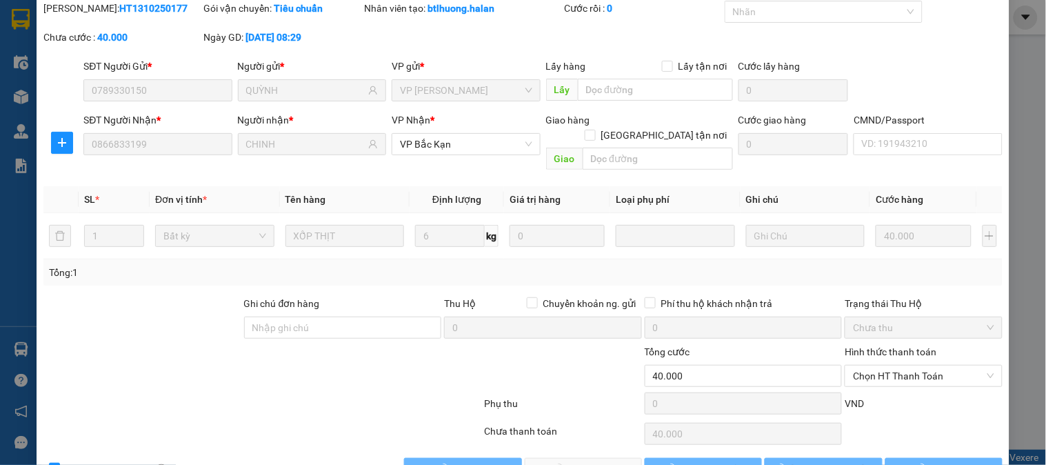
scroll to position [76, 0]
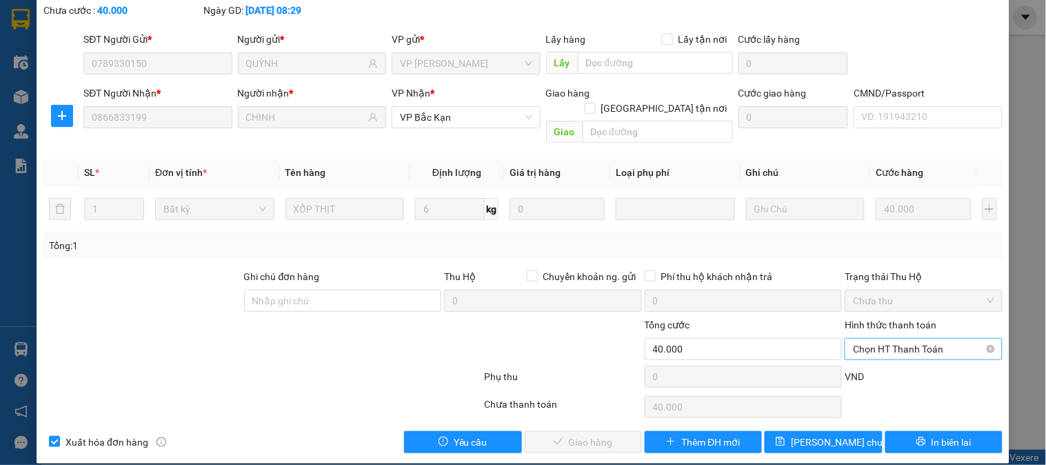
click at [895, 339] on span "Chọn HT Thanh Toán" at bounding box center [923, 349] width 141 height 21
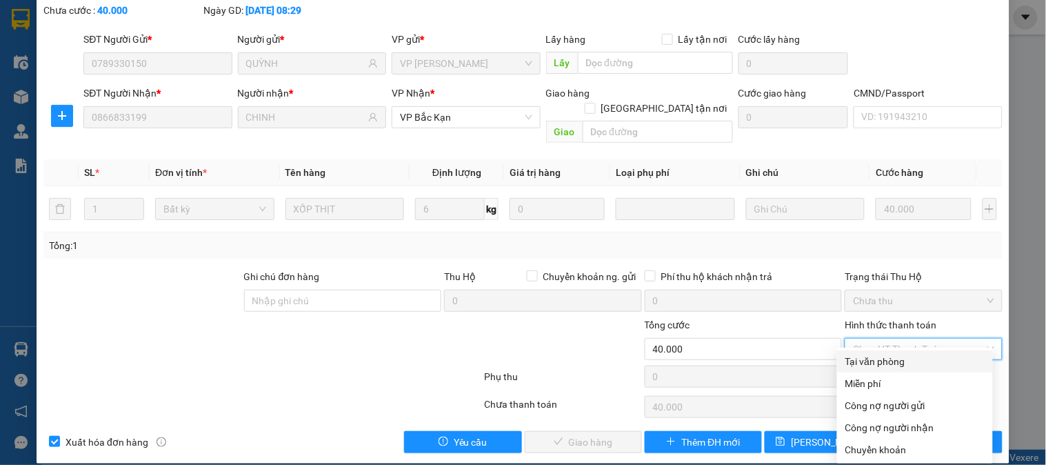
drag, startPoint x: 875, startPoint y: 356, endPoint x: 604, endPoint y: 455, distance: 288.0
click at [872, 357] on div "Tại văn phòng" at bounding box center [915, 361] width 139 height 15
type input "0"
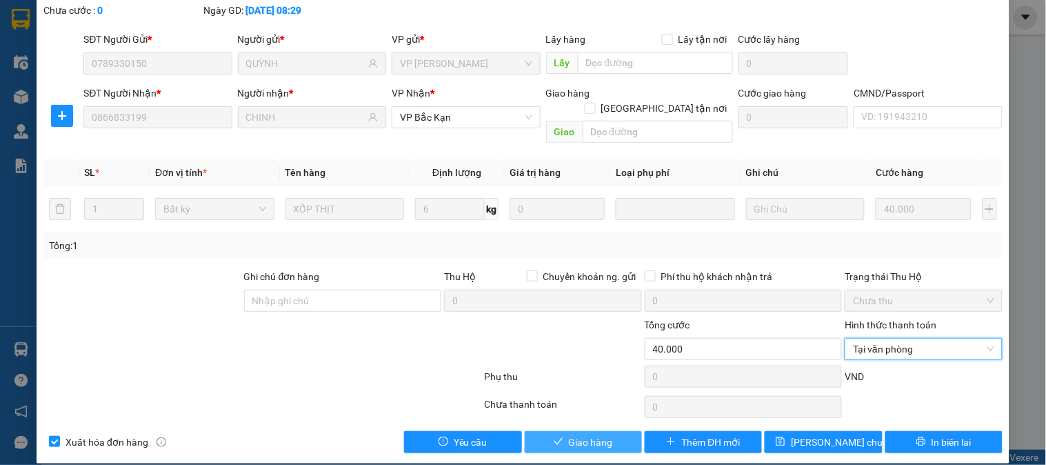
click at [610, 431] on button "Giao hàng" at bounding box center [583, 442] width 117 height 22
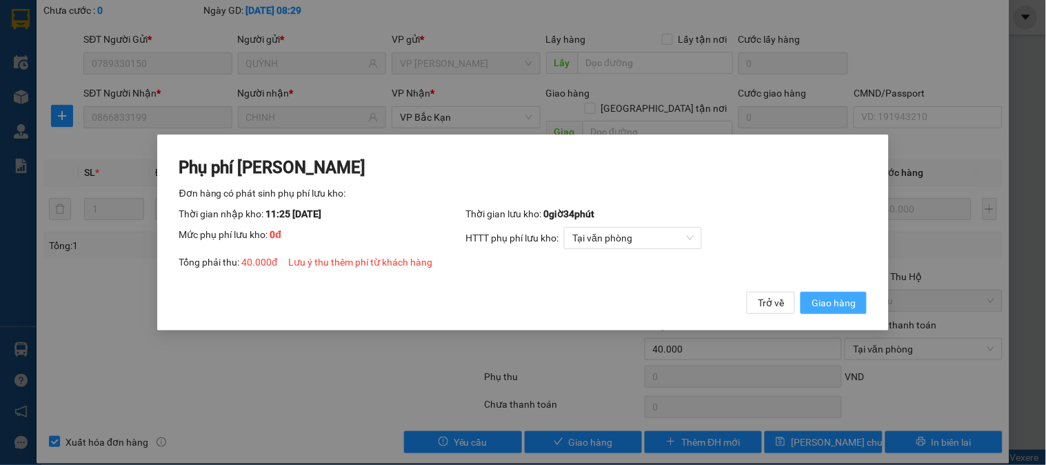
drag, startPoint x: 825, startPoint y: 306, endPoint x: 857, endPoint y: 292, distance: 34.3
click at [826, 305] on span "Giao hàng" at bounding box center [834, 302] width 44 height 15
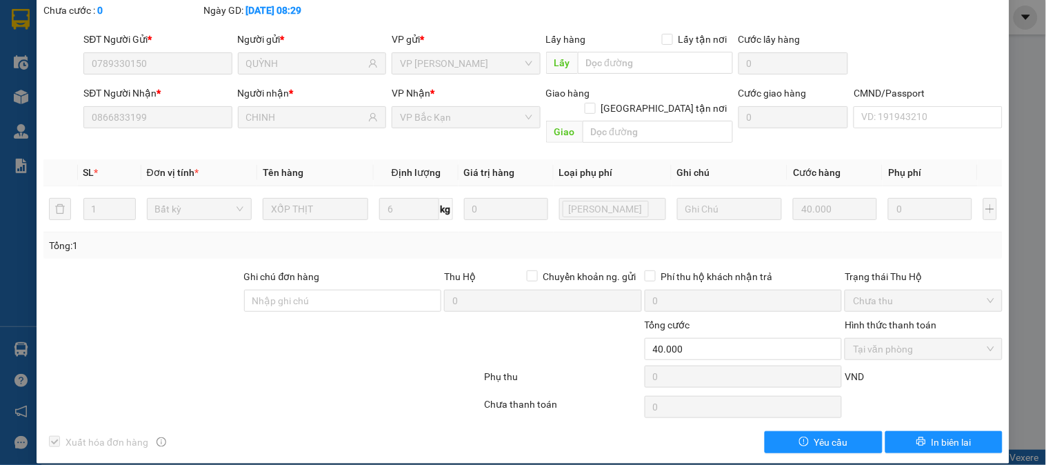
scroll to position [0, 0]
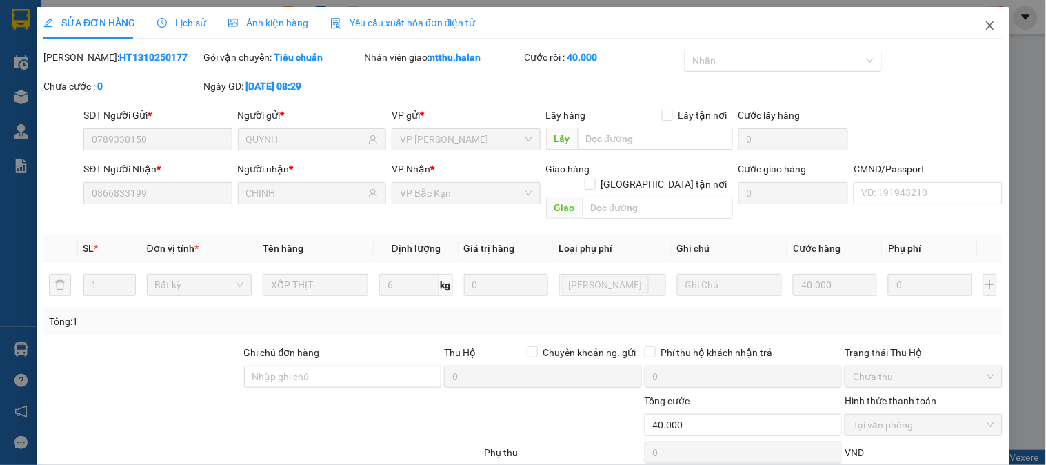
click at [986, 24] on icon "close" at bounding box center [990, 25] width 8 height 8
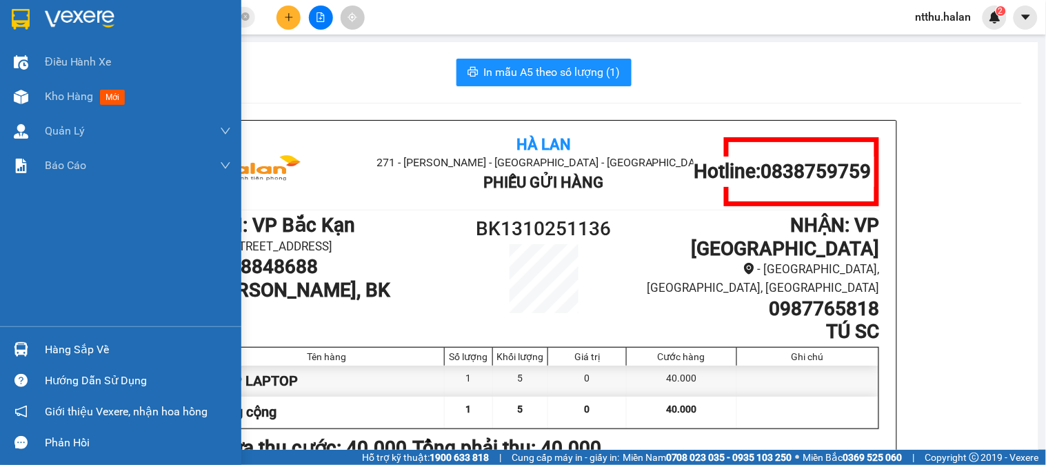
click at [101, 357] on div "Hàng sắp về" at bounding box center [138, 349] width 186 height 21
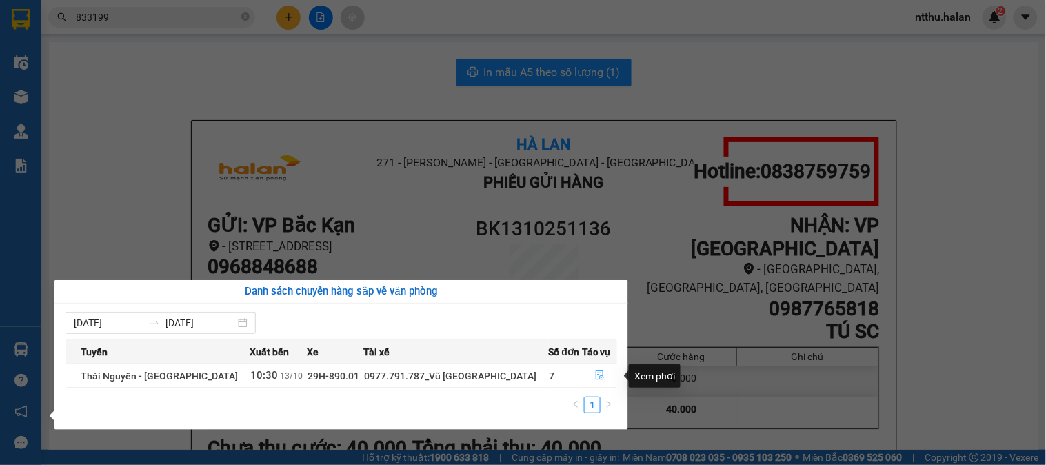
click at [595, 373] on icon "file-done" at bounding box center [600, 375] width 10 height 10
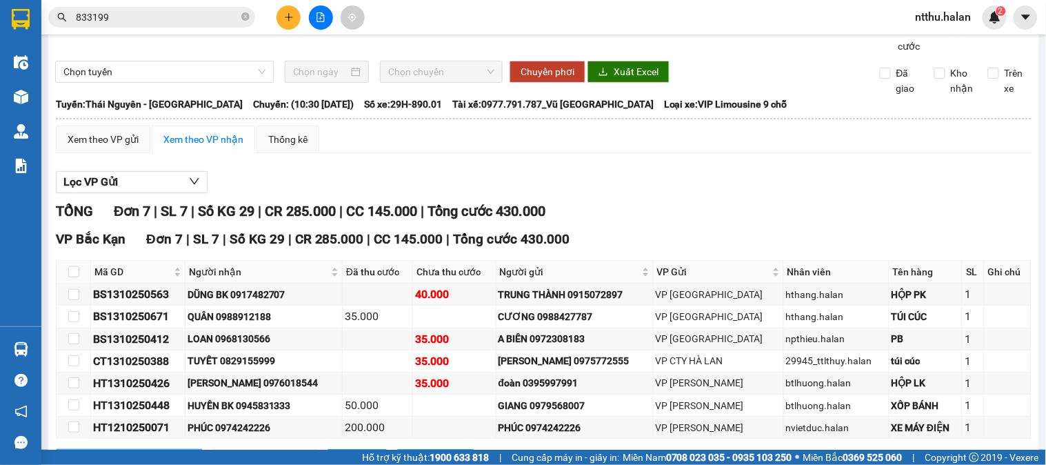
scroll to position [119, 0]
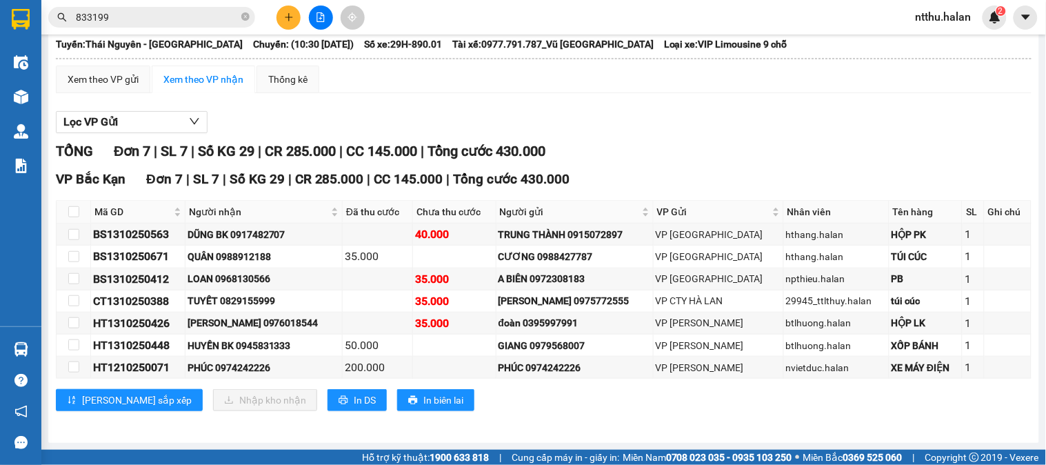
click at [135, 14] on input "833199" at bounding box center [157, 17] width 163 height 15
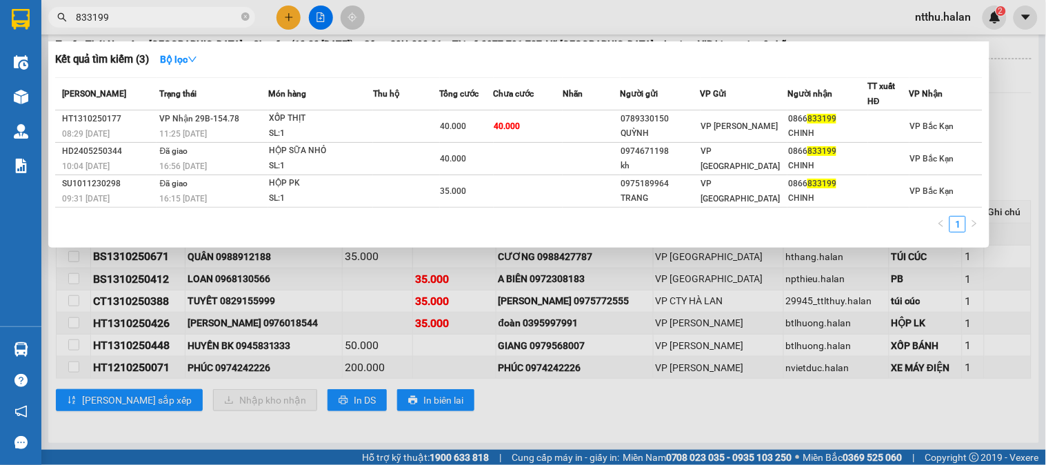
click at [135, 14] on input "833199" at bounding box center [157, 17] width 163 height 15
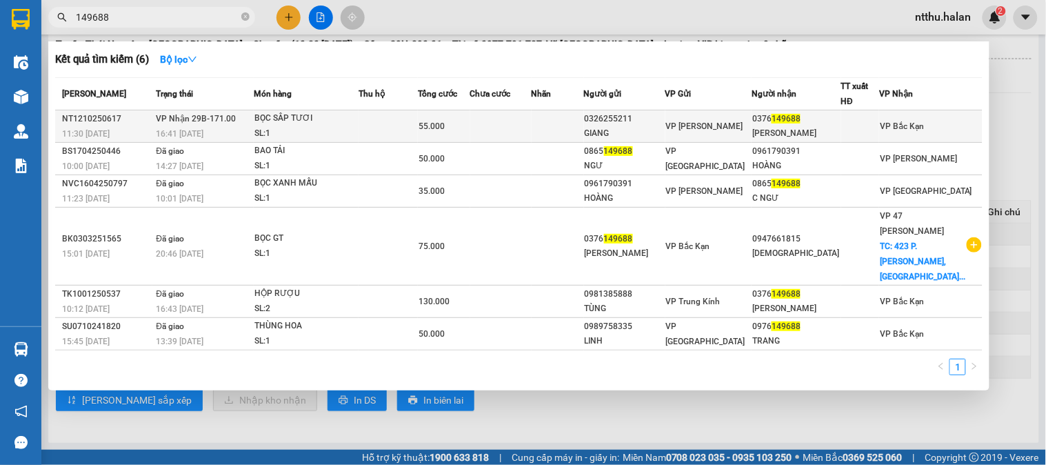
type input "149688"
click at [197, 133] on span "16:41 - 12/10" at bounding box center [180, 134] width 48 height 10
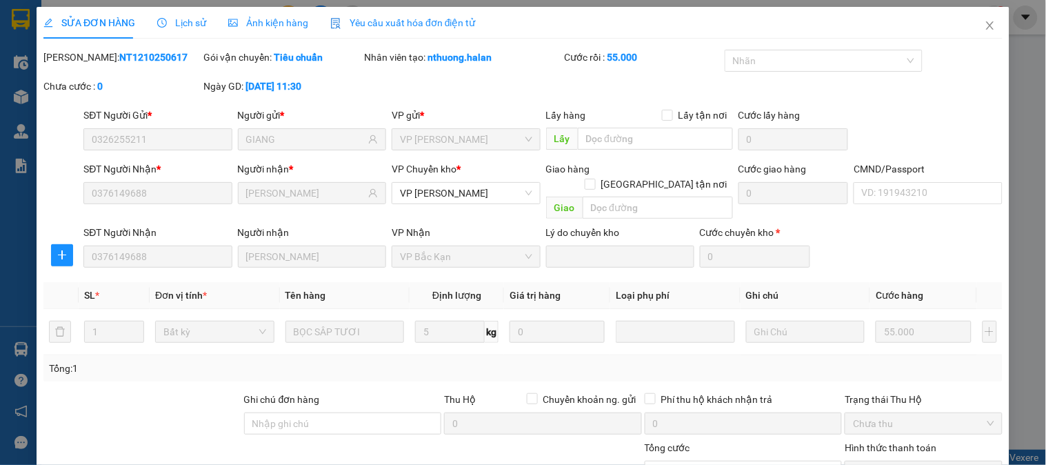
type input "0326255211"
type input "GIANG"
type input "0376149688"
type input "HOÀNG TRANG"
type input "0"
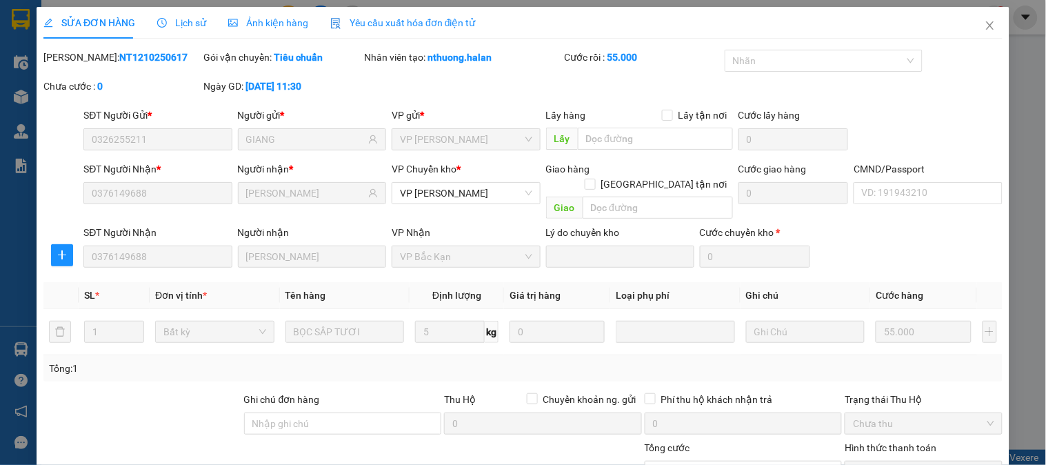
type input "55.000"
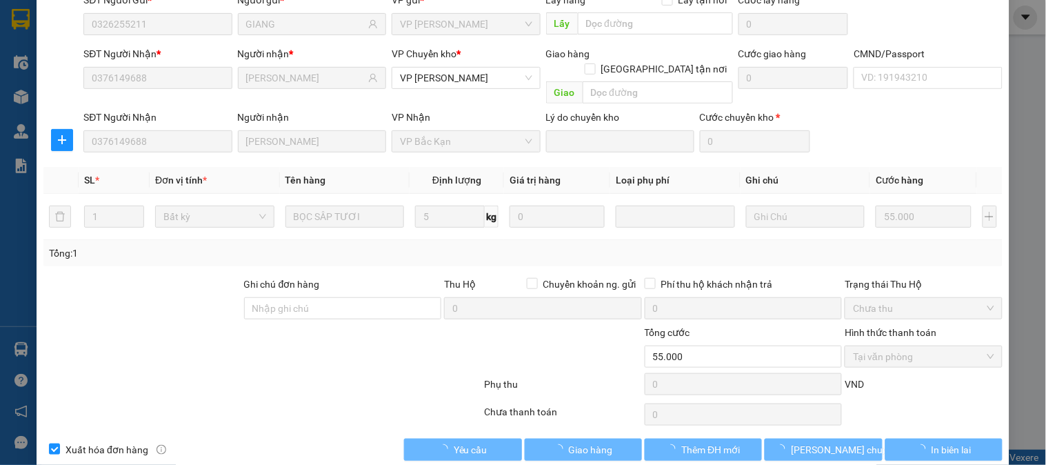
scroll to position [122, 0]
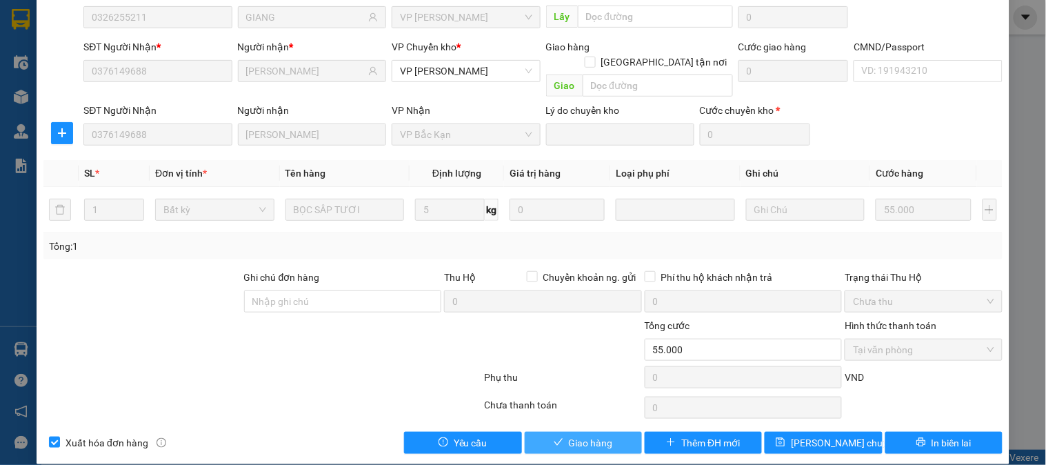
click at [600, 435] on span "Giao hàng" at bounding box center [591, 442] width 44 height 15
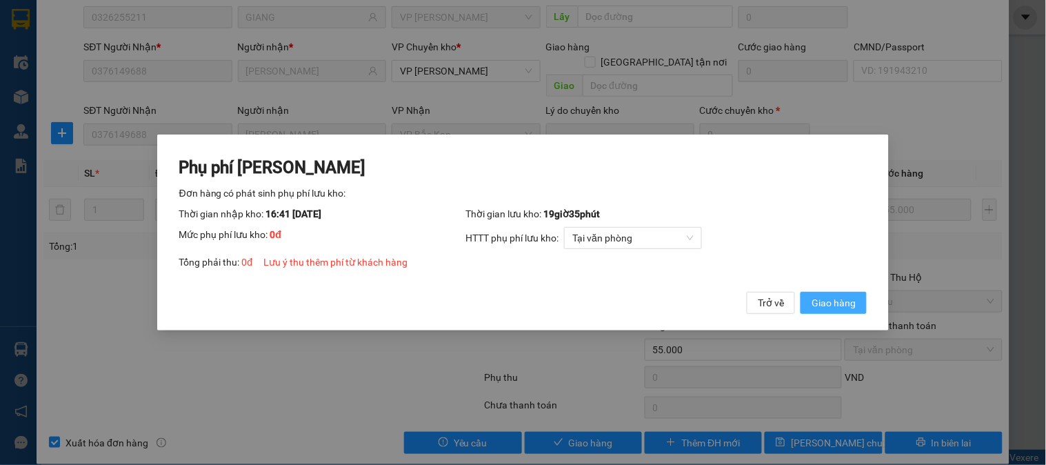
click at [850, 301] on span "Giao hàng" at bounding box center [834, 302] width 44 height 15
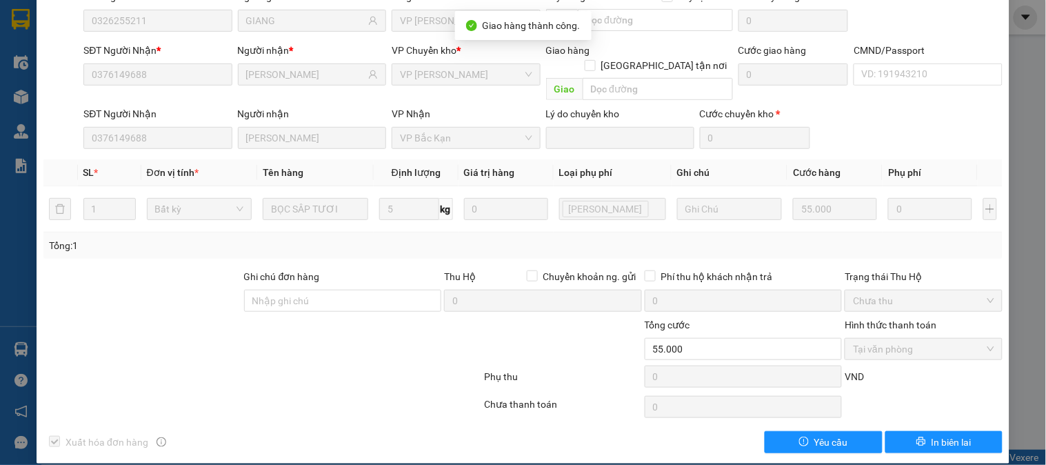
scroll to position [0, 0]
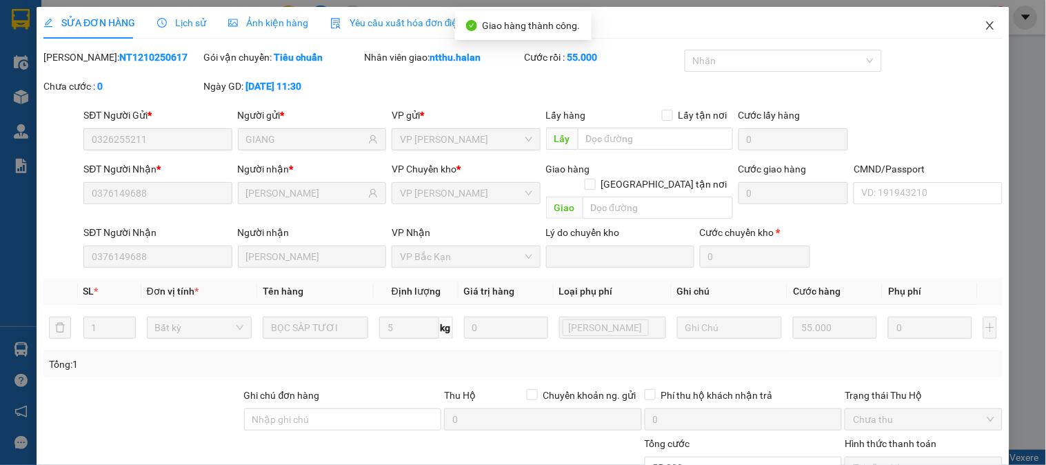
click at [971, 22] on span "Close" at bounding box center [990, 26] width 39 height 39
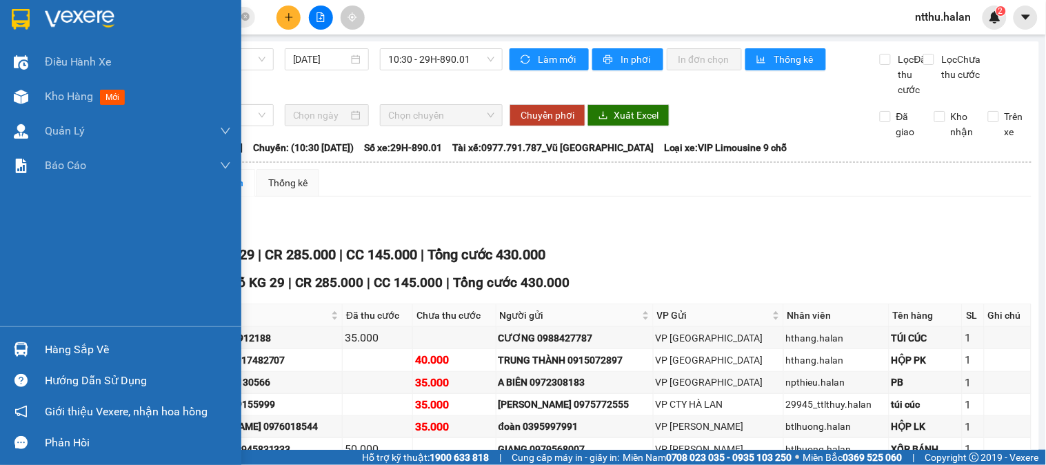
click at [63, 348] on div "Hàng sắp về" at bounding box center [138, 349] width 186 height 21
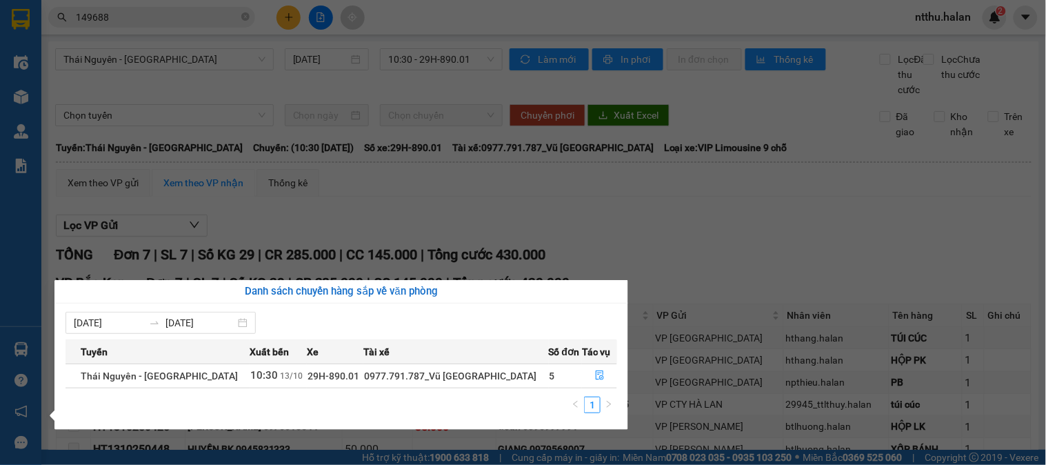
click at [766, 188] on section "Kết quả tìm kiếm ( 6 ) Bộ lọc Mã ĐH Trạng thái Món hàng Thu hộ Tổng cước Chưa c…" at bounding box center [523, 232] width 1046 height 465
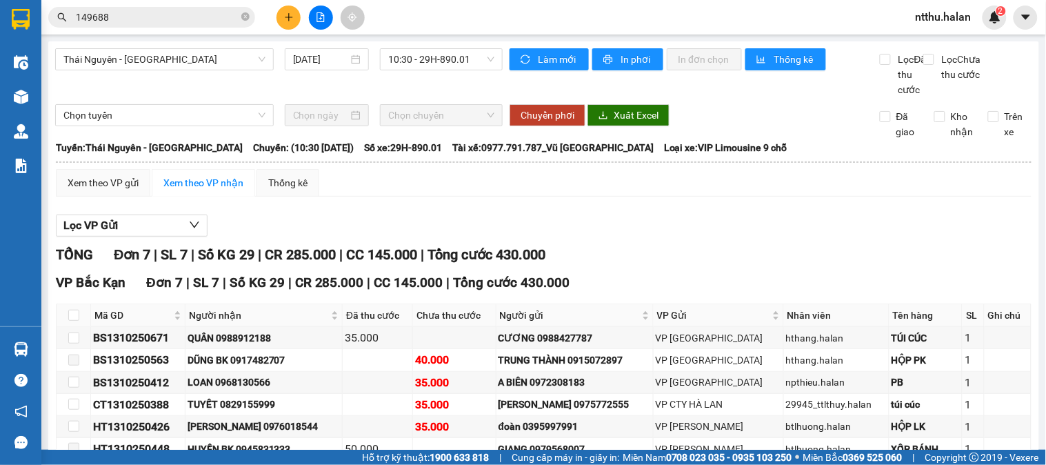
click at [406, 93] on div "Thái Nguyên - Bắc Kạn 13/10/2025 10:30 - 29H-890.01" at bounding box center [279, 72] width 448 height 49
click at [186, 19] on input "149688" at bounding box center [157, 17] width 163 height 15
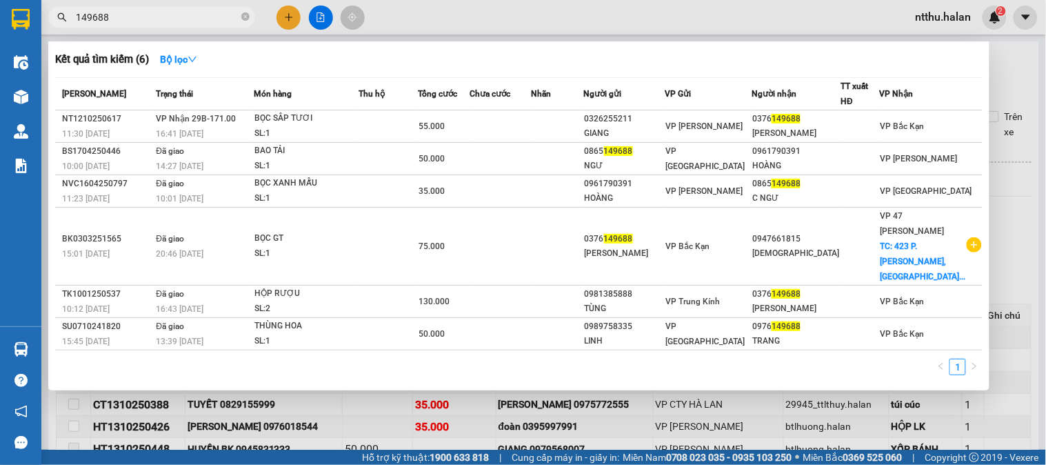
click at [189, 19] on input "149688" at bounding box center [157, 17] width 163 height 15
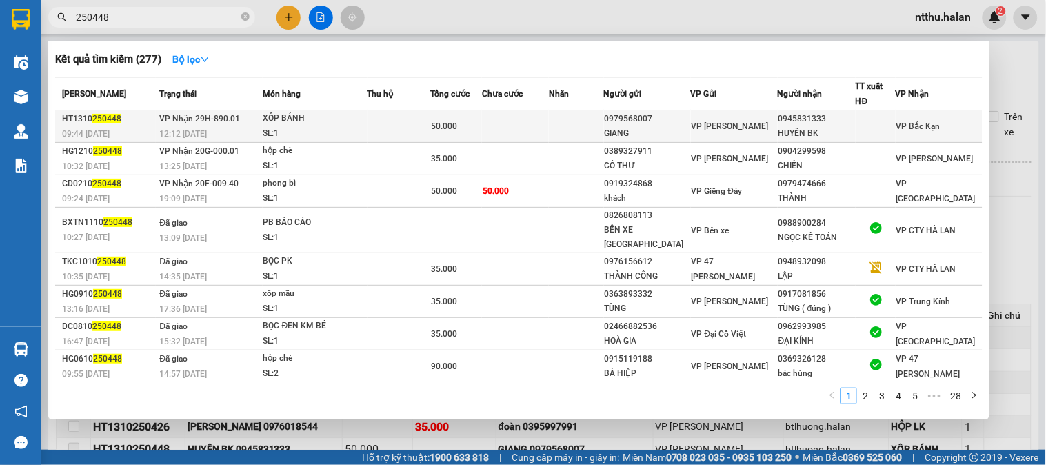
type input "250448"
click at [362, 132] on div "SL: 1" at bounding box center [314, 133] width 103 height 15
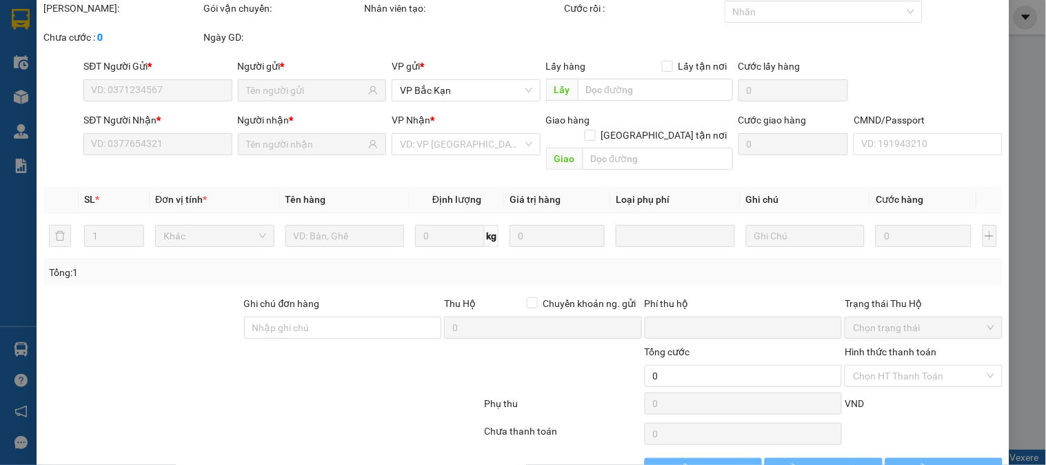
scroll to position [76, 0]
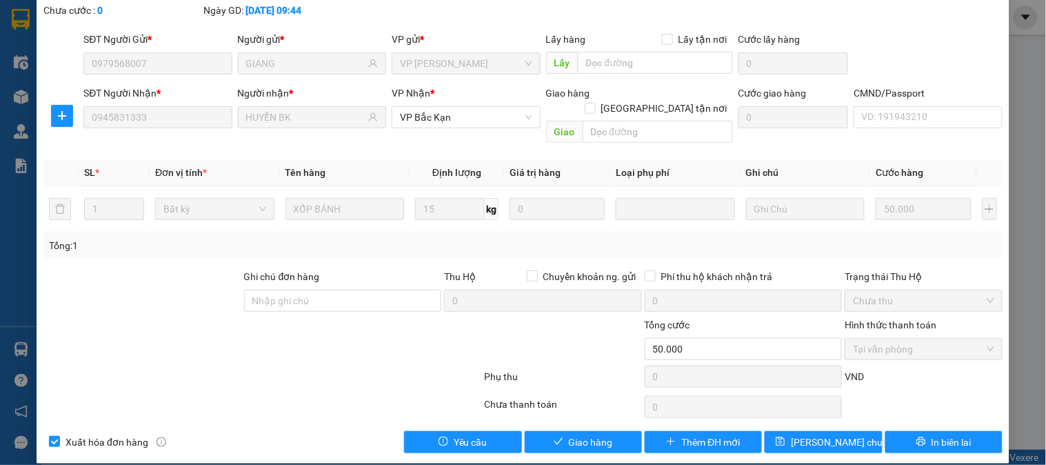
type input "0979568007"
type input "GIANG"
type input "0945831333"
type input "HUYỀN BK"
type input "0"
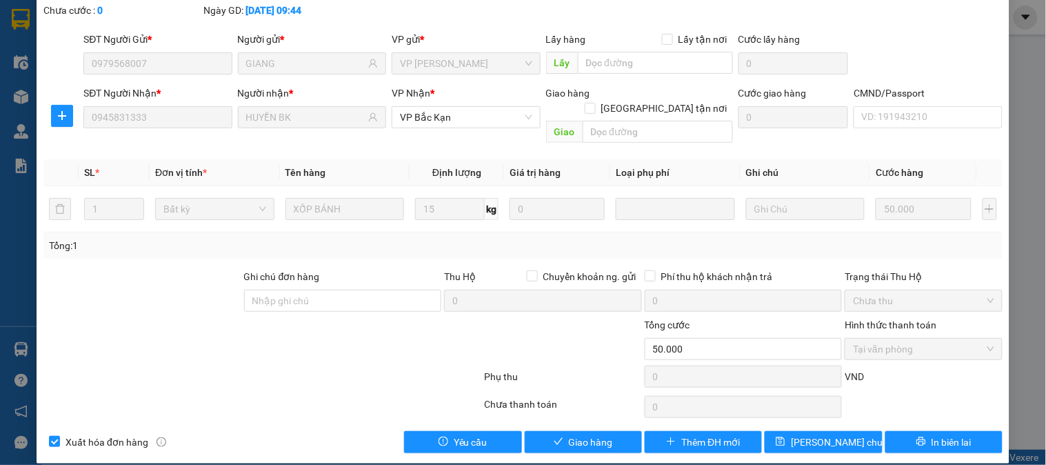
type input "50.000"
click at [584, 437] on button "Giao hàng" at bounding box center [583, 442] width 117 height 22
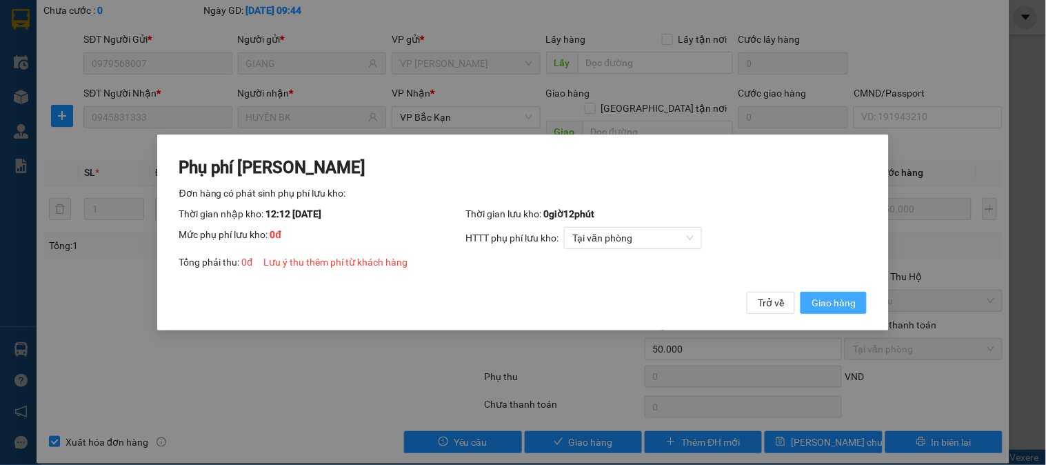
click at [850, 300] on span "Giao hàng" at bounding box center [834, 302] width 44 height 15
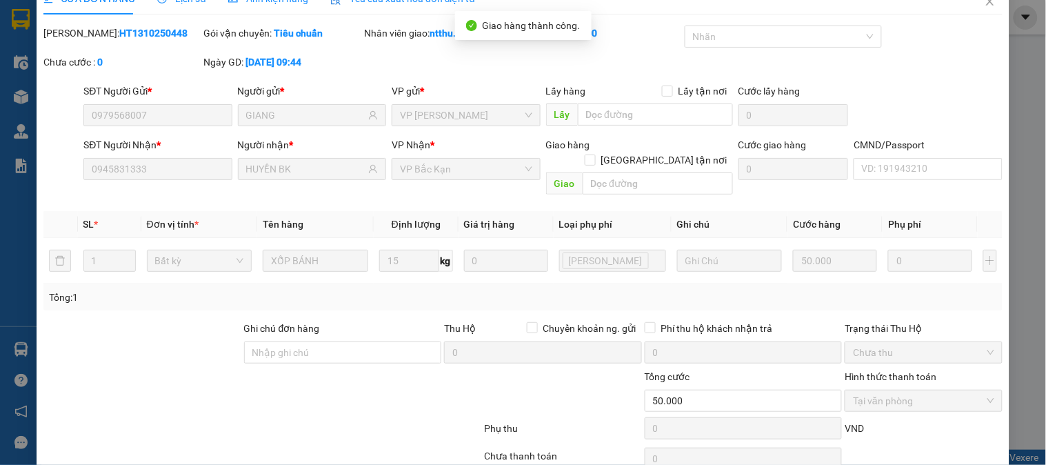
scroll to position [0, 0]
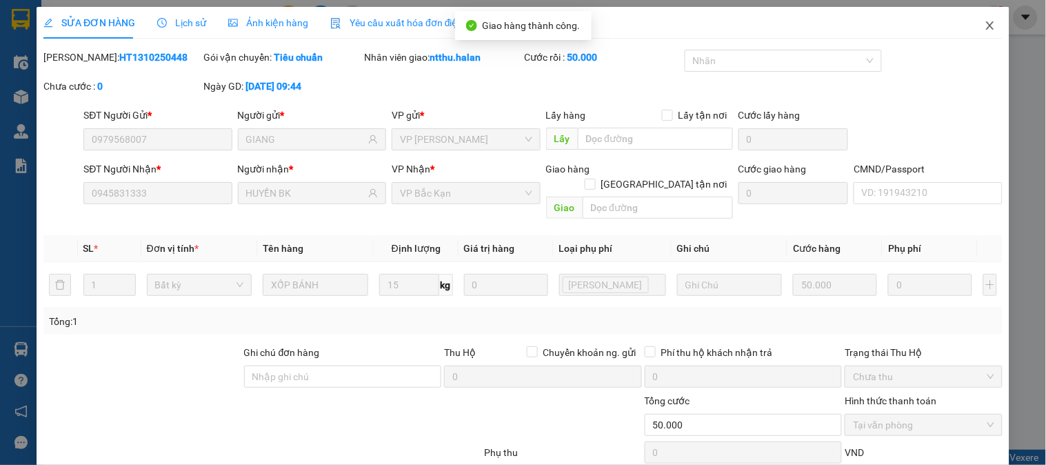
click at [981, 16] on span "Close" at bounding box center [990, 26] width 39 height 39
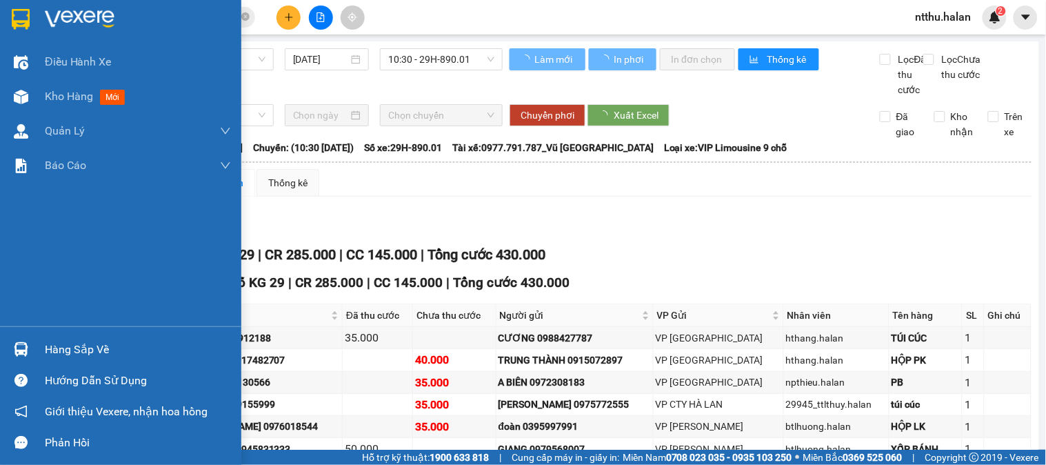
click at [59, 343] on div "Hàng sắp về" at bounding box center [138, 349] width 186 height 21
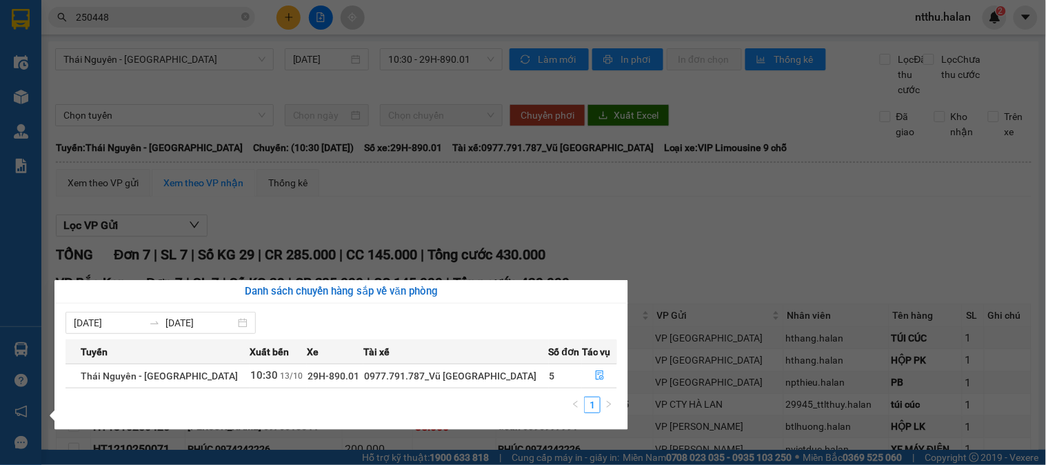
click at [687, 246] on section "Kết quả tìm kiếm ( 277 ) Bộ lọc Mã ĐH Trạng thái Món hàng Thu hộ Tổng cước Chưa…" at bounding box center [523, 232] width 1046 height 465
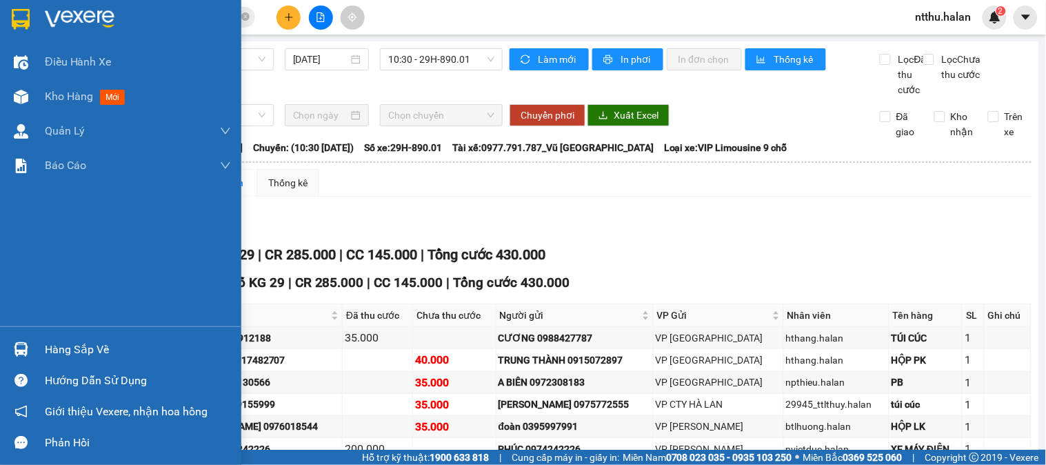
click at [77, 342] on div "Hàng sắp về" at bounding box center [138, 349] width 186 height 21
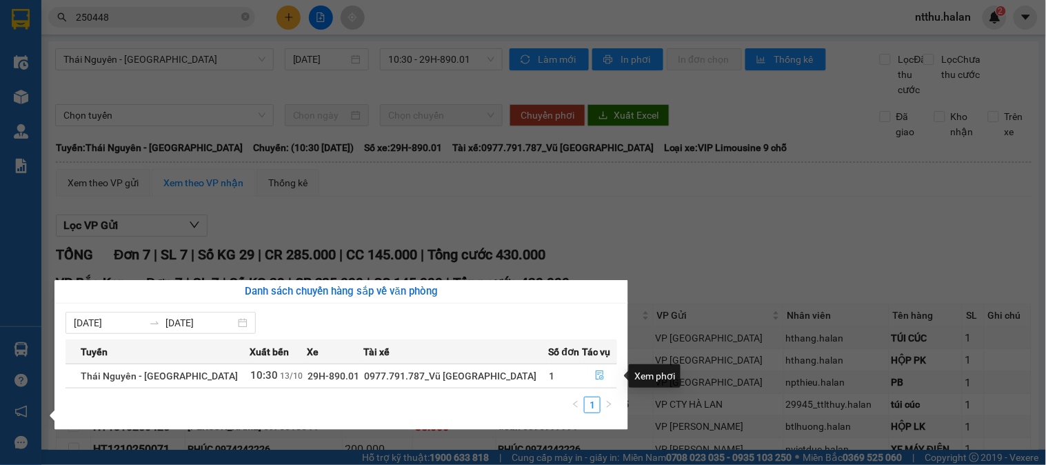
click at [600, 374] on button "button" at bounding box center [600, 376] width 34 height 22
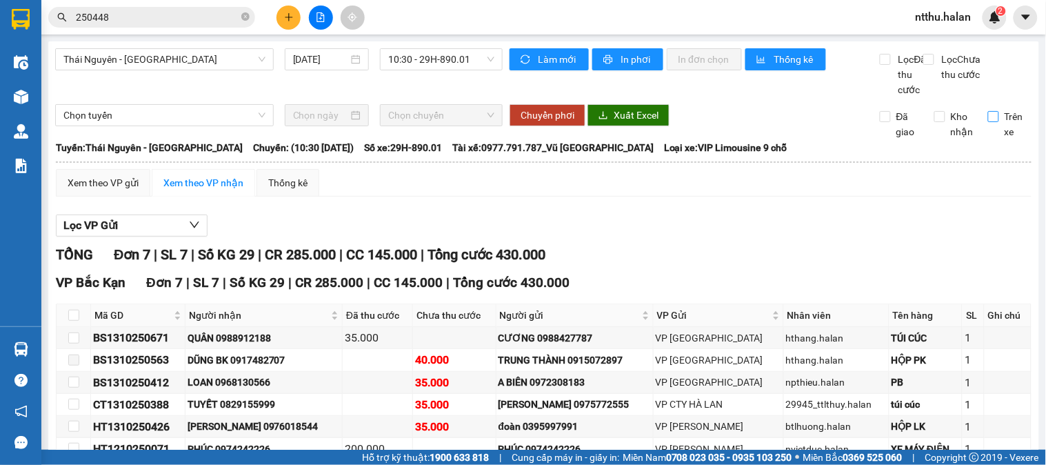
click at [988, 122] on input "Trên xe" at bounding box center [993, 116] width 11 height 11
checkbox input "true"
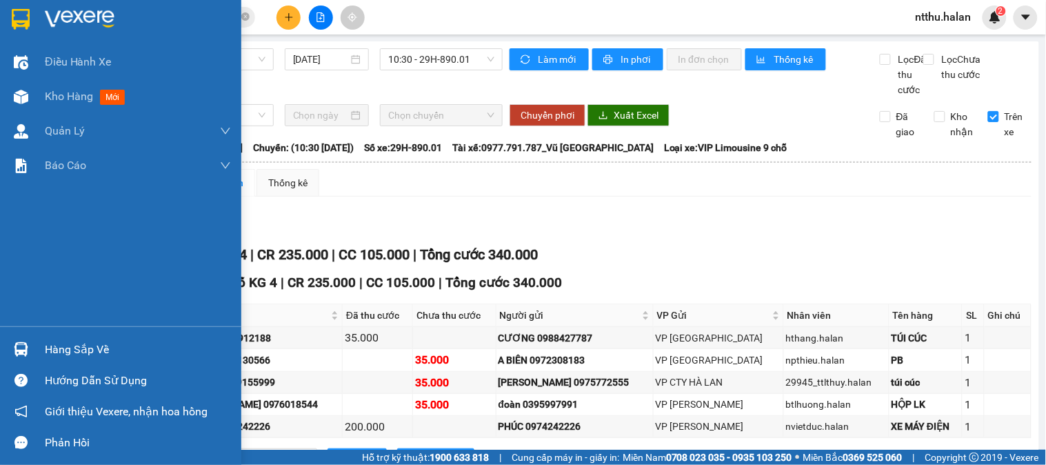
click at [84, 348] on div "Hàng sắp về" at bounding box center [138, 349] width 186 height 21
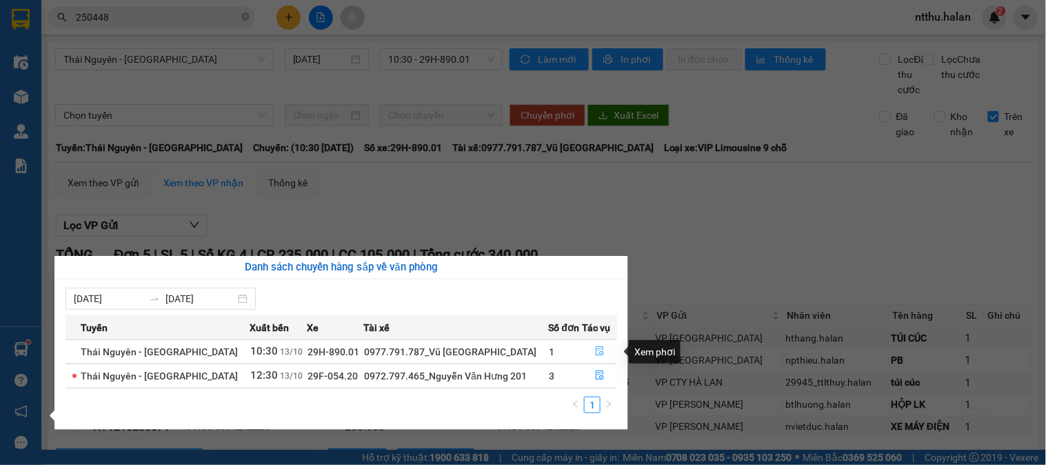
click at [597, 353] on icon "file-done" at bounding box center [600, 351] width 10 height 10
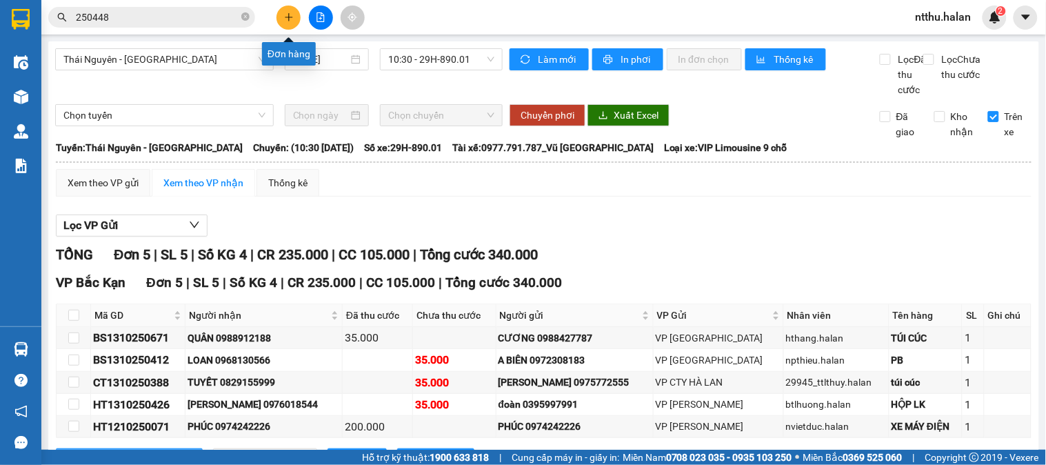
click at [286, 12] on icon "plus" at bounding box center [289, 17] width 10 height 10
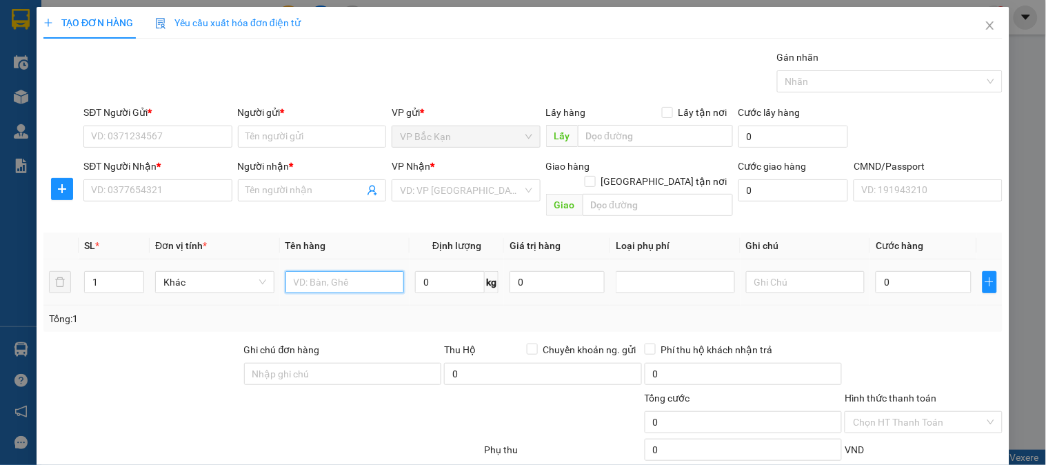
click at [375, 272] on input "text" at bounding box center [345, 282] width 119 height 22
type input "THÙNG Q.A"
type input "9"
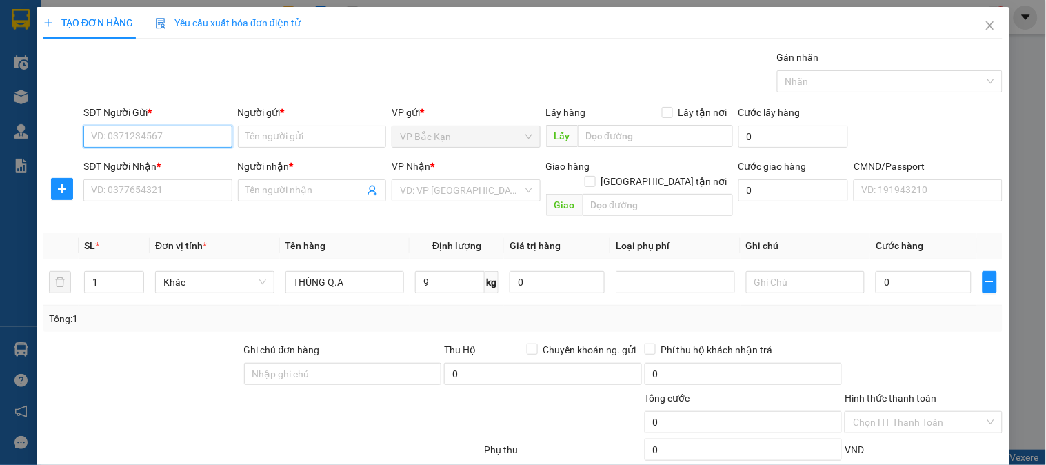
click at [148, 139] on input "SĐT Người Gửi *" at bounding box center [157, 137] width 148 height 22
type input "0988116878"
click at [141, 160] on div "0988116878 - ĐẠT" at bounding box center [156, 164] width 130 height 15
type input "ĐẠT"
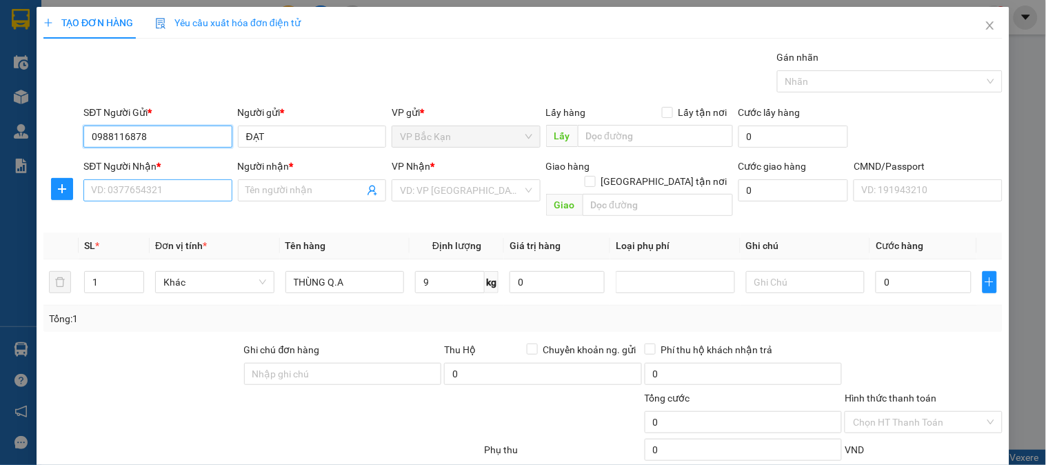
type input "0988116878"
click at [137, 199] on input "SĐT Người Nhận *" at bounding box center [157, 190] width 148 height 22
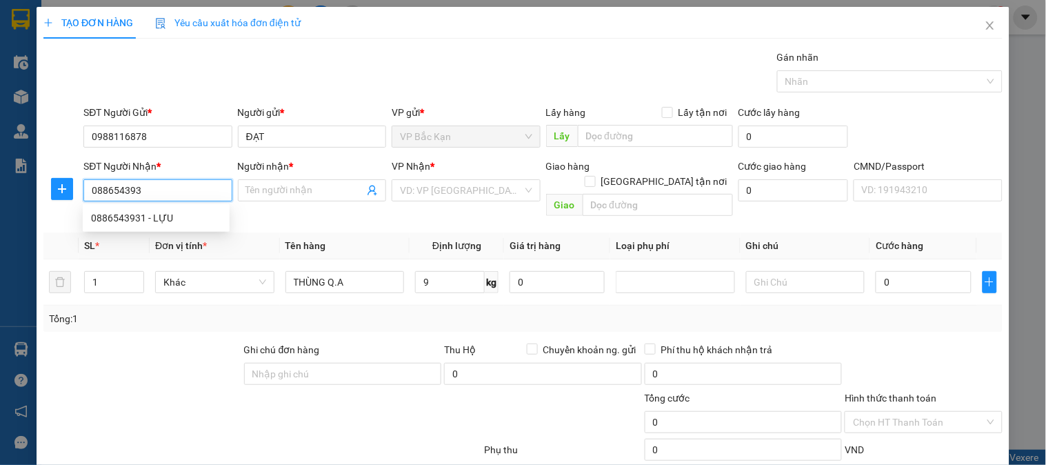
type input "0886543931"
click at [124, 210] on div "0886543931 - LỰU" at bounding box center [156, 217] width 130 height 15
type input "LỰU"
type input "0886543931"
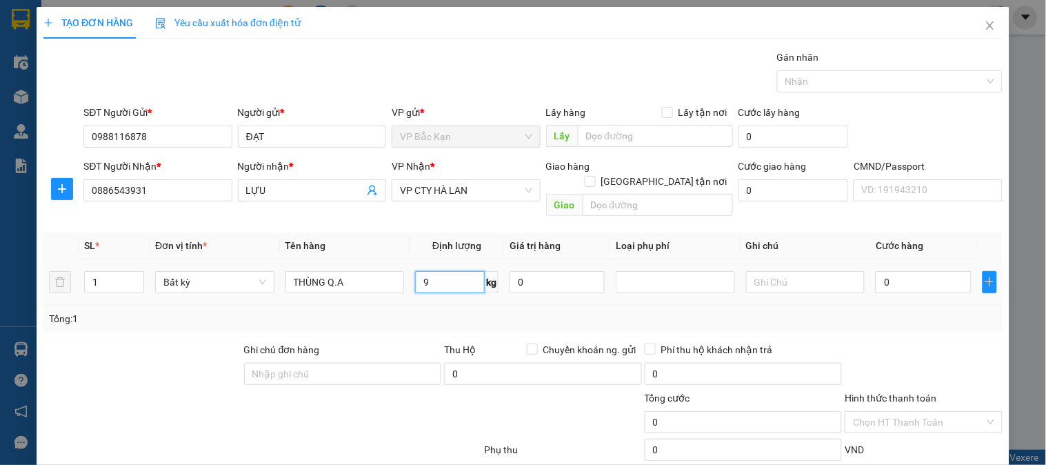
click at [439, 274] on input "9" at bounding box center [450, 282] width 70 height 22
click at [432, 311] on div "Tổng: 1" at bounding box center [523, 318] width 948 height 15
type input "40.000"
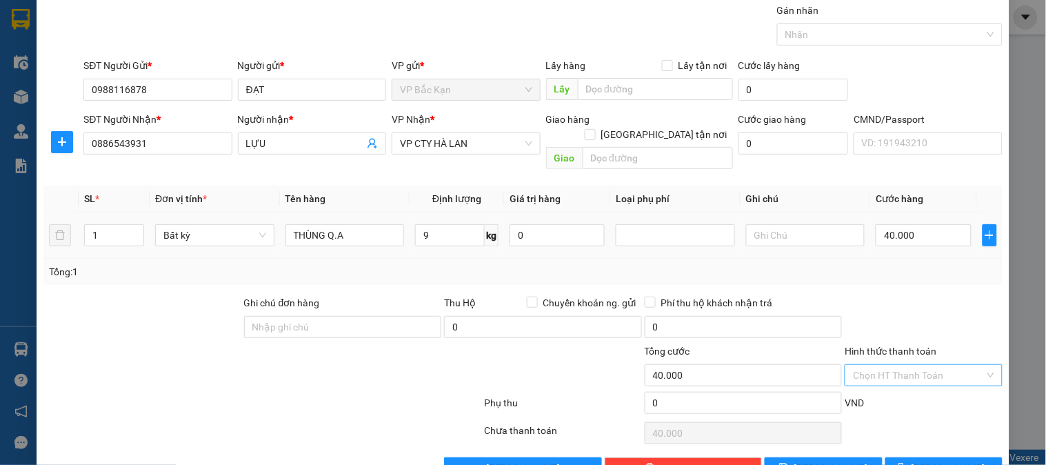
scroll to position [72, 0]
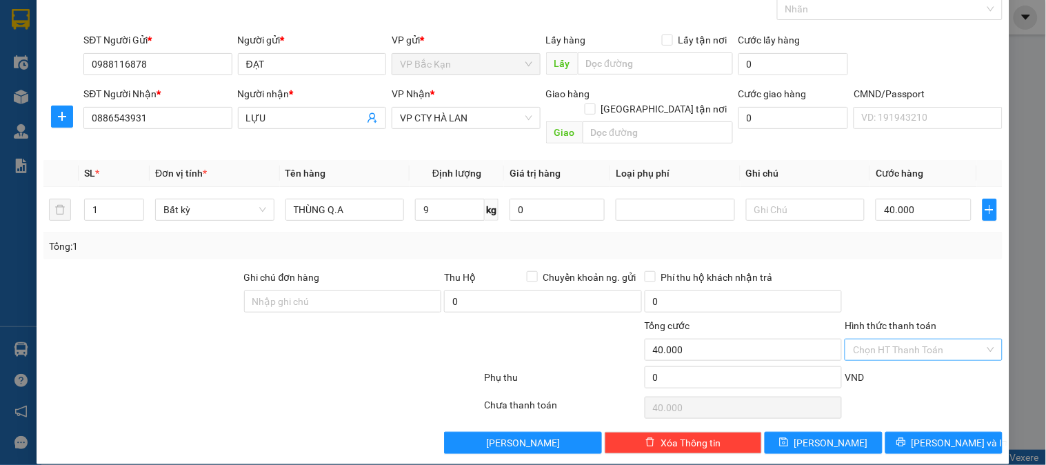
click at [919, 339] on input "Hình thức thanh toán" at bounding box center [918, 349] width 131 height 21
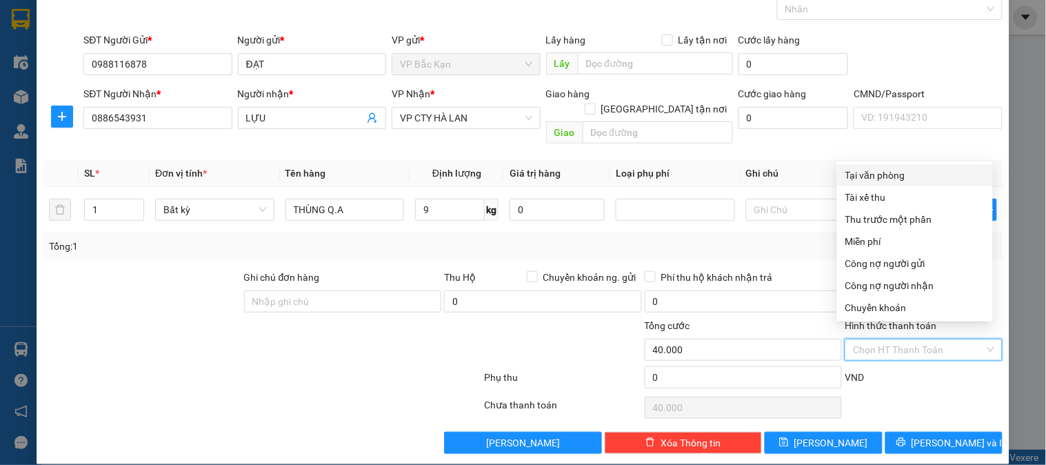
click at [884, 171] on div "Tại văn phòng" at bounding box center [915, 175] width 139 height 15
type input "0"
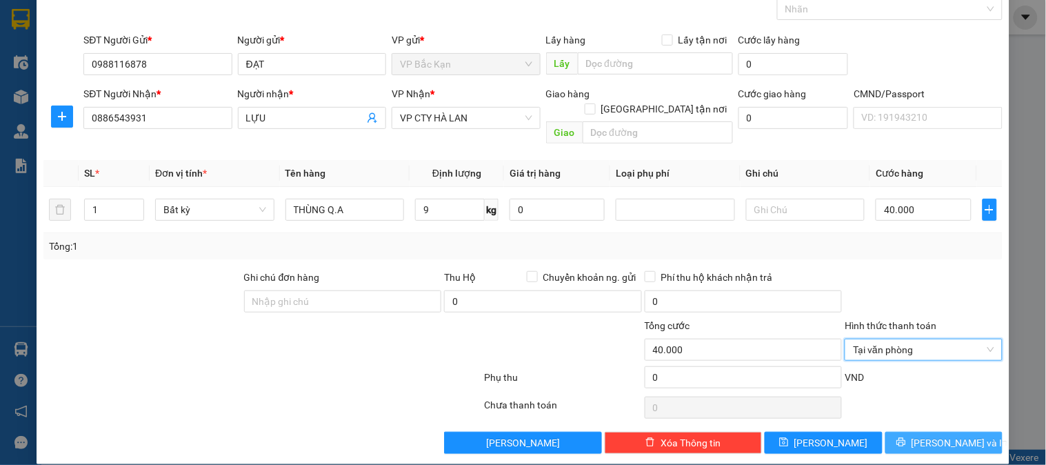
click at [915, 432] on button "Lưu và In" at bounding box center [944, 443] width 117 height 22
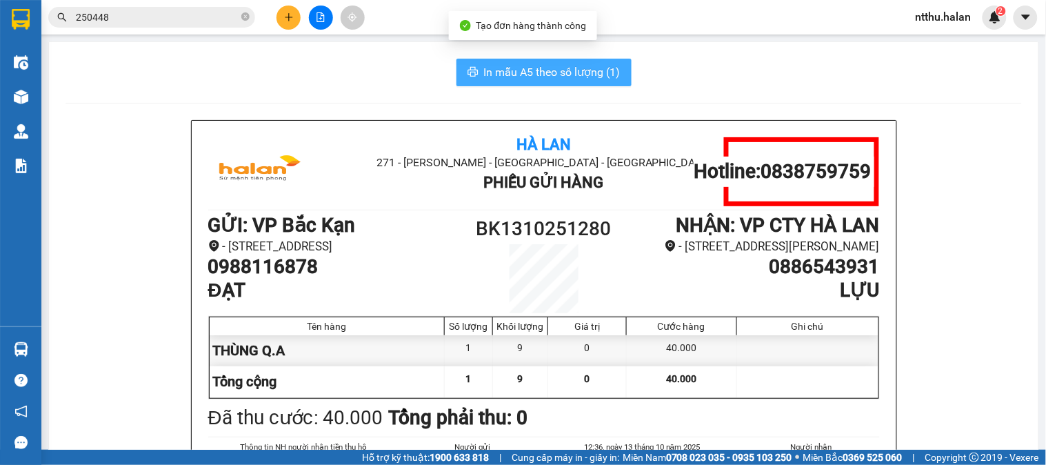
click at [566, 72] on span "In mẫu A5 theo số lượng (1)" at bounding box center [552, 71] width 137 height 17
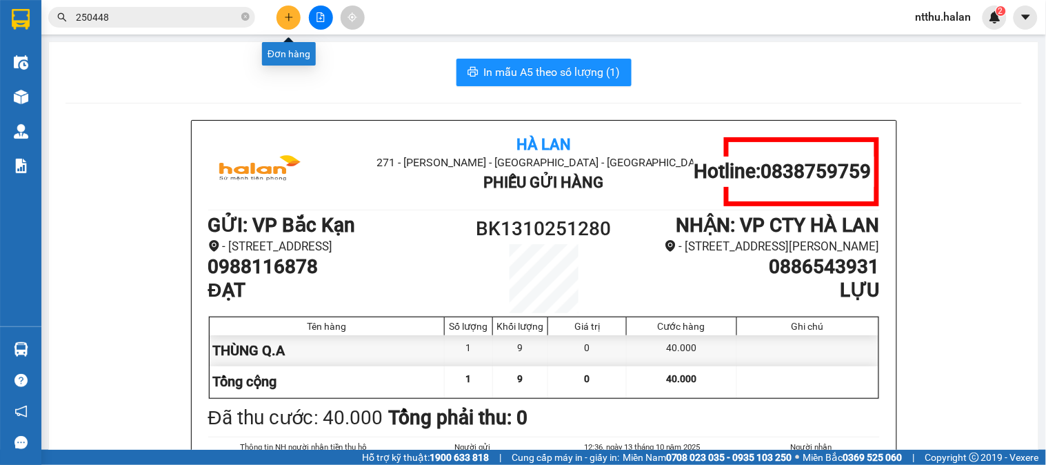
click at [291, 19] on icon "plus" at bounding box center [289, 17] width 10 height 10
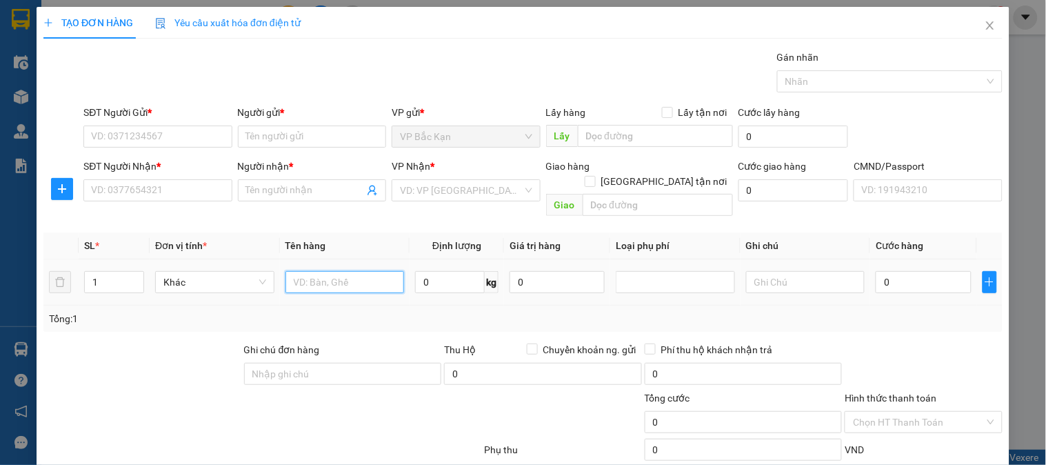
click at [322, 272] on input "text" at bounding box center [345, 282] width 119 height 22
drag, startPoint x: 322, startPoint y: 272, endPoint x: 328, endPoint y: 259, distance: 15.1
click at [327, 271] on input "text" at bounding box center [345, 282] width 119 height 22
type input "TÚI XANH"
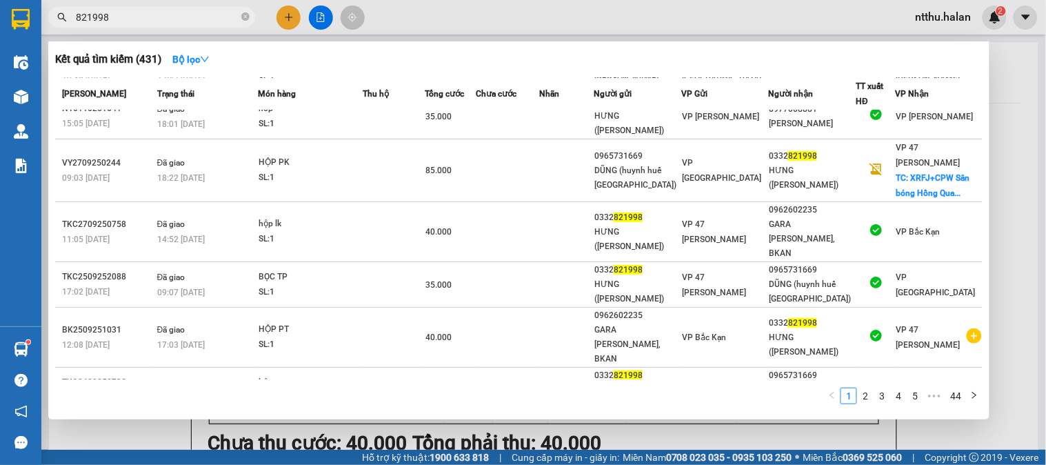
drag, startPoint x: 113, startPoint y: 433, endPoint x: 0, endPoint y: 357, distance: 136.6
click at [113, 432] on div at bounding box center [523, 232] width 1046 height 465
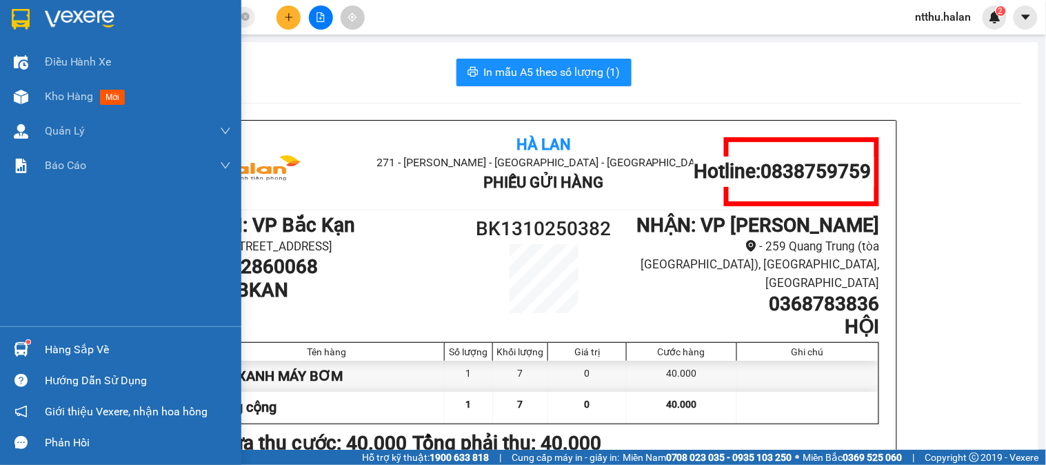
click at [61, 339] on div "Hàng sắp về" at bounding box center [138, 349] width 186 height 21
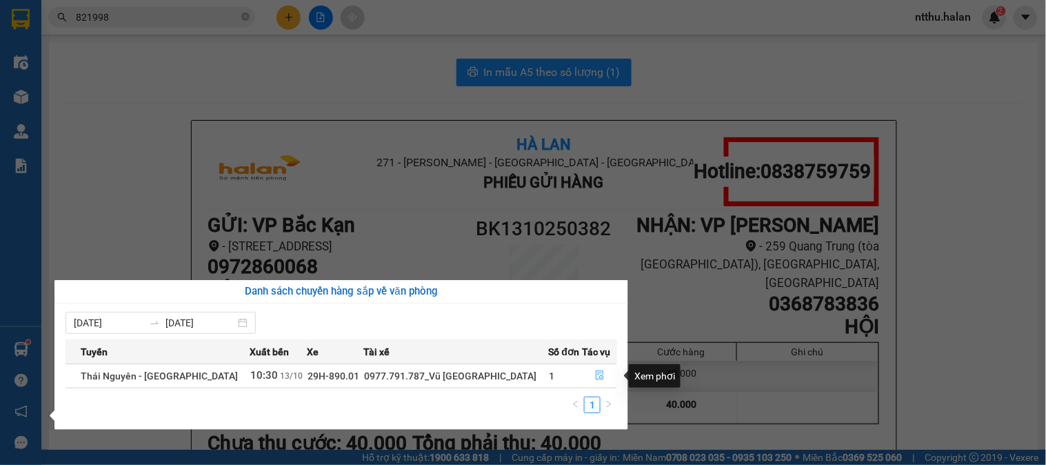
click at [598, 376] on icon "file-done" at bounding box center [600, 375] width 10 height 10
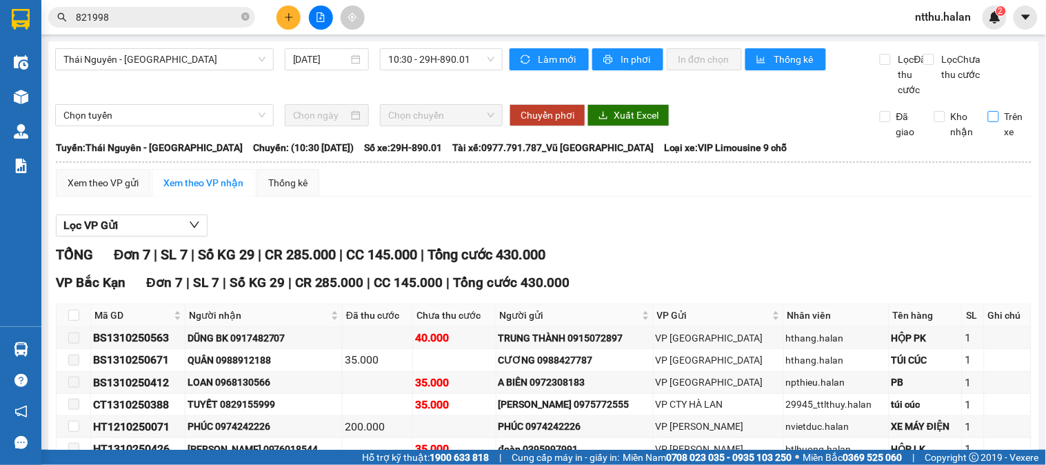
click at [988, 122] on input "Trên xe" at bounding box center [993, 116] width 11 height 11
checkbox input "true"
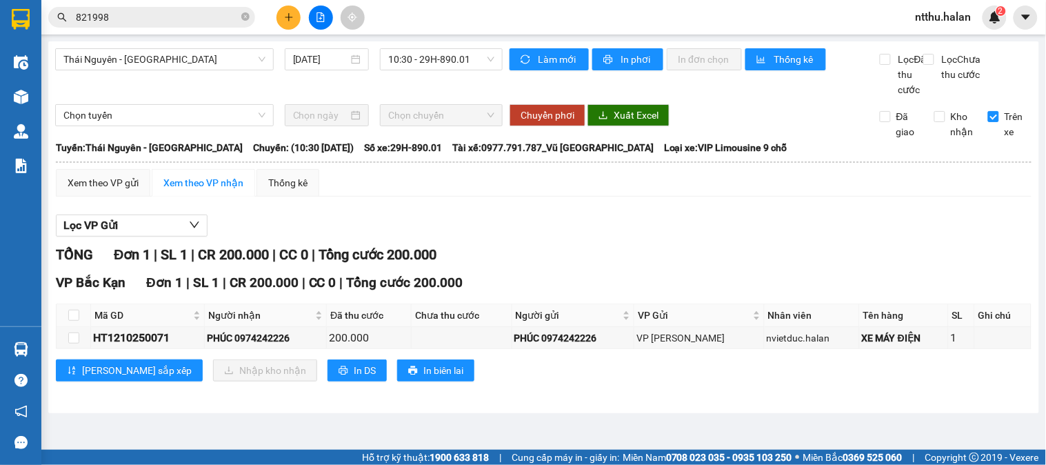
click at [326, 88] on div "Thái Nguyên - Bắc Kạn 13/10/2025 10:30 - 29H-890.01" at bounding box center [279, 72] width 448 height 49
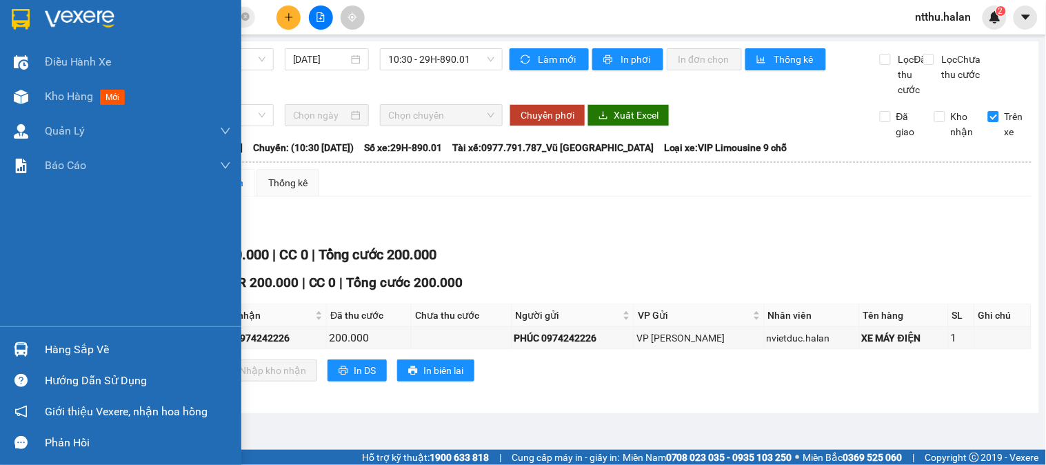
click at [71, 346] on div "Hàng sắp về" at bounding box center [138, 349] width 186 height 21
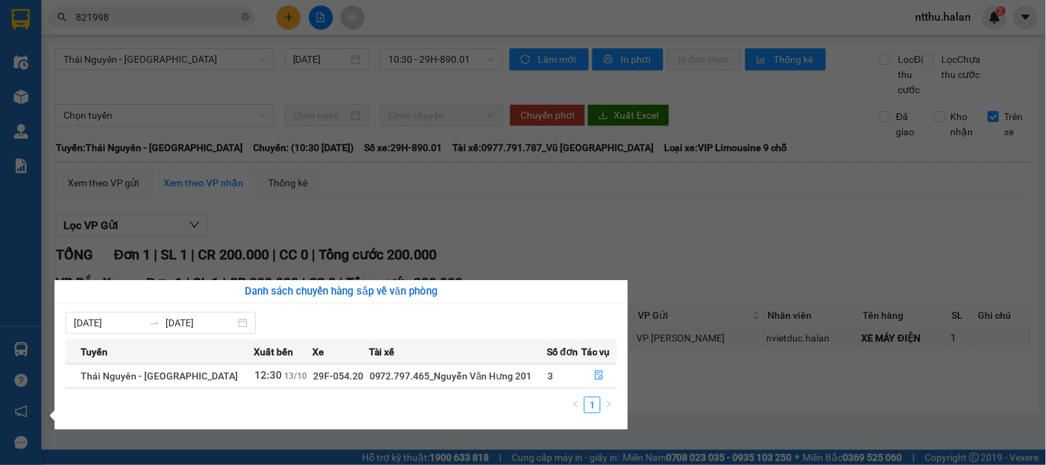
click at [714, 235] on section "Kết quả tìm kiếm ( 431 ) Bộ lọc Mã ĐH Trạng thái Món hàng Thu hộ Tổng cước Chưa…" at bounding box center [523, 232] width 1046 height 465
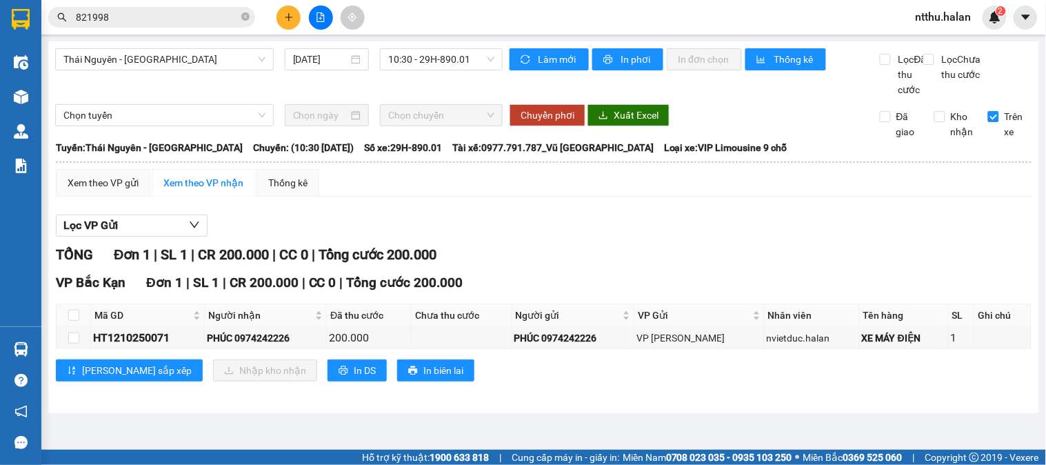
click at [563, 221] on div "Xem theo VP gửi Xem theo VP nhận Thống kê Lọc VP Gửi TỔNG Đơn 1 | SL 1 | CR 20…" at bounding box center [544, 284] width 976 height 230
click at [526, 228] on div "Lọc VP Gửi TỔNG Đơn 1 | SL 1 | CR 200.000 | CC 0 | Tổng cước 200.000 VP Bắc Kạ…" at bounding box center [544, 303] width 976 height 191
click at [486, 231] on div "Lọc VP Gửi" at bounding box center [544, 226] width 976 height 23
click at [455, 221] on div "Xem theo VP gửi Xem theo VP nhận Thống kê Lọc VP Gửi TỔNG Đơn 1 | SL 1 | CR 20…" at bounding box center [544, 284] width 976 height 230
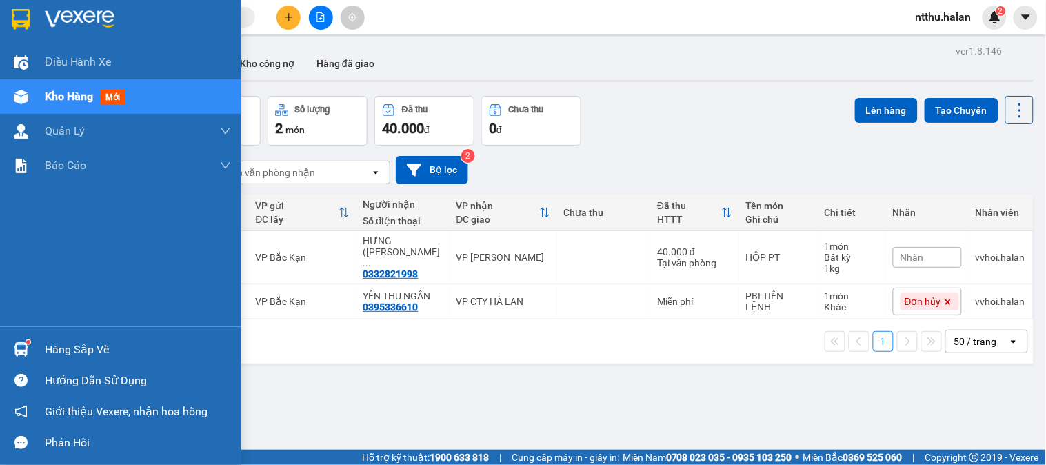
click at [77, 346] on div "Hàng sắp về" at bounding box center [138, 349] width 186 height 21
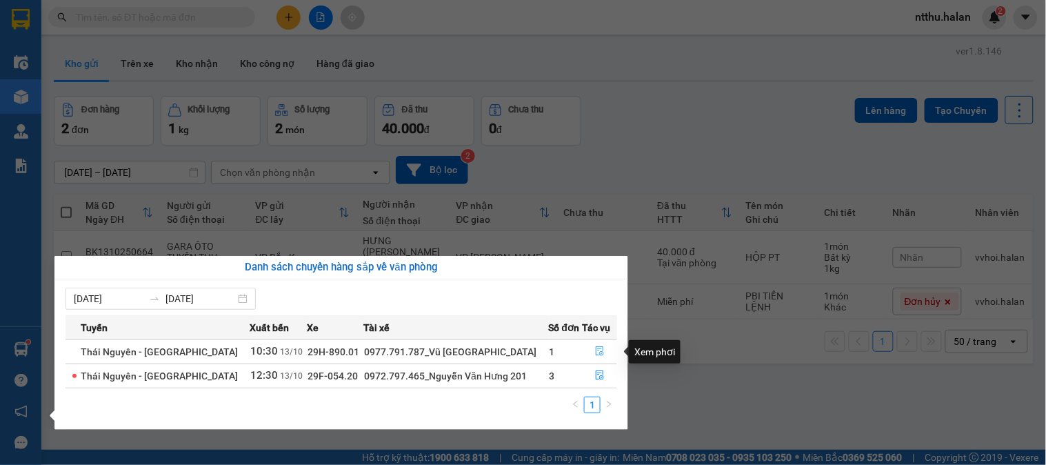
click at [596, 348] on icon "file-done" at bounding box center [600, 351] width 10 height 10
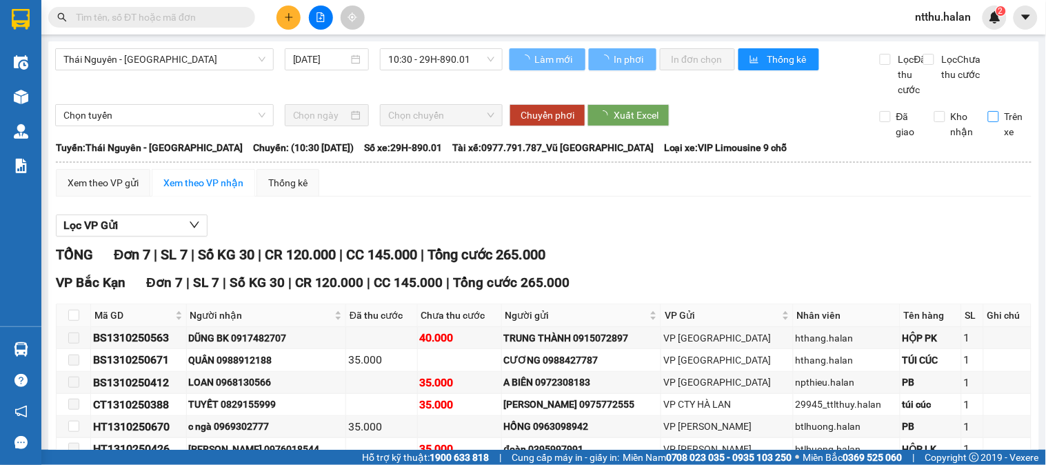
click at [999, 134] on span "Trên xe" at bounding box center [1015, 124] width 33 height 30
click at [995, 122] on input "Trên xe" at bounding box center [993, 116] width 11 height 11
checkbox input "true"
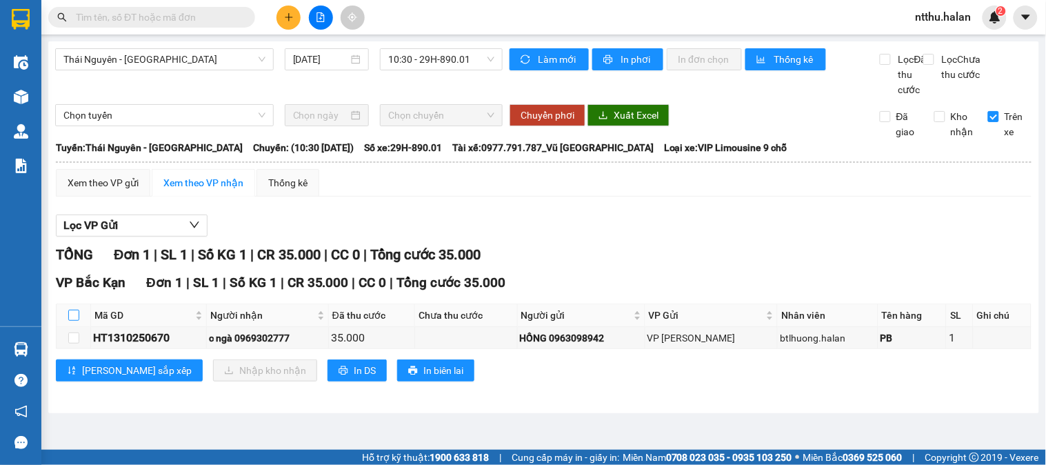
click at [77, 321] on input "checkbox" at bounding box center [73, 315] width 11 height 11
checkbox input "true"
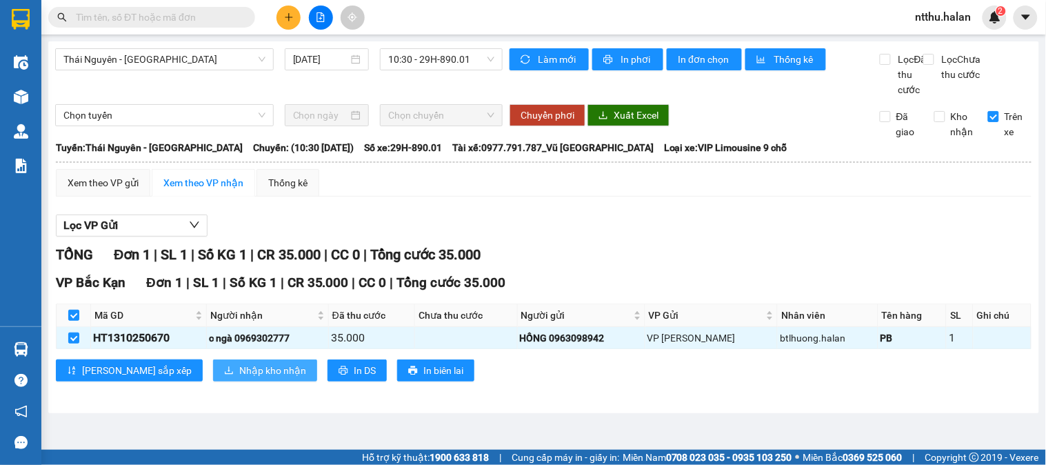
click at [239, 378] on span "Nhập kho nhận" at bounding box center [272, 370] width 67 height 15
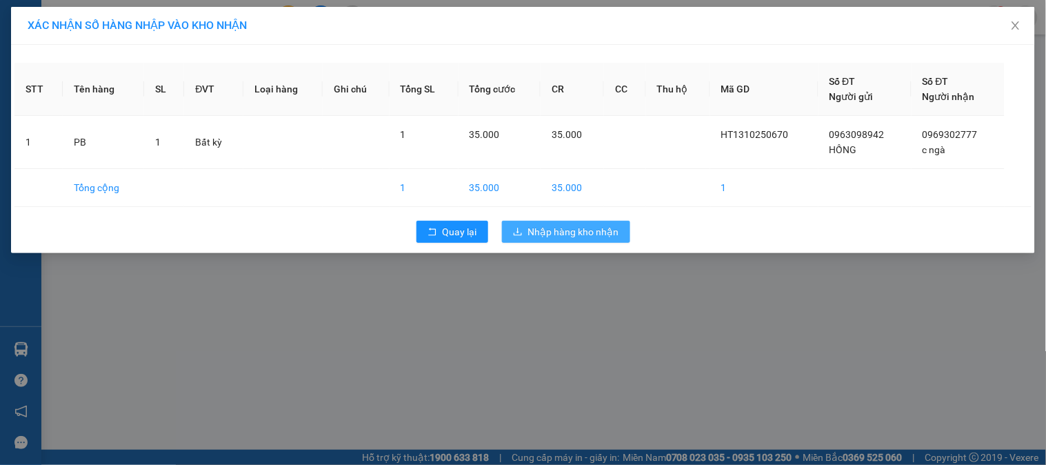
click at [590, 230] on span "Nhập hàng kho nhận" at bounding box center [573, 231] width 91 height 15
